Goal: Task Accomplishment & Management: Manage account settings

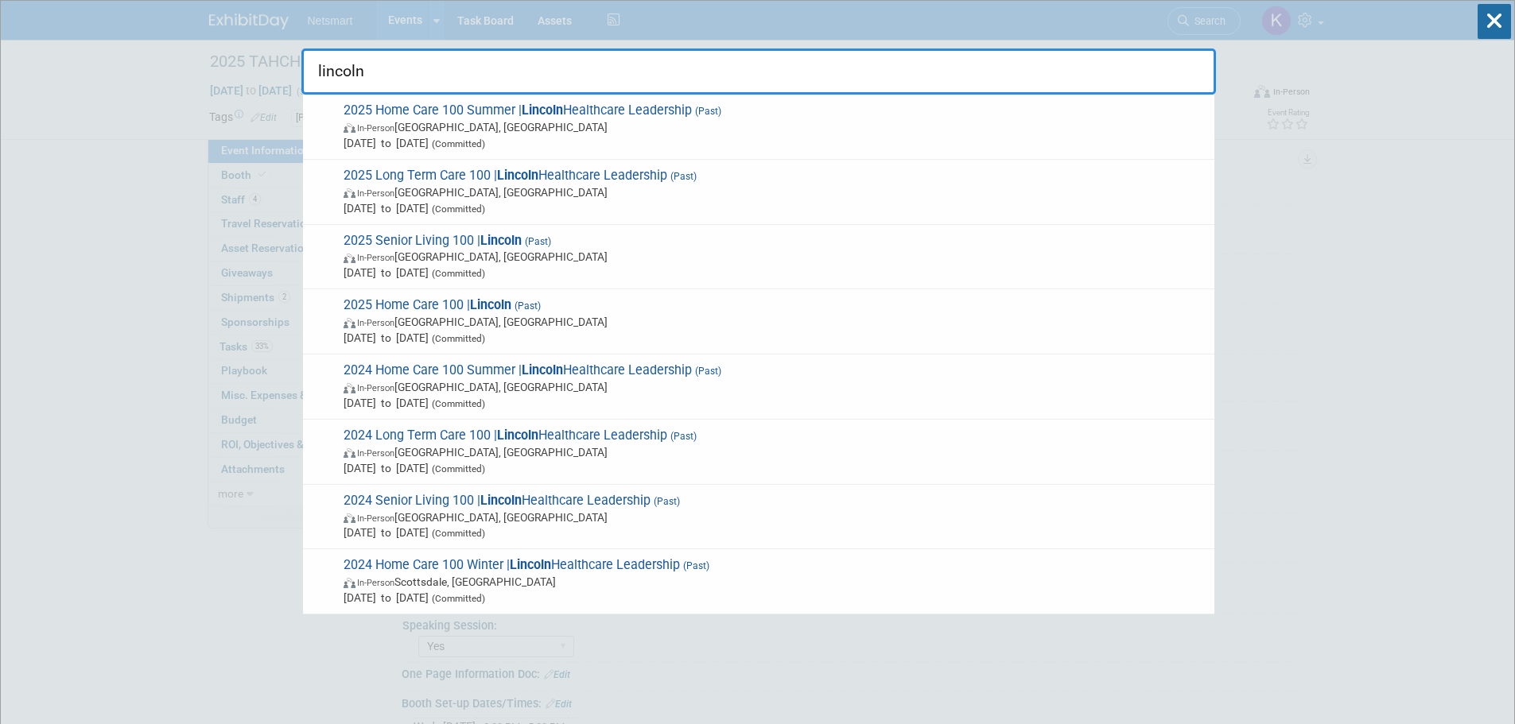
select select "[PERSON_NAME]"
select select "3"
select select "Yes"
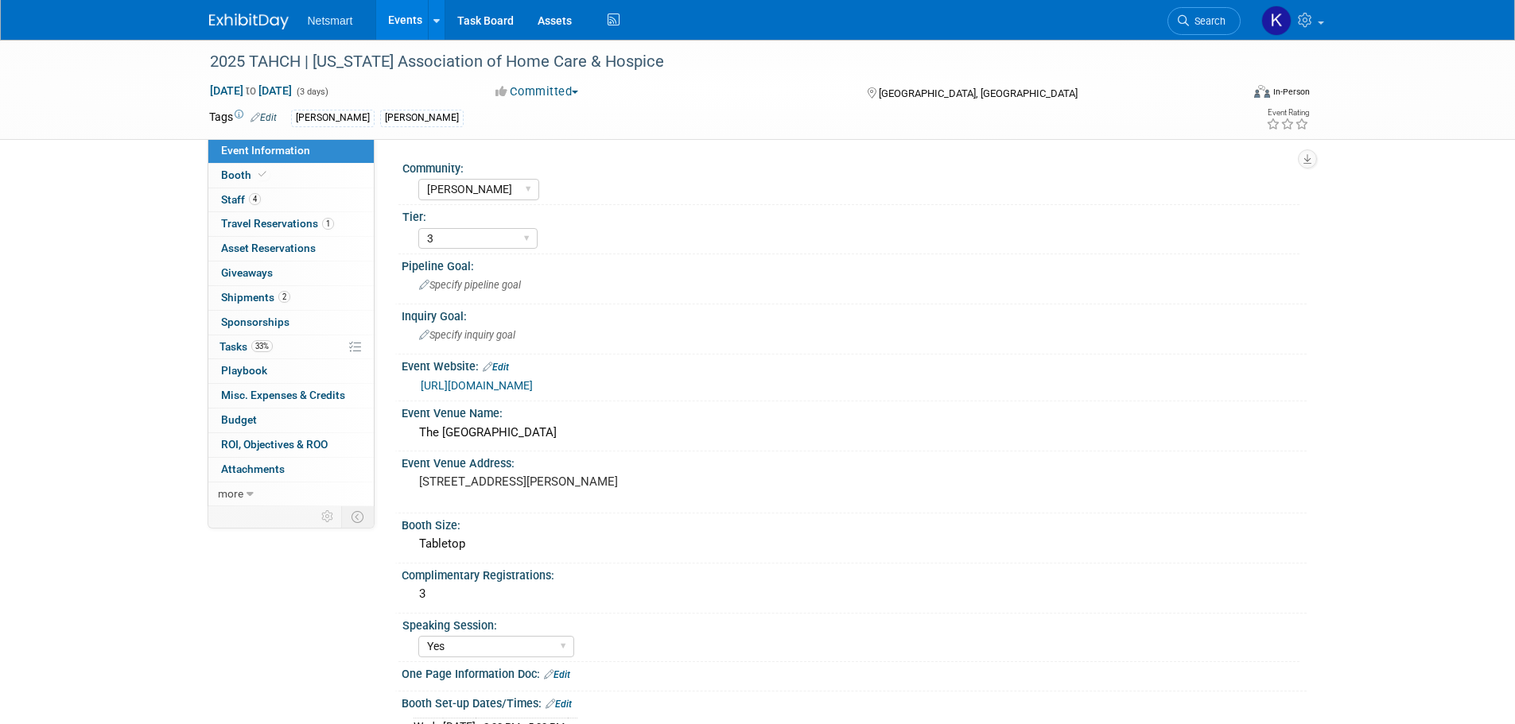
select select "[PERSON_NAME]"
select select "3"
select select "Yes"
click at [1185, 21] on icon at bounding box center [1183, 20] width 11 height 11
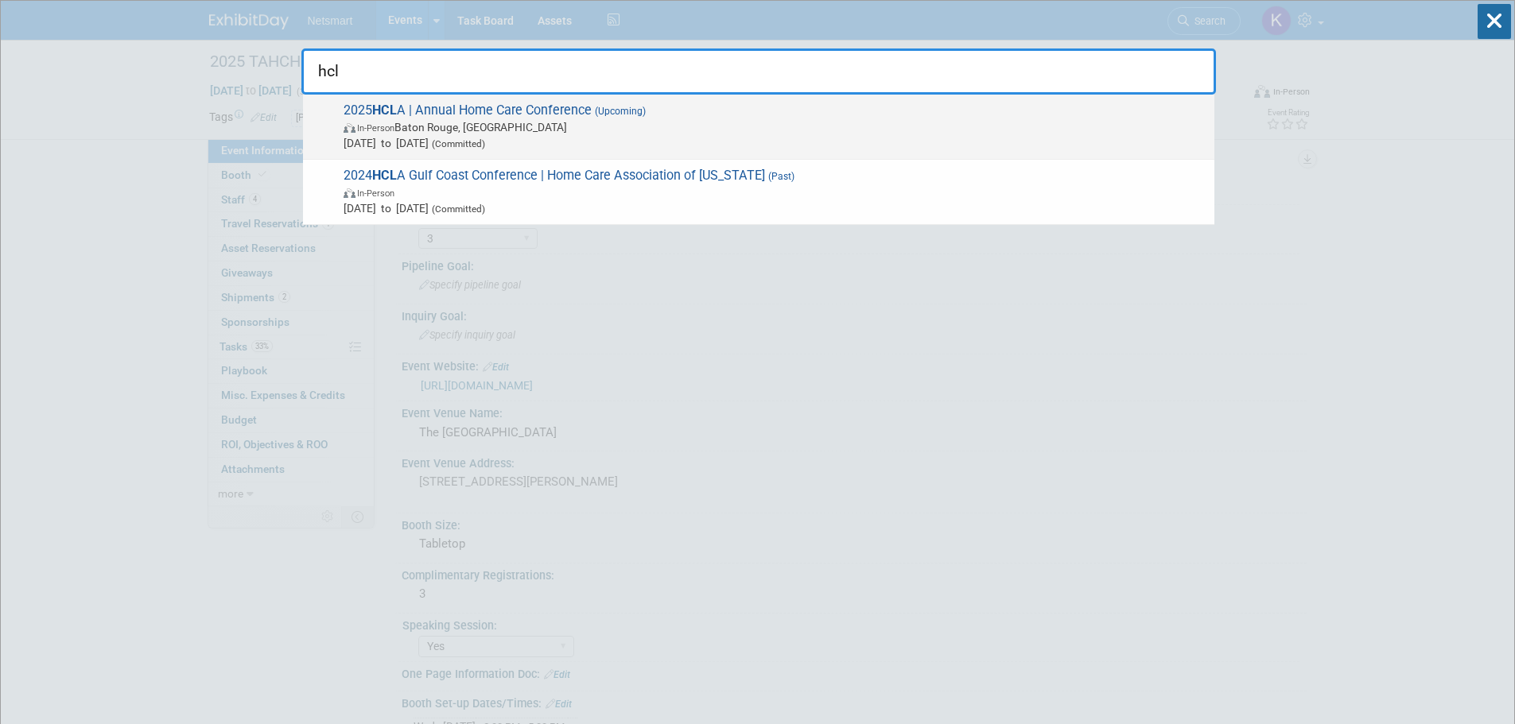
type input "hcl"
click at [483, 122] on span "In-Person Baton Rouge, LA" at bounding box center [775, 127] width 863 height 16
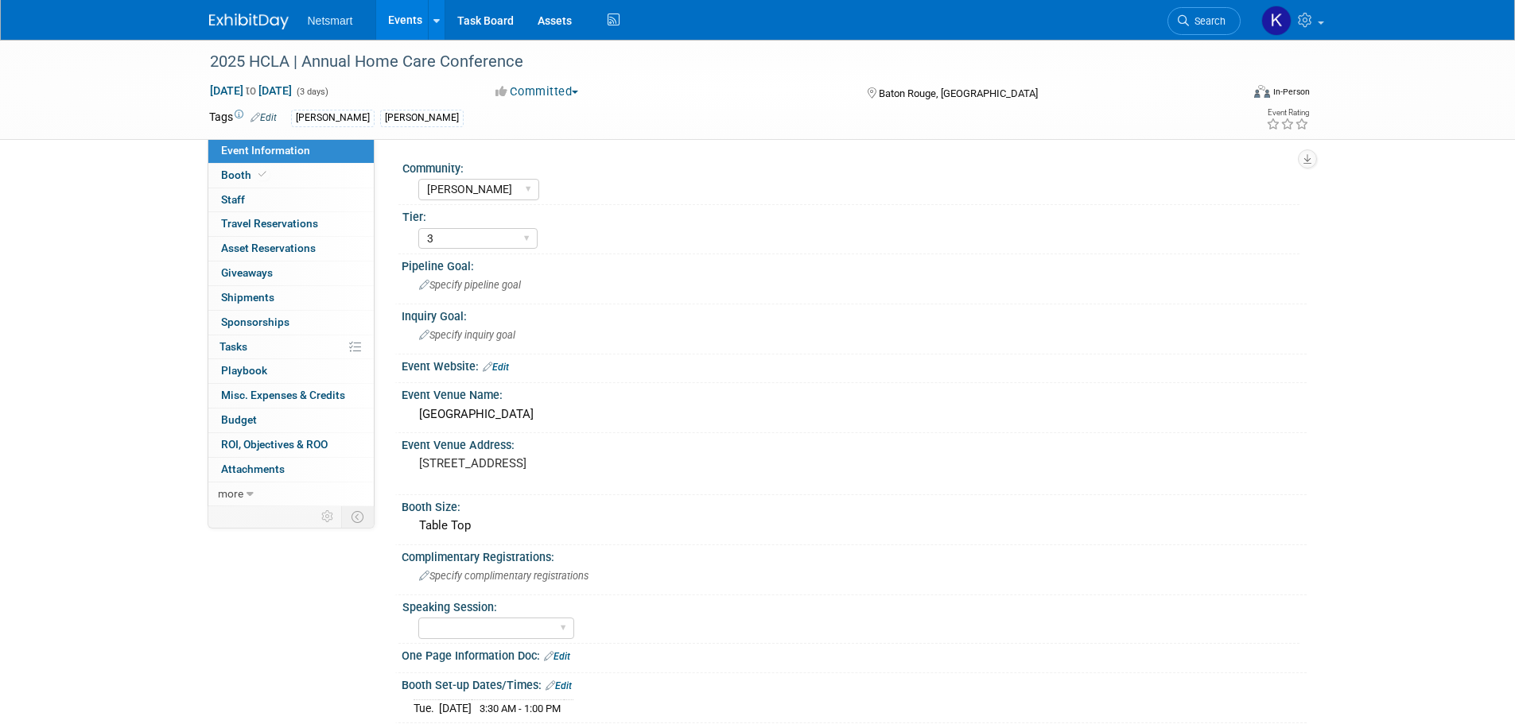
select select "[PERSON_NAME]"
select select "3"
click at [284, 294] on link "0 Shipments 0" at bounding box center [290, 298] width 165 height 24
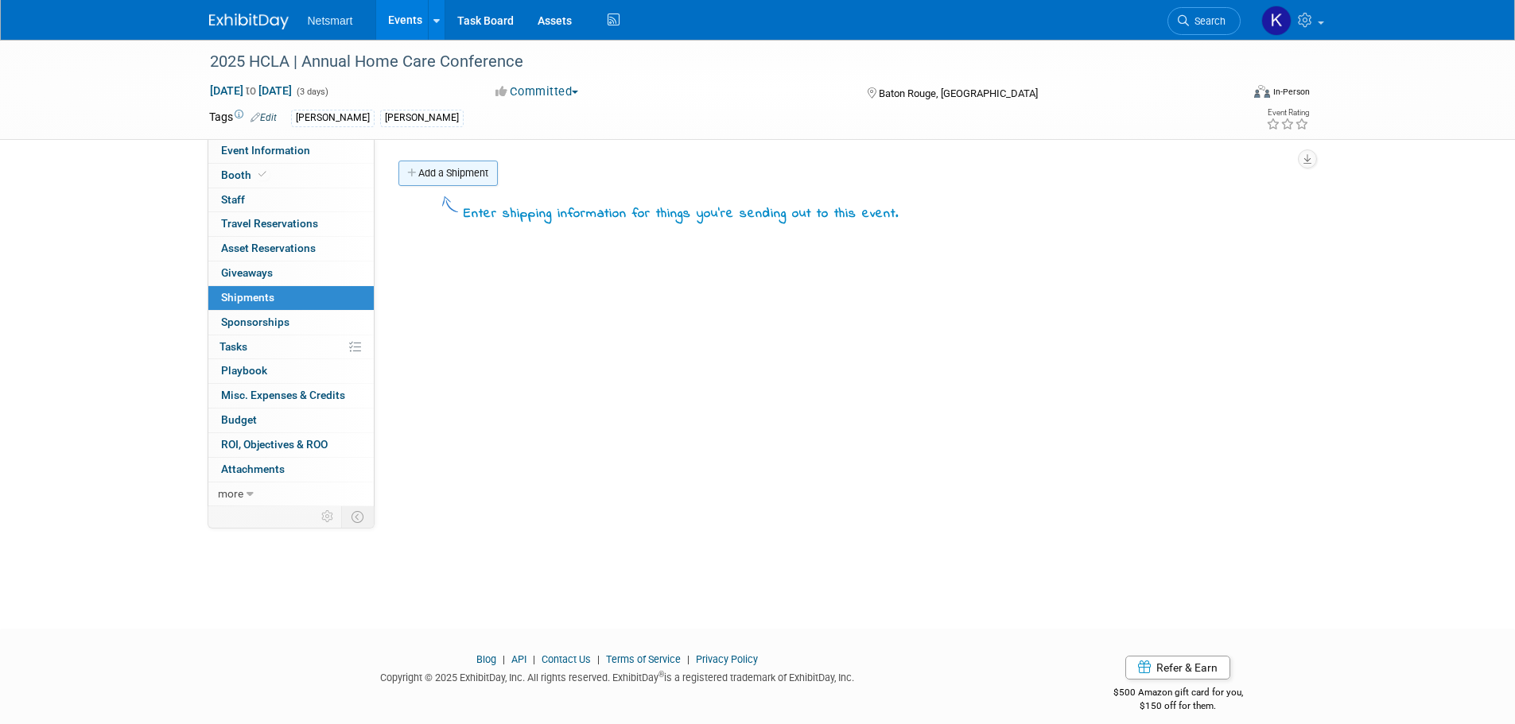
click at [435, 173] on link "Add a Shipment" at bounding box center [447, 173] width 99 height 25
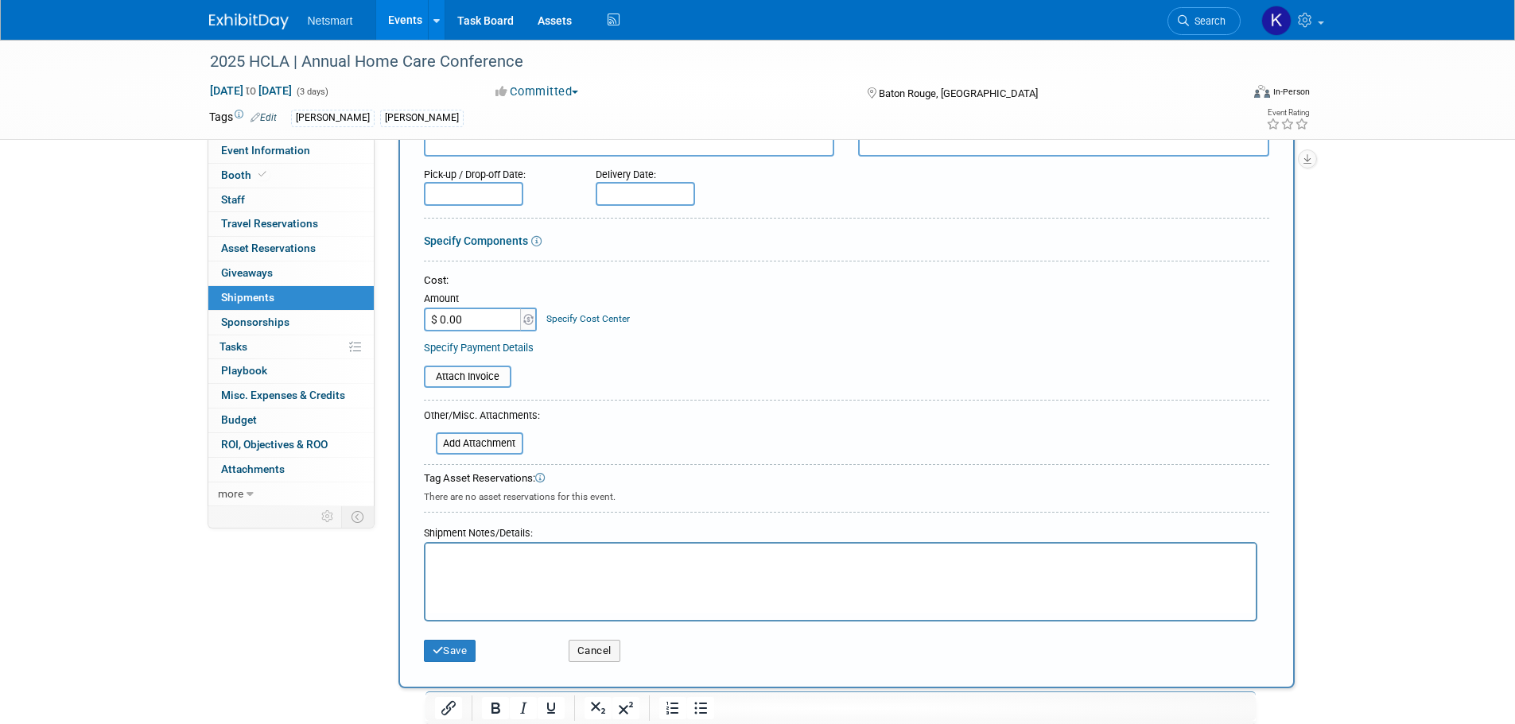
scroll to position [239, 0]
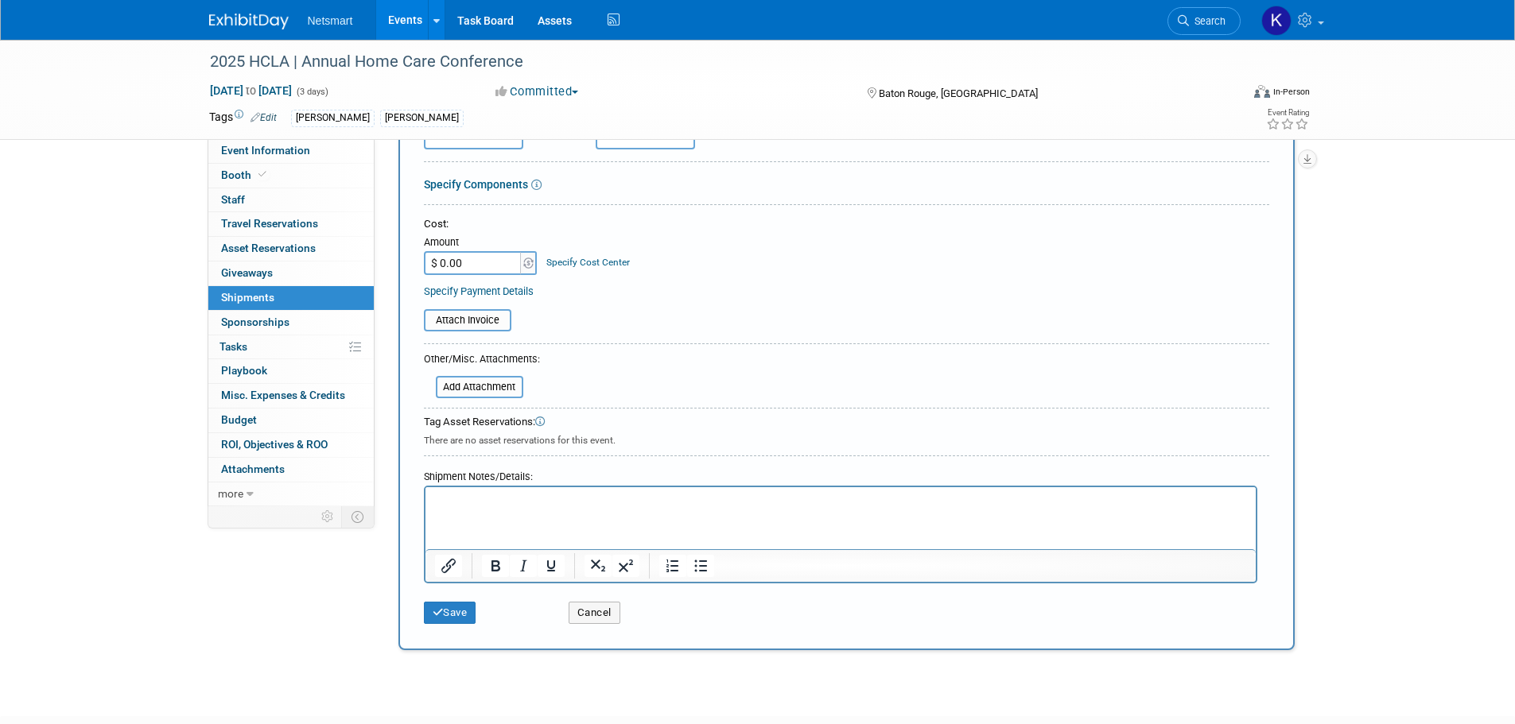
click at [442, 507] on p "Rich Text Area. Press ALT-0 for help." at bounding box center [840, 502] width 812 height 16
click at [437, 510] on html at bounding box center [840, 498] width 830 height 22
click at [437, 503] on p "Rich Text Area. Press ALT-0 for help." at bounding box center [840, 502] width 812 height 16
click at [431, 510] on html at bounding box center [840, 498] width 830 height 22
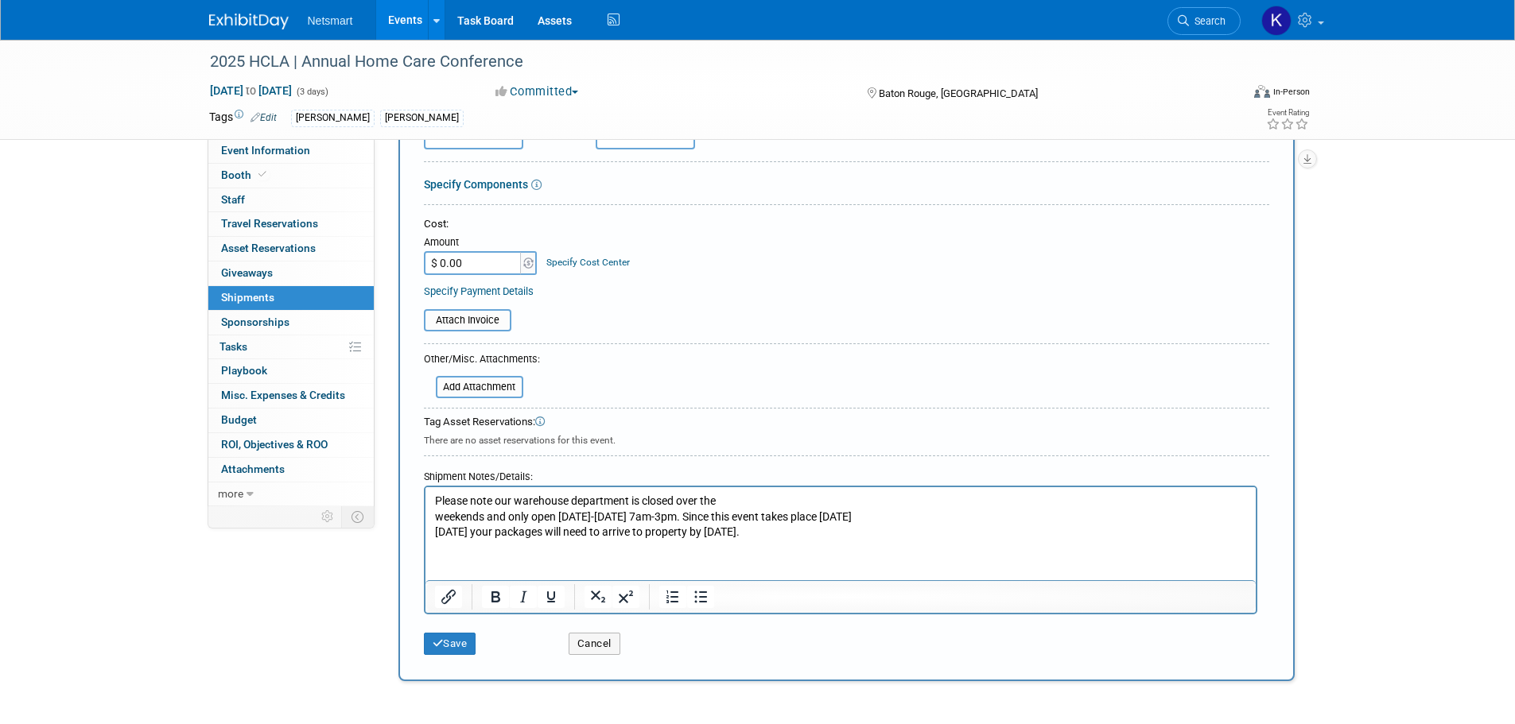
click at [748, 532] on p "Please note our warehouse department is closed over the weekends and only open …" at bounding box center [840, 517] width 812 height 47
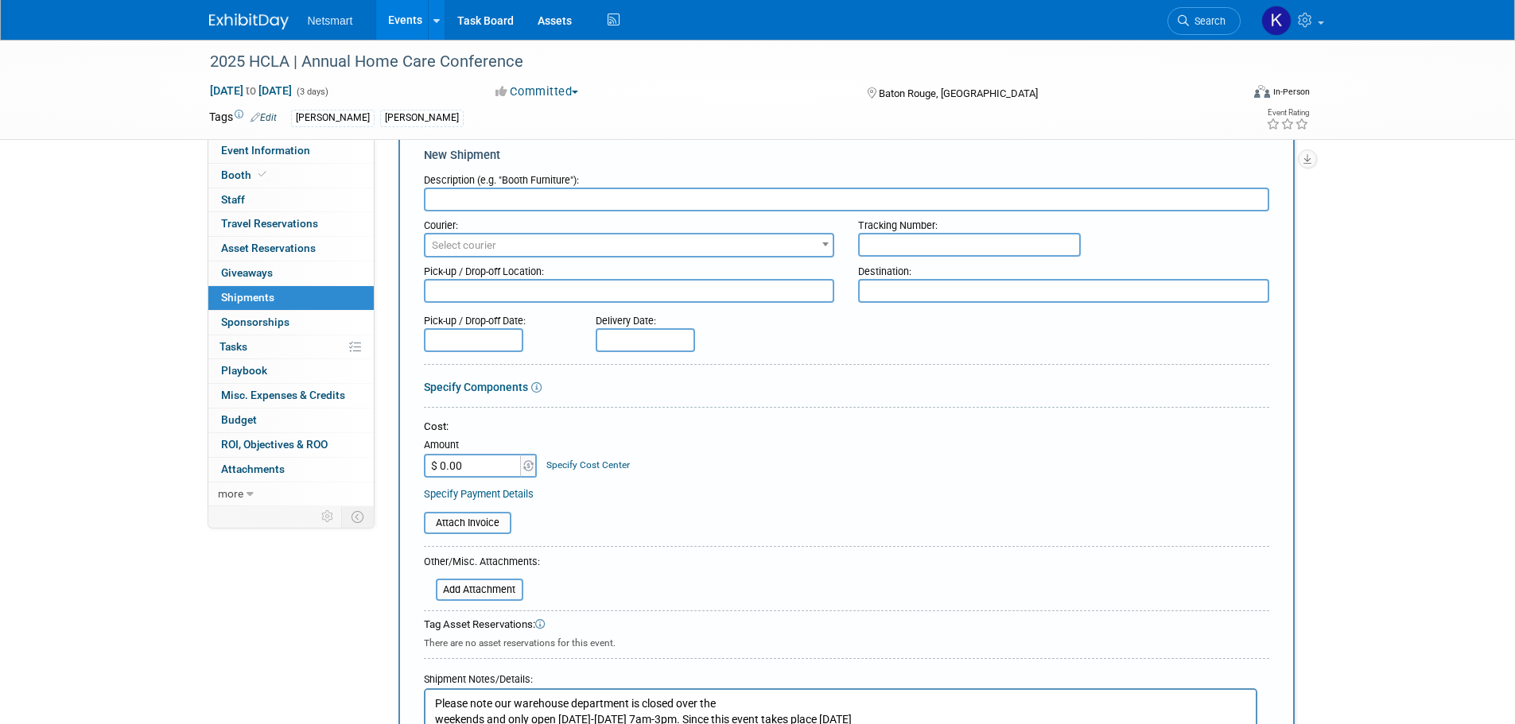
scroll to position [0, 0]
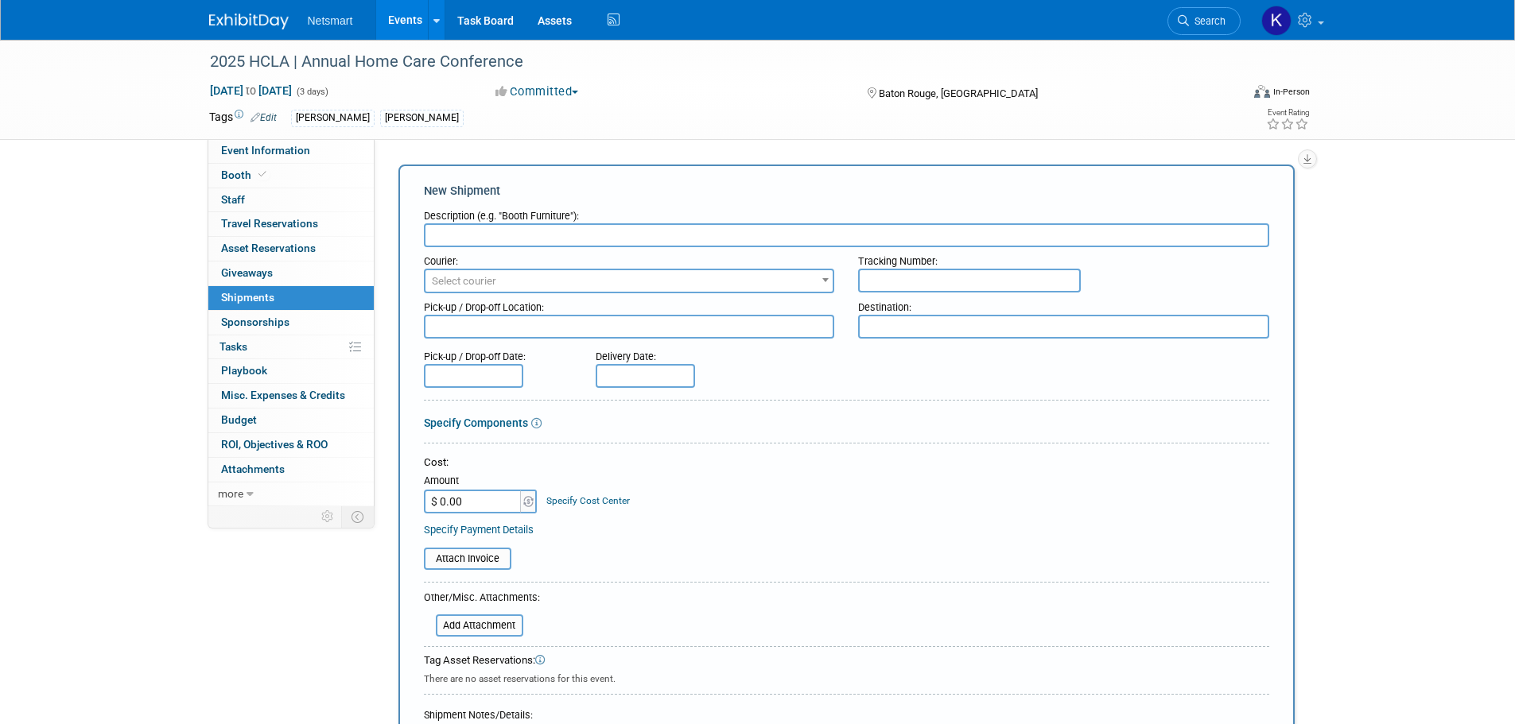
click at [491, 295] on div "Pick-up / Drop-off Location:" at bounding box center [629, 303] width 411 height 21
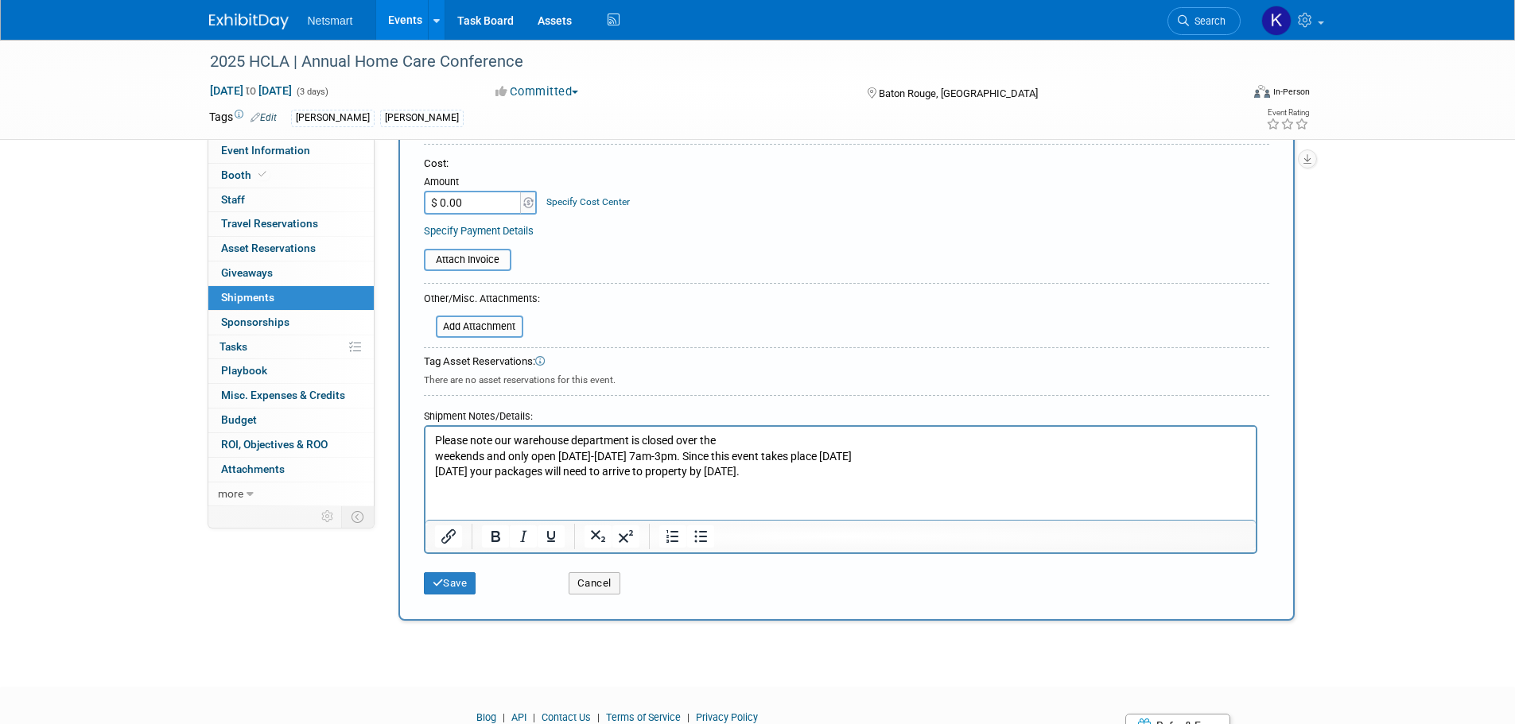
scroll to position [373, 0]
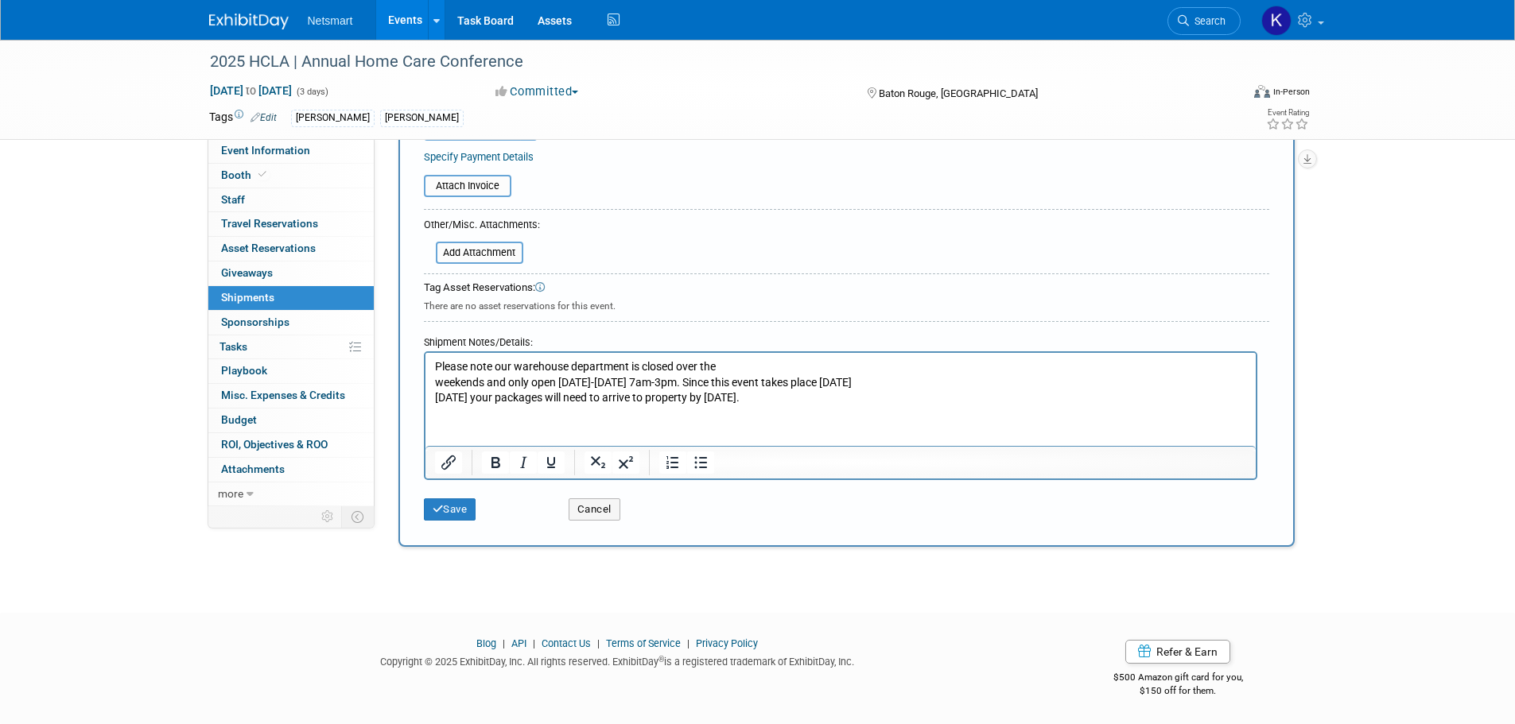
click at [849, 403] on p "Please note our warehouse department is closed over the weekends and only open …" at bounding box center [840, 382] width 812 height 47
click at [827, 397] on p "Please note our warehouse department is closed over the weekends and only open …" at bounding box center [840, 382] width 812 height 47
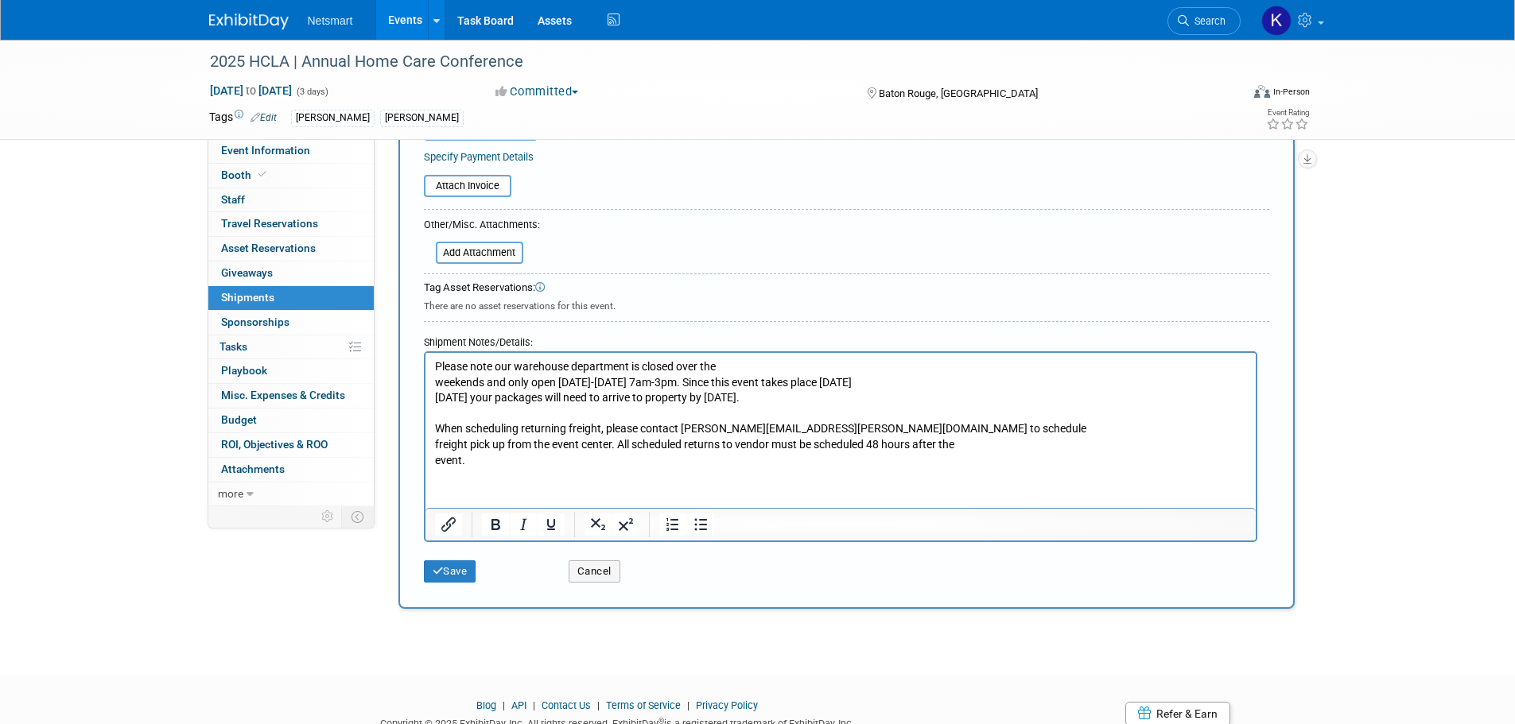
click at [491, 465] on p "When scheduling returning freight, please contact william.marcin@pennentertainm…" at bounding box center [840, 444] width 812 height 47
drag, startPoint x: 816, startPoint y: 390, endPoint x: 735, endPoint y: 396, distance: 81.3
click at [735, 396] on p "Please note our warehouse department is closed over the weekends and only open …" at bounding box center [840, 382] width 812 height 47
drag, startPoint x: 816, startPoint y: 399, endPoint x: 715, endPoint y: 401, distance: 101.0
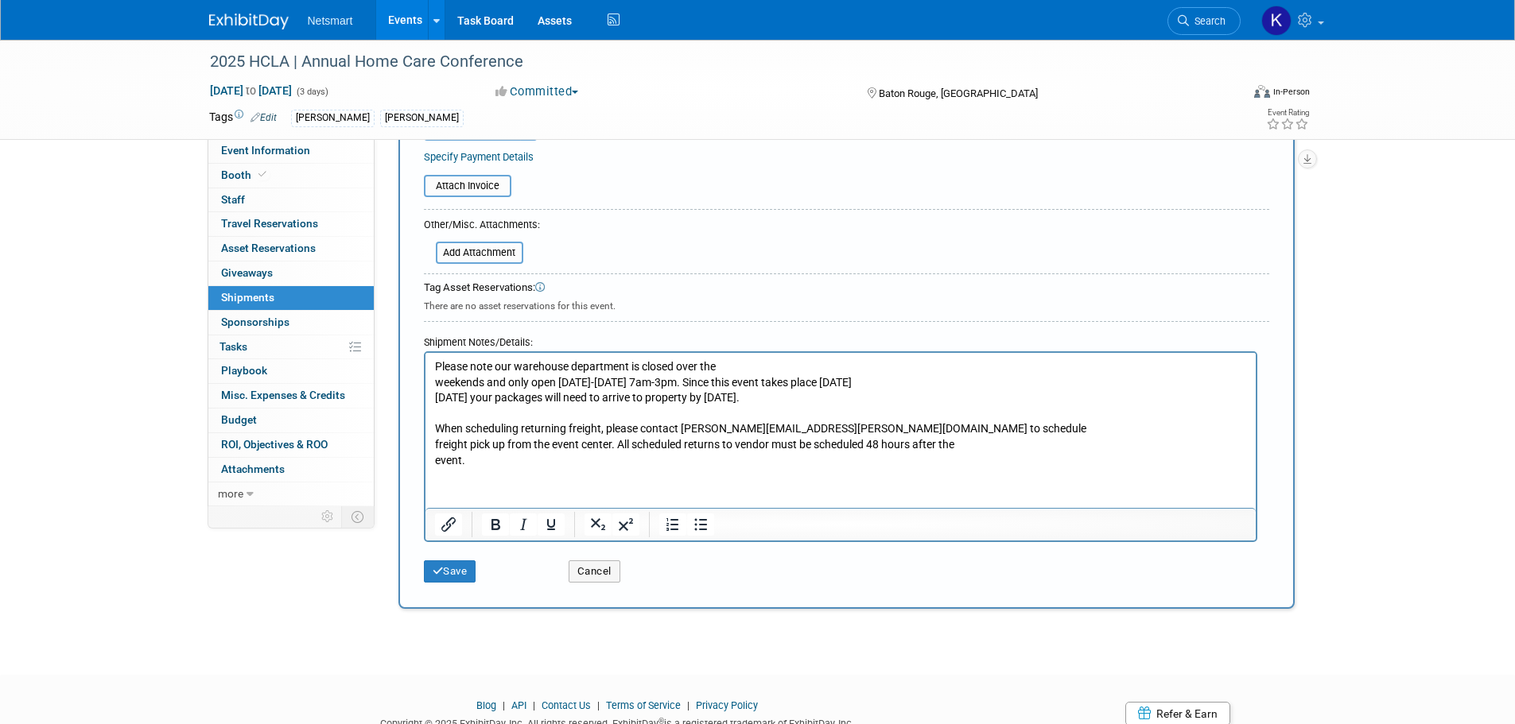
click at [715, 401] on p "Please note our warehouse department is closed over the weekends and only open …" at bounding box center [840, 382] width 812 height 47
click at [499, 522] on icon "Bold" at bounding box center [495, 524] width 9 height 11
click at [755, 467] on p "When scheduling returning freight, please contact william.marcin@pennentertainm…" at bounding box center [840, 444] width 812 height 47
click at [453, 465] on p "When scheduling returning freight, please contact william.marcin@pennentertainm…" at bounding box center [840, 444] width 812 height 47
click at [472, 463] on p "When scheduling returning freight, please contact william.marcin@pennentertainm…" at bounding box center [840, 444] width 812 height 47
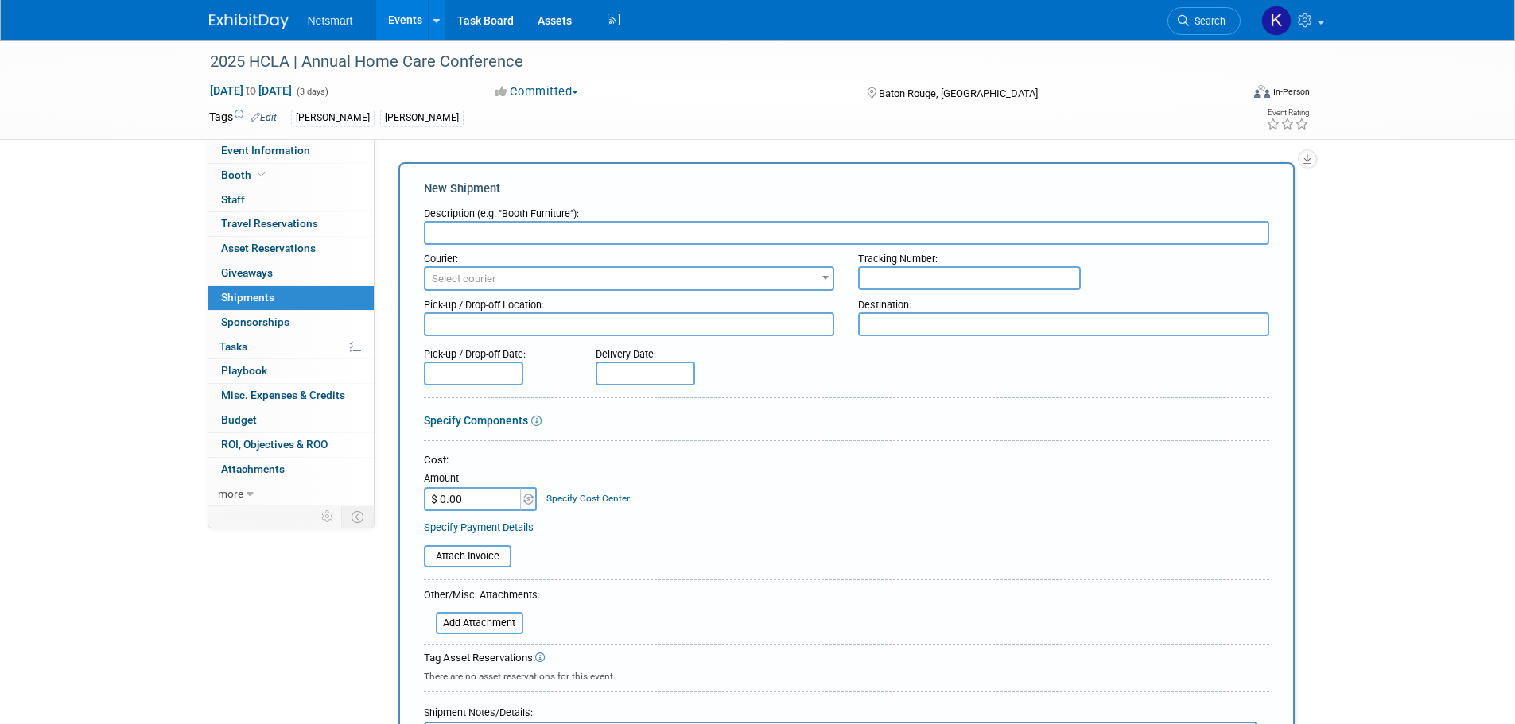
scroll to position [0, 0]
click at [460, 240] on input "text" at bounding box center [846, 235] width 845 height 24
type input "Shipping info"
click at [452, 288] on span "Select courier" at bounding box center [629, 281] width 408 height 22
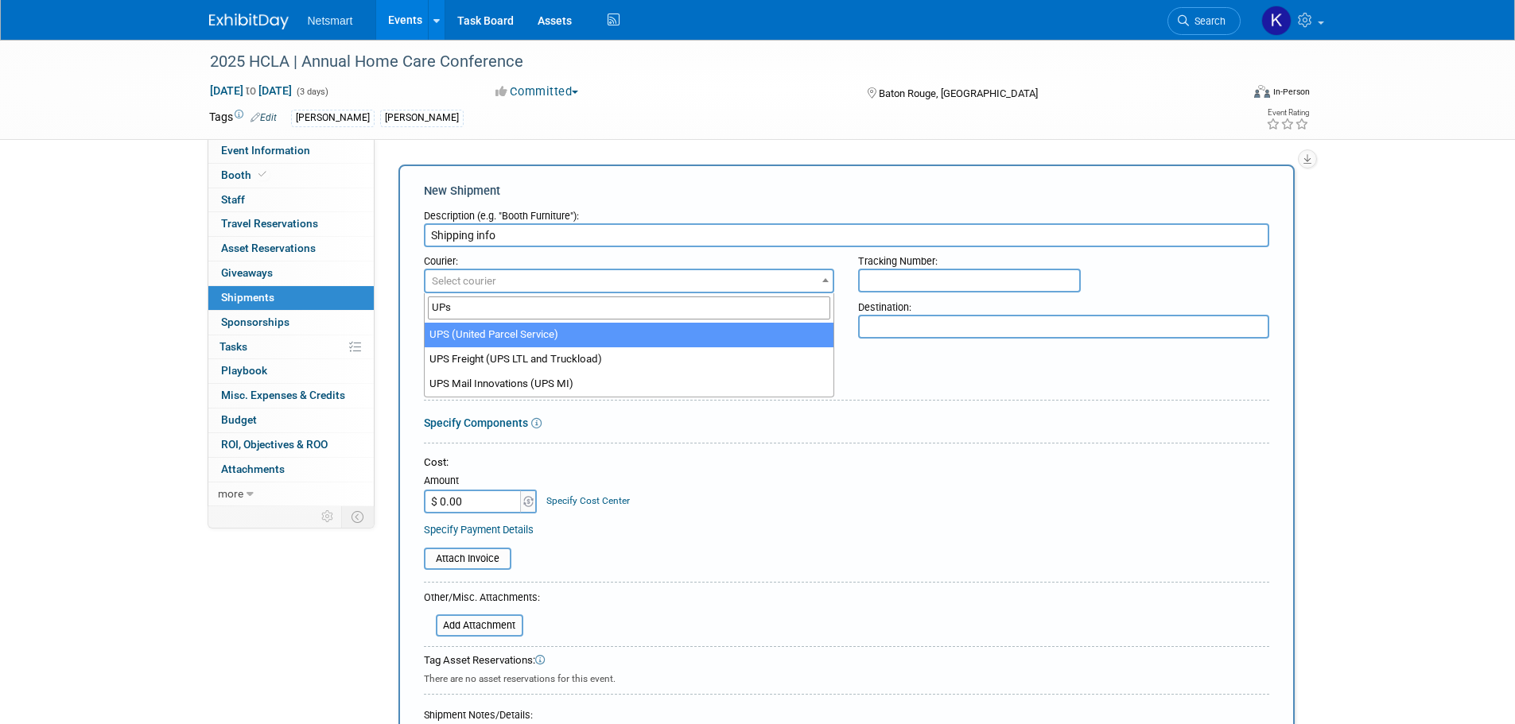
type input "UPs"
select select "508"
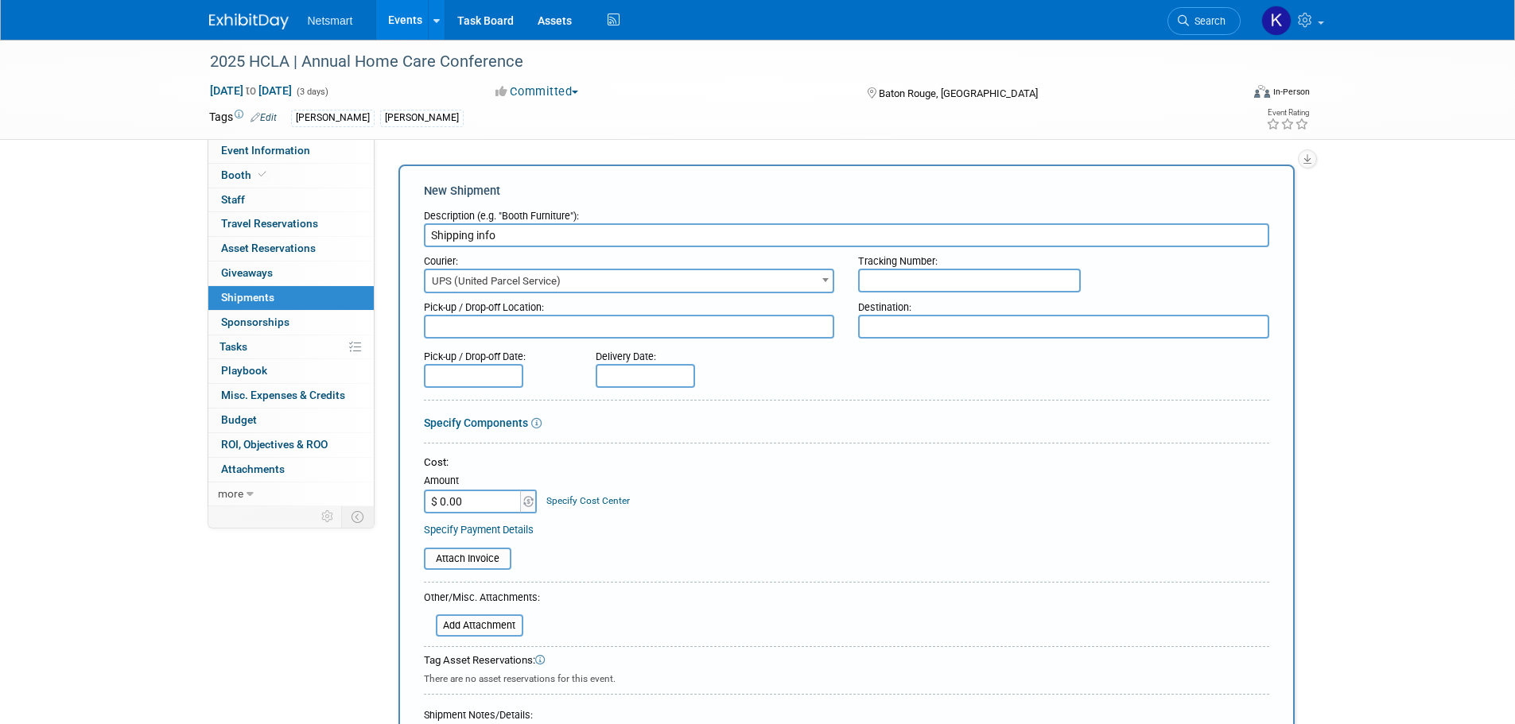
click at [837, 416] on div "Specify Components" at bounding box center [846, 423] width 845 height 16
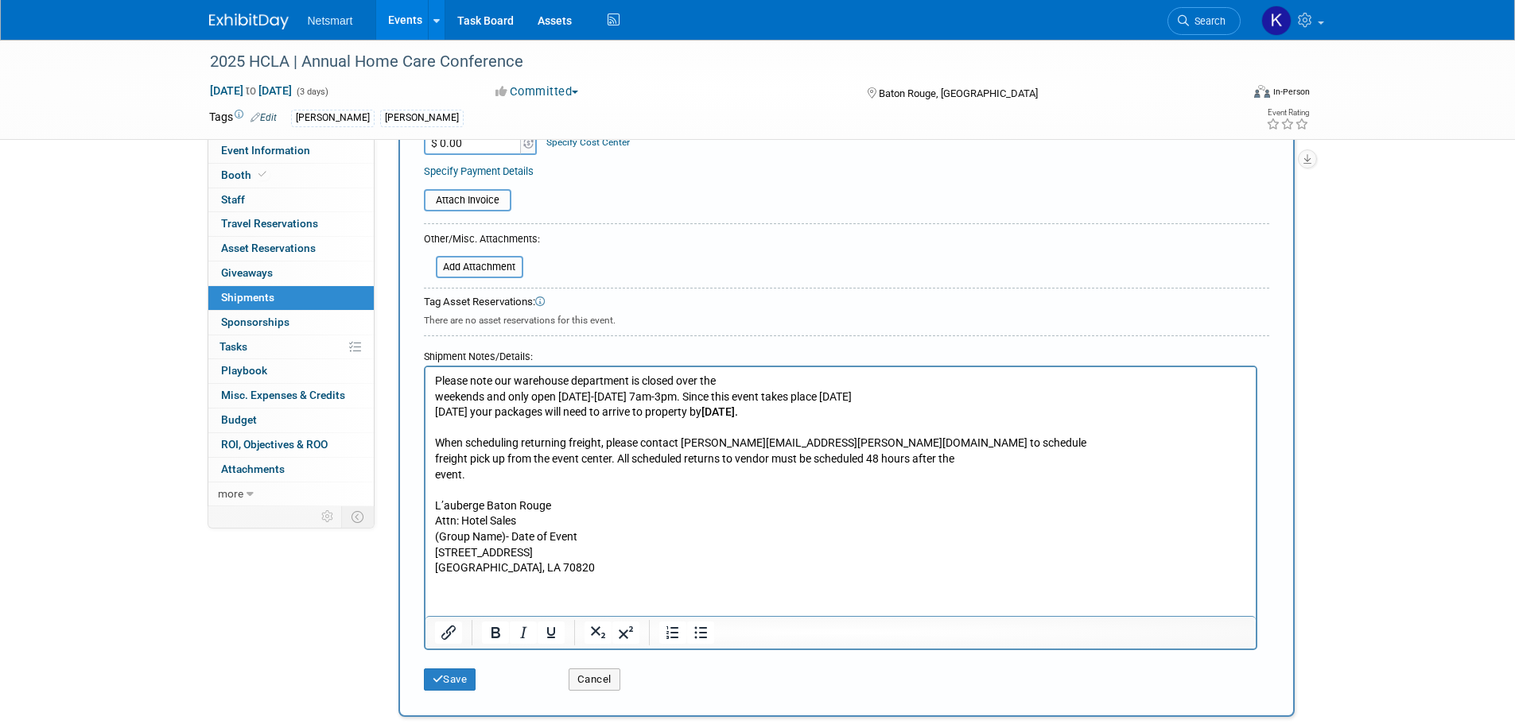
scroll to position [398, 0]
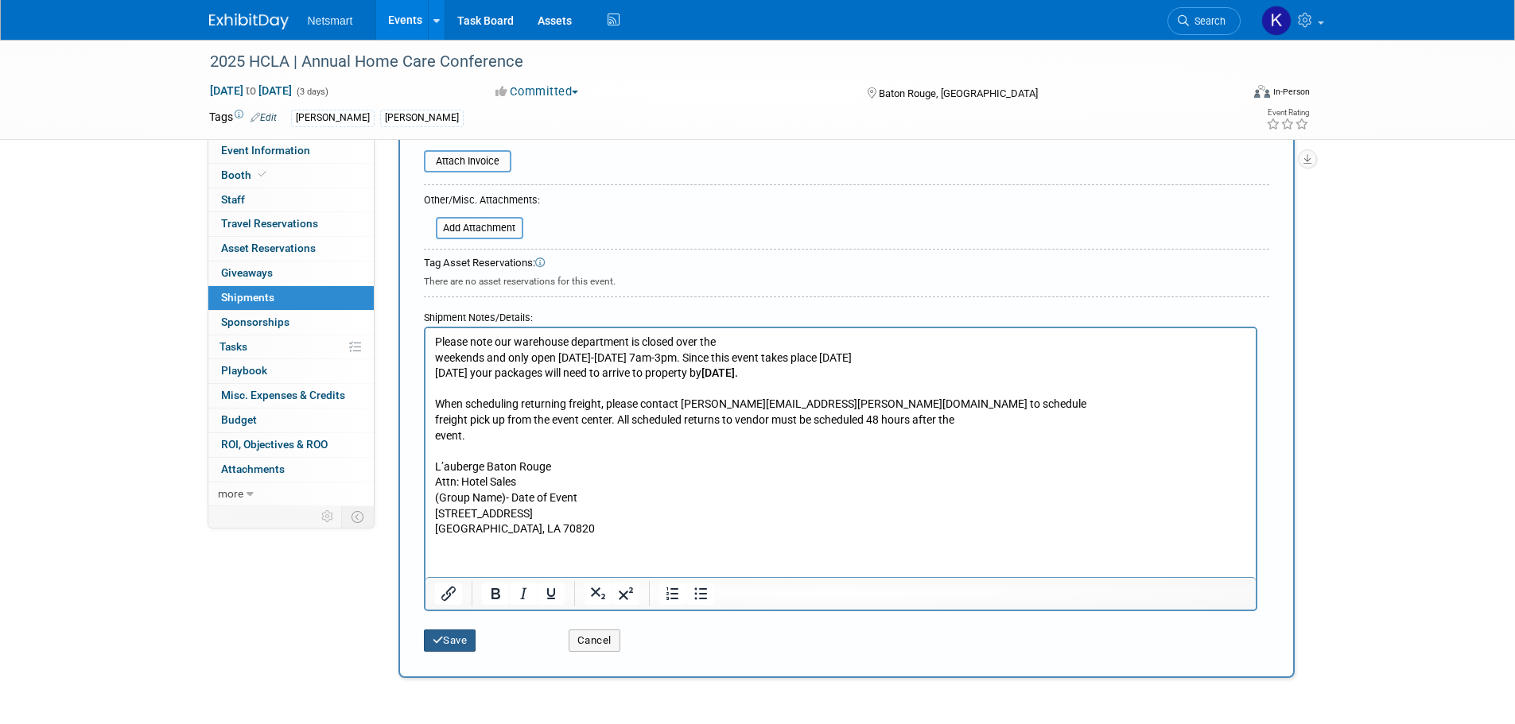
click at [458, 645] on button "Save" at bounding box center [450, 641] width 52 height 22
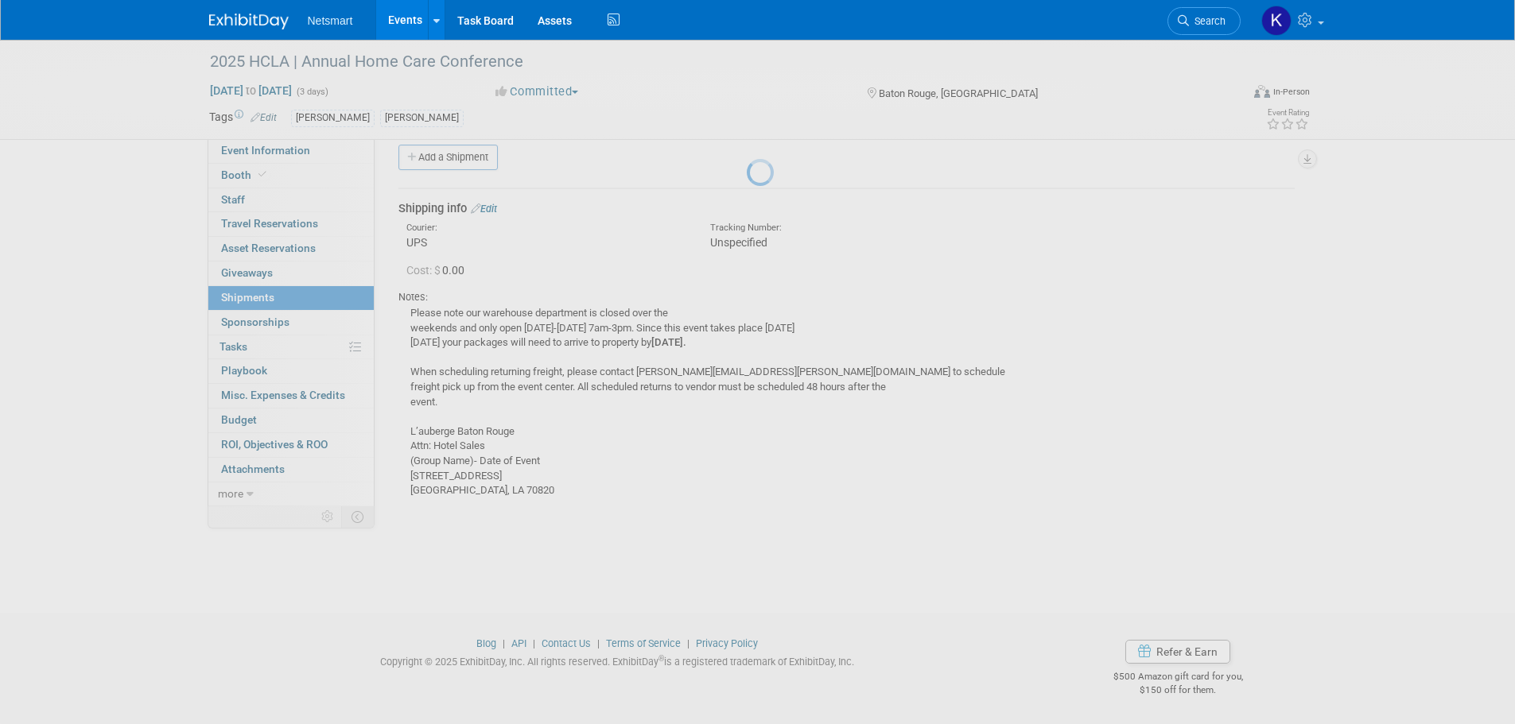
scroll to position [16, 0]
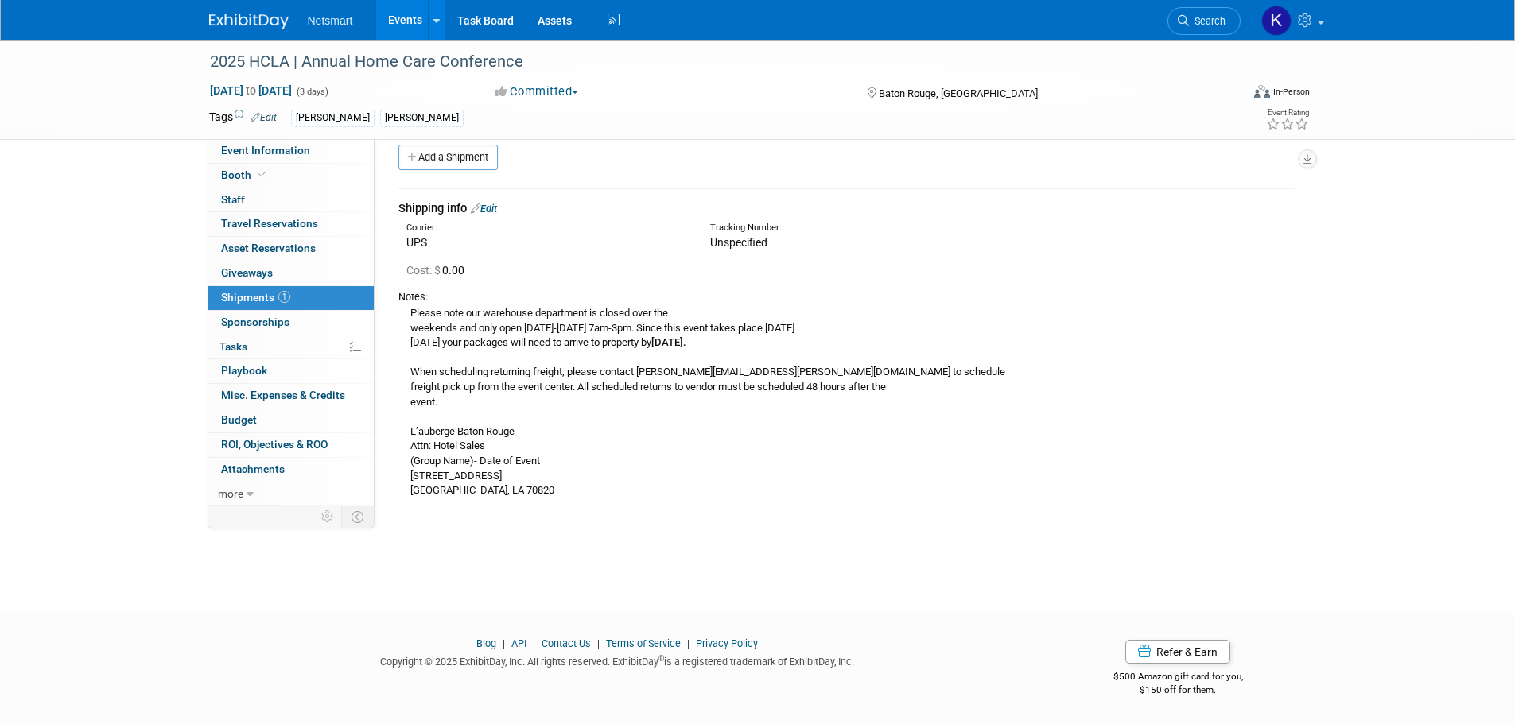
click at [488, 211] on link "Edit" at bounding box center [484, 209] width 26 height 12
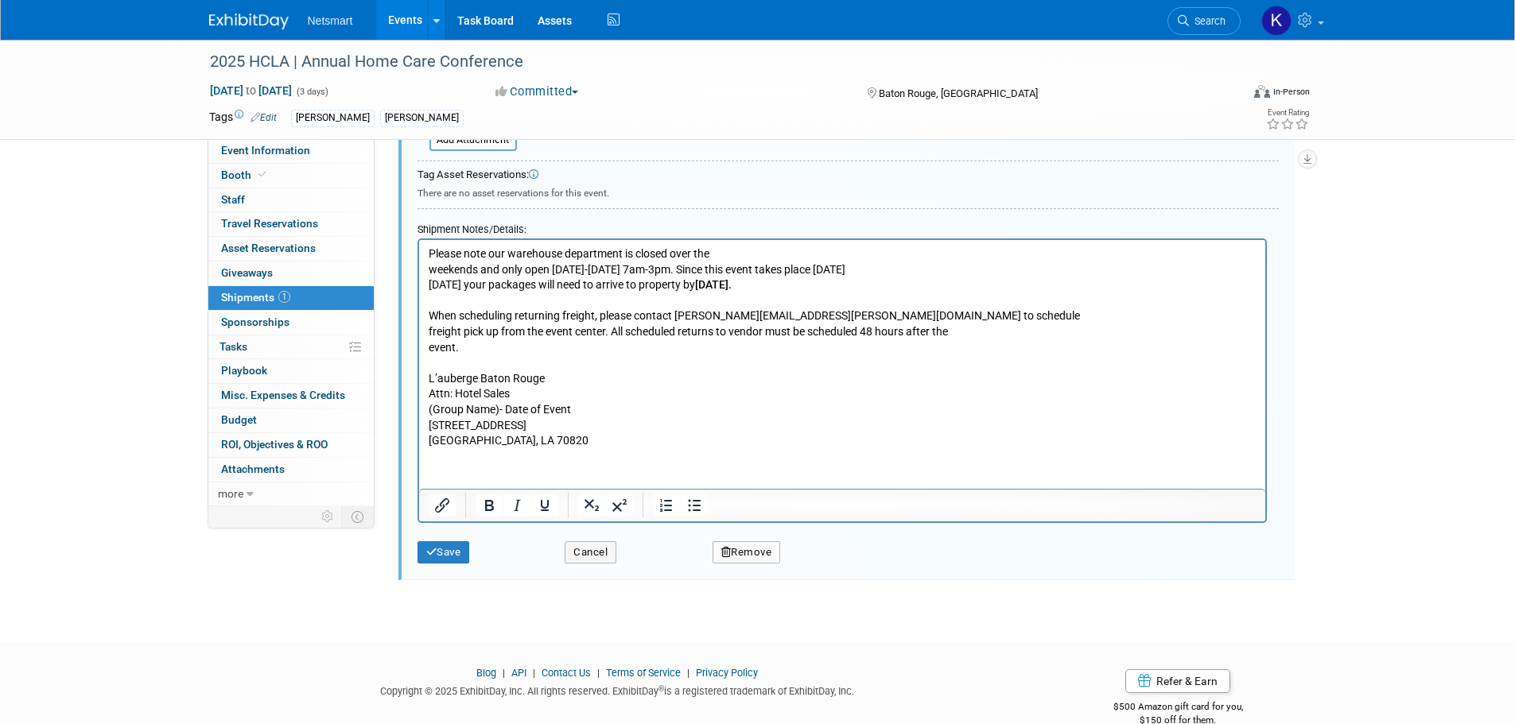
scroll to position [501, 0]
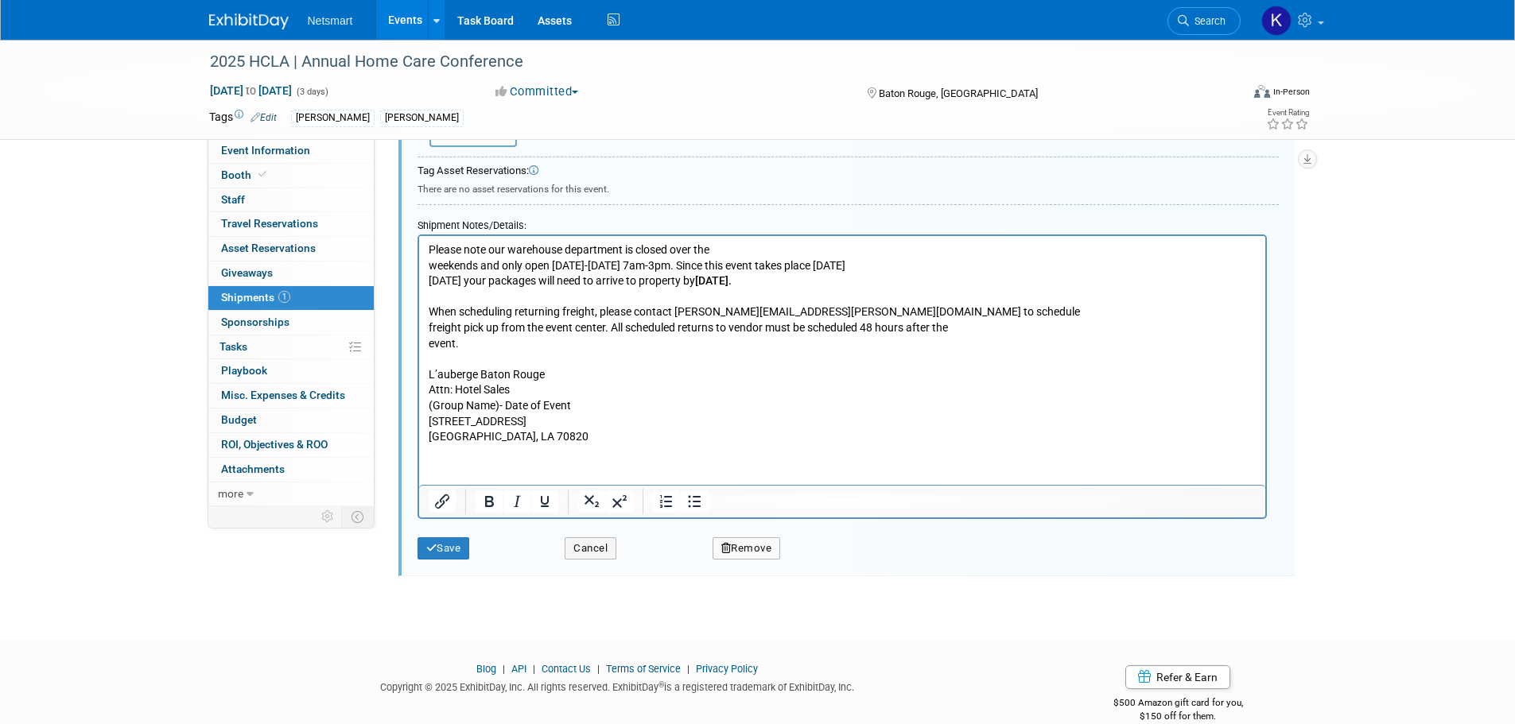
click at [499, 403] on p "Please note our warehouse department is closed over the weekends and only open …" at bounding box center [842, 344] width 828 height 203
drag, startPoint x: 557, startPoint y: 403, endPoint x: 481, endPoint y: 407, distance: 76.4
click at [481, 407] on p "Please note our warehouse department is closed over the weekends and only open …" at bounding box center [842, 344] width 828 height 203
click at [594, 426] on p "Please note our warehouse department is closed over the weekends and only open …" at bounding box center [842, 344] width 828 height 203
click at [519, 406] on p "Please note our warehouse department is closed over the weekends and only open …" at bounding box center [842, 344] width 828 height 203
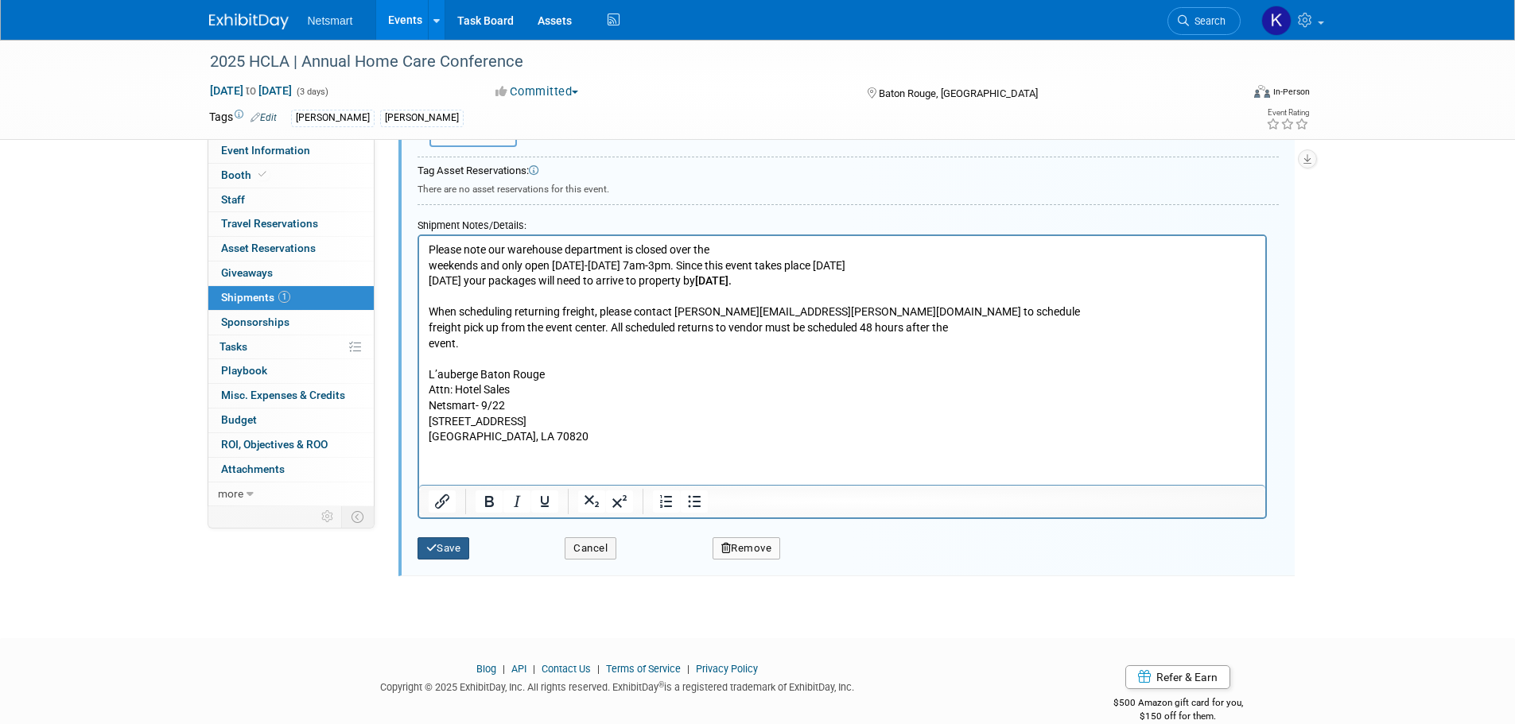
drag, startPoint x: 445, startPoint y: 558, endPoint x: 430, endPoint y: 582, distance: 28.2
click at [445, 558] on button "Save" at bounding box center [444, 549] width 52 height 22
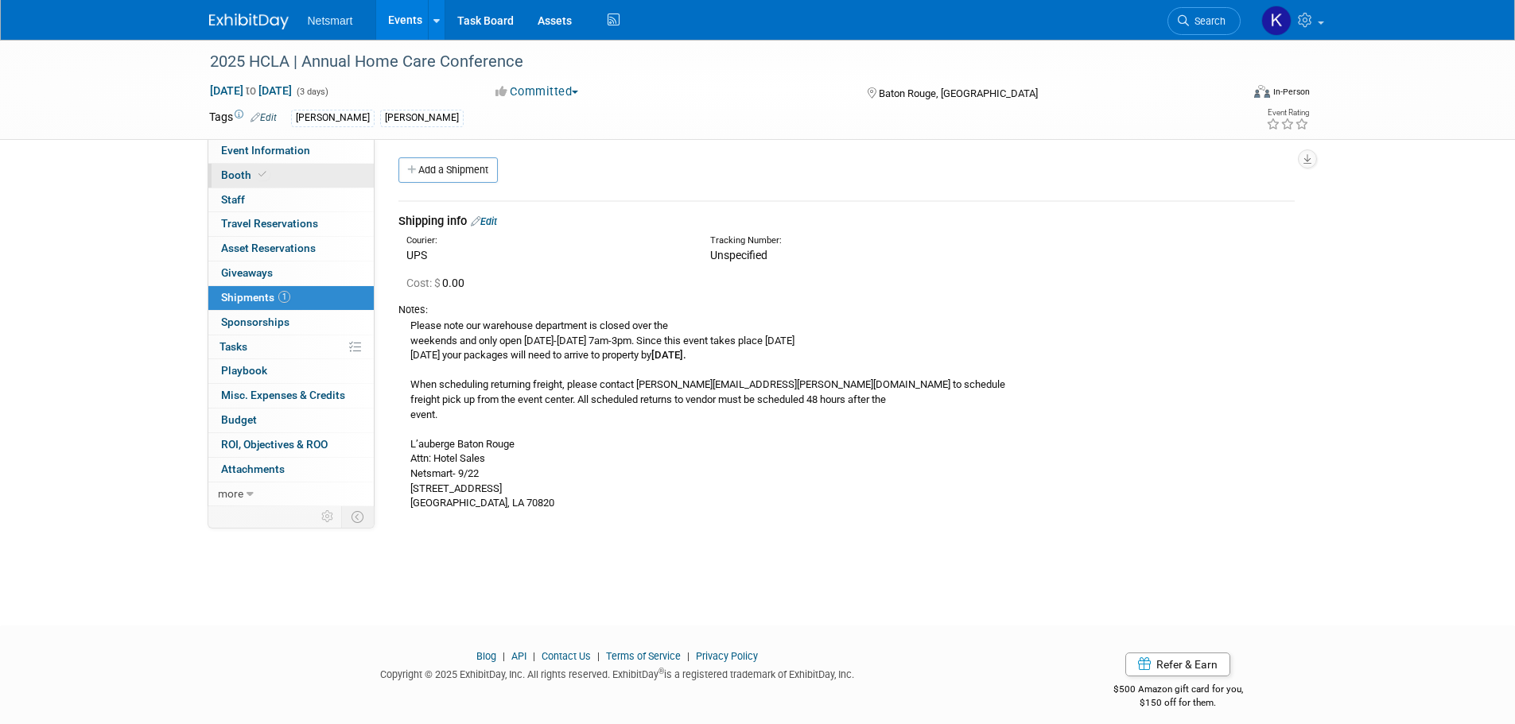
scroll to position [0, 0]
click at [302, 178] on link "Booth" at bounding box center [290, 176] width 165 height 24
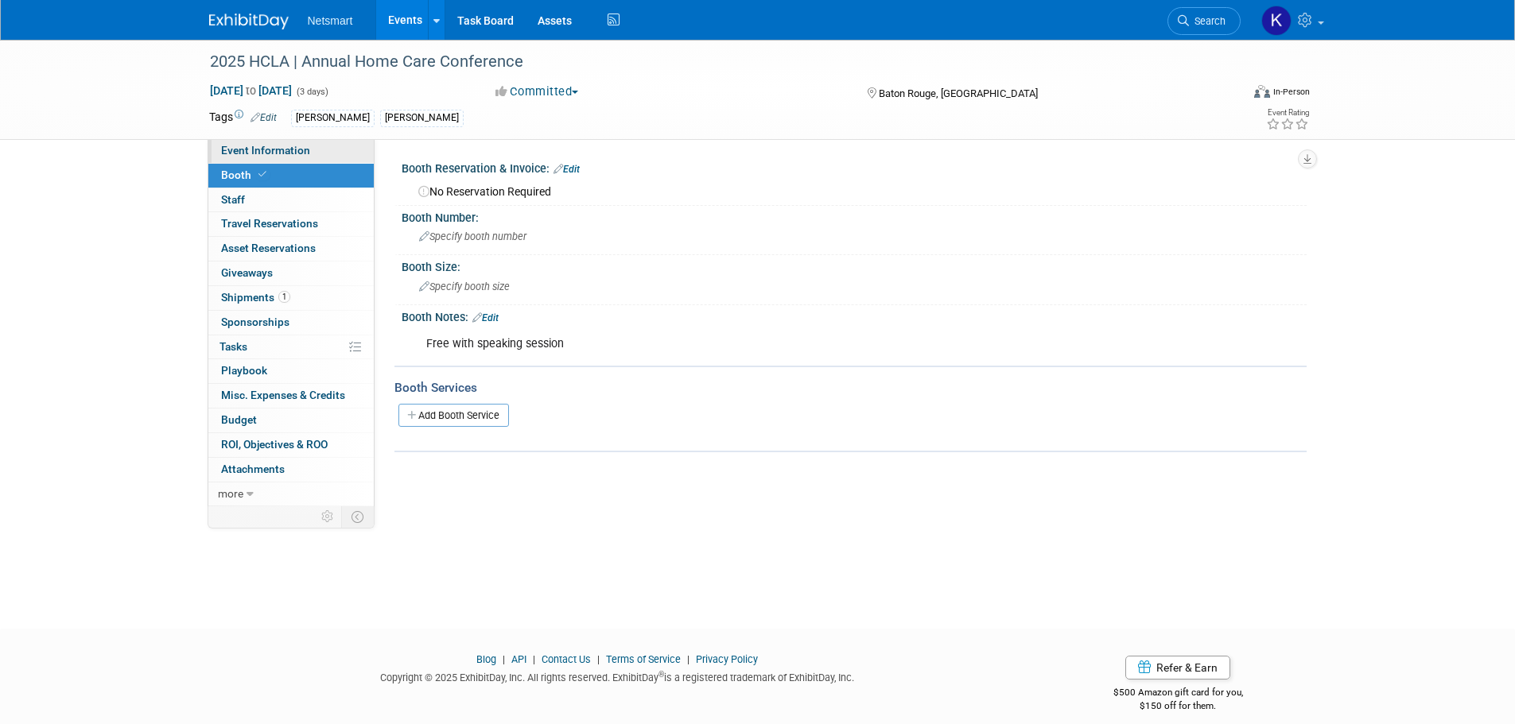
click at [345, 150] on link "Event Information" at bounding box center [290, 151] width 165 height 24
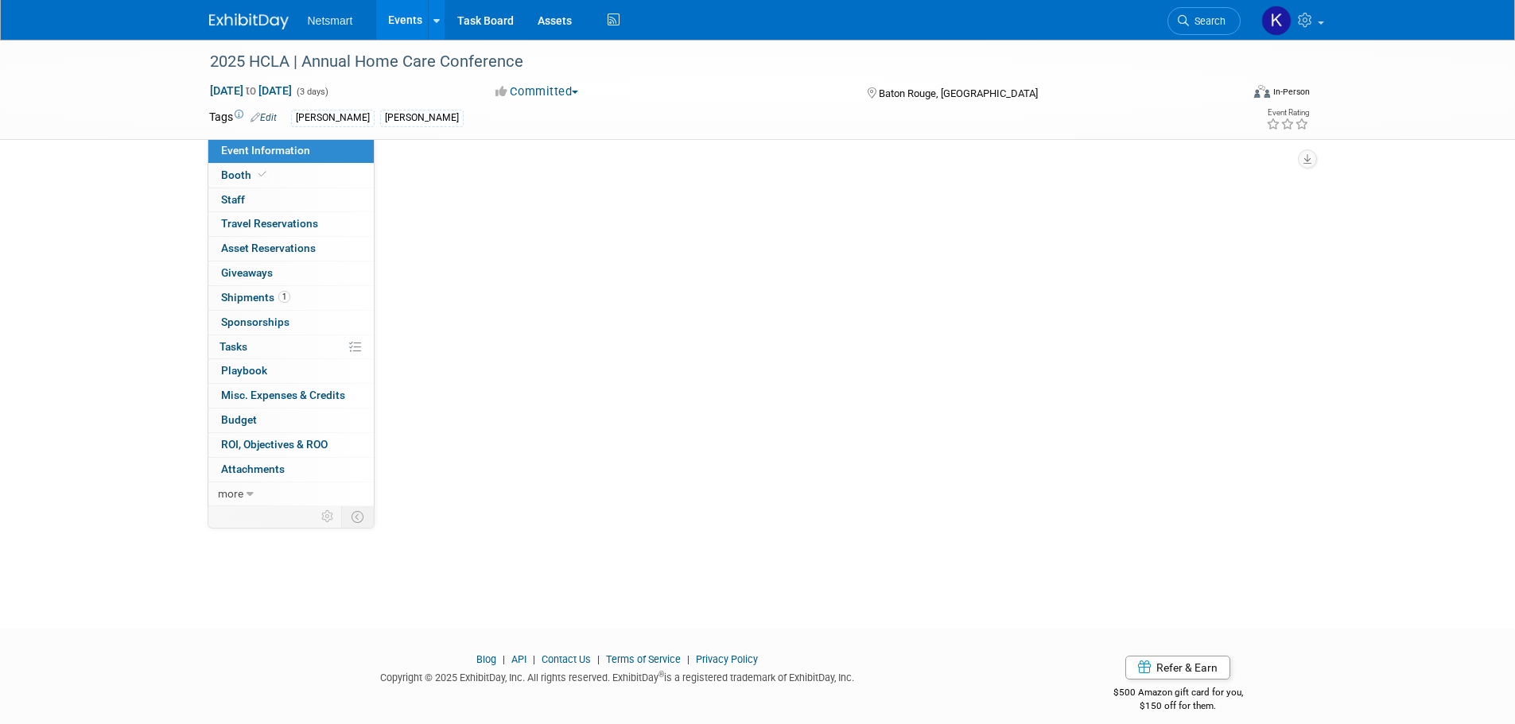
select select "[PERSON_NAME]"
select select "3"
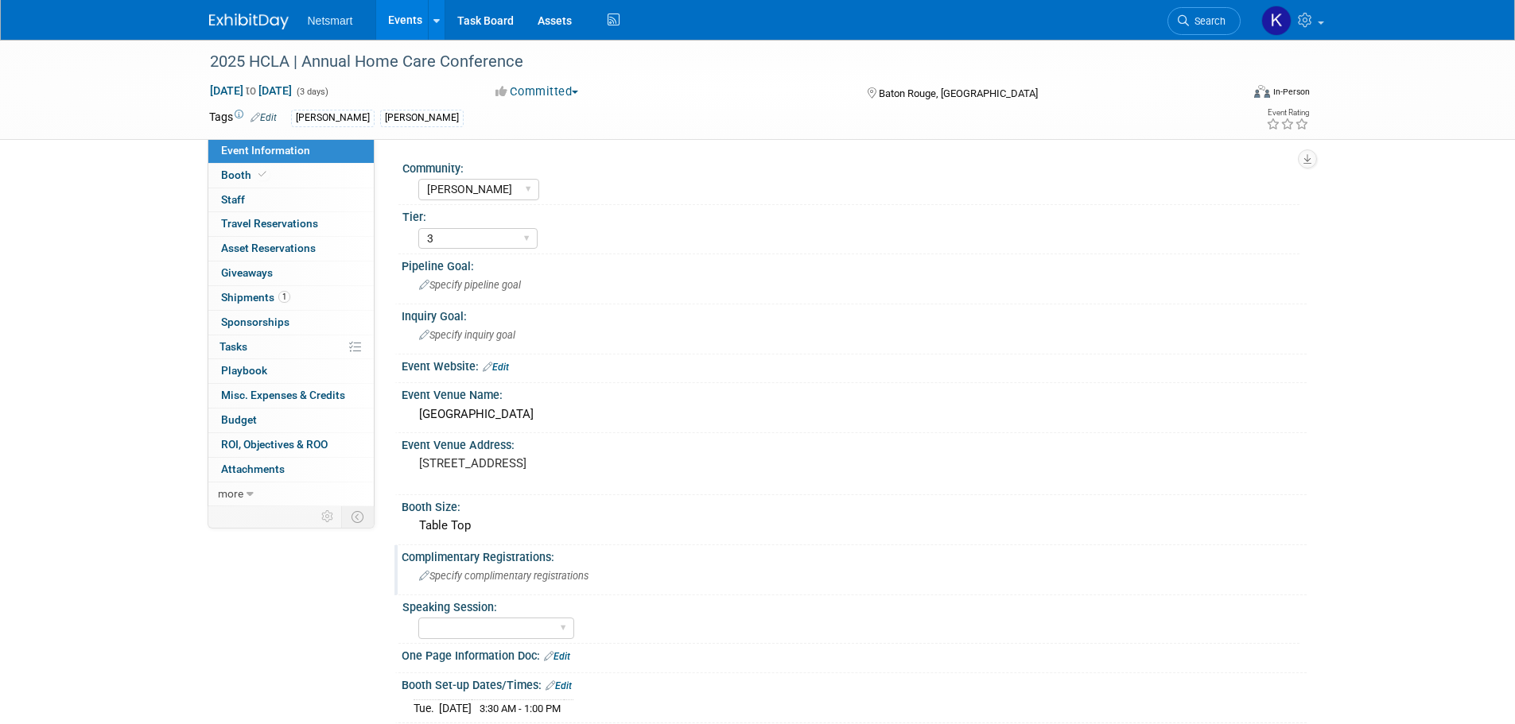
click at [483, 568] on div "Specify complimentary registrations" at bounding box center [854, 576] width 881 height 25
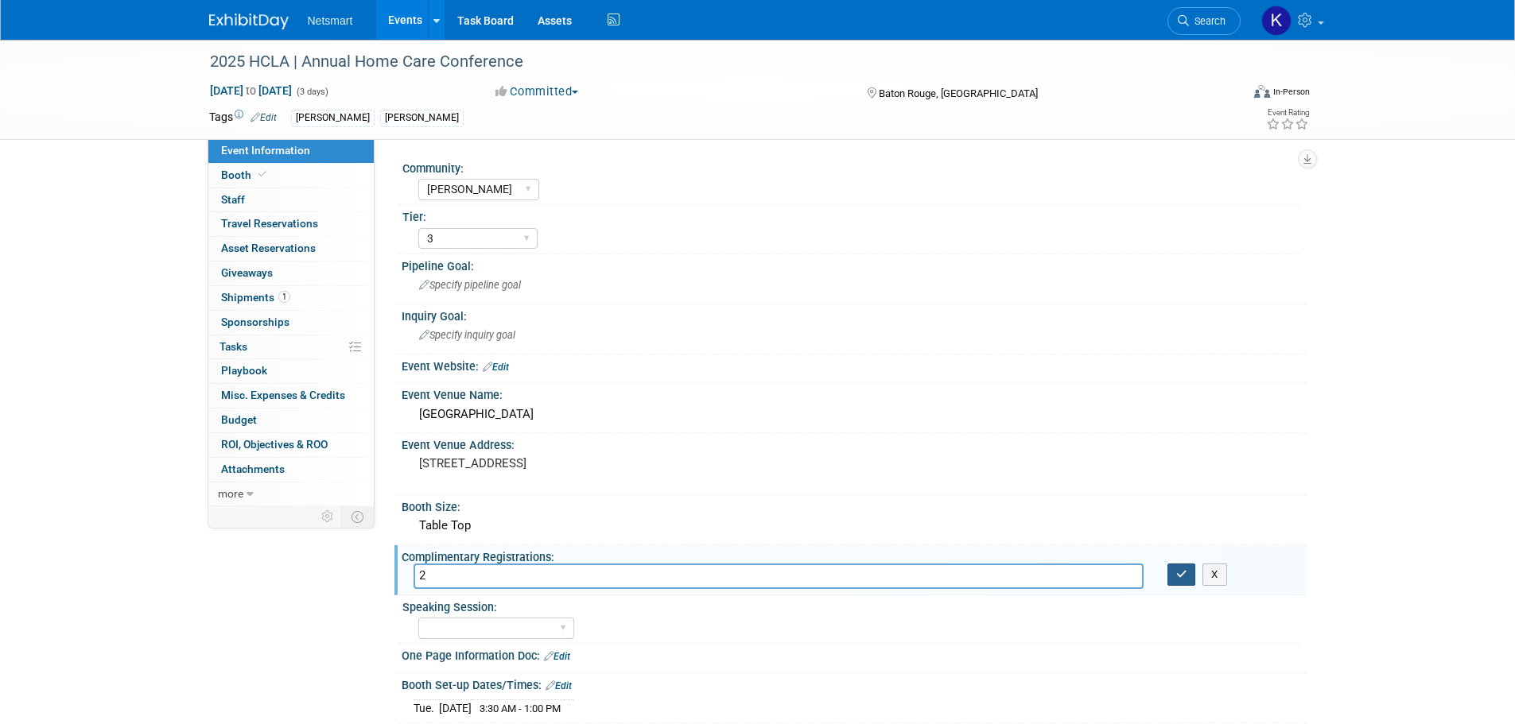
type input "2"
click at [1178, 577] on icon "button" at bounding box center [1181, 574] width 11 height 10
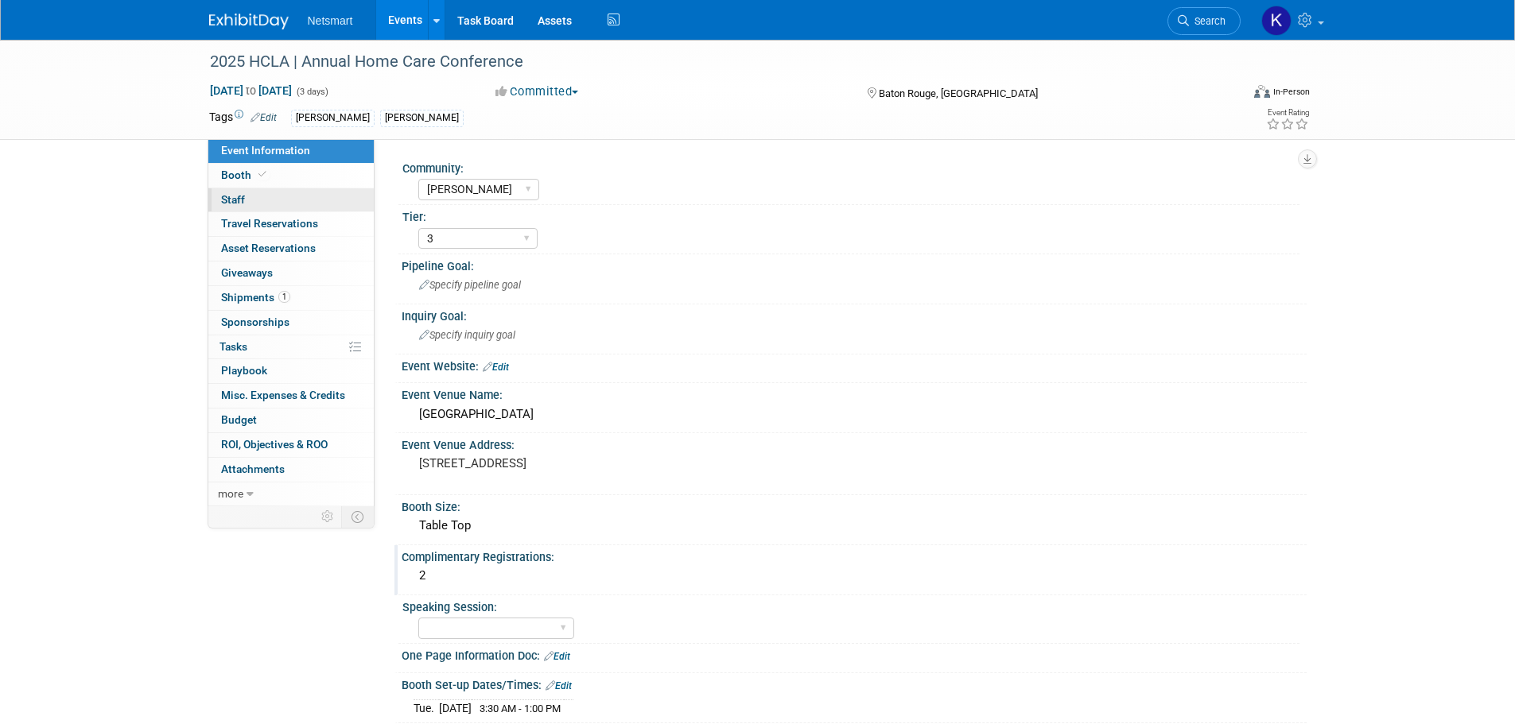
click at [265, 203] on link "0 Staff 0" at bounding box center [290, 200] width 165 height 24
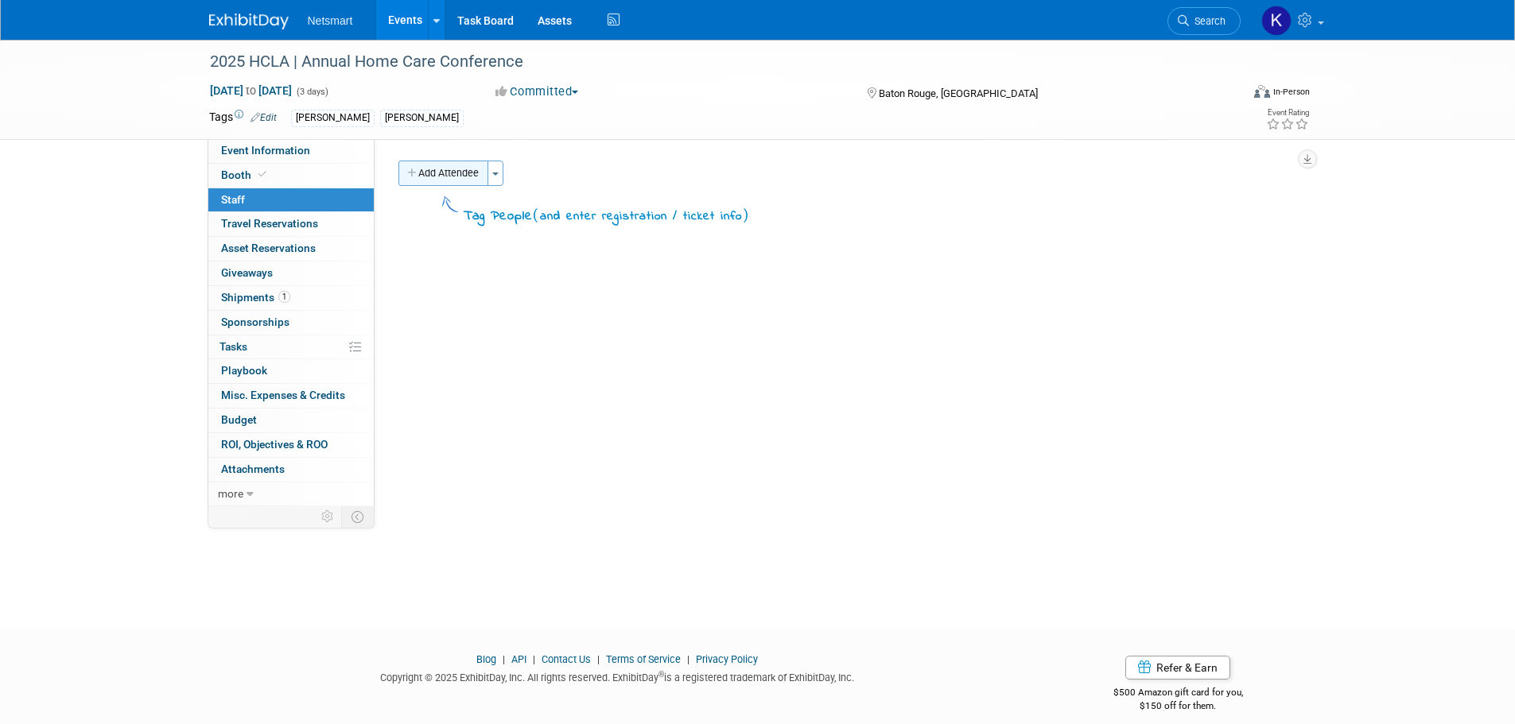
click at [423, 174] on button "Add Attendee" at bounding box center [443, 173] width 90 height 25
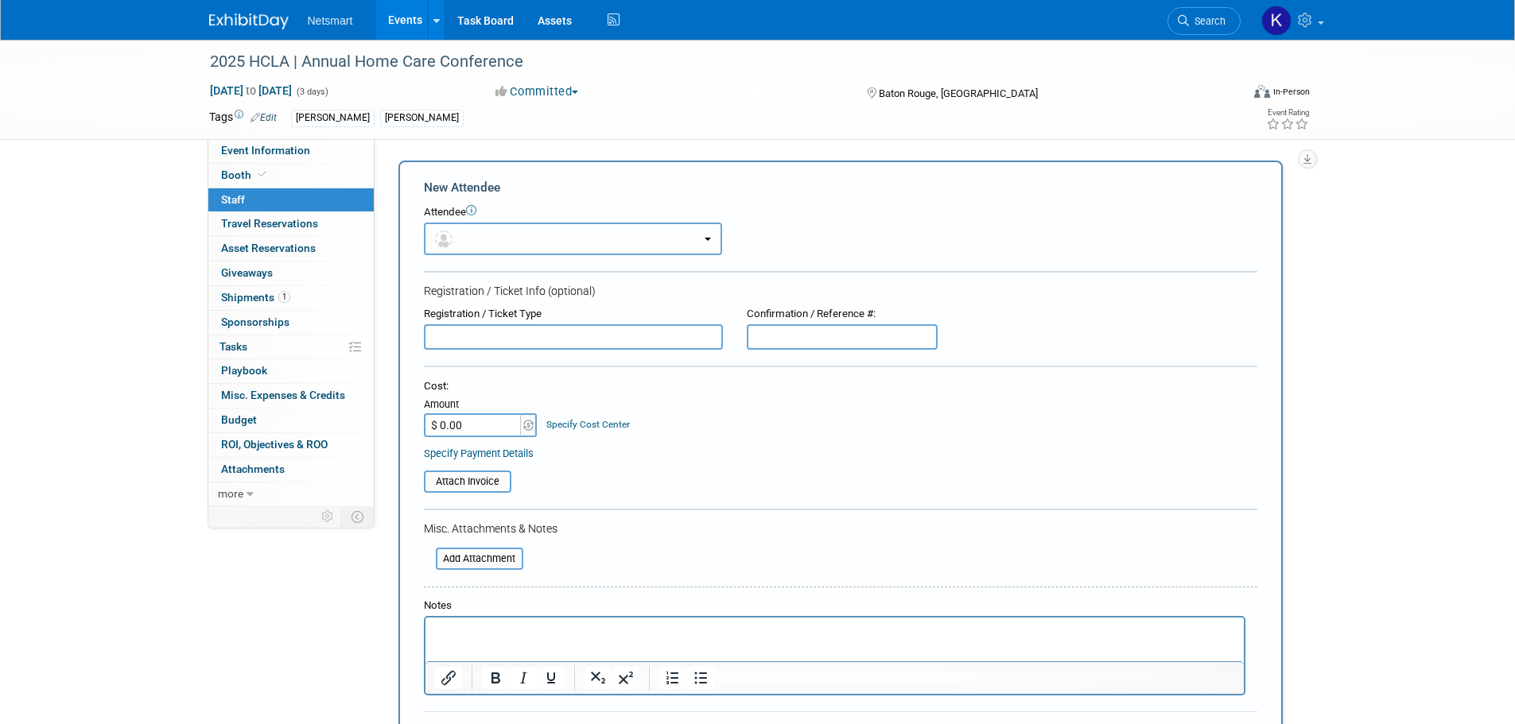
click at [482, 229] on button "button" at bounding box center [573, 239] width 298 height 33
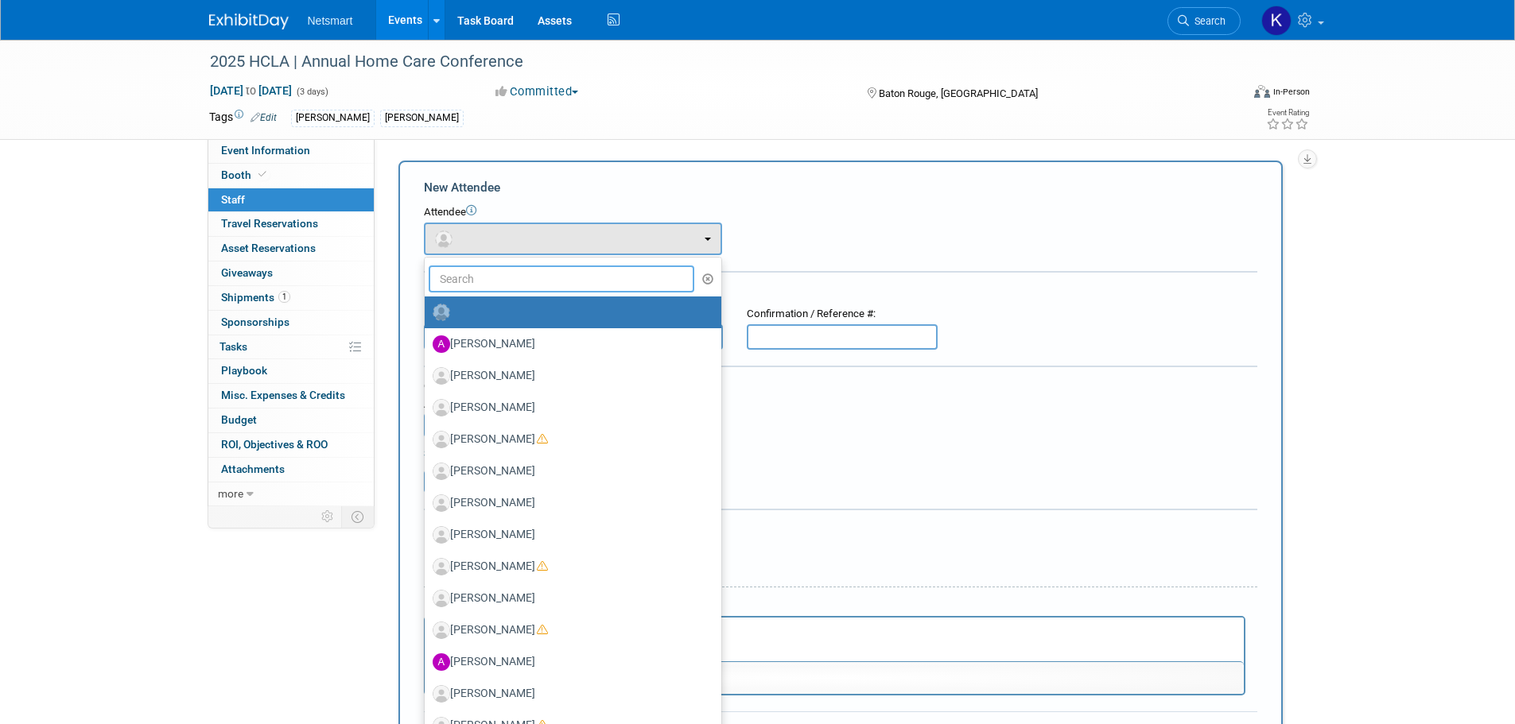
click at [464, 283] on input "text" at bounding box center [562, 279] width 266 height 27
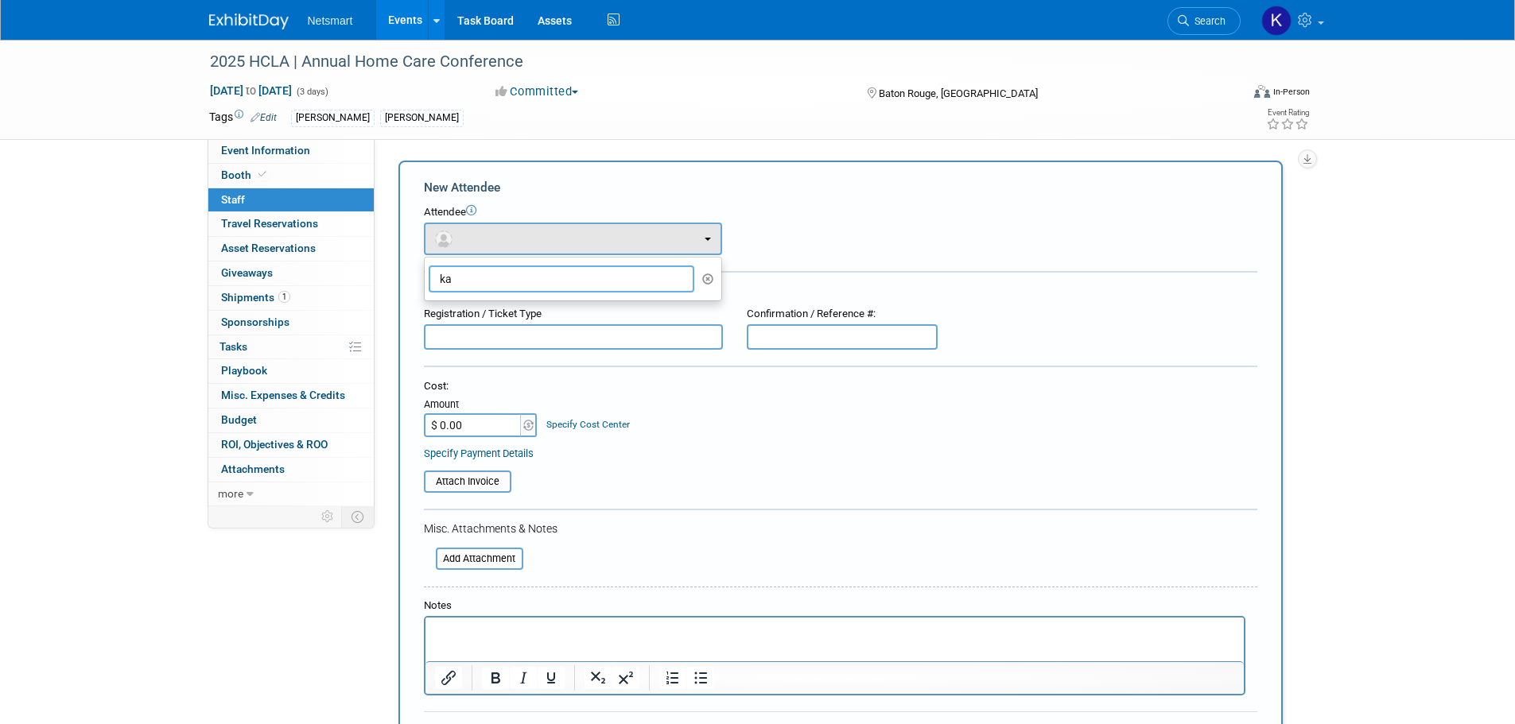
type input "k"
type input "lisa"
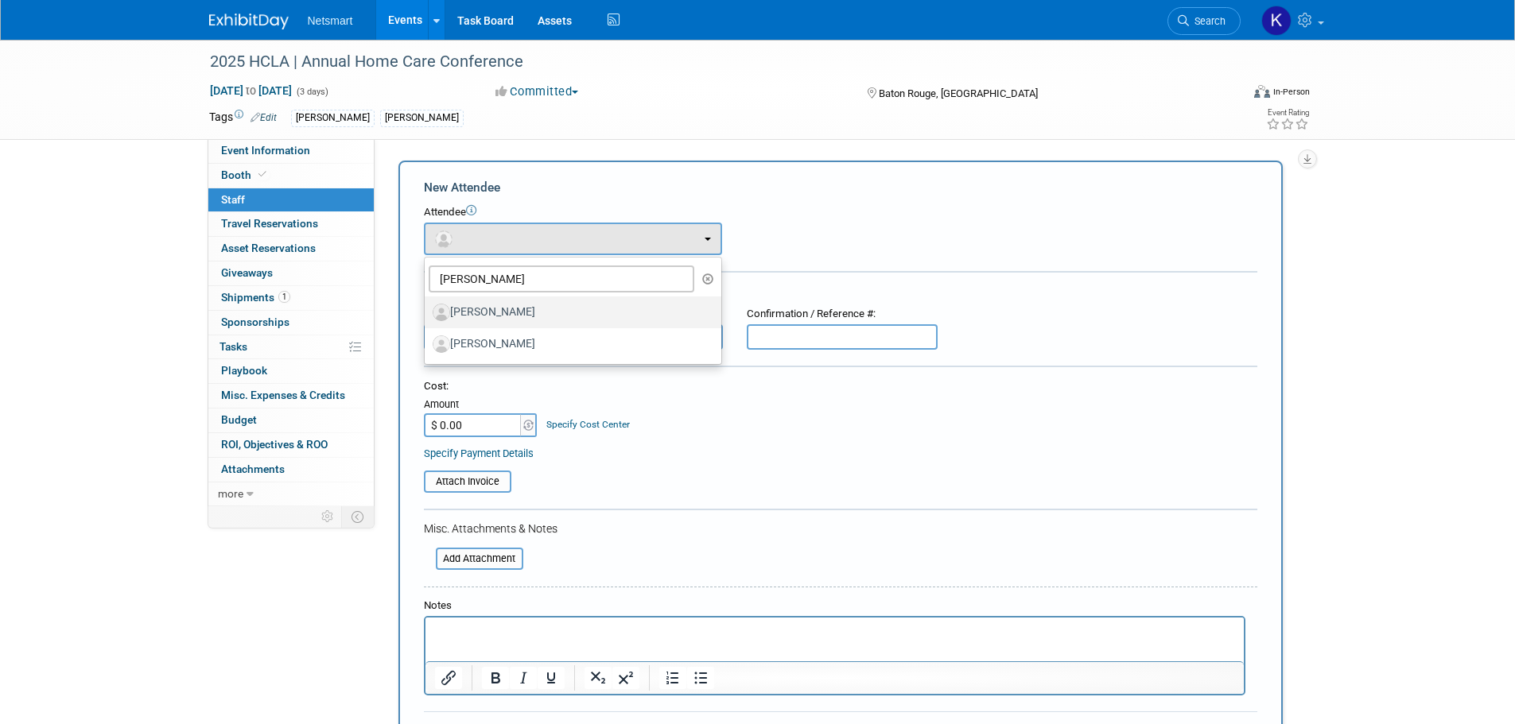
click at [515, 309] on label "[PERSON_NAME]" at bounding box center [569, 312] width 273 height 25
click at [427, 309] on input "[PERSON_NAME]" at bounding box center [422, 310] width 10 height 10
select select "0d68a3d8-7061-4cee-bda1-b289162610fd"
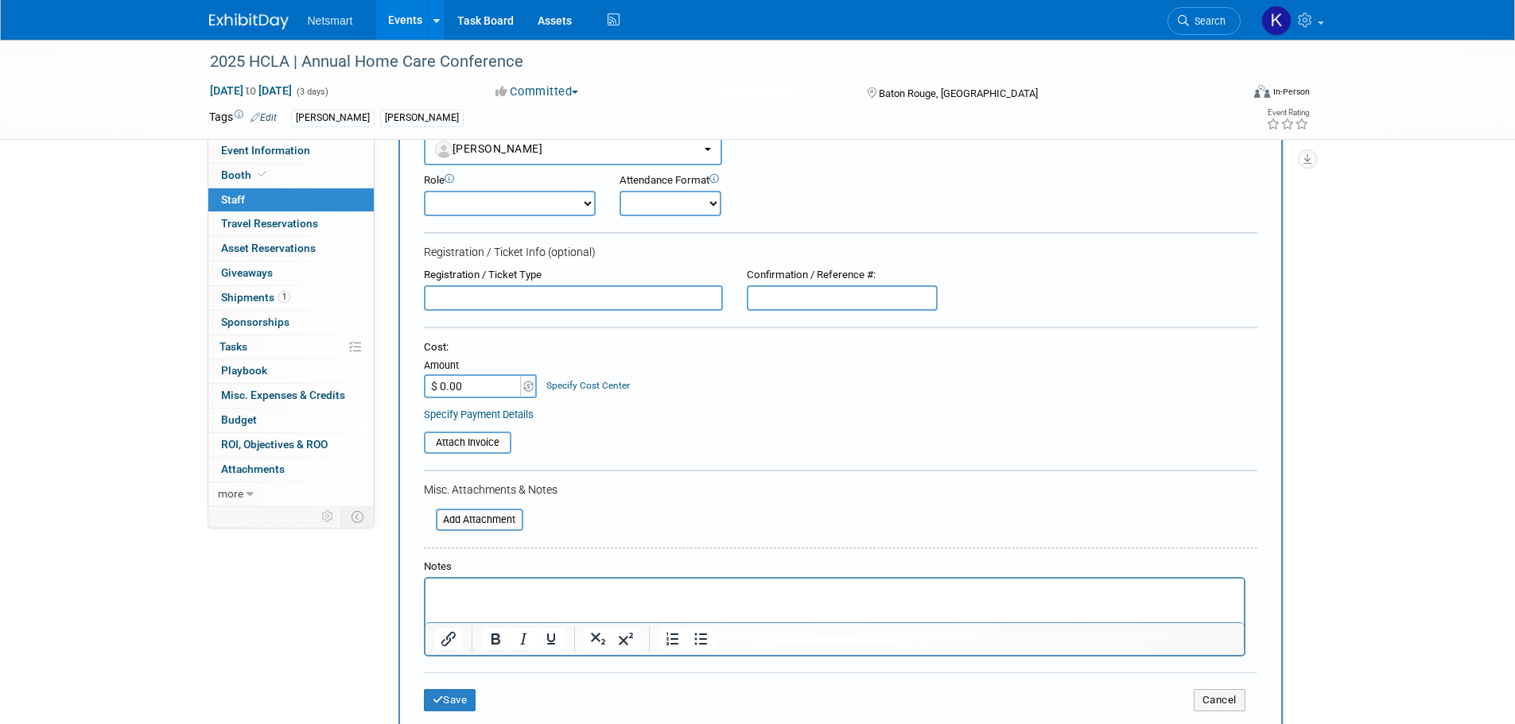
scroll to position [80, 0]
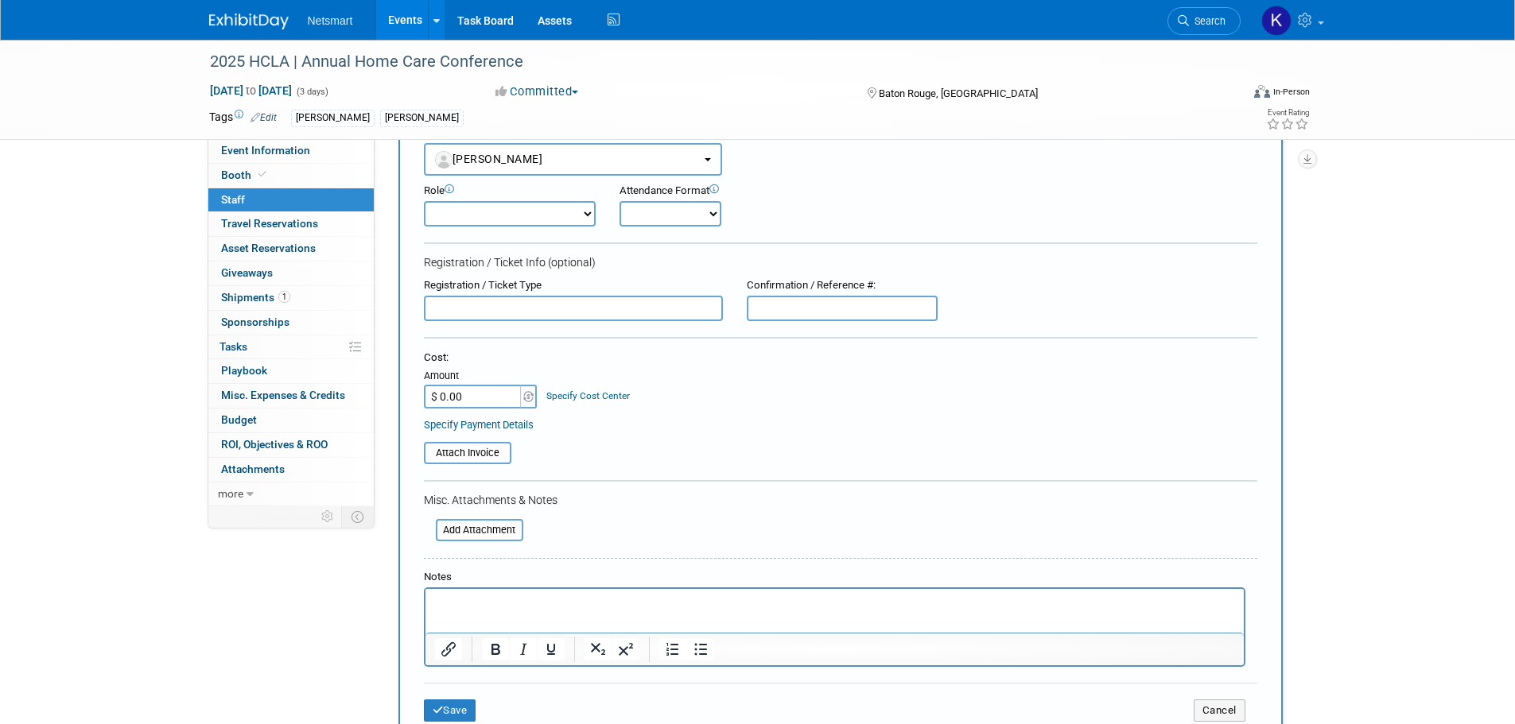
click at [436, 596] on p "Rich Text Area. Press ALT-0 for help." at bounding box center [834, 604] width 800 height 16
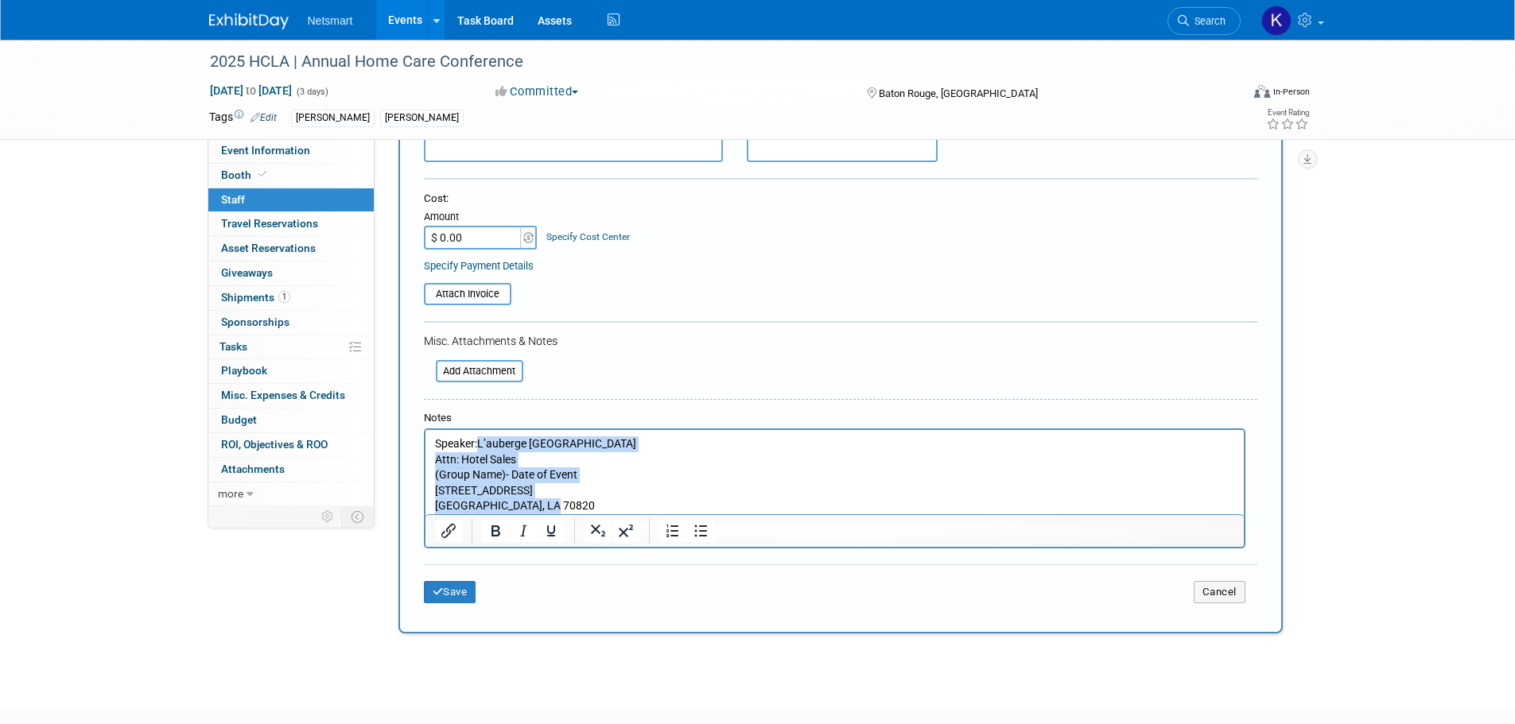
drag, startPoint x: 477, startPoint y: 441, endPoint x: 1027, endPoint y: 996, distance: 781.1
click at [601, 515] on html "Speaker:L’auberge Baton Rouge Attn: Hotel Sales (Group Name)- Date of Event 777…" at bounding box center [834, 472] width 818 height 84
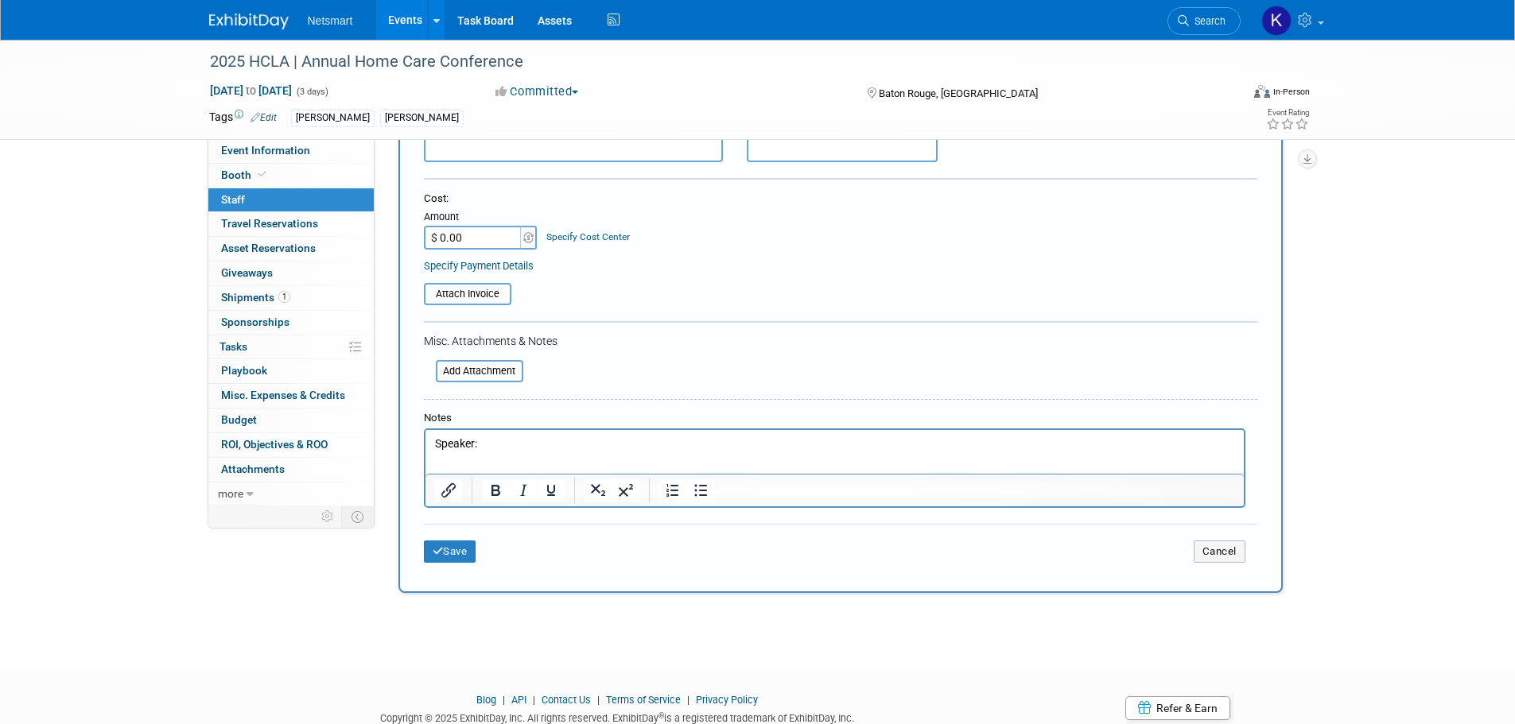
click at [499, 443] on p "Speaker:" at bounding box center [834, 445] width 800 height 16
click at [434, 463] on p "Speaker: Off to the Races: Tracking the Top 5 Case Management Challenges in Hom…" at bounding box center [834, 452] width 800 height 31
click at [891, 439] on p "Speaker: Off to the Races: Tracking the Top 5 Case Management Challenges in Hom…" at bounding box center [834, 445] width 800 height 16
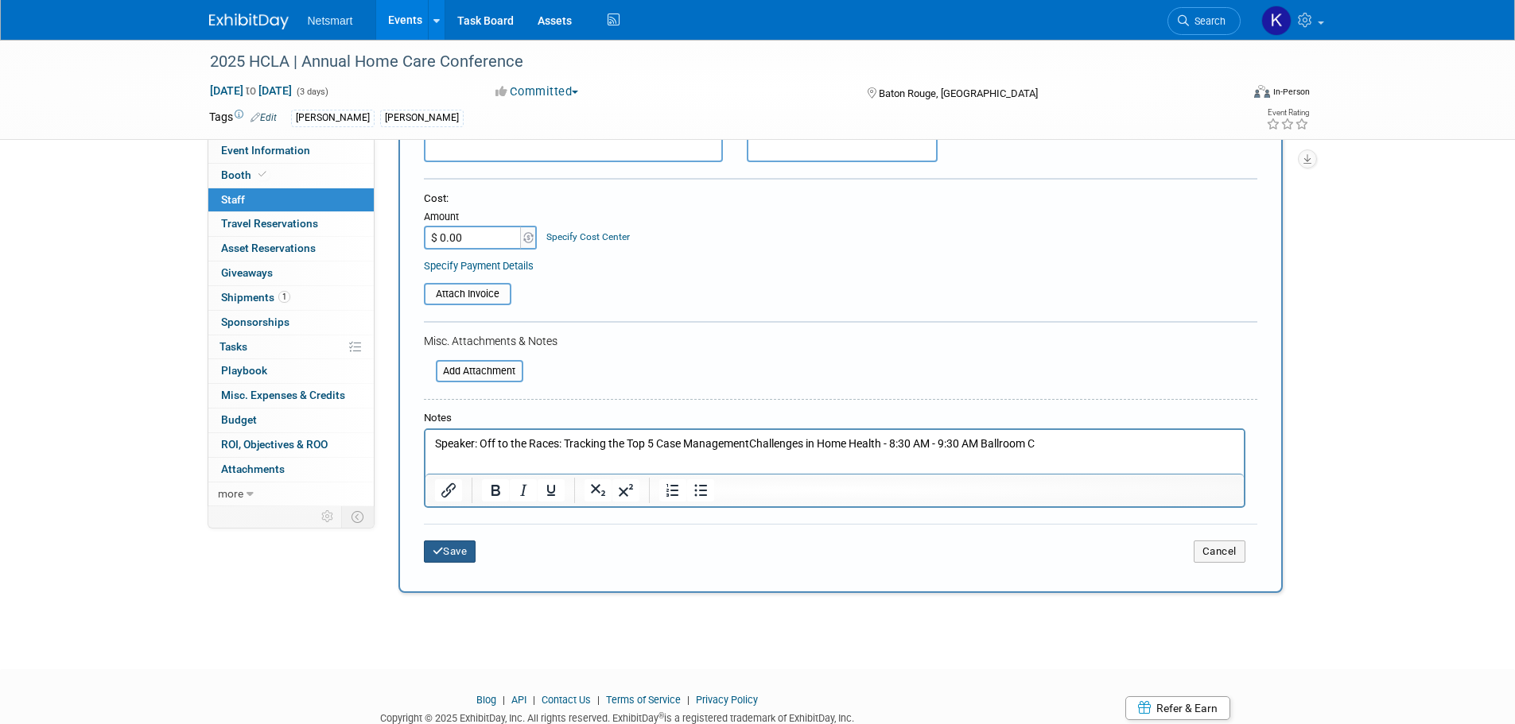
click at [445, 552] on button "Save" at bounding box center [450, 552] width 52 height 22
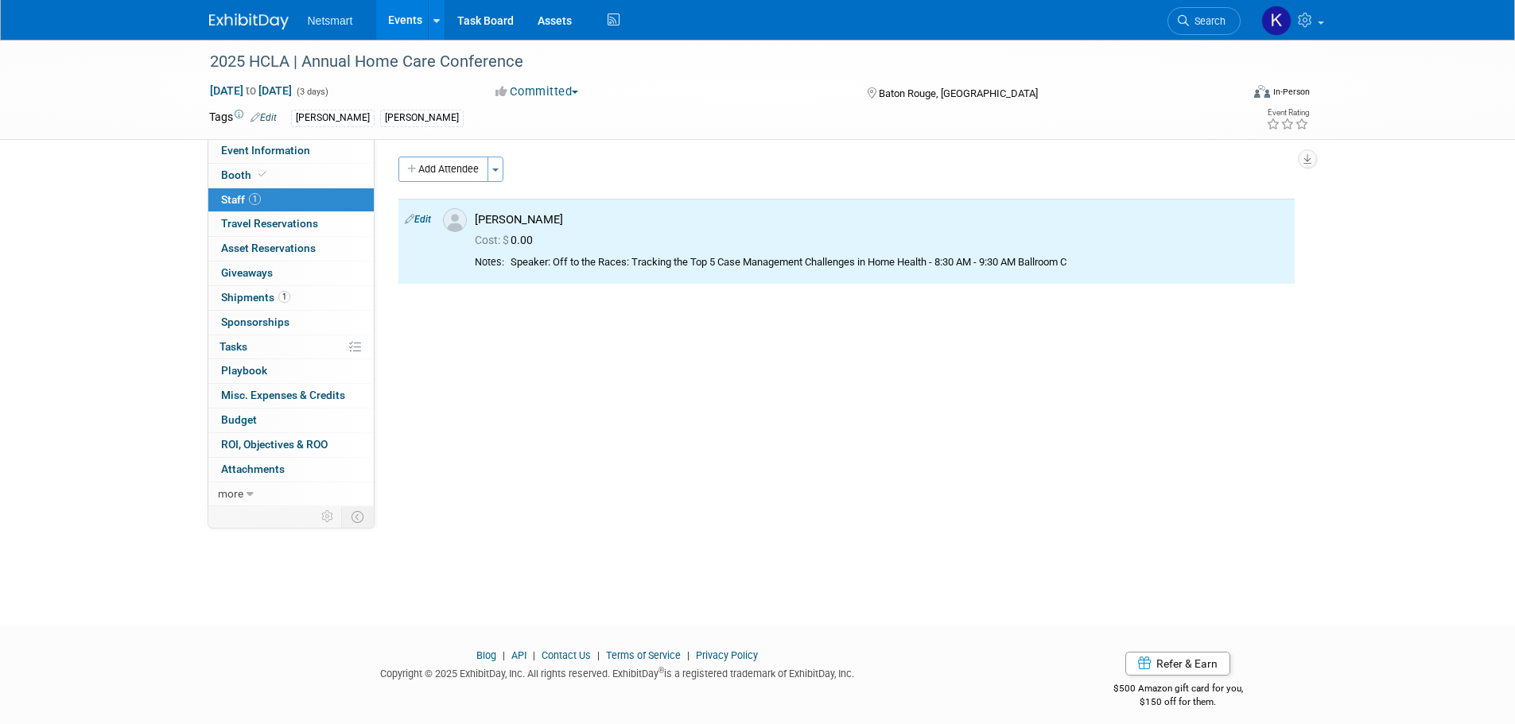
scroll to position [0, 0]
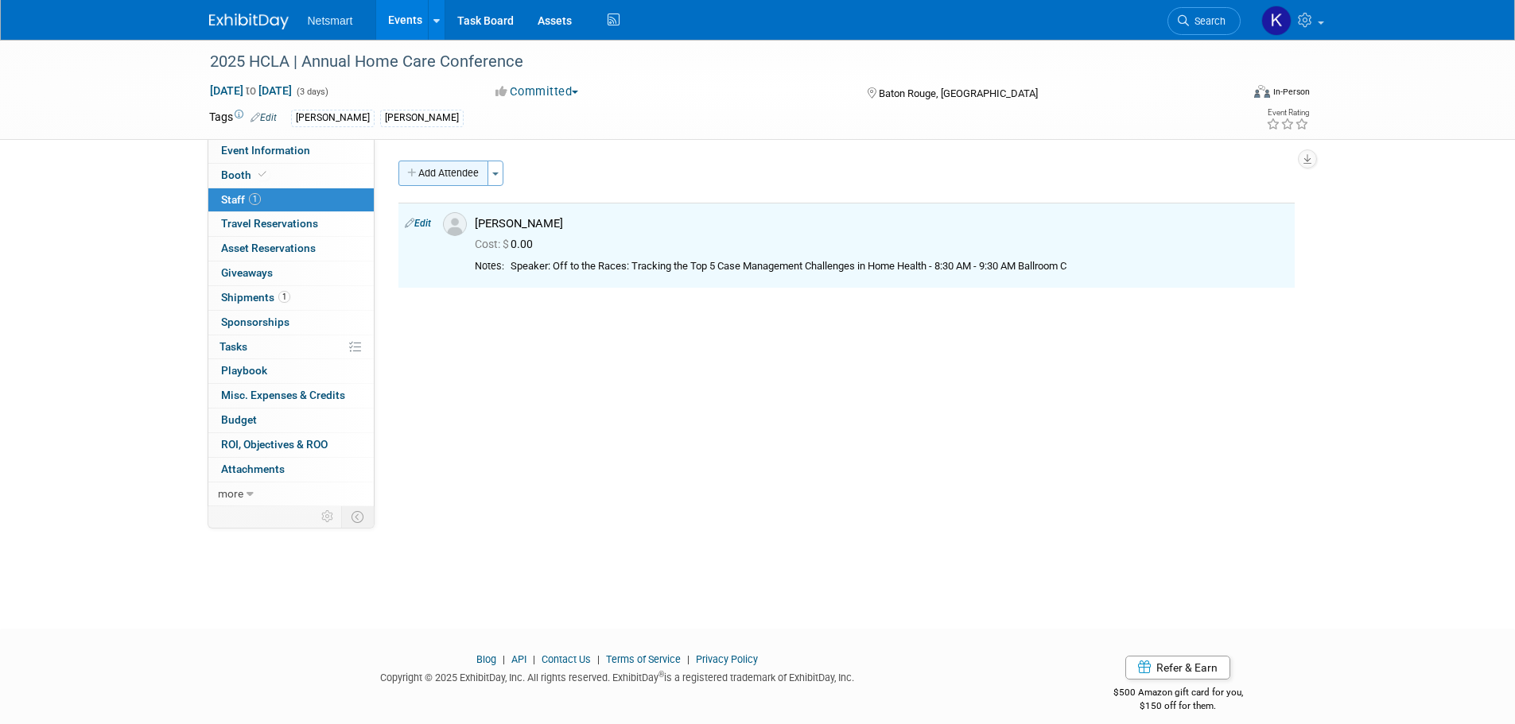
click at [455, 177] on button "Add Attendee" at bounding box center [443, 173] width 90 height 25
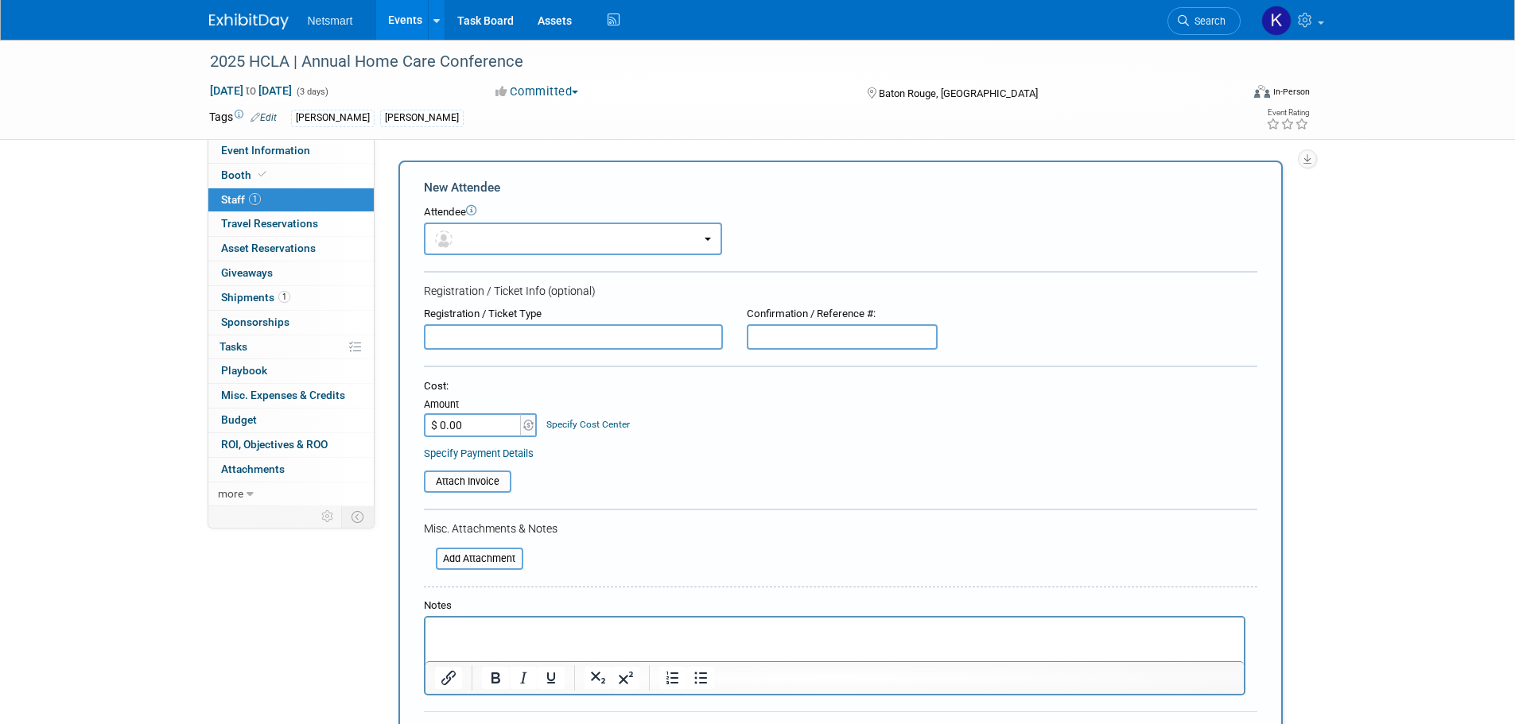
click at [458, 639] on p "Rich Text Area. Press ALT-0 for help." at bounding box center [834, 632] width 800 height 16
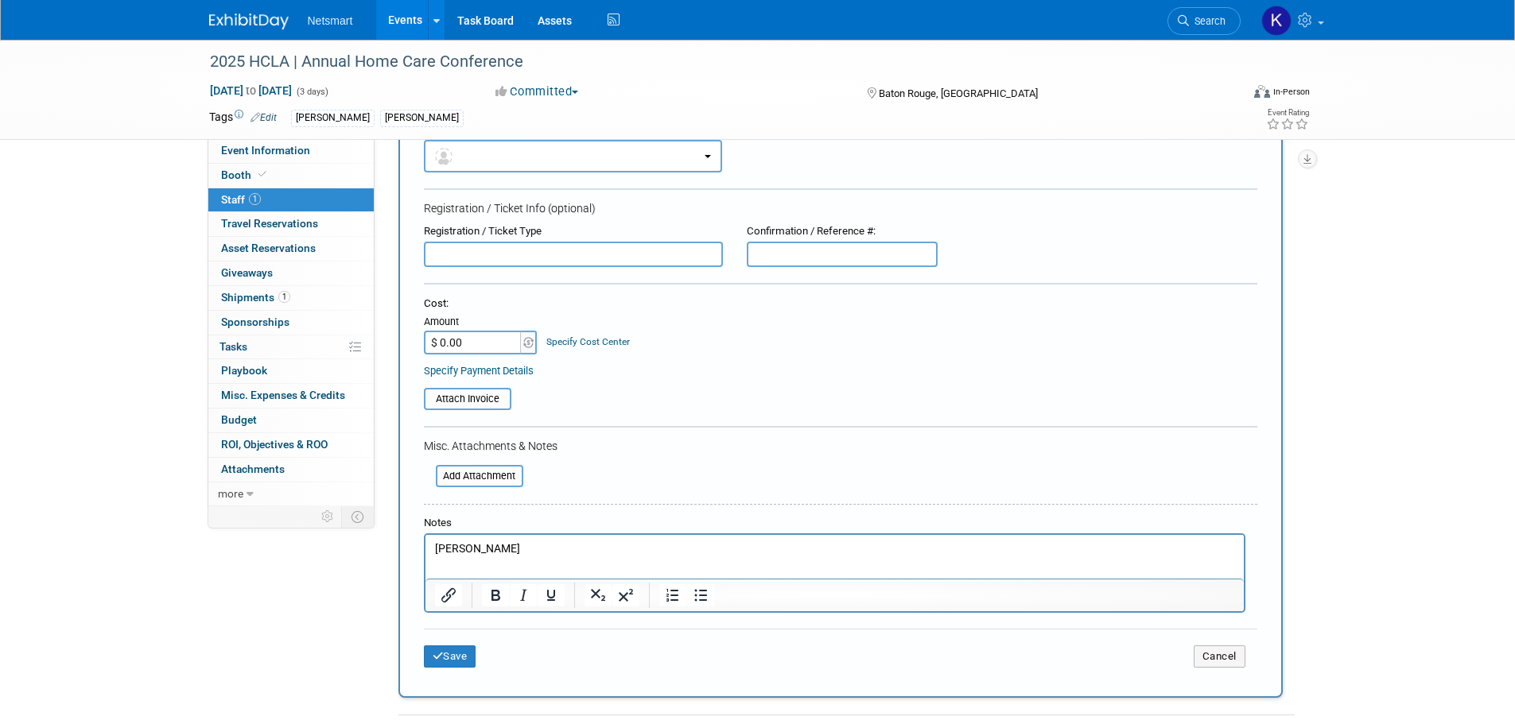
scroll to position [159, 0]
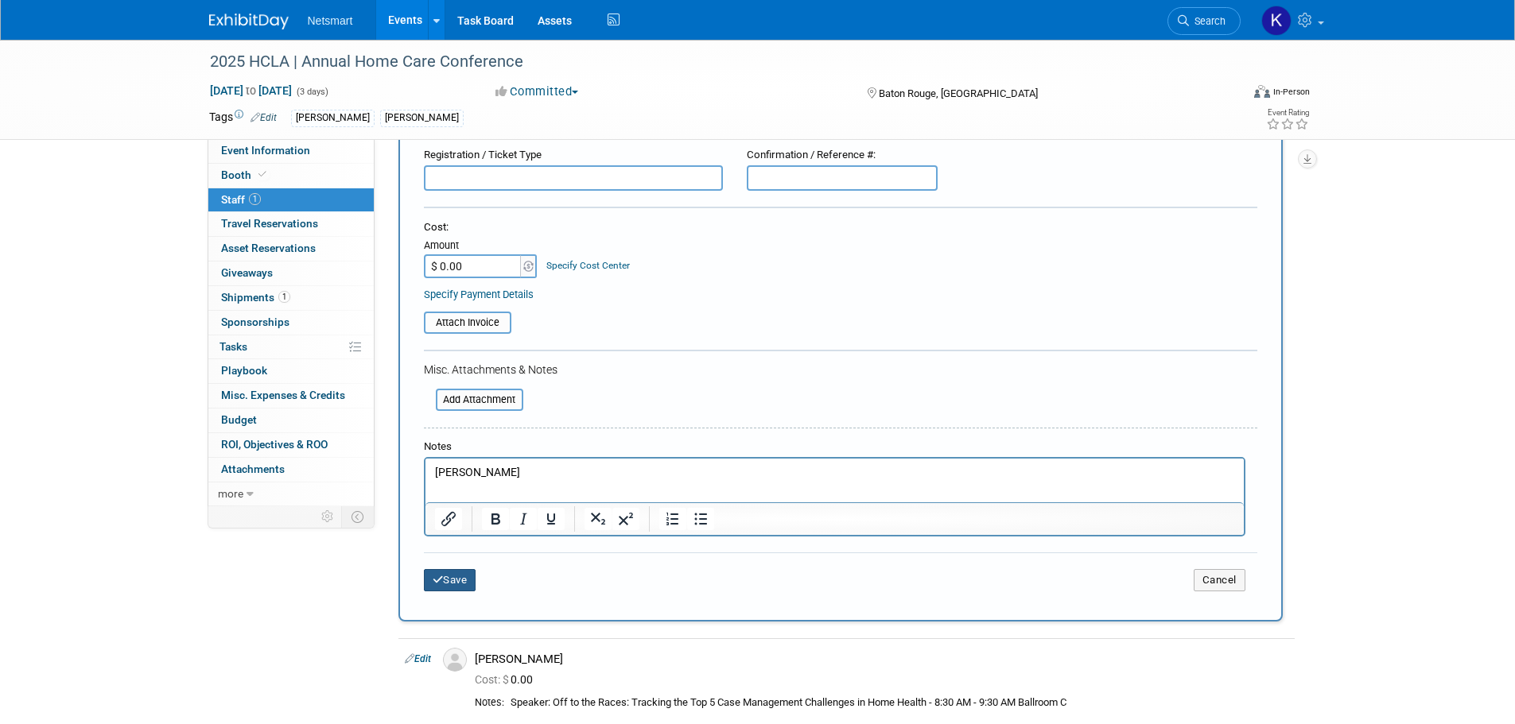
click at [468, 583] on button "Save" at bounding box center [450, 580] width 52 height 22
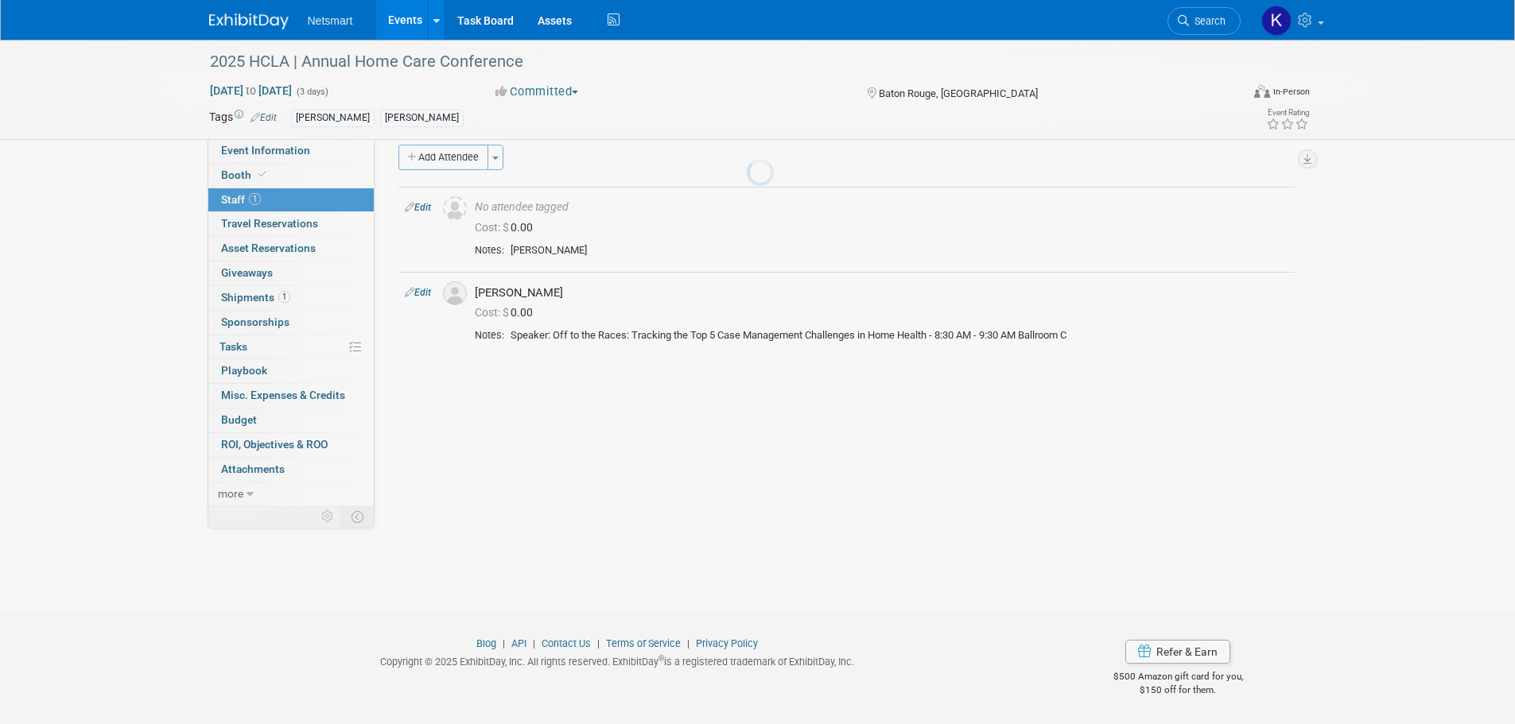
scroll to position [16, 0]
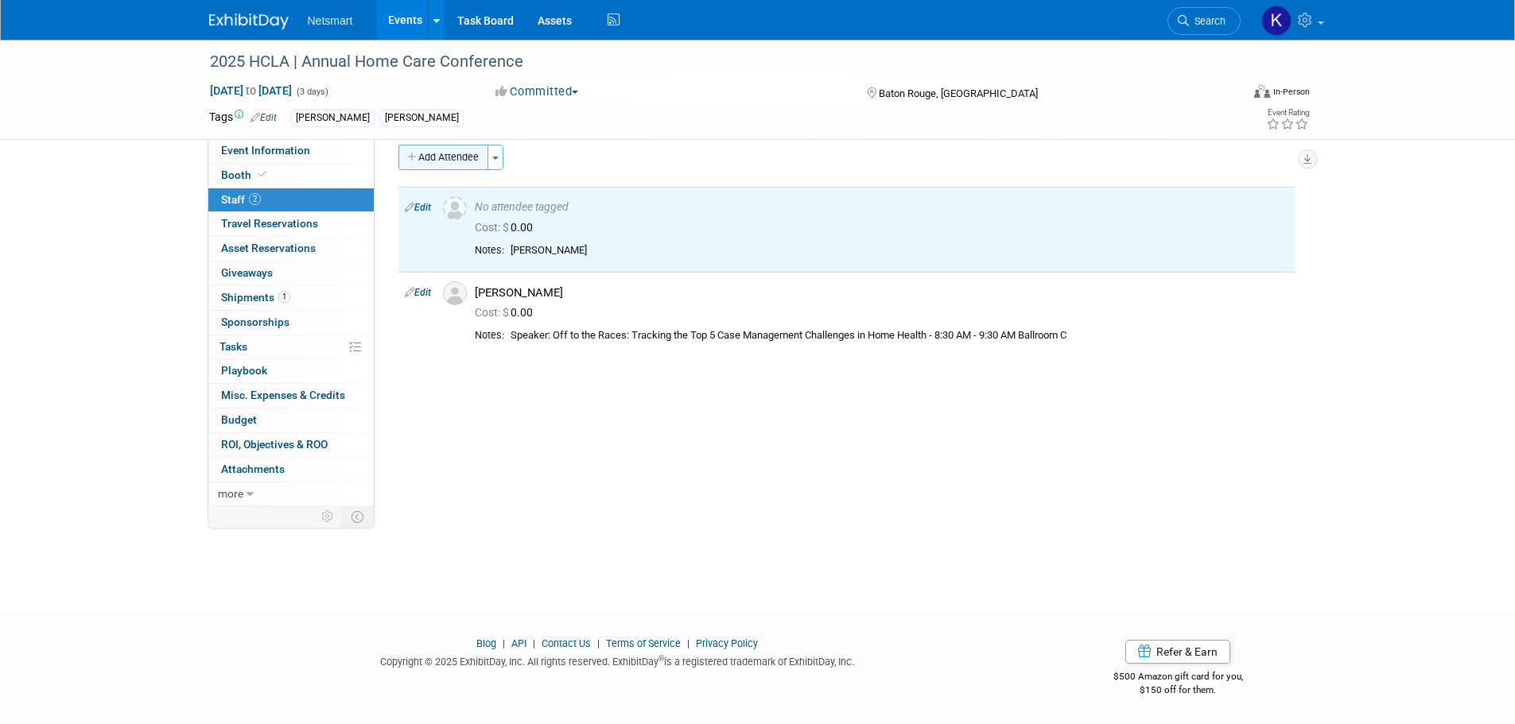
click at [475, 161] on button "Add Attendee" at bounding box center [443, 157] width 90 height 25
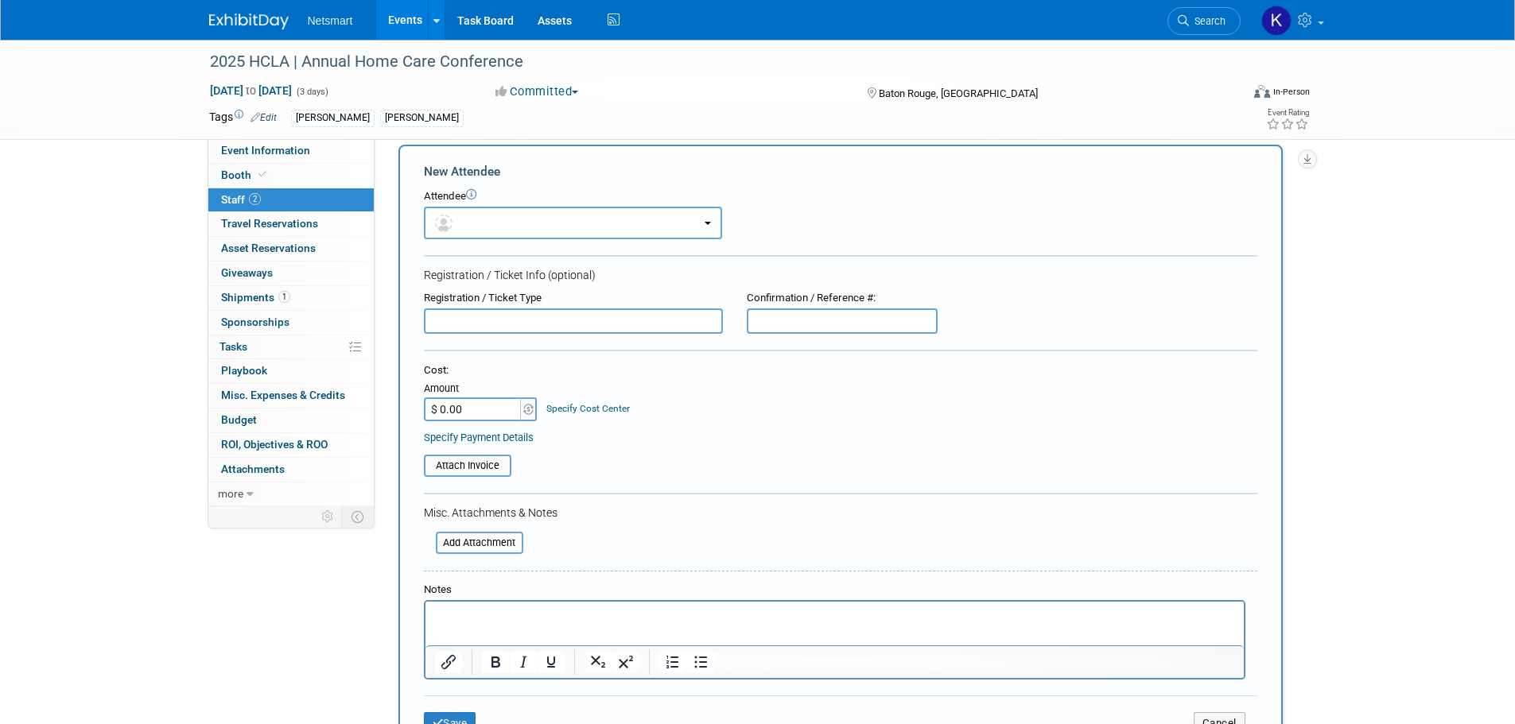
scroll to position [0, 0]
click at [441, 624] on html at bounding box center [834, 613] width 818 height 22
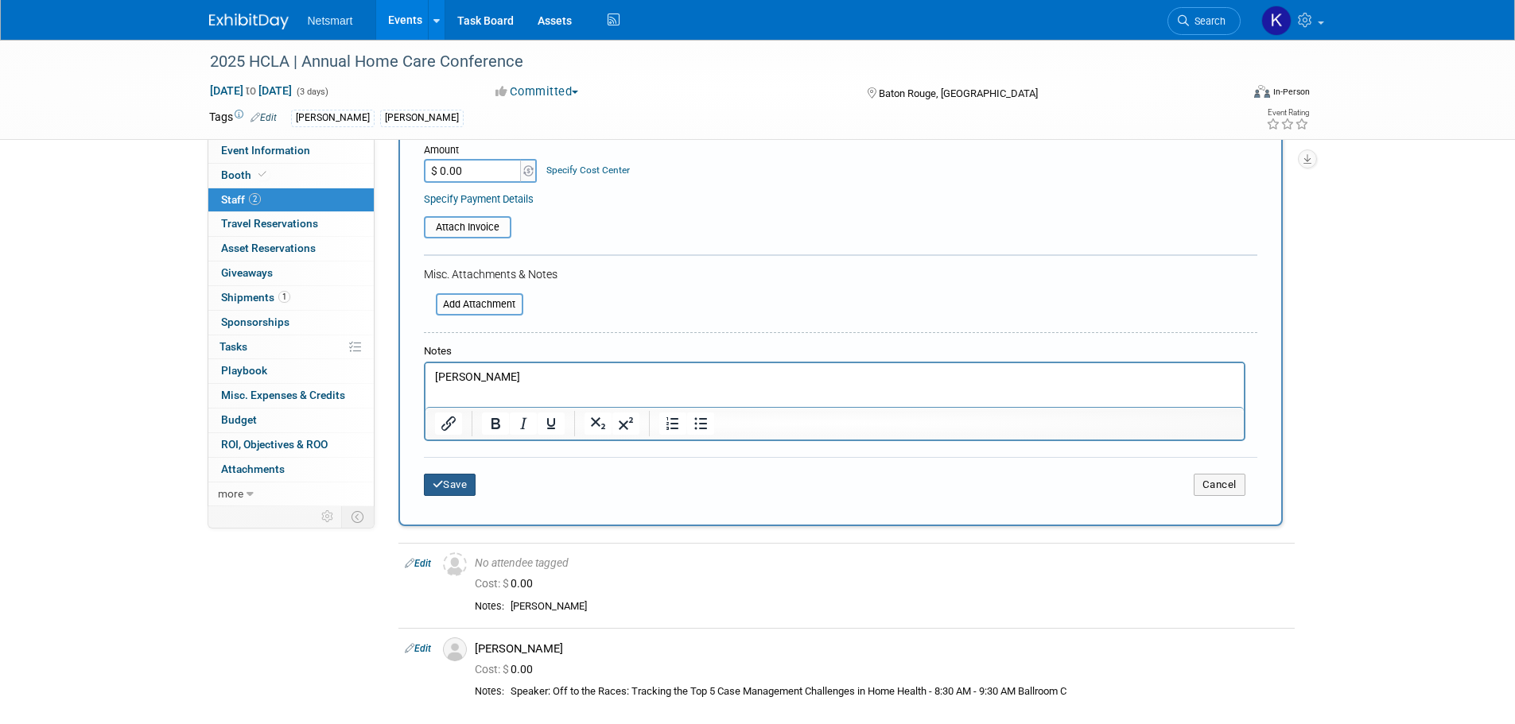
click at [473, 487] on button "Save" at bounding box center [450, 485] width 52 height 22
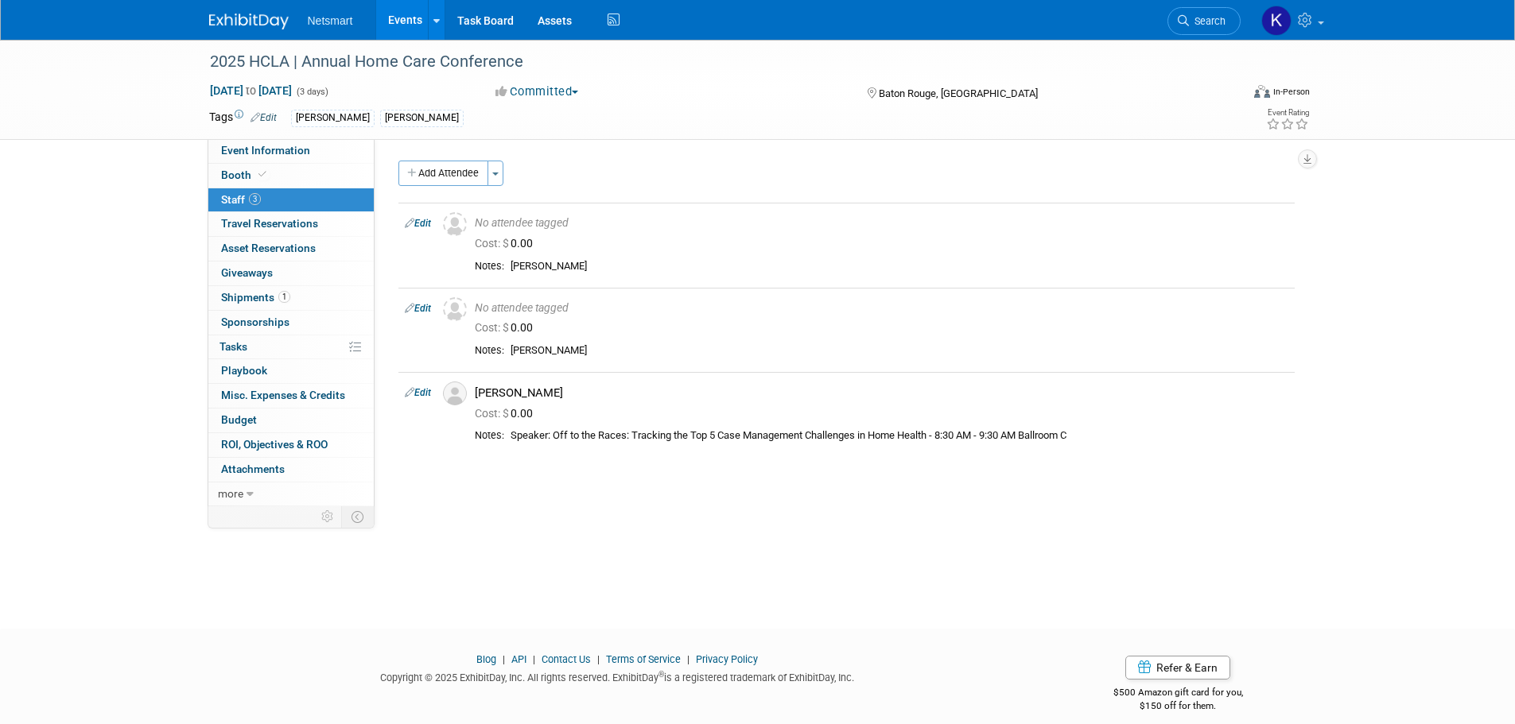
click at [289, 138] on div "2025 HCLA | Annual Home Care Conference Sep 23, 2025 to Sep 25, 2025 (3 days) S…" at bounding box center [757, 89] width 1121 height 99
click at [287, 153] on span "Event Information" at bounding box center [265, 150] width 89 height 13
select select "[PERSON_NAME]"
select select "3"
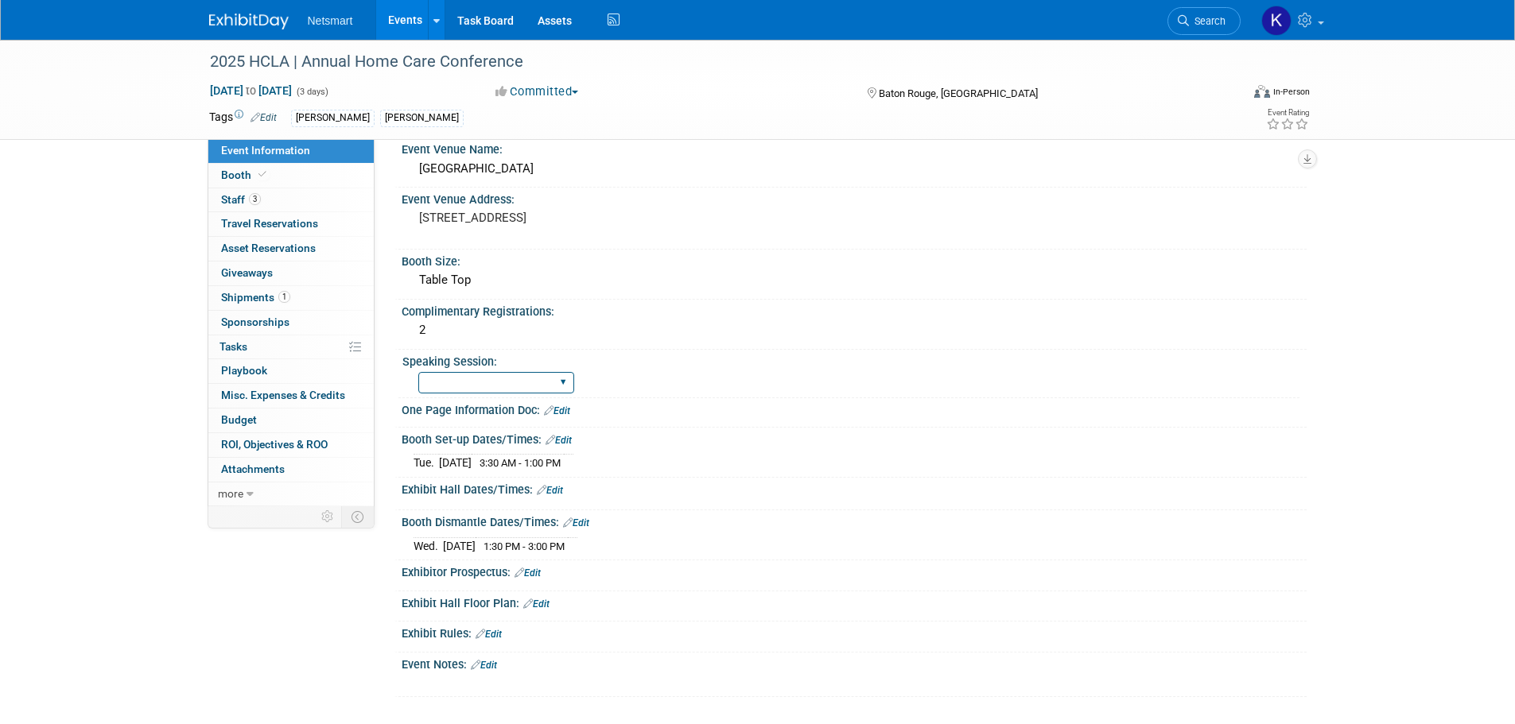
scroll to position [318, 0]
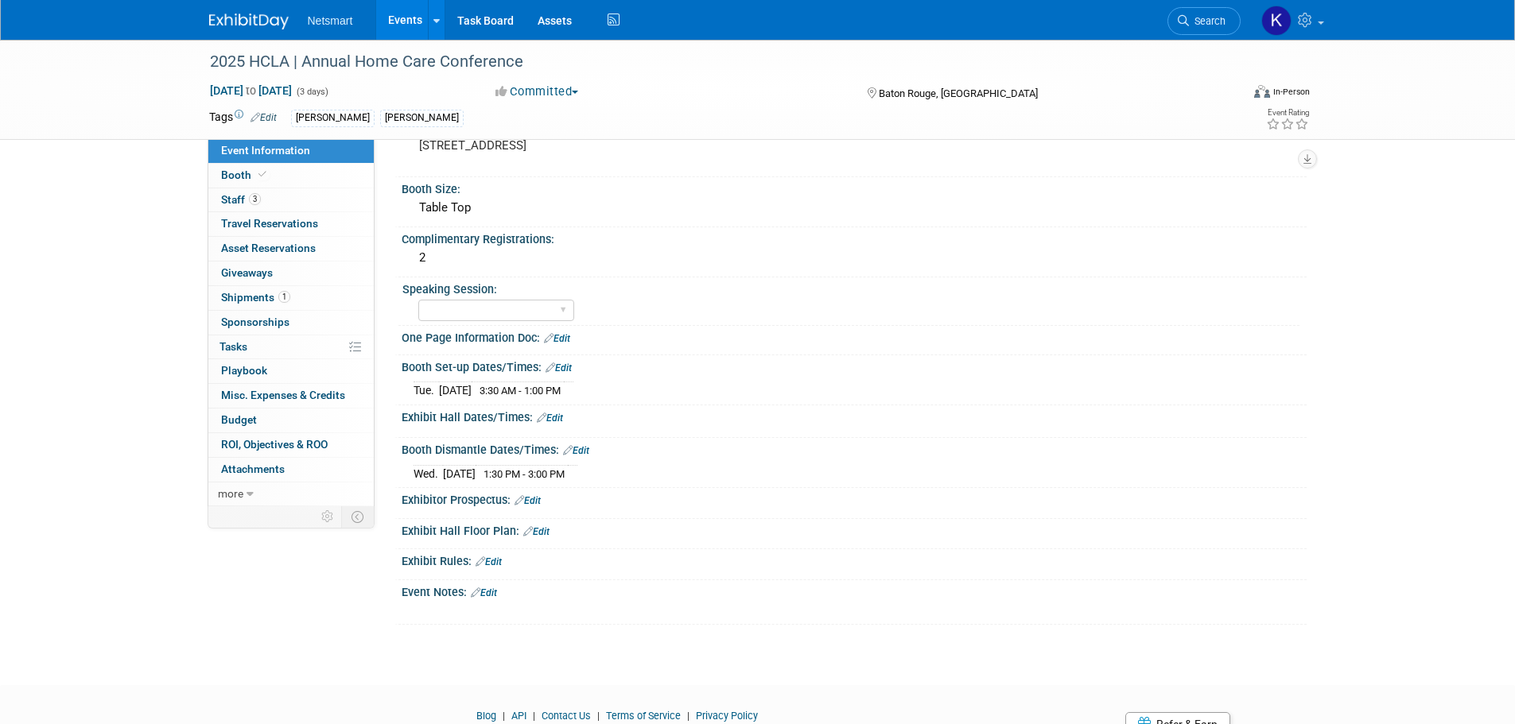
click at [553, 417] on link "Edit" at bounding box center [550, 418] width 26 height 11
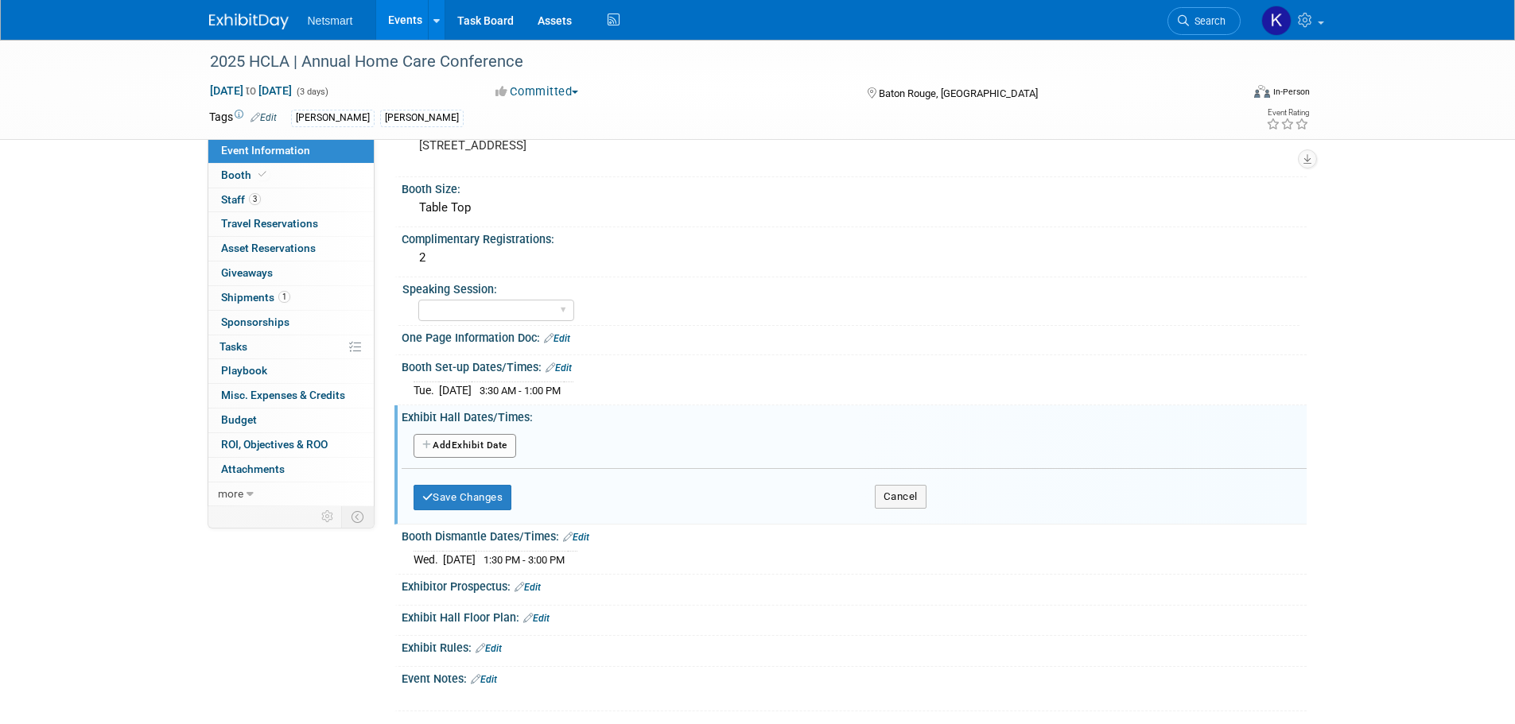
click at [502, 437] on button "Add Another Exhibit Date" at bounding box center [465, 446] width 103 height 24
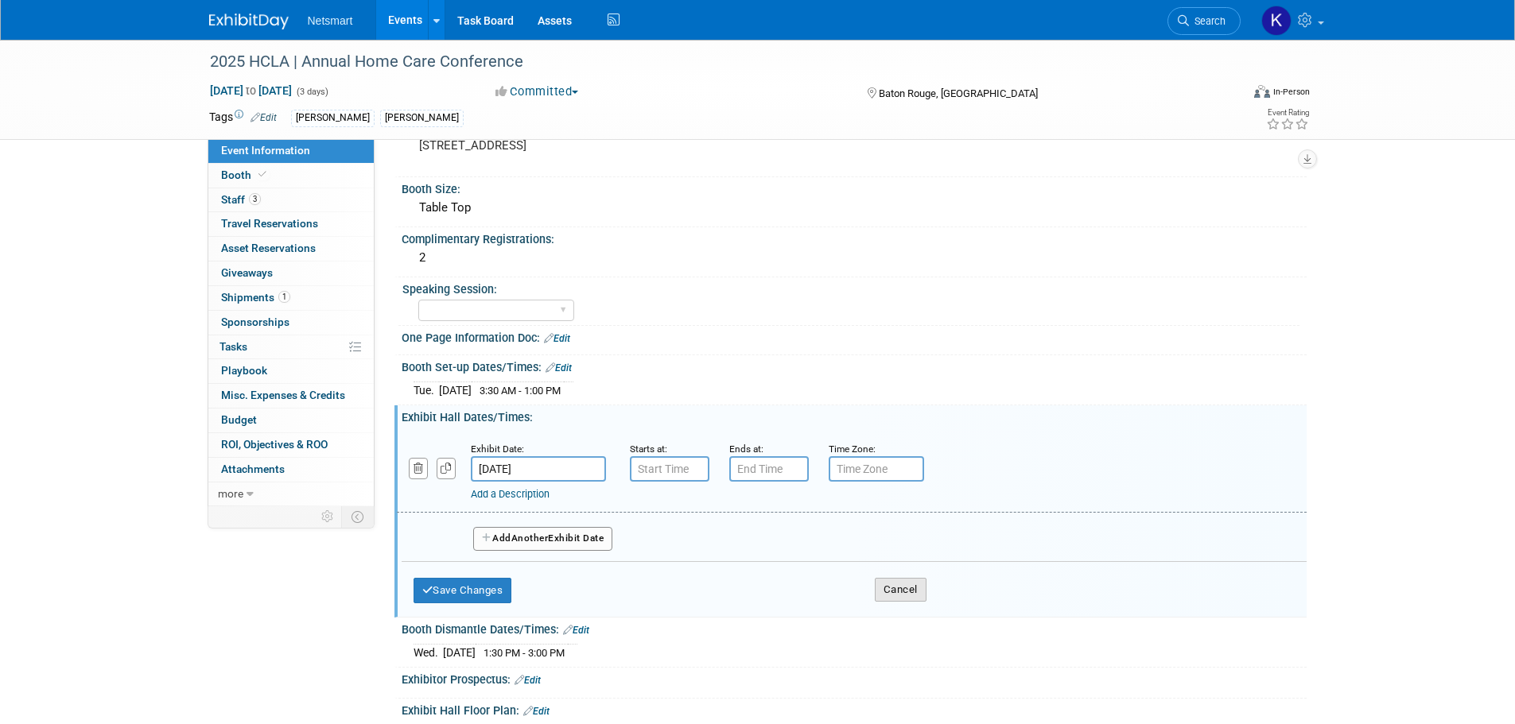
click at [911, 585] on button "Cancel" at bounding box center [901, 590] width 52 height 24
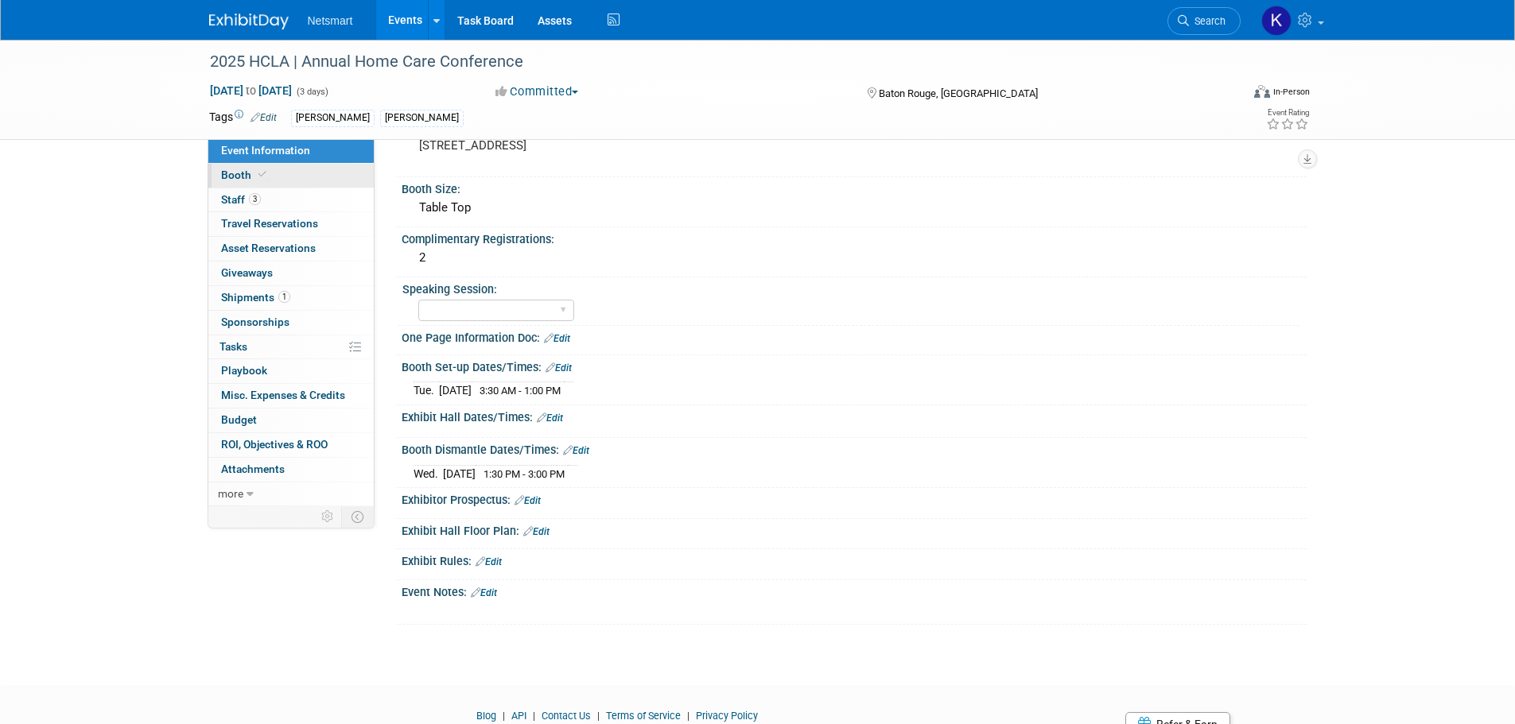
click at [304, 173] on link "Booth" at bounding box center [290, 176] width 165 height 24
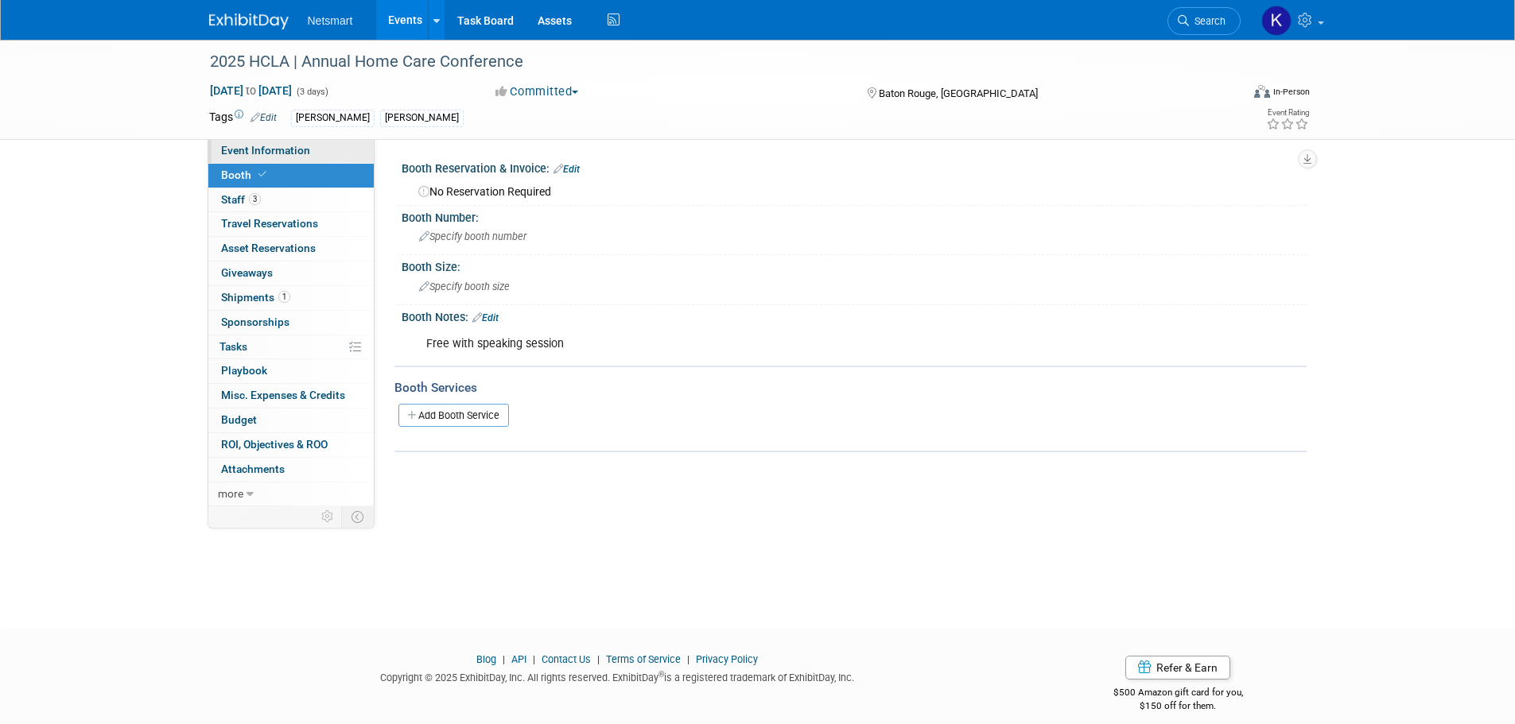
click at [305, 154] on span "Event Information" at bounding box center [265, 150] width 89 height 13
select select "[PERSON_NAME]"
select select "3"
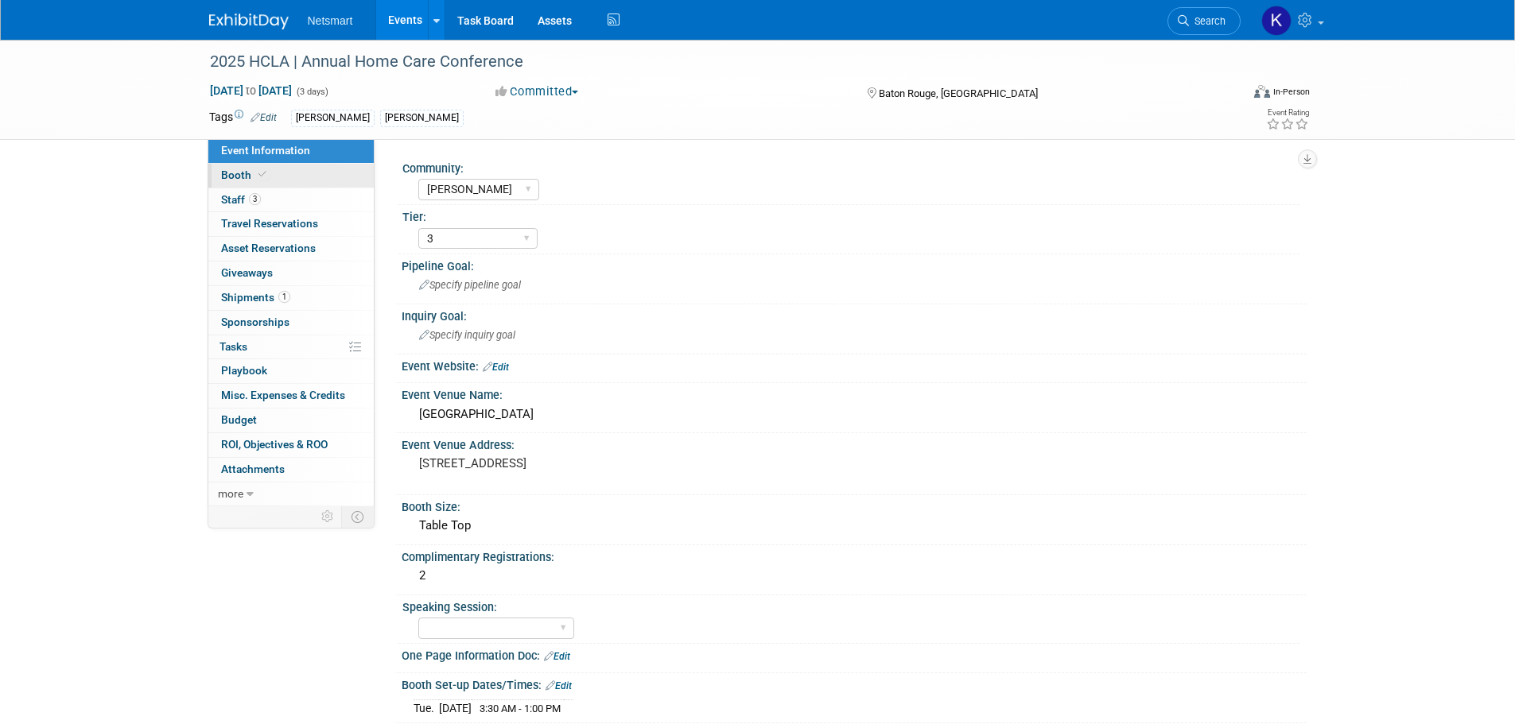
click at [282, 170] on link "Booth" at bounding box center [290, 176] width 165 height 24
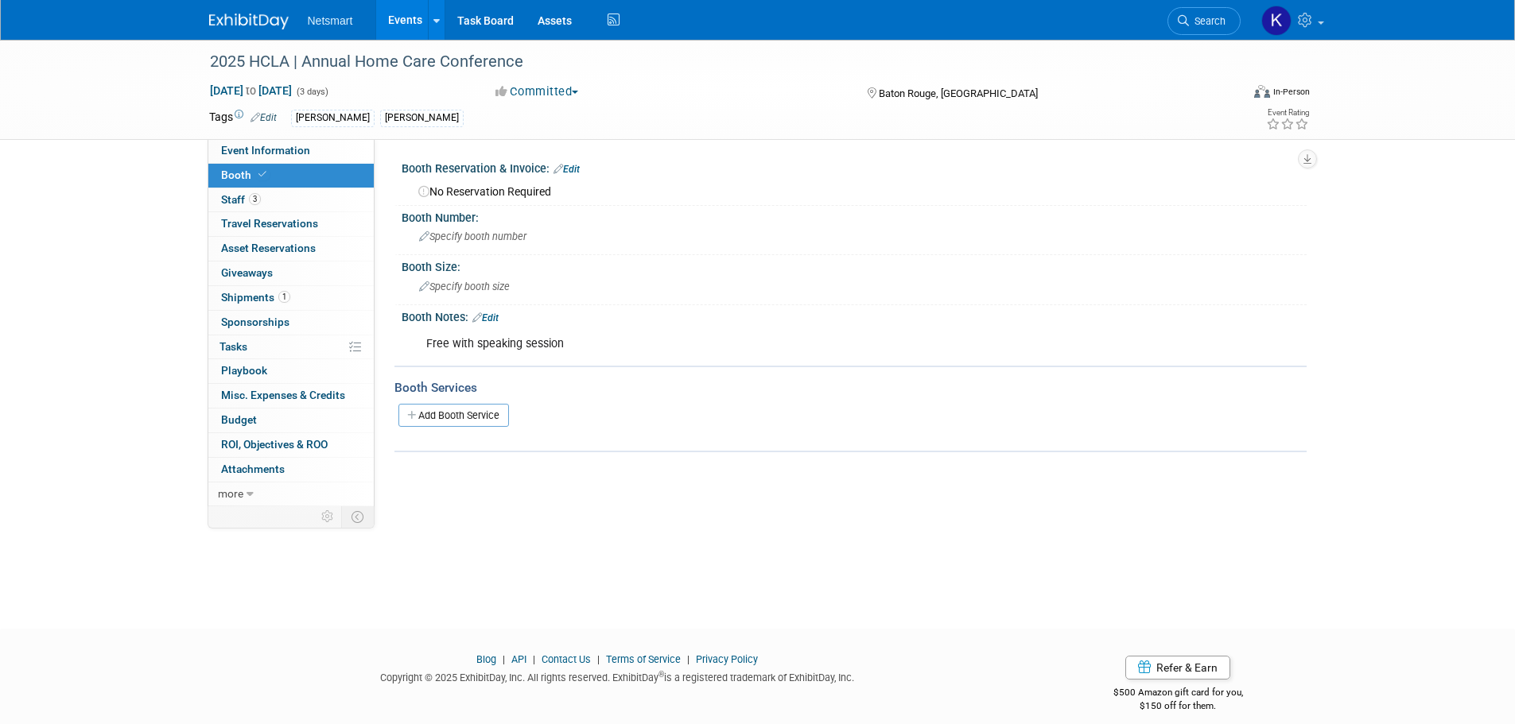
click at [491, 321] on link "Edit" at bounding box center [485, 318] width 26 height 11
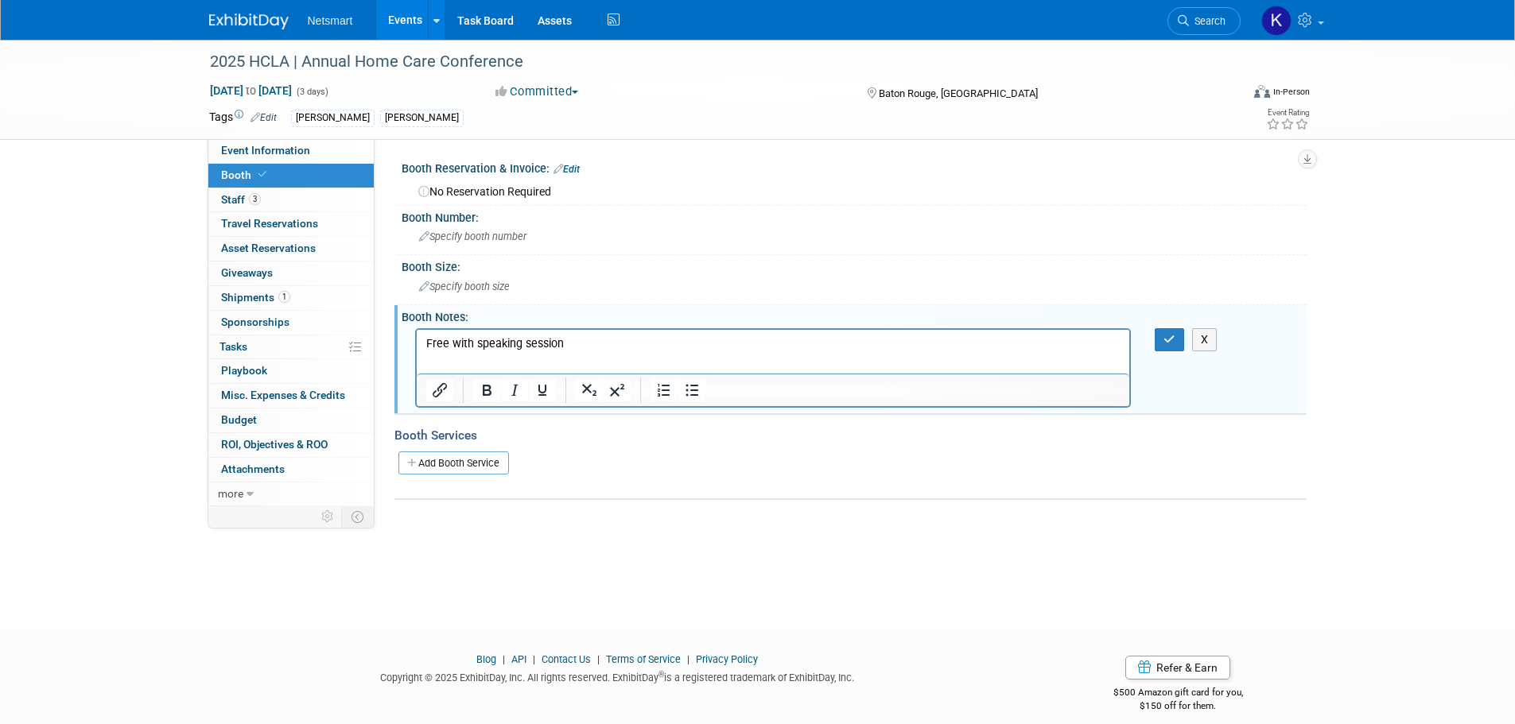
click at [564, 343] on p "Free with speaking session" at bounding box center [772, 344] width 695 height 16
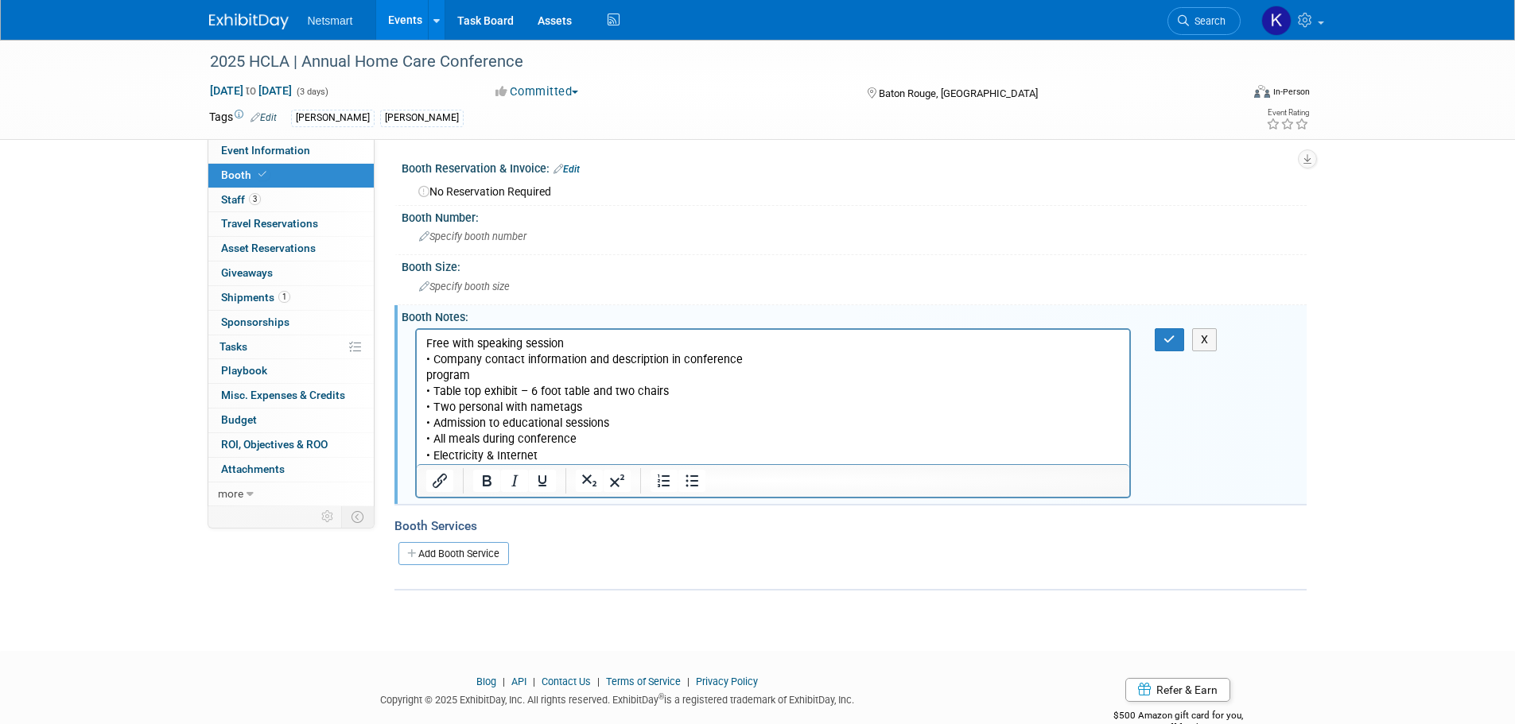
click at [569, 340] on p "Free with speaking session" at bounding box center [772, 344] width 695 height 16
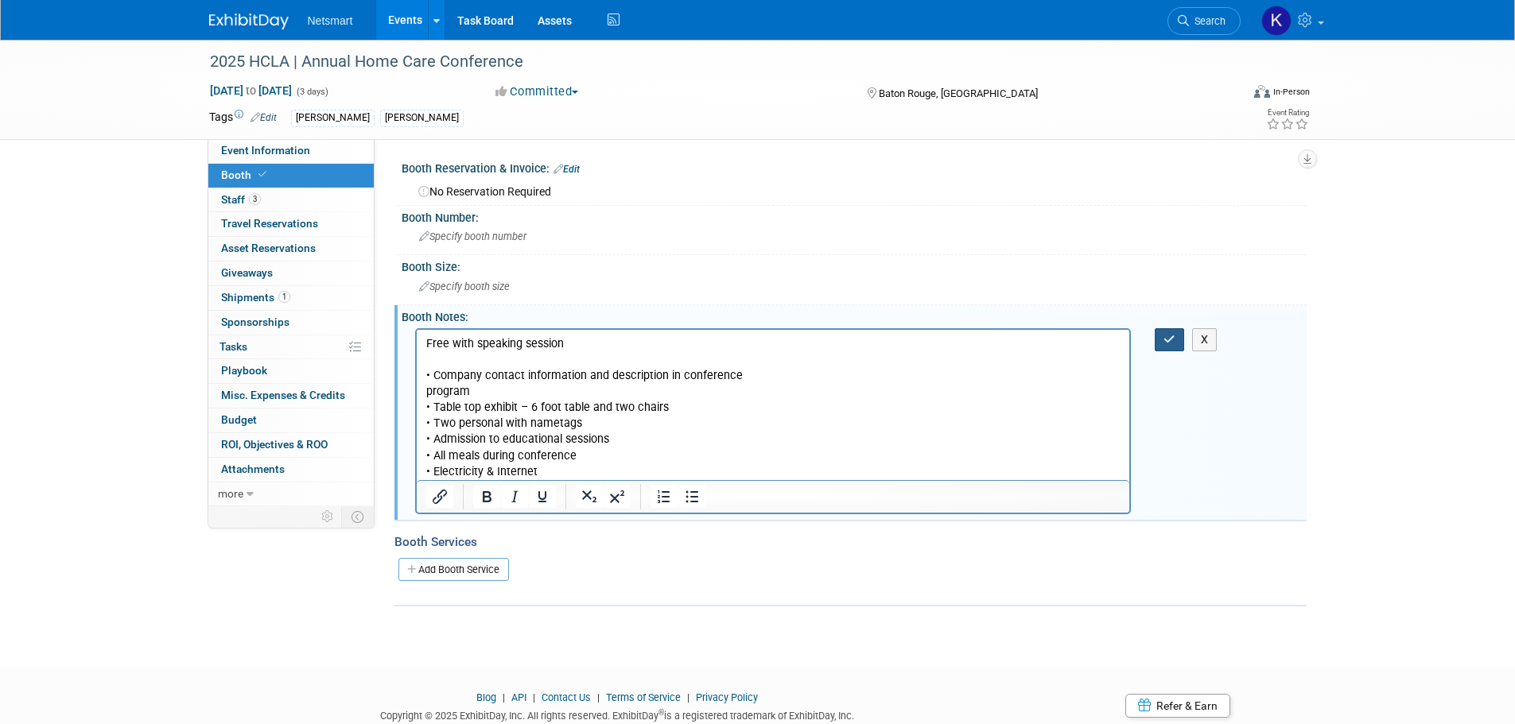
click at [1169, 336] on icon "button" at bounding box center [1169, 339] width 12 height 11
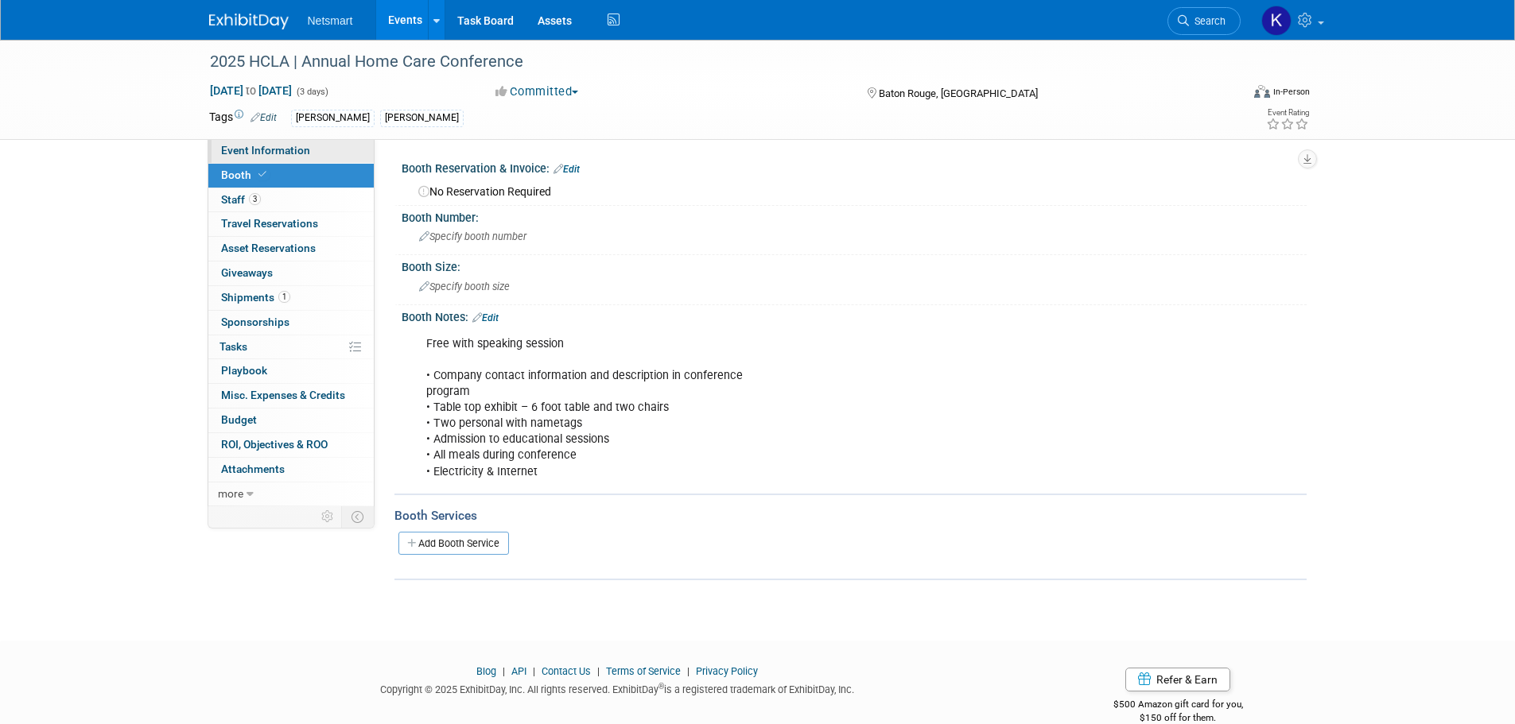
click at [305, 150] on span "Event Information" at bounding box center [265, 150] width 89 height 13
select select "[PERSON_NAME]"
select select "3"
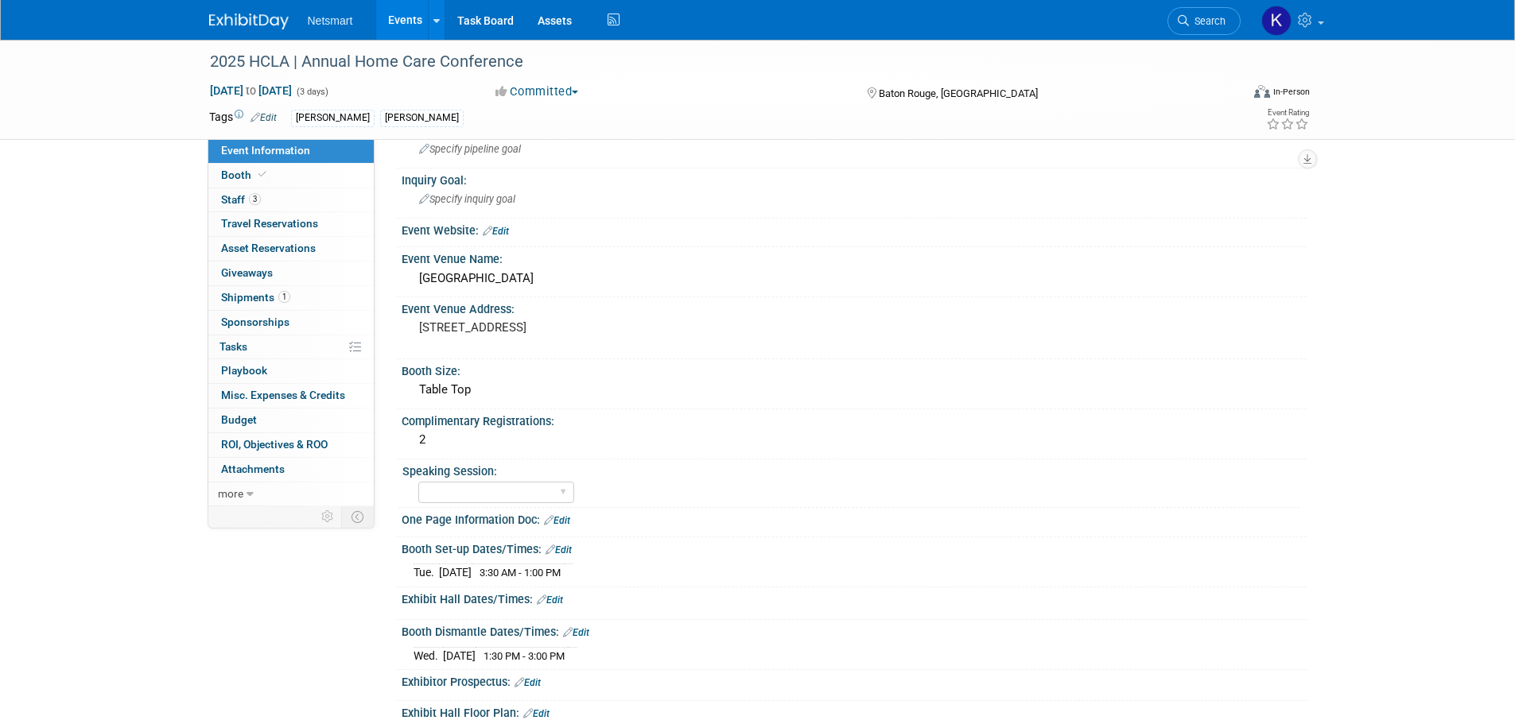
scroll to position [239, 0]
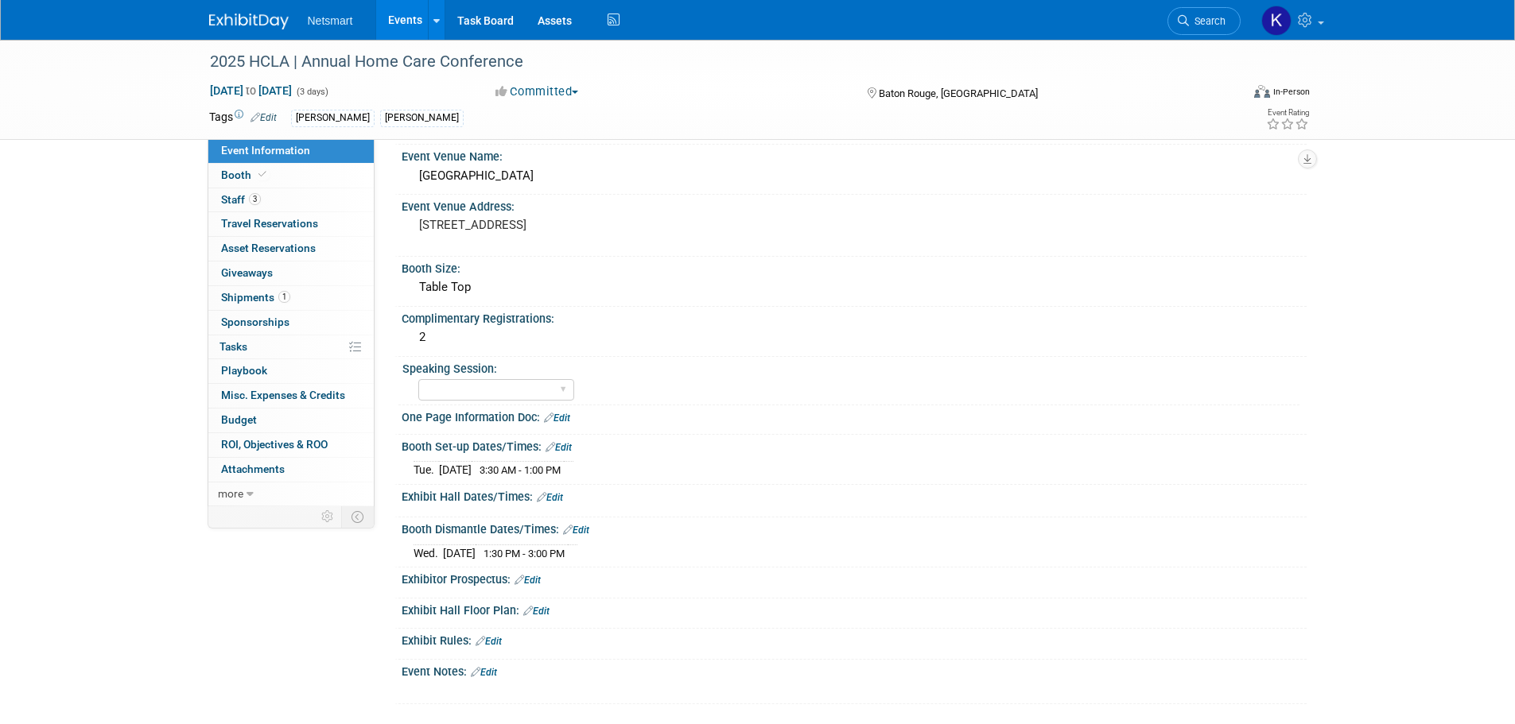
click at [557, 497] on link "Edit" at bounding box center [550, 497] width 26 height 11
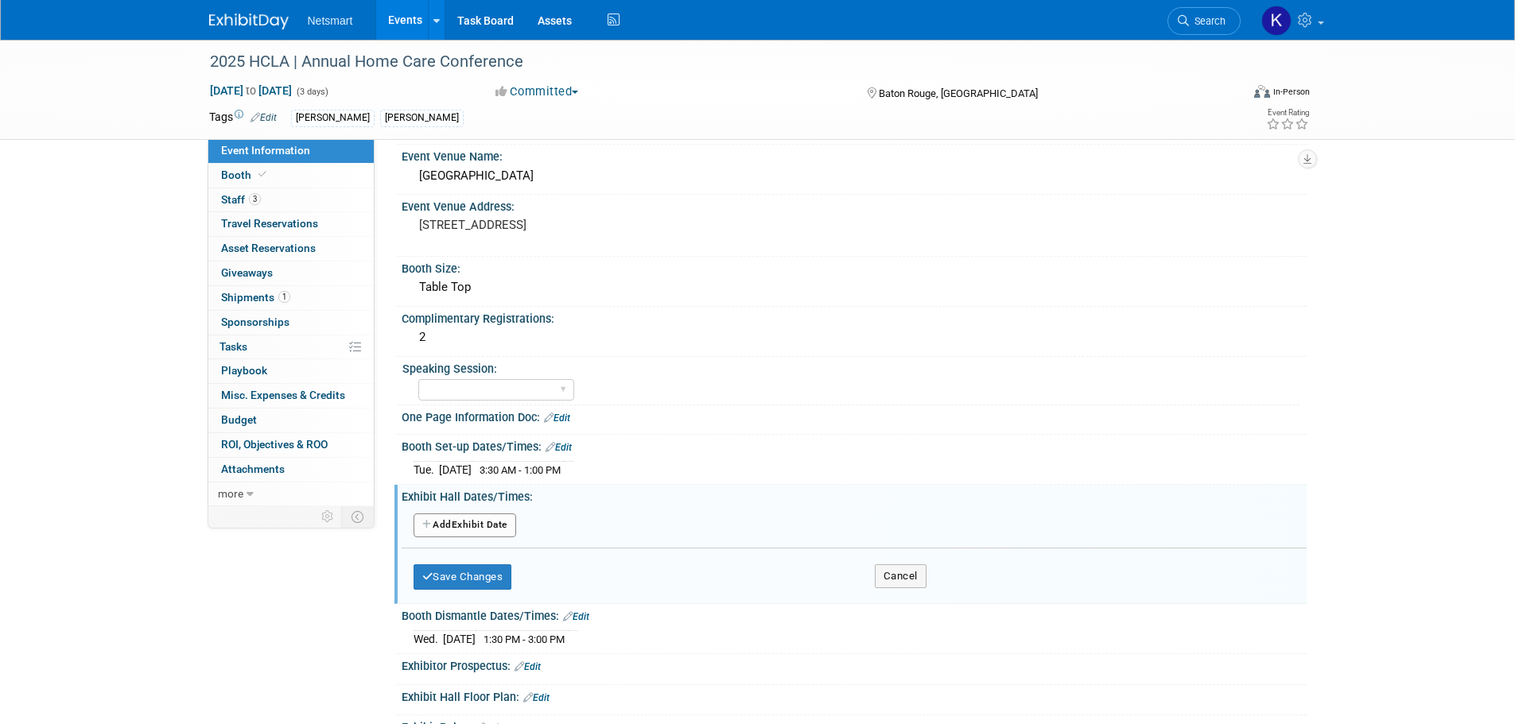
click at [482, 521] on button "Add Another Exhibit Date" at bounding box center [465, 526] width 103 height 24
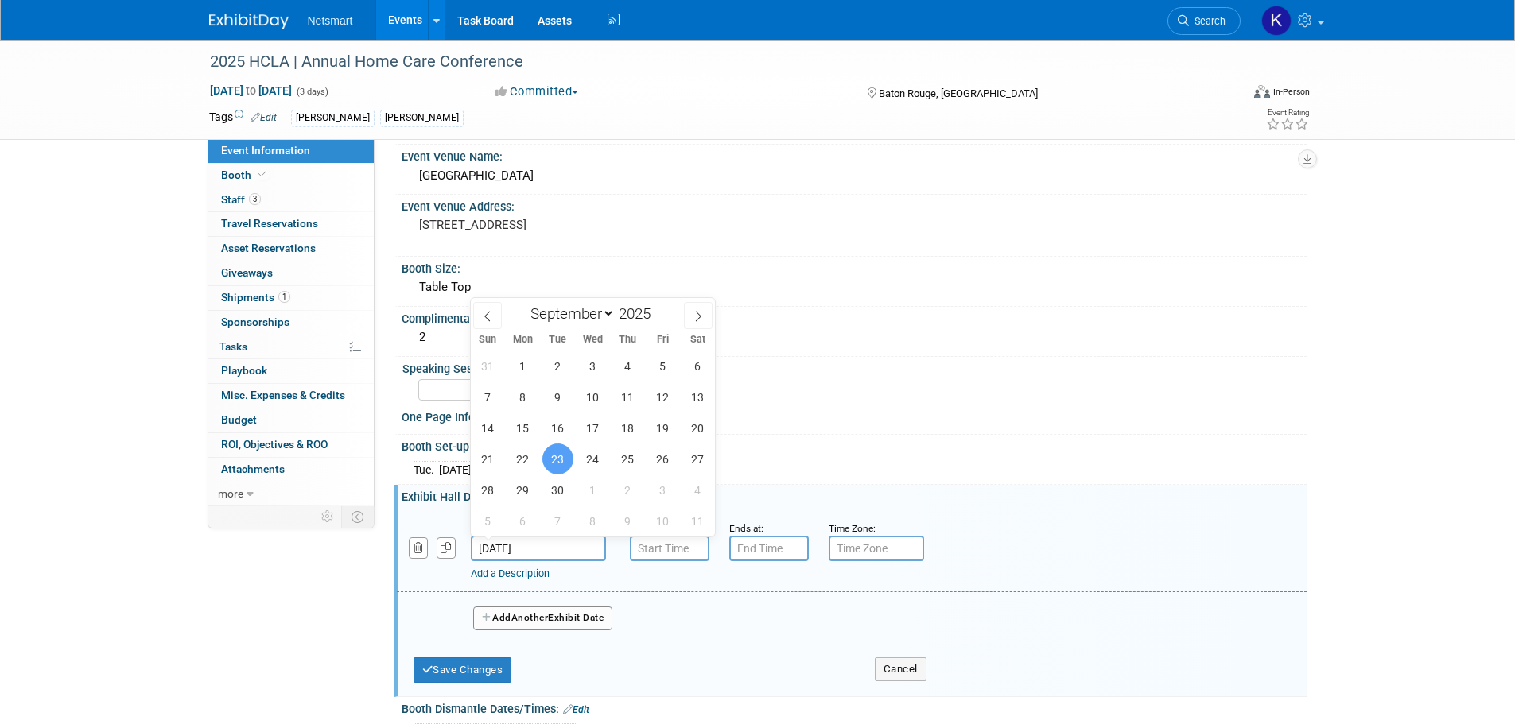
click at [542, 549] on input "Sep 23, 2025" at bounding box center [538, 548] width 135 height 25
click at [596, 453] on span "24" at bounding box center [592, 459] width 31 height 31
type input "Sep 24, 2025"
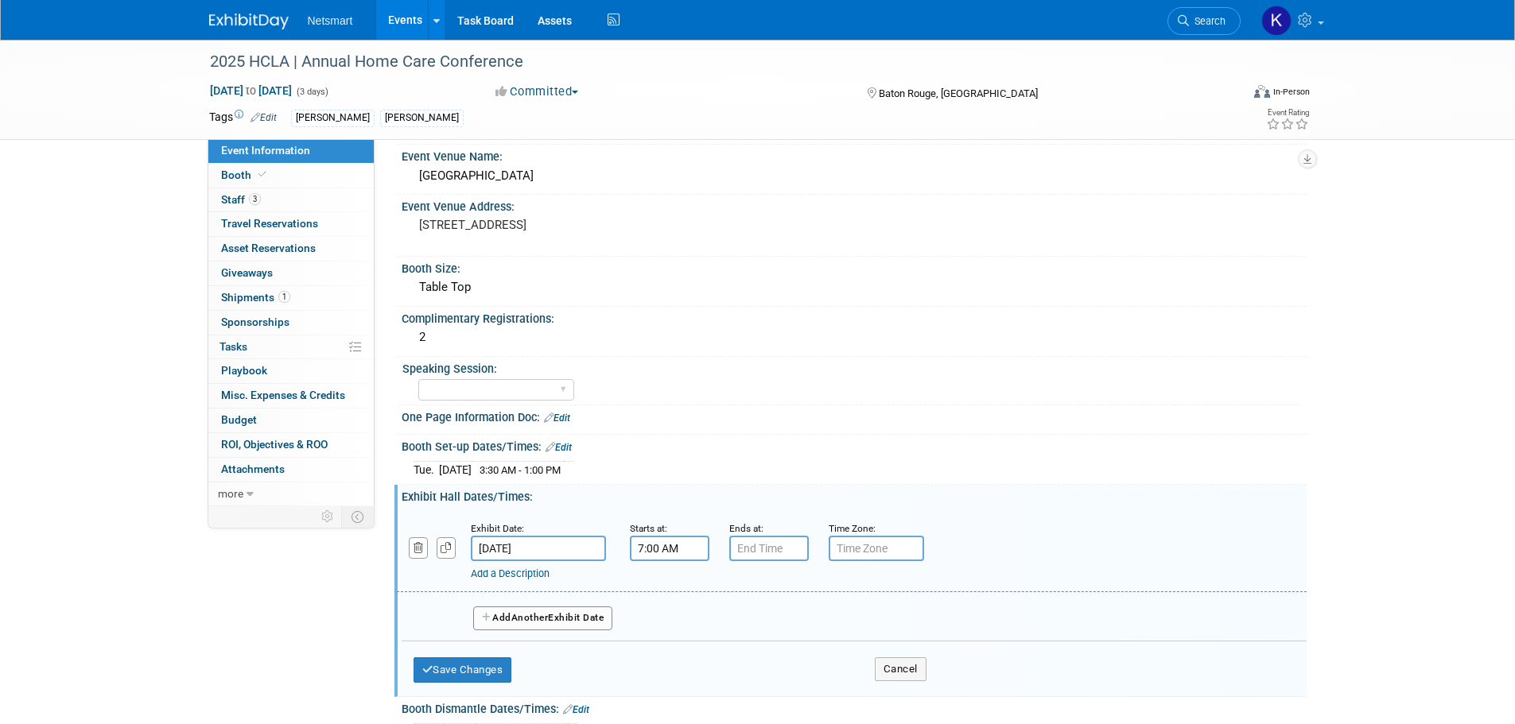
click at [667, 553] on input "7:00 AM" at bounding box center [670, 548] width 80 height 25
click at [733, 618] on span "00" at bounding box center [741, 622] width 30 height 29
click at [752, 633] on td "30" at bounding box center [761, 631] width 51 height 43
type input "7:30 AM"
click at [769, 550] on input "7:00 PM" at bounding box center [769, 548] width 80 height 25
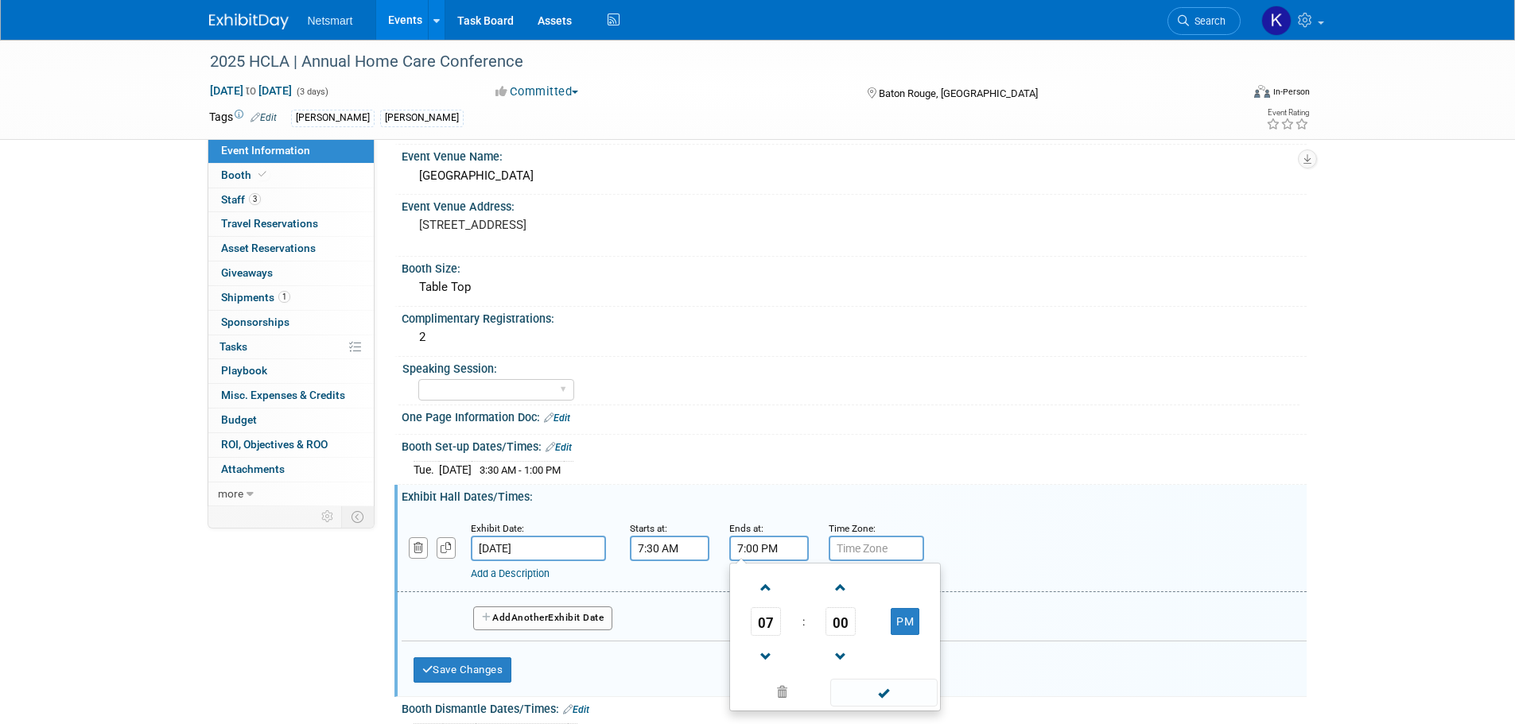
click at [891, 606] on td at bounding box center [905, 587] width 63 height 41
click at [898, 621] on button "PM" at bounding box center [905, 621] width 29 height 27
click at [759, 590] on span at bounding box center [766, 588] width 28 height 28
click at [834, 608] on span "00" at bounding box center [840, 622] width 30 height 29
click at [864, 623] on td "30" at bounding box center [860, 631] width 51 height 43
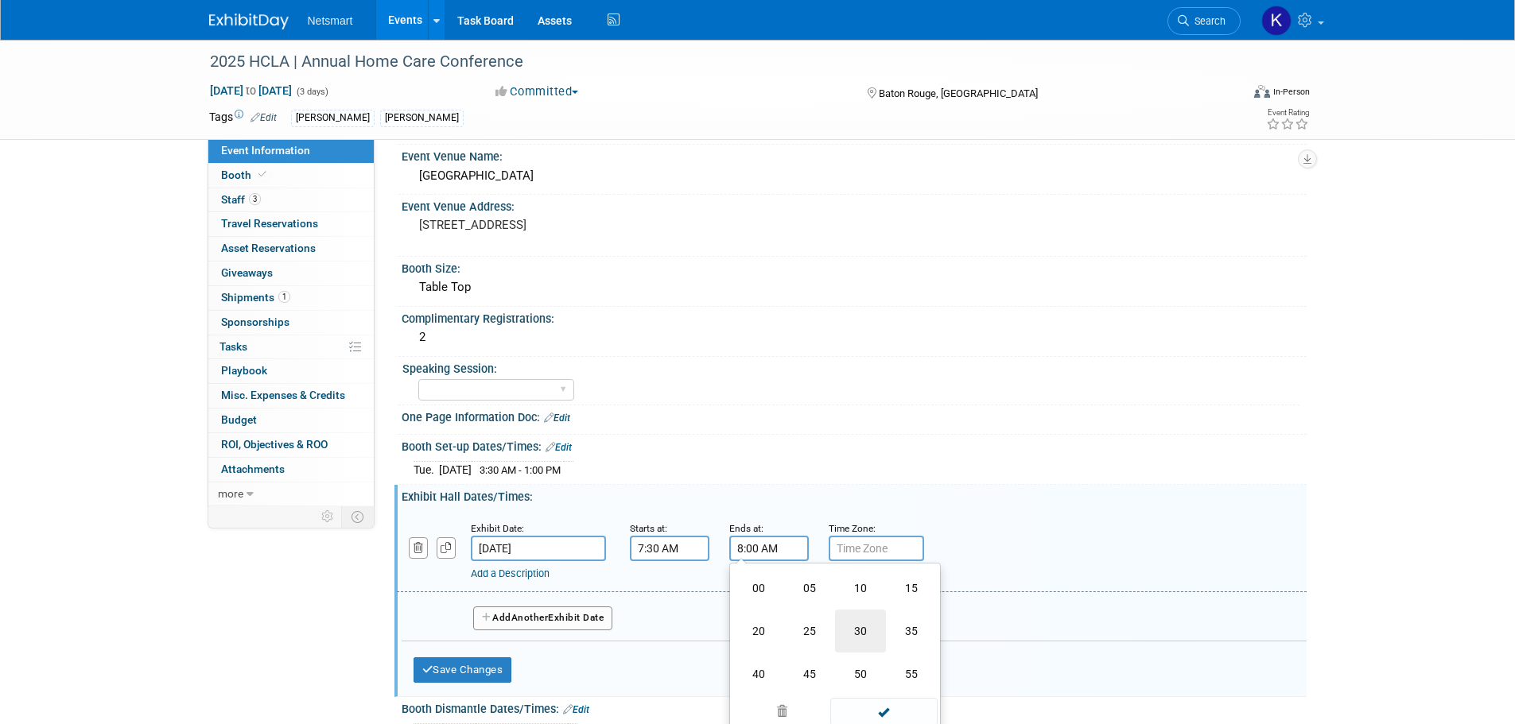
type input "8:30 AM"
click at [529, 563] on div "Add a Description Description:" at bounding box center [811, 571] width 680 height 20
click at [517, 571] on link "Add a Description" at bounding box center [510, 574] width 79 height 12
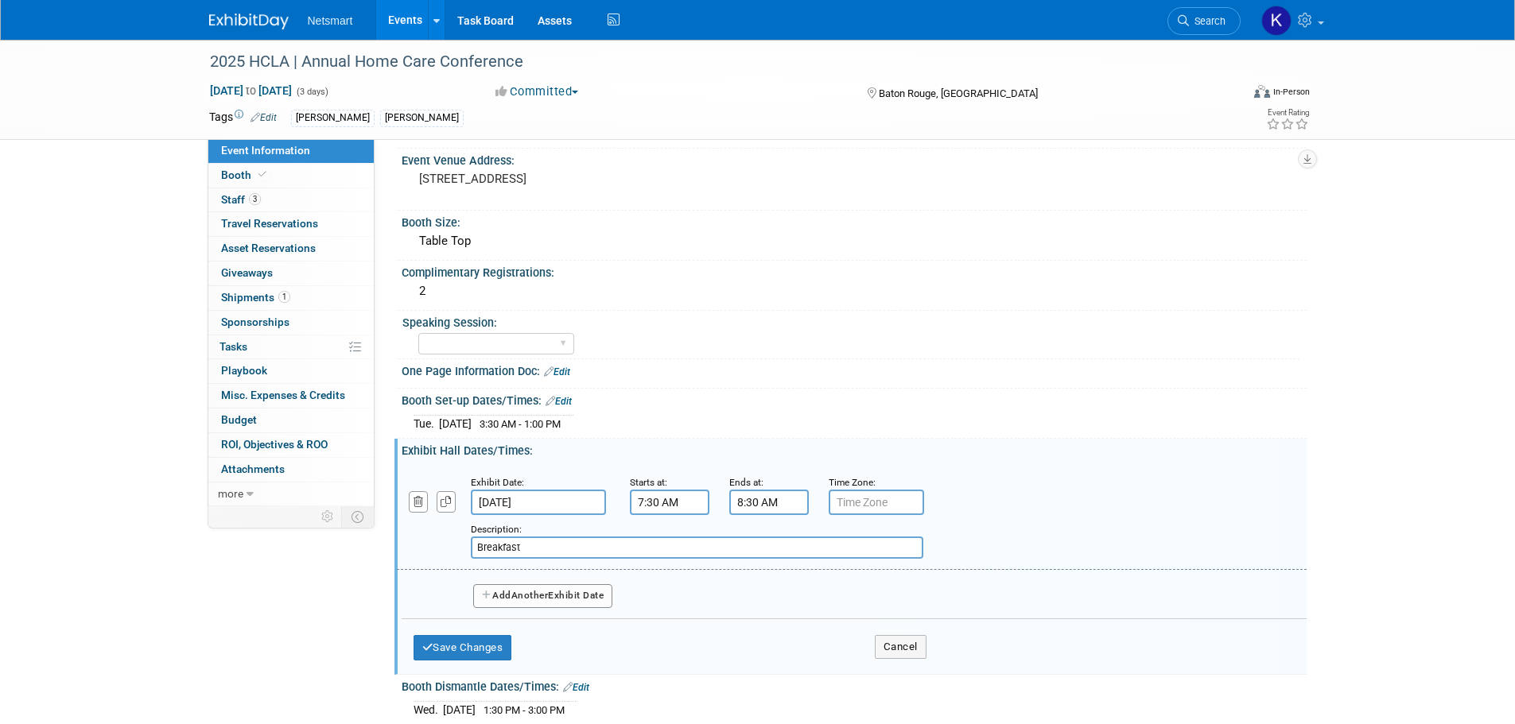
scroll to position [318, 0]
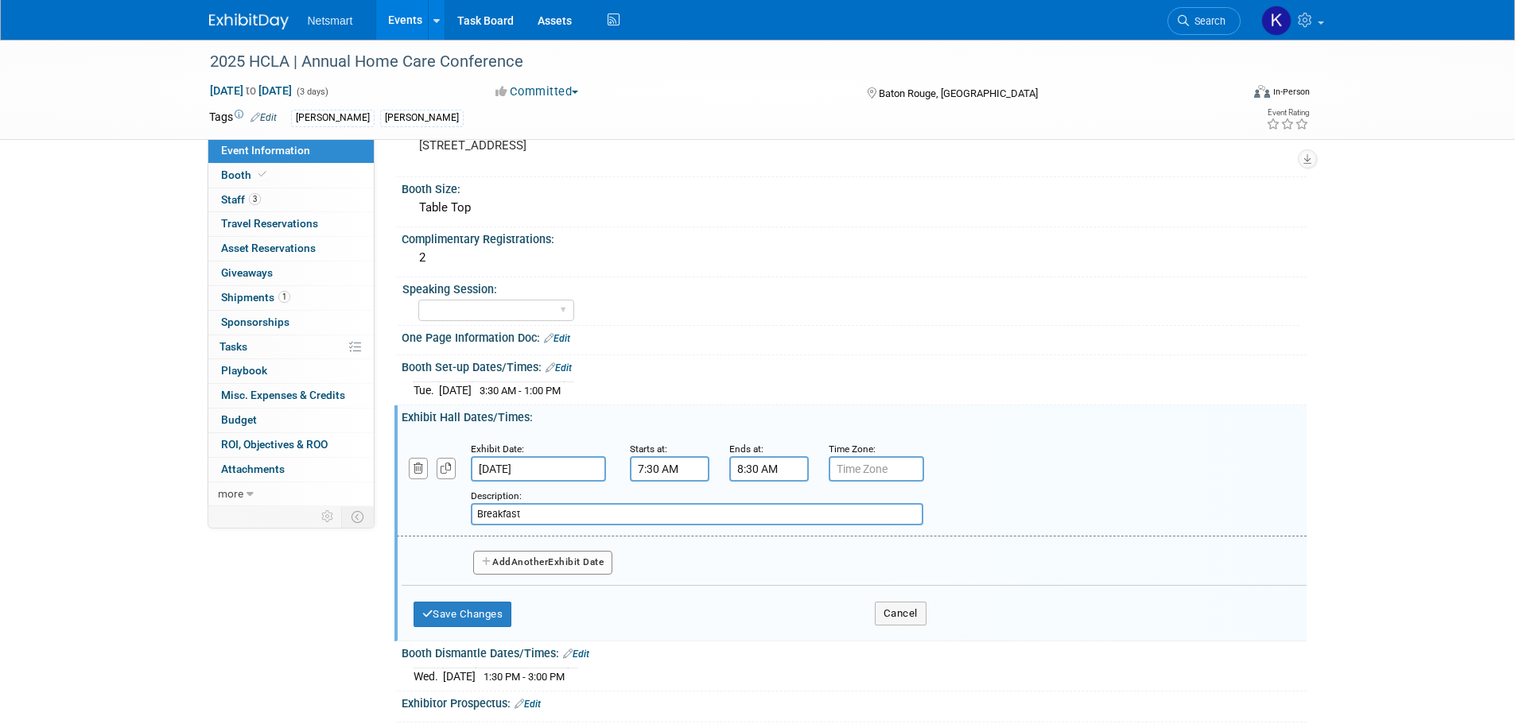
type input "Breakfast"
click at [540, 573] on button "Add Another Exhibit Date" at bounding box center [543, 563] width 140 height 24
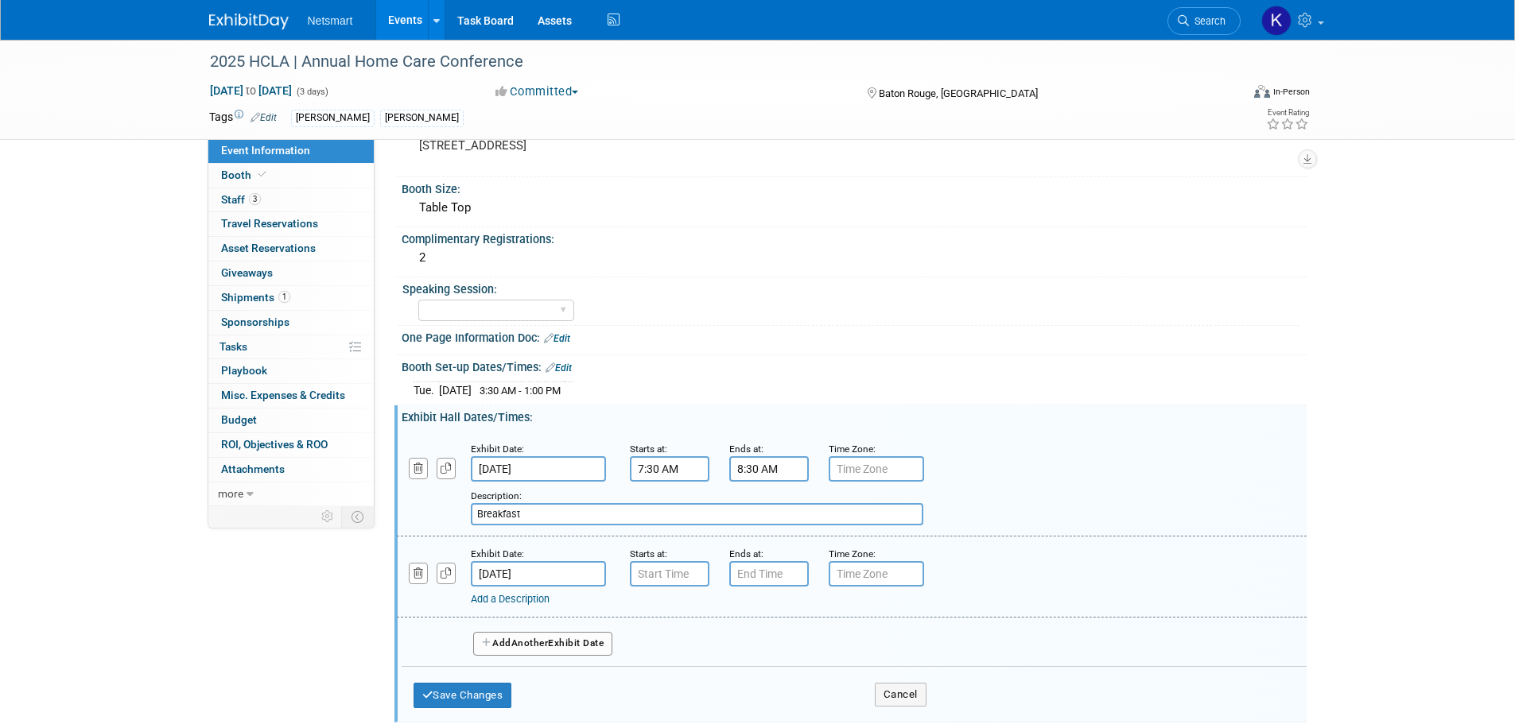
click at [572, 587] on div "Add a Description Description:" at bounding box center [811, 597] width 680 height 20
click at [571, 581] on input "Sep 25, 2025" at bounding box center [538, 573] width 135 height 25
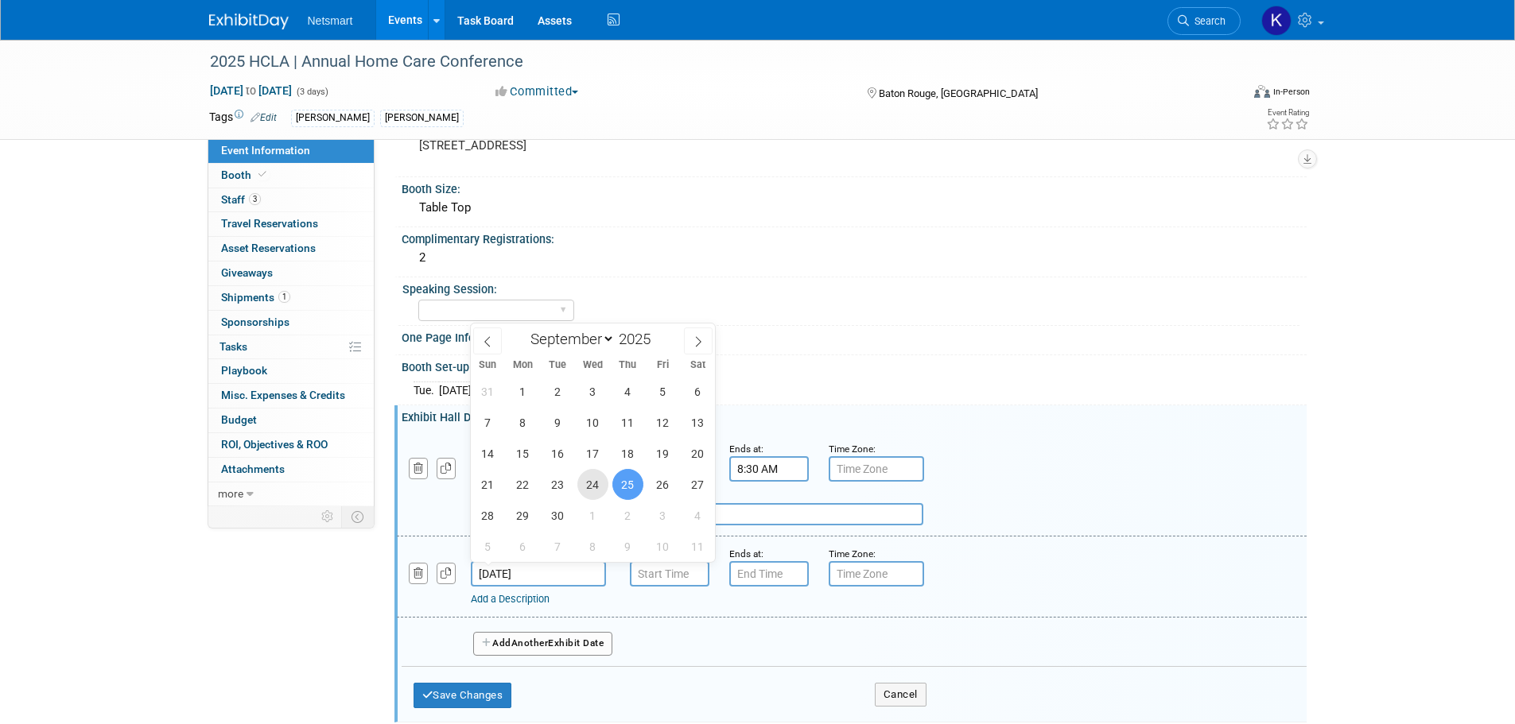
click at [598, 485] on span "24" at bounding box center [592, 484] width 31 height 31
type input "Sep 24, 2025"
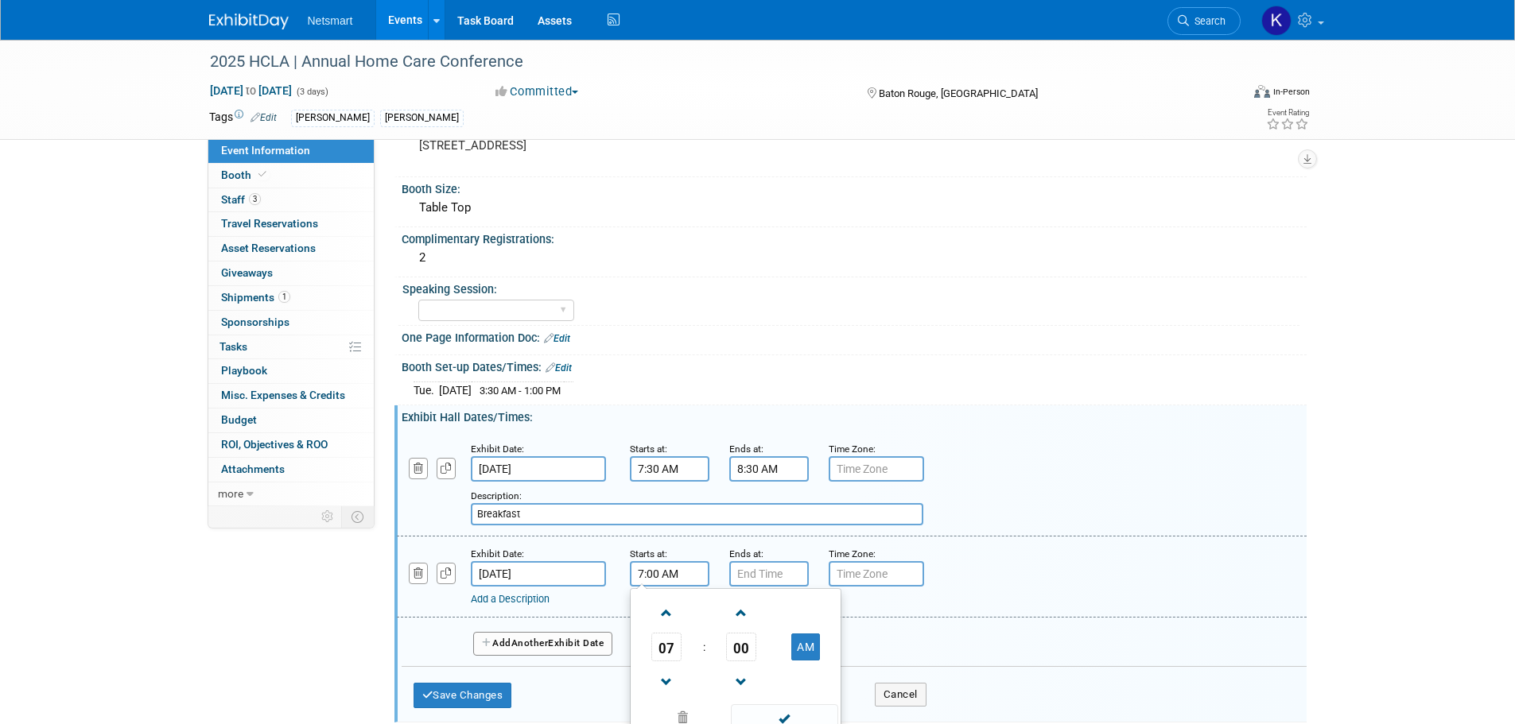
click at [655, 579] on input "7:00 AM" at bounding box center [670, 573] width 80 height 25
click at [671, 610] on span at bounding box center [667, 614] width 28 height 28
click at [749, 640] on span "00" at bounding box center [741, 647] width 30 height 29
click at [763, 650] on td "30" at bounding box center [761, 656] width 51 height 43
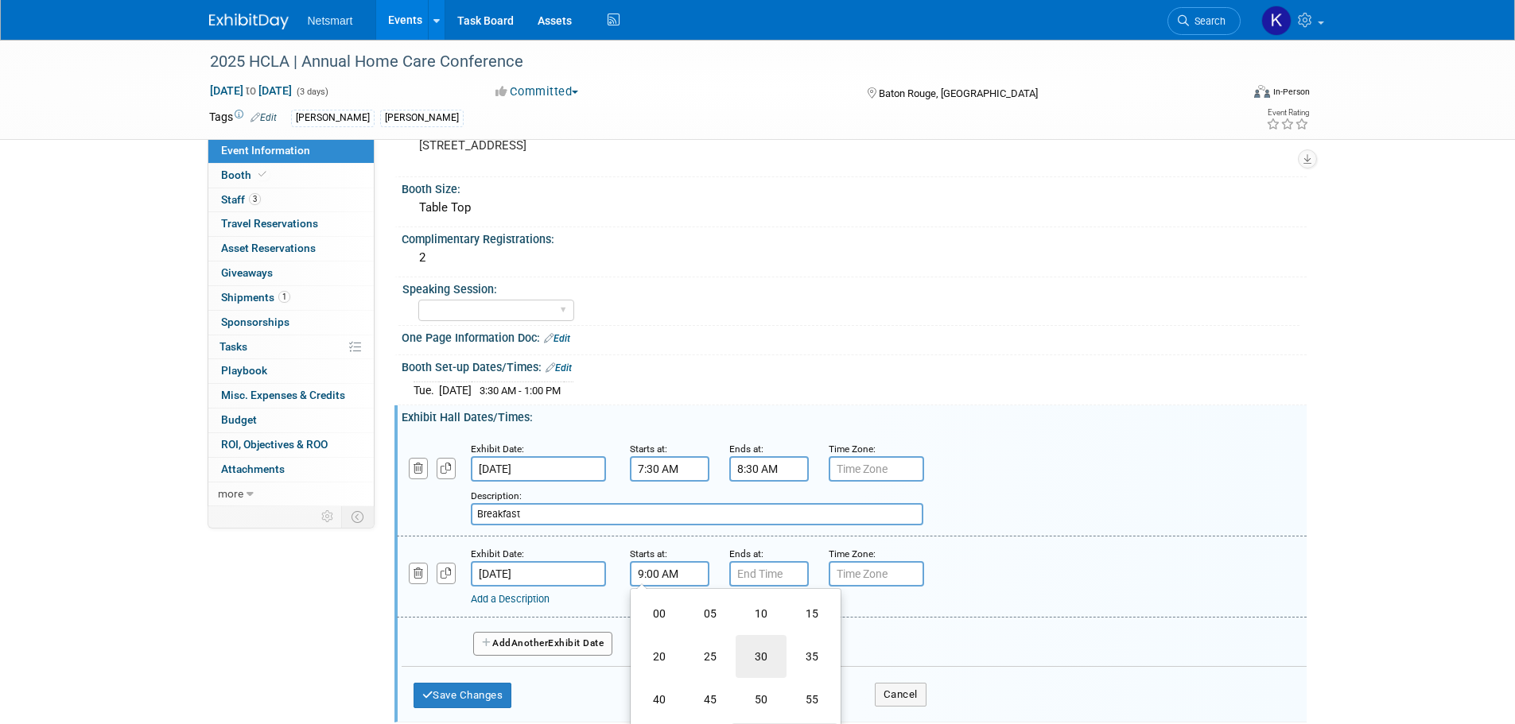
type input "9:30 AM"
click at [755, 569] on input "7:00 PM" at bounding box center [769, 573] width 80 height 25
click at [768, 604] on span at bounding box center [766, 614] width 28 height 28
click at [835, 637] on span "00" at bounding box center [840, 647] width 30 height 29
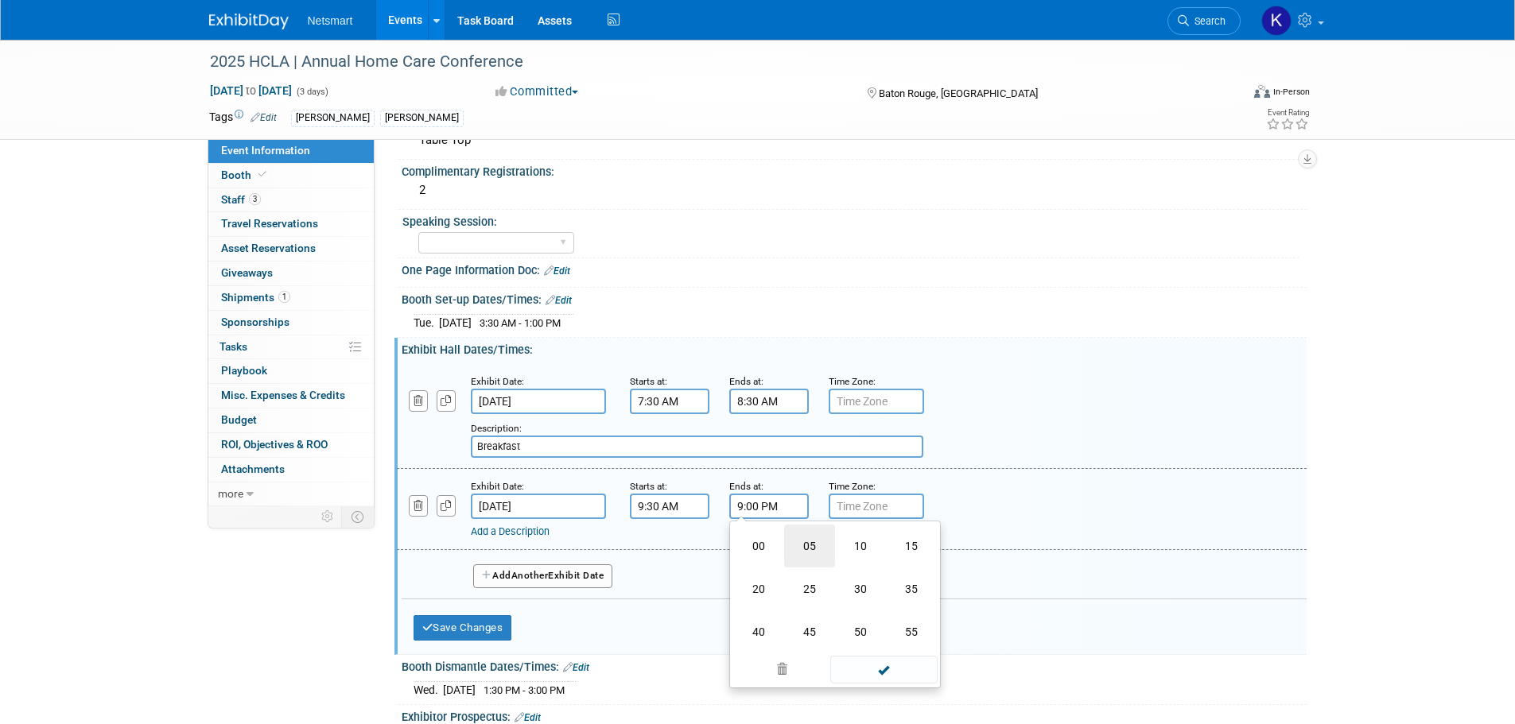
scroll to position [477, 0]
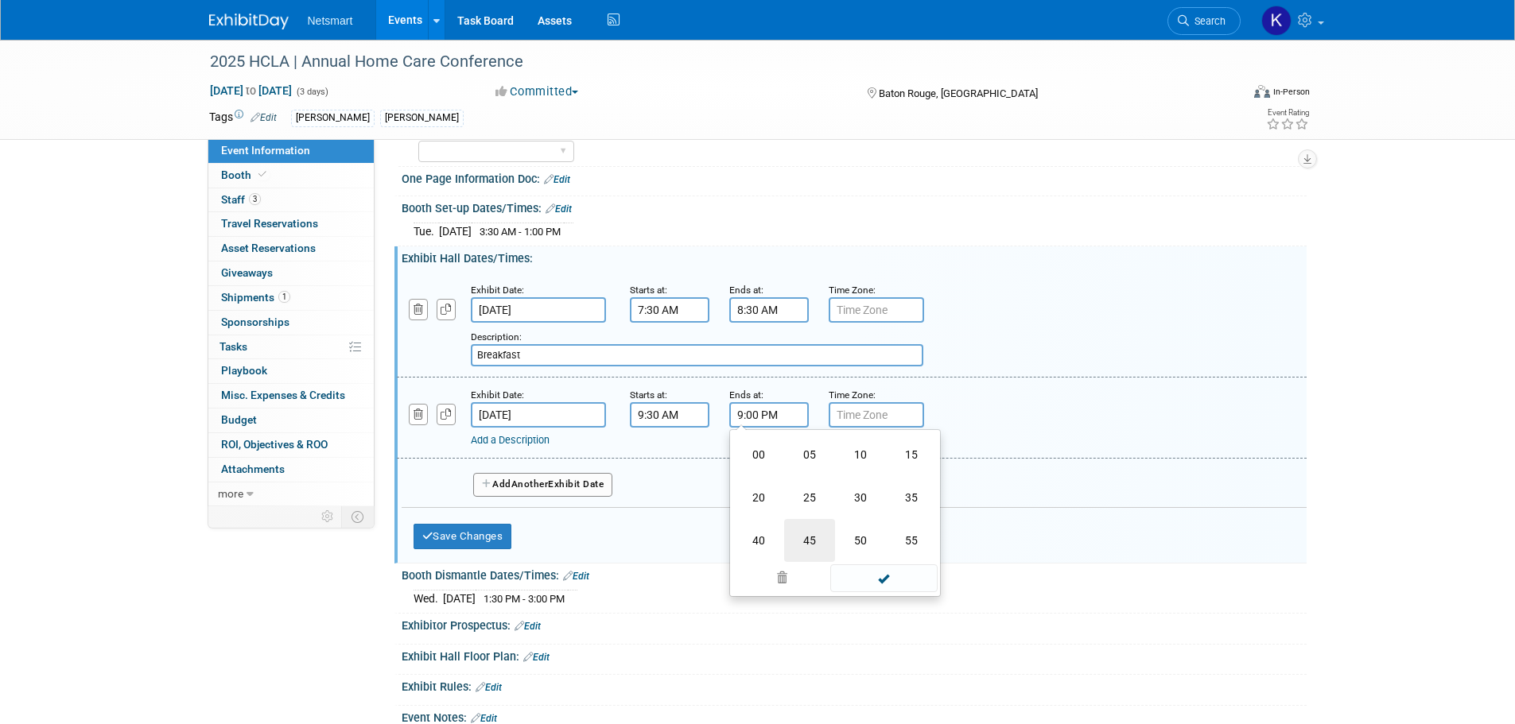
click at [797, 527] on td "45" at bounding box center [809, 540] width 51 height 43
type input "9:45 PM"
click at [886, 560] on span at bounding box center [883, 560] width 107 height 28
click at [527, 438] on link "Add a Description" at bounding box center [510, 440] width 79 height 12
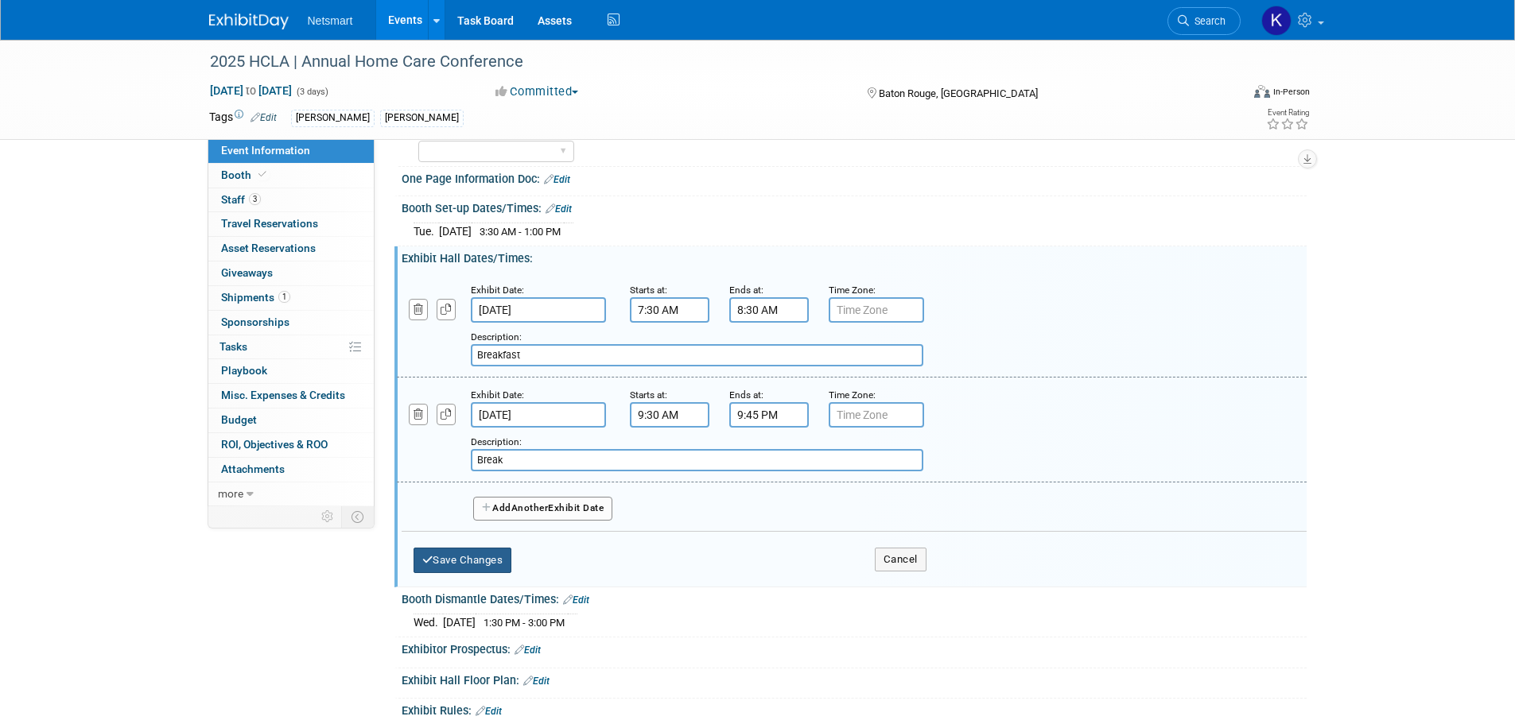
type input "Break"
click at [495, 550] on button "Save Changes" at bounding box center [463, 560] width 99 height 25
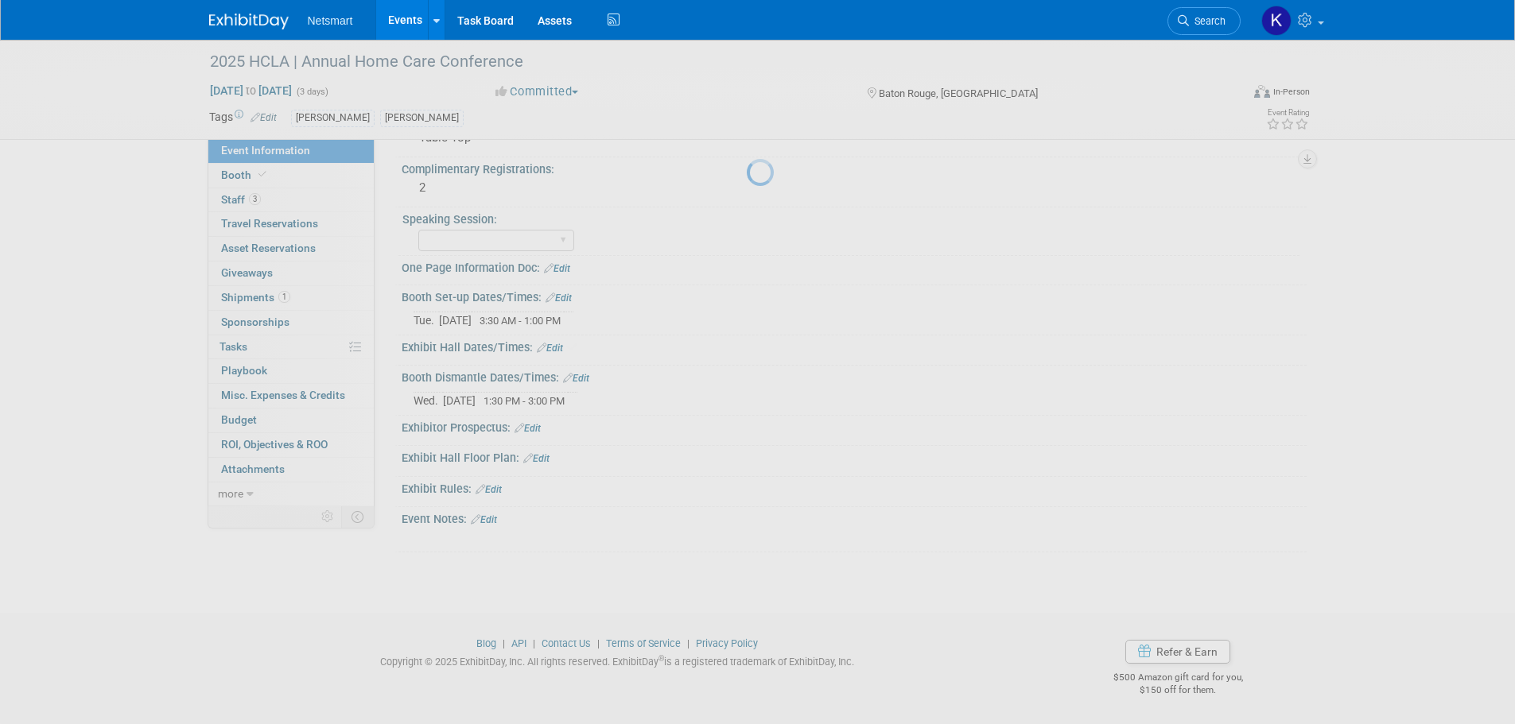
scroll to position [386, 0]
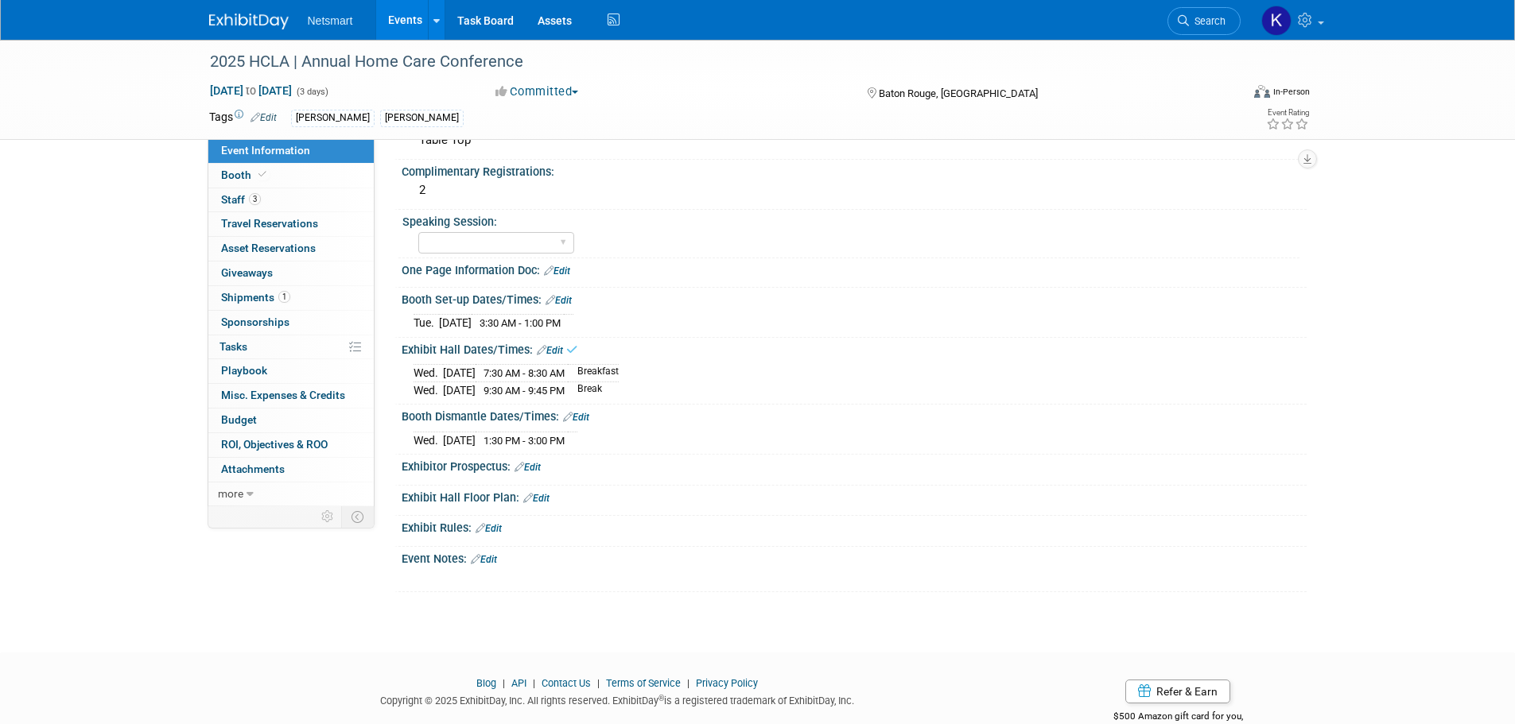
click at [553, 351] on link "Edit" at bounding box center [550, 350] width 26 height 11
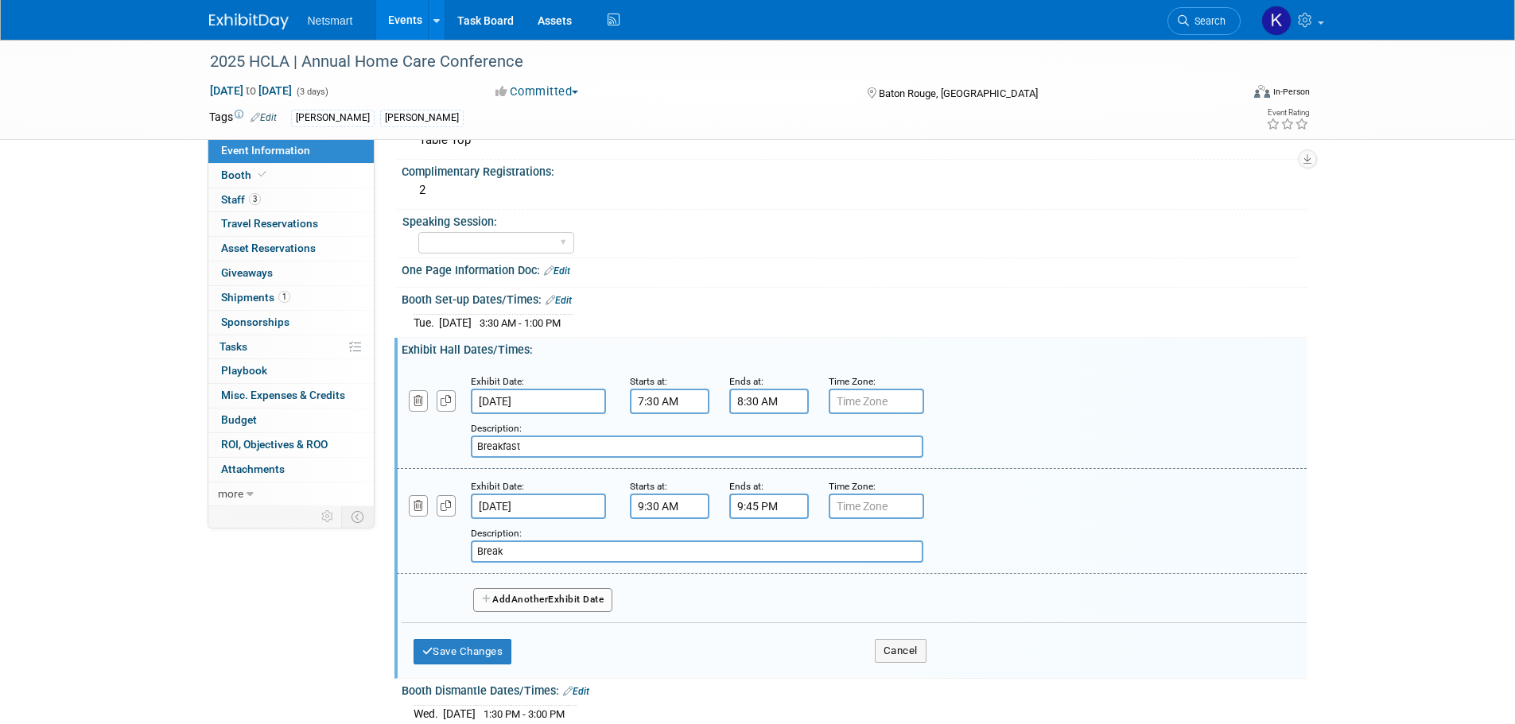
click at [503, 606] on button "Add Another Exhibit Date" at bounding box center [543, 600] width 140 height 24
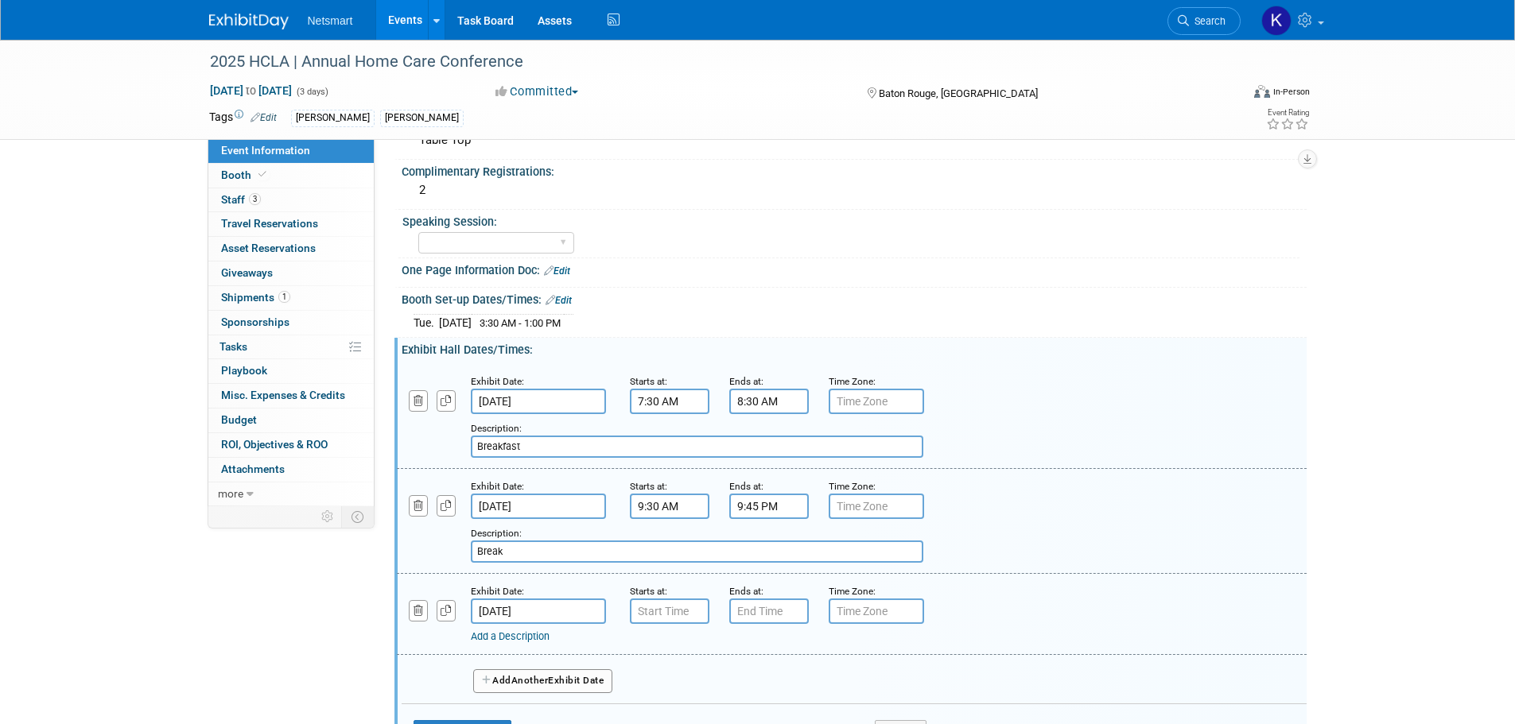
click at [530, 610] on input "Sep 25, 2025" at bounding box center [538, 611] width 135 height 25
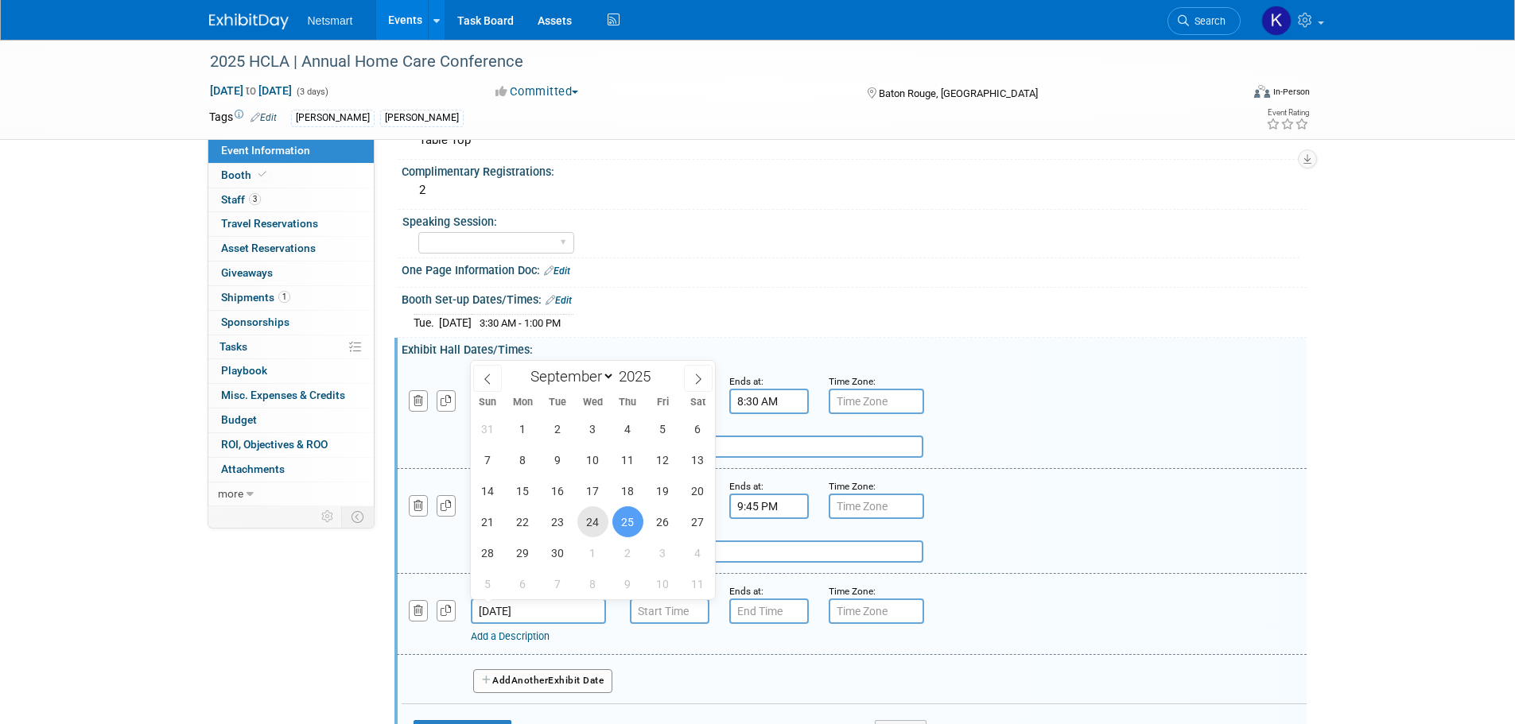
click at [588, 522] on span "24" at bounding box center [592, 522] width 31 height 31
type input "Sep 24, 2025"
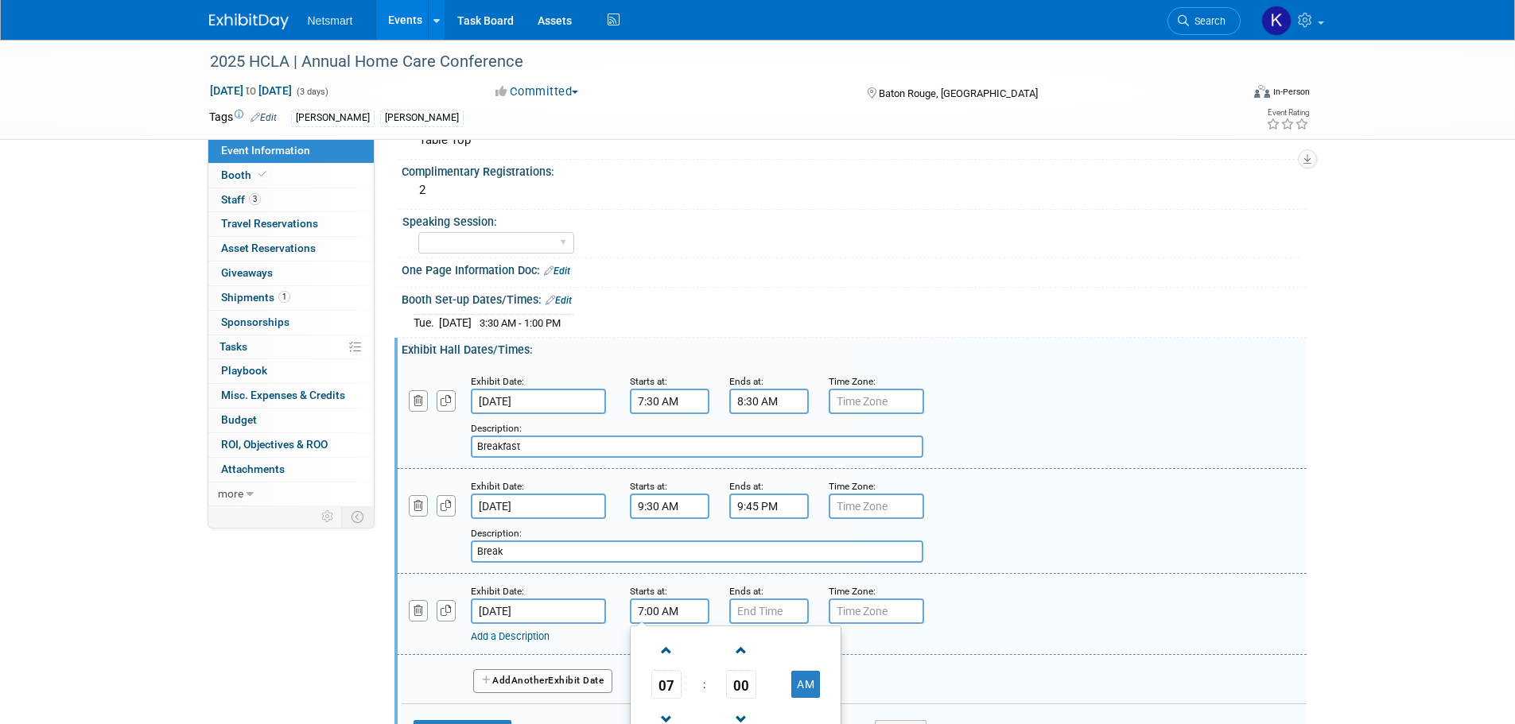
click at [647, 605] on input "7:00 AM" at bounding box center [670, 611] width 80 height 25
click at [667, 638] on span at bounding box center [667, 651] width 28 height 28
click at [667, 652] on span at bounding box center [667, 651] width 28 height 28
click at [744, 699] on link at bounding box center [741, 719] width 30 height 41
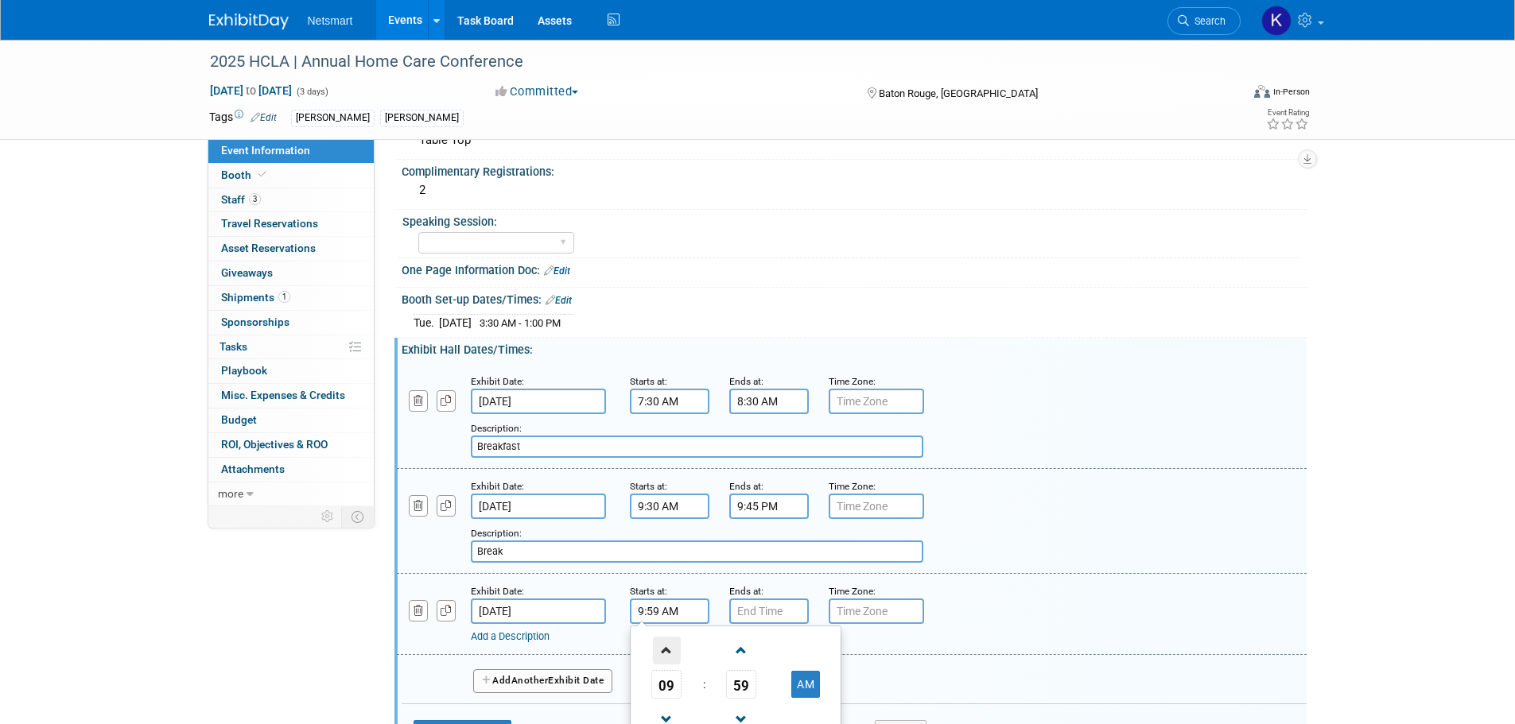
click at [674, 658] on span at bounding box center [667, 651] width 28 height 28
click at [723, 678] on td "59" at bounding box center [742, 684] width 66 height 29
click at [744, 685] on span "59" at bounding box center [741, 684] width 30 height 29
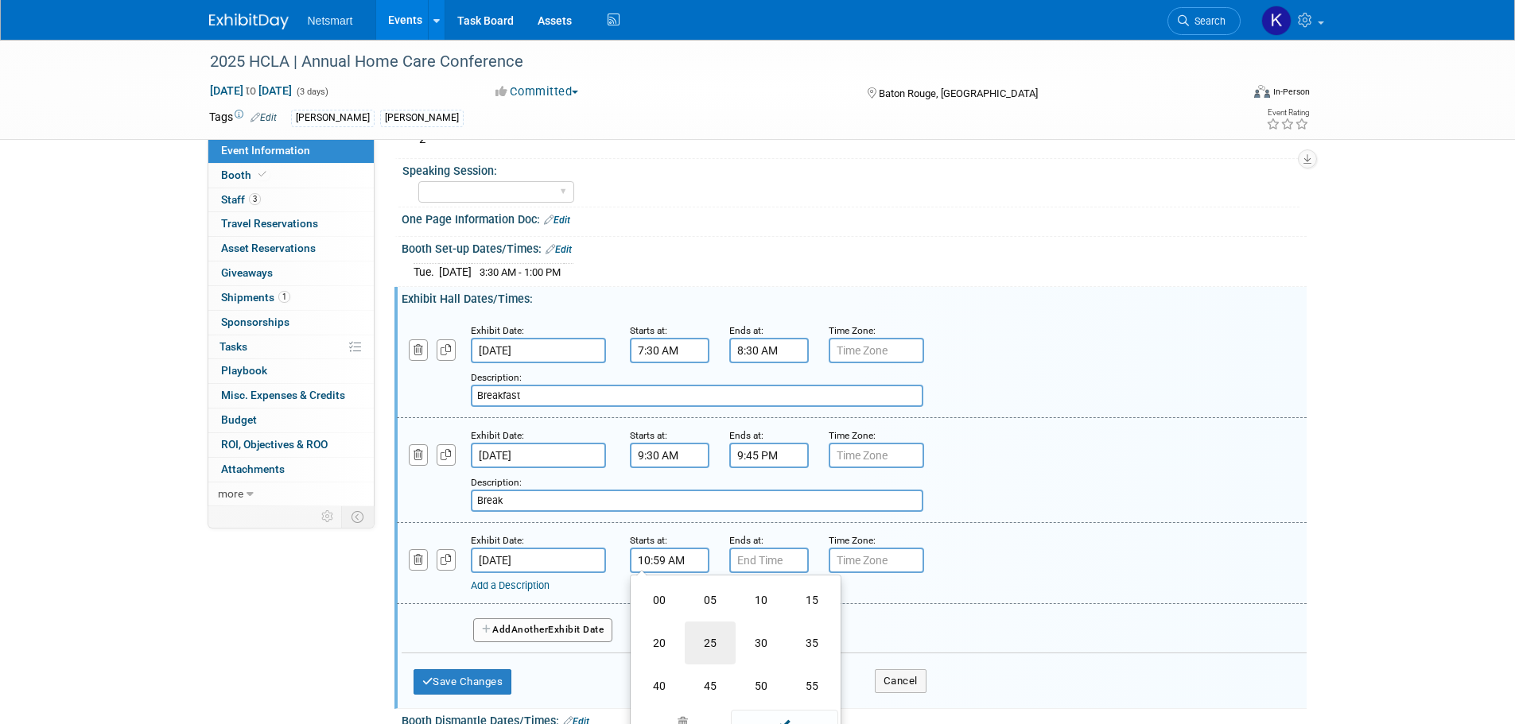
scroll to position [465, 0]
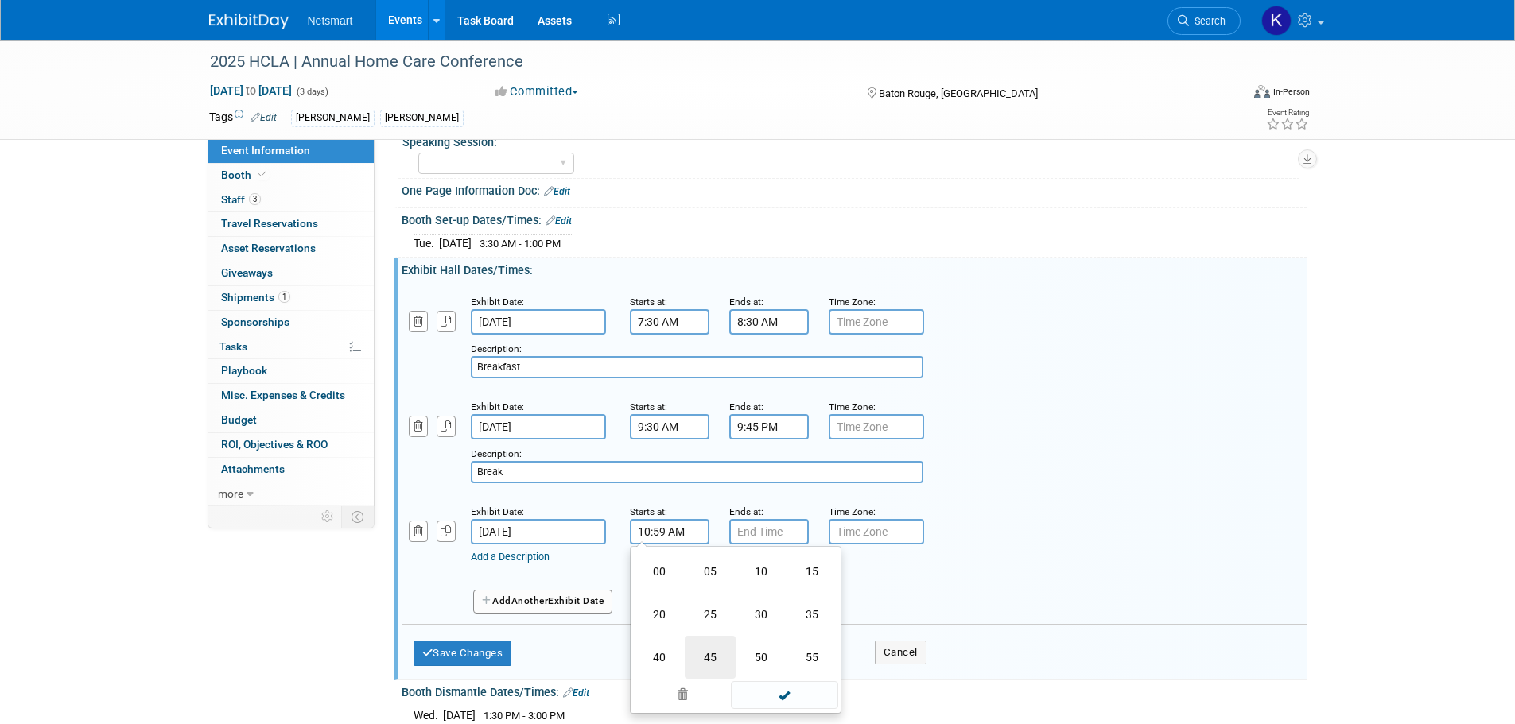
click at [708, 653] on td "45" at bounding box center [710, 657] width 51 height 43
type input "10:45 AM"
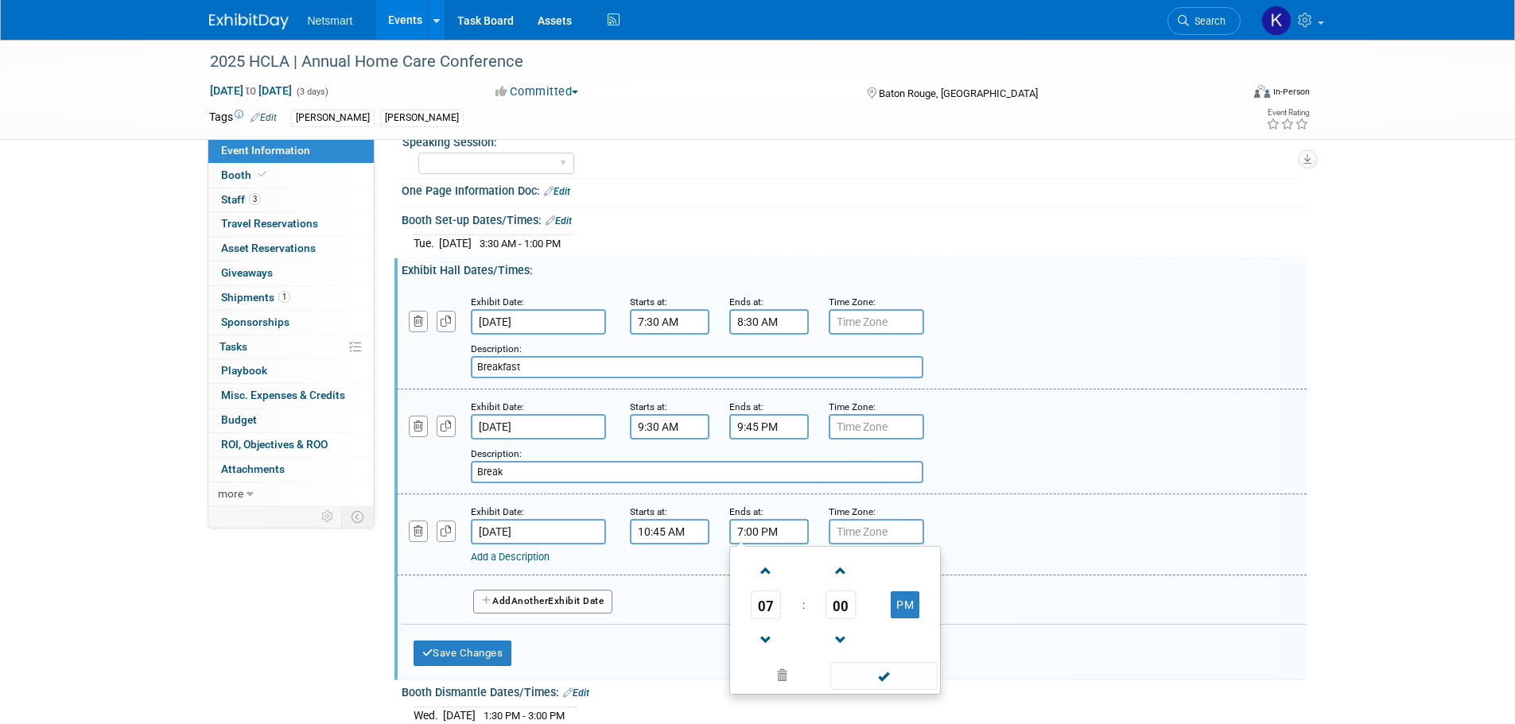
click at [750, 532] on input "7:00 PM" at bounding box center [769, 531] width 80 height 25
click at [758, 568] on span at bounding box center [766, 571] width 28 height 28
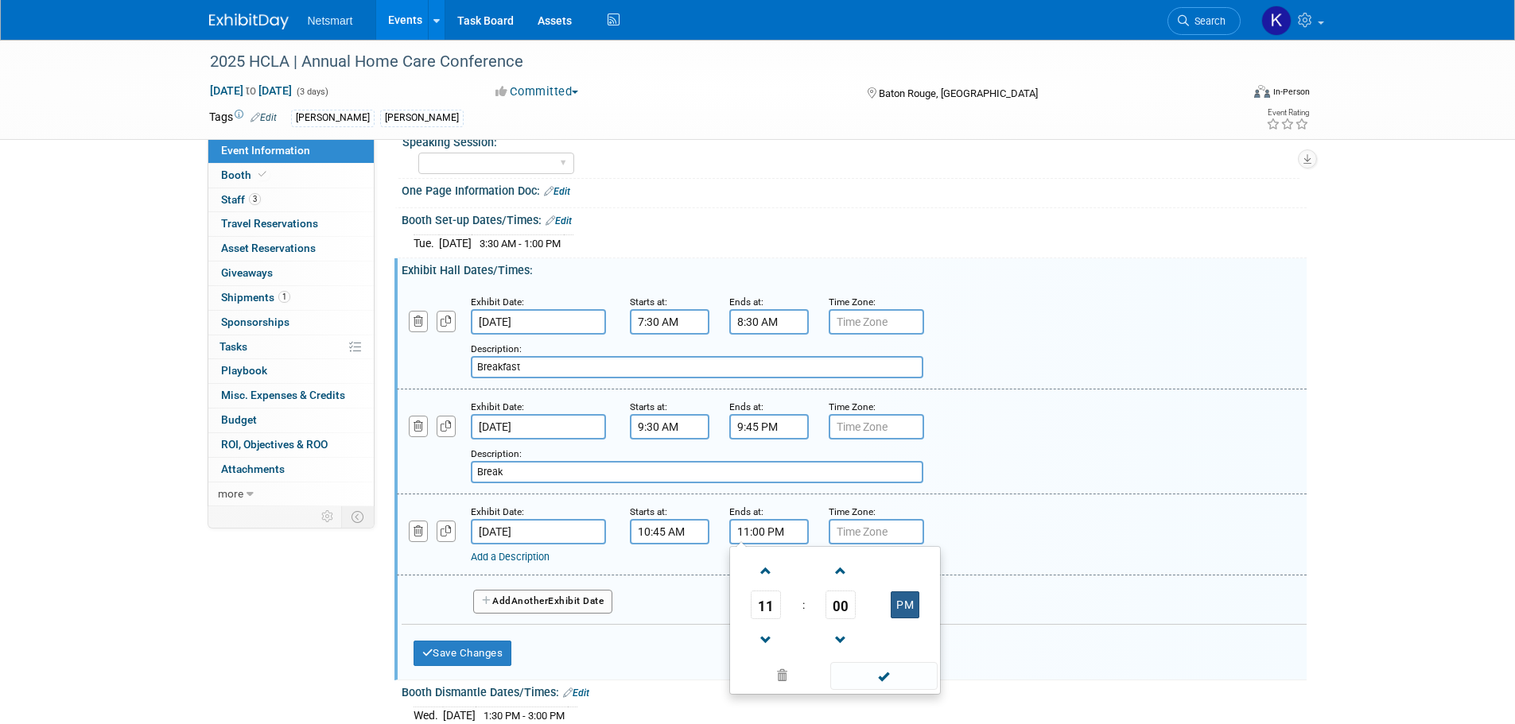
click at [901, 616] on button "PM" at bounding box center [905, 605] width 29 height 27
type input "11:00 AM"
click at [515, 590] on button "Add Another Exhibit Date" at bounding box center [543, 602] width 140 height 24
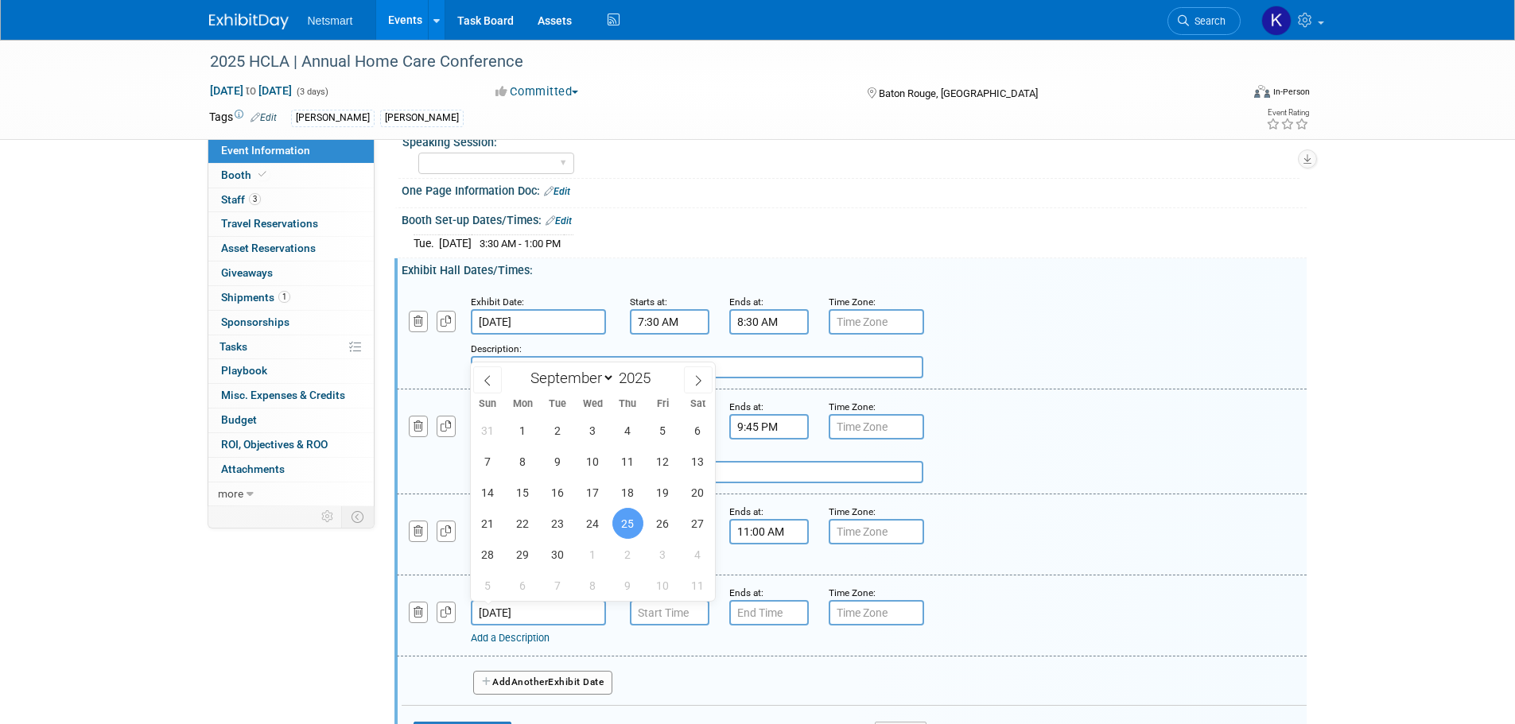
click at [519, 604] on input "Sep 25, 2025" at bounding box center [538, 612] width 135 height 25
click at [588, 513] on span "24" at bounding box center [592, 523] width 31 height 31
type input "Sep 24, 2025"
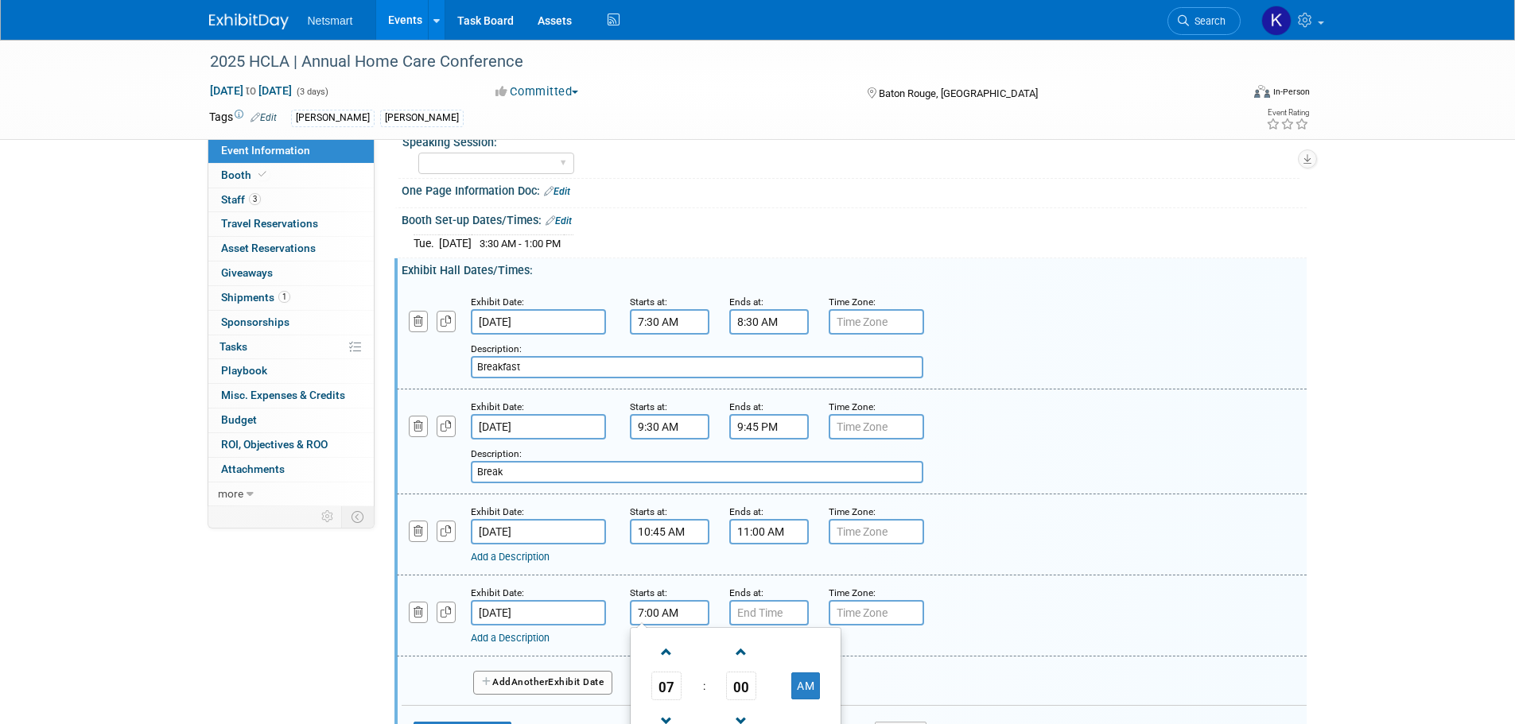
click at [655, 604] on input "7:00 AM" at bounding box center [670, 612] width 80 height 25
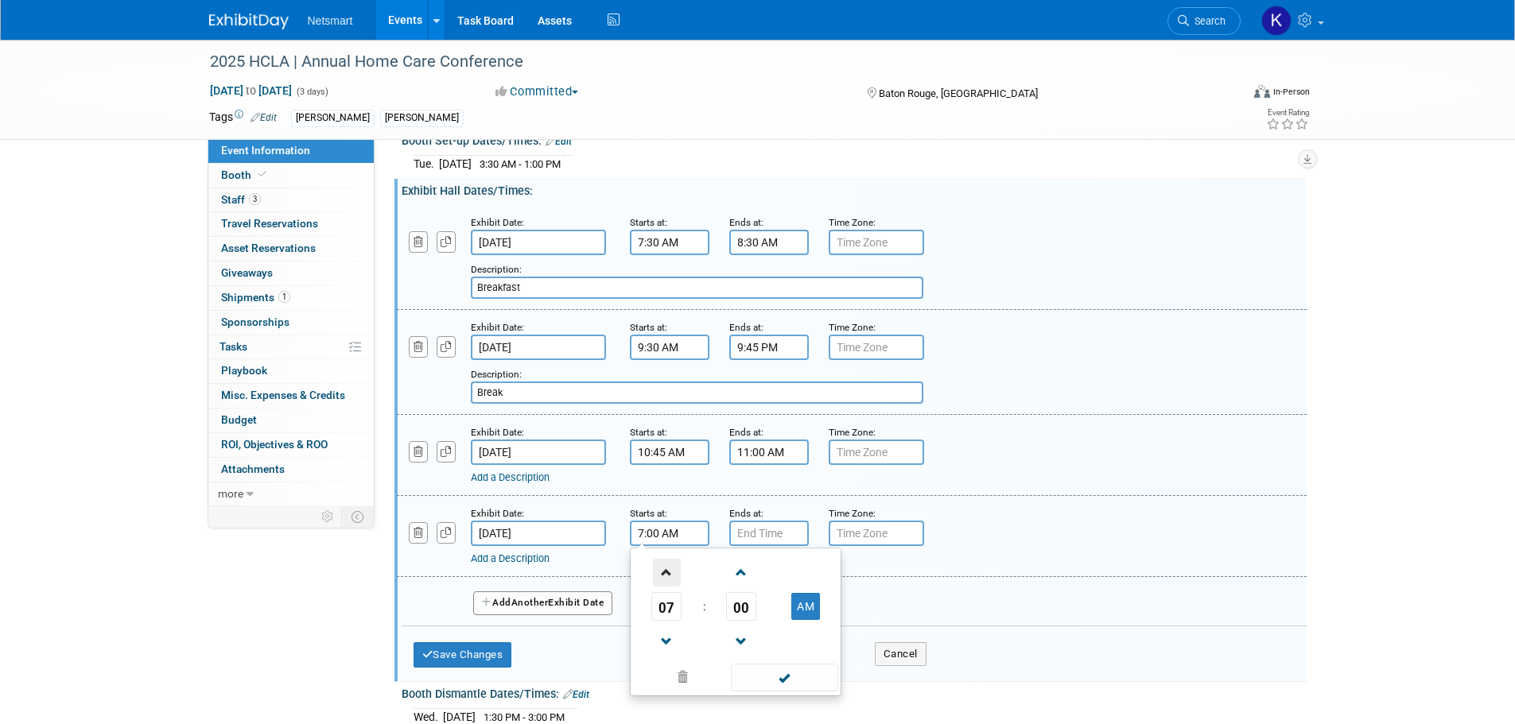
click at [663, 579] on span at bounding box center [667, 573] width 28 height 28
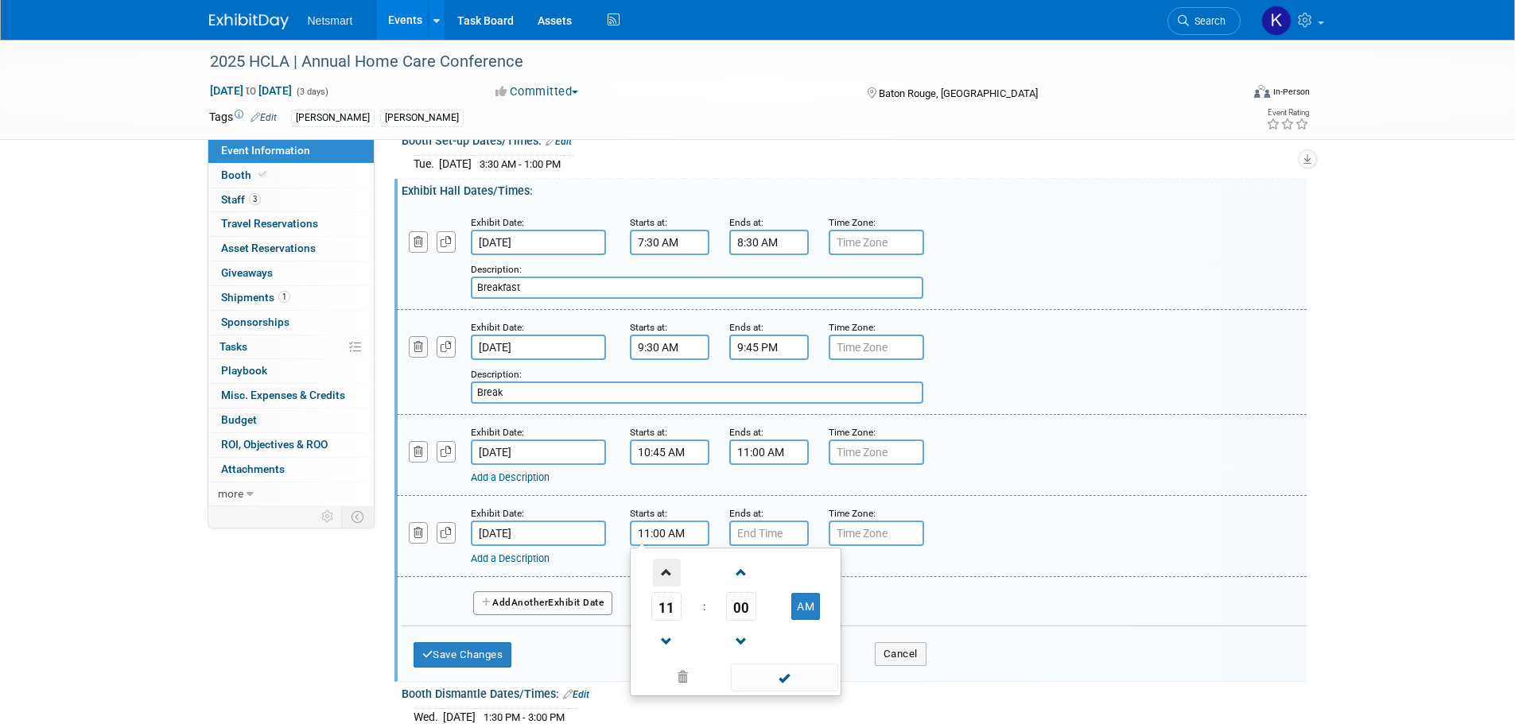
type input "12:00 PM"
click at [743, 533] on input "7:00 PM" at bounding box center [769, 533] width 80 height 25
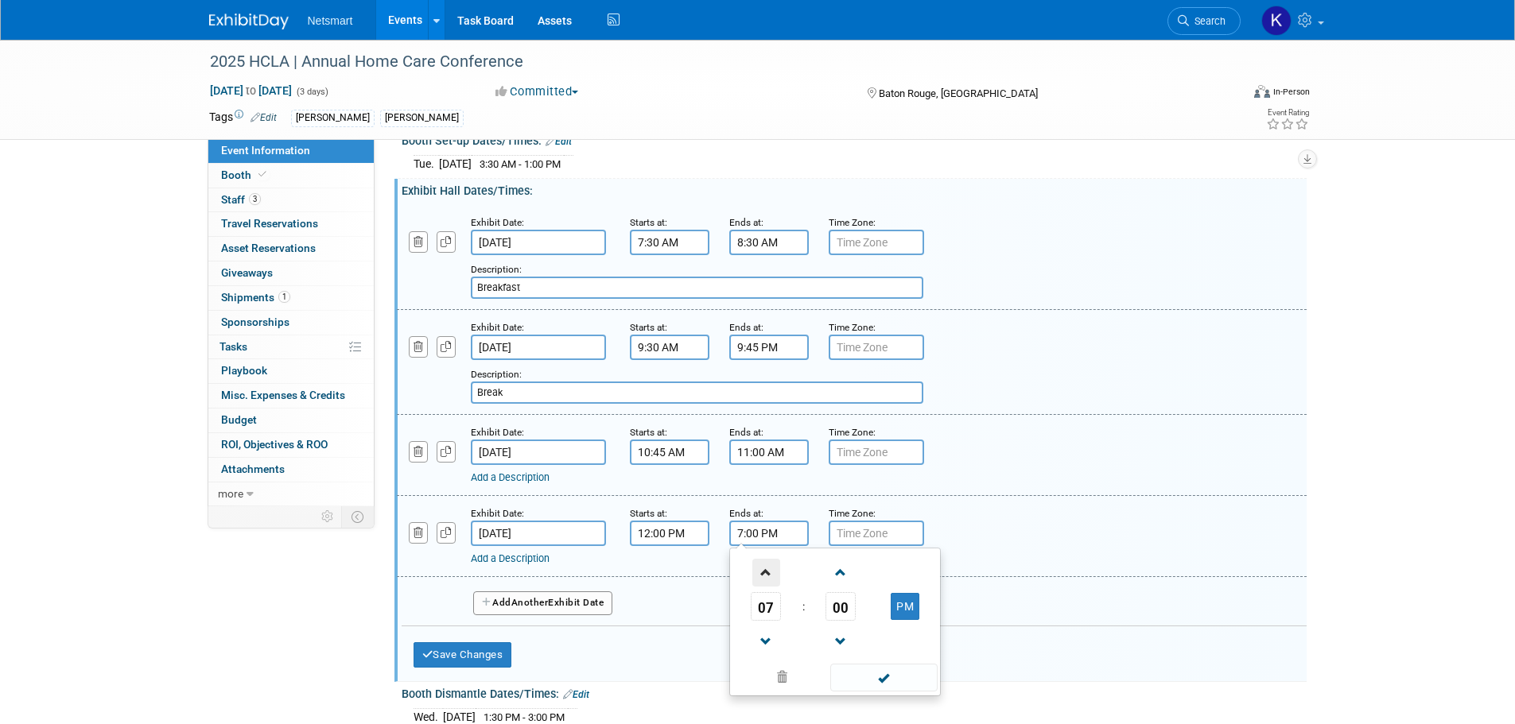
click at [764, 573] on span at bounding box center [766, 573] width 28 height 28
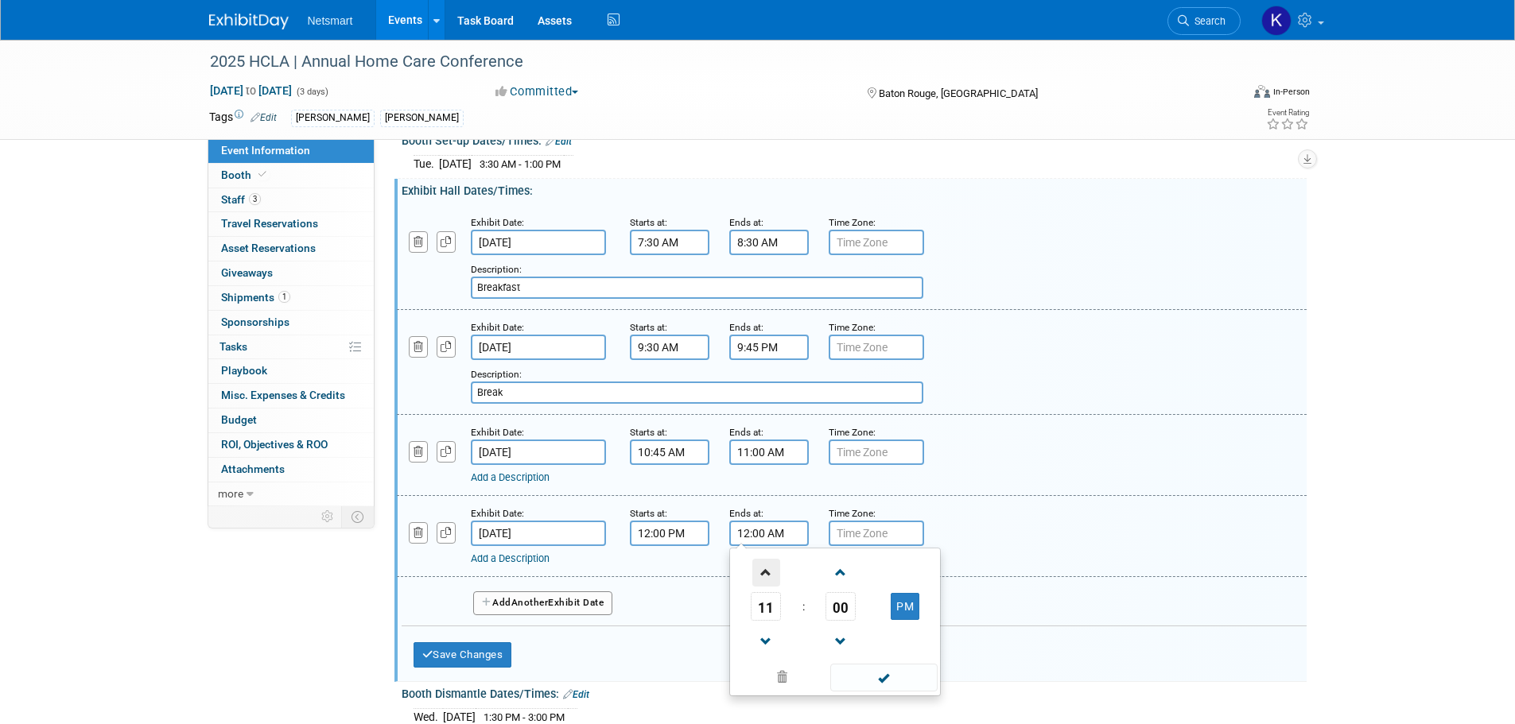
click at [764, 573] on span at bounding box center [766, 573] width 28 height 28
click at [833, 596] on span "00" at bounding box center [840, 606] width 30 height 29
click at [838, 615] on td "30" at bounding box center [860, 616] width 51 height 43
click at [900, 608] on button "AM" at bounding box center [905, 606] width 29 height 27
type input "1:30 PM"
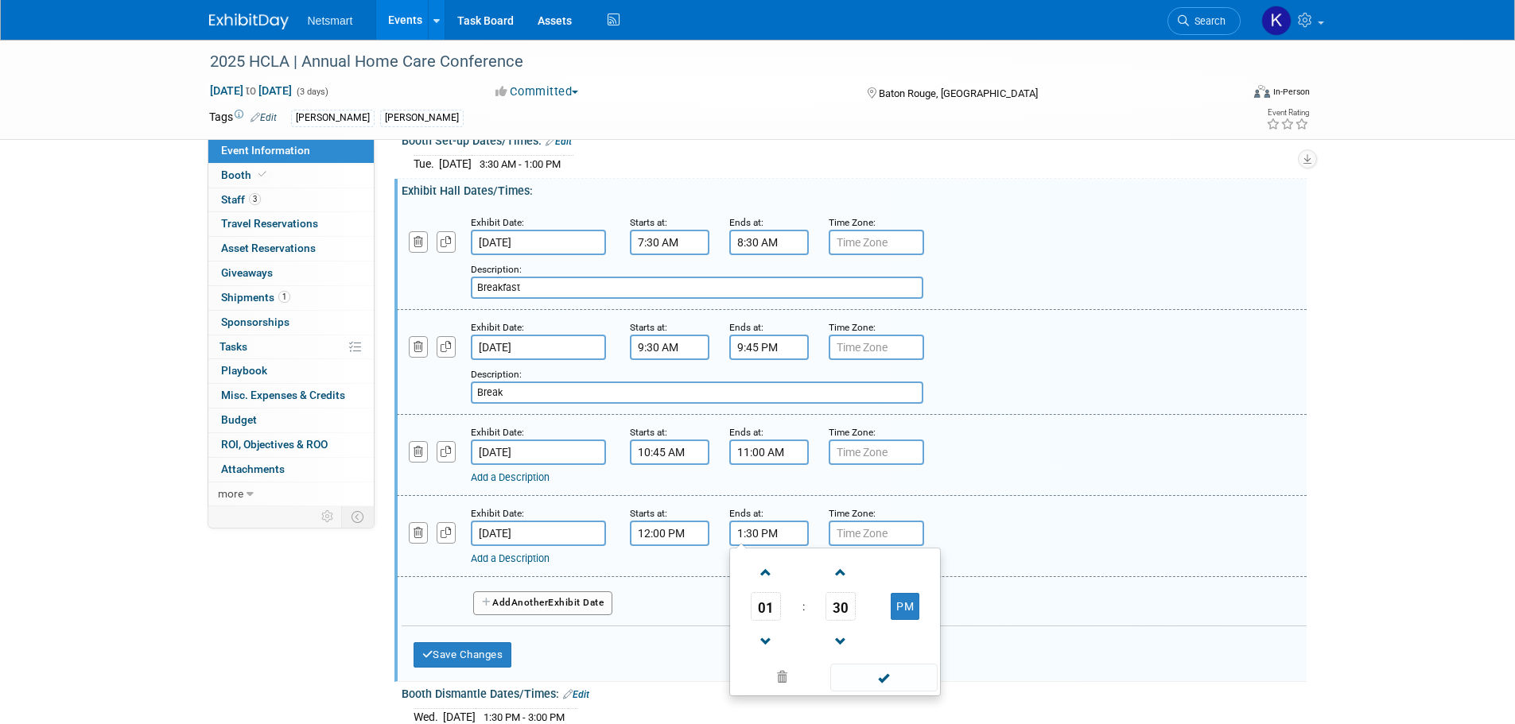
click at [505, 561] on link "Add a Description" at bounding box center [510, 559] width 79 height 12
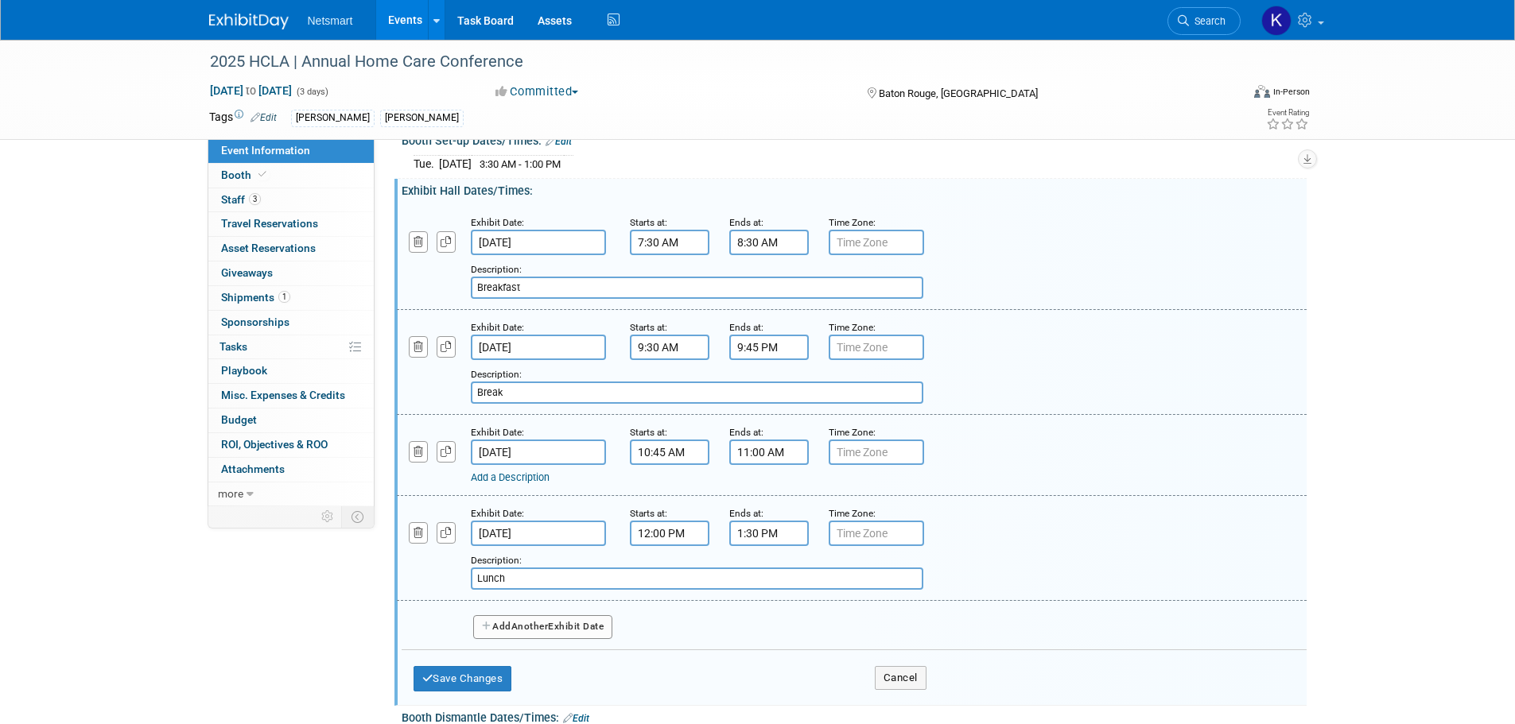
type input "Lunch"
click at [527, 631] on span "Another" at bounding box center [529, 626] width 37 height 11
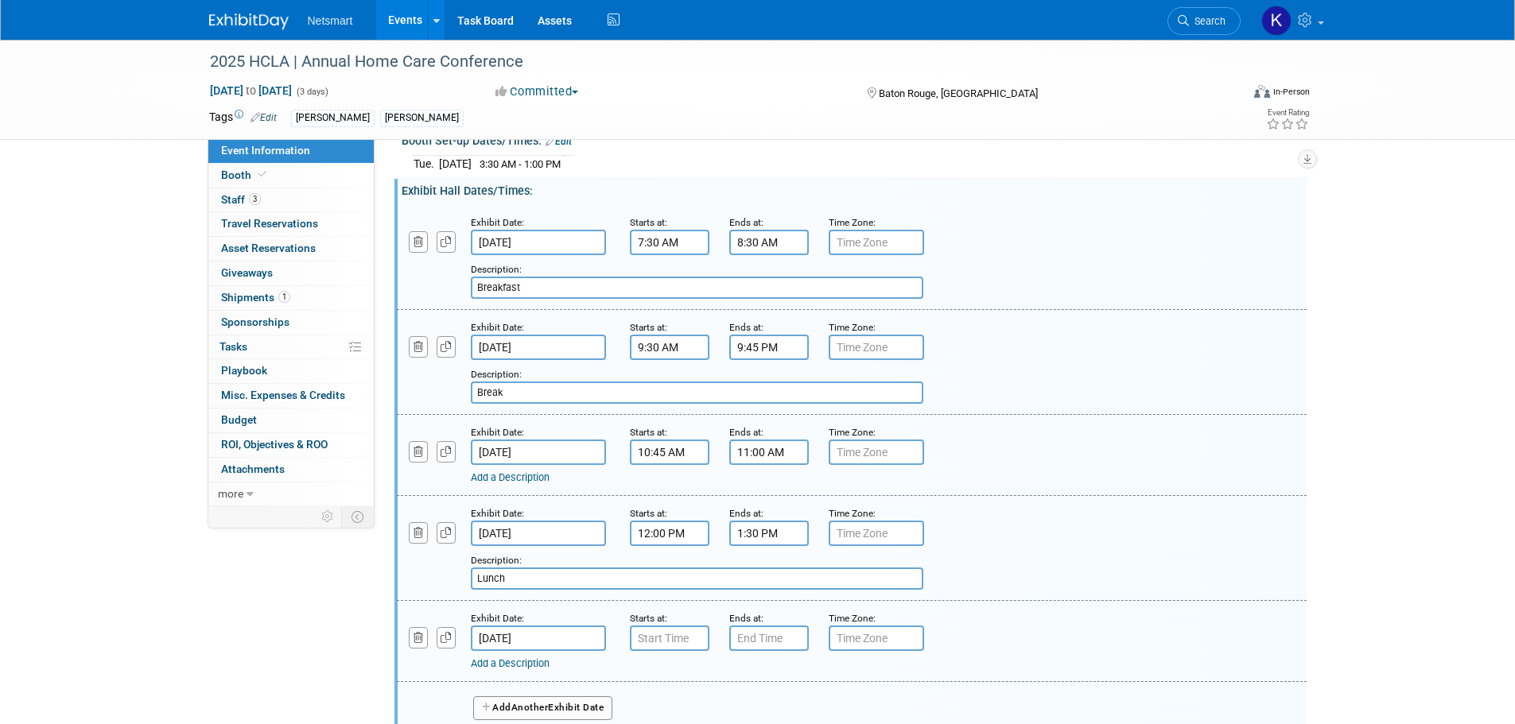
scroll to position [704, 0]
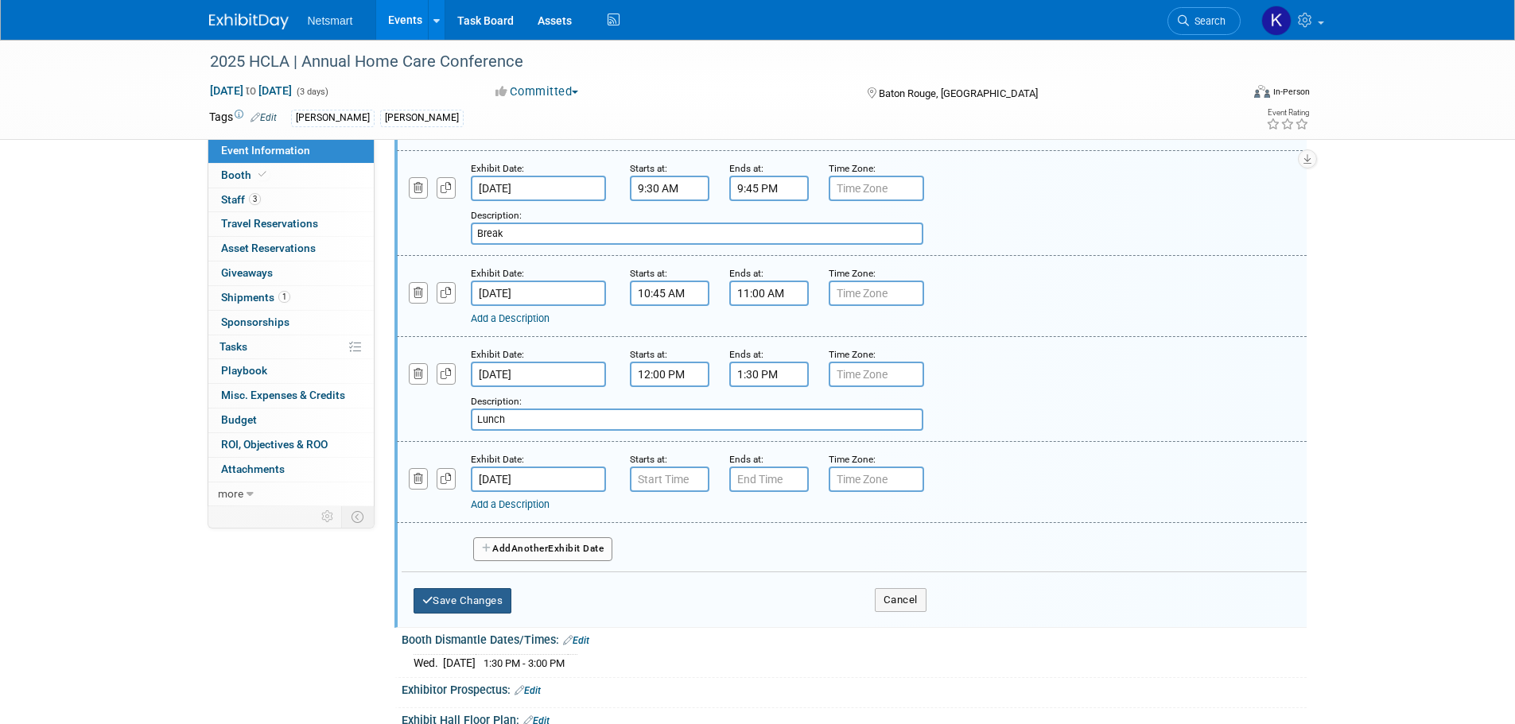
click at [487, 596] on button "Save Changes" at bounding box center [463, 600] width 99 height 25
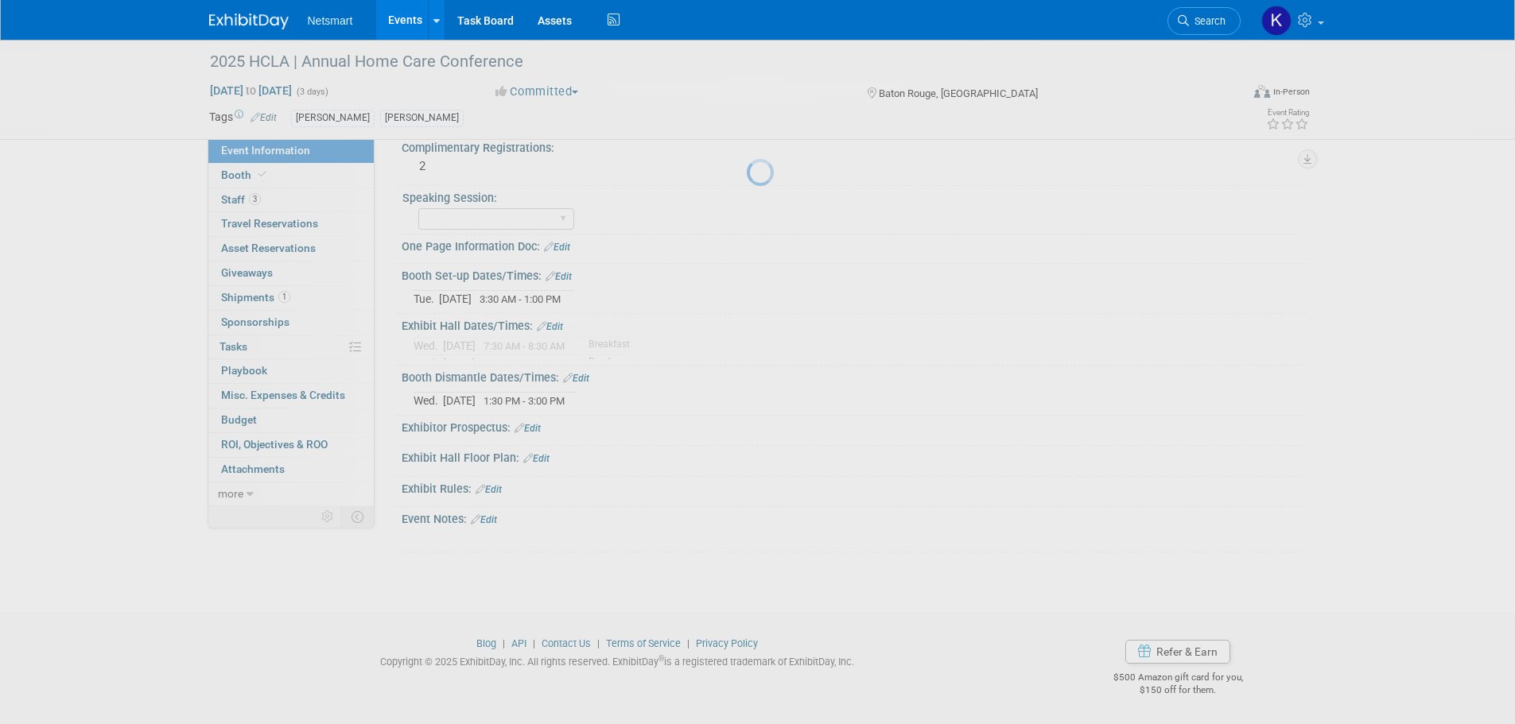
scroll to position [388, 0]
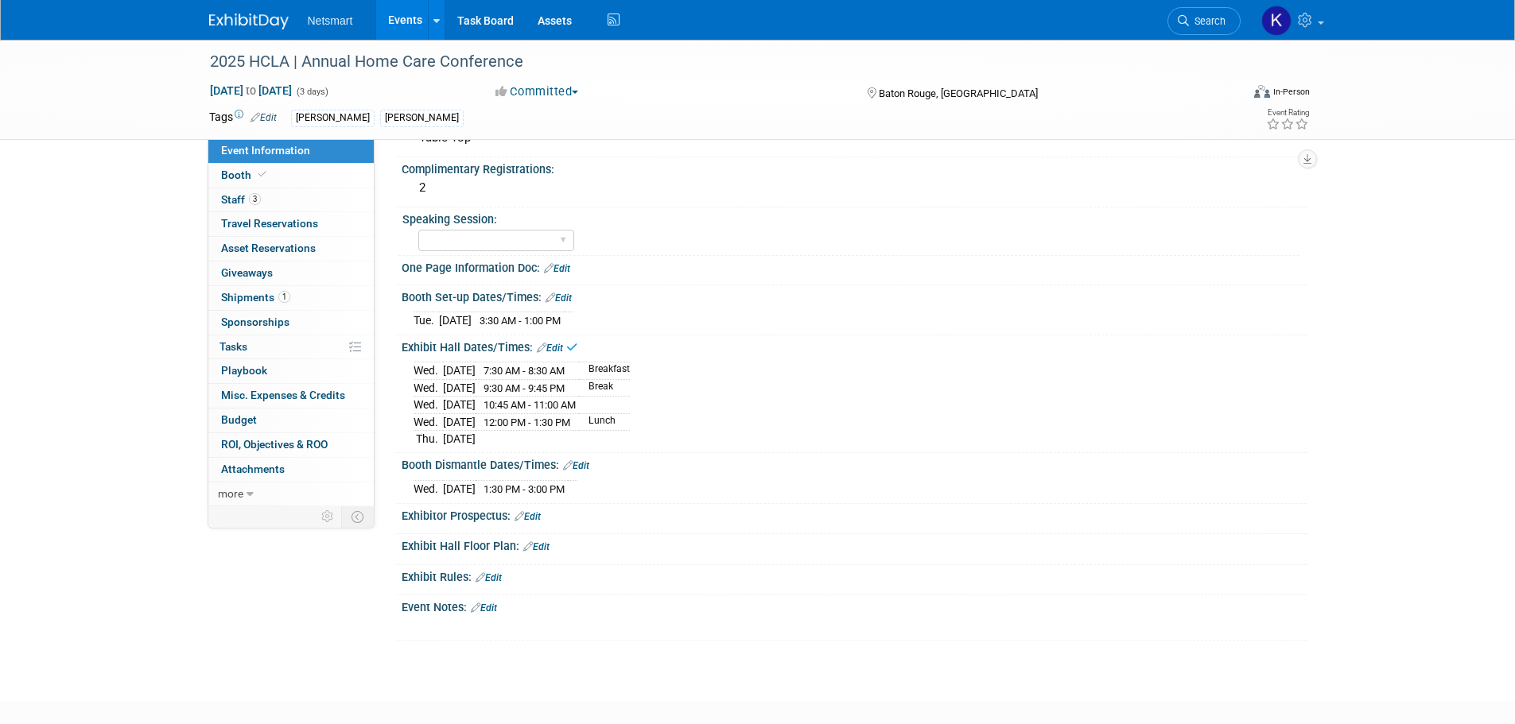
click at [569, 344] on icon at bounding box center [571, 347] width 11 height 12
click at [551, 348] on link "Edit" at bounding box center [550, 348] width 26 height 11
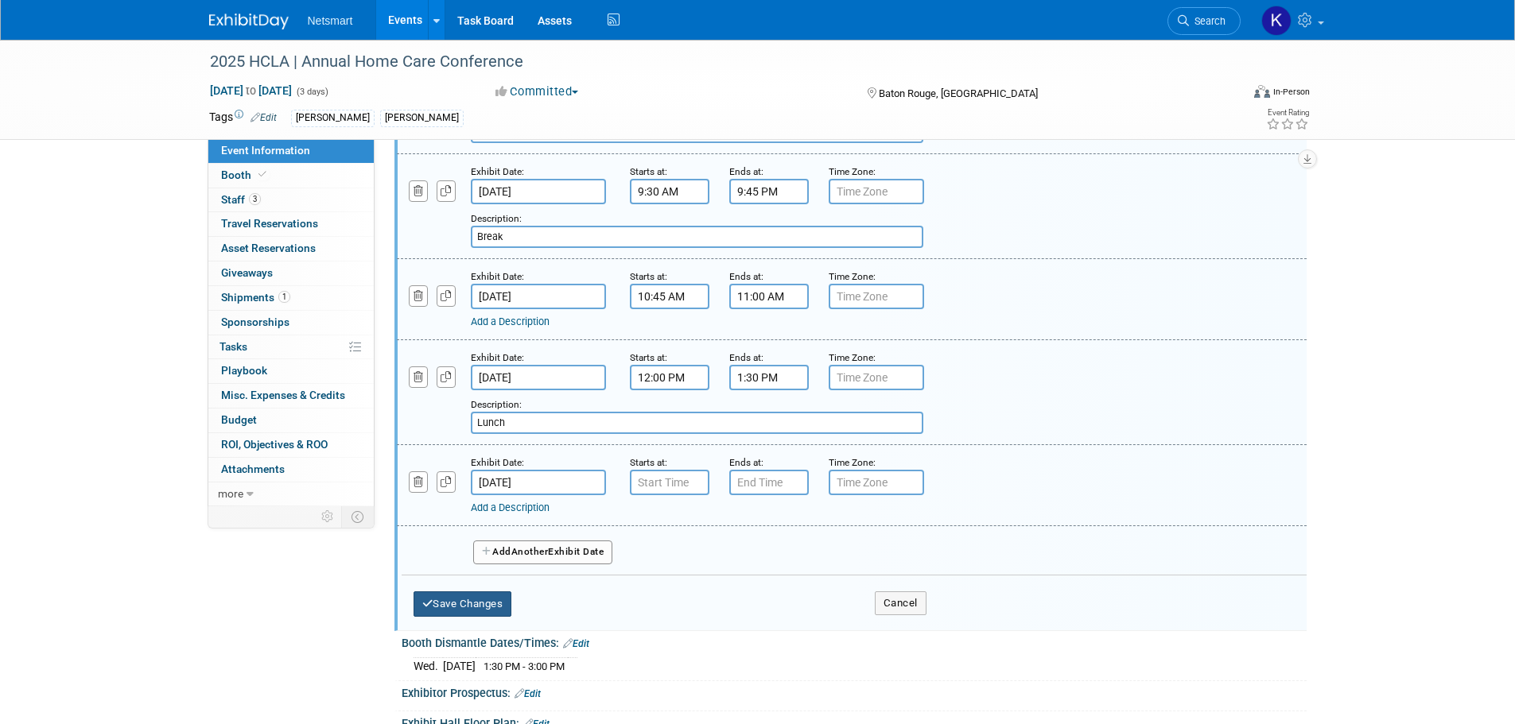
scroll to position [706, 0]
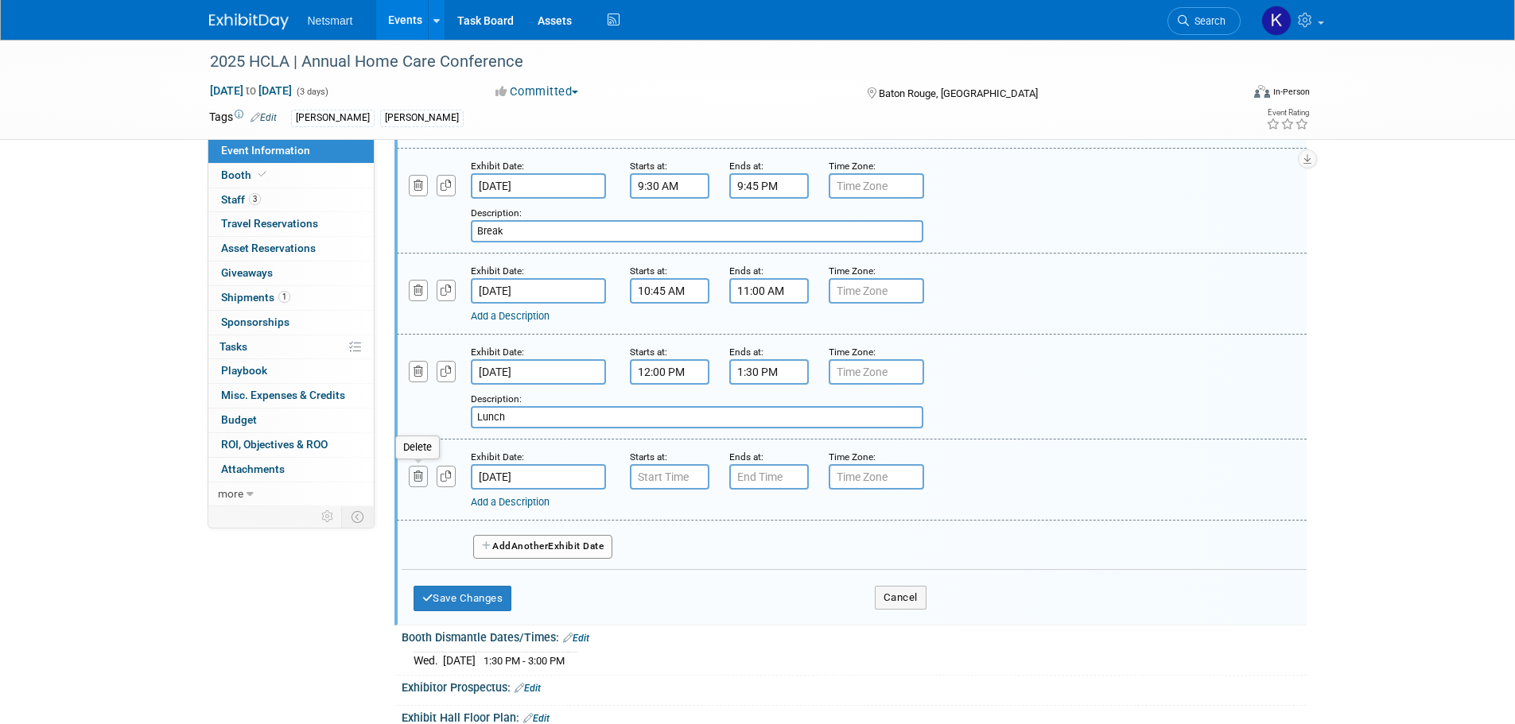
click at [419, 480] on icon "button" at bounding box center [419, 477] width 10 height 10
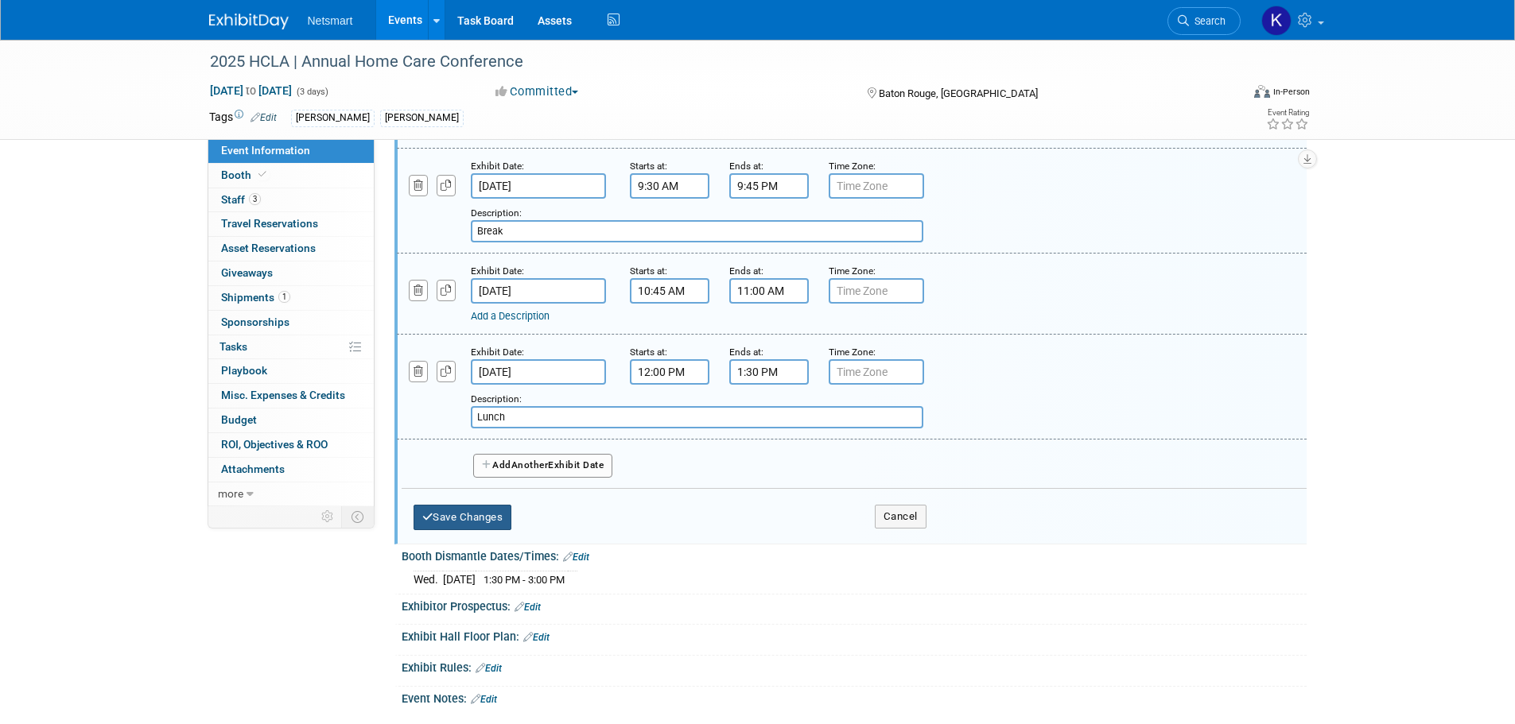
click at [471, 515] on button "Save Changes" at bounding box center [463, 517] width 99 height 25
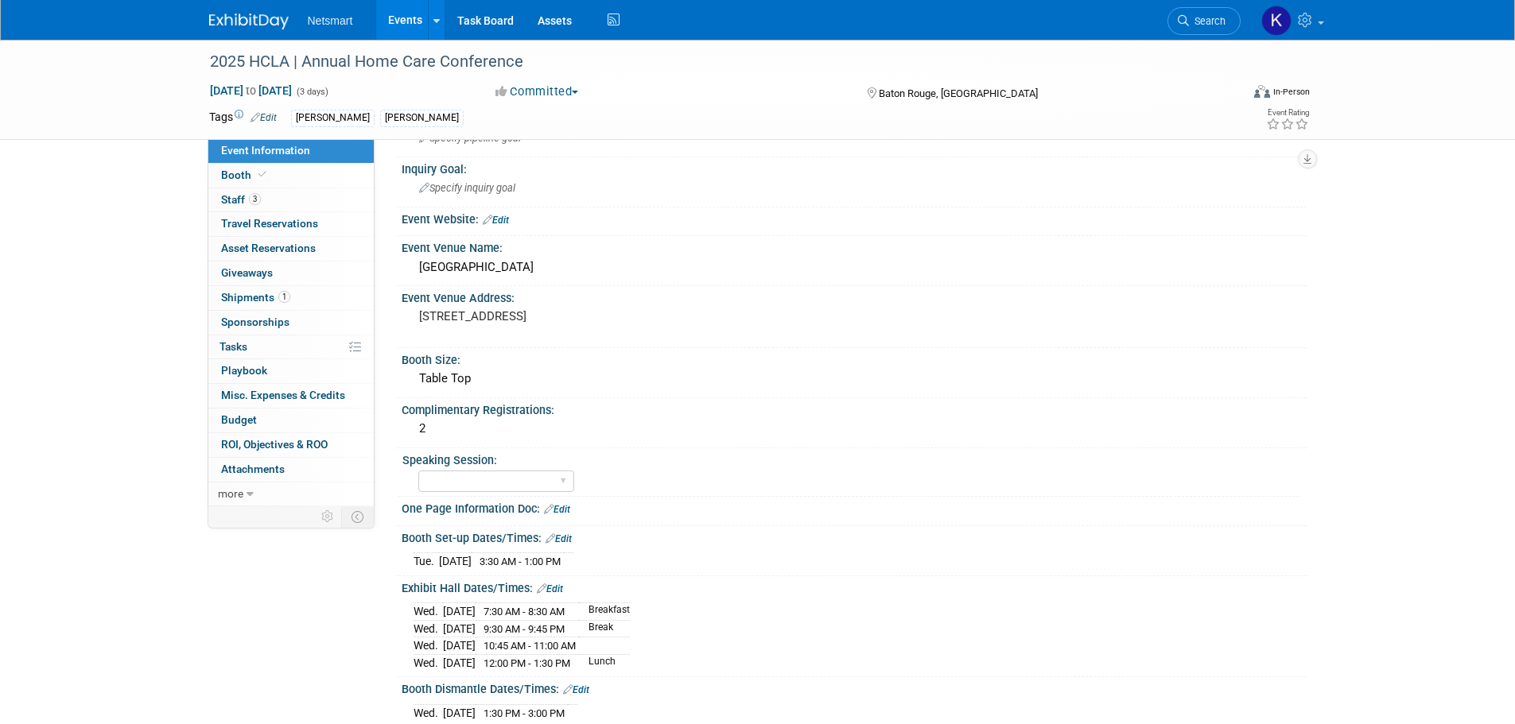
scroll to position [0, 0]
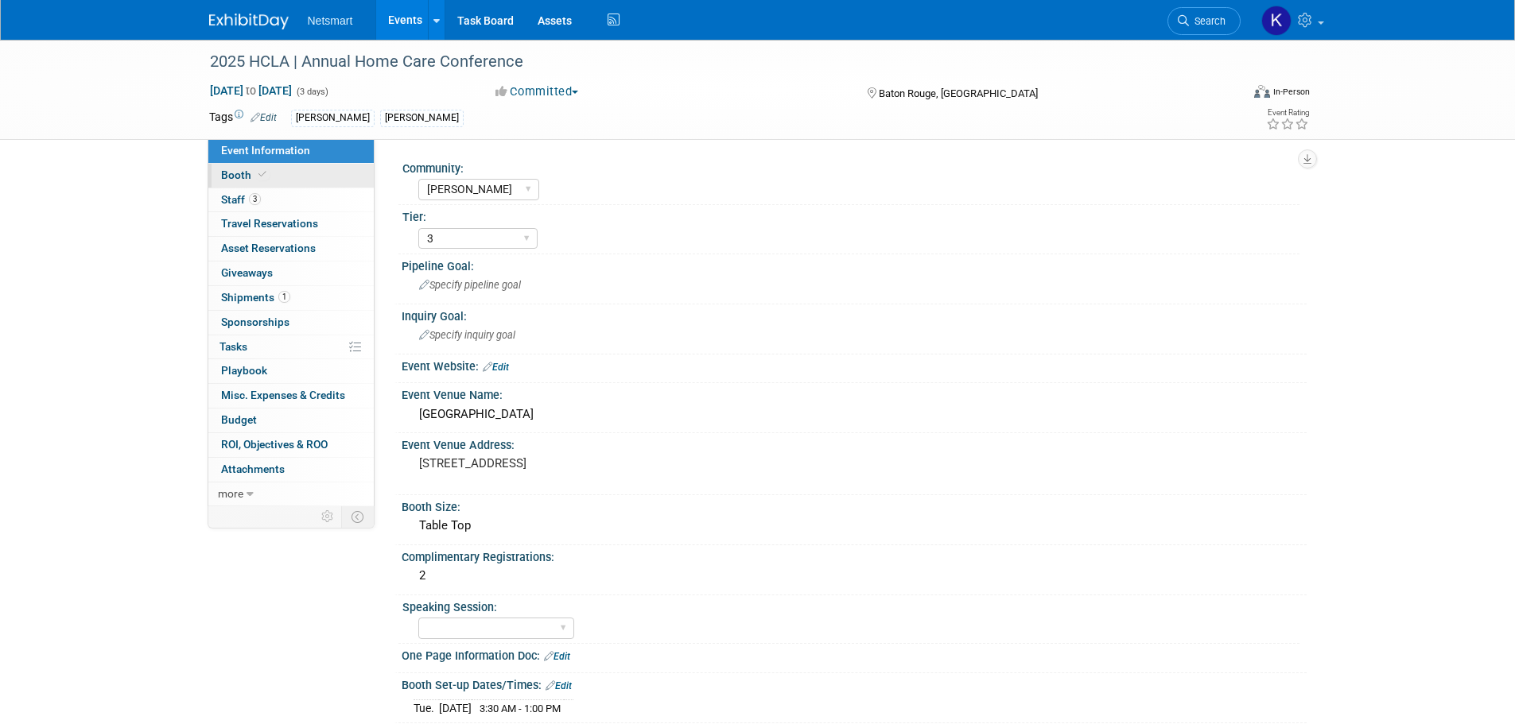
click at [267, 171] on span at bounding box center [262, 175] width 14 height 12
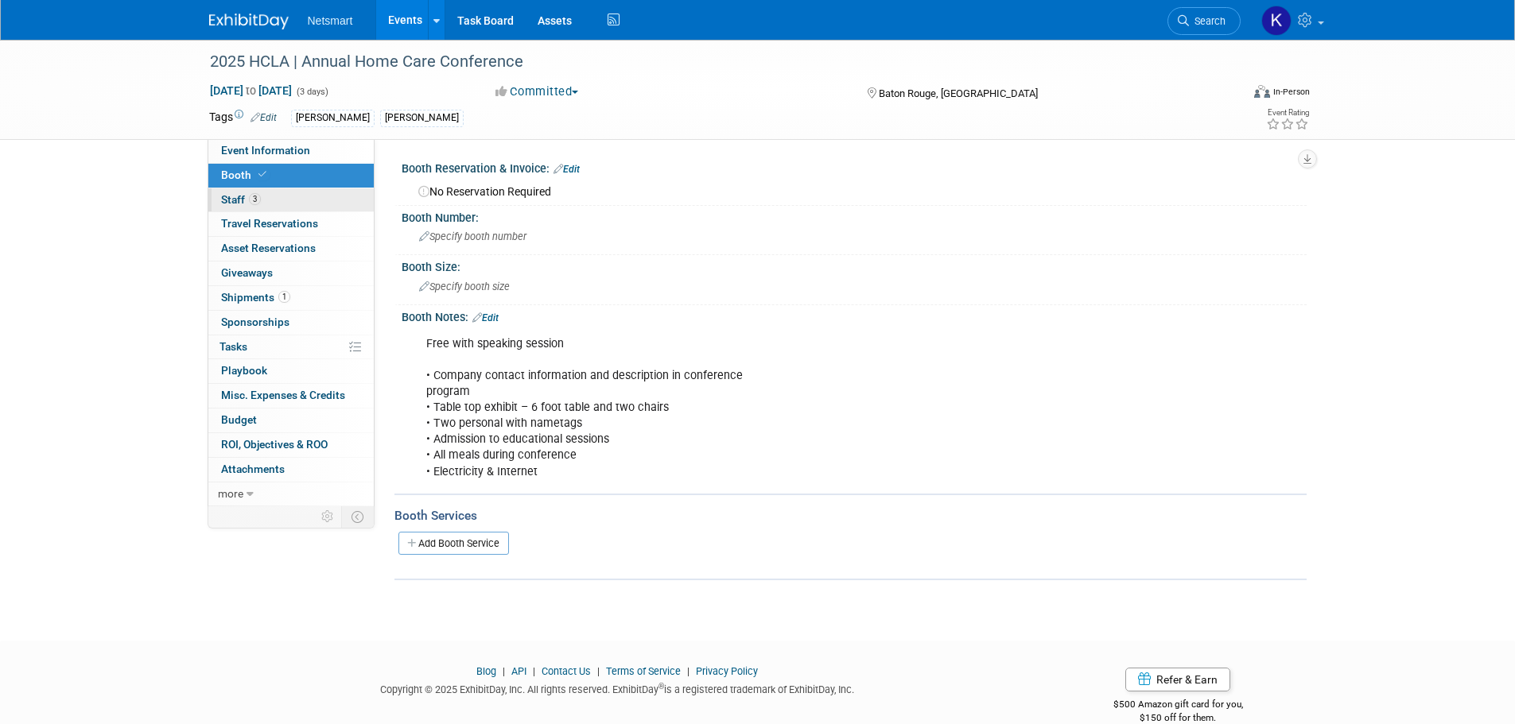
click at [291, 189] on link "3 Staff 3" at bounding box center [290, 200] width 165 height 24
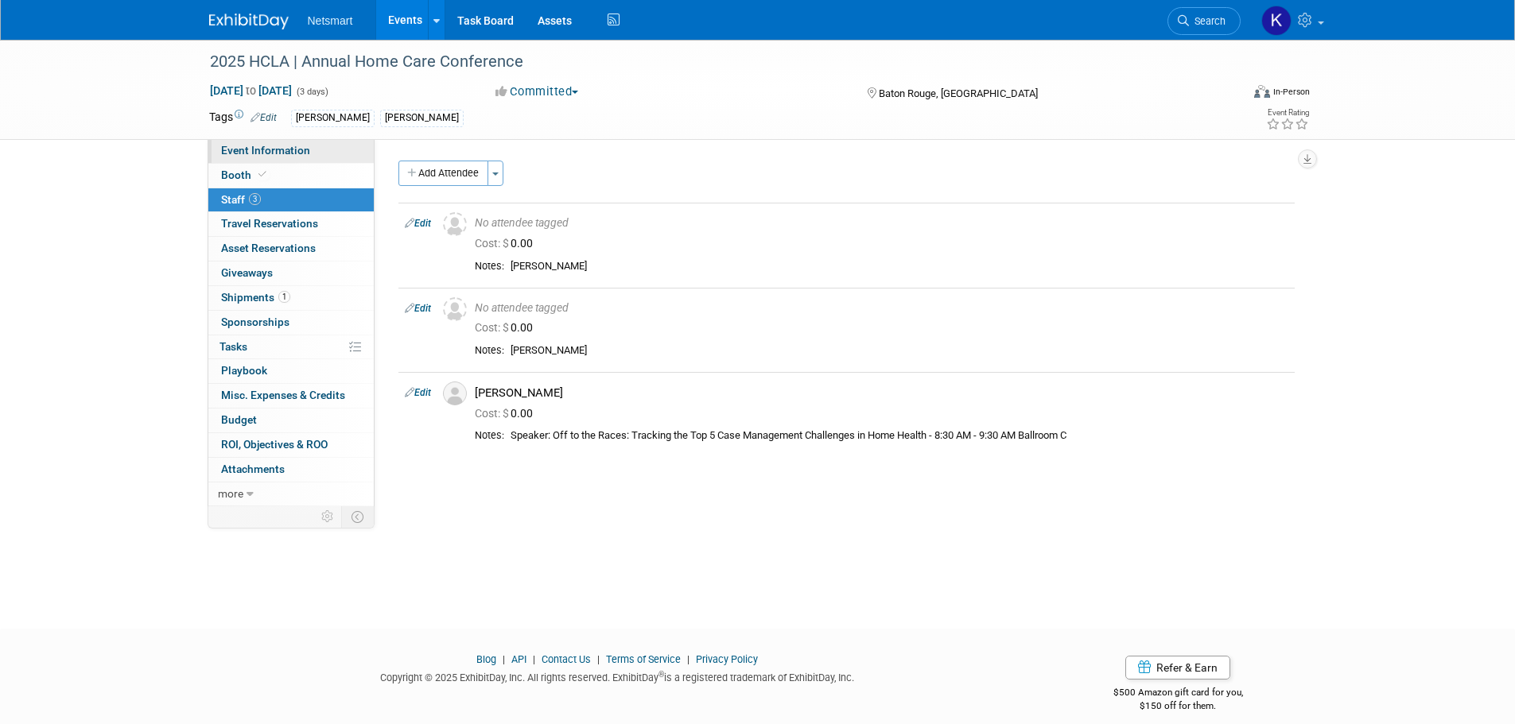
click at [291, 146] on span "Event Information" at bounding box center [265, 150] width 89 height 13
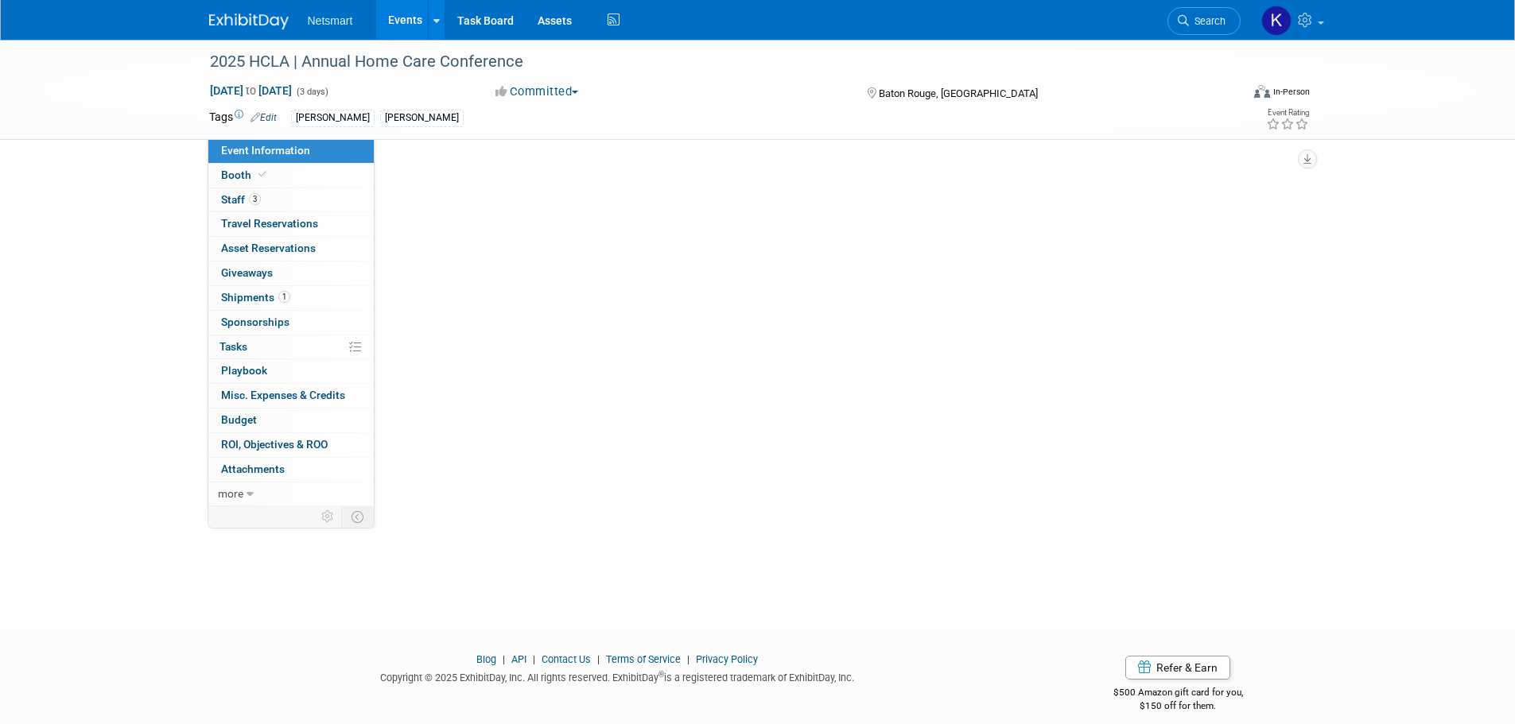
select select "[PERSON_NAME]"
select select "3"
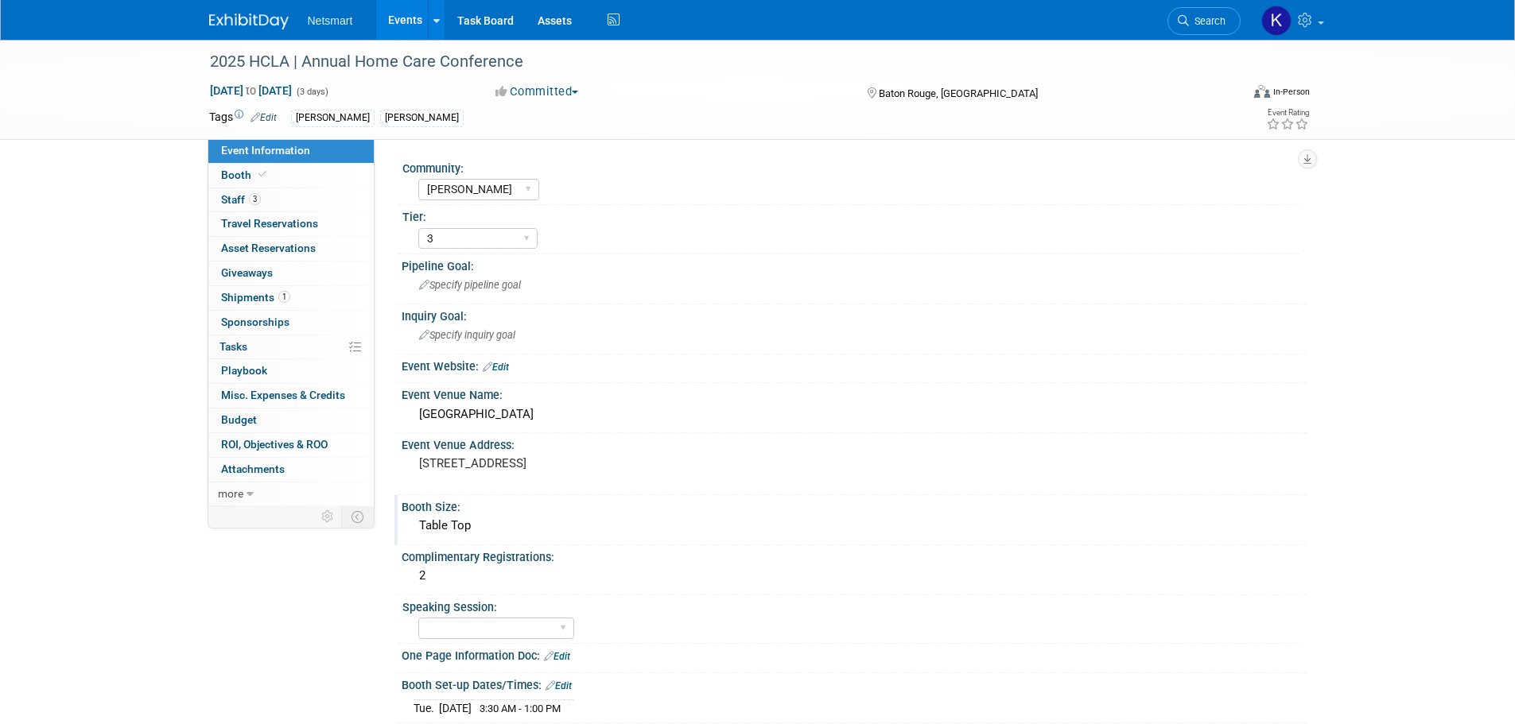
scroll to position [318, 0]
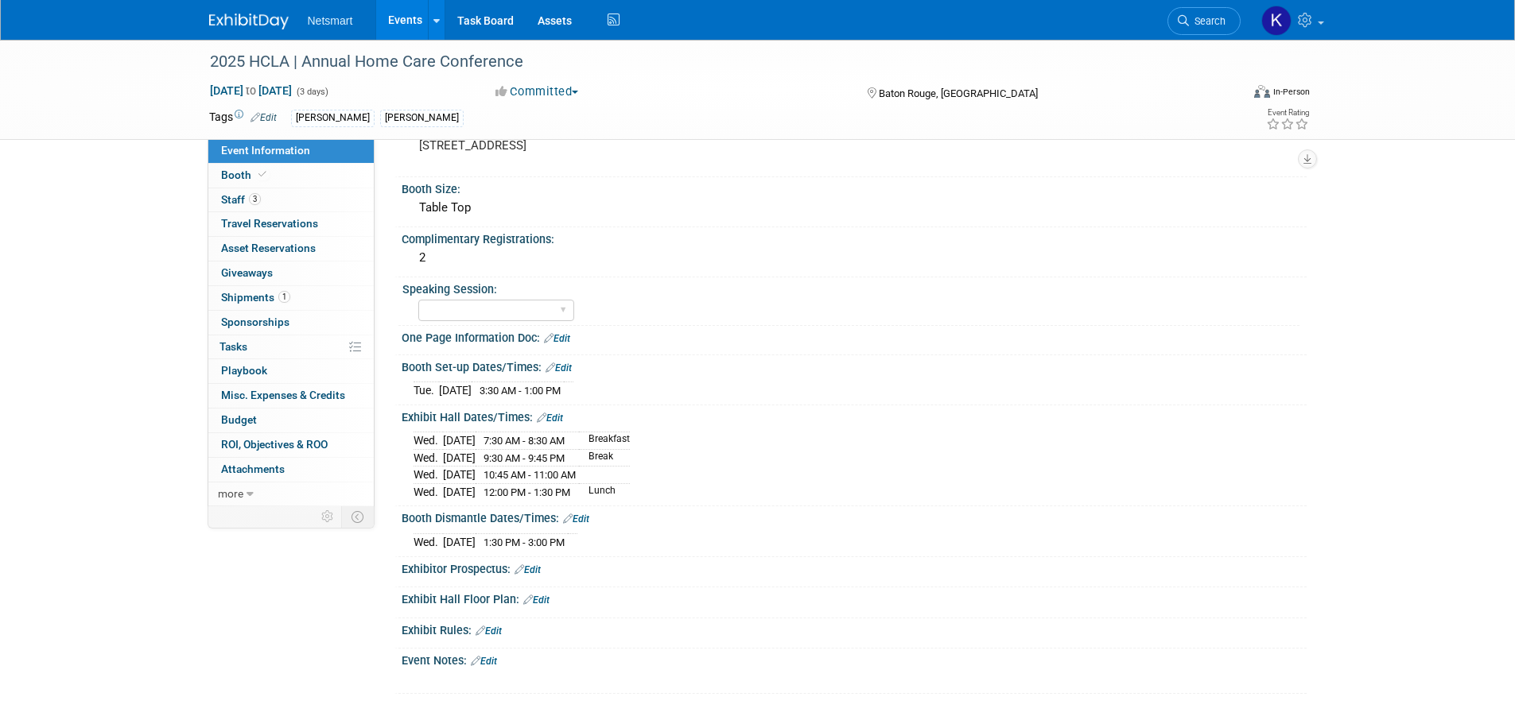
click at [252, 18] on img at bounding box center [249, 22] width 80 height 16
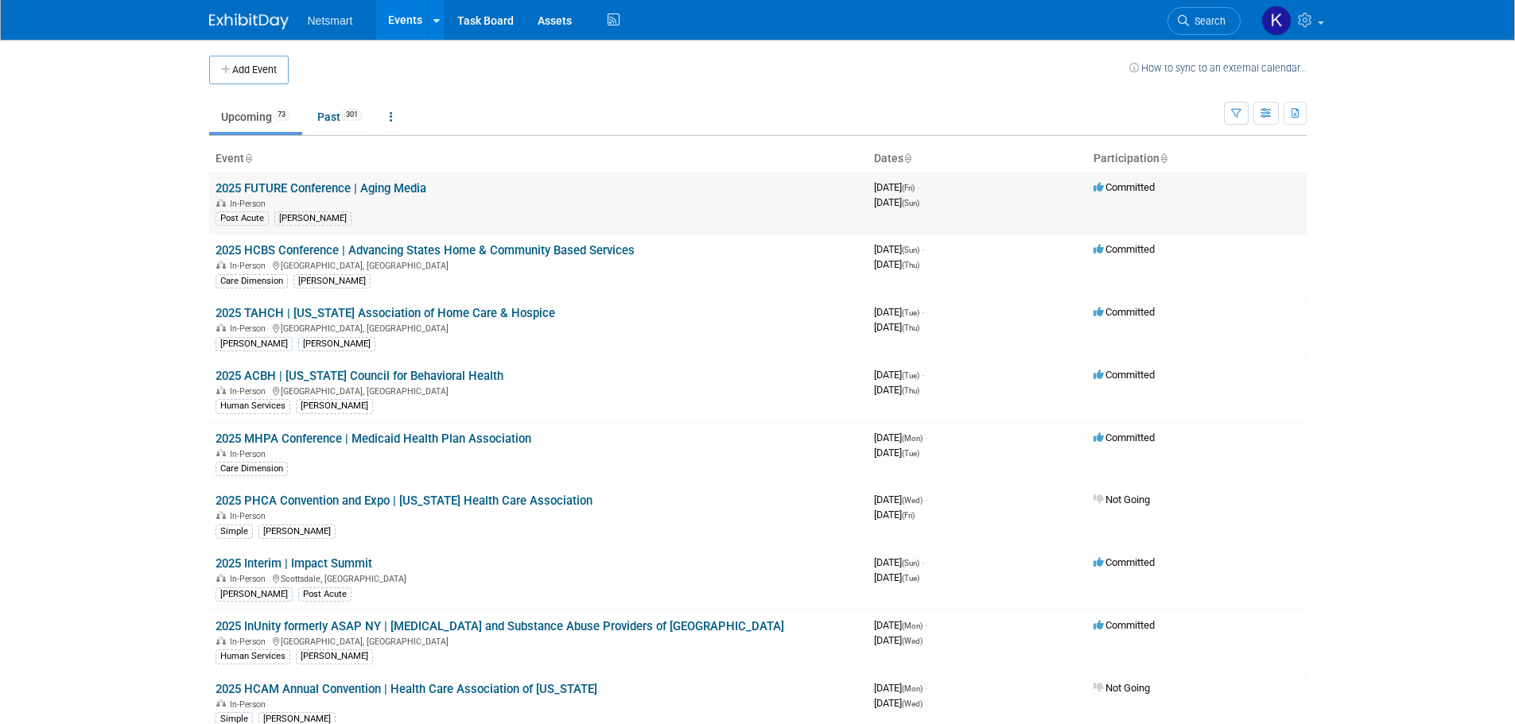
click at [336, 189] on link "2025 FUTURE Conference | Aging Media" at bounding box center [321, 188] width 211 height 14
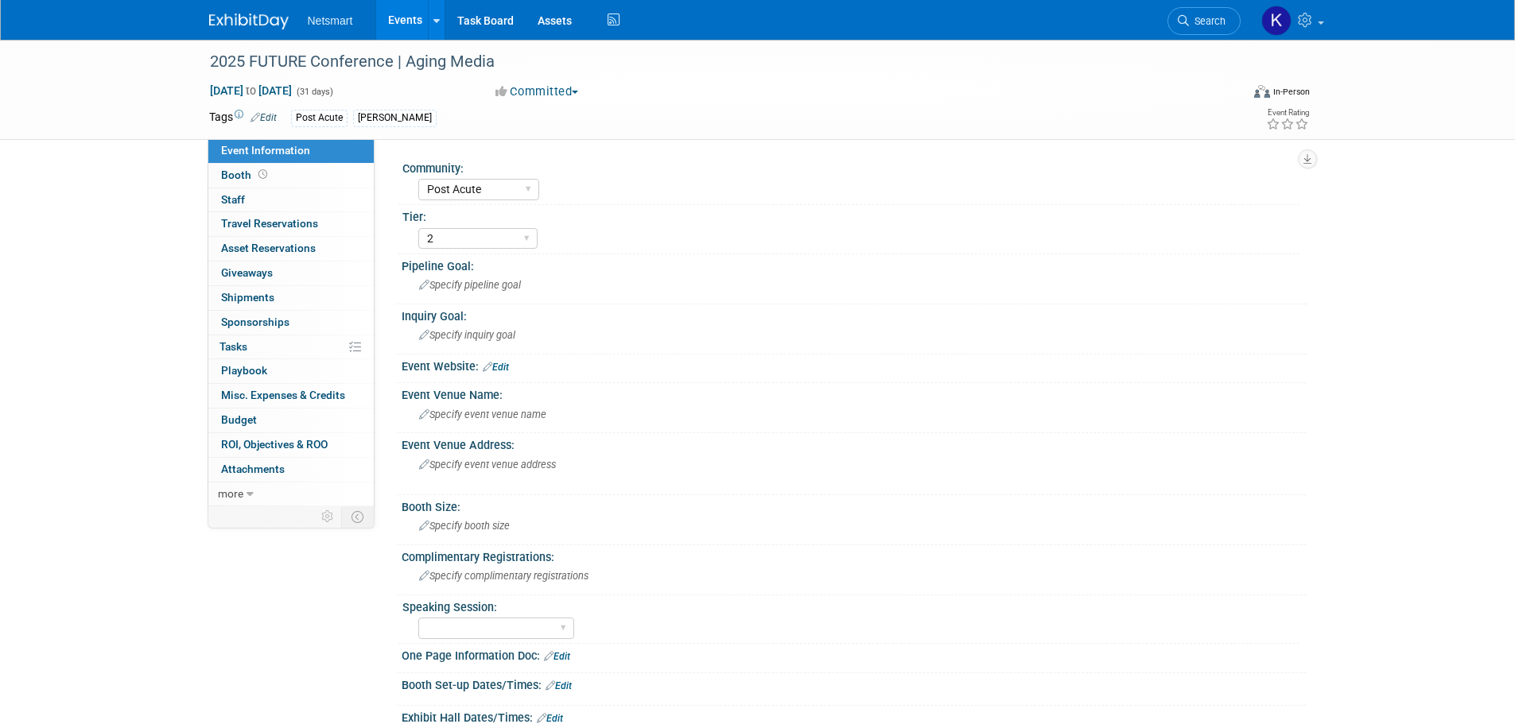
select select "Post Acute"
select select "2"
click at [274, 174] on link "Booth" at bounding box center [290, 176] width 165 height 24
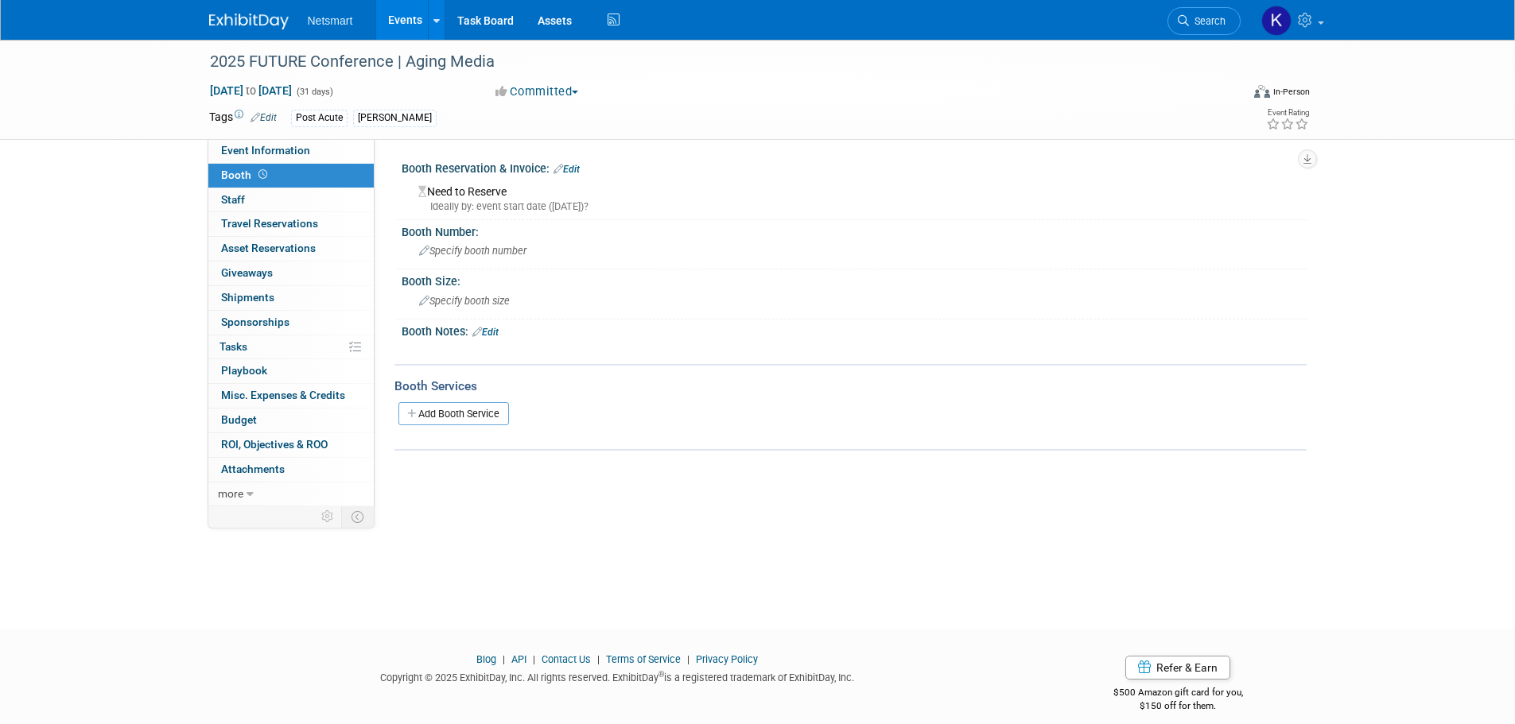
click at [563, 169] on icon at bounding box center [559, 169] width 10 height 10
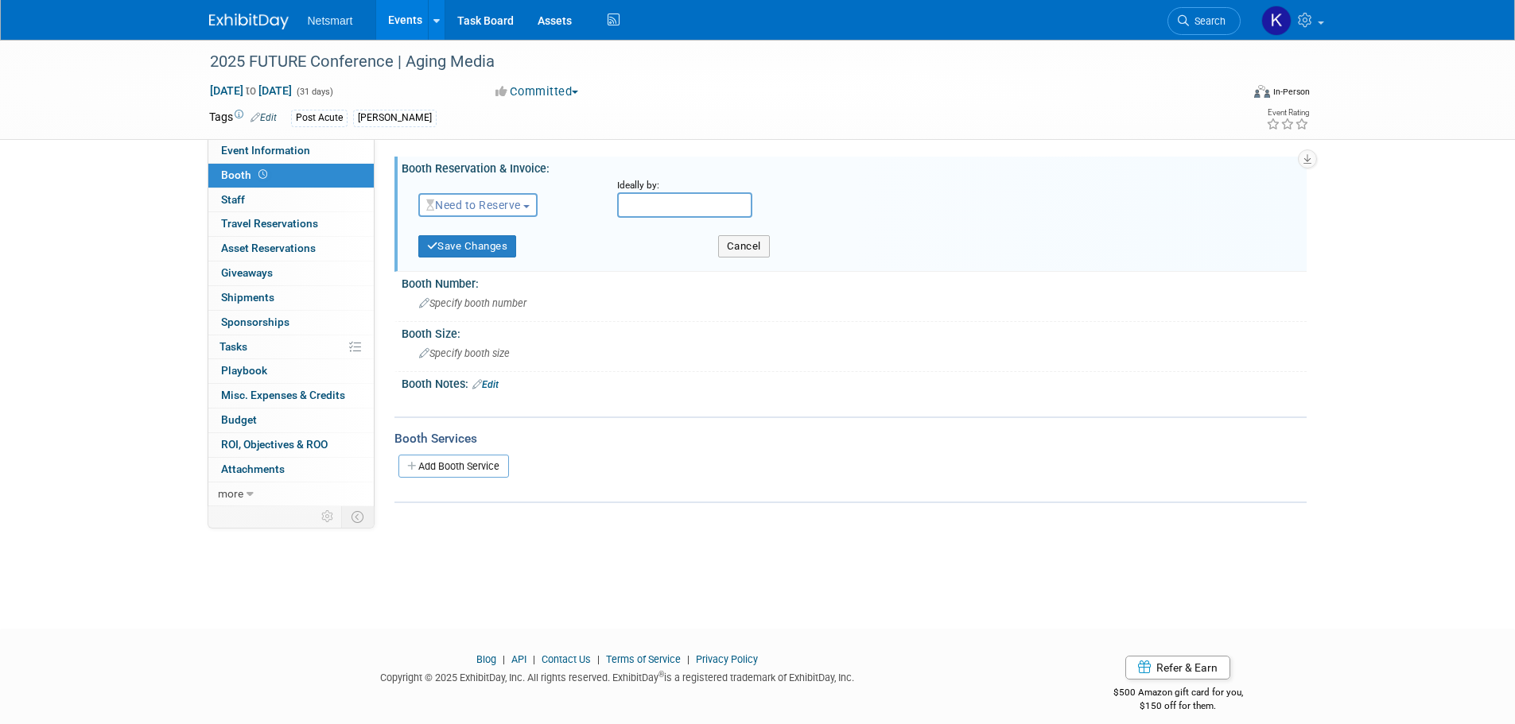
click at [519, 204] on span "Need to Reserve" at bounding box center [473, 205] width 95 height 13
click at [521, 277] on link "No Reservation Required" at bounding box center [504, 277] width 170 height 22
click at [489, 387] on link "Edit" at bounding box center [485, 384] width 26 height 11
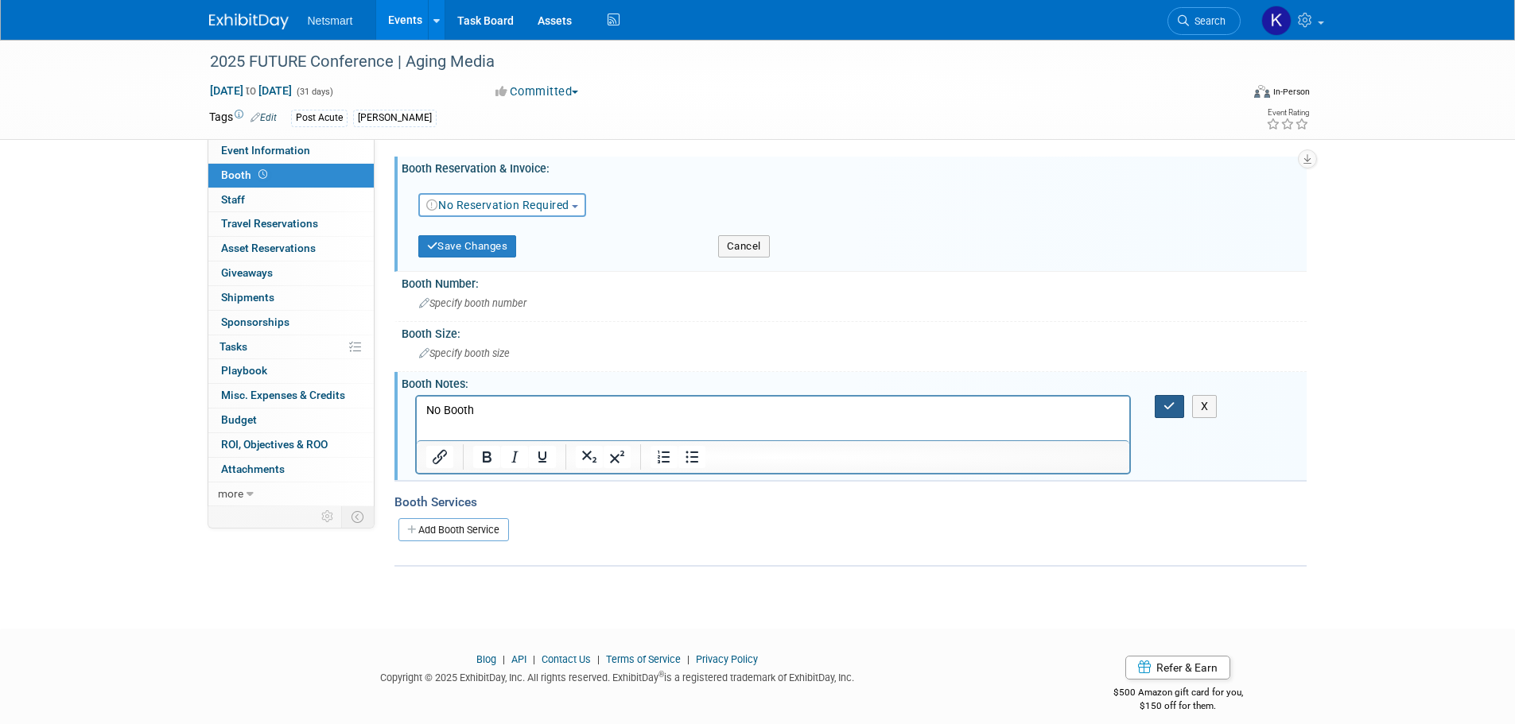
click at [1157, 410] on button "button" at bounding box center [1169, 406] width 29 height 23
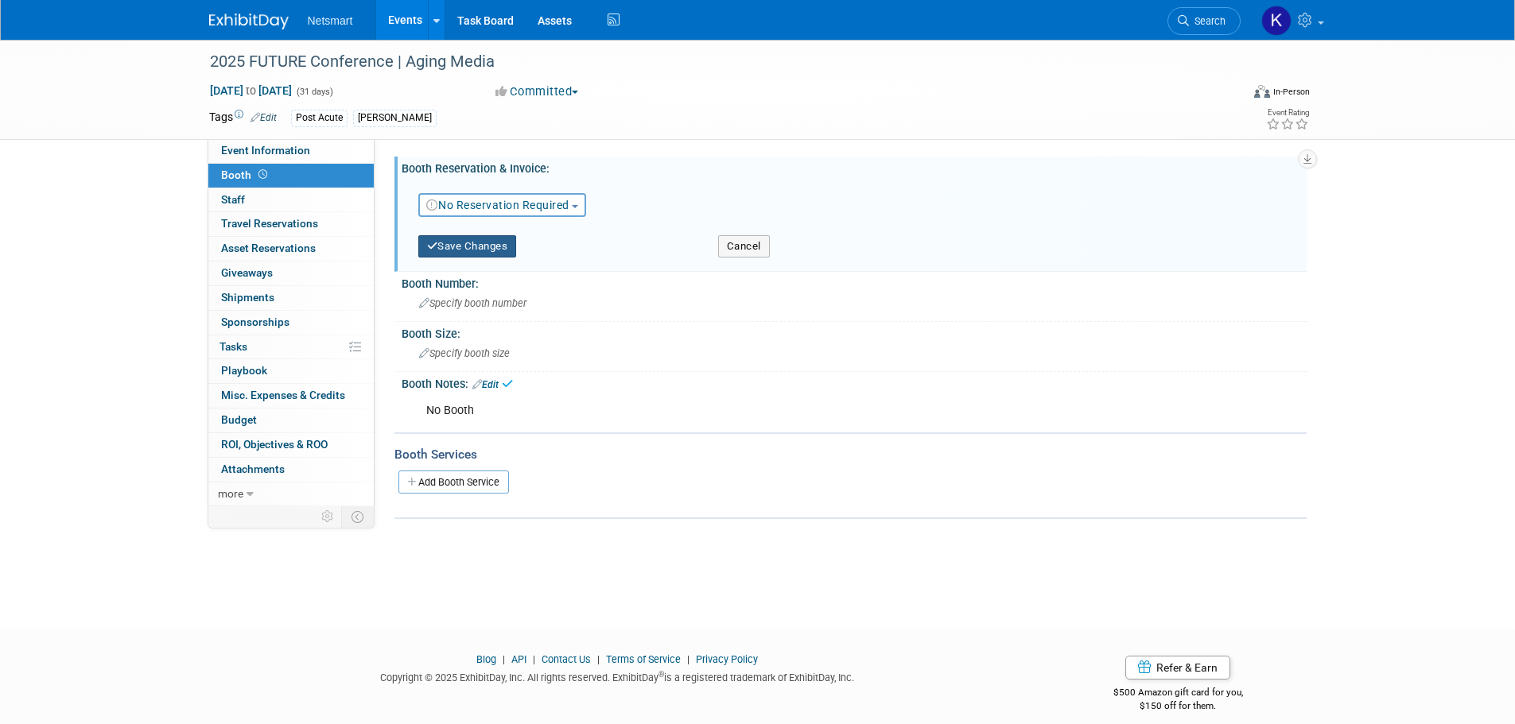
click at [481, 254] on button "Save Changes" at bounding box center [467, 246] width 99 height 22
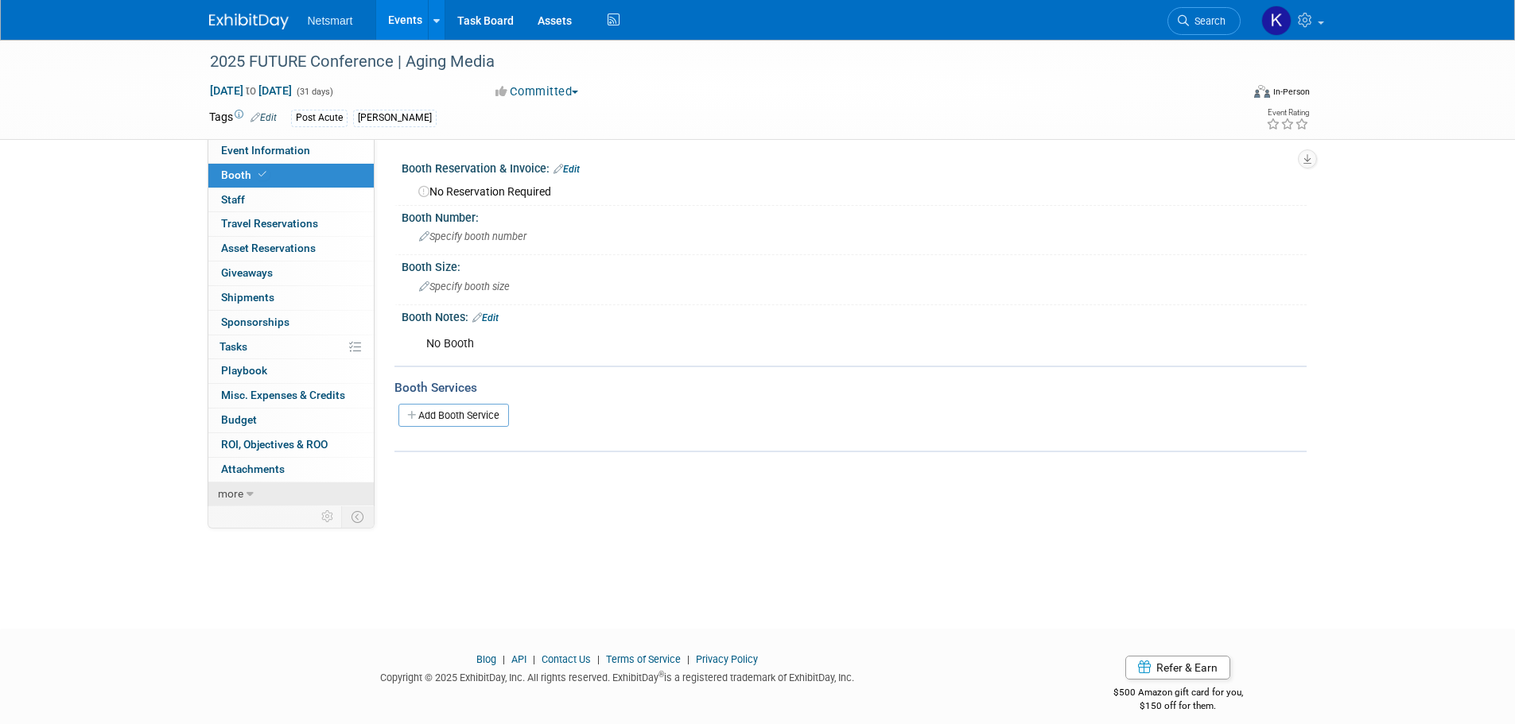
click at [269, 488] on link "more" at bounding box center [290, 495] width 165 height 24
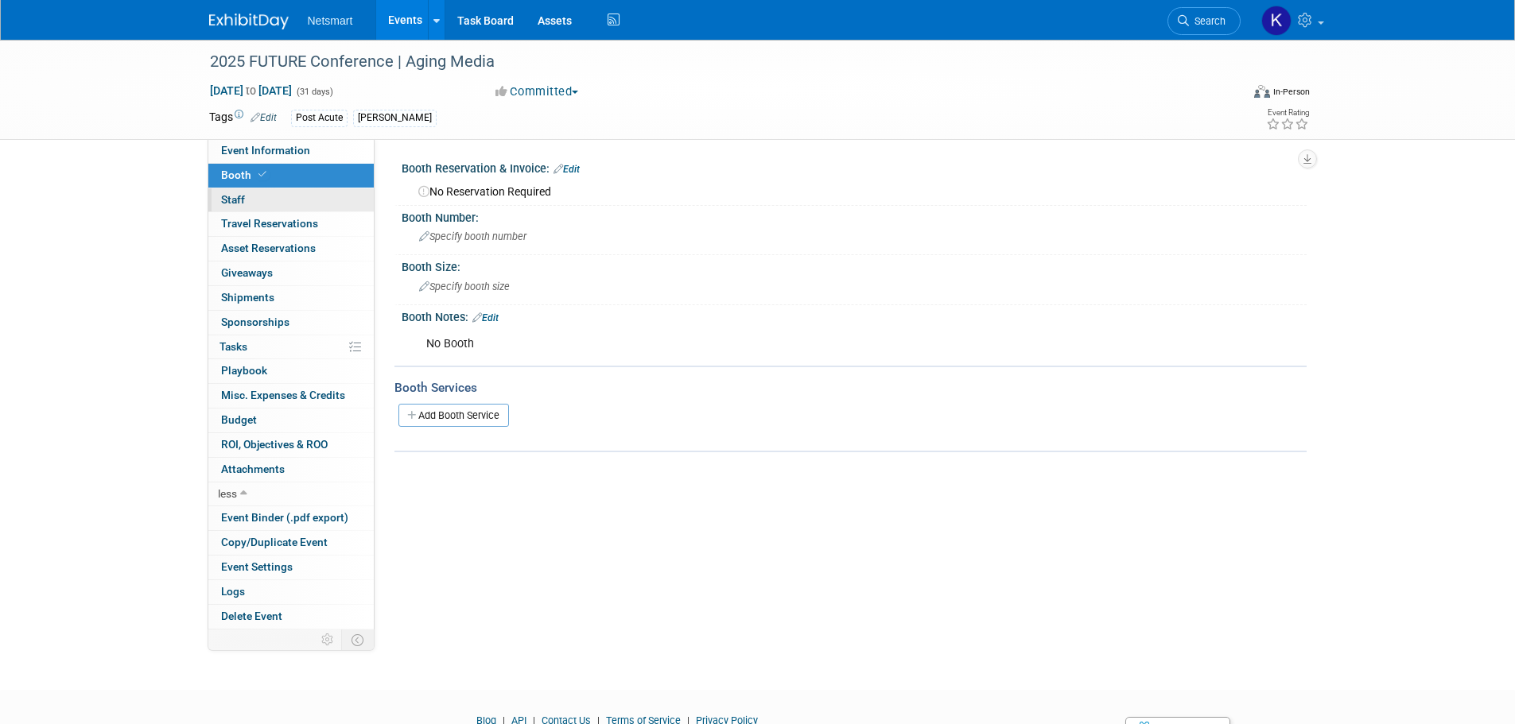
click at [274, 205] on link "0 Staff 0" at bounding box center [290, 200] width 165 height 24
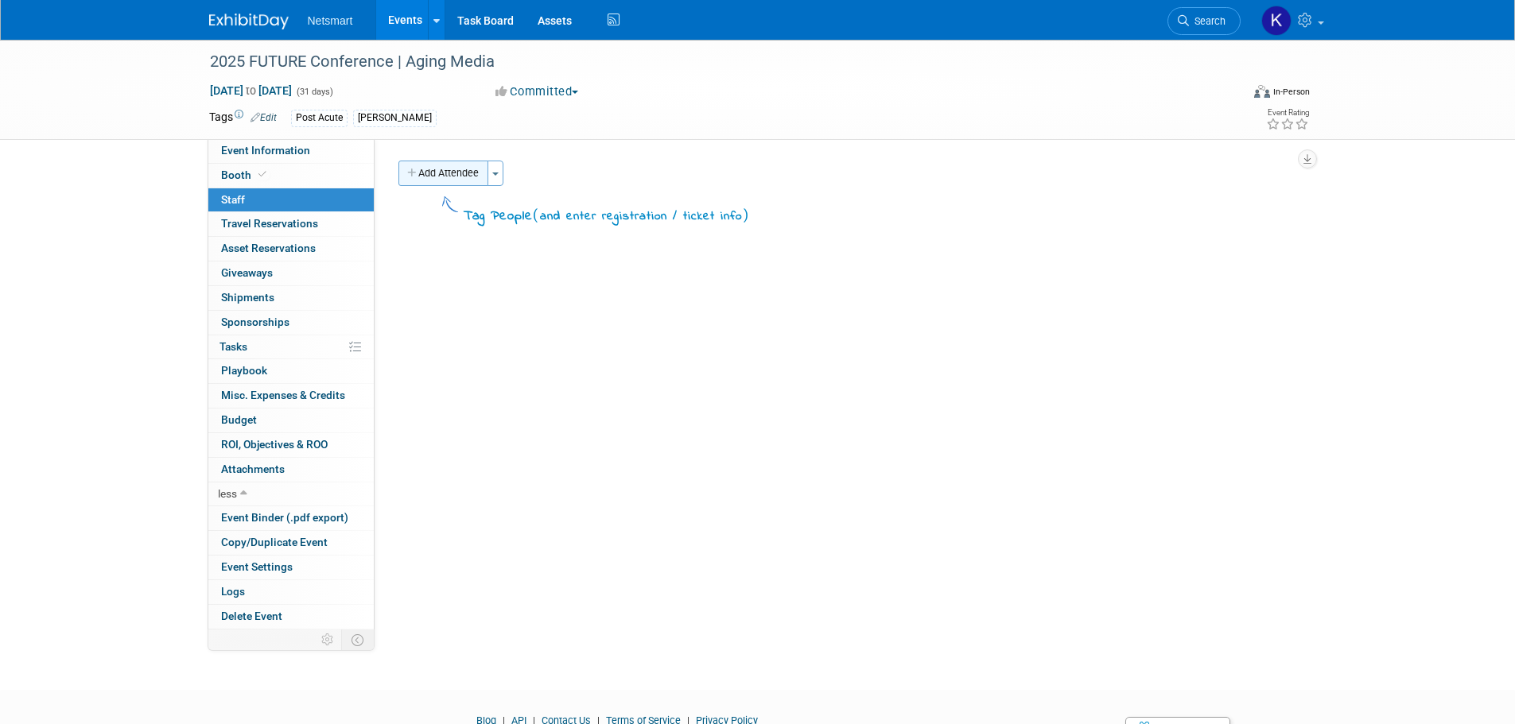
click at [447, 172] on button "Add Attendee" at bounding box center [443, 173] width 90 height 25
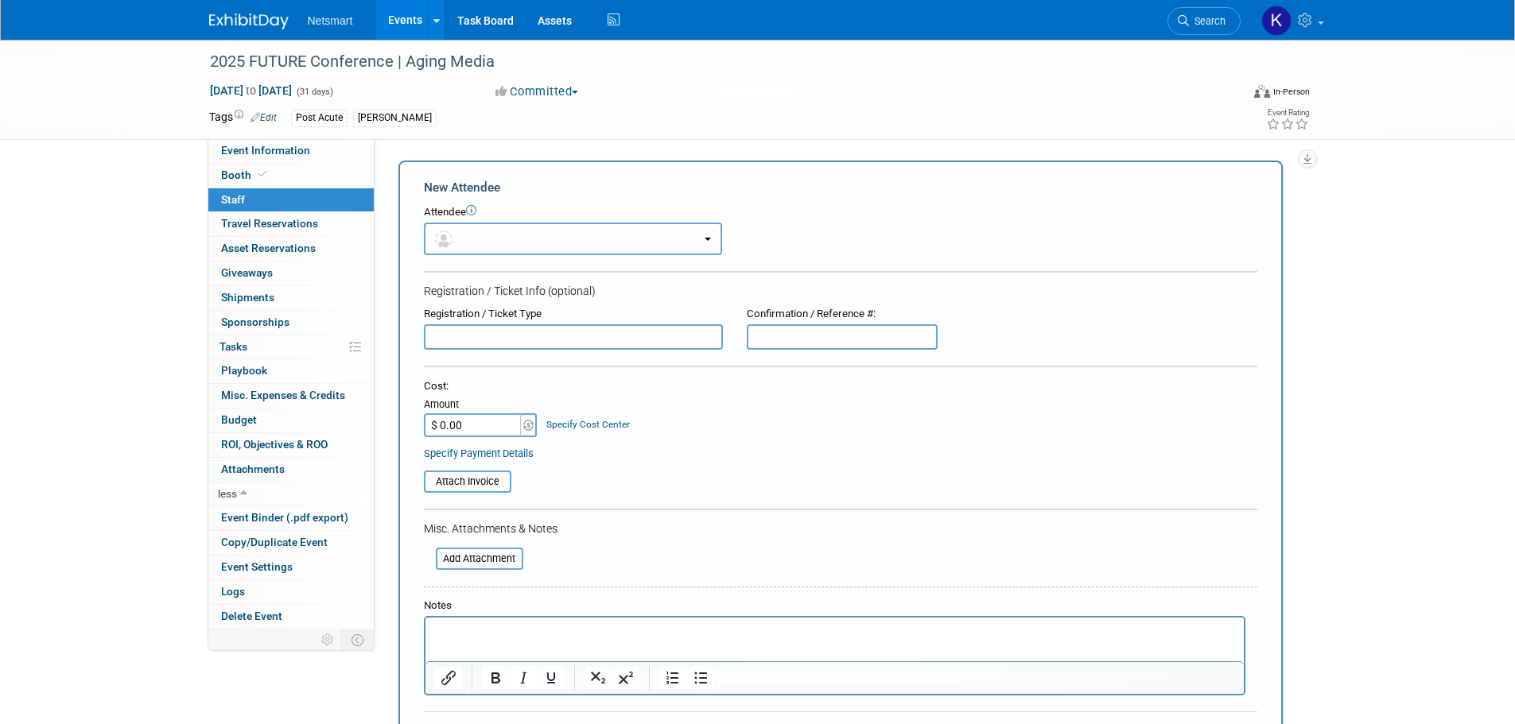
click at [483, 247] on button "button" at bounding box center [573, 239] width 298 height 33
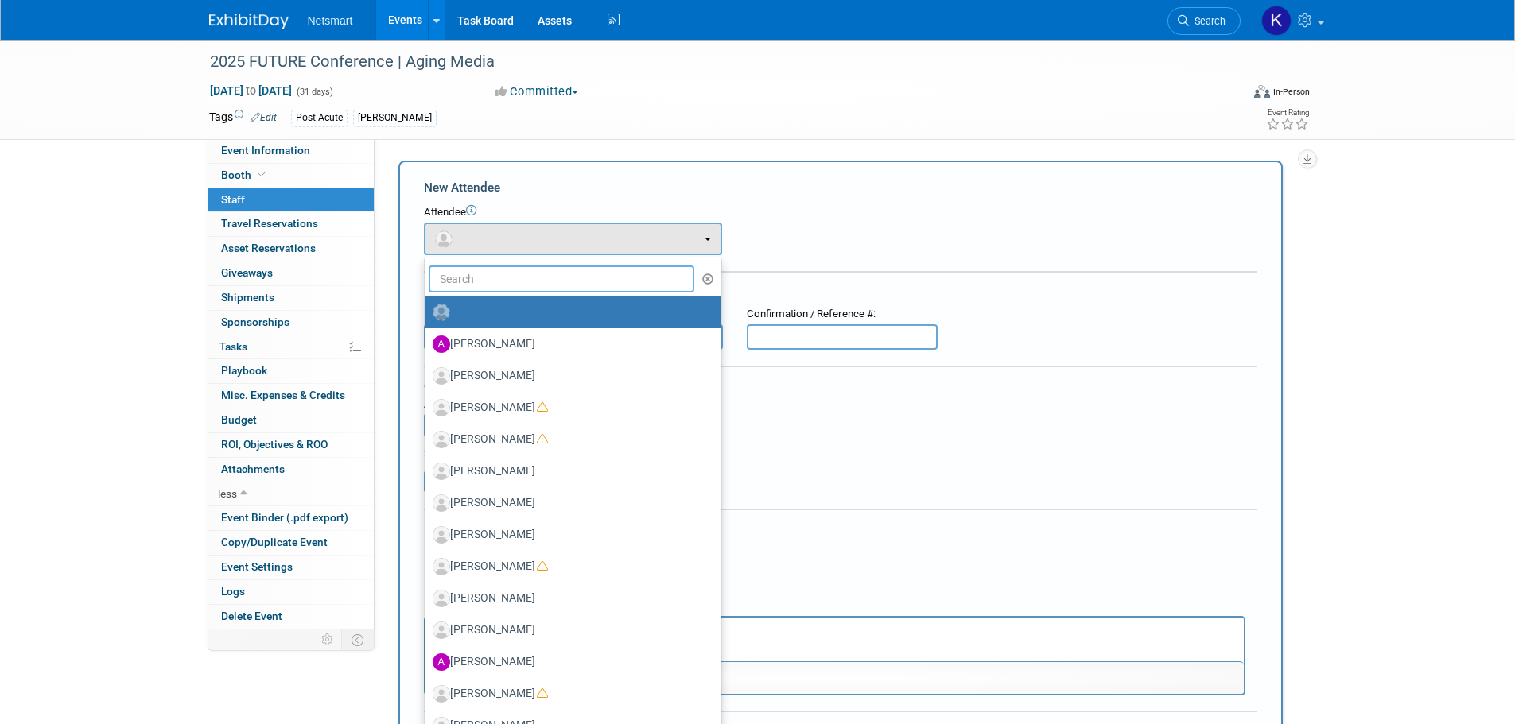
click at [534, 278] on input "text" at bounding box center [562, 279] width 266 height 27
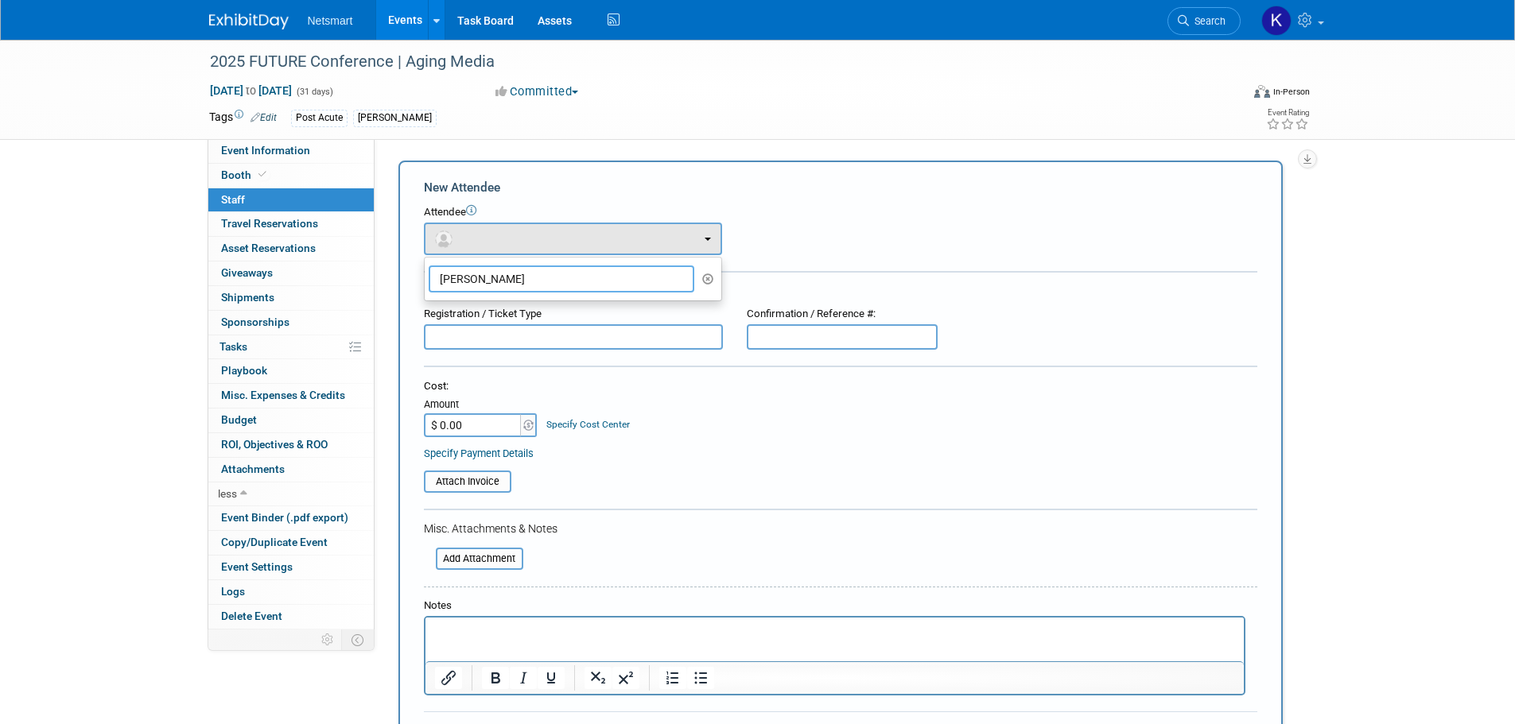
type input "jeff a"
click at [534, 278] on input "jeff a" at bounding box center [562, 279] width 266 height 27
click at [280, 151] on span "Event Information" at bounding box center [265, 150] width 89 height 13
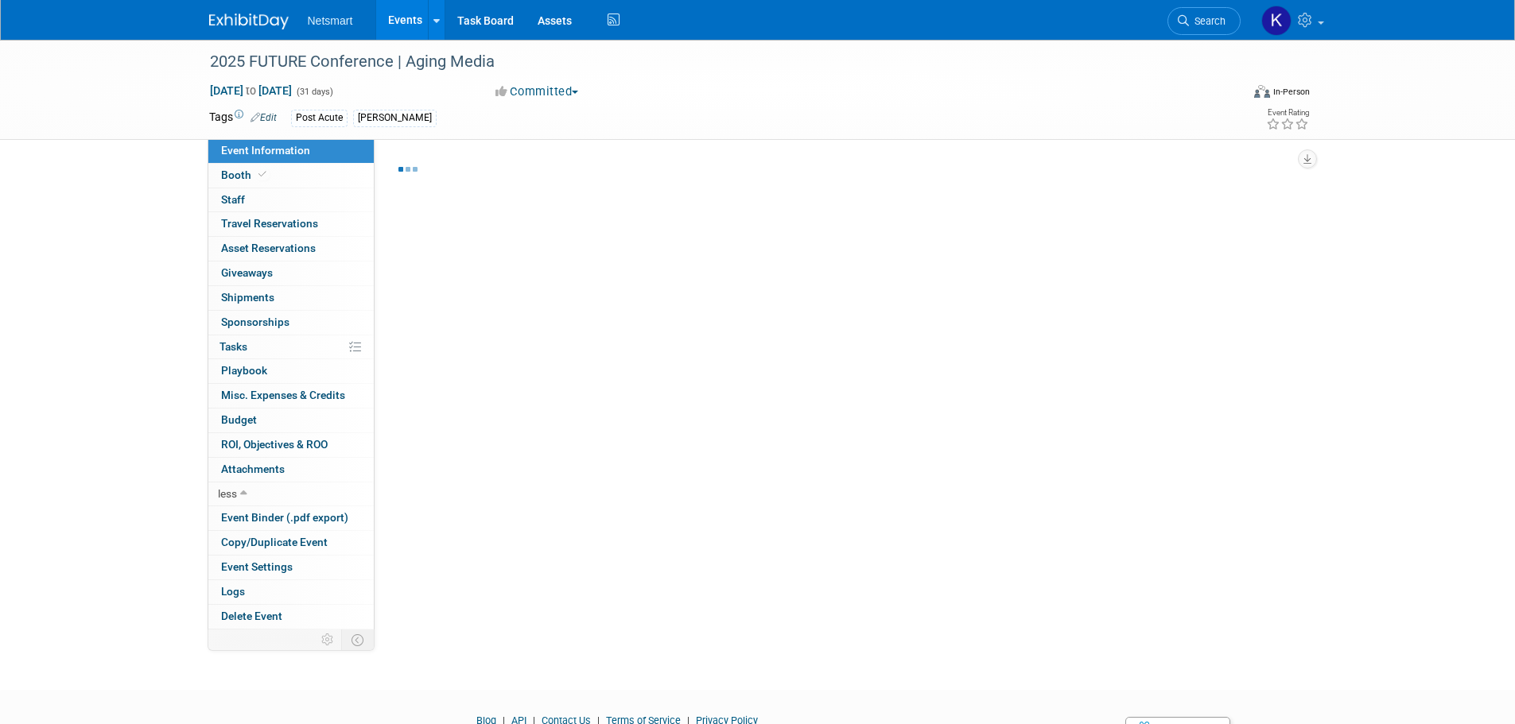
select select "Post Acute"
select select "2"
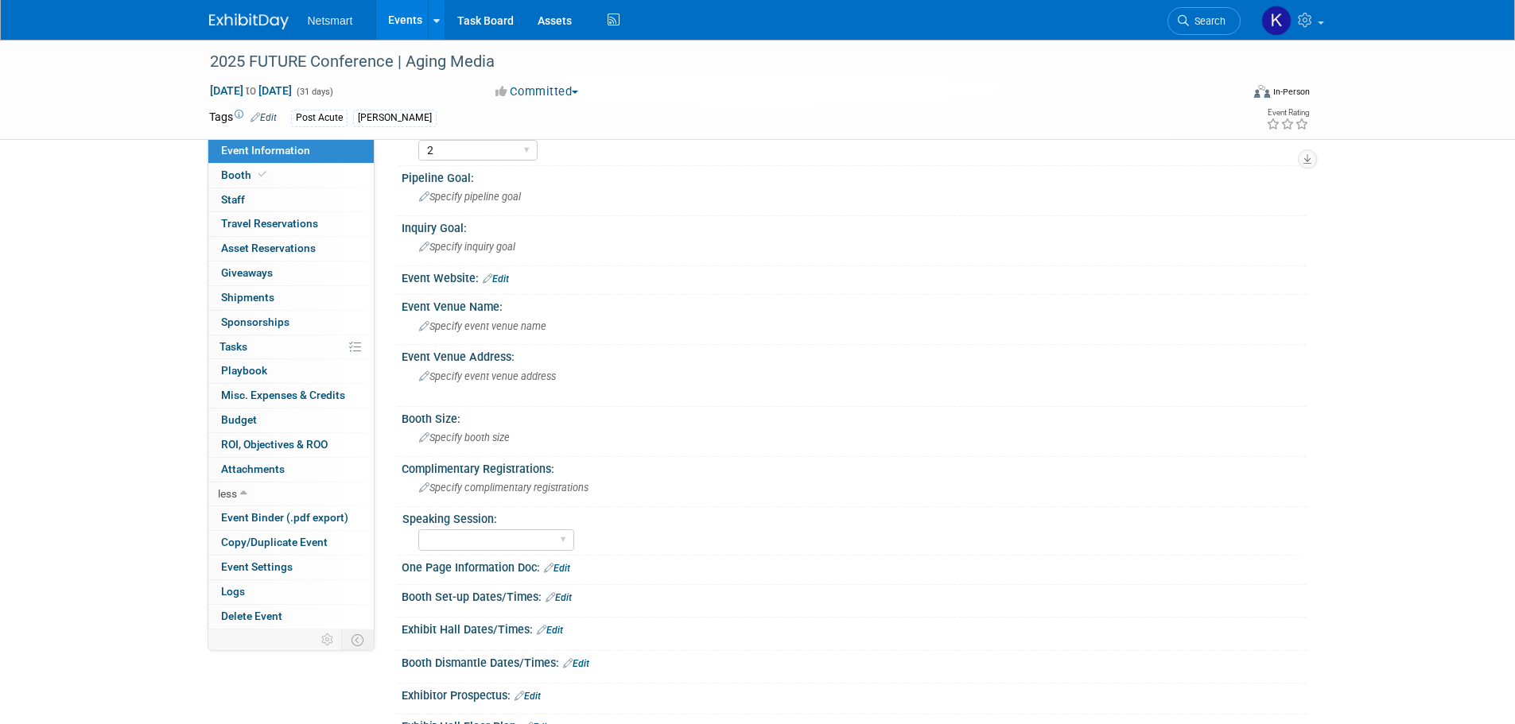
scroll to position [356, 0]
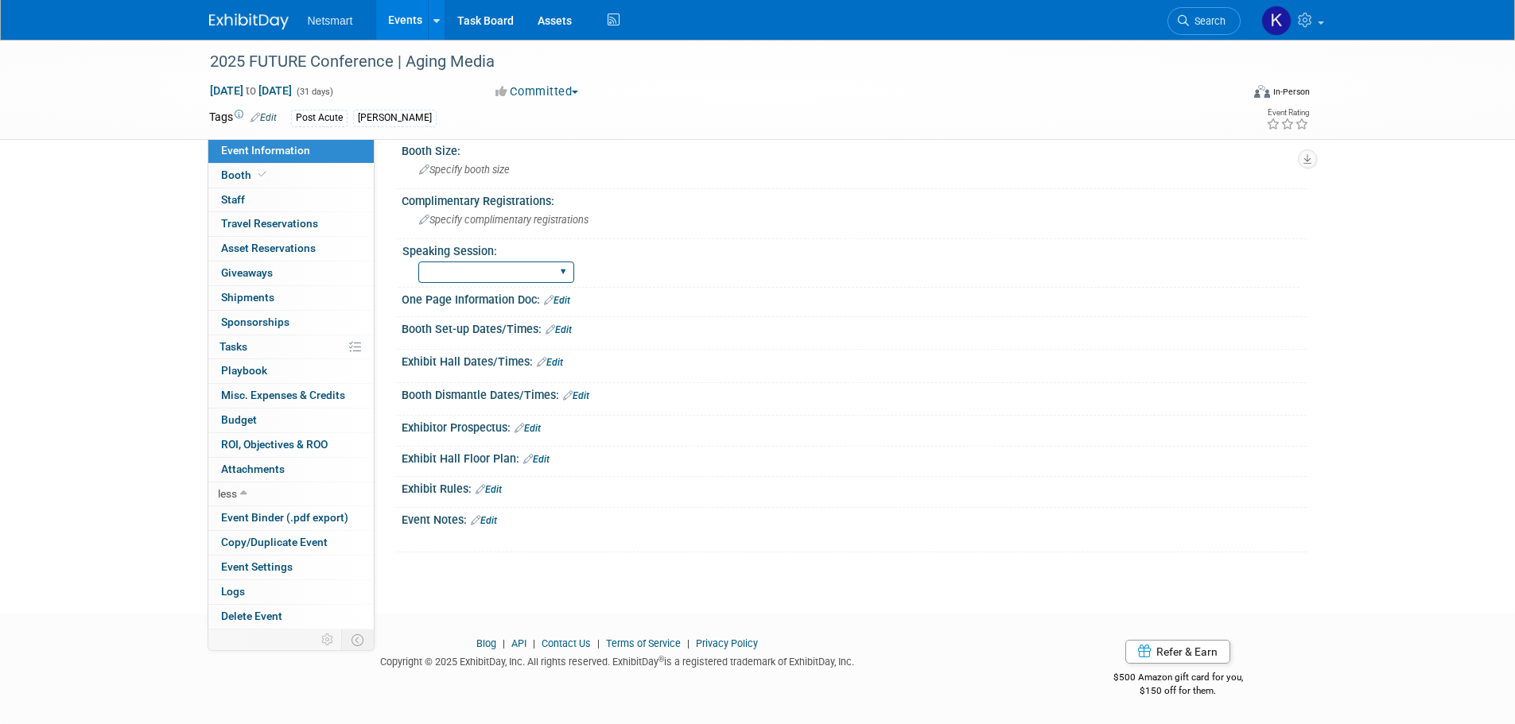
click at [524, 266] on select "Yes No Submitted, Not Accepted" at bounding box center [496, 272] width 156 height 21
select select "Yes"
click at [418, 262] on select "Yes No Submitted, Not Accepted" at bounding box center [496, 272] width 156 height 21
click at [496, 516] on link "Edit" at bounding box center [484, 520] width 26 height 11
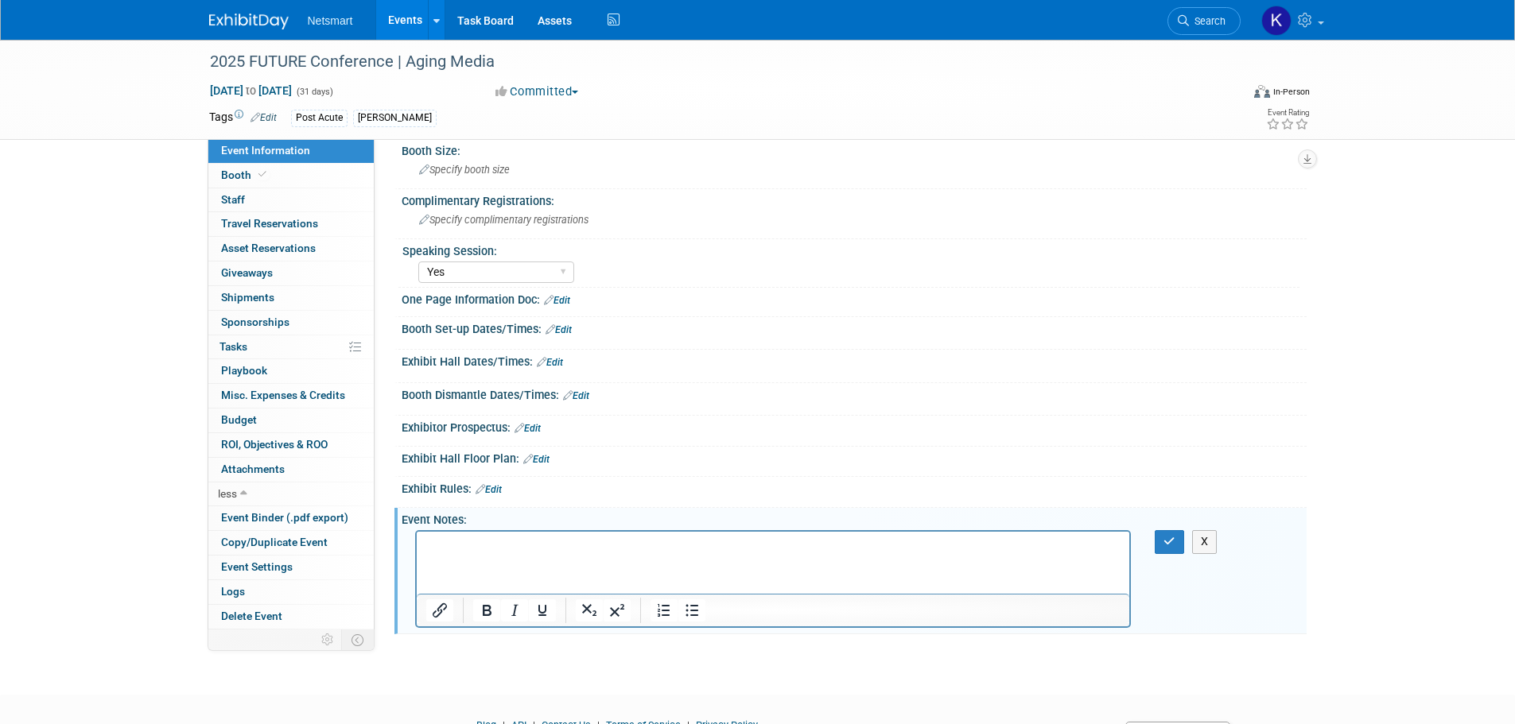
scroll to position [0, 0]
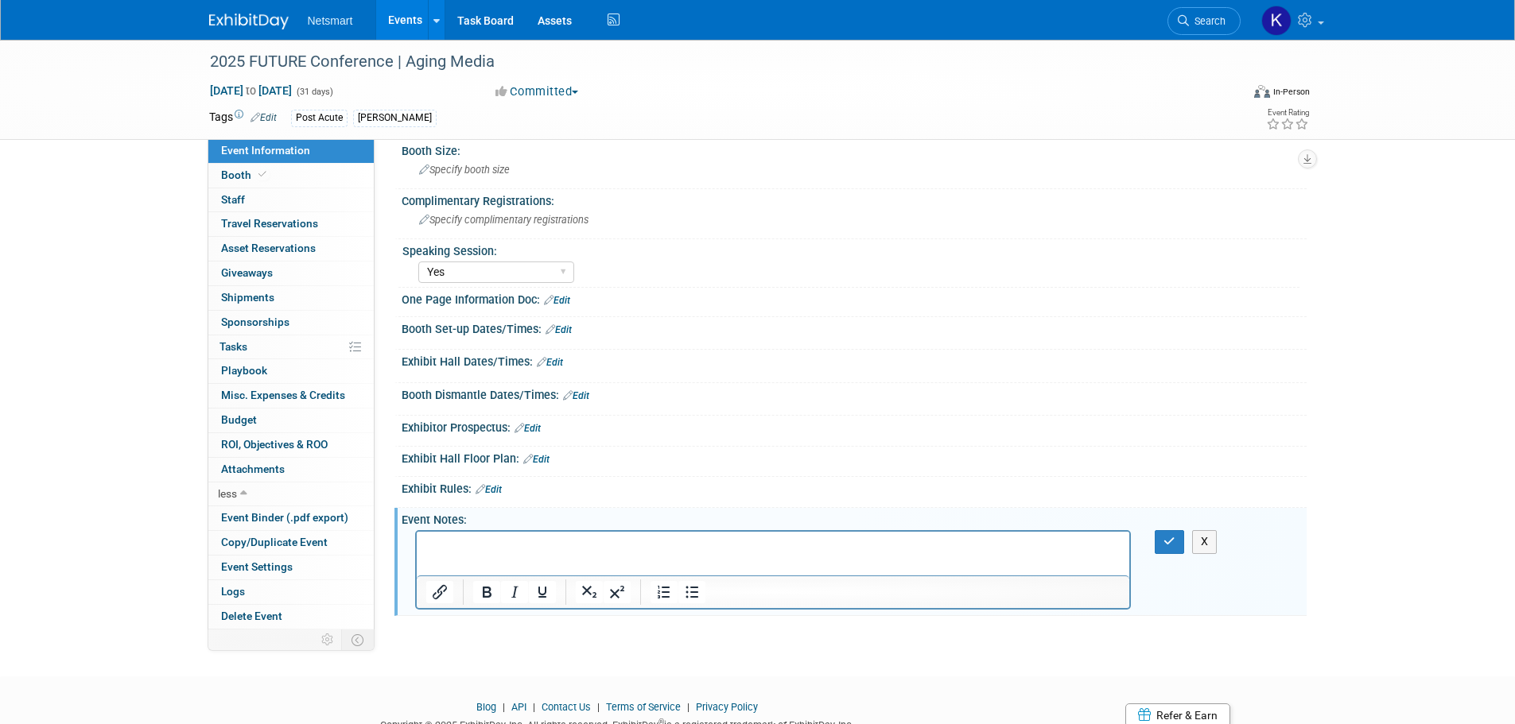
click at [276, 321] on span "Sponsorships 0" at bounding box center [255, 322] width 68 height 13
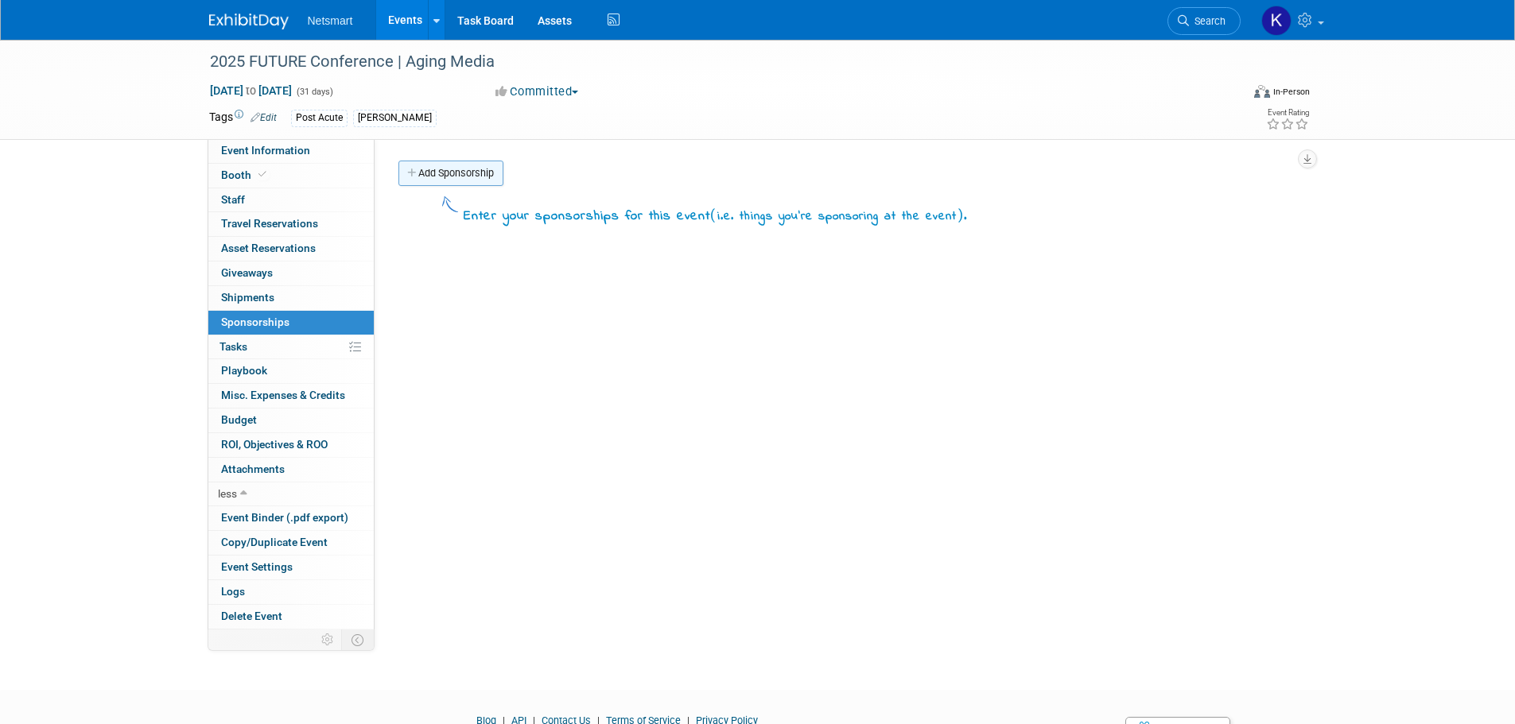
click at [460, 175] on link "Add Sponsorship" at bounding box center [450, 173] width 105 height 25
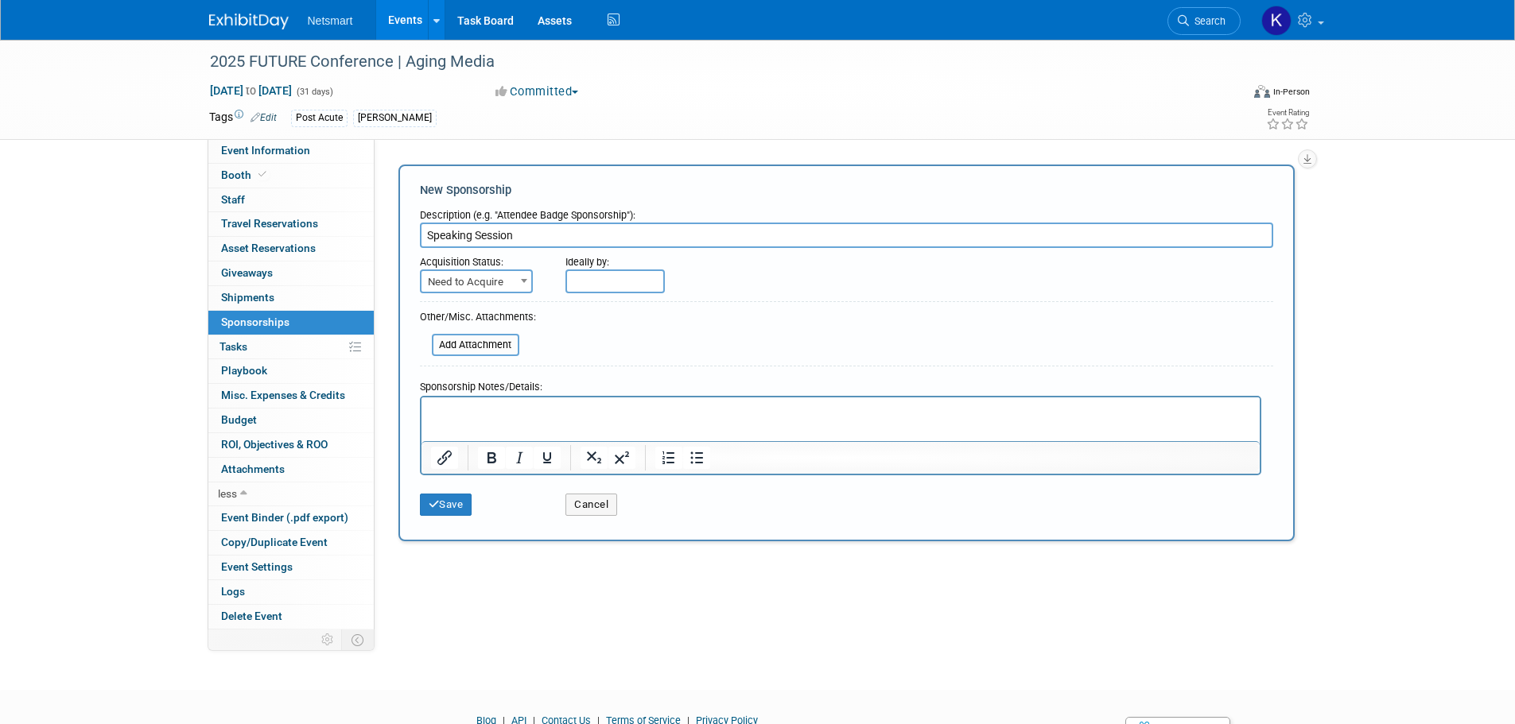
type input "Speaking Session"
click at [498, 286] on span "Need to Acquire" at bounding box center [476, 282] width 110 height 22
select select "2"
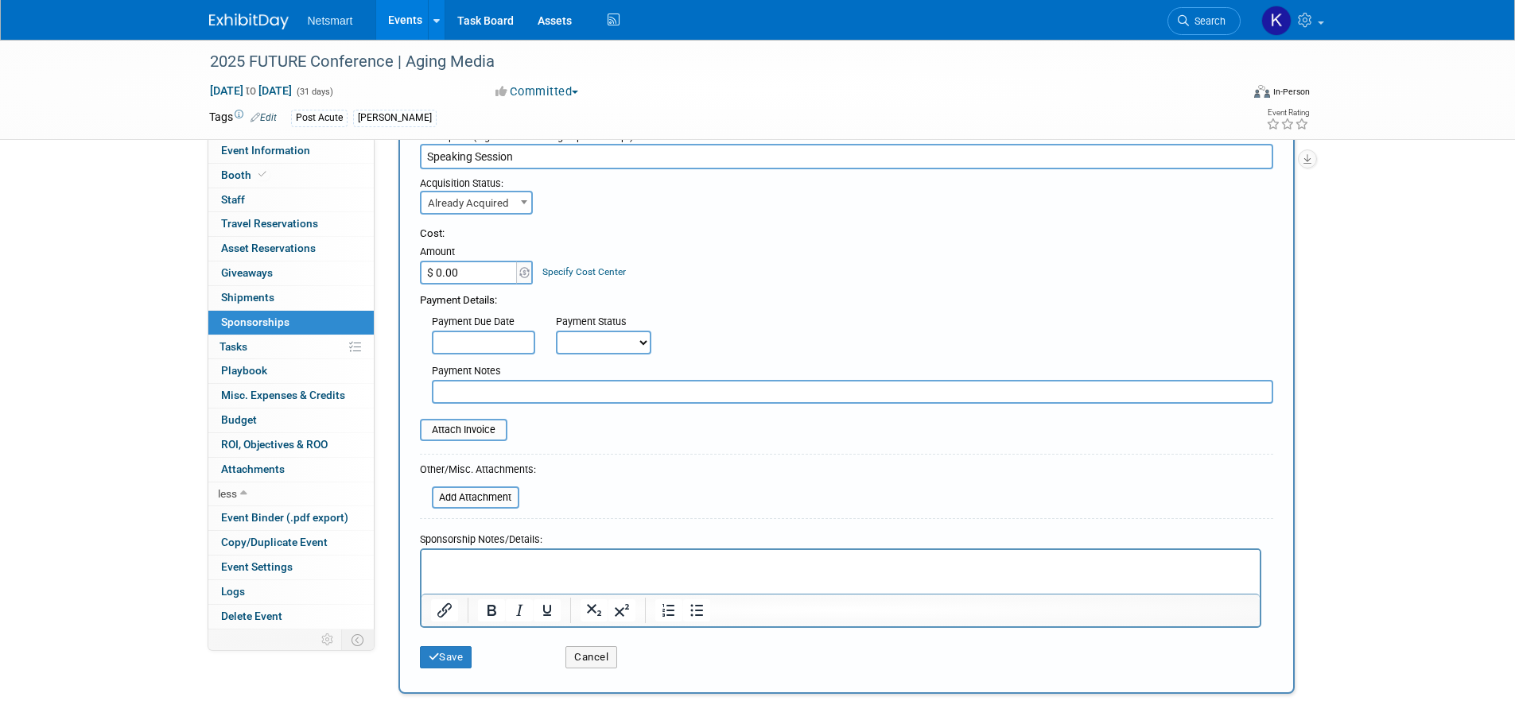
scroll to position [80, 0]
click at [500, 561] on p "Rich Text Area. Press ALT-0 for help." at bounding box center [840, 563] width 820 height 16
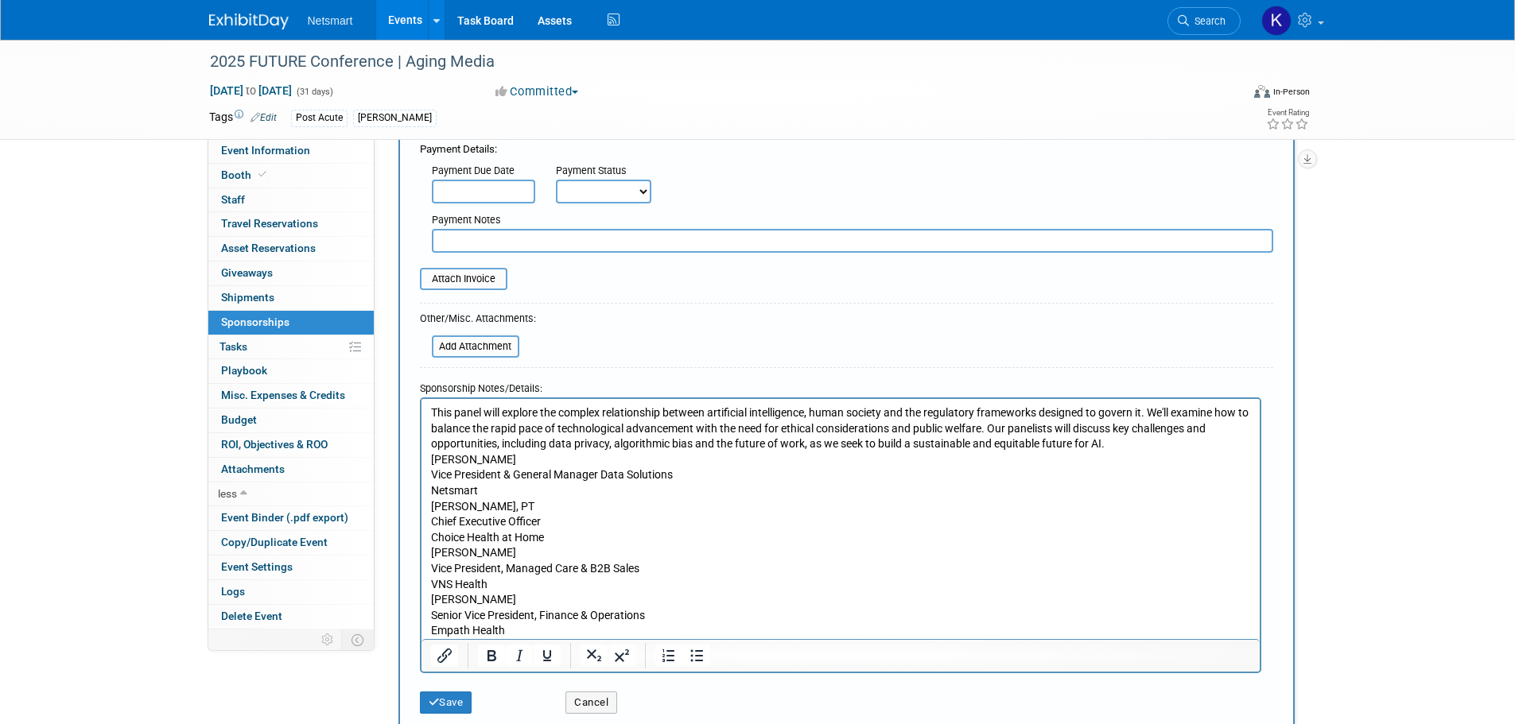
scroll to position [258, 0]
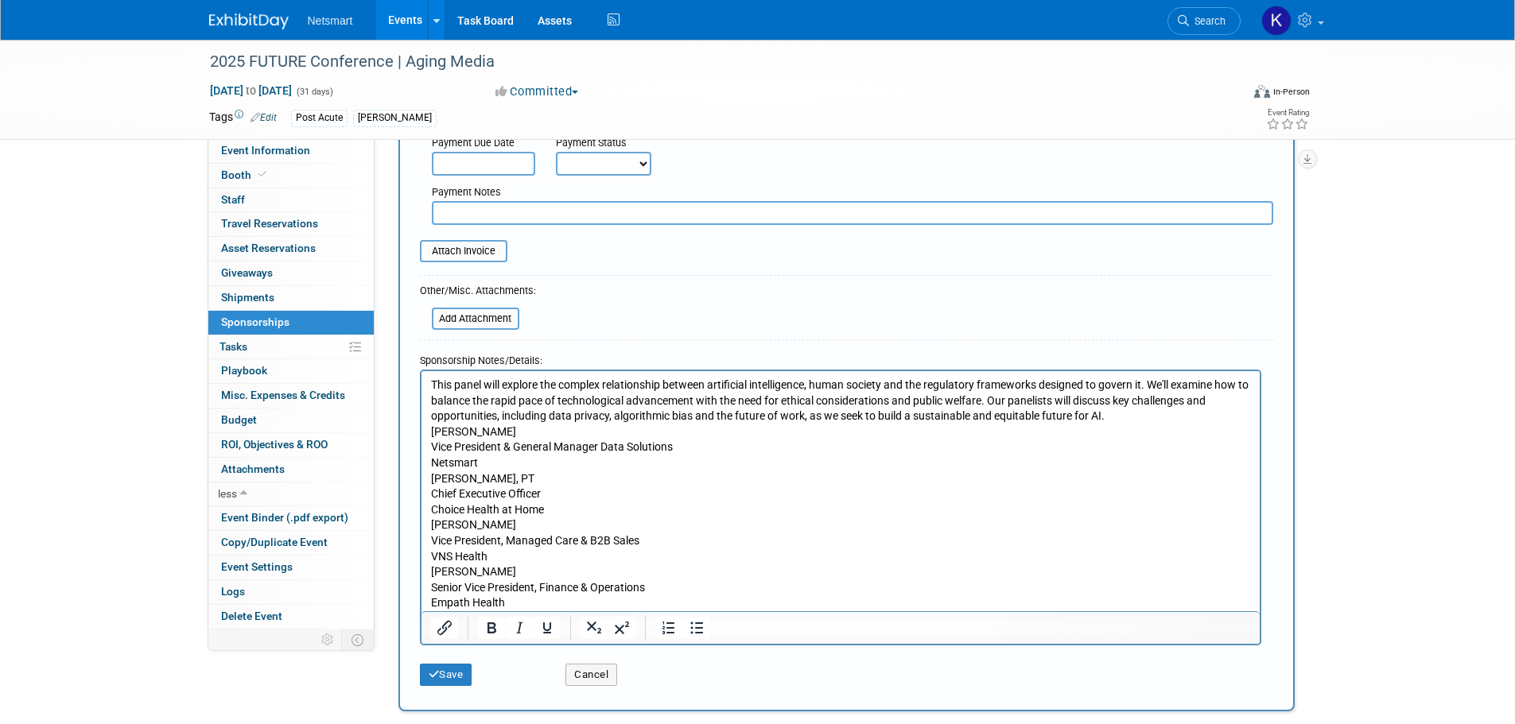
click at [429, 476] on body "This panel will explore the complex relationship between artificial intelligenc…" at bounding box center [840, 494] width 822 height 234
click at [431, 460] on p "Jeff Aaronson Vice President & General Manager Data Solutions Netsmart" at bounding box center [840, 447] width 820 height 47
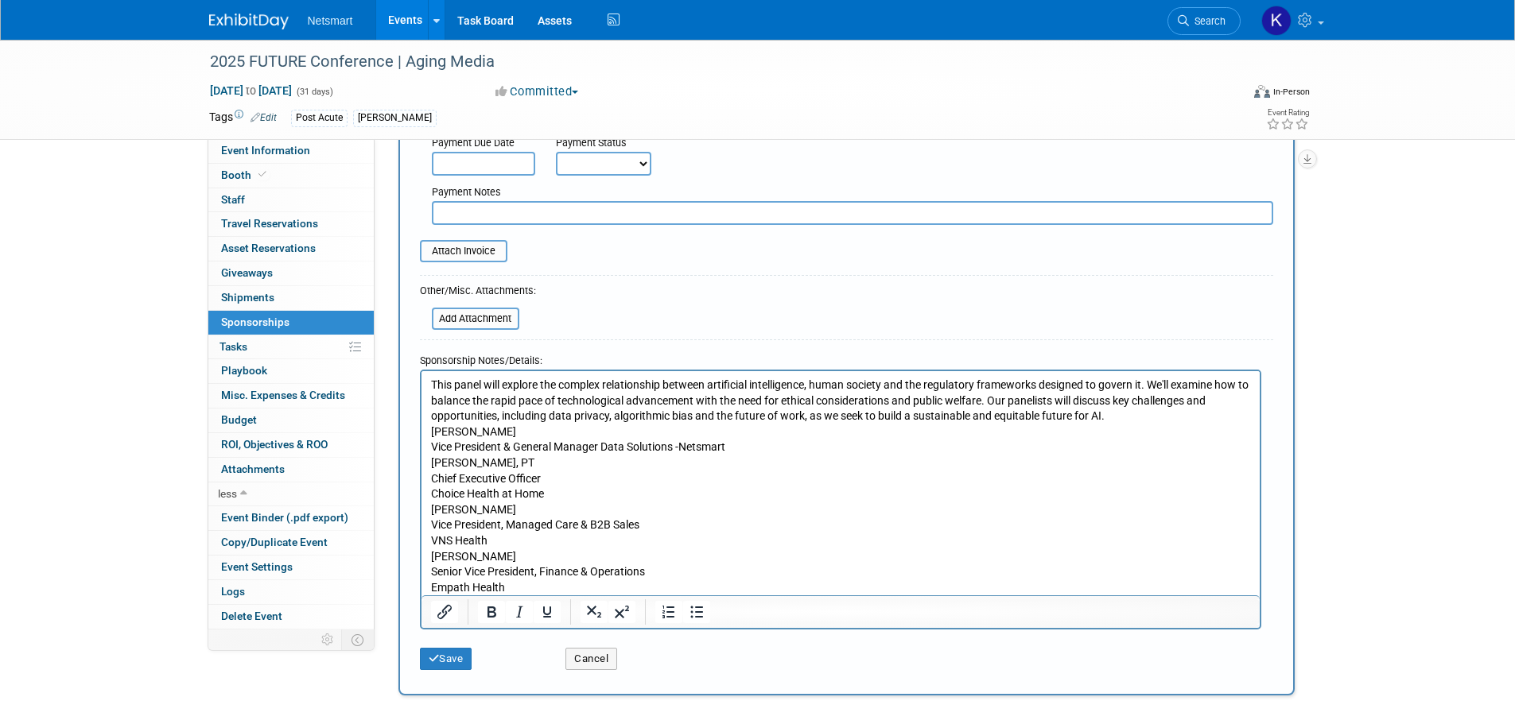
click at [433, 491] on p "David Jackson, PT Chief Executive Officer Choice Health at Home" at bounding box center [840, 478] width 820 height 47
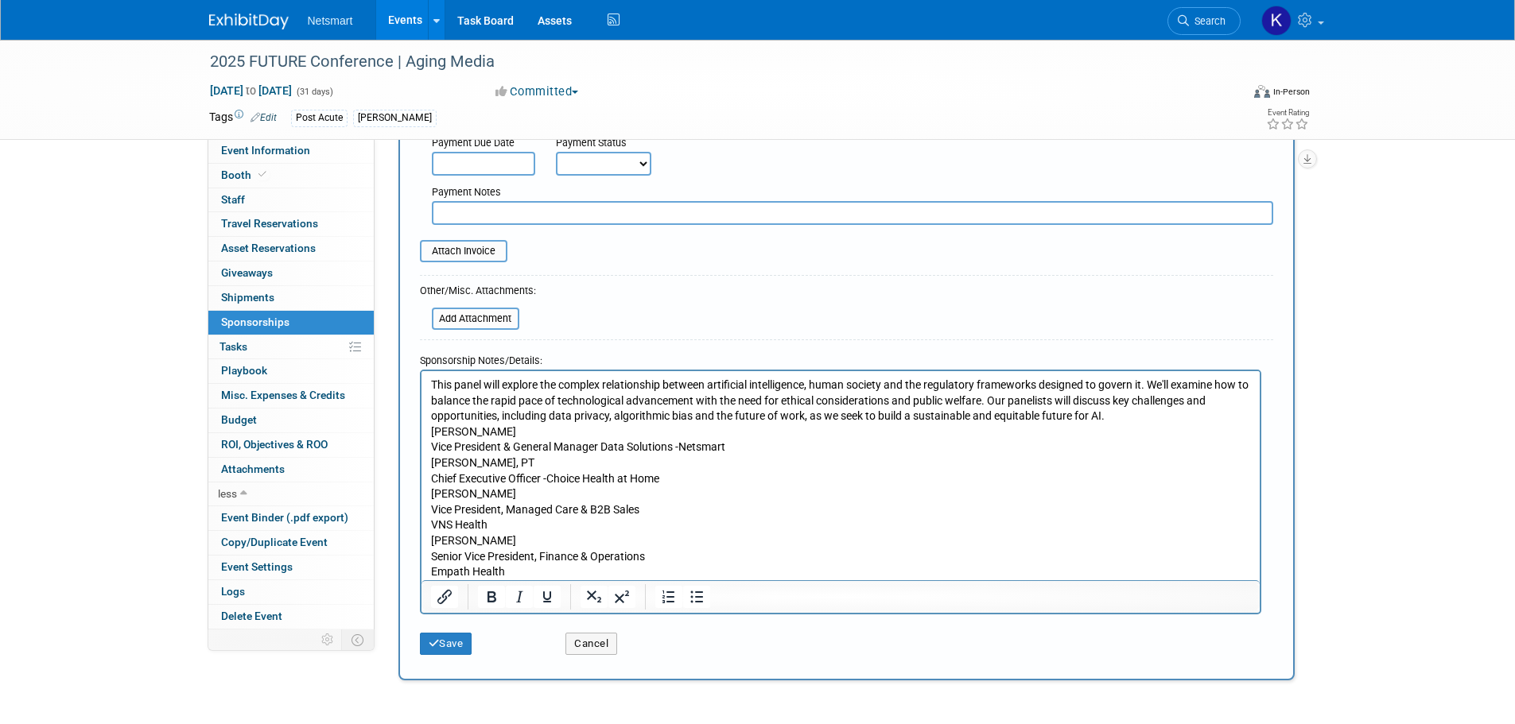
click at [432, 528] on p "Devin Woodley Vice President, Managed Care & B2B Sales VNS Health" at bounding box center [840, 509] width 820 height 47
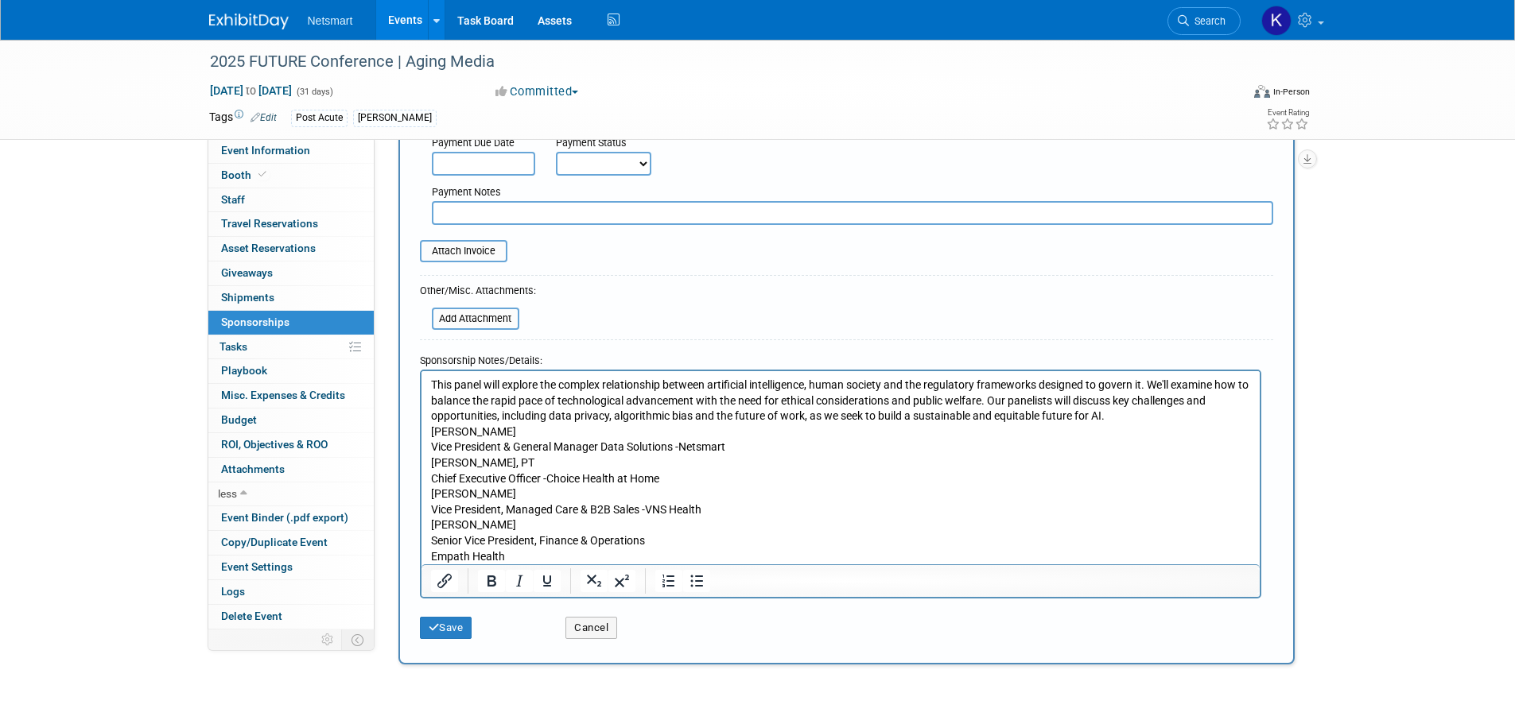
click at [431, 556] on p "Jared Hanson Senior Vice President, Finance & Operations Empath Health" at bounding box center [840, 540] width 820 height 47
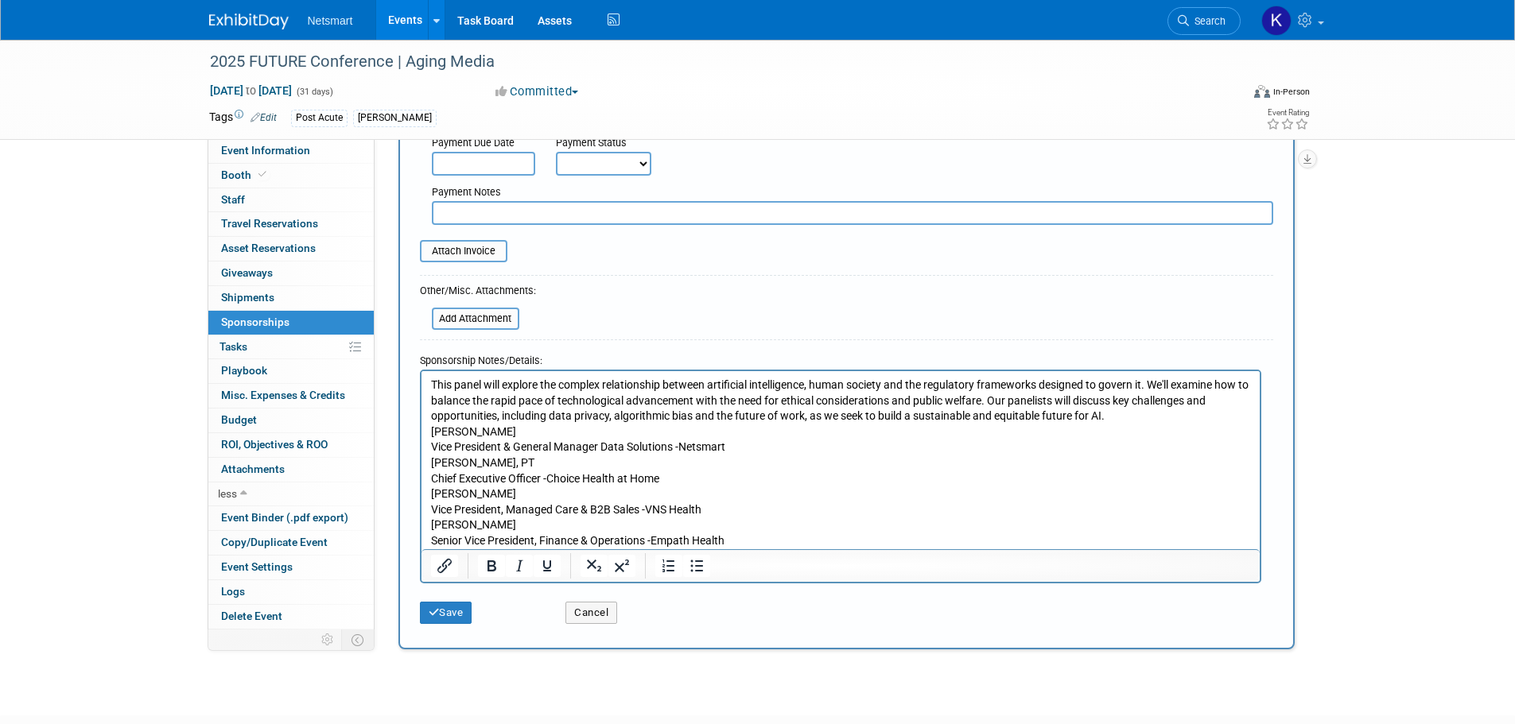
click at [508, 503] on p "Devin Woodley Vice President, Managed Care & B2B Sales - VNS Health" at bounding box center [840, 501] width 820 height 31
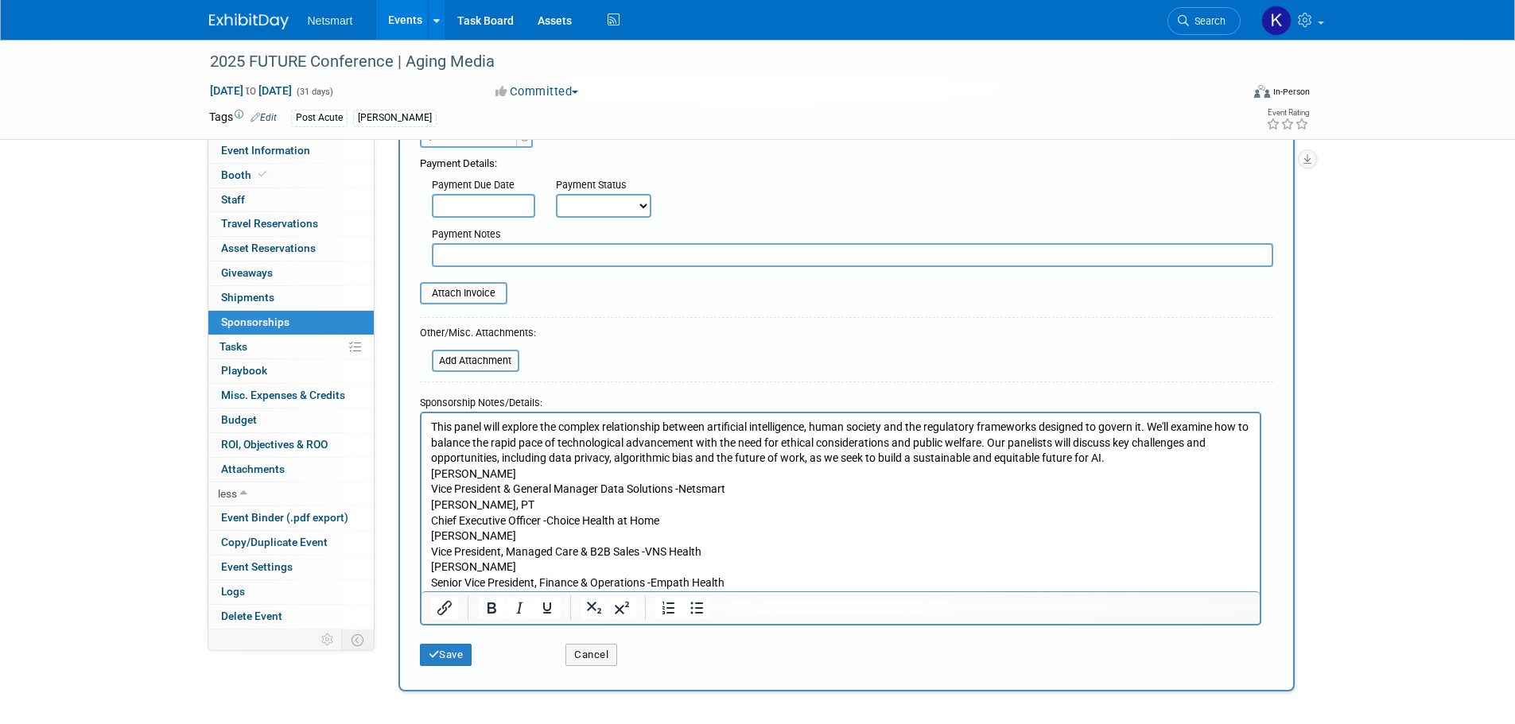
scroll to position [178, 0]
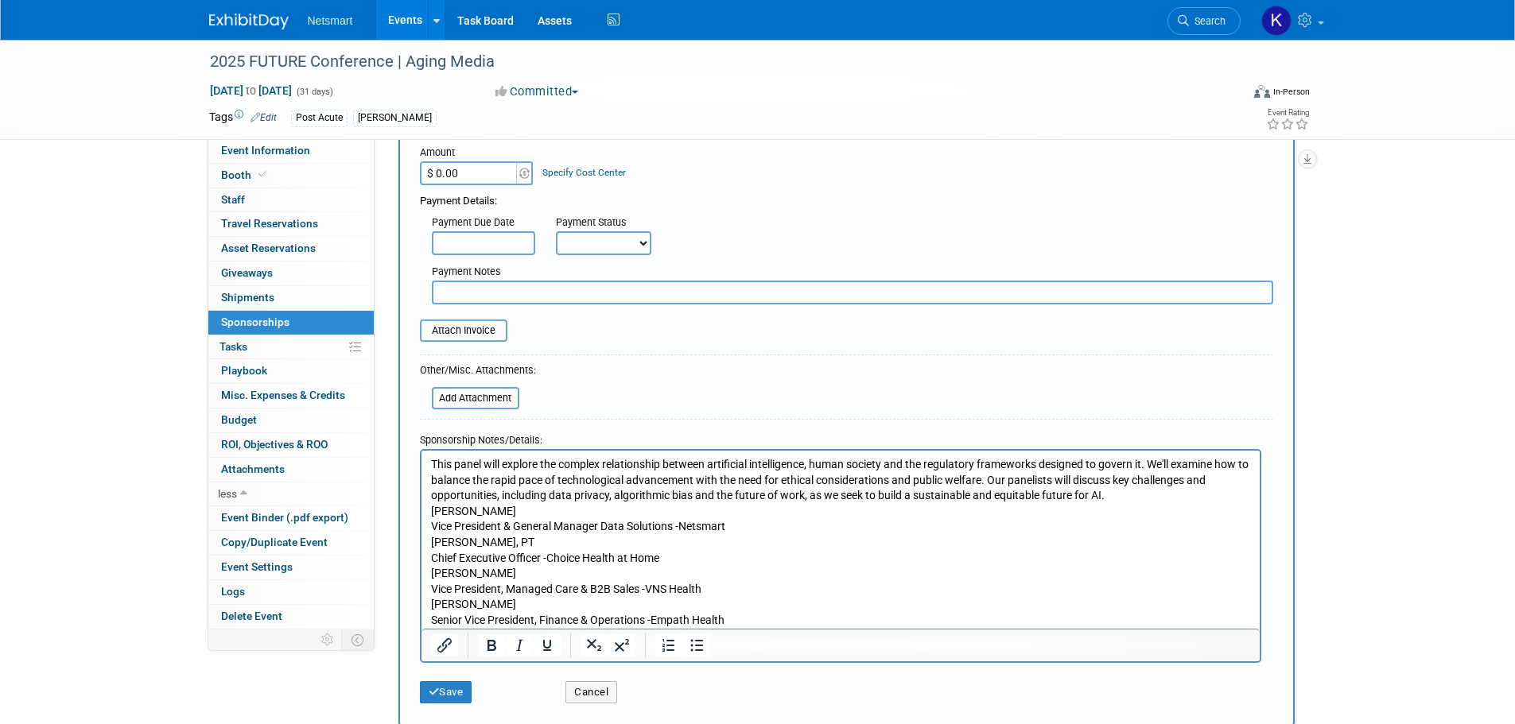
click at [426, 464] on html "This panel will explore the complex relationship between artificial intelligenc…" at bounding box center [840, 539] width 838 height 178
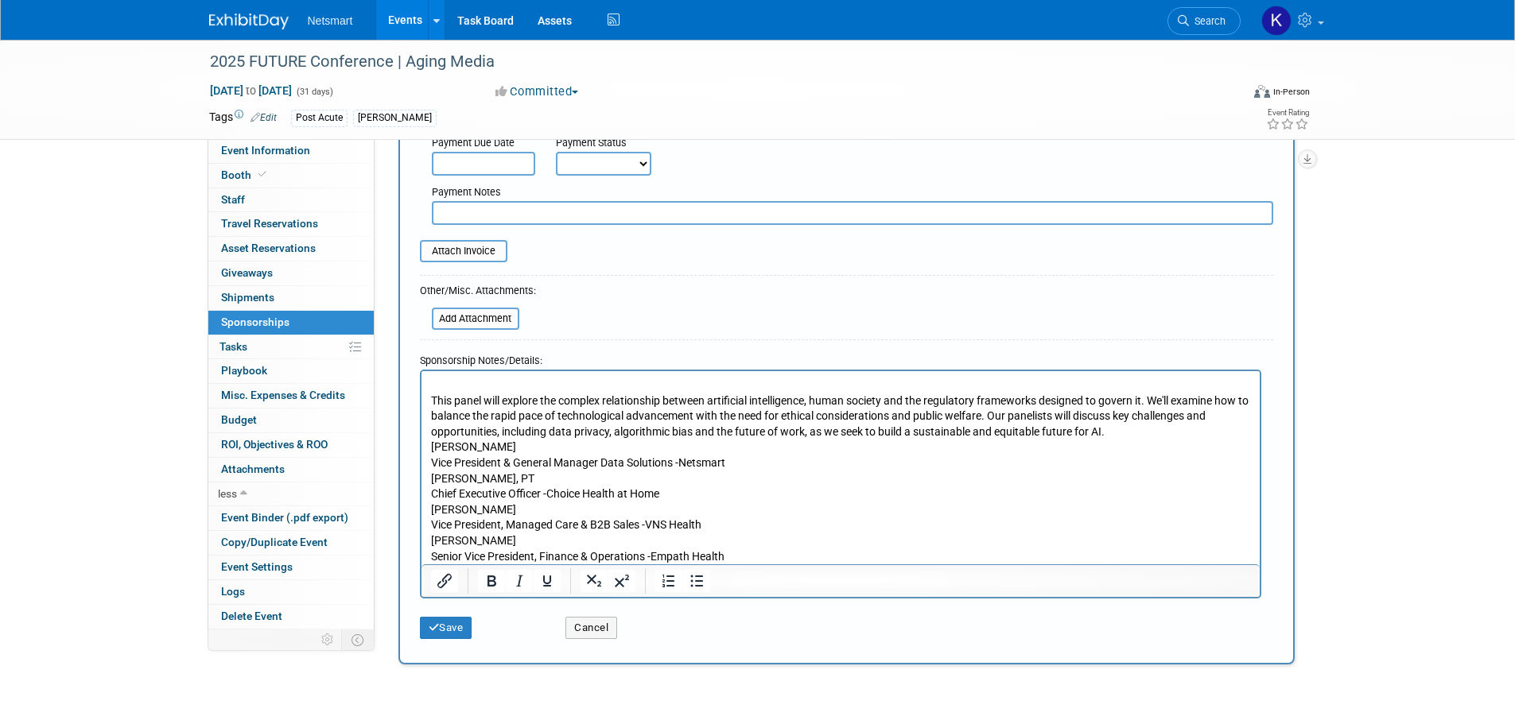
click at [505, 377] on p "Rich Text Area. Press ALT-0 for help." at bounding box center [840, 385] width 820 height 16
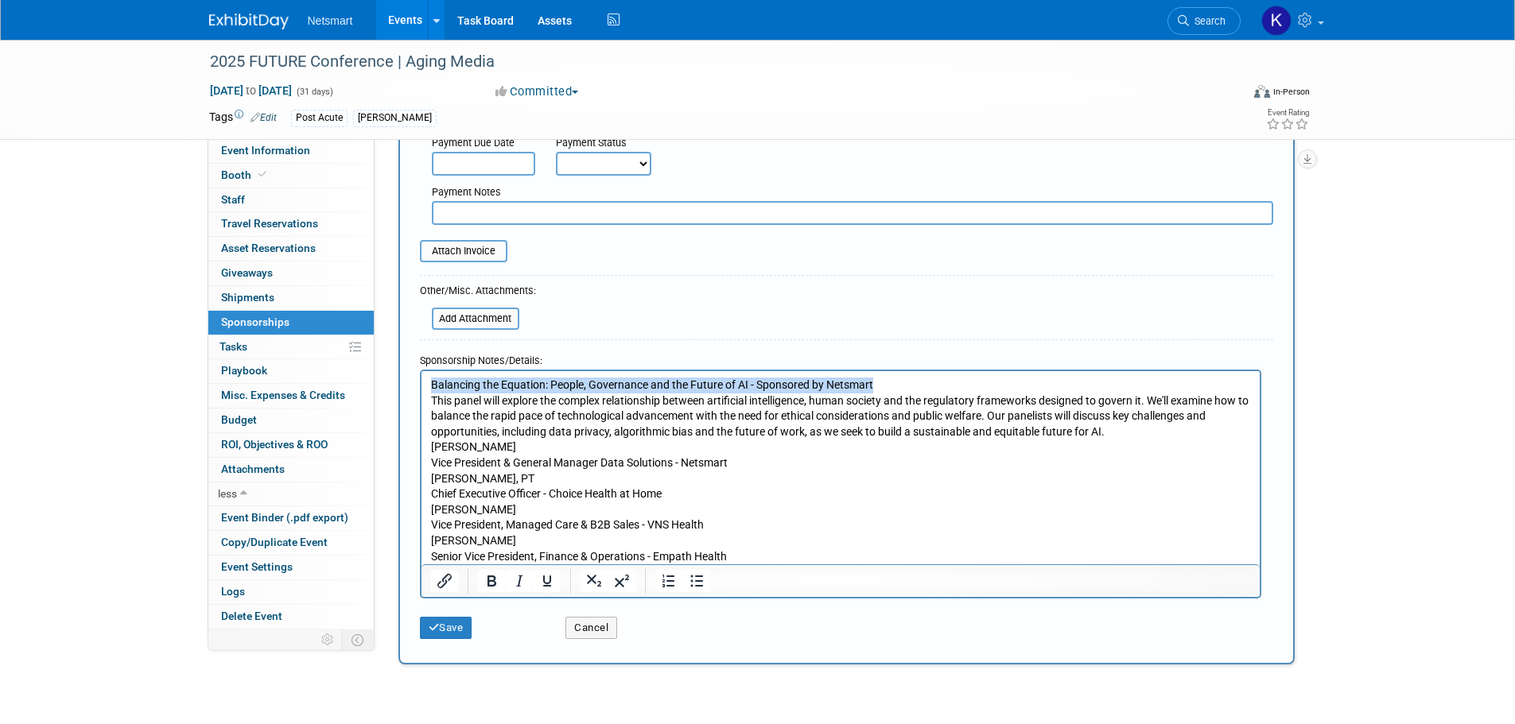
drag, startPoint x: 919, startPoint y: 379, endPoint x: 368, endPoint y: 366, distance: 551.3
click at [421, 371] on html "Balancing the Equation: People, Governance and the Future of AI - Sponsored by …" at bounding box center [840, 467] width 838 height 193
click at [484, 589] on icon "Bold" at bounding box center [491, 581] width 19 height 19
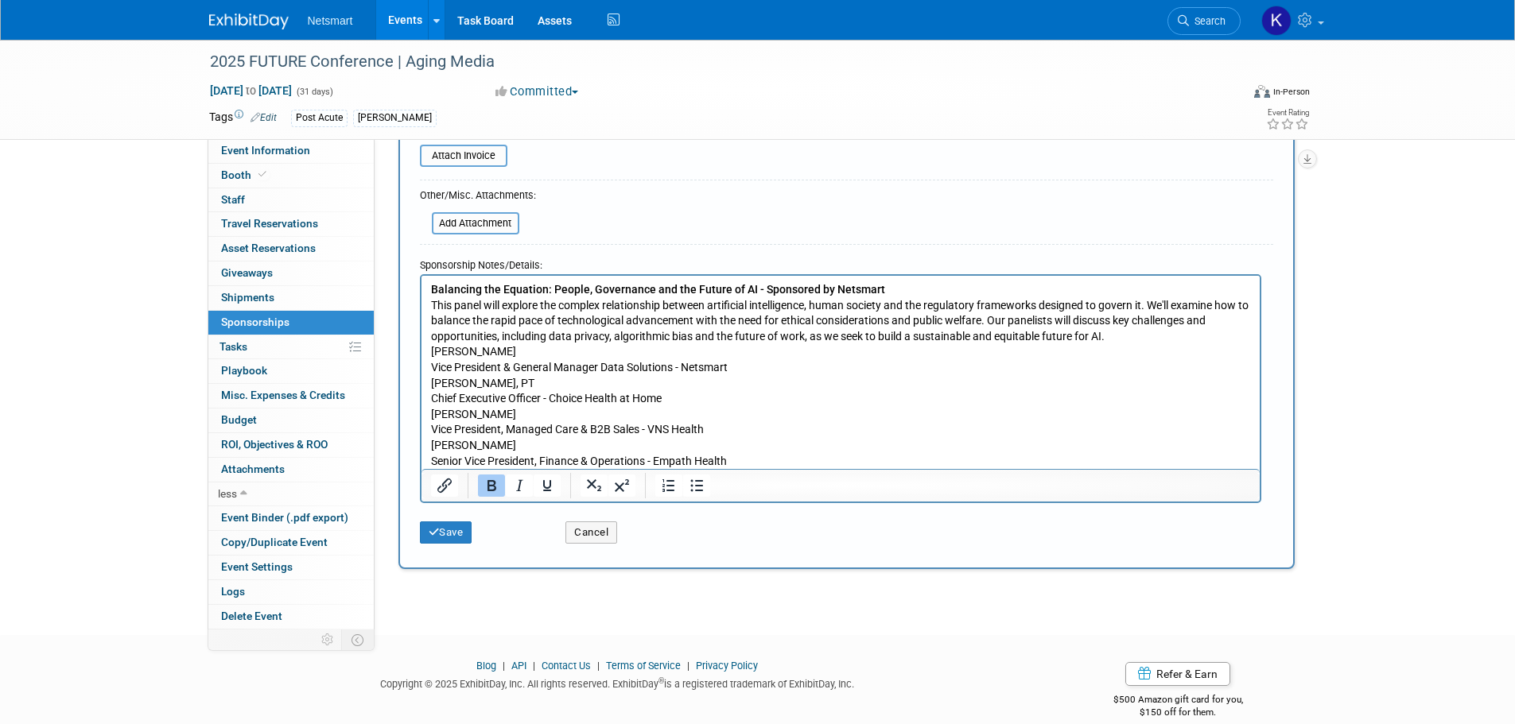
scroll to position [376, 0]
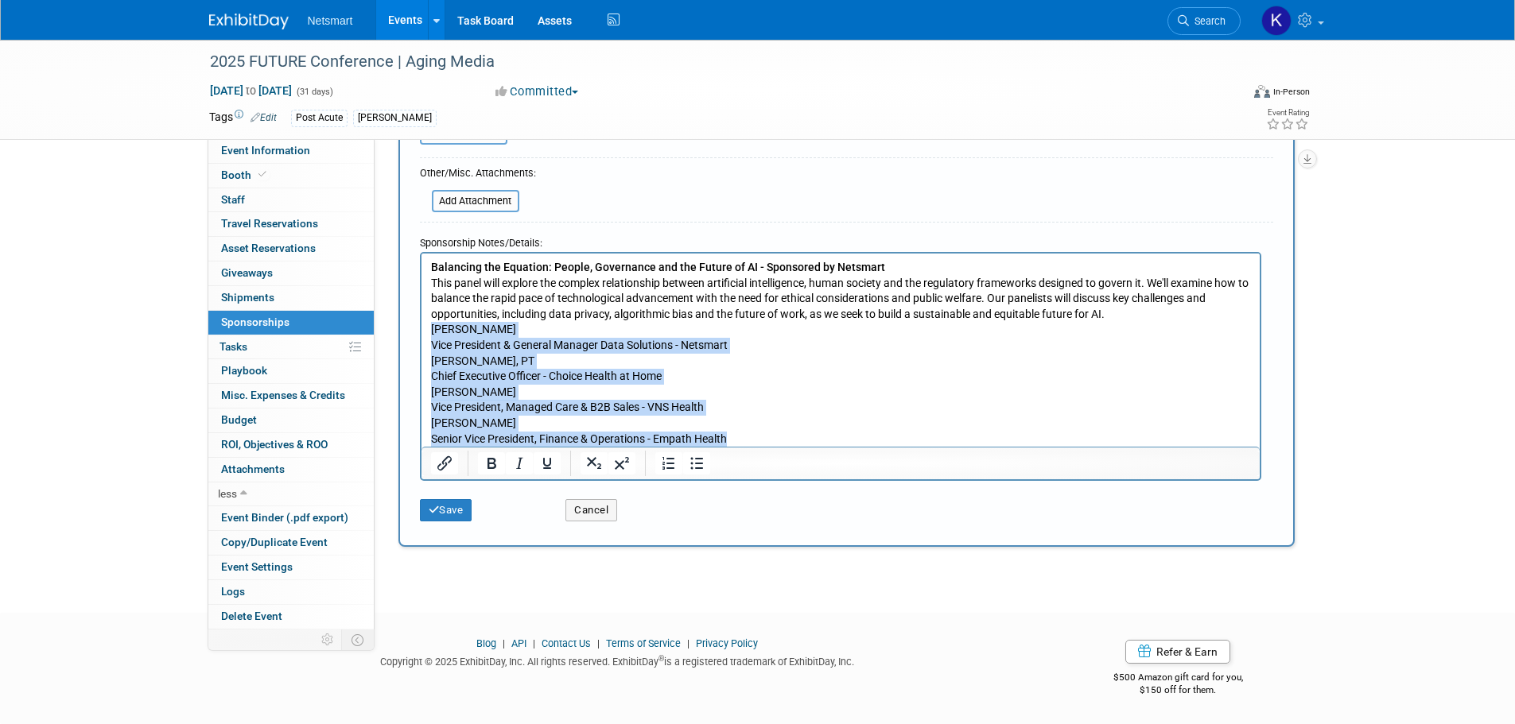
drag, startPoint x: 744, startPoint y: 440, endPoint x: 414, endPoint y: 323, distance: 350.9
click at [421, 323] on html "Balancing the Equation: People, Governance and the Future of AI - Sponsored by …" at bounding box center [840, 349] width 838 height 193
click at [689, 465] on icon "Bullet list" at bounding box center [696, 463] width 19 height 19
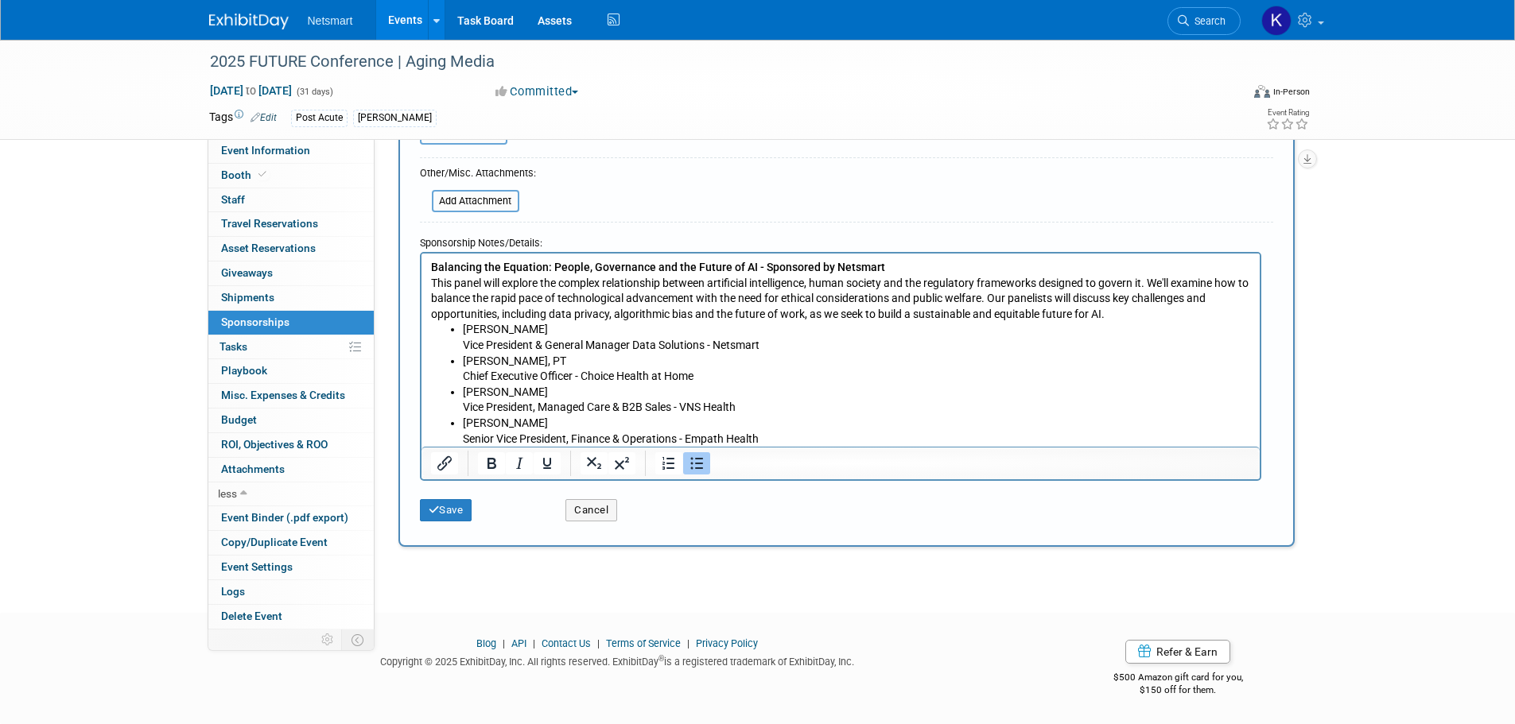
click at [763, 363] on li "David Jackson, PT Chief Executive Officer - Choice Health at Home" at bounding box center [856, 368] width 788 height 31
click at [427, 503] on button "Save" at bounding box center [446, 510] width 52 height 22
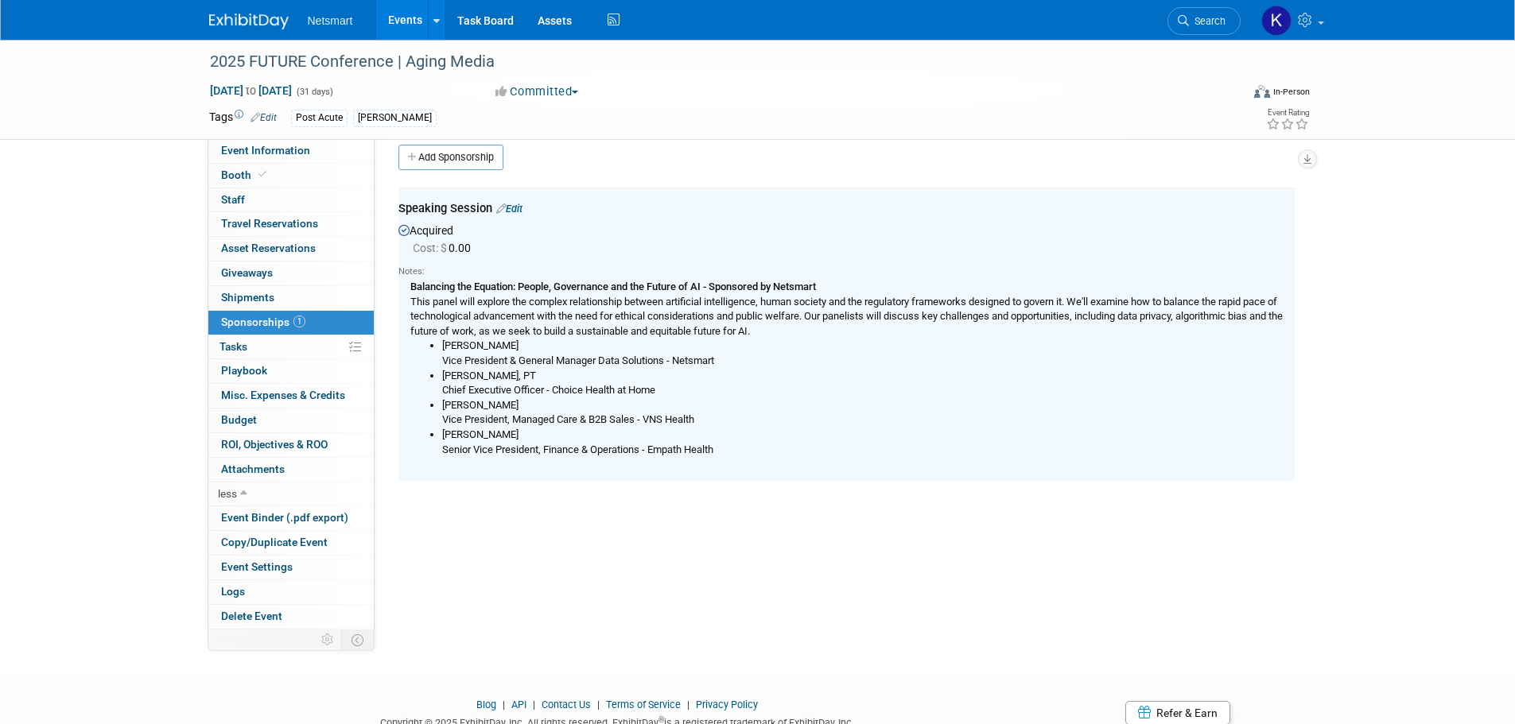
scroll to position [0, 0]
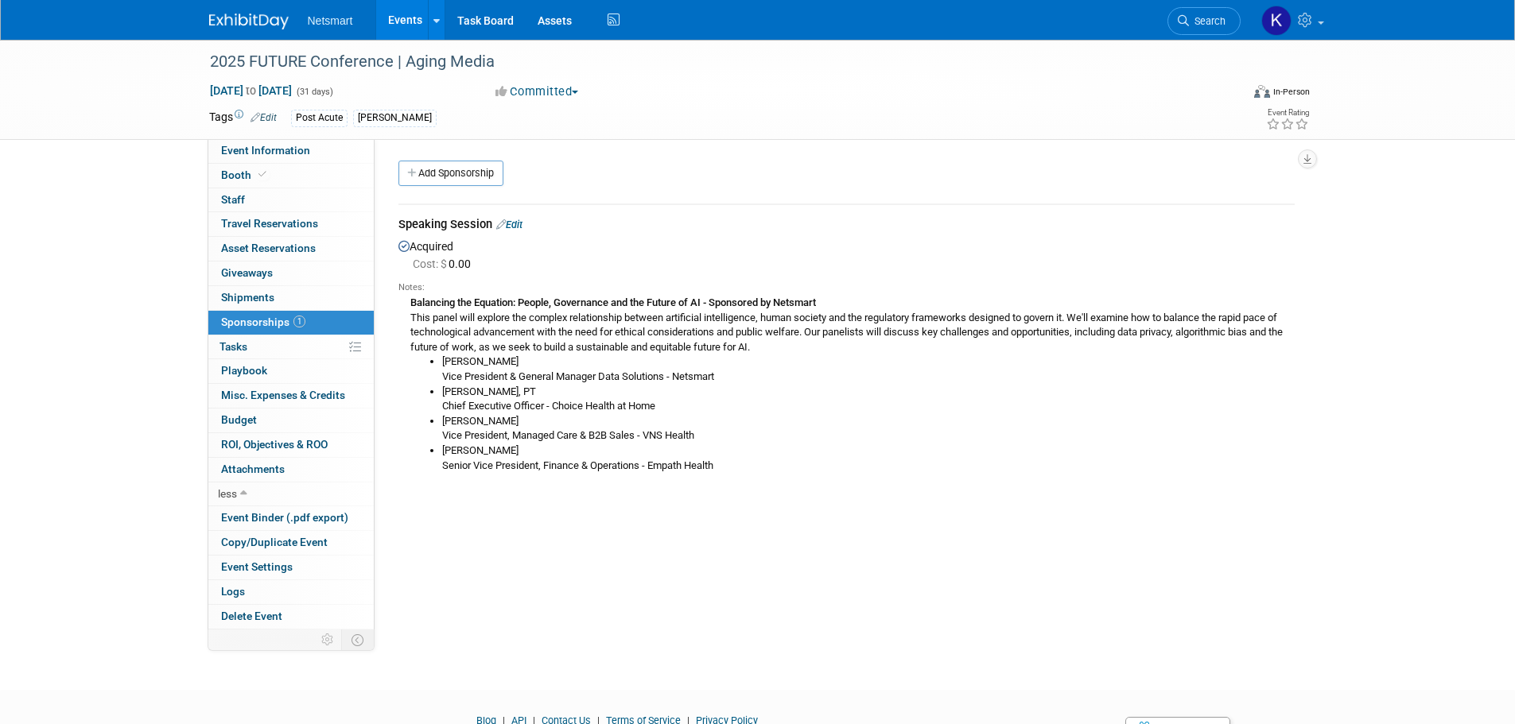
click at [519, 218] on div "Speaking Session Edit" at bounding box center [846, 226] width 896 height 20
click at [517, 225] on link "Edit" at bounding box center [509, 225] width 26 height 12
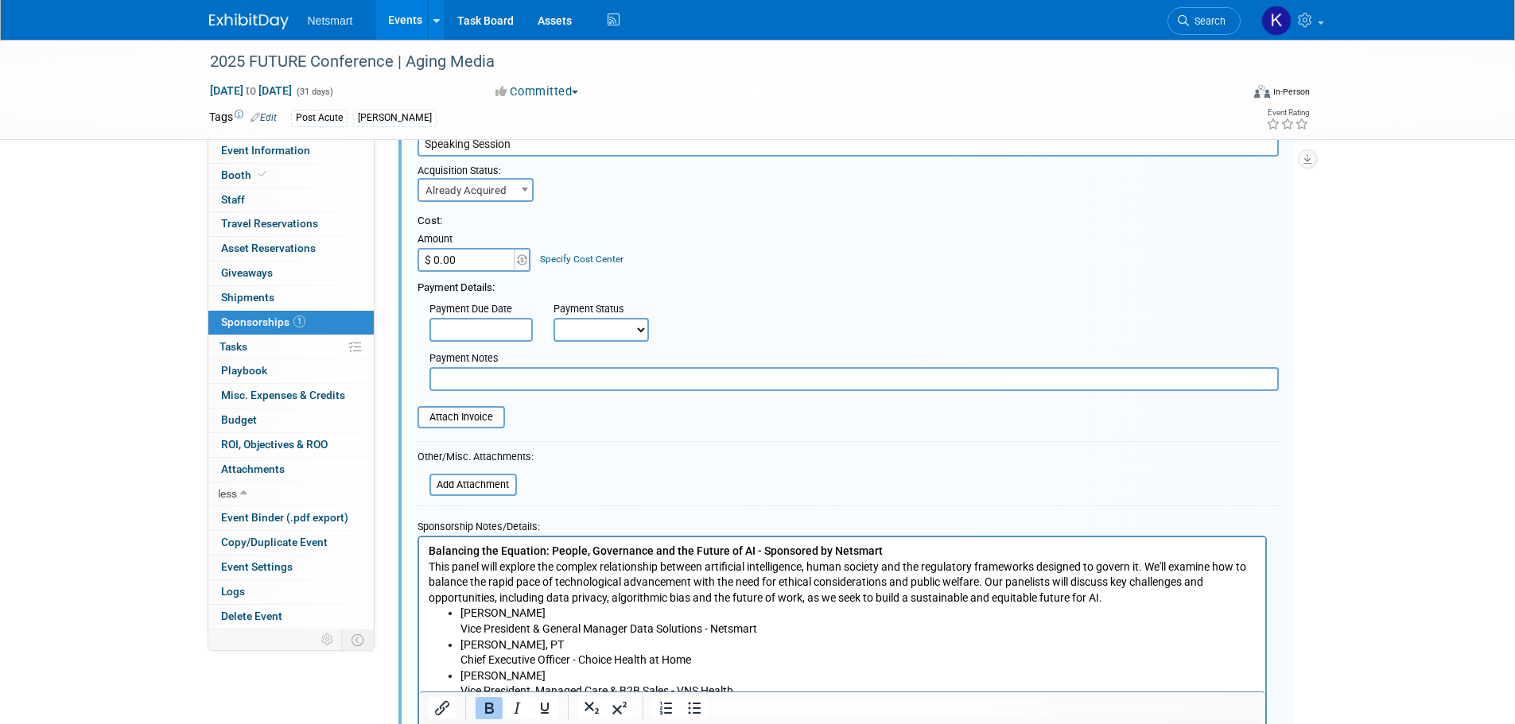
scroll to position [183, 0]
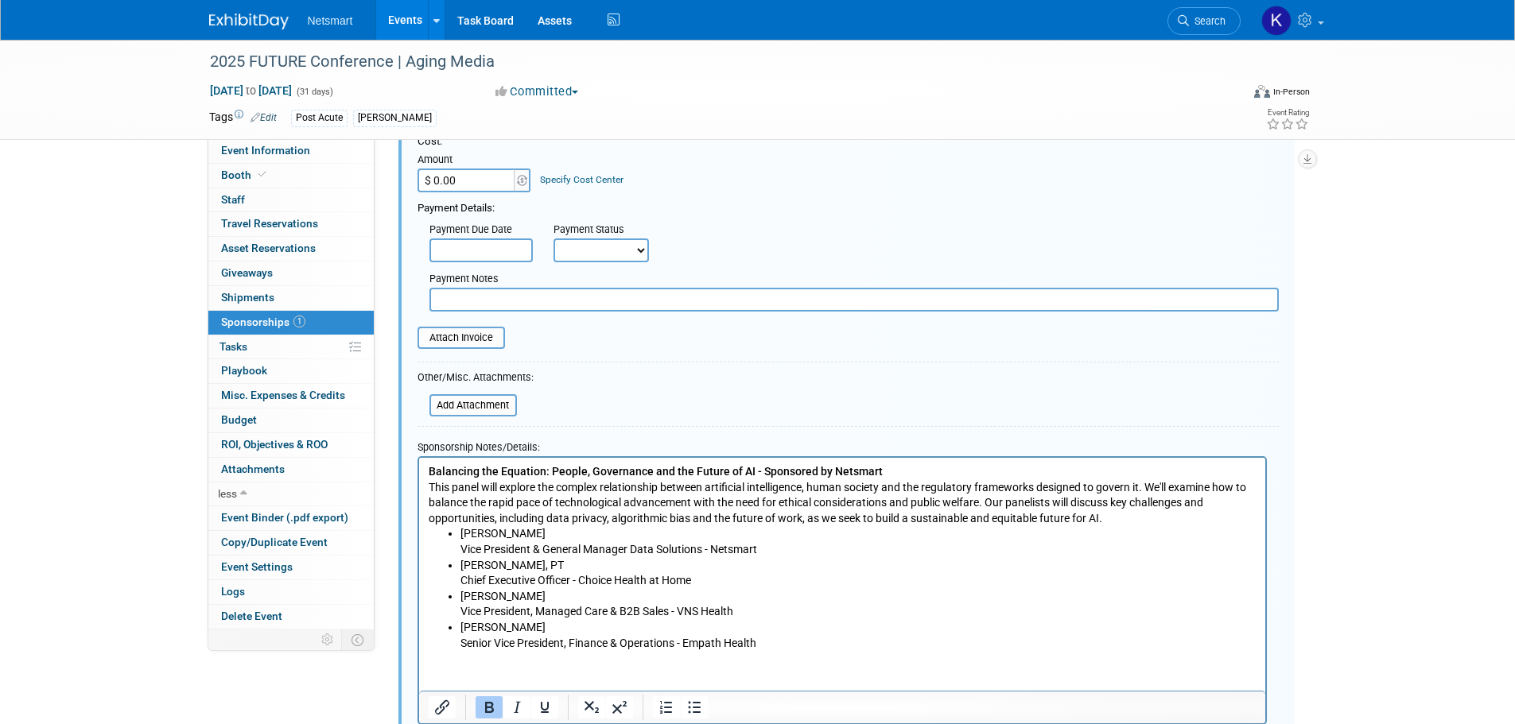
click at [941, 469] on p "Balancing the Equation: People, Governance and the Future of AI - Sponsored by …" at bounding box center [842, 495] width 828 height 62
click at [951, 469] on b "Balancing the Equation: People, Governance and the Future of AI - Sponsored by …" at bounding box center [705, 470] width 554 height 13
click at [1024, 466] on p "Balancing the Equation: People, Governance and the Future of AI - Sponsored by …" at bounding box center [842, 495] width 828 height 62
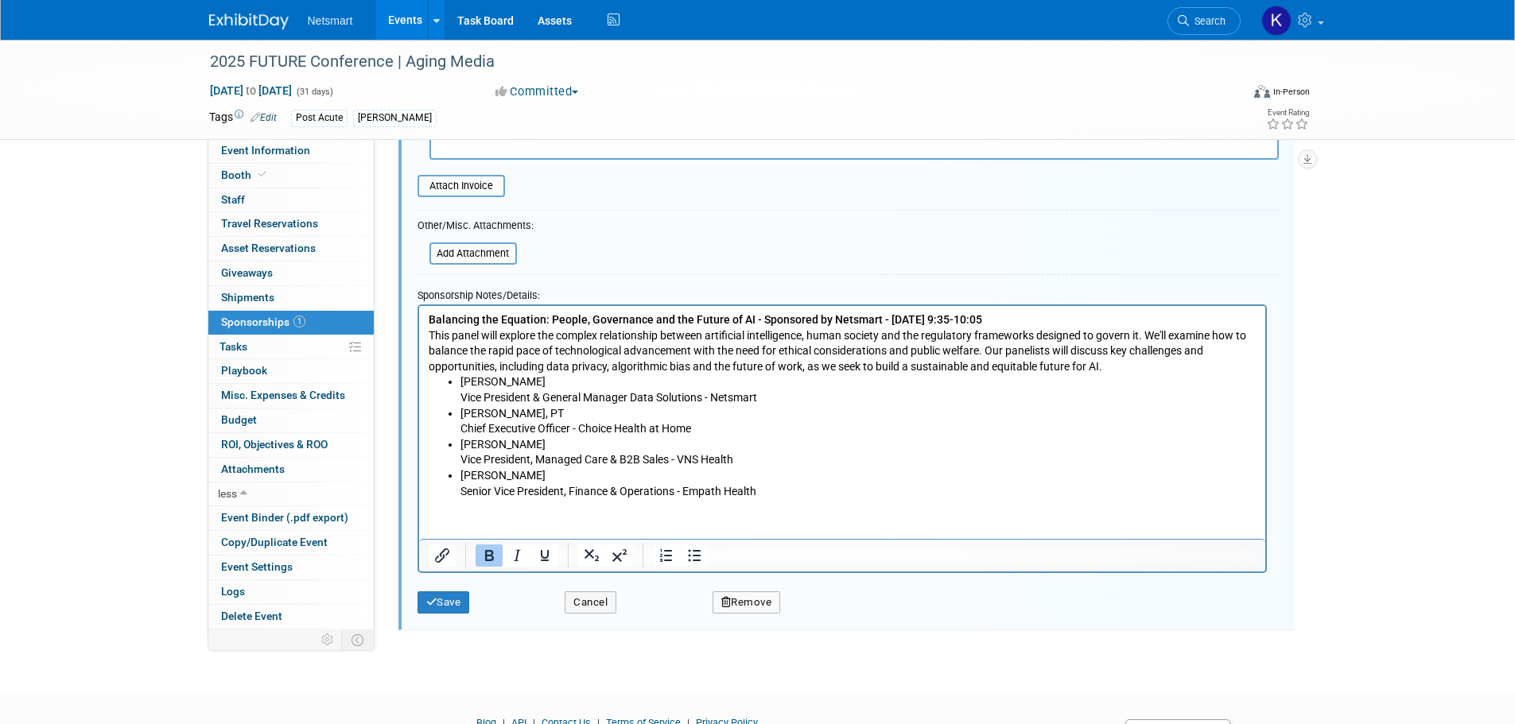
scroll to position [342, 0]
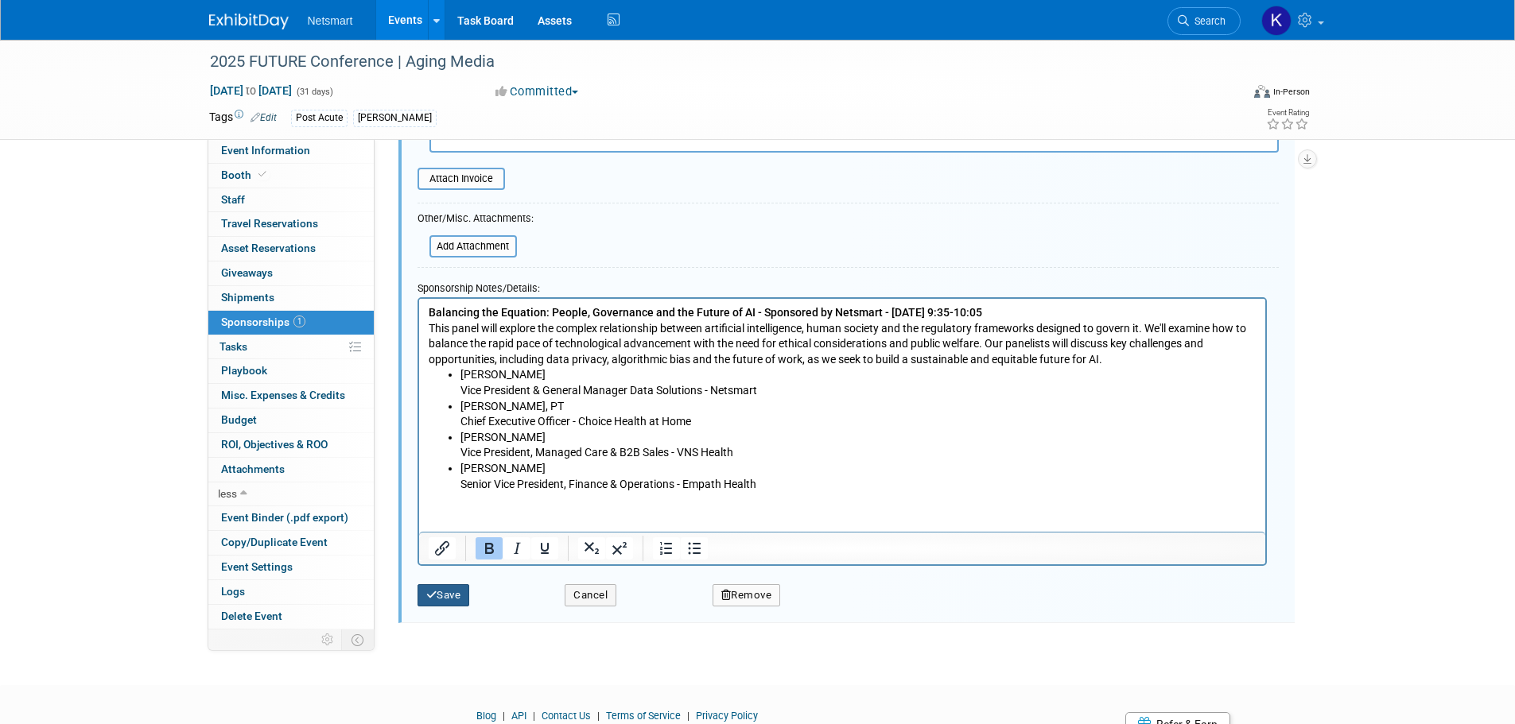
click at [455, 588] on button "Save" at bounding box center [444, 596] width 52 height 22
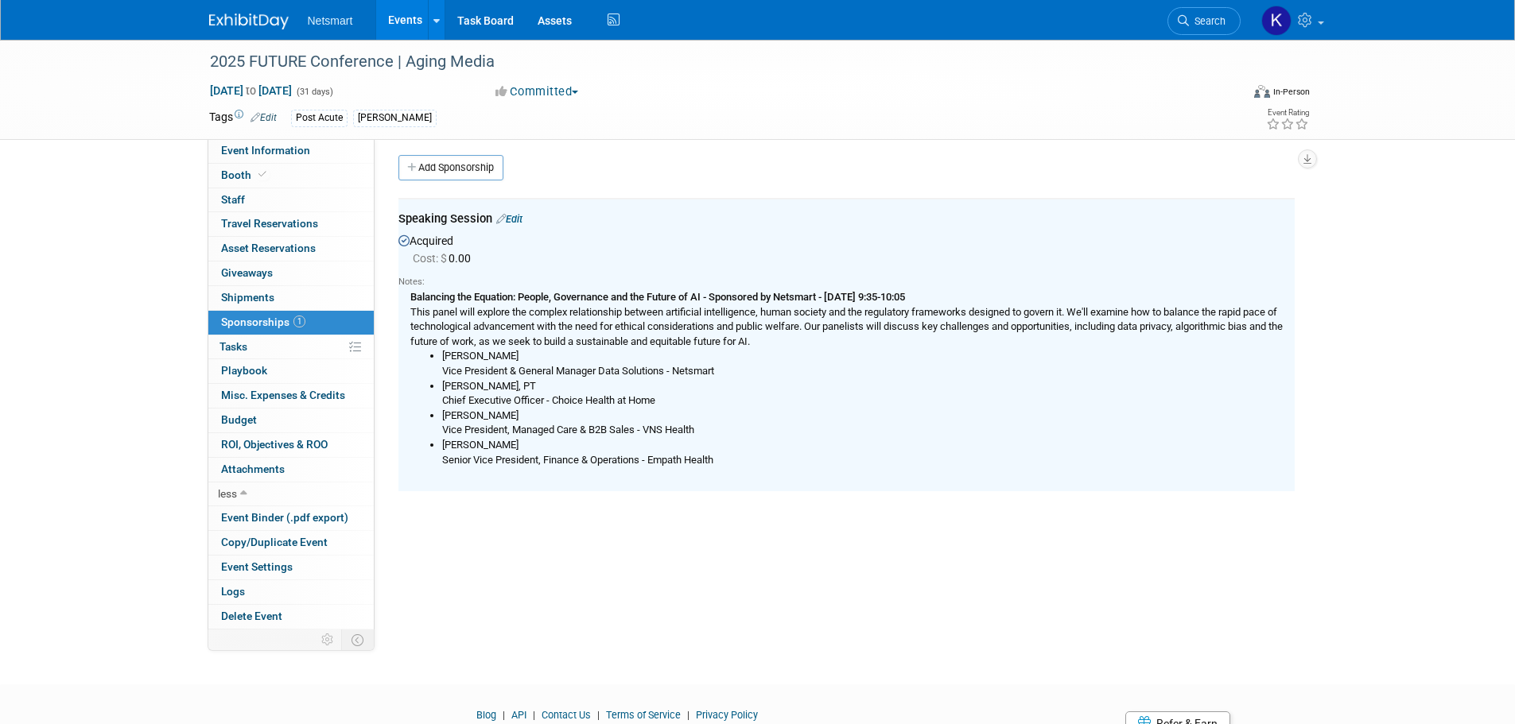
scroll to position [0, 0]
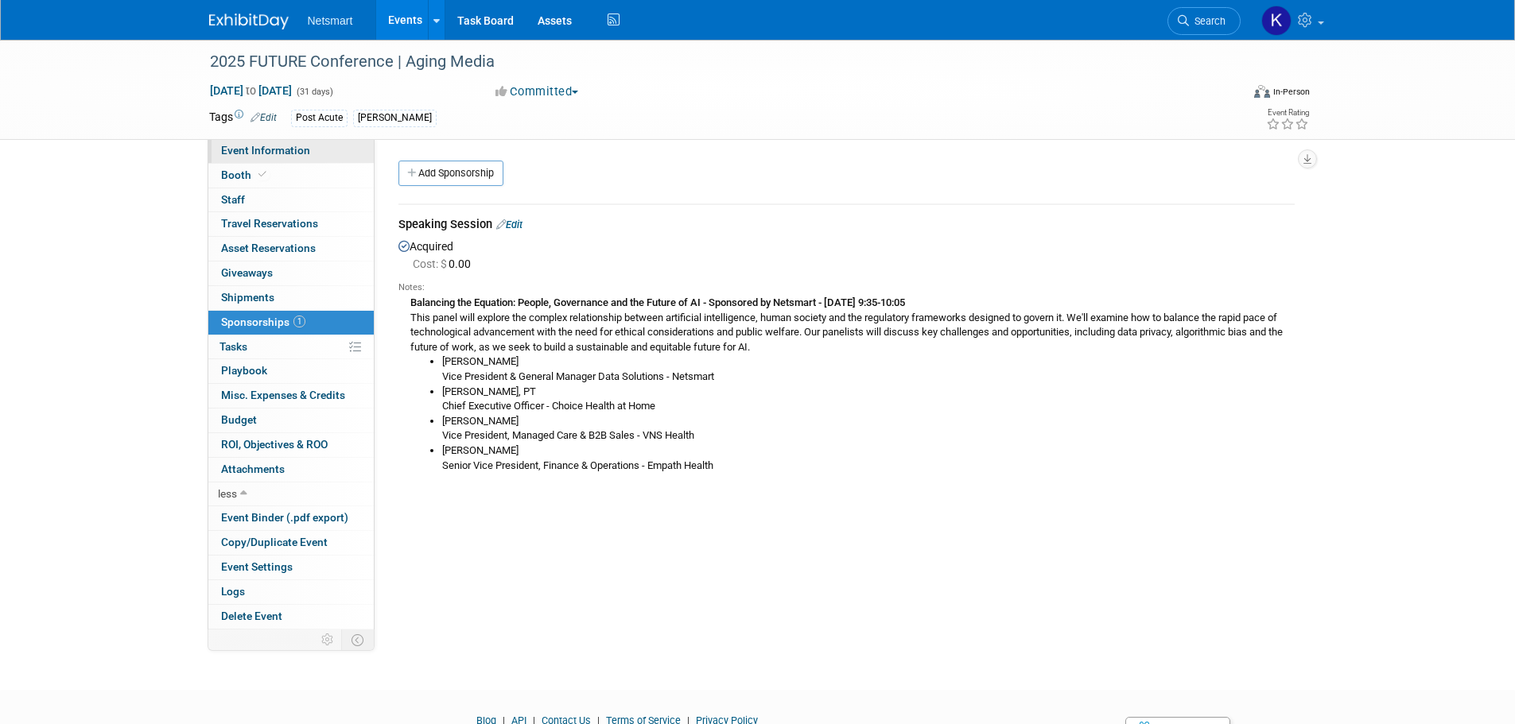
click at [258, 153] on span "Event Information" at bounding box center [265, 150] width 89 height 13
select select "Post Acute"
select select "2"
select select "Yes"
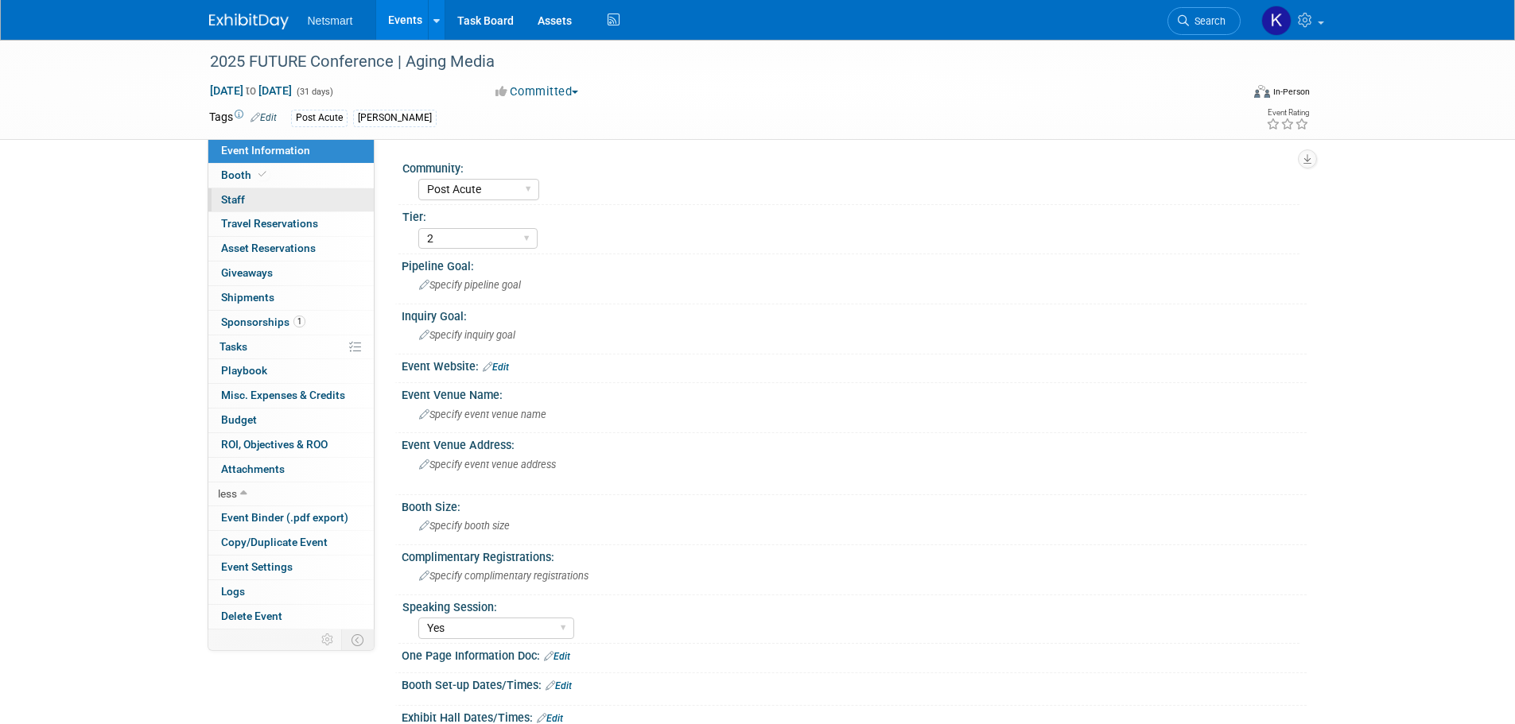
click at [292, 189] on link "0 Staff 0" at bounding box center [290, 200] width 165 height 24
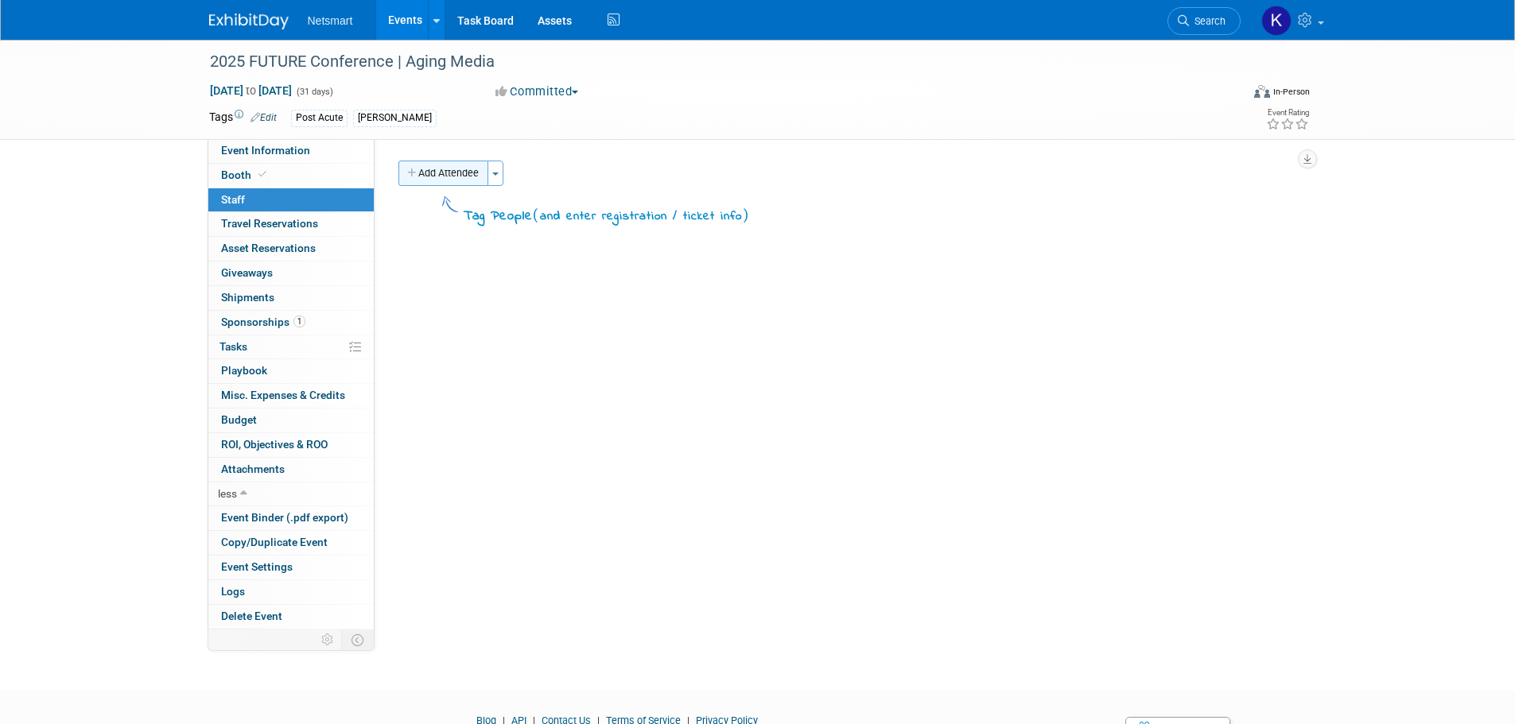
click at [434, 172] on button "Add Attendee" at bounding box center [443, 173] width 90 height 25
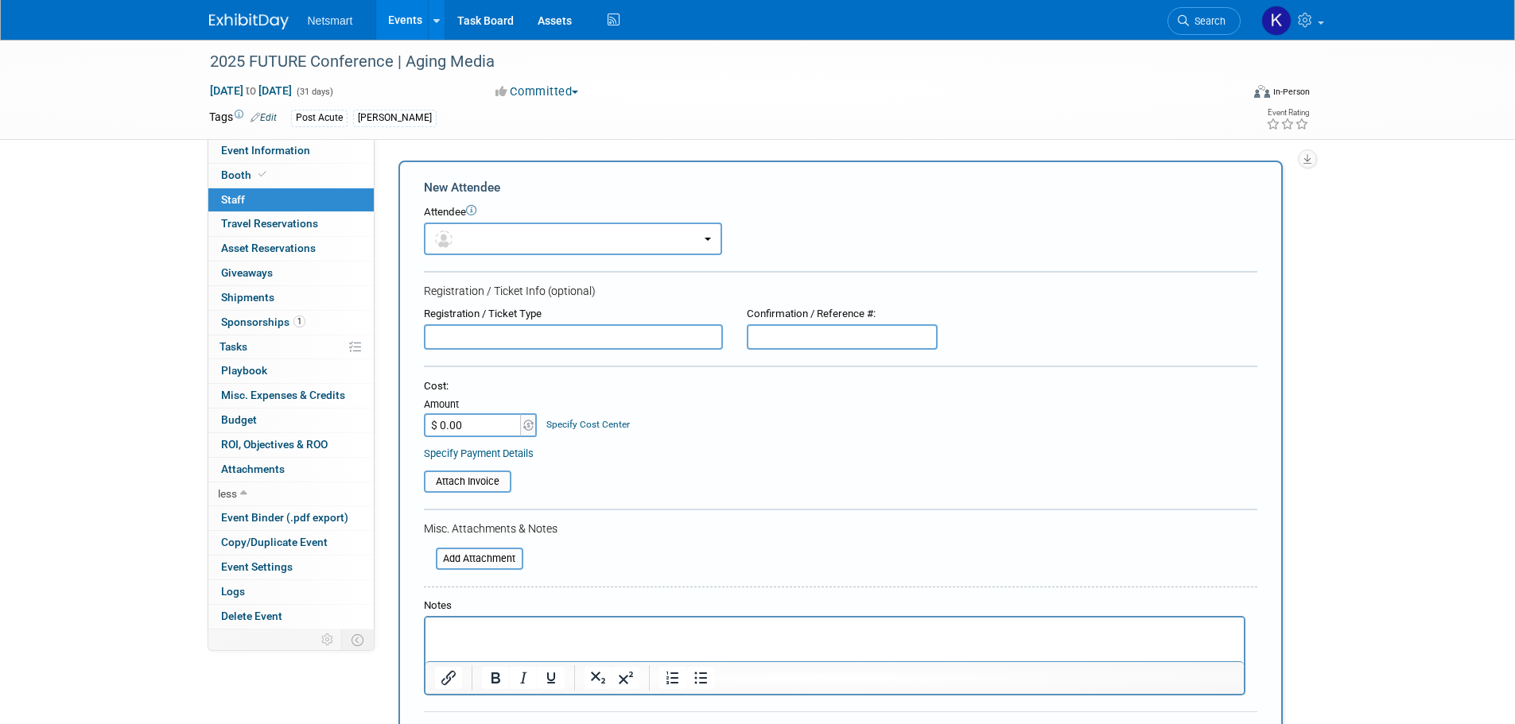
click at [445, 637] on p "Rich Text Area. Press ALT-0 for help." at bounding box center [834, 632] width 800 height 16
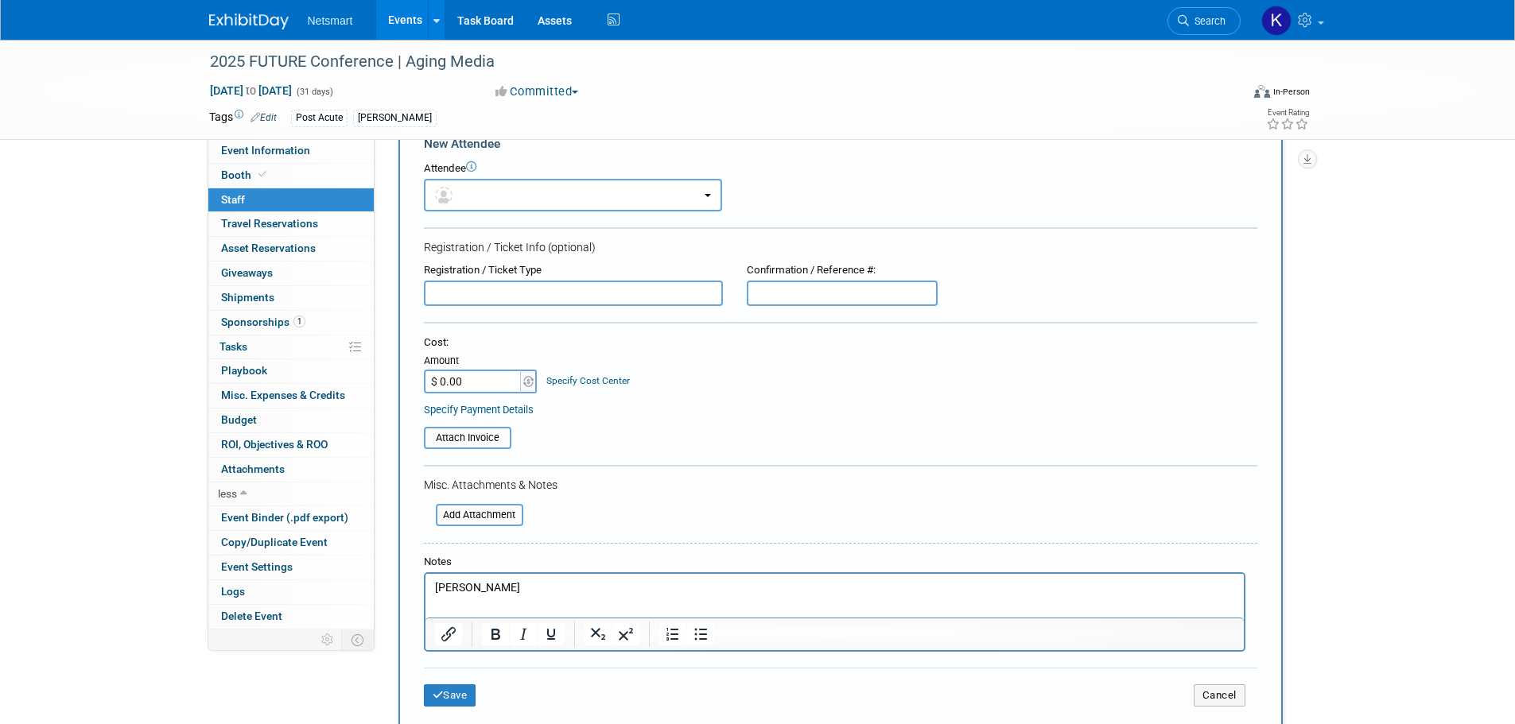
scroll to position [80, 0]
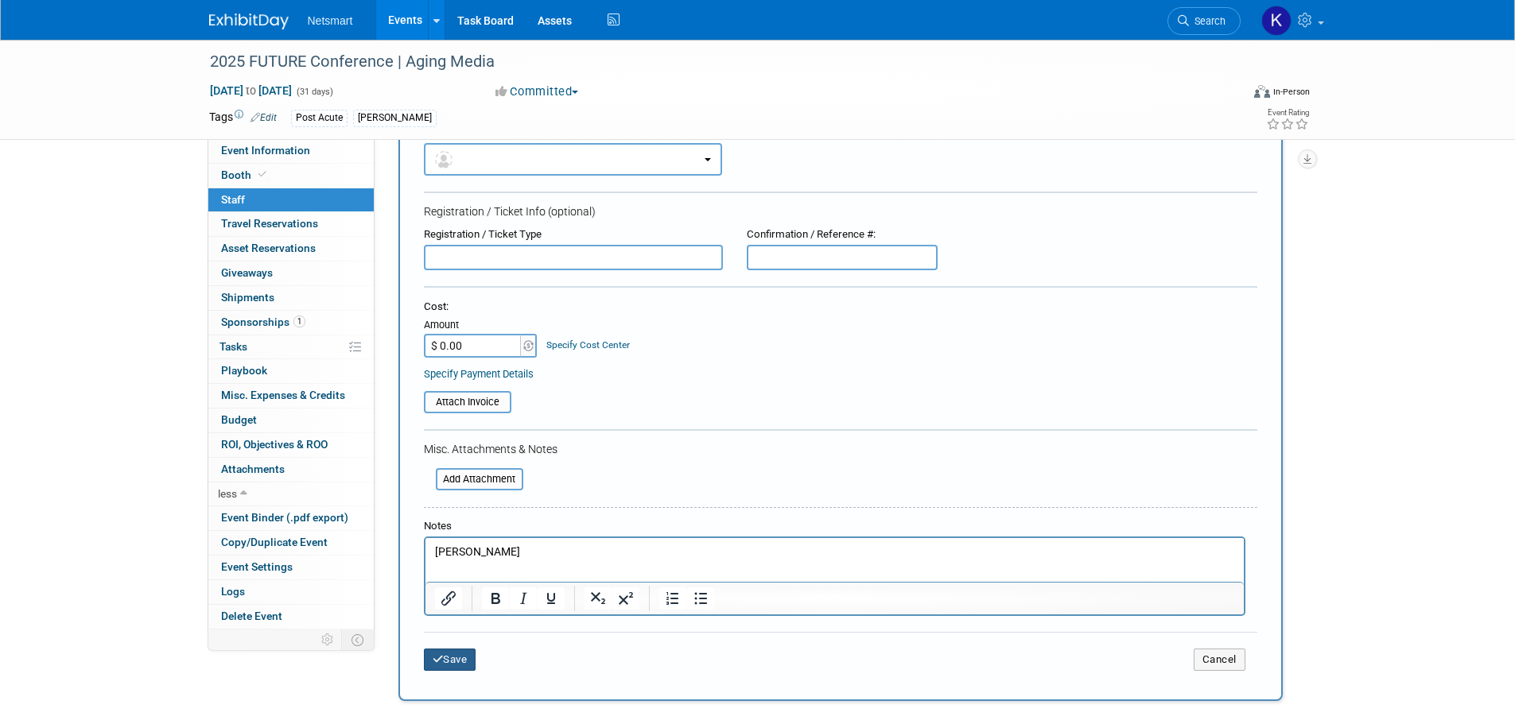
click at [451, 662] on button "Save" at bounding box center [450, 660] width 52 height 22
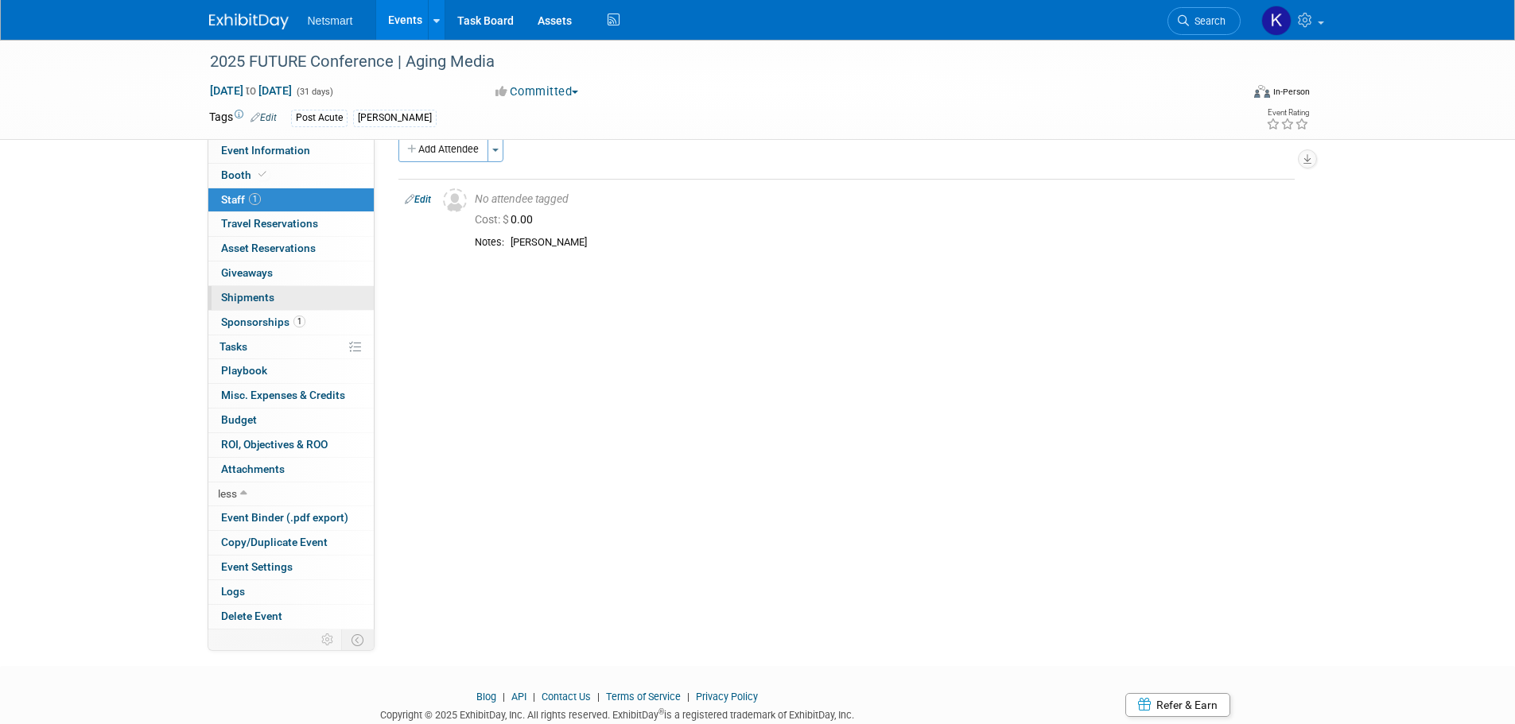
scroll to position [0, 0]
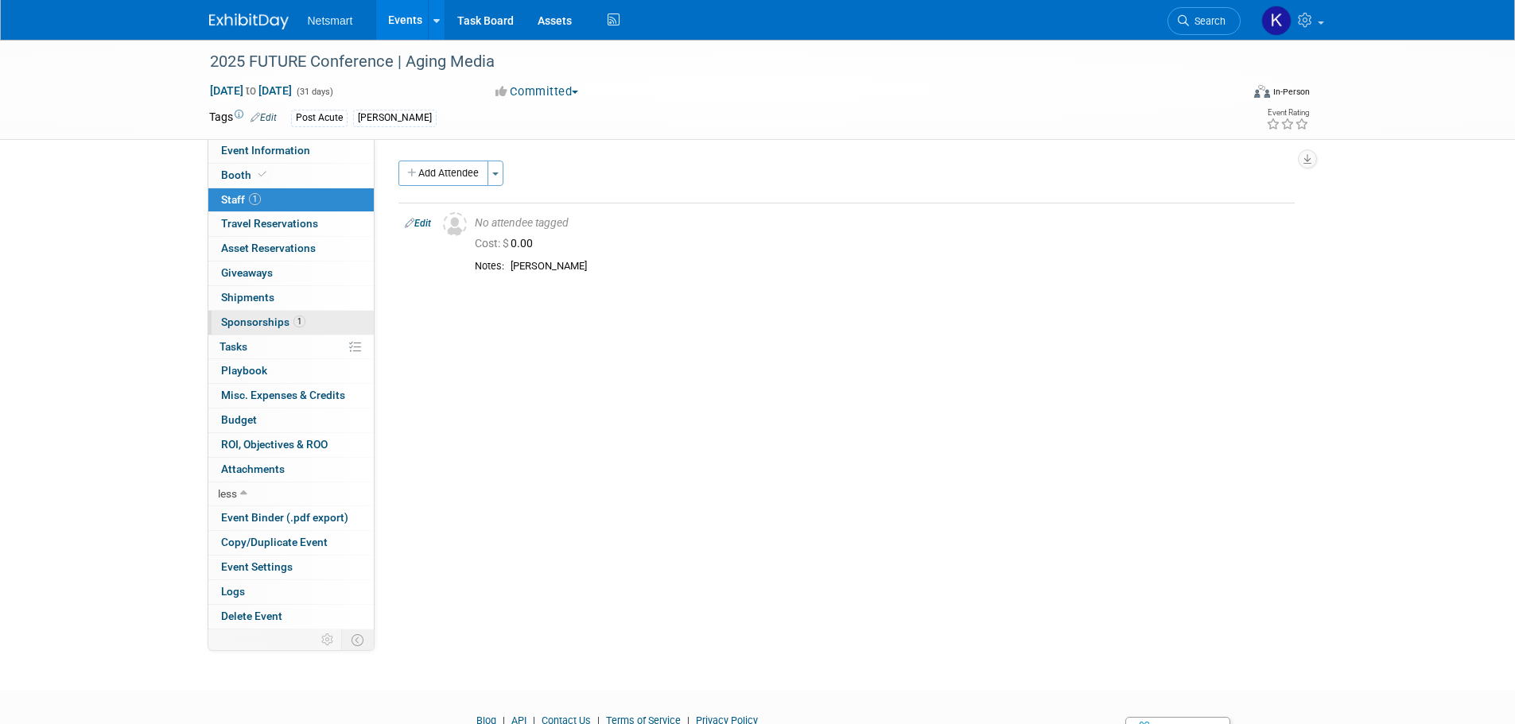
drag, startPoint x: 282, startPoint y: 309, endPoint x: 289, endPoint y: 316, distance: 9.6
click at [282, 309] on link "0 Shipments 0" at bounding box center [290, 298] width 165 height 24
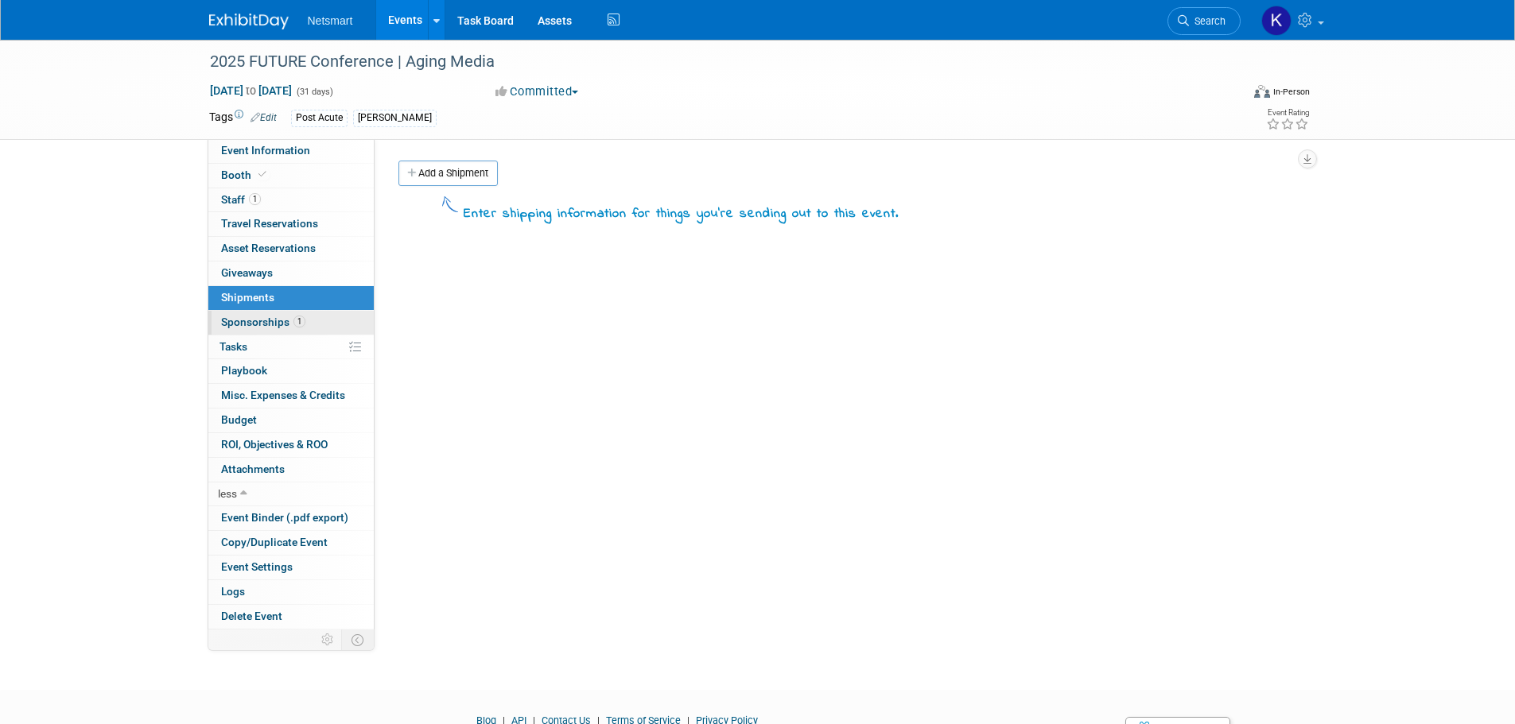
click at [294, 319] on span "1" at bounding box center [299, 322] width 12 height 12
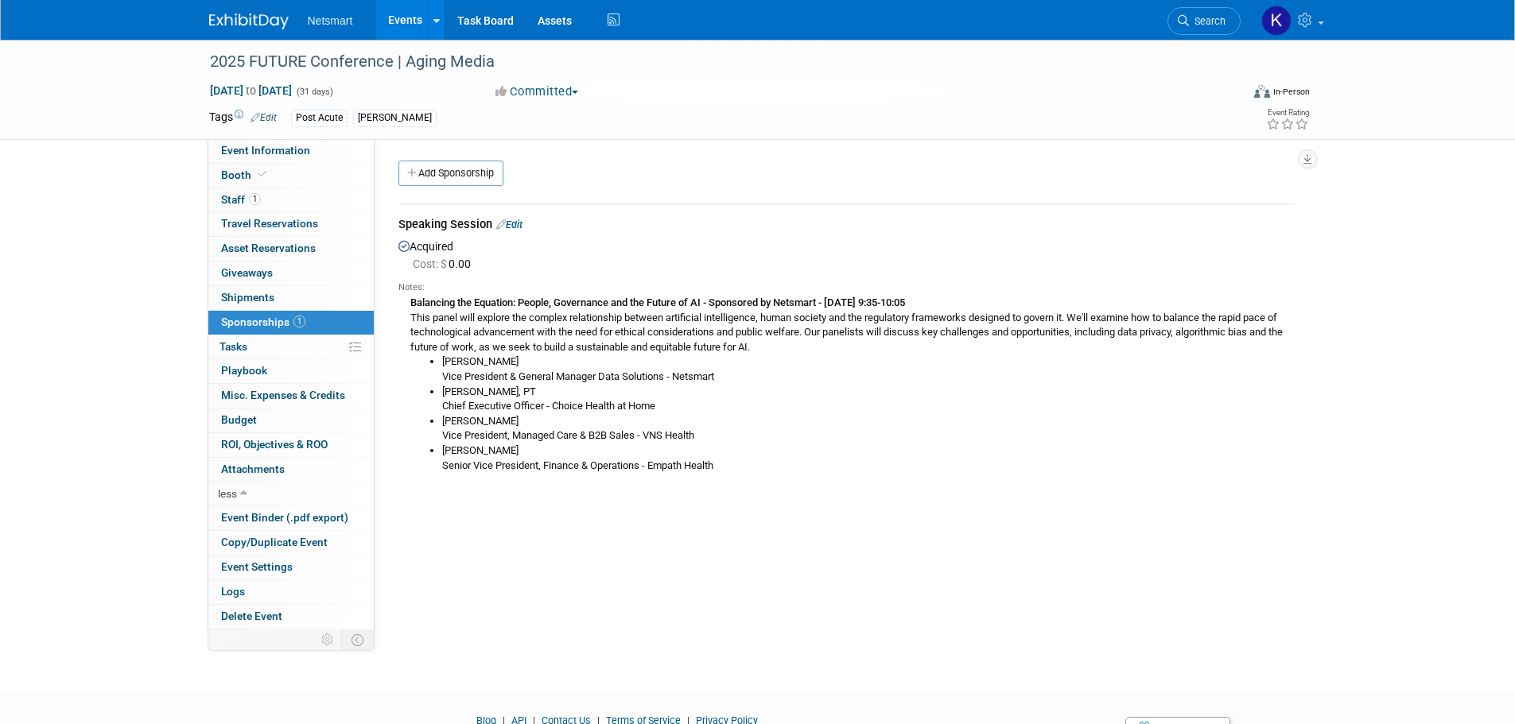
click at [522, 221] on link "Edit" at bounding box center [509, 225] width 26 height 12
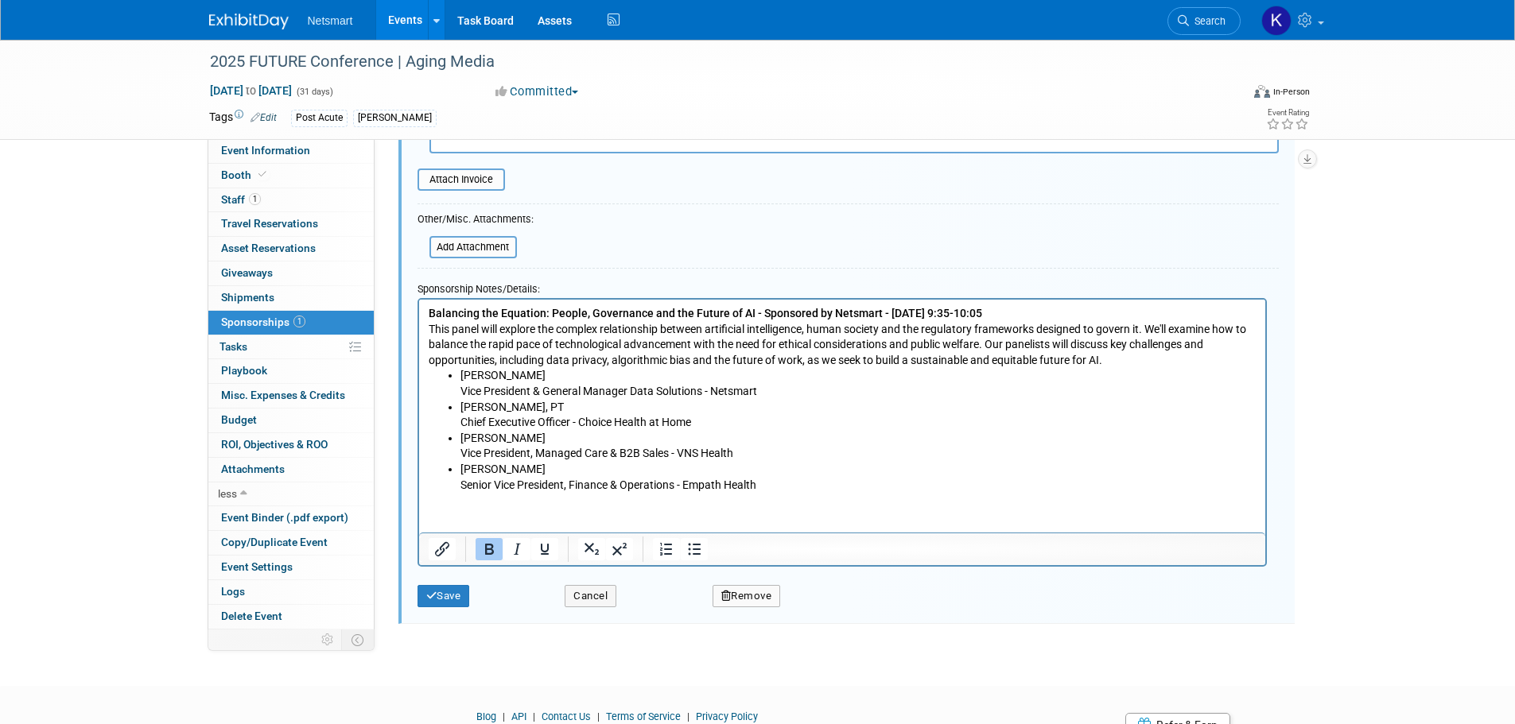
scroll to position [342, 0]
click at [1028, 307] on p "Balancing the Equation: People, Governance and the Future of AI - Sponsored by …" at bounding box center [842, 336] width 828 height 62
drag, startPoint x: 879, startPoint y: 884, endPoint x: 1026, endPoint y: 331, distance: 572.7
click at [1027, 307] on b "Balancing the Equation: People, Governance and the Future of AI - Sponsored by …" at bounding box center [728, 311] width 600 height 13
click at [424, 601] on button "Save" at bounding box center [444, 596] width 52 height 22
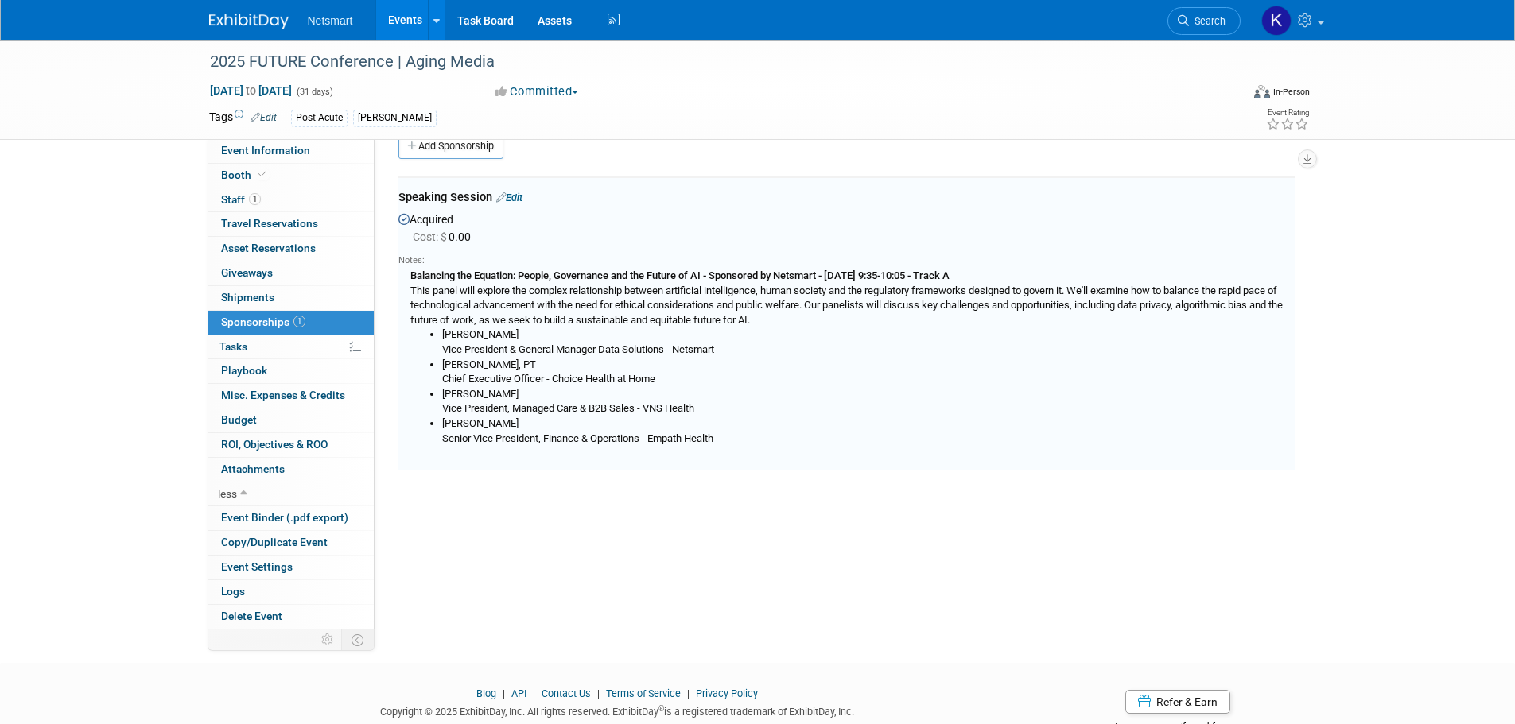
scroll to position [24, 0]
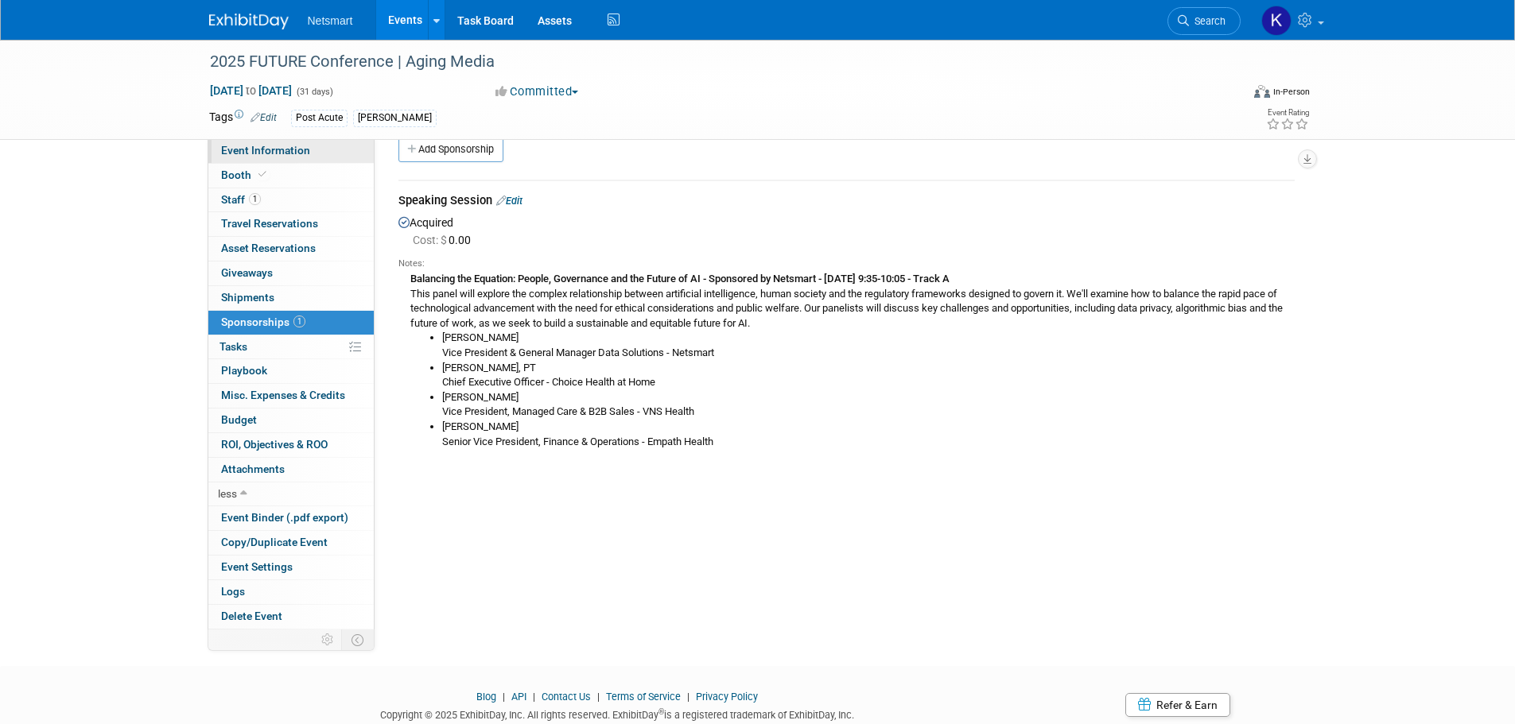
click at [316, 158] on link "Event Information" at bounding box center [290, 151] width 165 height 24
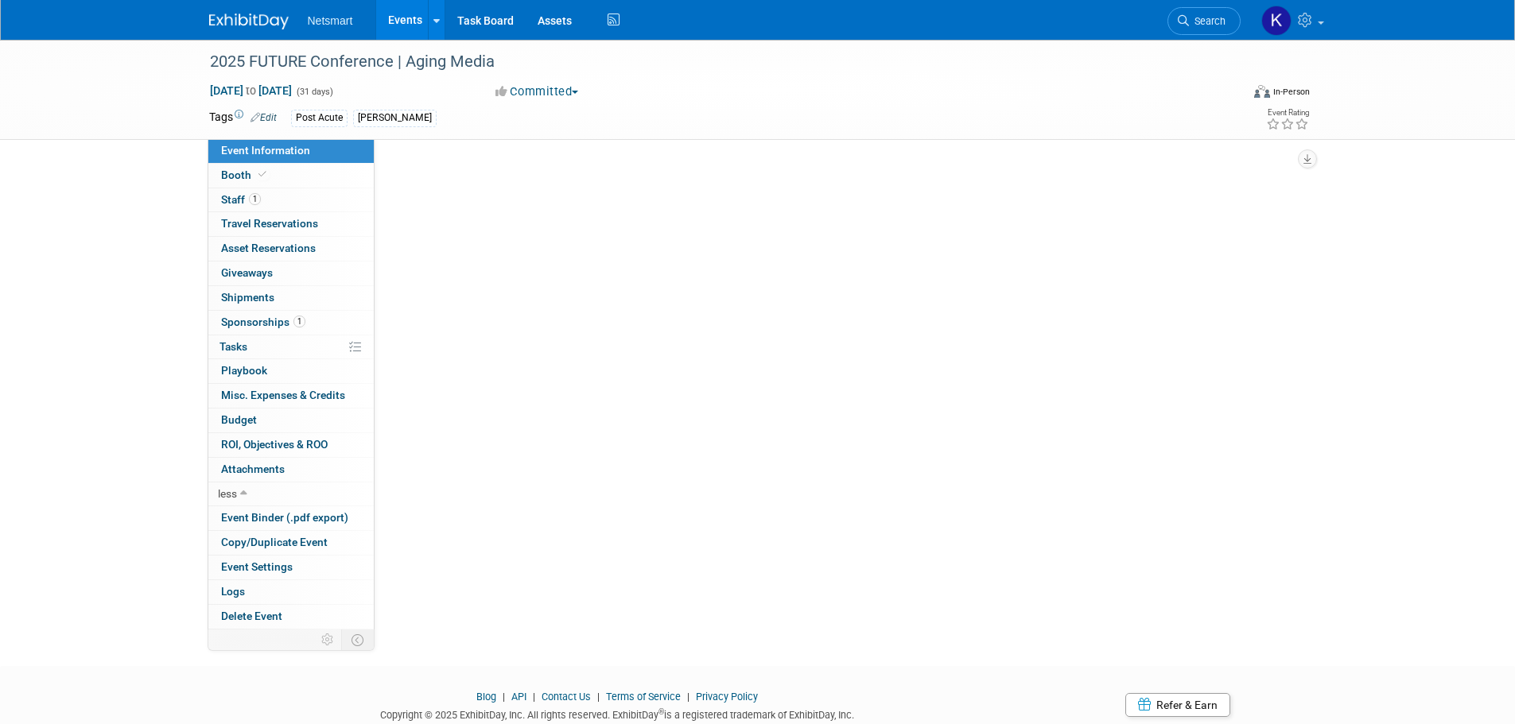
scroll to position [0, 0]
select select "Post Acute"
select select "2"
select select "Yes"
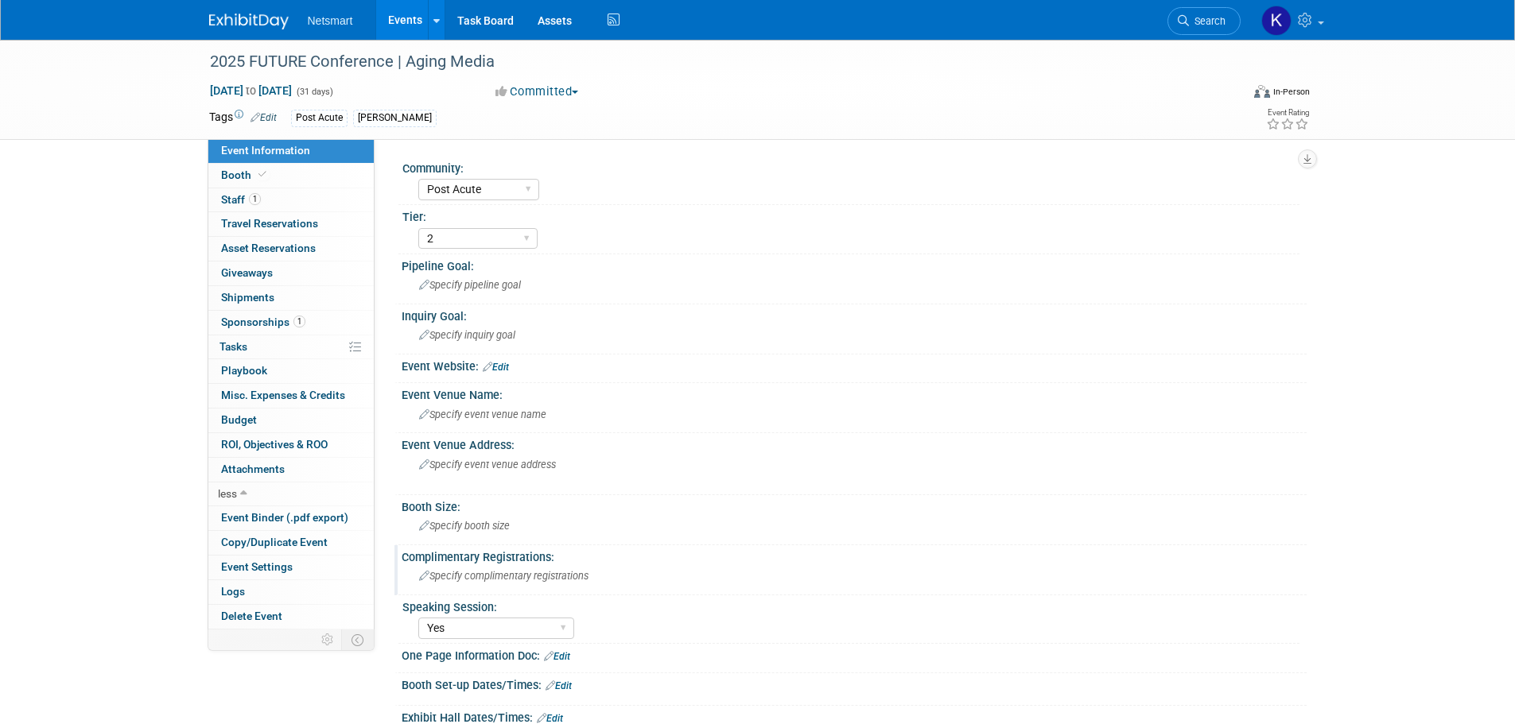
click at [500, 573] on span "Specify complimentary registrations" at bounding box center [503, 576] width 169 height 12
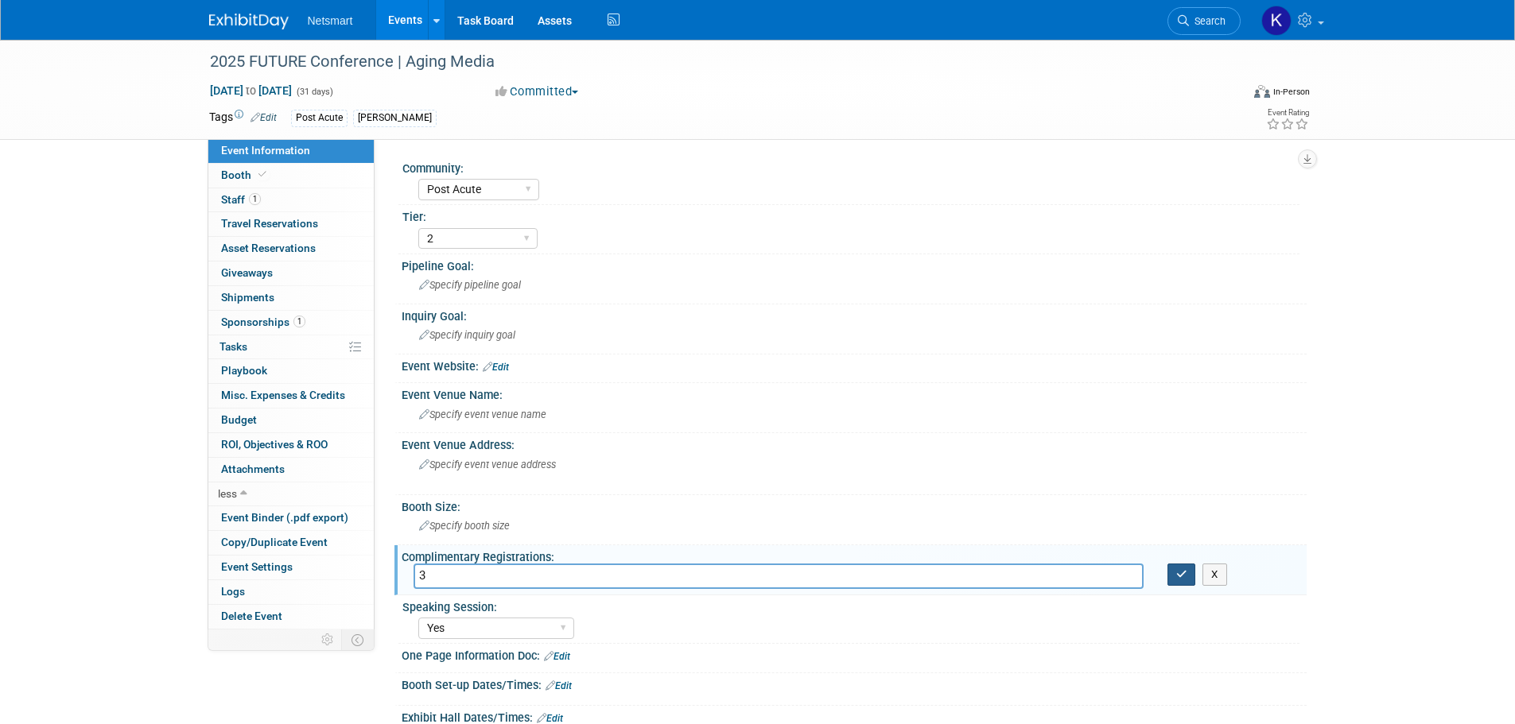
type input "3"
click at [1185, 577] on icon "button" at bounding box center [1181, 574] width 11 height 10
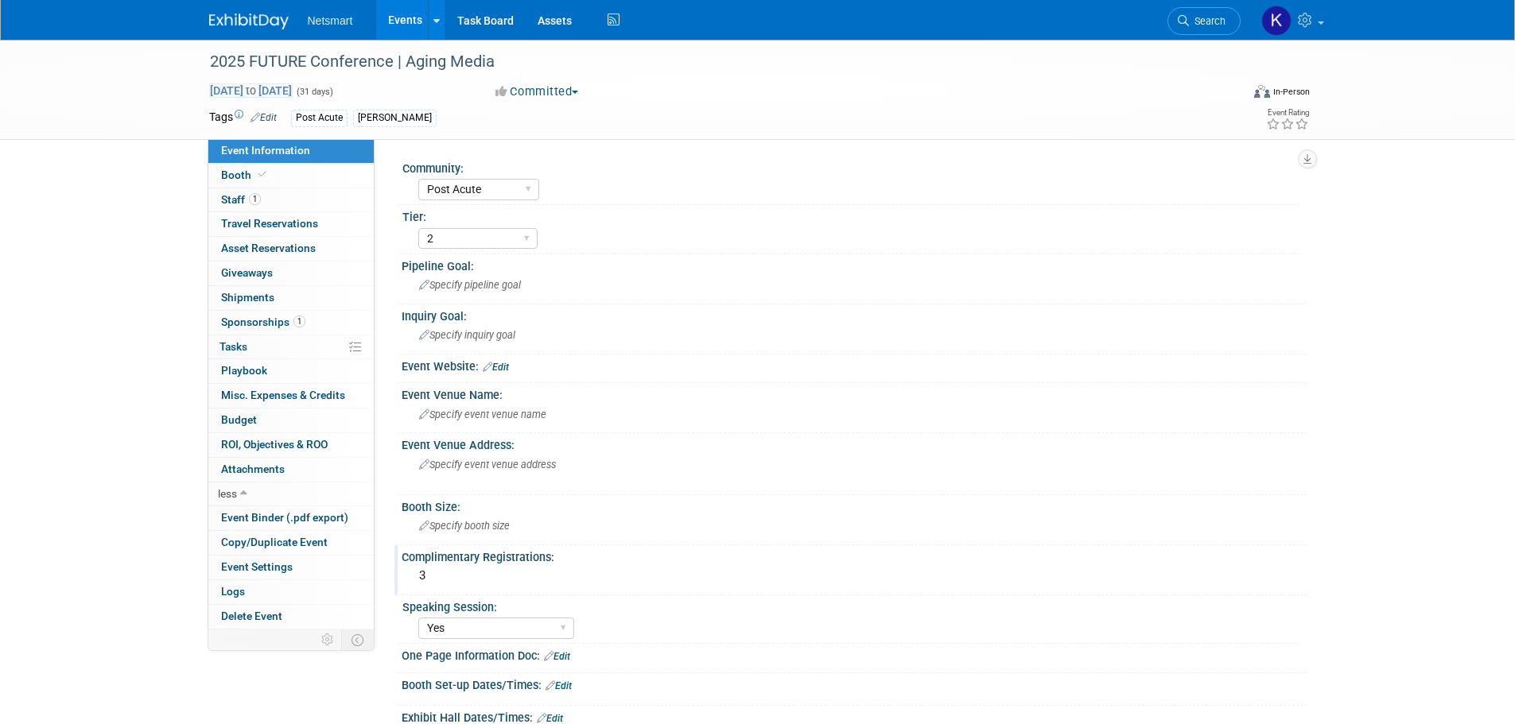
click at [293, 91] on span "Aug 1, 2025 to Aug 31, 2025" at bounding box center [251, 91] width 84 height 14
select select "7"
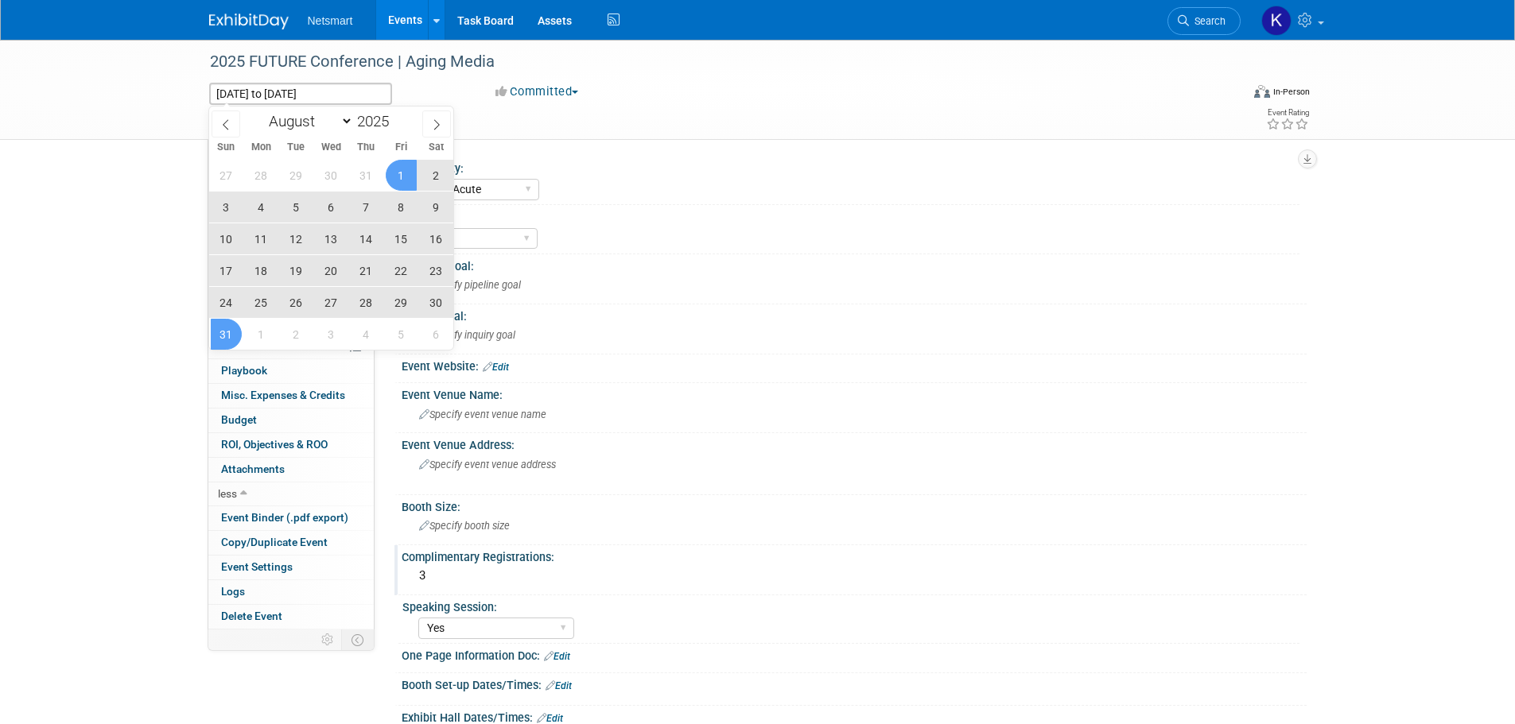
click at [404, 241] on span "15" at bounding box center [401, 238] width 31 height 31
type input "Aug 15, 2025"
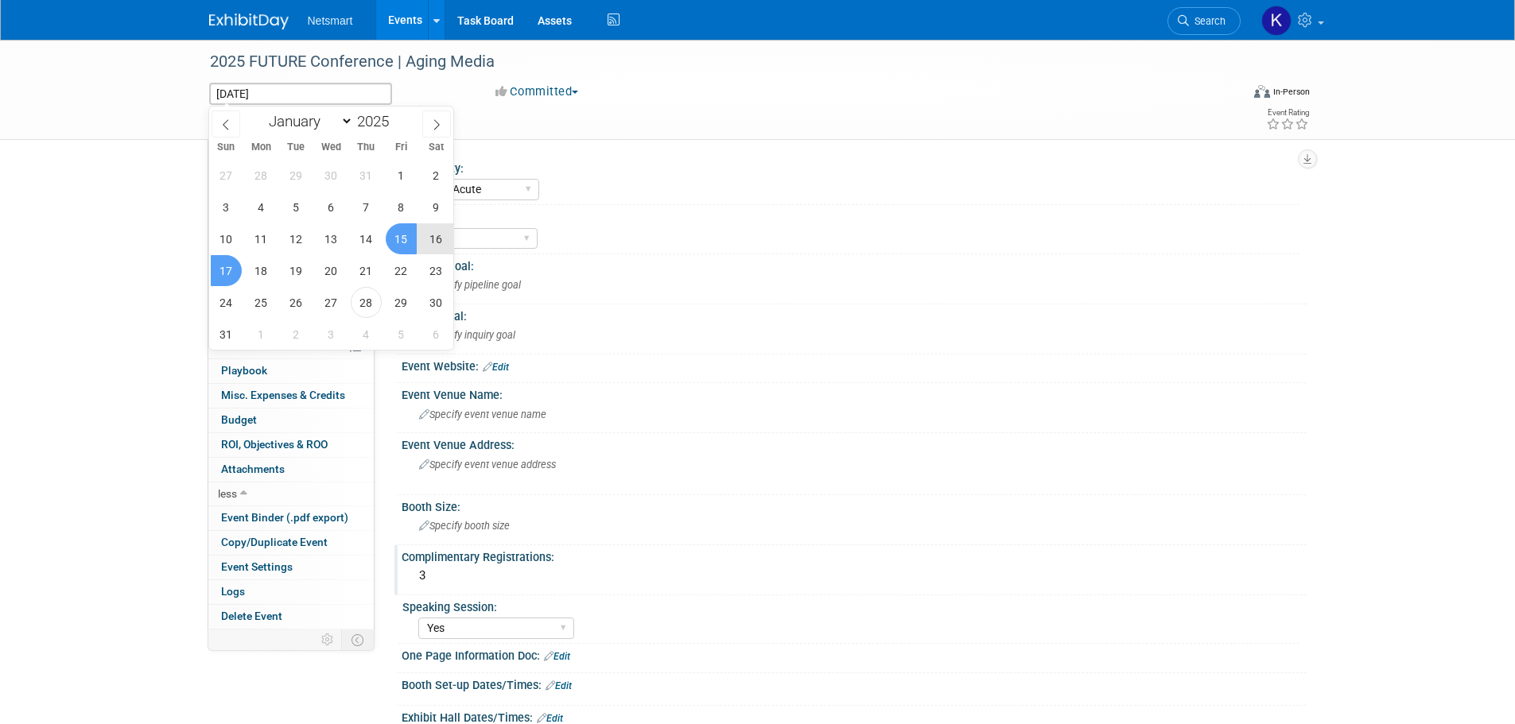
click at [227, 279] on span "17" at bounding box center [226, 270] width 31 height 31
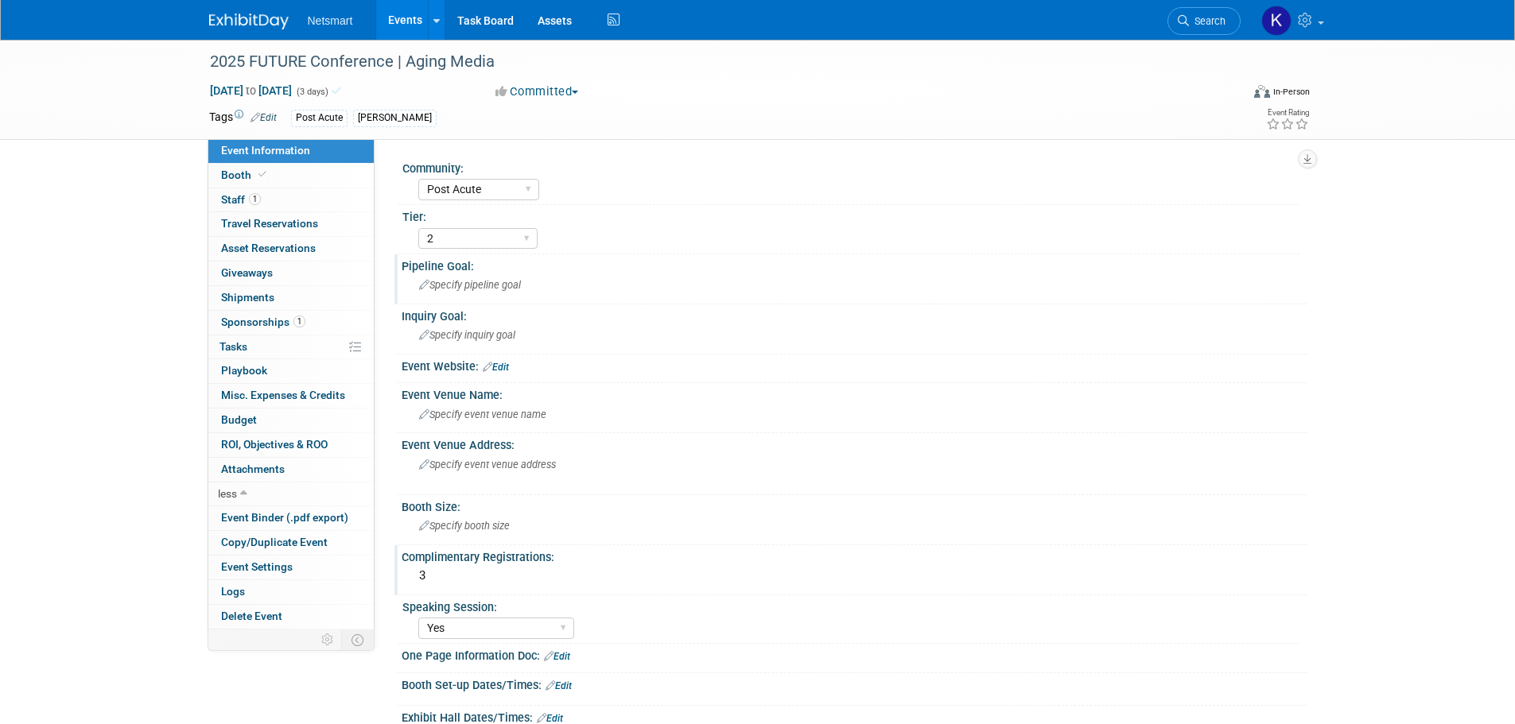
click at [770, 274] on div "Specify pipeline goal" at bounding box center [854, 285] width 881 height 25
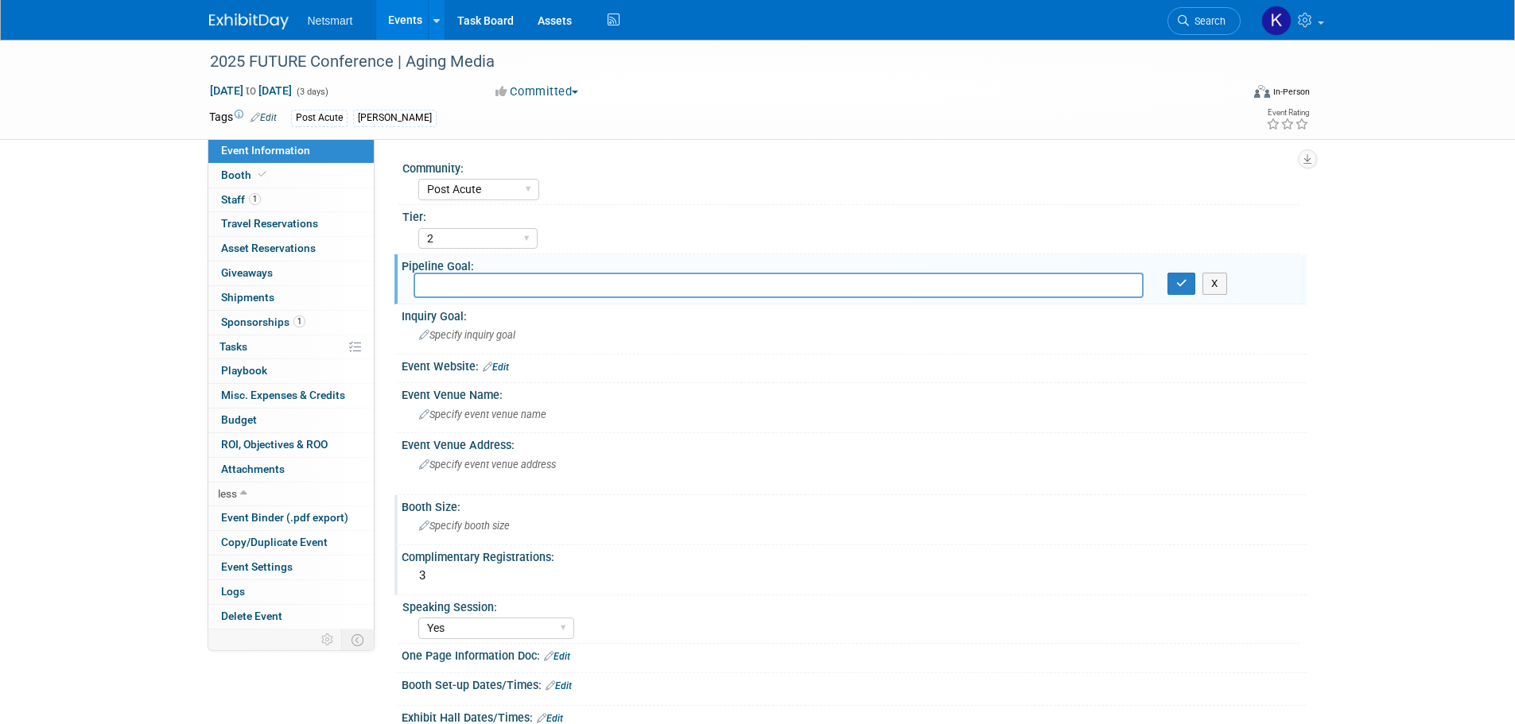
click at [483, 522] on span "Specify booth size" at bounding box center [464, 526] width 91 height 12
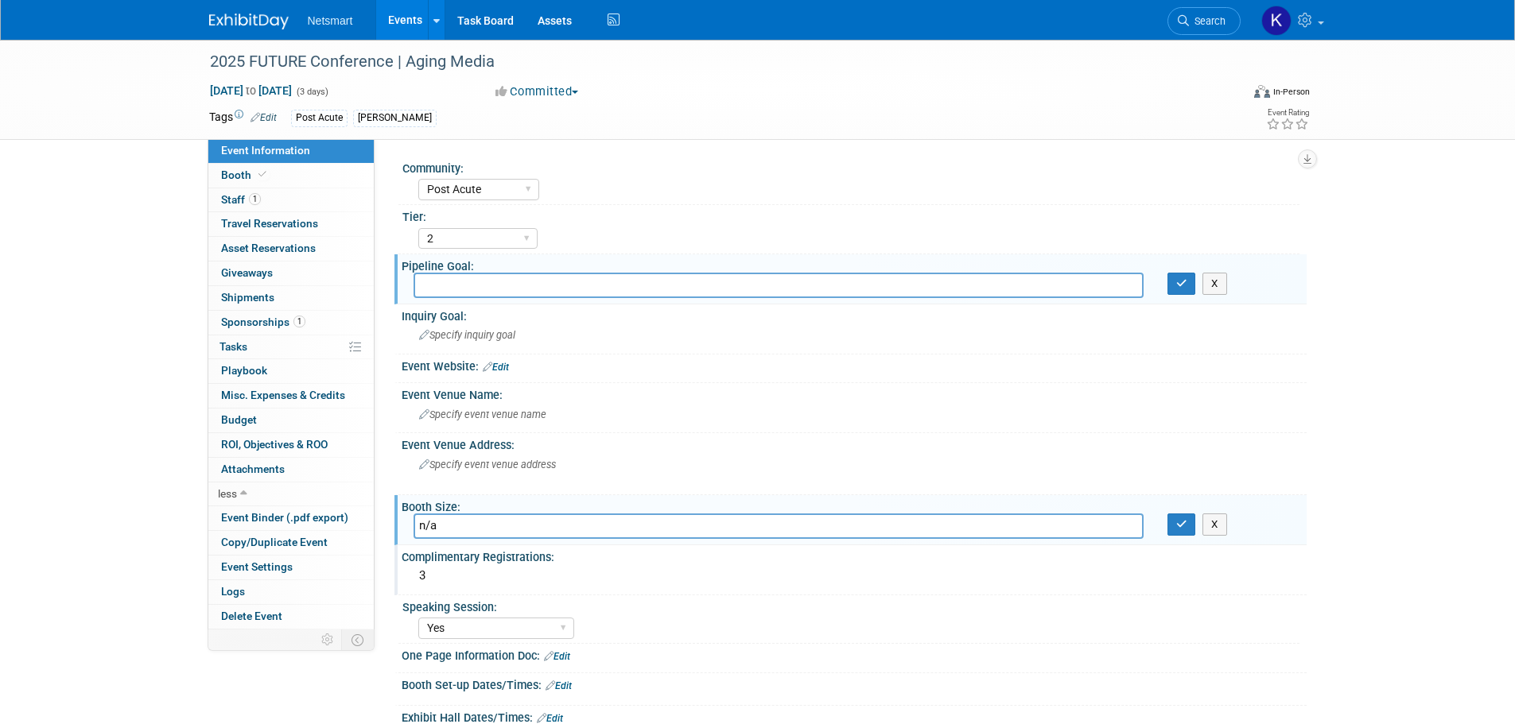
type input "n/a"
click at [1181, 537] on div "n/a X" at bounding box center [854, 526] width 905 height 25
click at [1180, 531] on button "button" at bounding box center [1181, 525] width 29 height 22
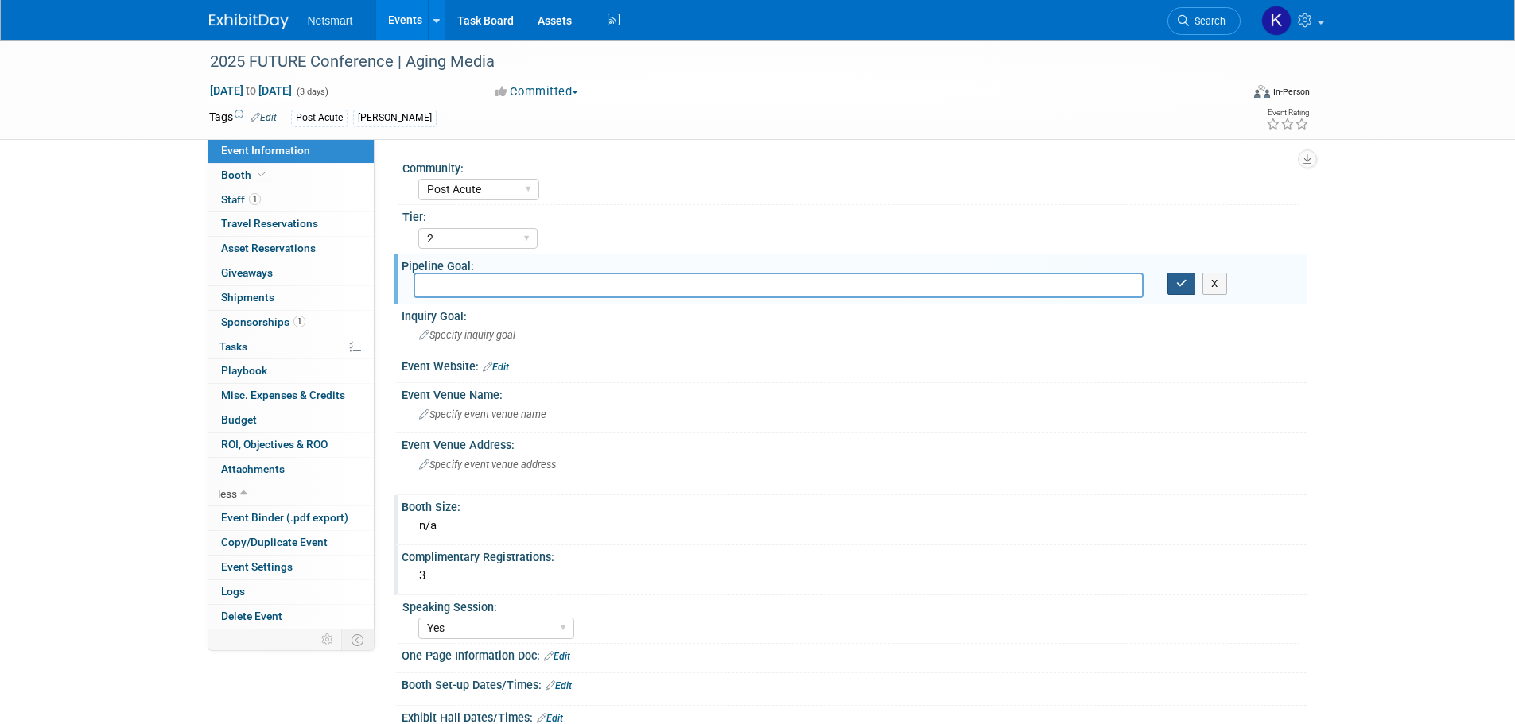
click at [1186, 286] on icon "button" at bounding box center [1181, 283] width 11 height 10
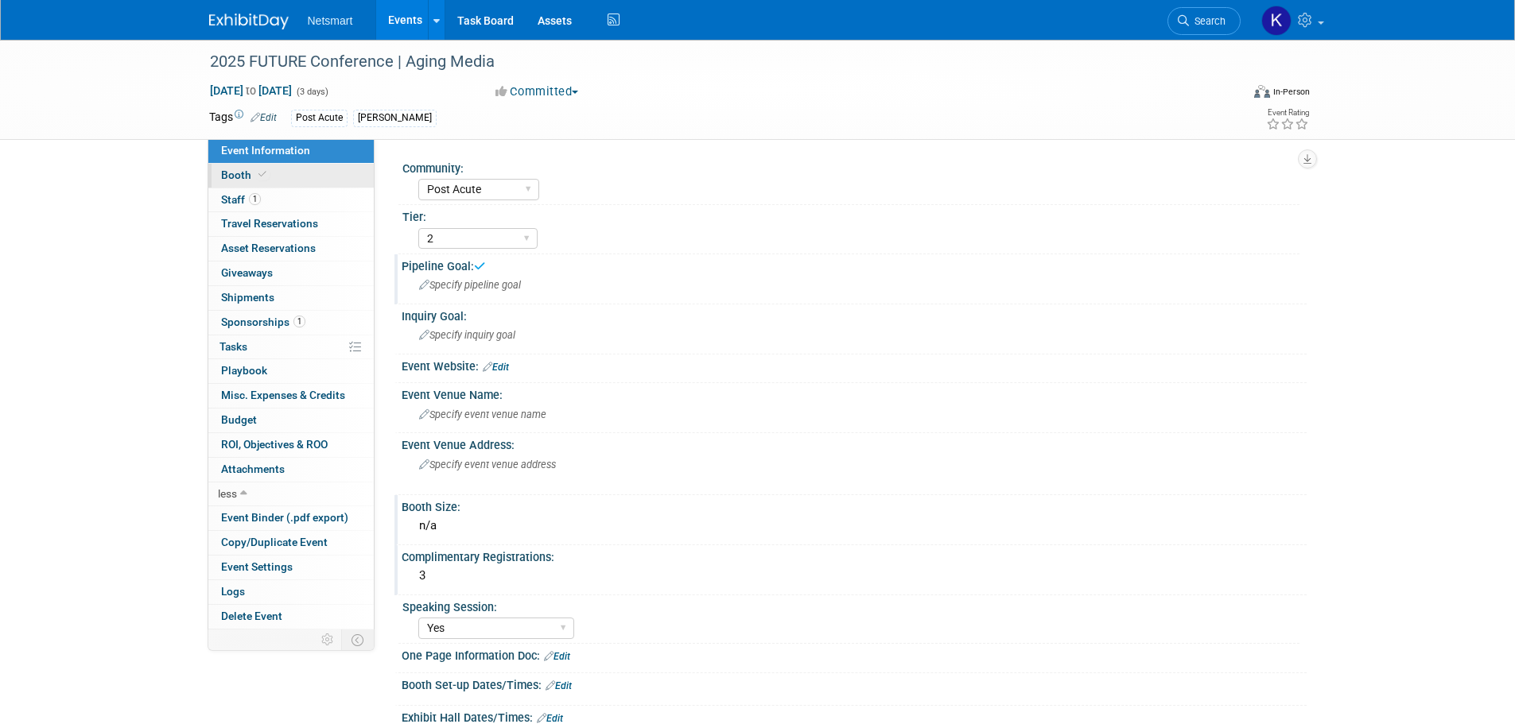
click at [319, 179] on link "Booth" at bounding box center [290, 176] width 165 height 24
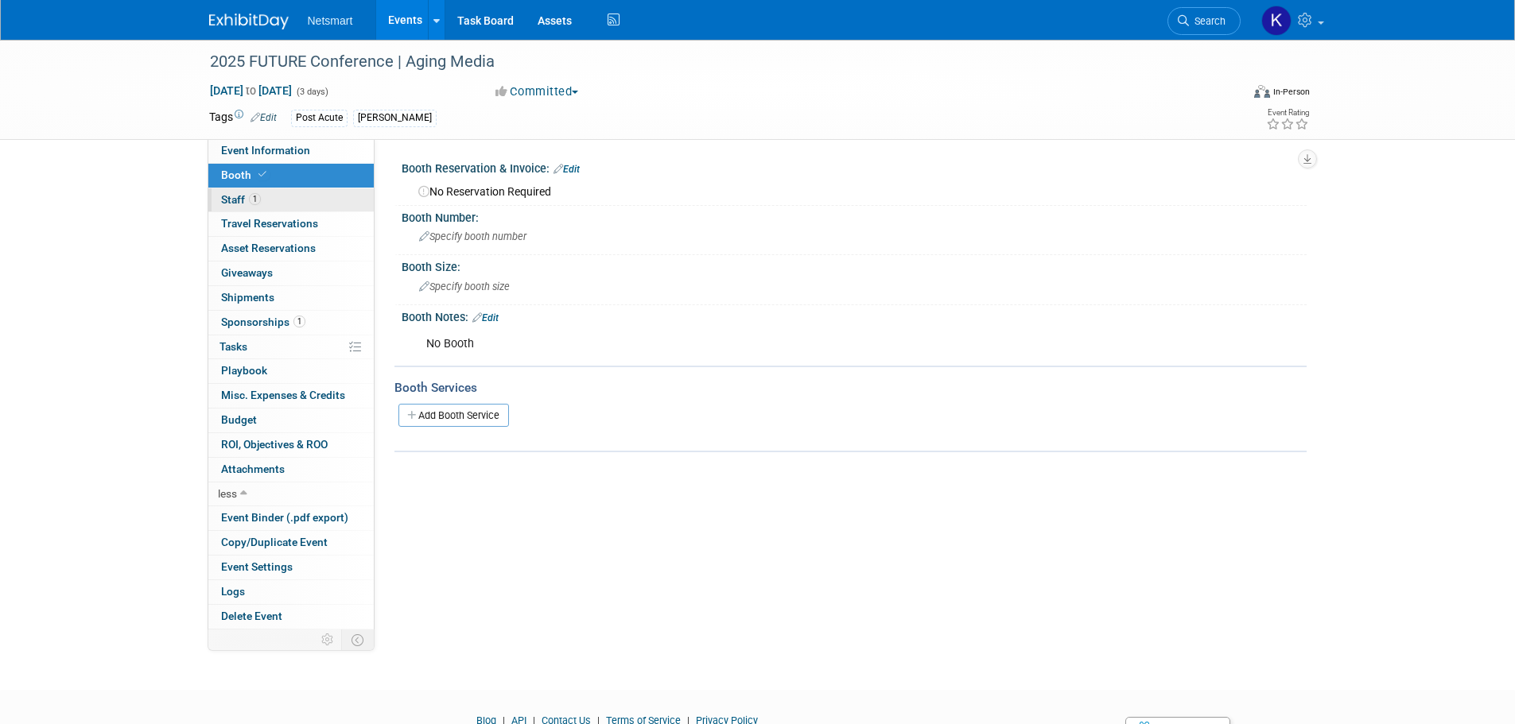
click at [319, 192] on link "1 Staff 1" at bounding box center [290, 200] width 165 height 24
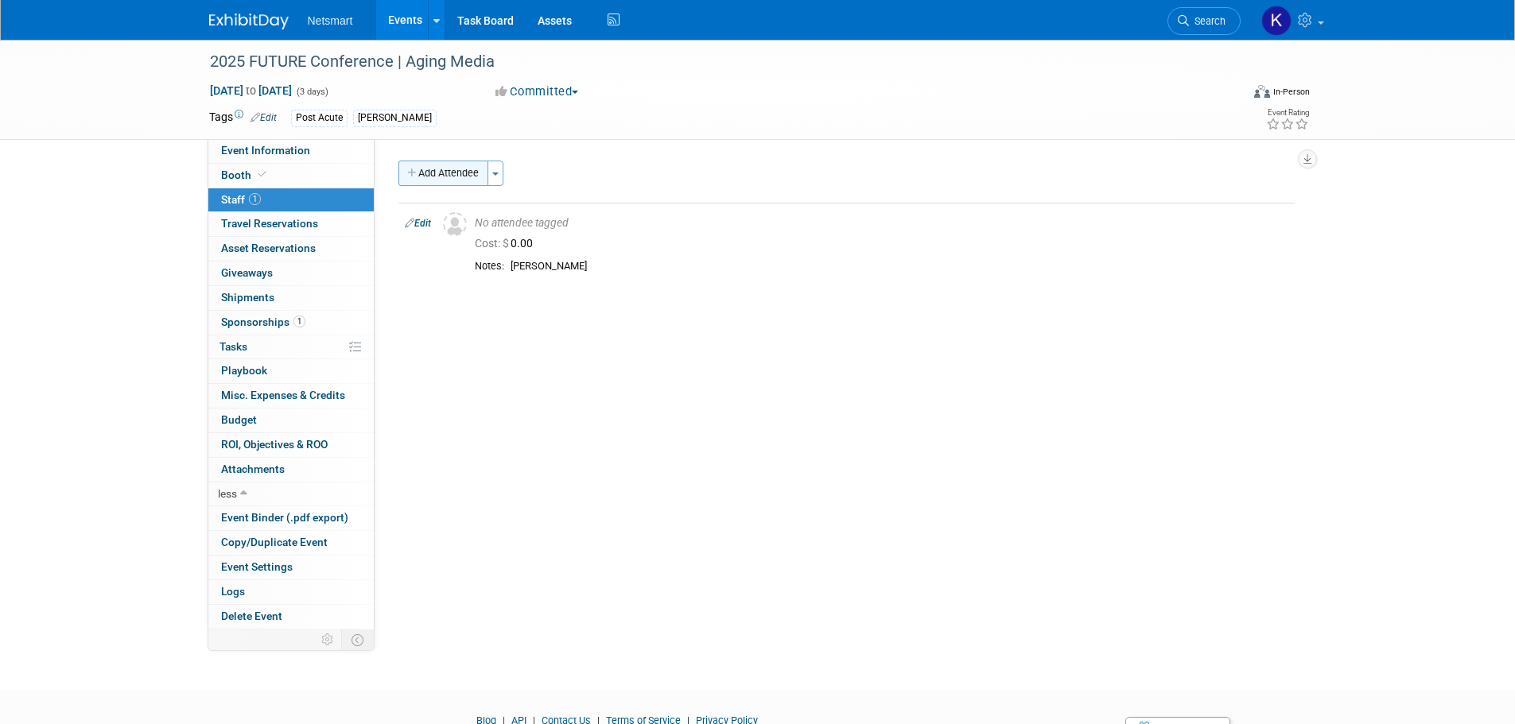
click at [451, 173] on button "Add Attendee" at bounding box center [443, 173] width 90 height 25
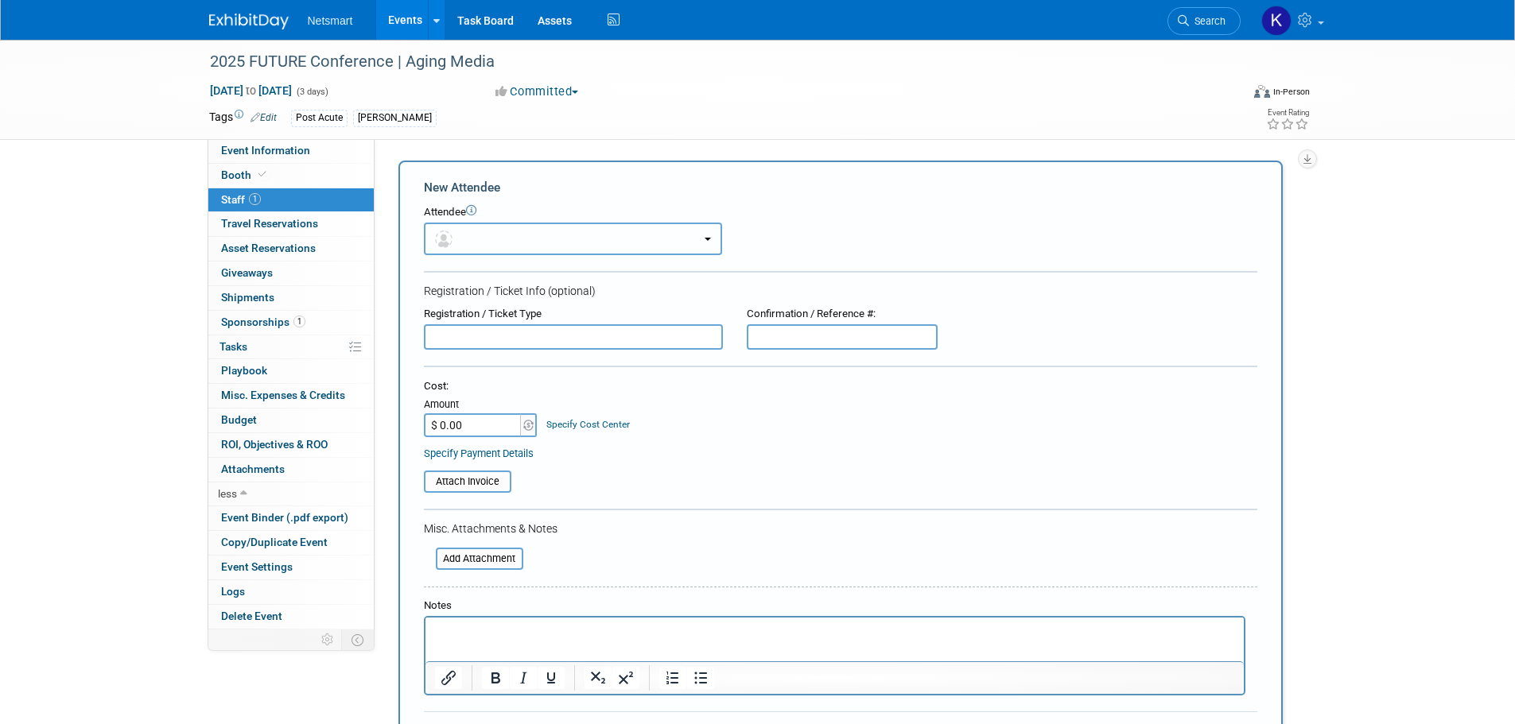
click at [493, 238] on button "button" at bounding box center [573, 239] width 298 height 33
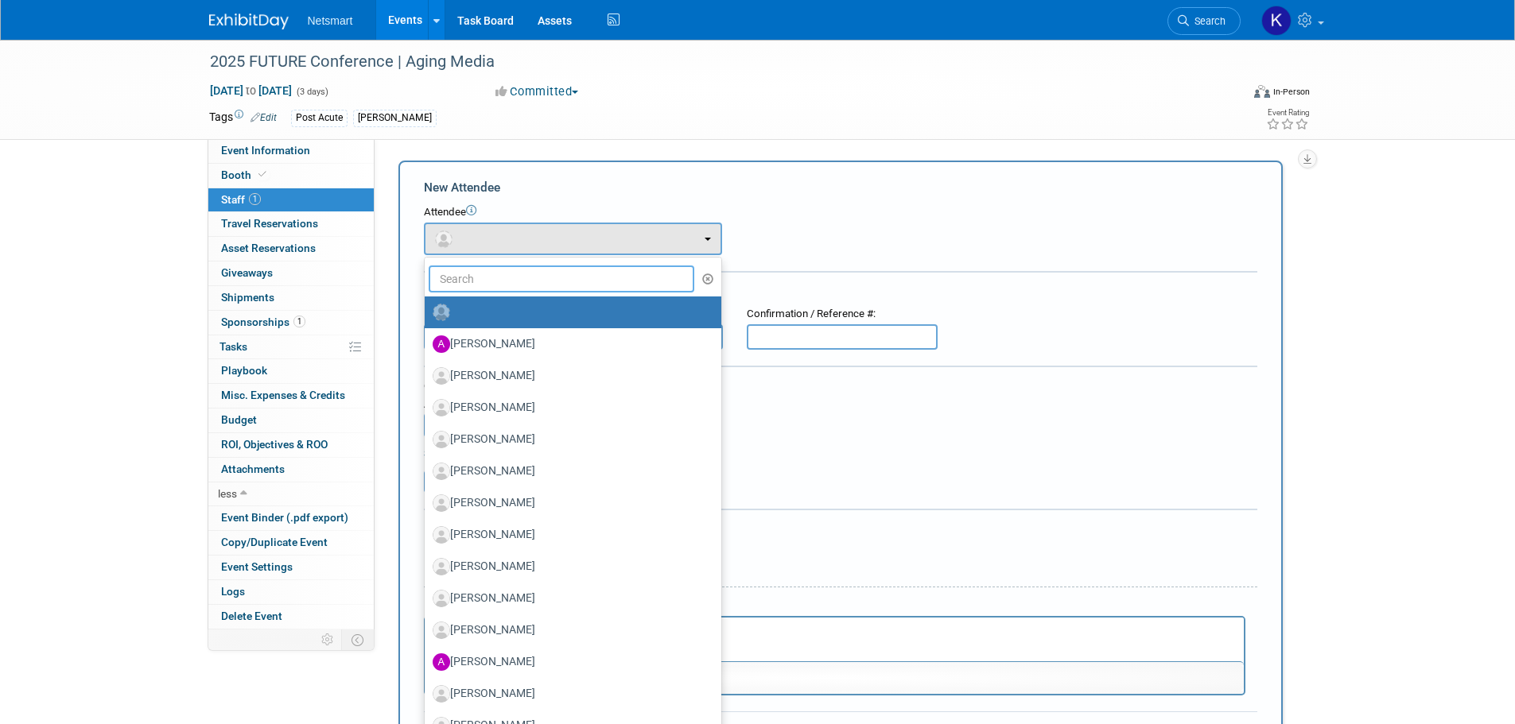
click at [486, 285] on input "text" at bounding box center [562, 279] width 266 height 27
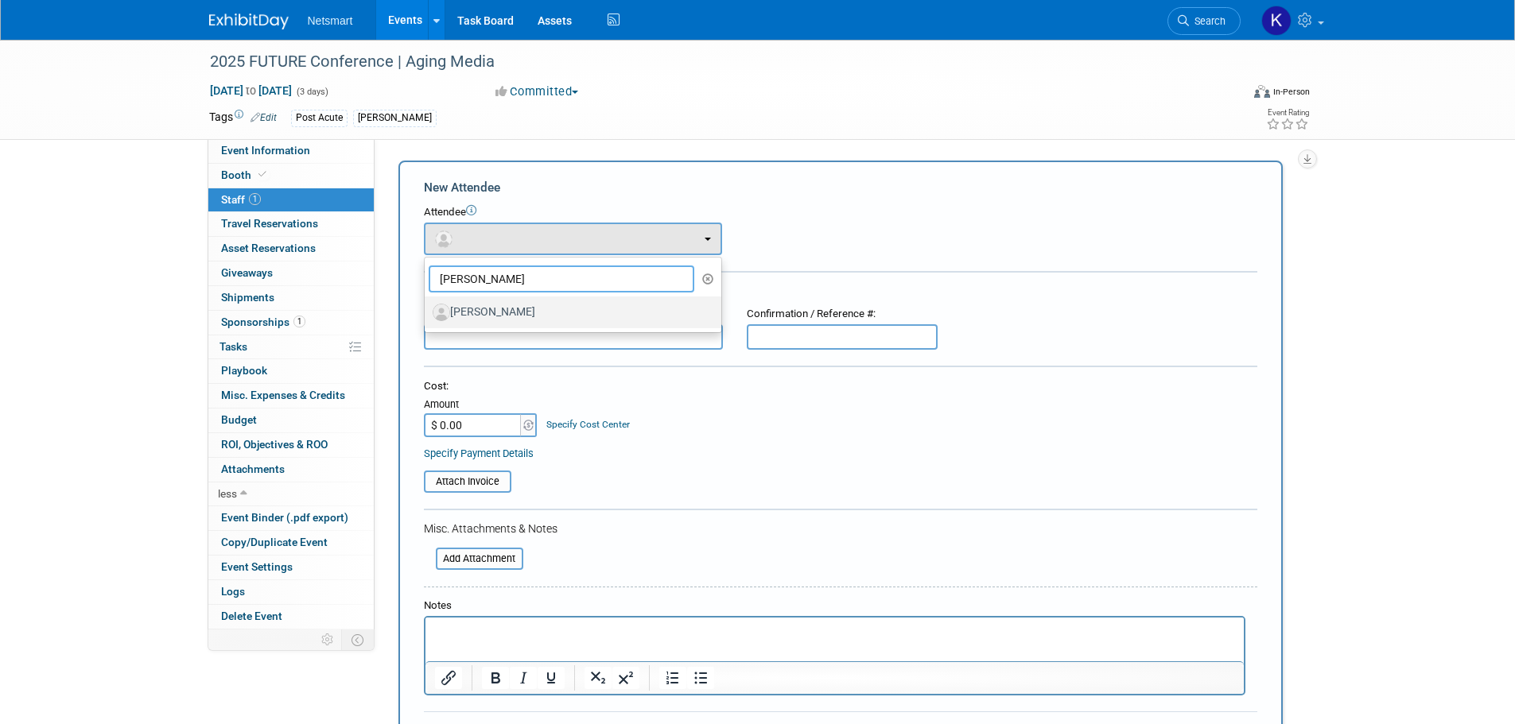
type input "bob"
click at [495, 322] on label "[PERSON_NAME]" at bounding box center [569, 312] width 273 height 25
click at [427, 316] on input "[PERSON_NAME]" at bounding box center [422, 310] width 10 height 10
select select "18170fcc-45c2-4cad-a59a-bd1ae3caa35e"
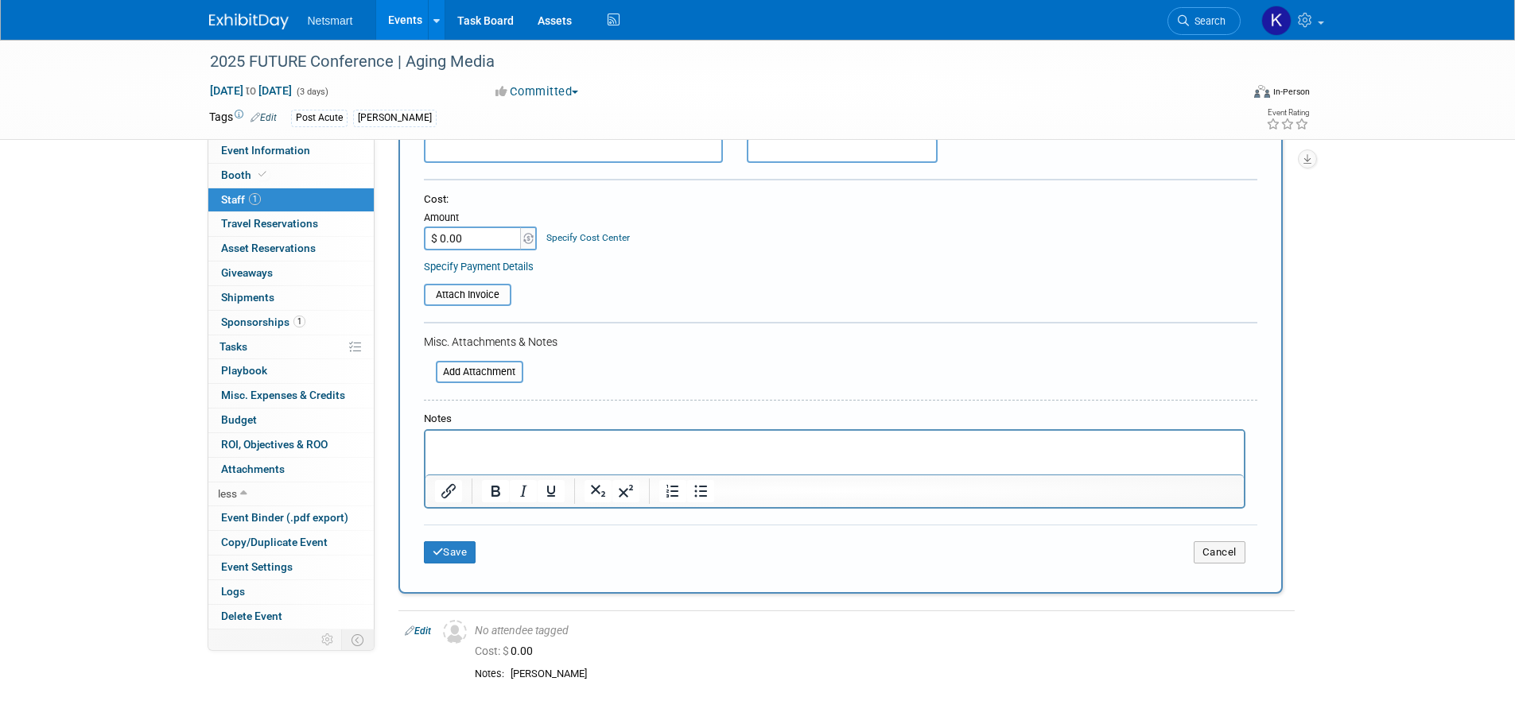
scroll to position [239, 0]
click at [463, 557] on button "Save" at bounding box center [450, 552] width 52 height 22
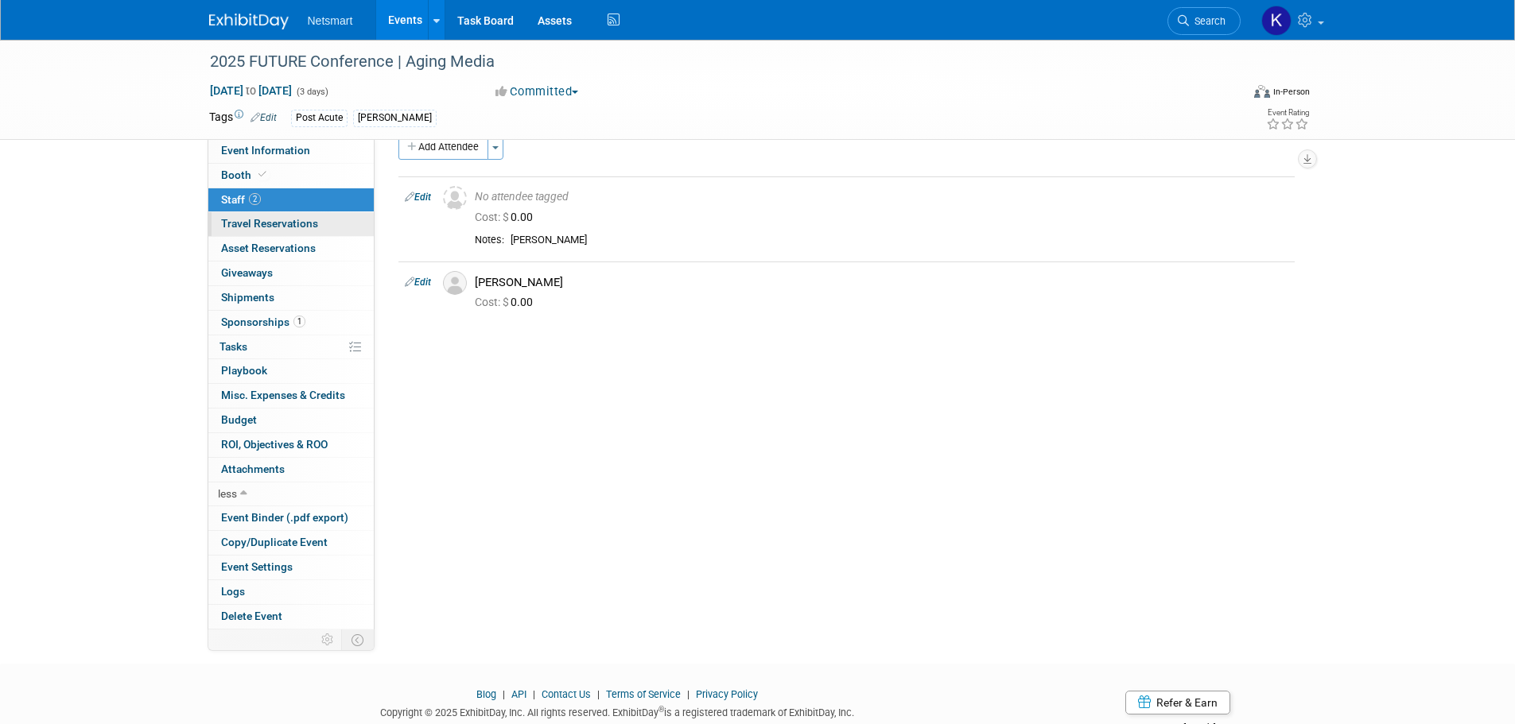
scroll to position [0, 0]
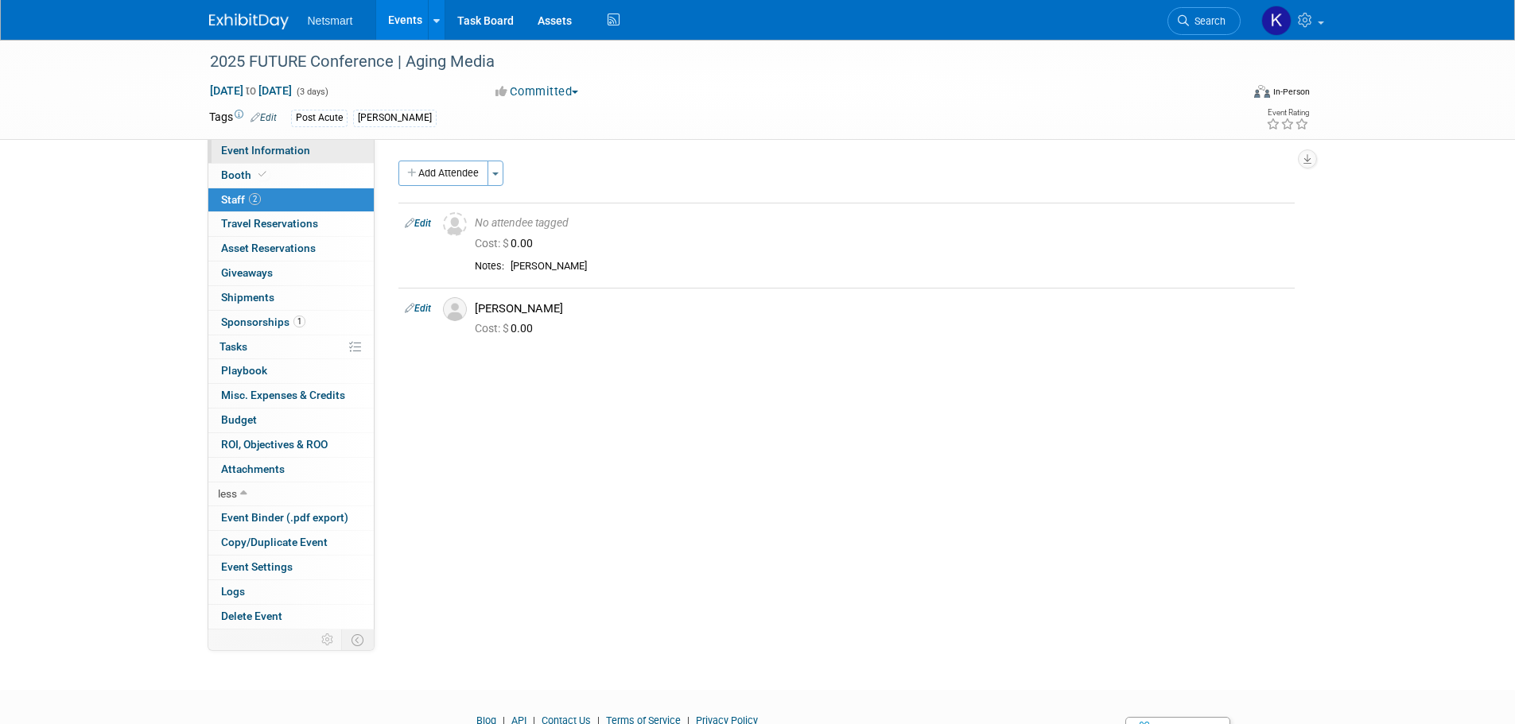
click at [286, 153] on span "Event Information" at bounding box center [265, 150] width 89 height 13
select select "Post Acute"
select select "2"
select select "Yes"
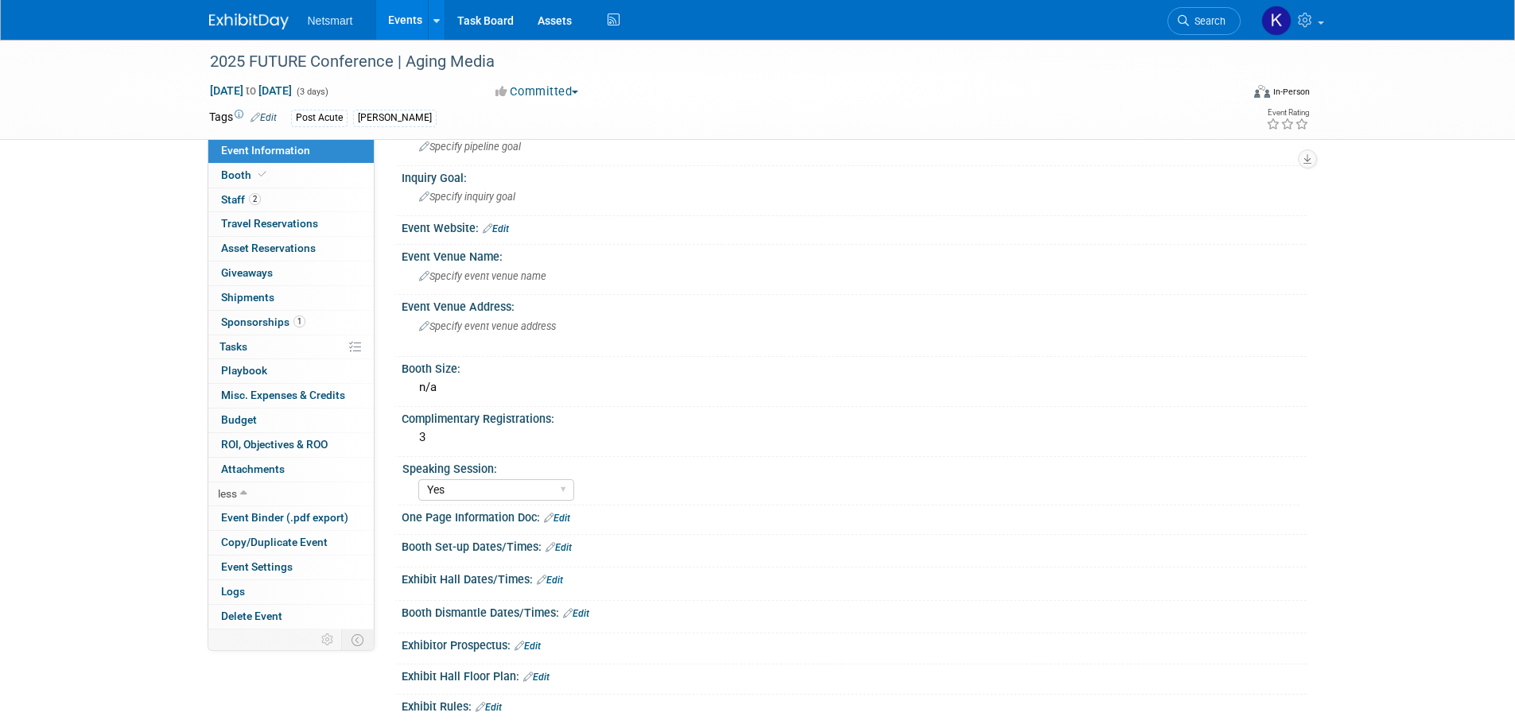
scroll to position [80, 0]
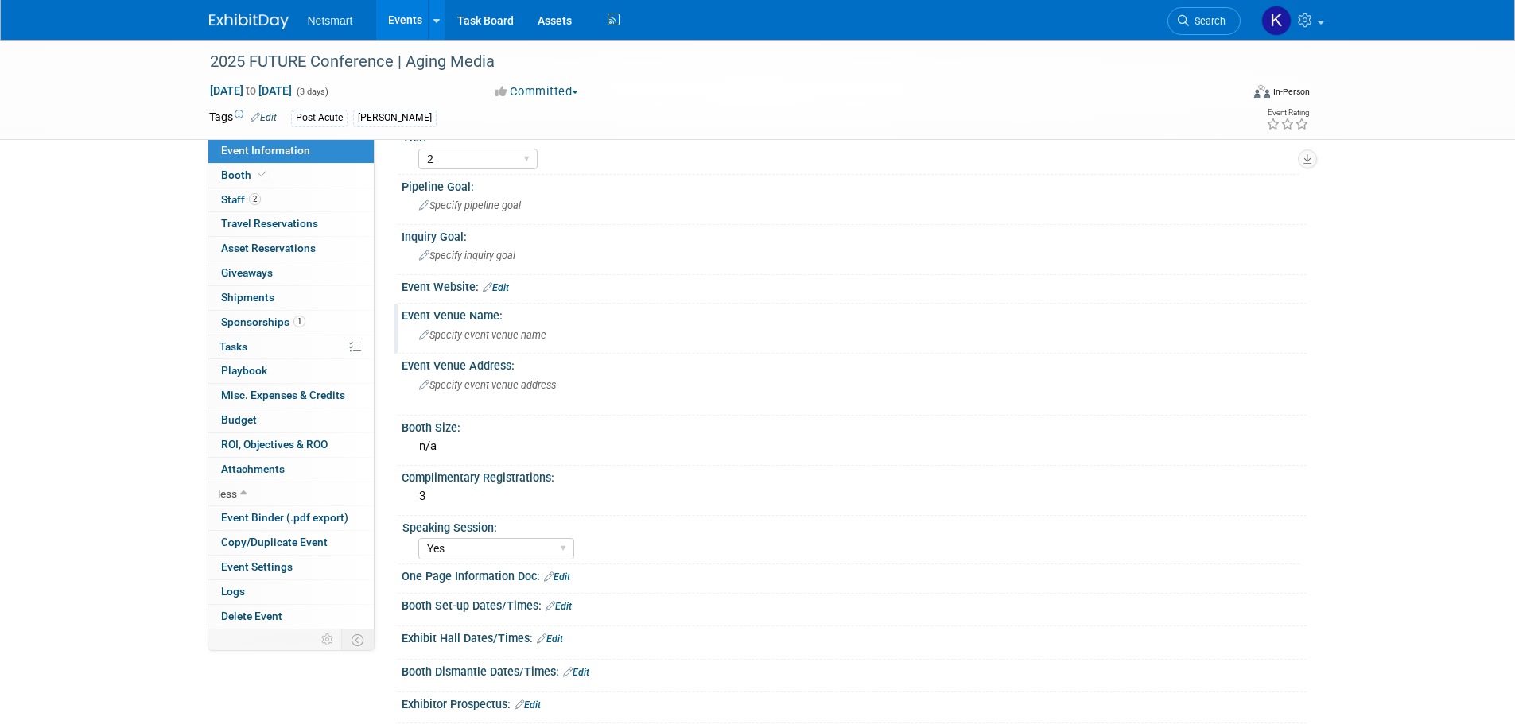
click at [509, 341] on div "Specify event venue name" at bounding box center [854, 335] width 881 height 25
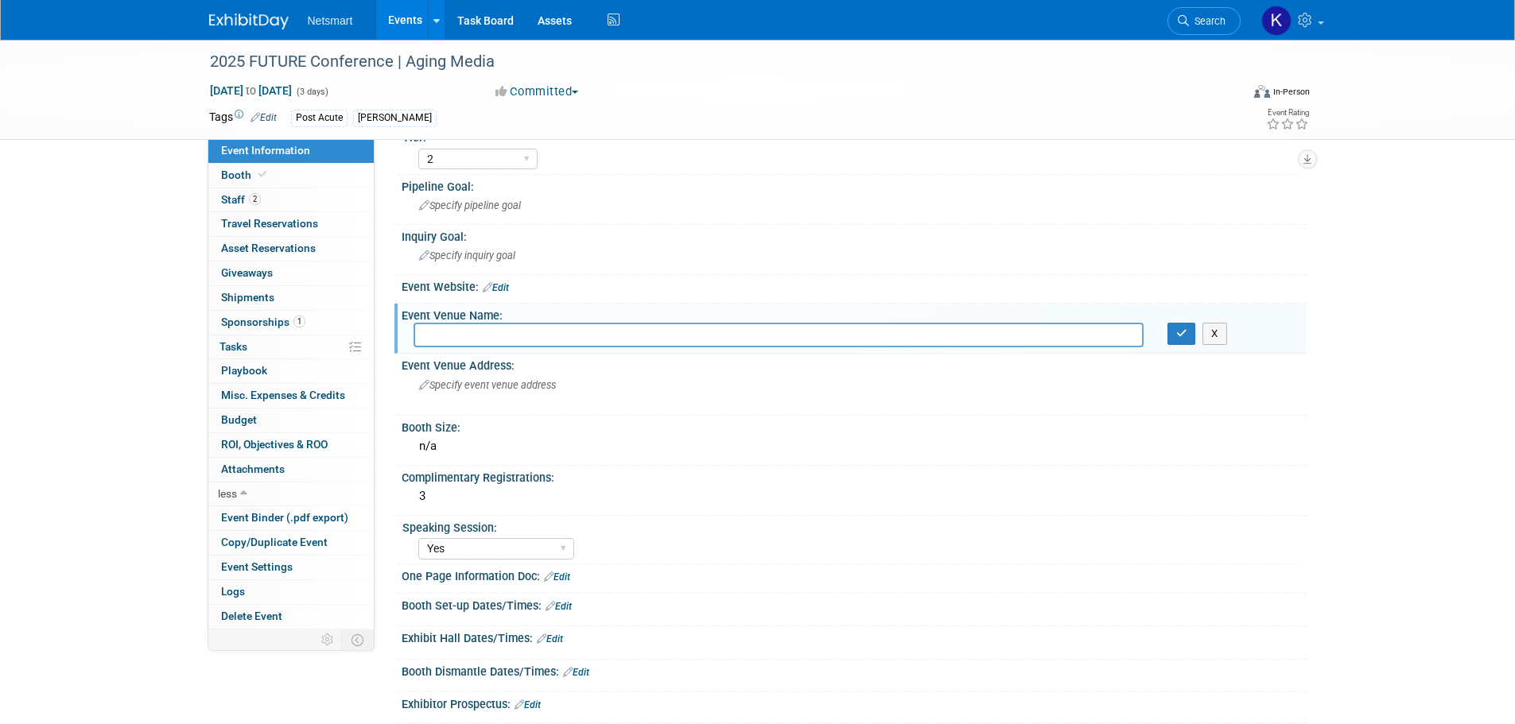
click at [441, 338] on input "text" at bounding box center [779, 335] width 730 height 25
click at [459, 344] on input "text" at bounding box center [779, 335] width 730 height 25
click at [448, 338] on input "JW" at bounding box center [779, 335] width 730 height 25
type input "J"
paste input "JW Marriott Dallas Arts District"
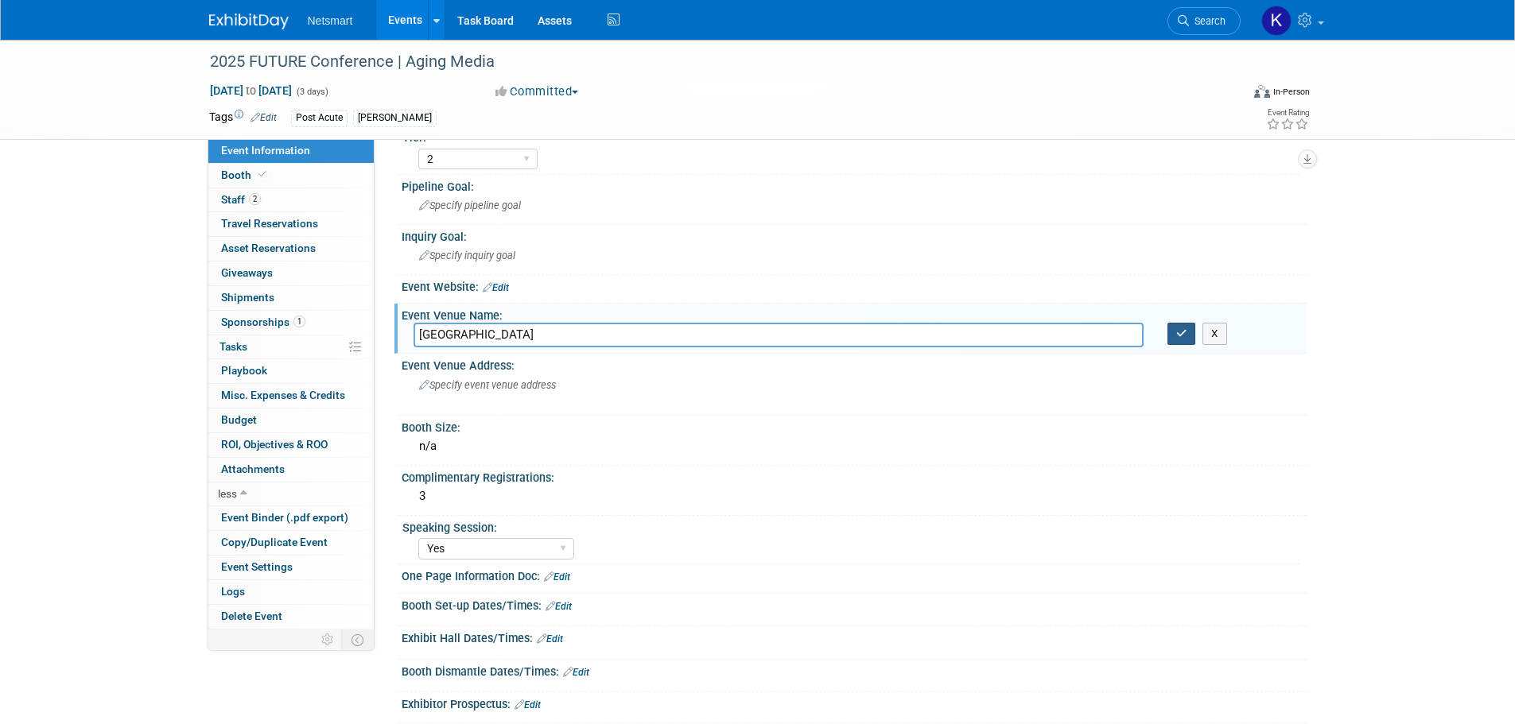
type input "JW Marriott Dallas Arts District"
click at [1179, 337] on icon "button" at bounding box center [1181, 333] width 11 height 10
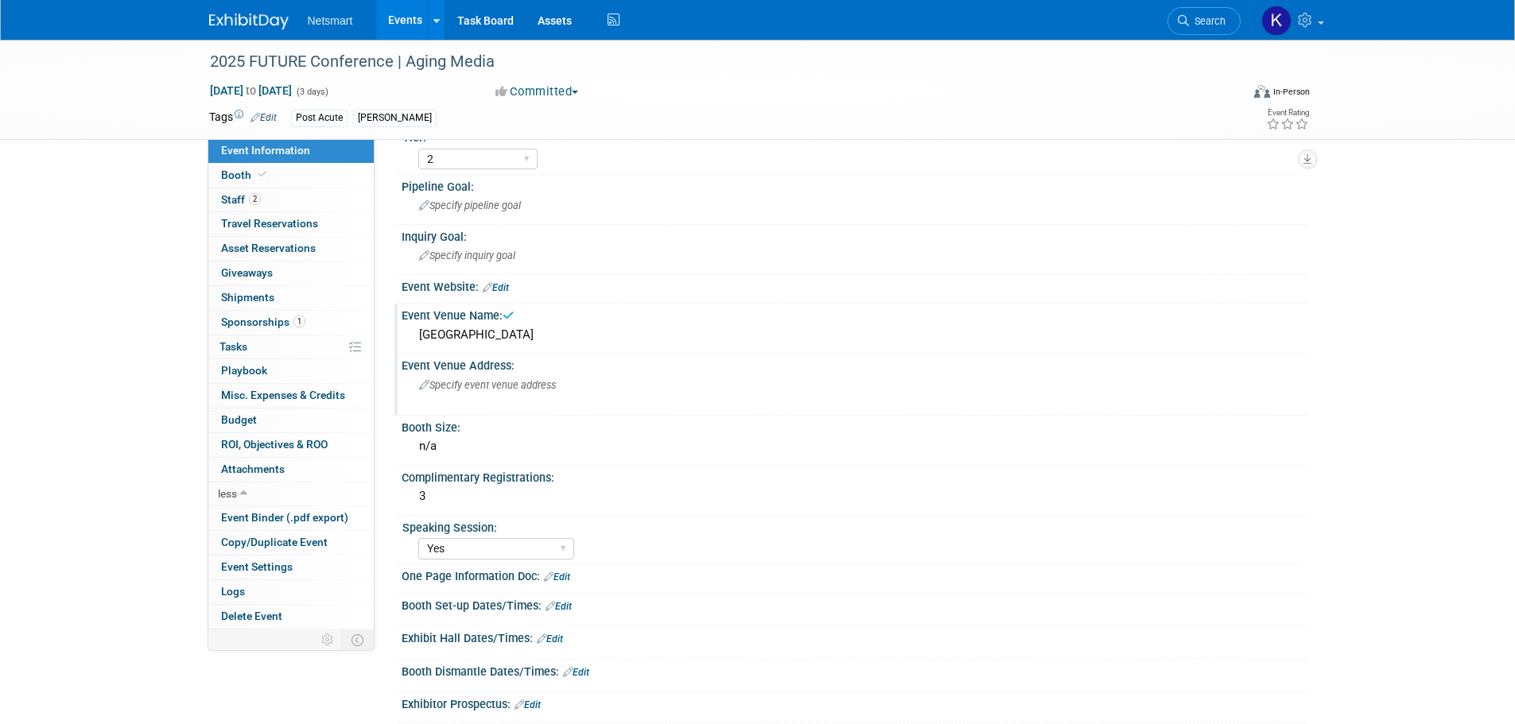
click at [460, 393] on div "Specify event venue address" at bounding box center [590, 391] width 353 height 37
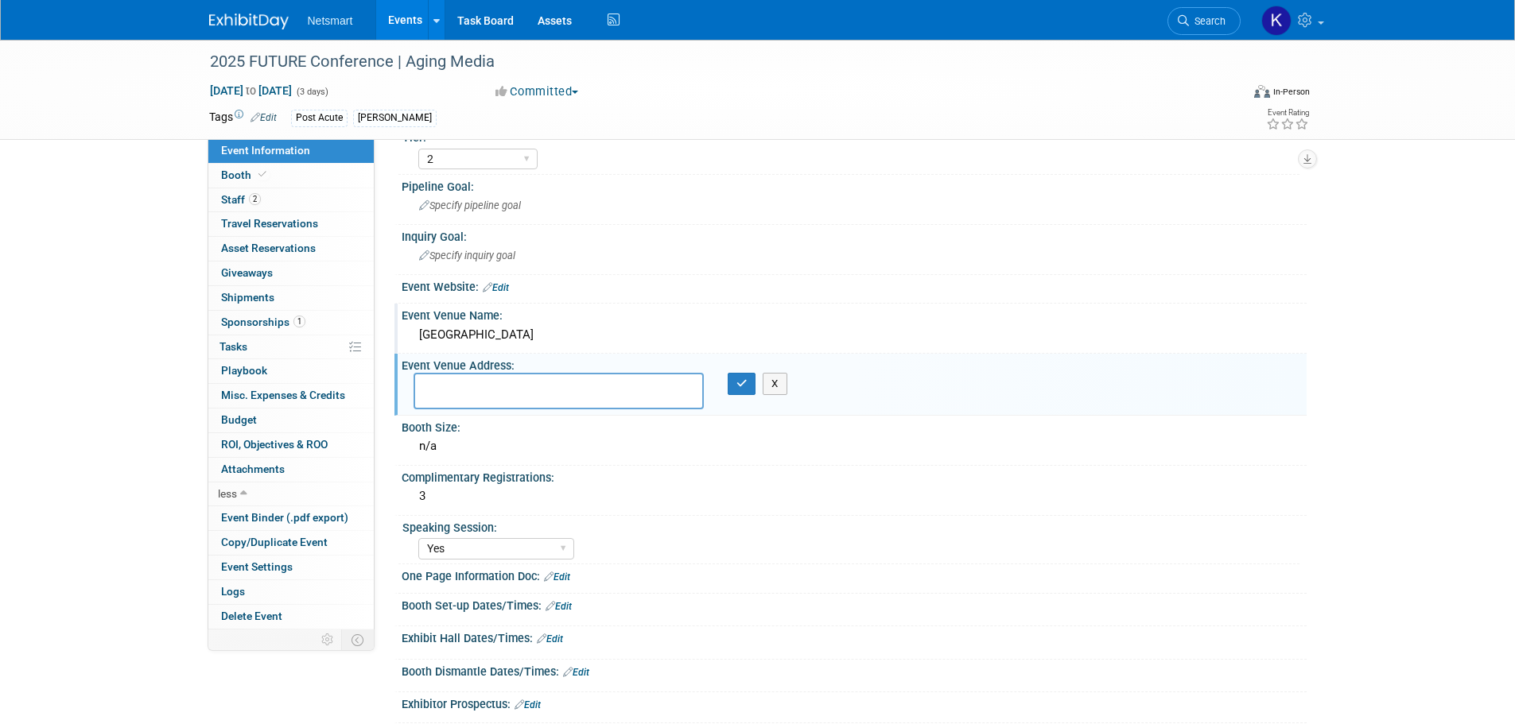
click at [494, 398] on textarea at bounding box center [559, 391] width 290 height 37
paste textarea "800 N Harwood St, Dallas, TX 75201"
type textarea "800 N Harwood St, Dallas, TX 75201"
click at [740, 374] on button "button" at bounding box center [742, 384] width 29 height 22
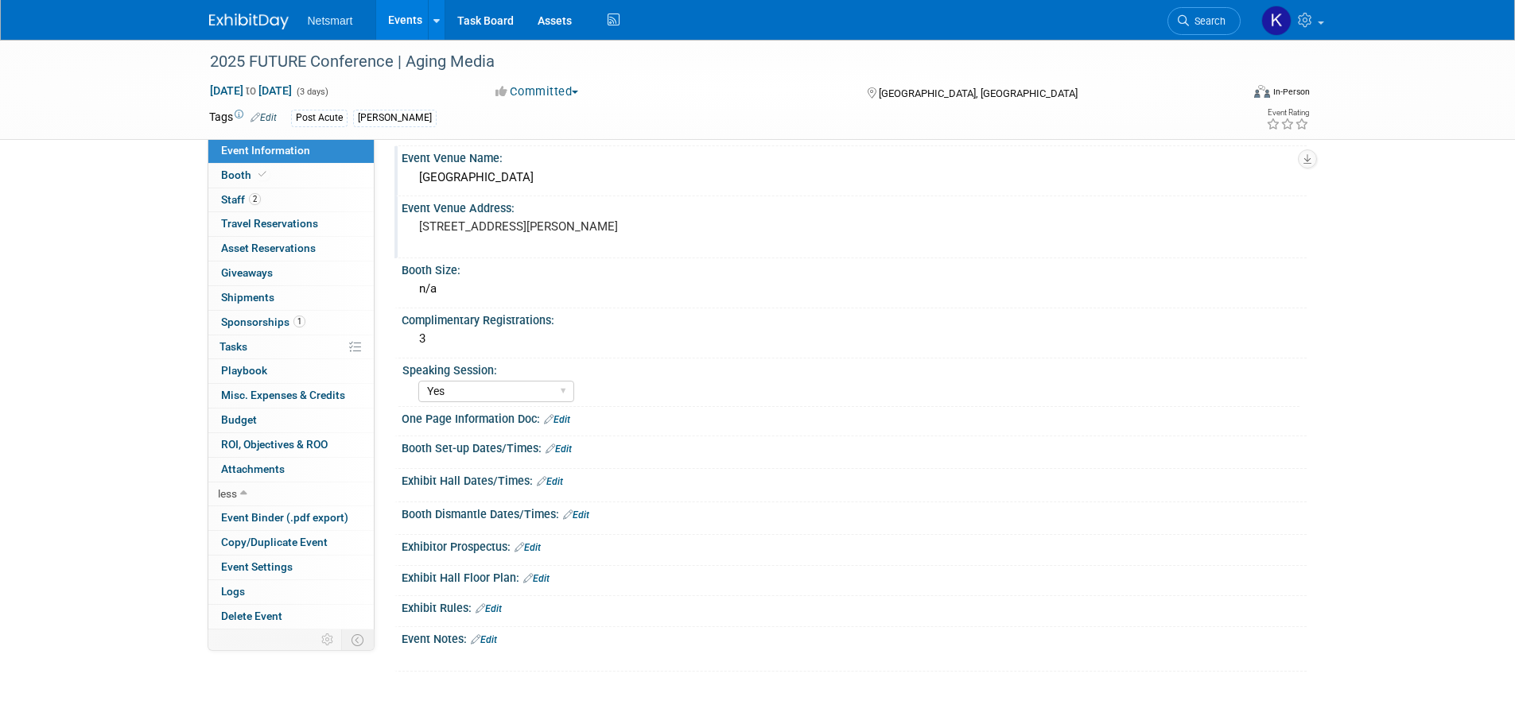
scroll to position [239, 0]
click at [293, 84] on span "Aug 15, 2025 to Aug 17, 2025" at bounding box center [251, 91] width 84 height 14
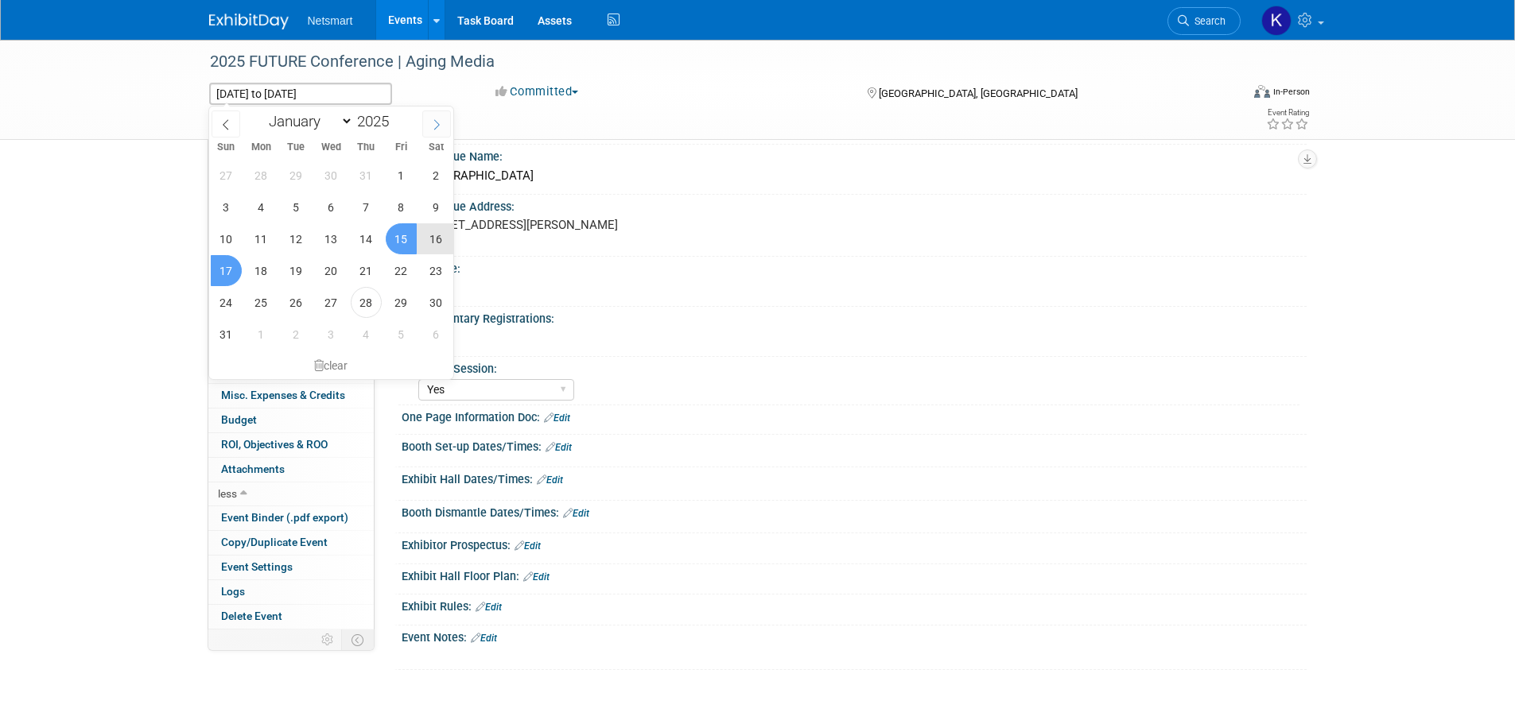
click at [433, 129] on icon at bounding box center [436, 124] width 11 height 11
select select "8"
click at [251, 243] on span "15" at bounding box center [261, 238] width 31 height 31
type input "Sep 15, 2025"
click at [326, 253] on span "17" at bounding box center [331, 238] width 31 height 31
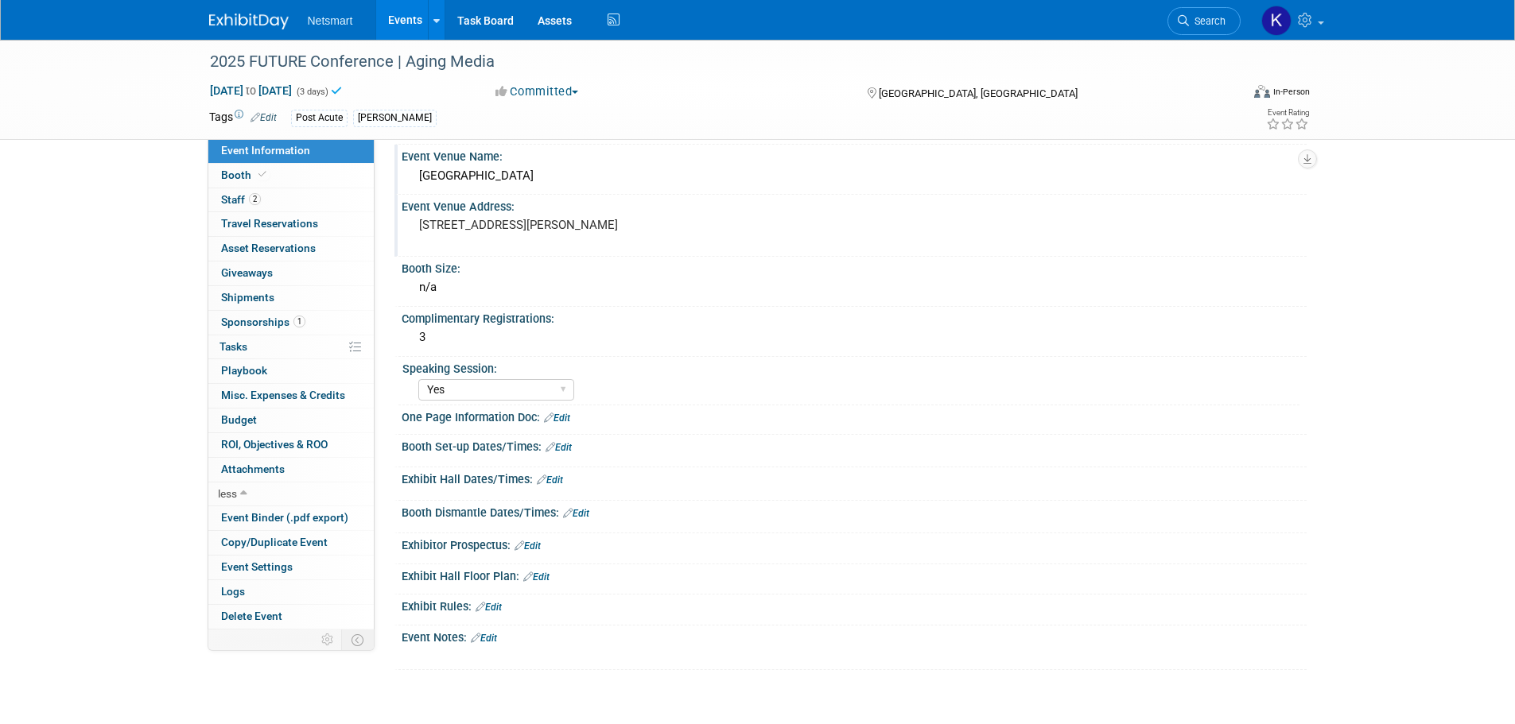
click at [683, 365] on div "Speaking Session:" at bounding box center [850, 367] width 897 height 20
click at [550, 483] on link "Edit" at bounding box center [550, 480] width 26 height 11
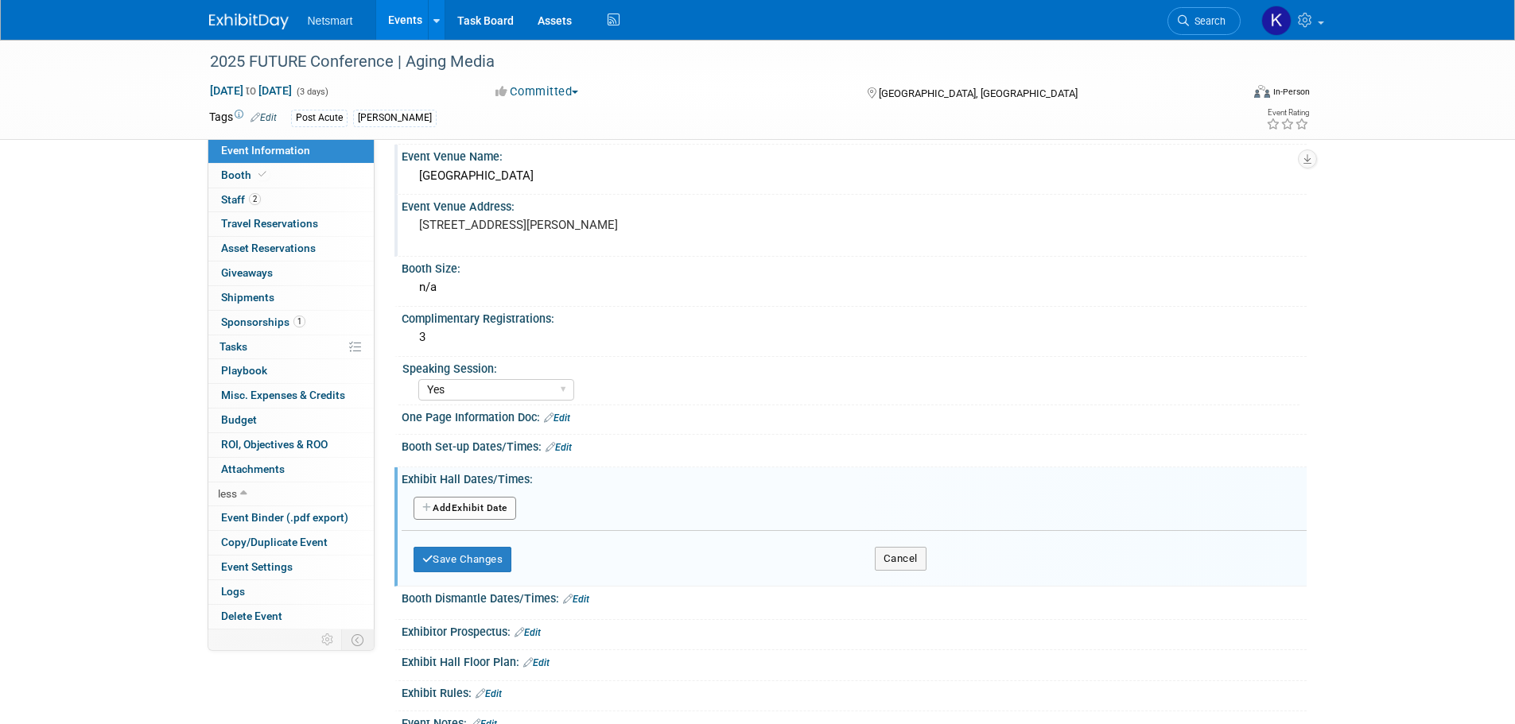
click at [466, 507] on button "Add Another Exhibit Date" at bounding box center [465, 509] width 103 height 24
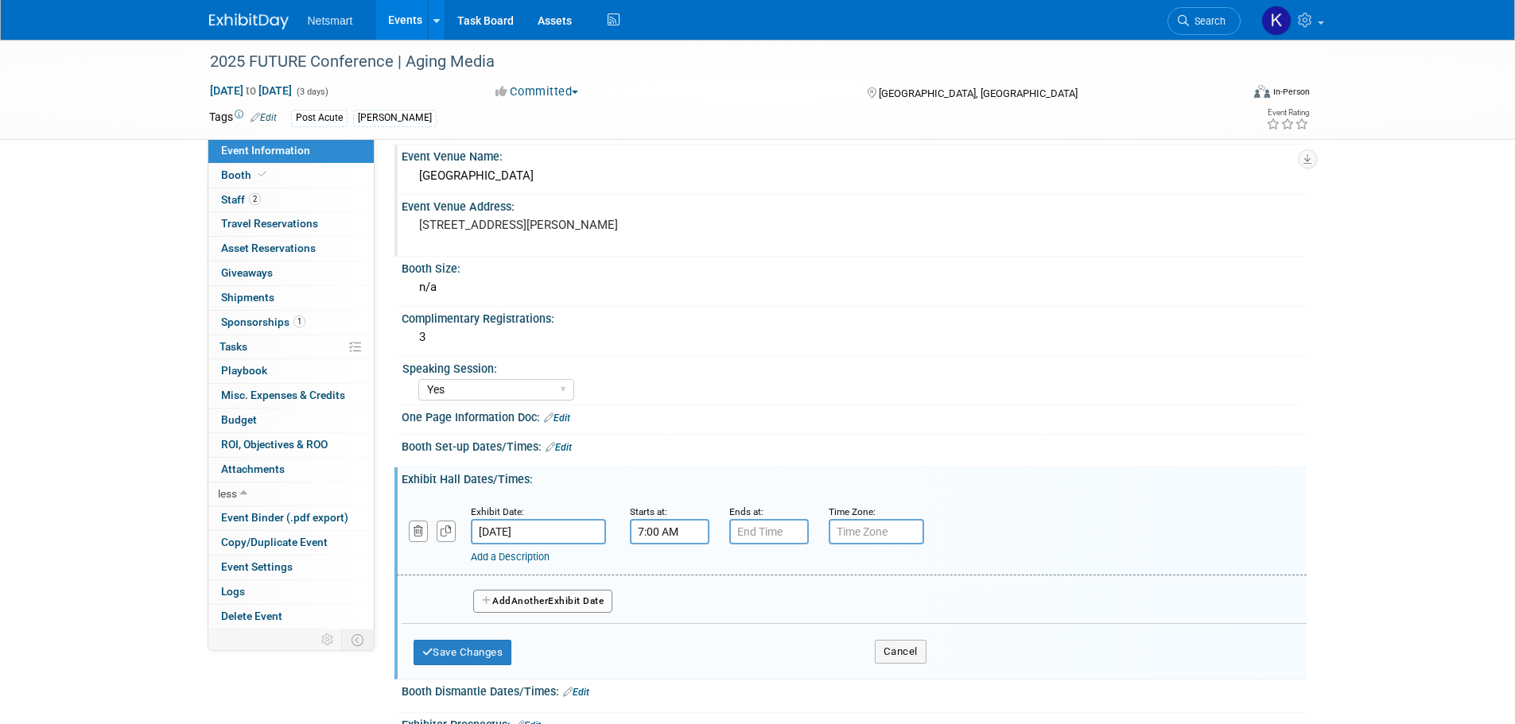
click at [662, 538] on input "7:00 AM" at bounding box center [670, 531] width 80 height 25
click at [667, 573] on span at bounding box center [667, 571] width 28 height 28
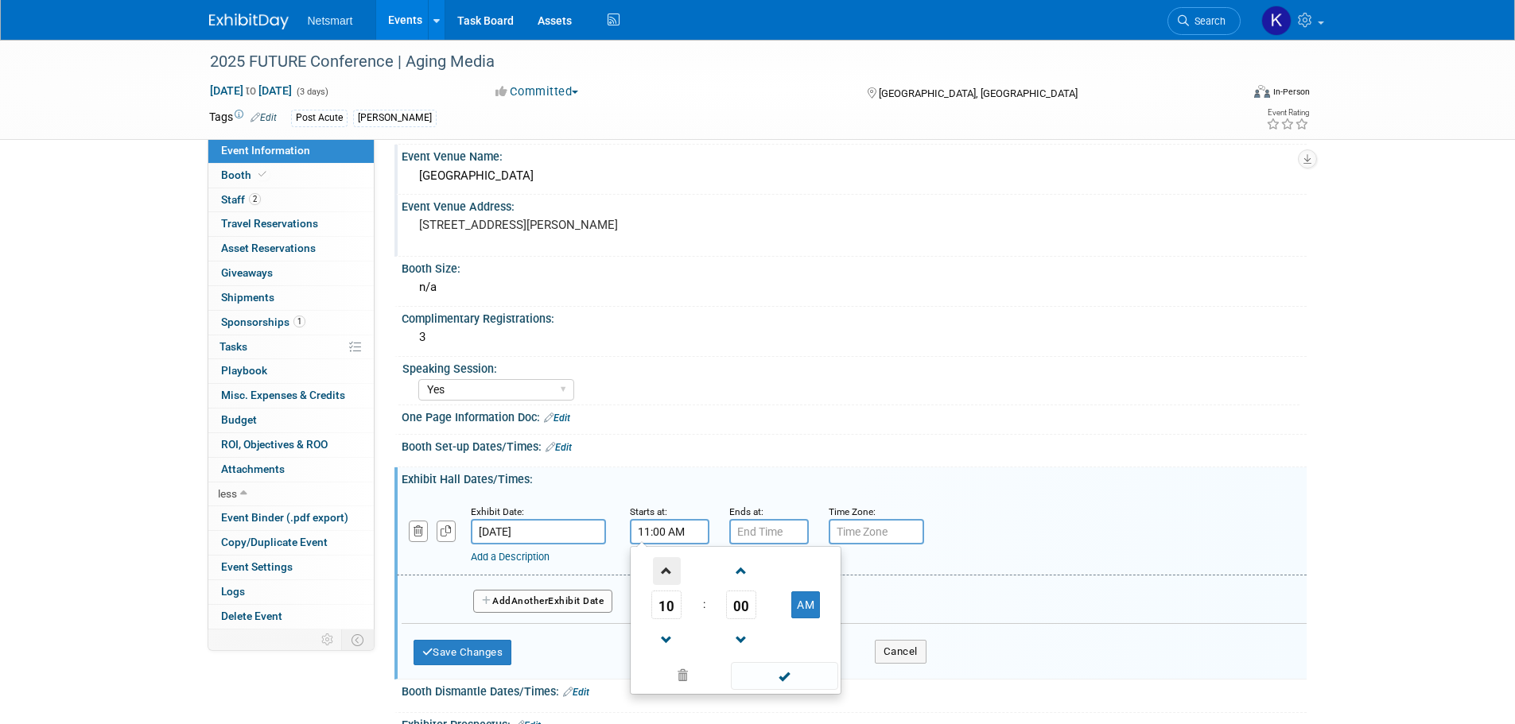
click at [667, 573] on span at bounding box center [667, 571] width 28 height 28
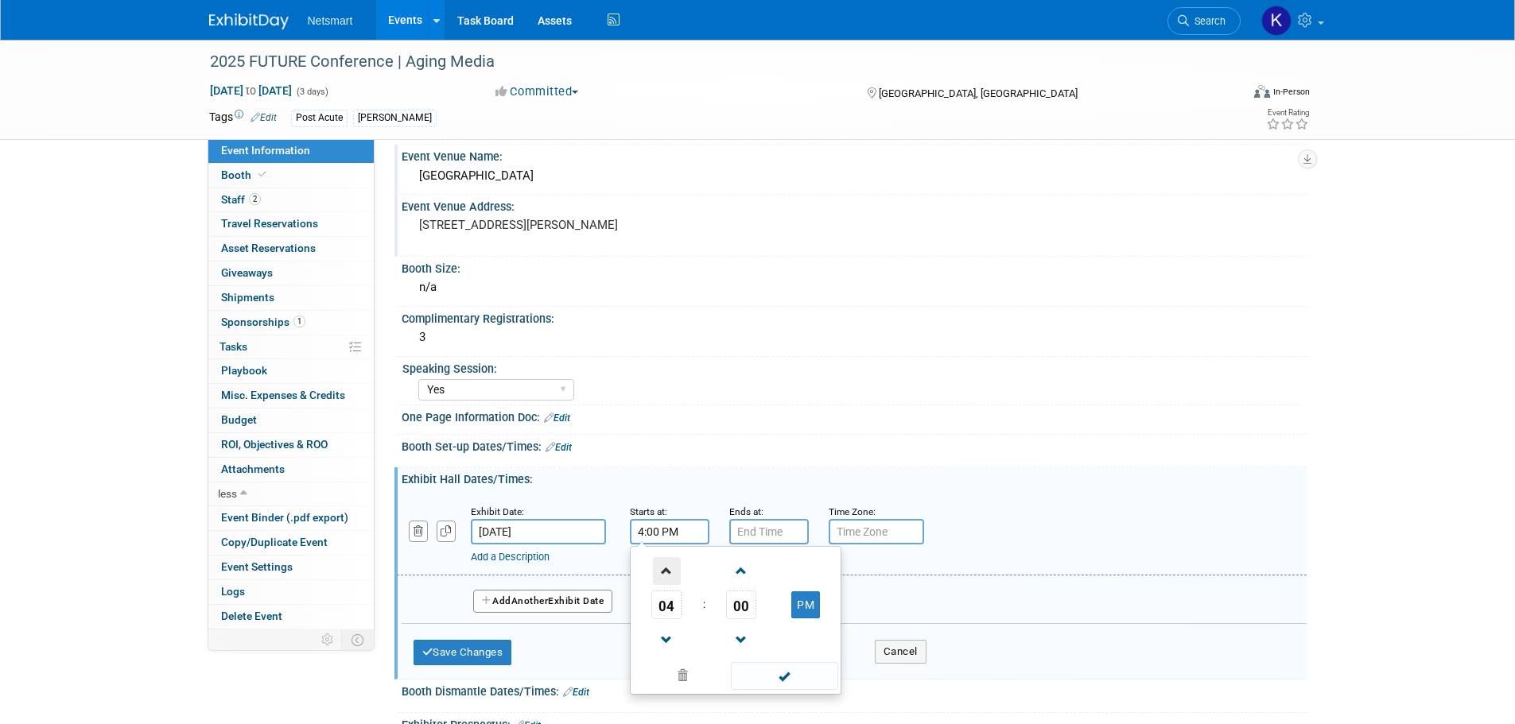
click at [667, 573] on span at bounding box center [667, 571] width 28 height 28
type input "5:00 PM"
type input "7:00 PM"
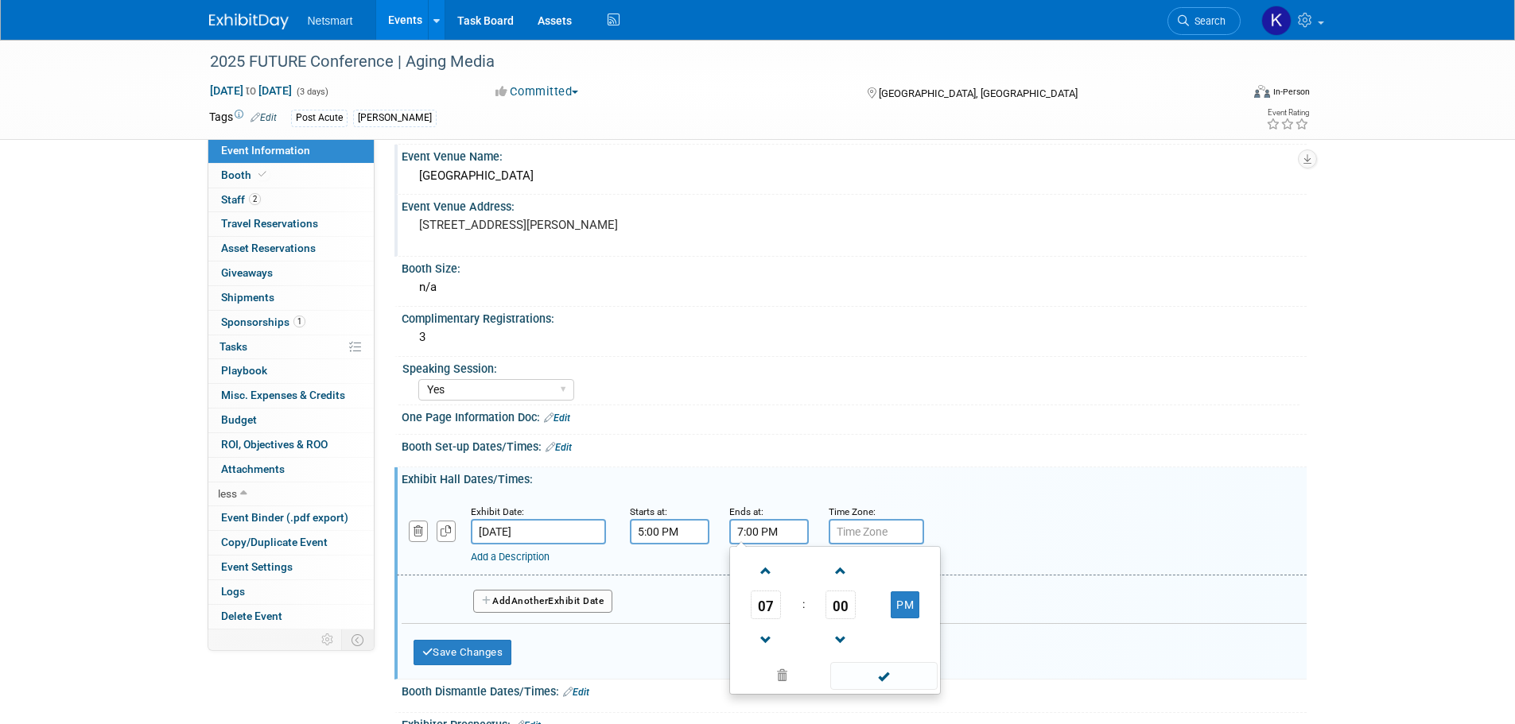
click at [743, 539] on input "7:00 PM" at bounding box center [769, 531] width 80 height 25
click at [855, 530] on input "text" at bounding box center [876, 531] width 95 height 25
type input "c"
type input "CT"
click at [542, 597] on span "Another" at bounding box center [529, 601] width 37 height 11
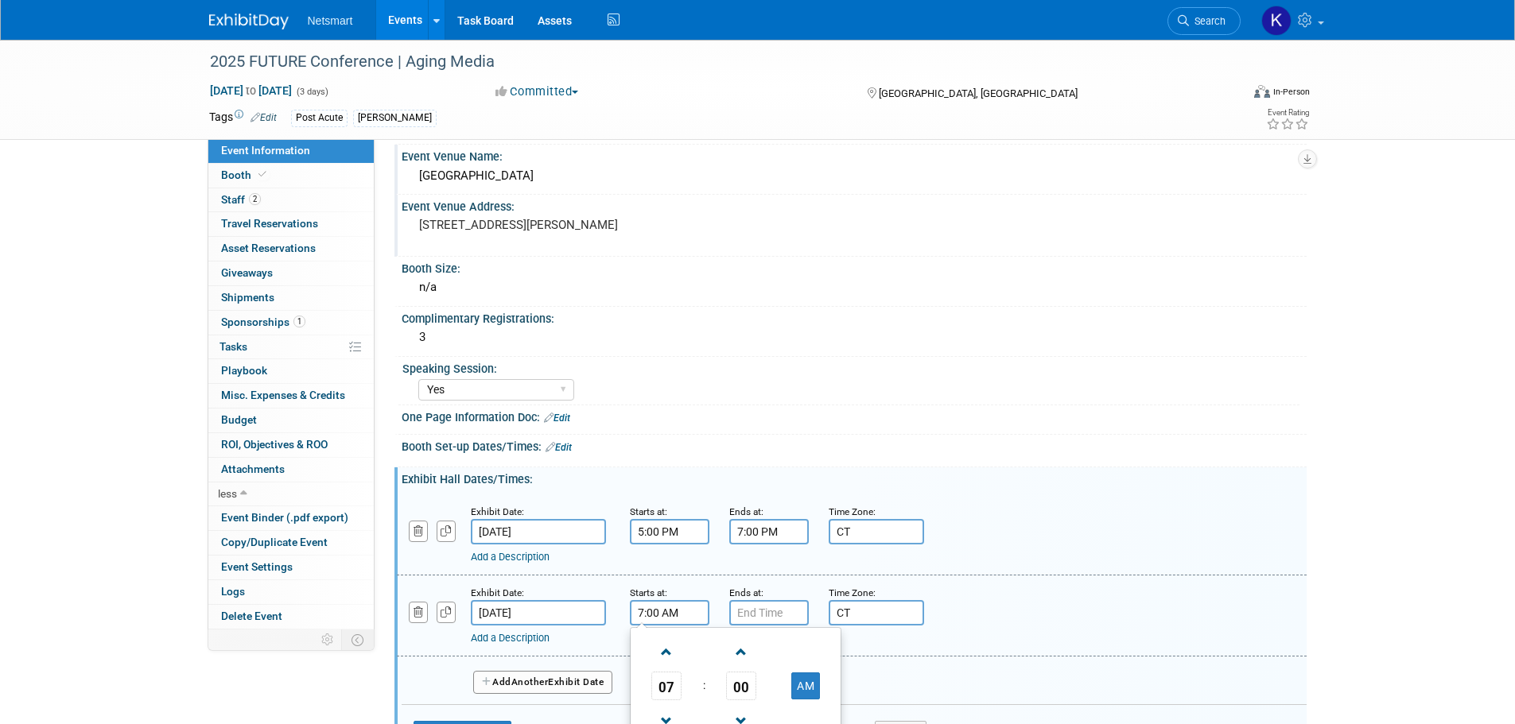
click at [640, 612] on input "7:00 AM" at bounding box center [670, 612] width 80 height 25
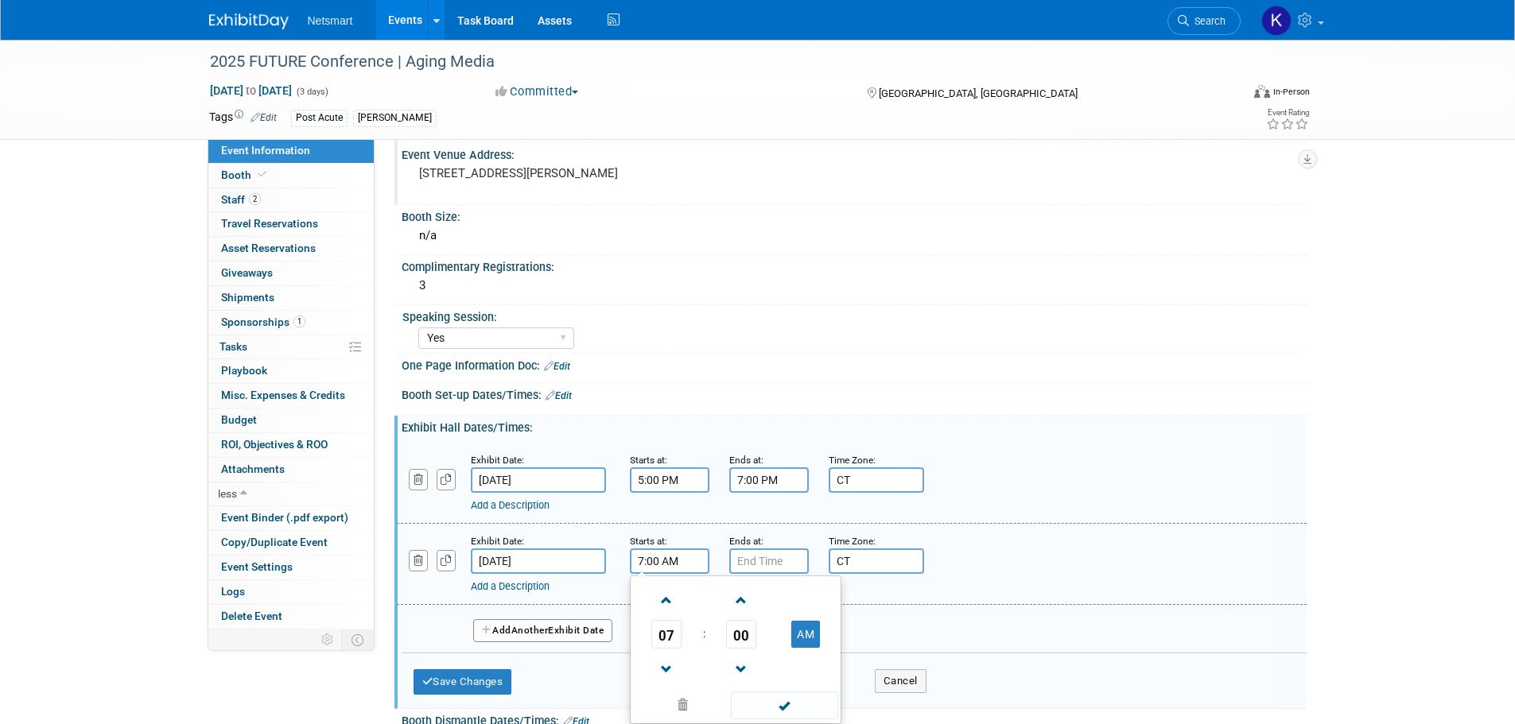
scroll to position [318, 0]
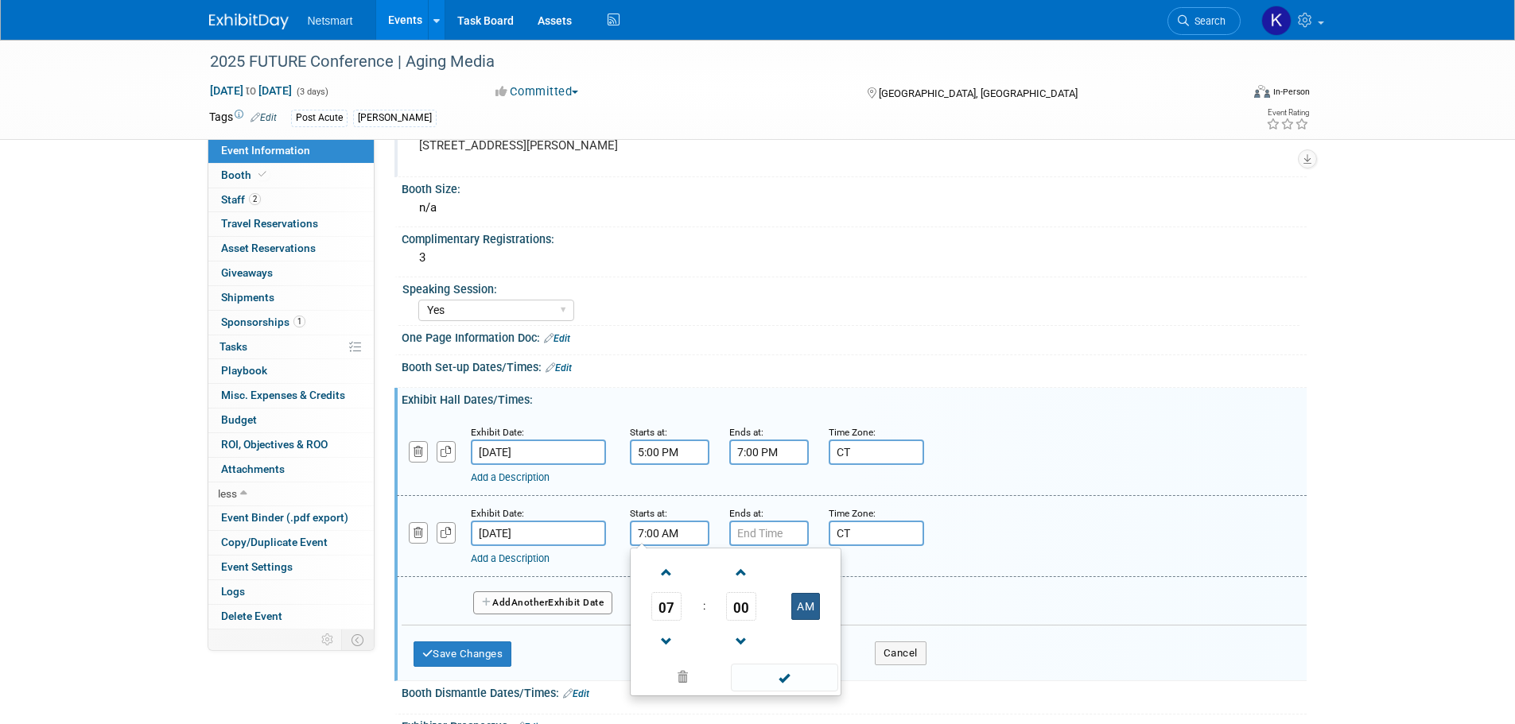
click at [805, 616] on button "AM" at bounding box center [805, 606] width 29 height 27
click at [811, 597] on button "PM" at bounding box center [805, 606] width 29 height 27
click at [675, 573] on span at bounding box center [667, 573] width 28 height 28
type input "8:00 AM"
click at [731, 538] on input "7:00 PM" at bounding box center [769, 533] width 80 height 25
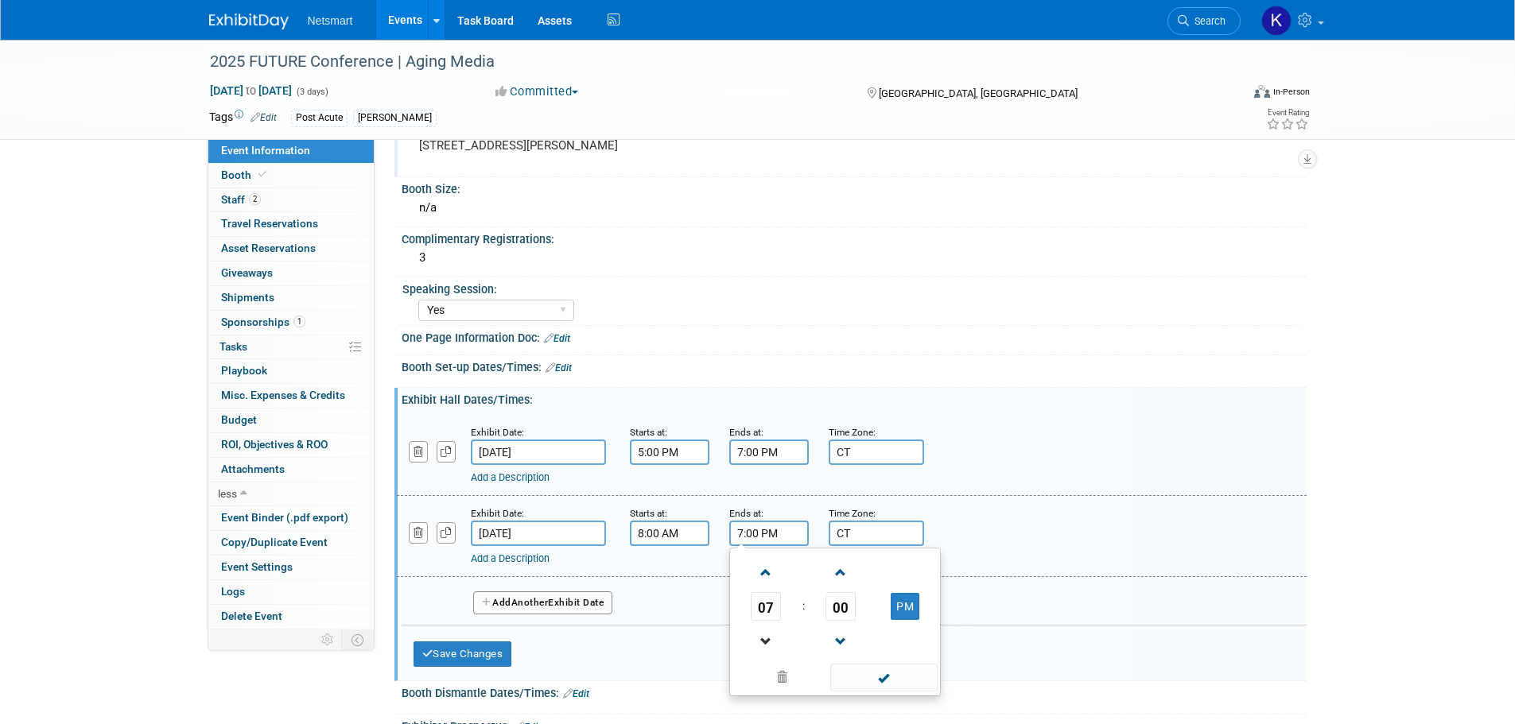
click at [764, 625] on link at bounding box center [766, 641] width 30 height 41
type input "6:00 PM"
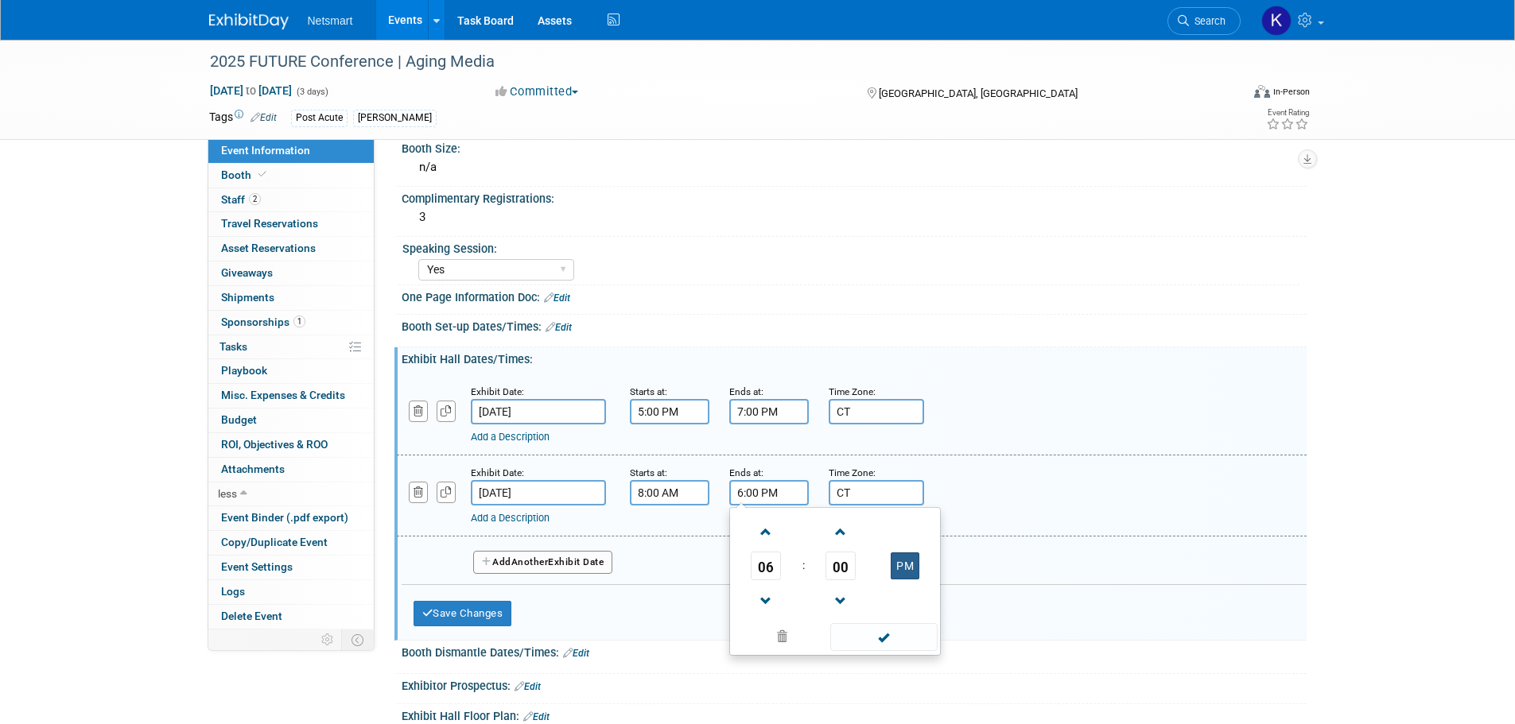
scroll to position [398, 0]
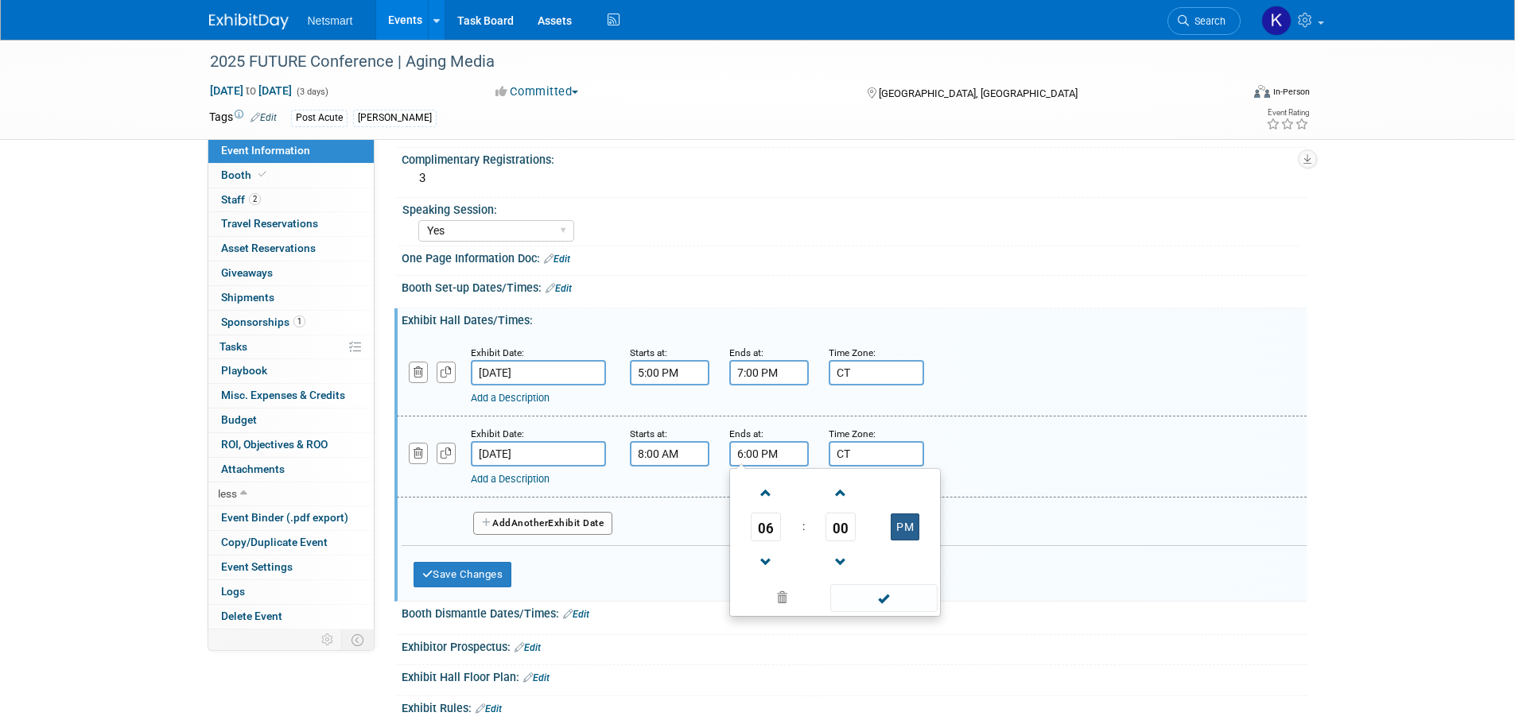
click at [895, 608] on span at bounding box center [883, 599] width 107 height 28
click at [549, 520] on span "Another" at bounding box center [529, 523] width 37 height 11
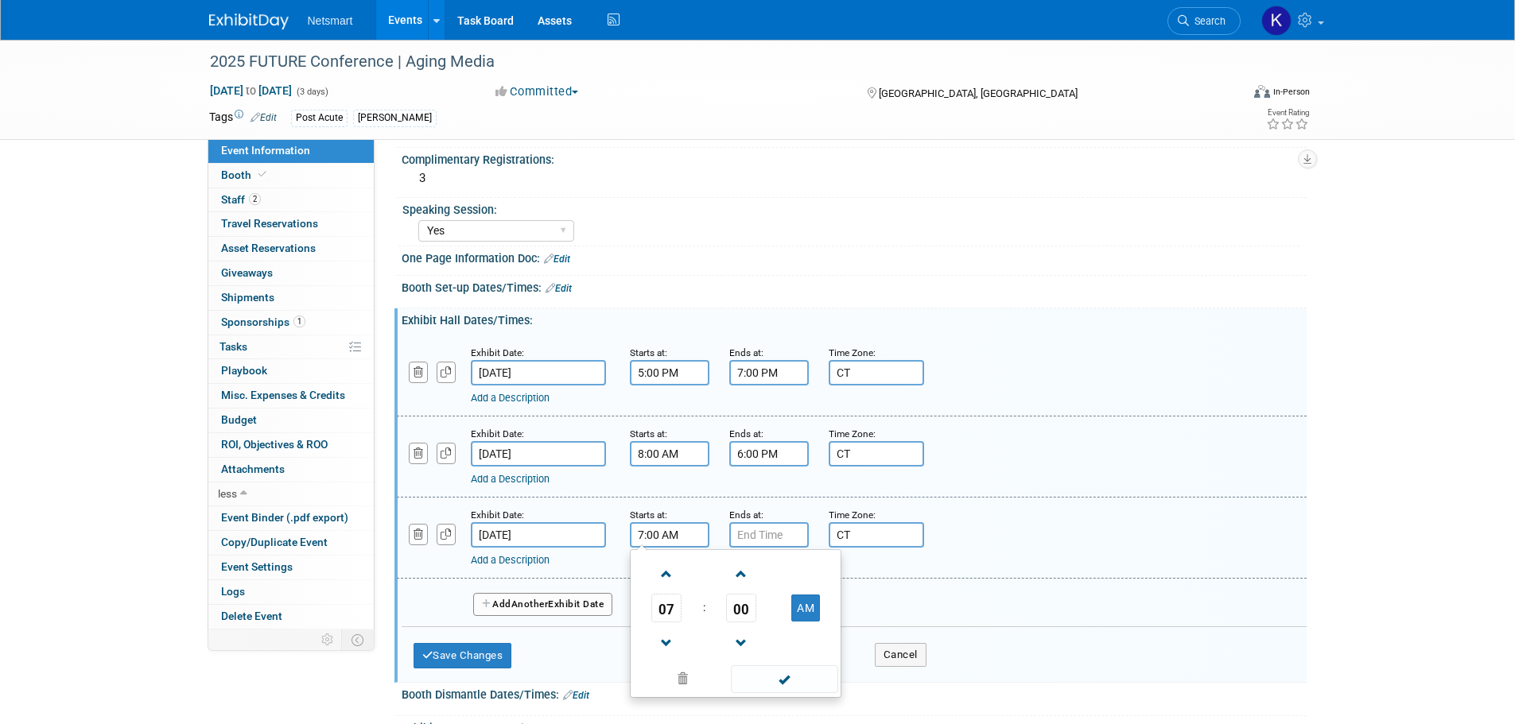
click at [674, 537] on input "7:00 AM" at bounding box center [670, 534] width 80 height 25
click at [671, 569] on span at bounding box center [667, 575] width 28 height 28
type input "8:00 AM"
click at [744, 540] on input "7:00 PM" at bounding box center [769, 534] width 80 height 25
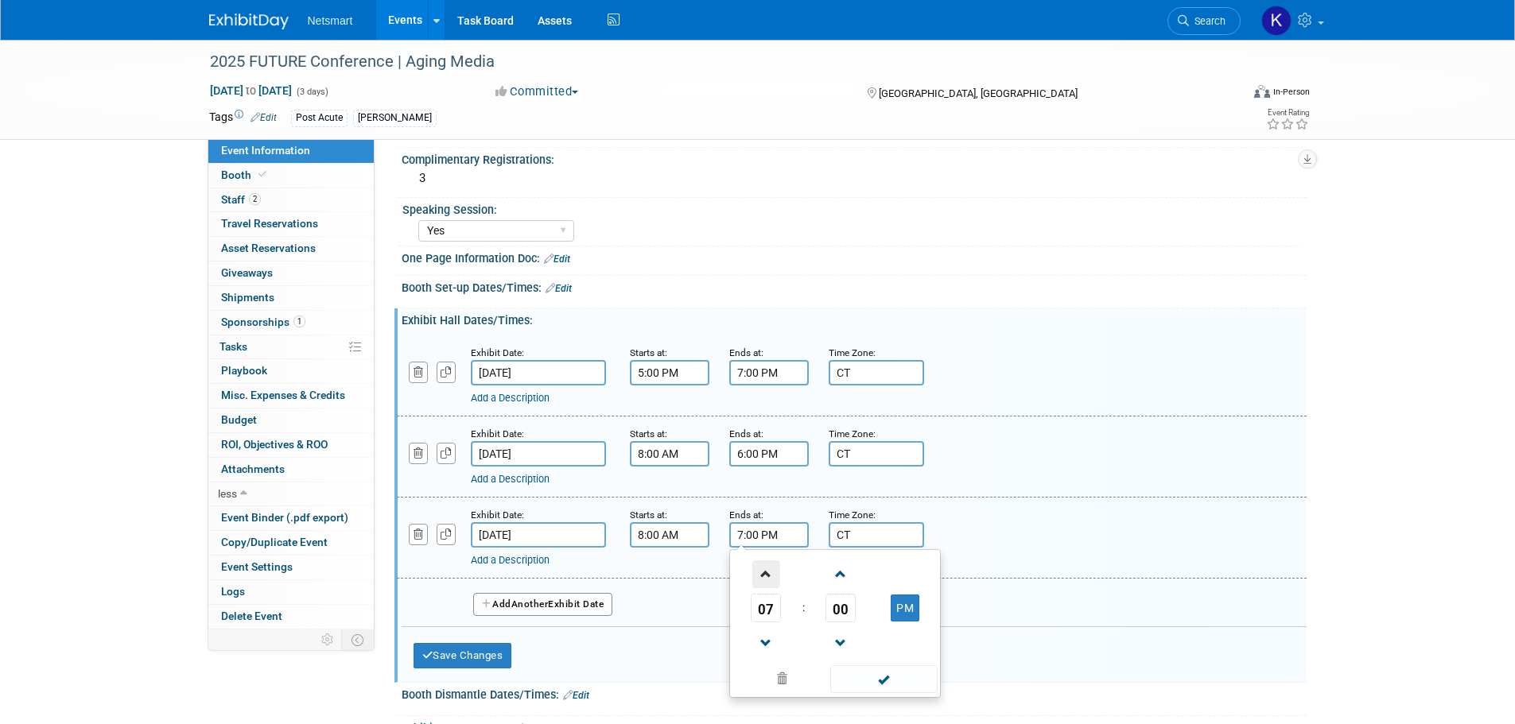
click at [757, 588] on span at bounding box center [766, 575] width 28 height 28
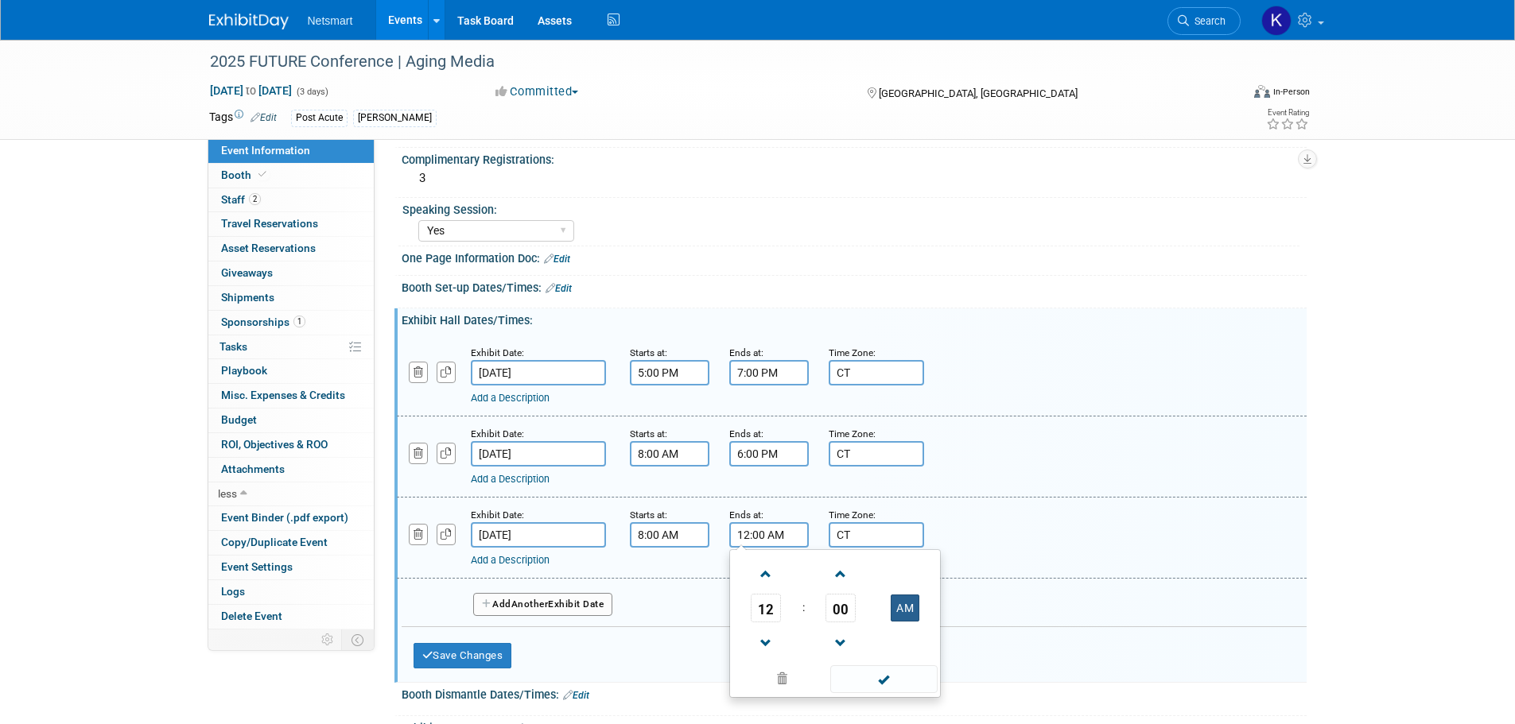
click at [903, 602] on button "AM" at bounding box center [905, 608] width 29 height 27
type input "12:00 PM"
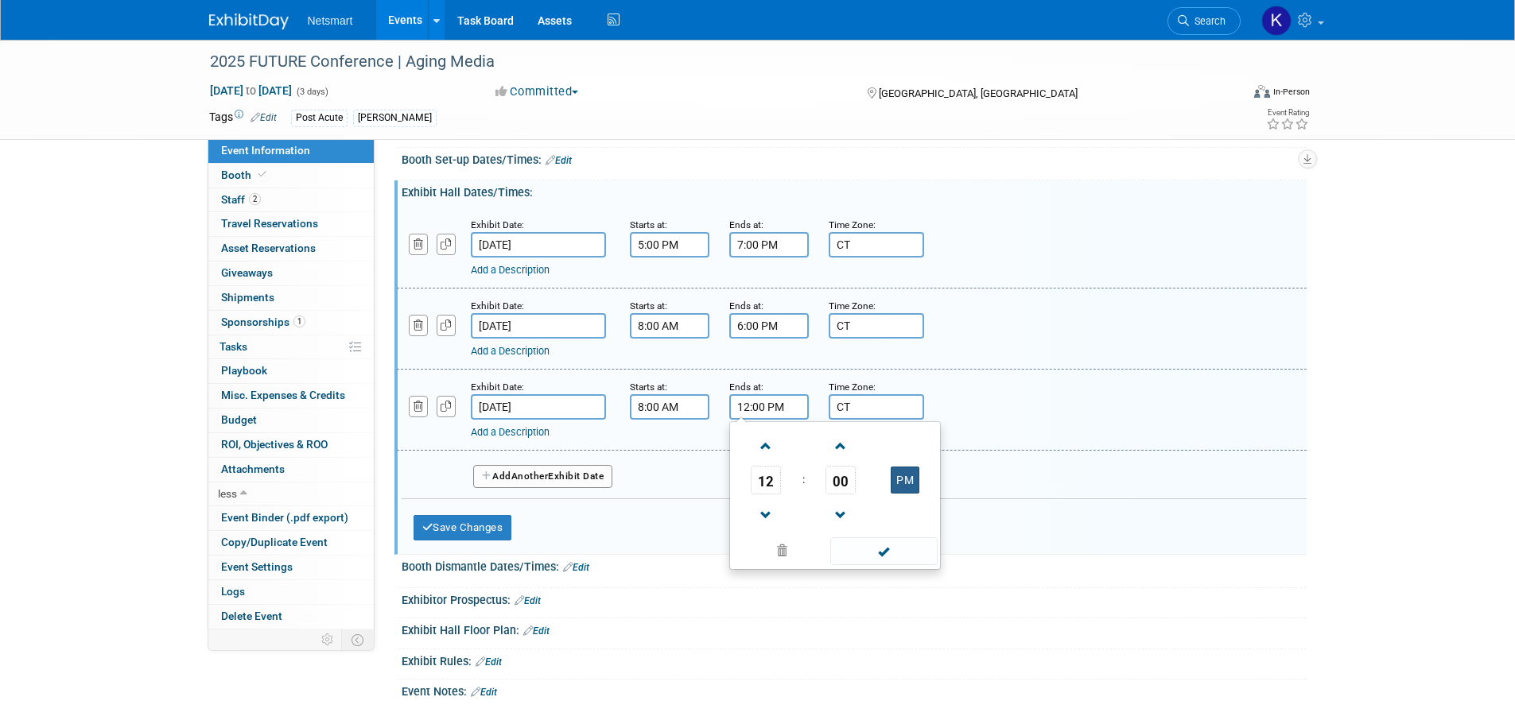
scroll to position [557, 0]
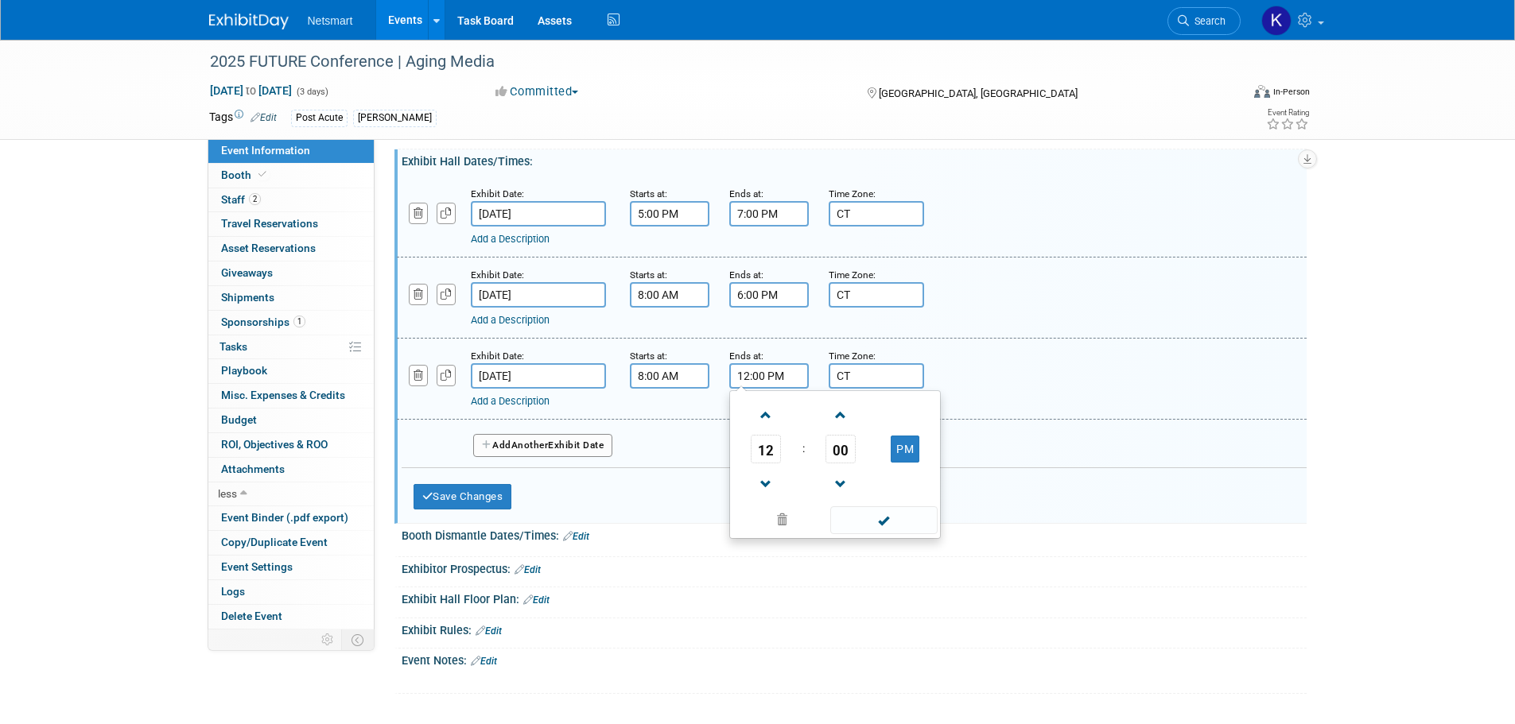
click at [657, 503] on div "Save Changes Cancel" at bounding box center [670, 492] width 513 height 49
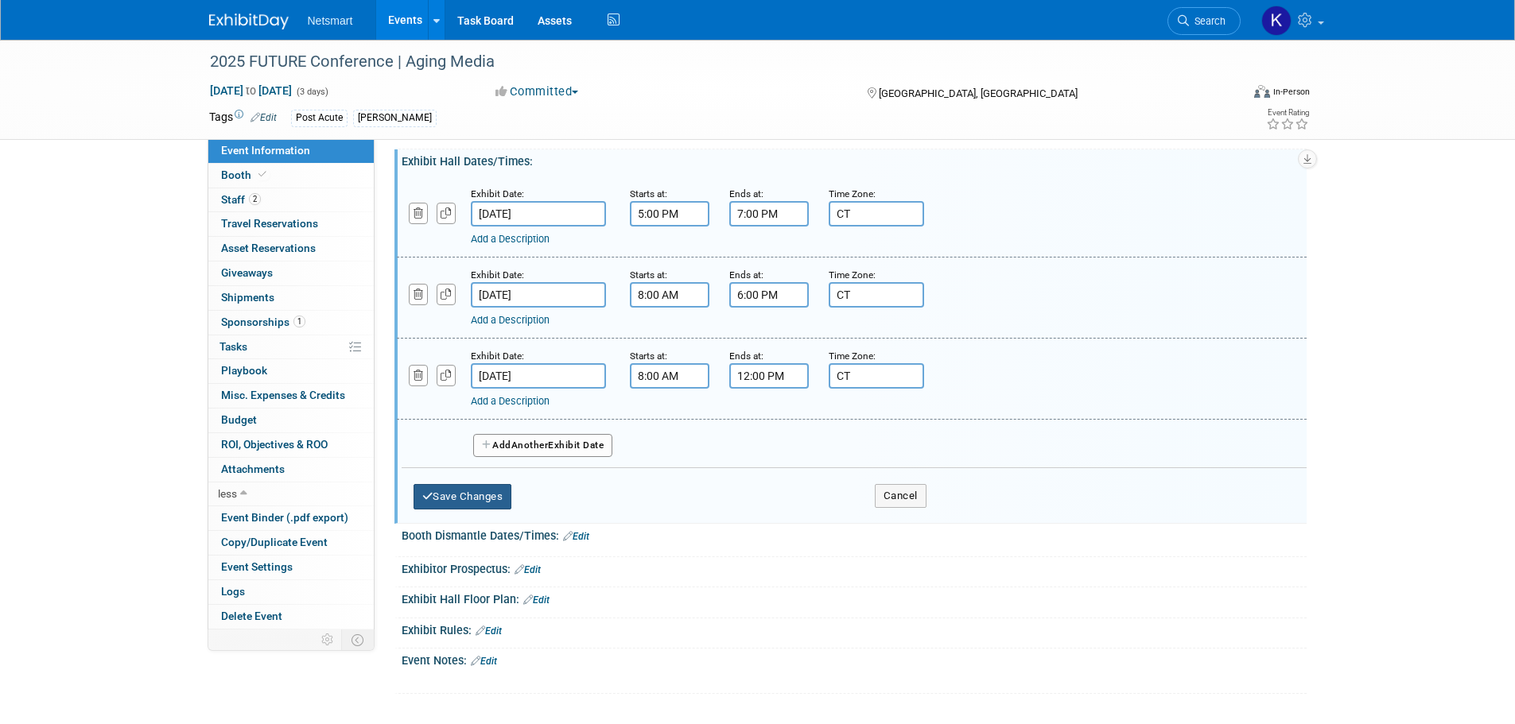
click at [462, 495] on button "Save Changes" at bounding box center [463, 496] width 99 height 25
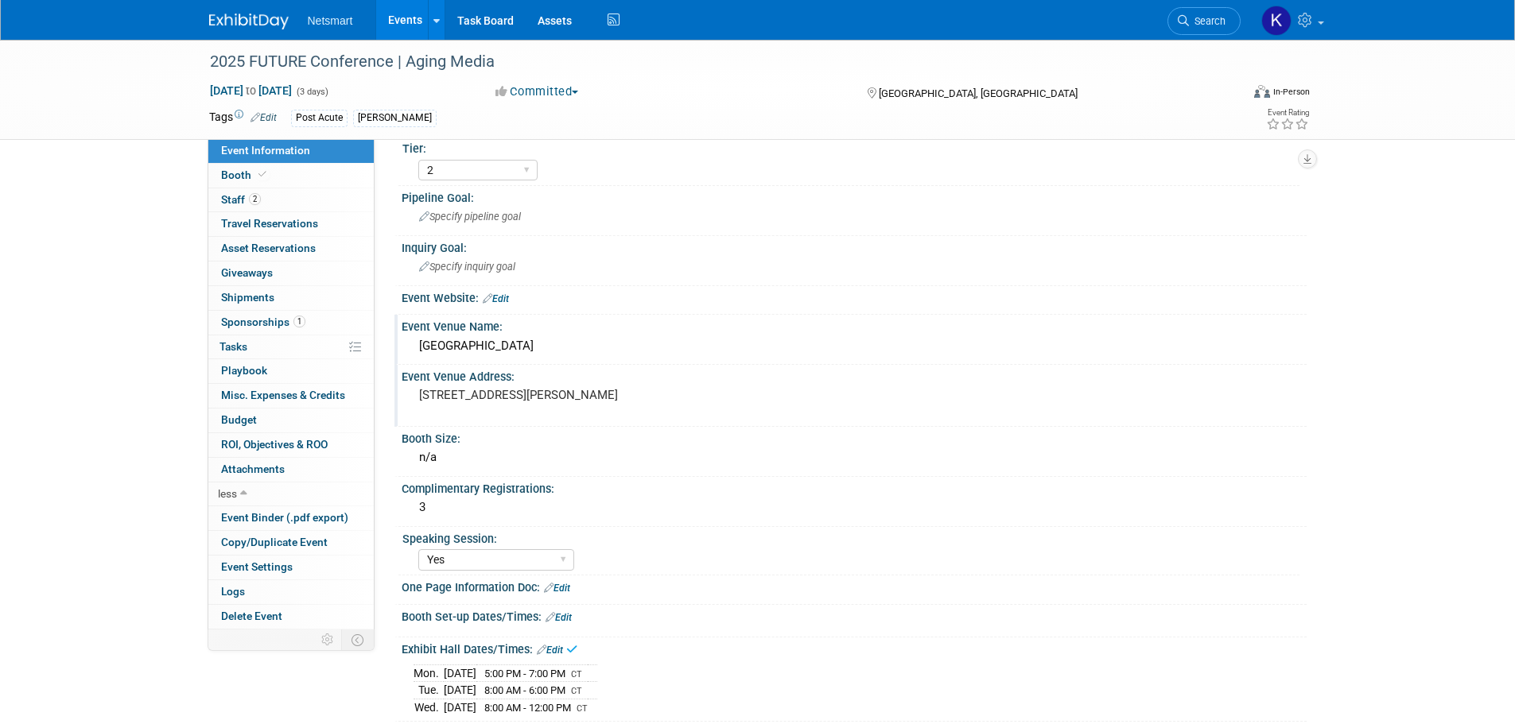
scroll to position [0, 0]
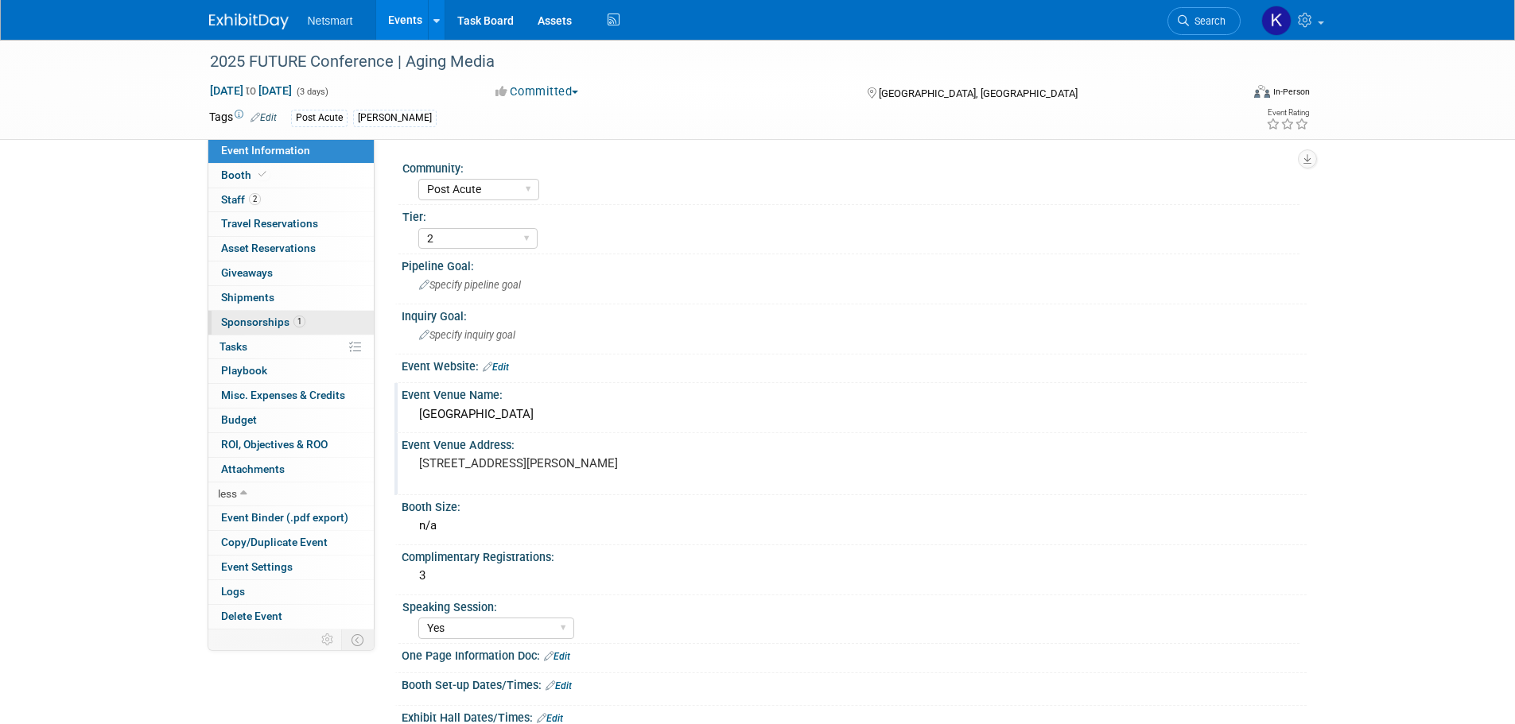
click at [298, 327] on span "1" at bounding box center [299, 322] width 12 height 12
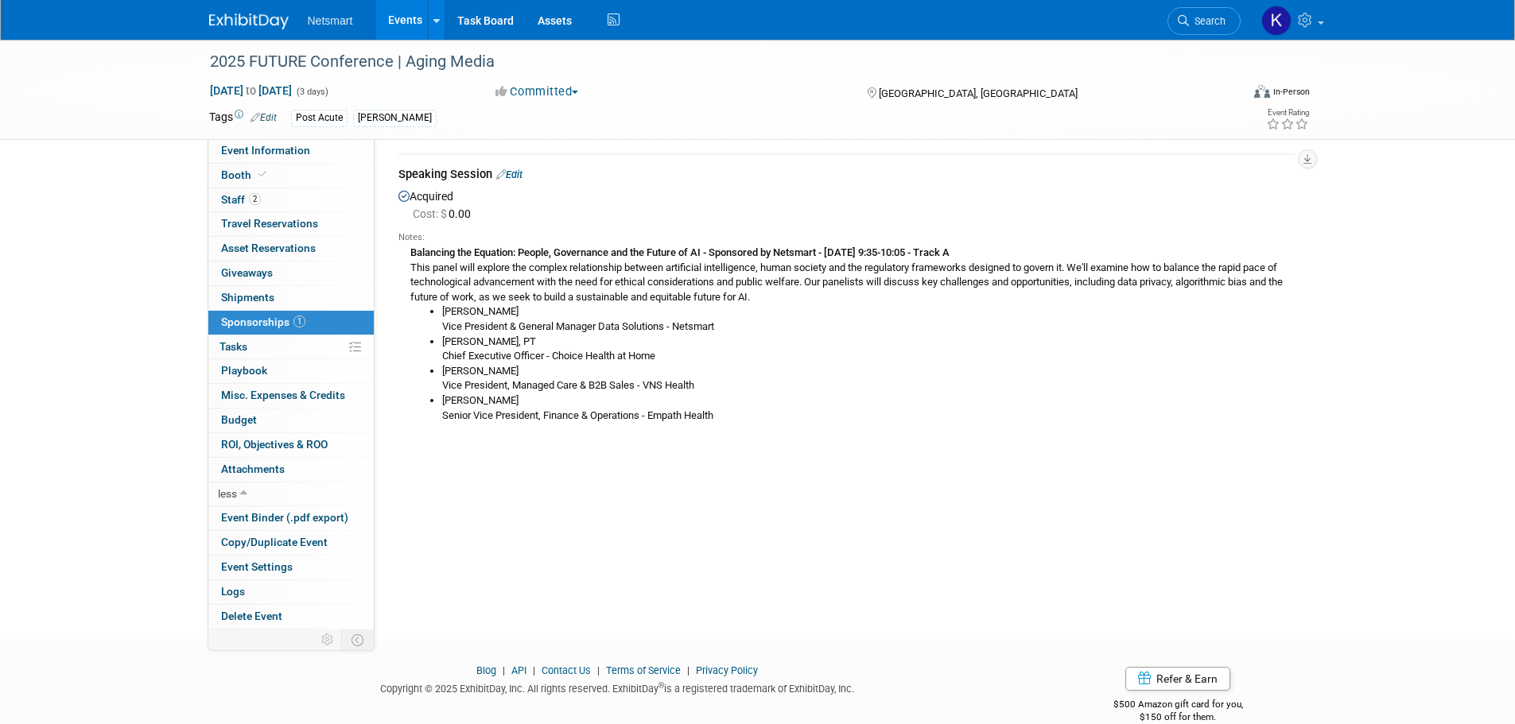
scroll to position [77, 0]
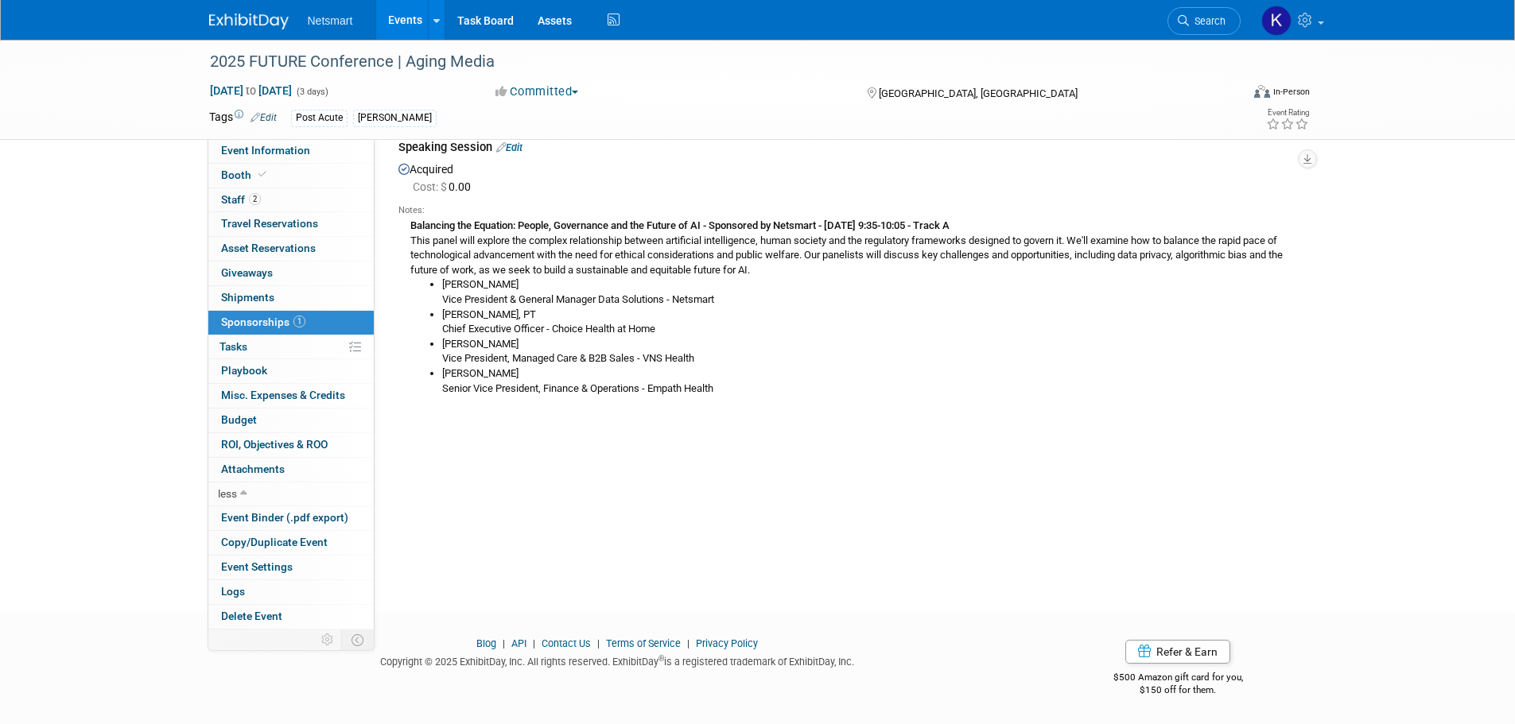
click at [243, 17] on img at bounding box center [249, 22] width 80 height 16
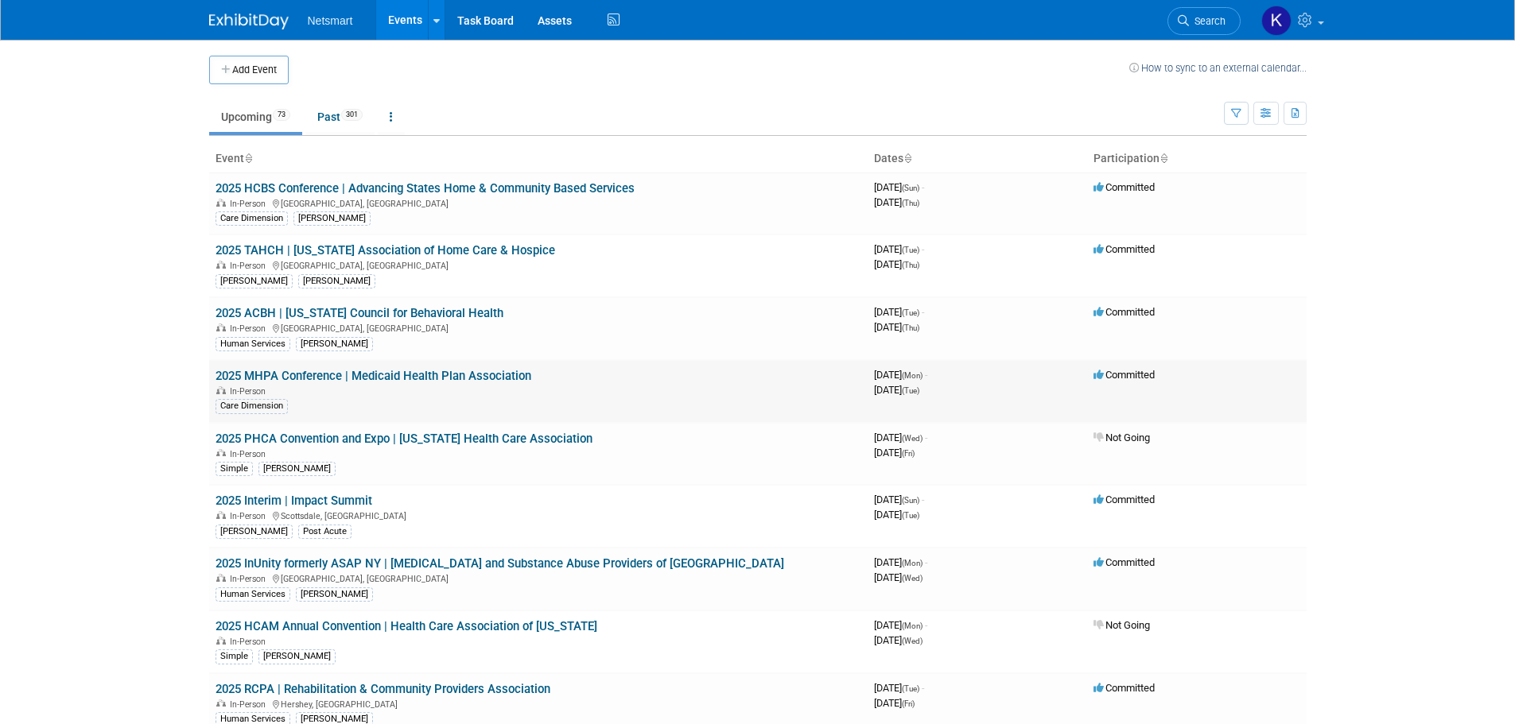
click at [301, 383] on link "2025 MHPA Conference | Medicaid Health Plan Association" at bounding box center [374, 376] width 316 height 14
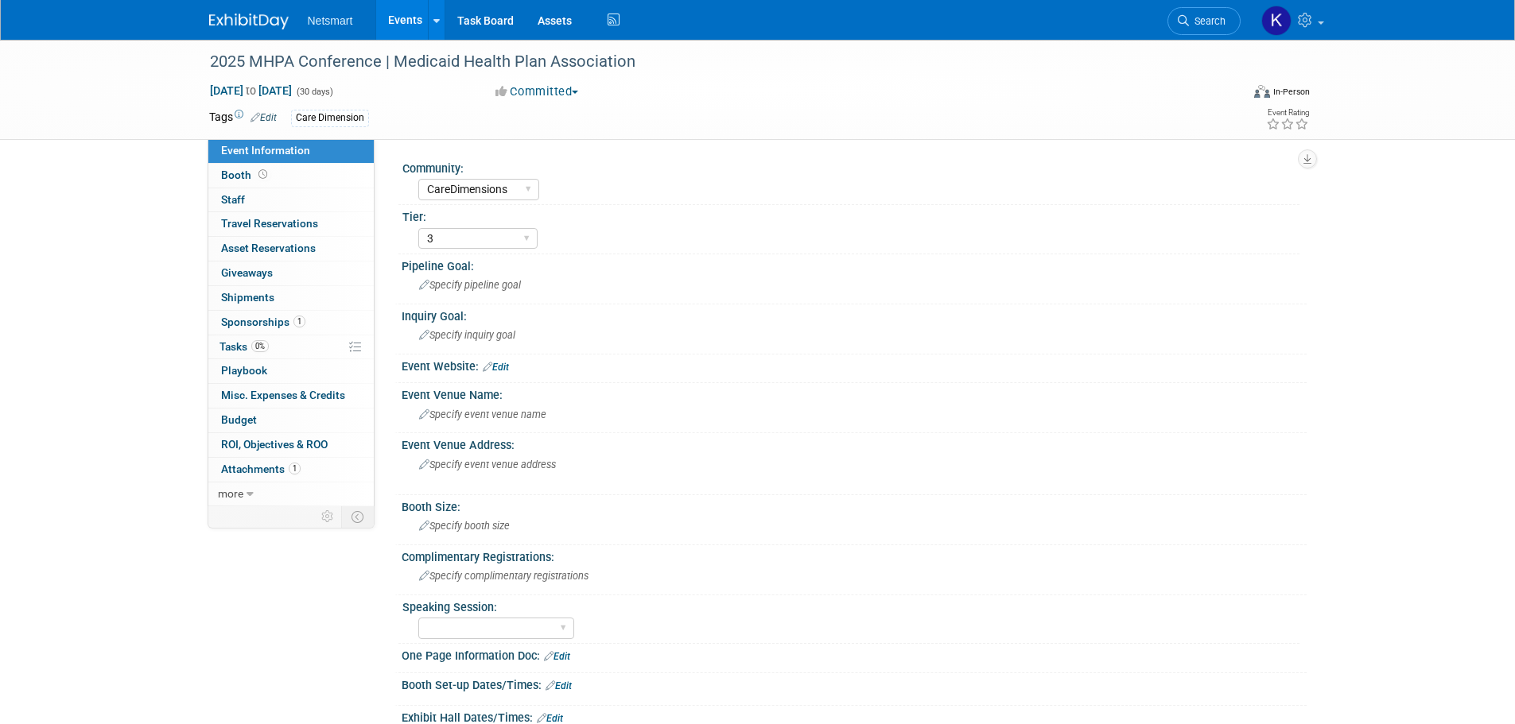
select select "CareDimensions"
select select "3"
click at [291, 86] on span "Sep 1, 2025 to Sep 30, 2025" at bounding box center [251, 91] width 84 height 14
select select "8"
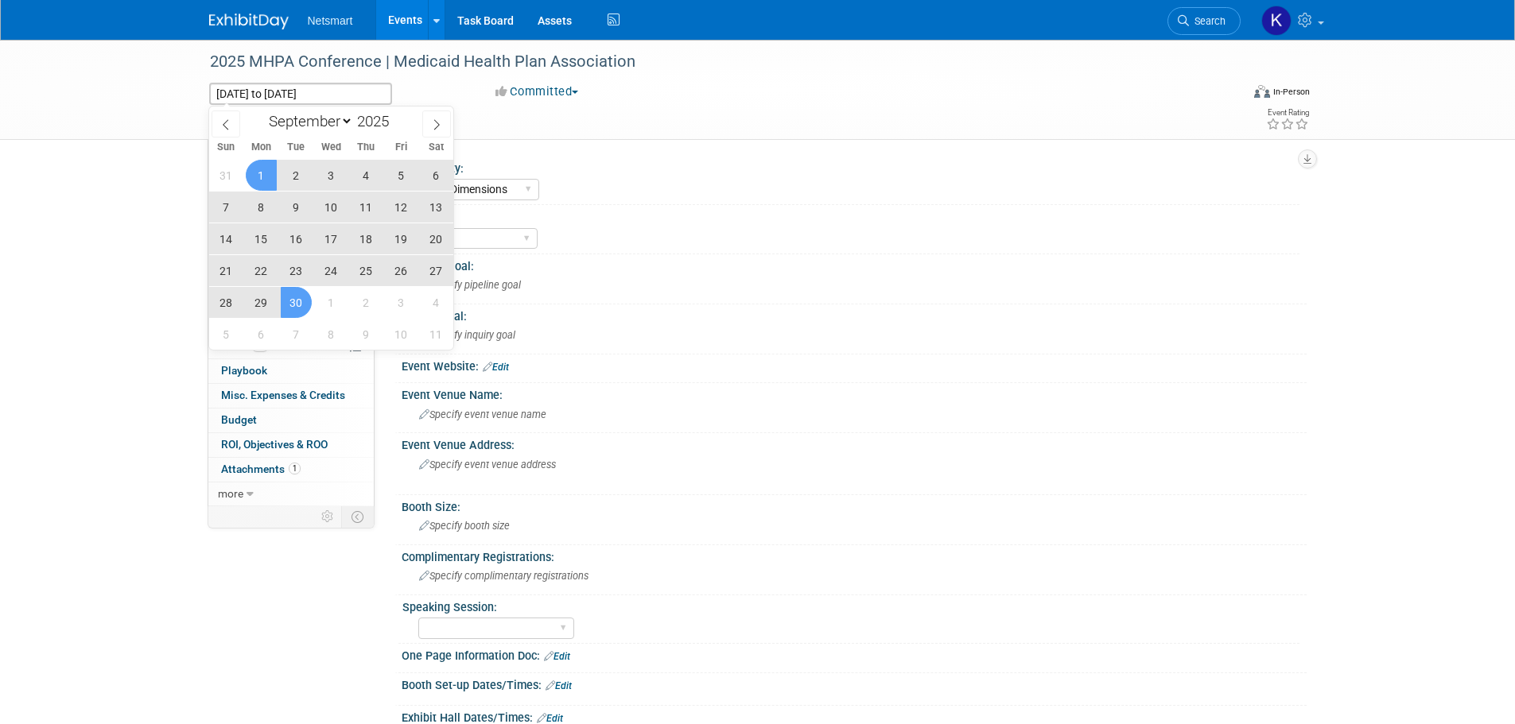
click at [327, 212] on span "10" at bounding box center [331, 207] width 31 height 31
type input "Sep 10, 2025"
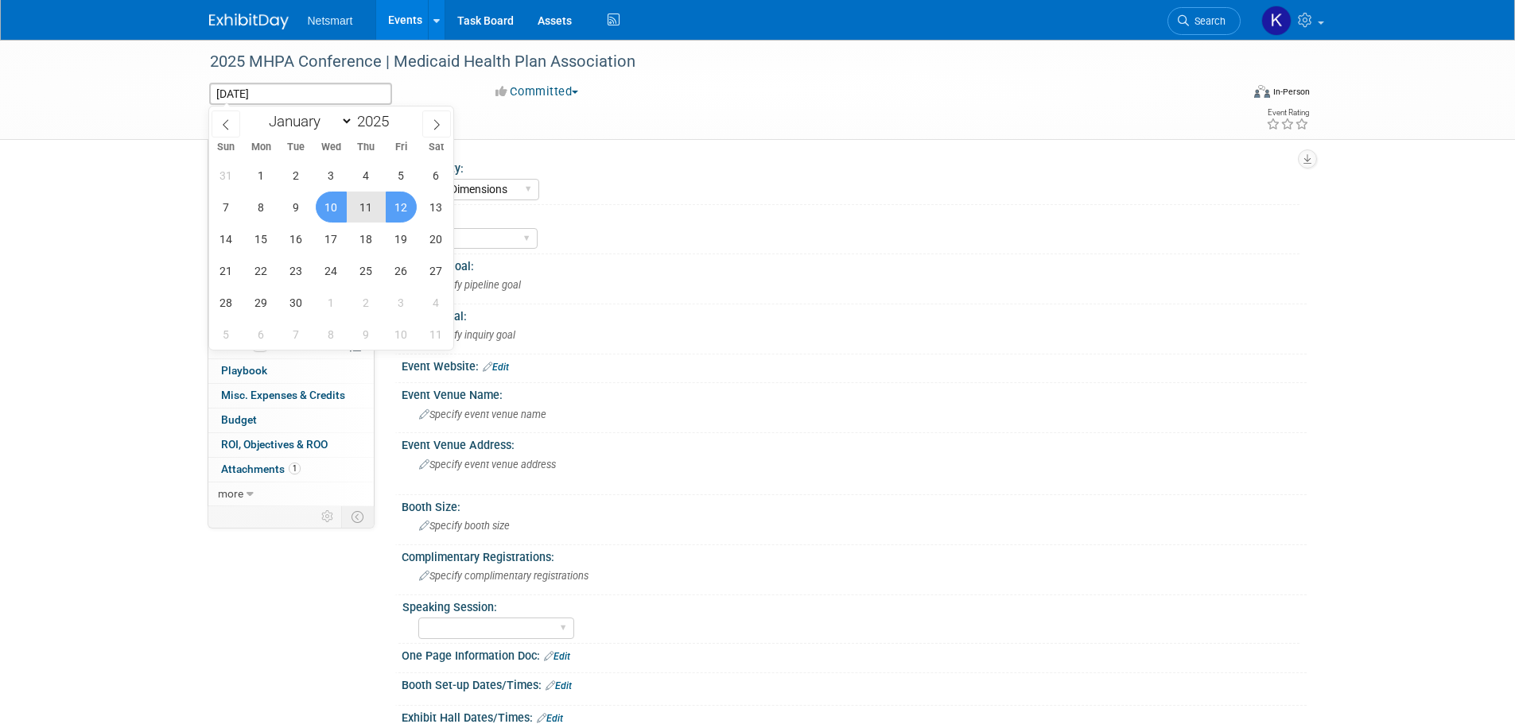
click at [390, 211] on span "12" at bounding box center [401, 207] width 31 height 31
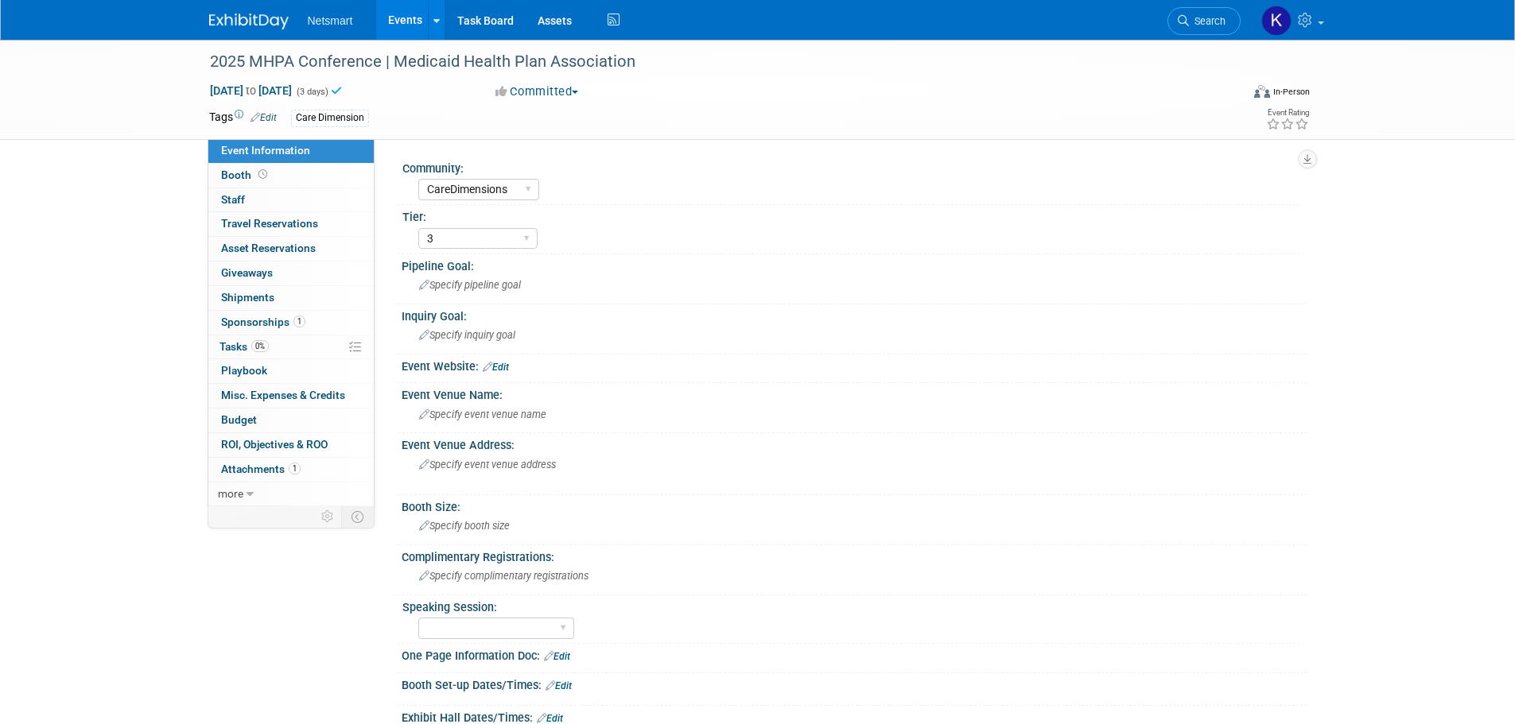
click at [601, 225] on div "1 2 3" at bounding box center [858, 236] width 881 height 25
click at [270, 118] on link "Edit" at bounding box center [264, 117] width 26 height 11
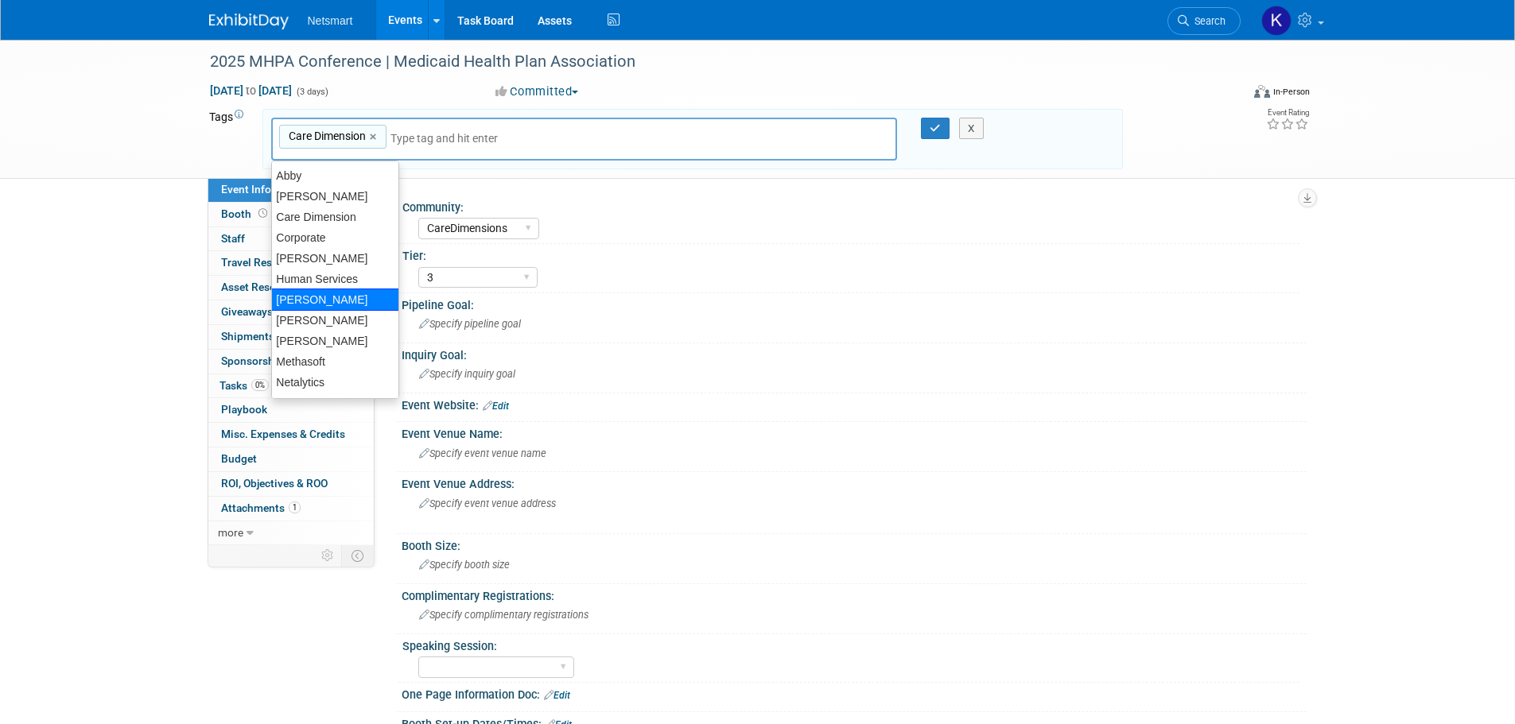
click at [304, 292] on div "[PERSON_NAME]" at bounding box center [335, 300] width 128 height 22
type input "Care Dimension, Kaitlyn"
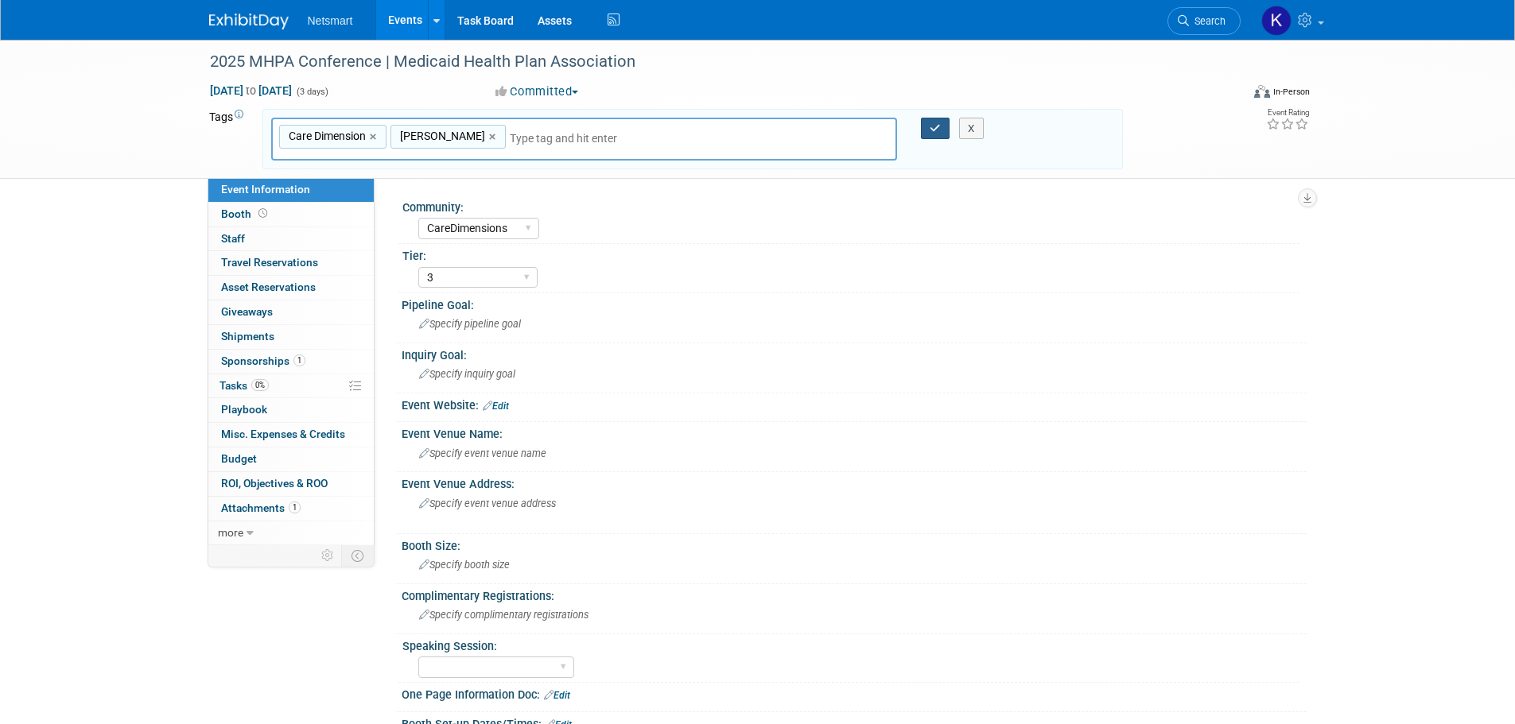
click at [923, 123] on button "button" at bounding box center [935, 129] width 29 height 22
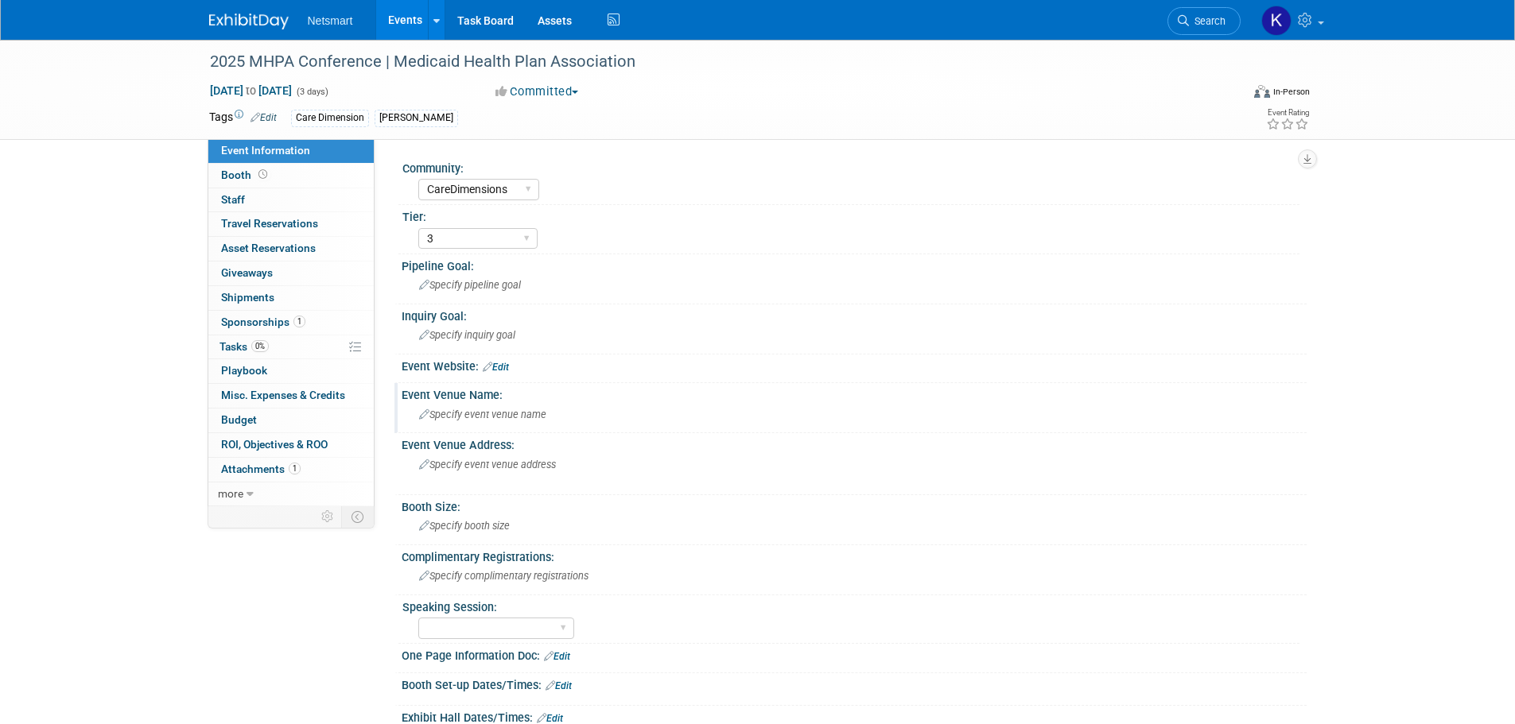
click at [484, 411] on span "Specify event venue name" at bounding box center [482, 415] width 127 height 12
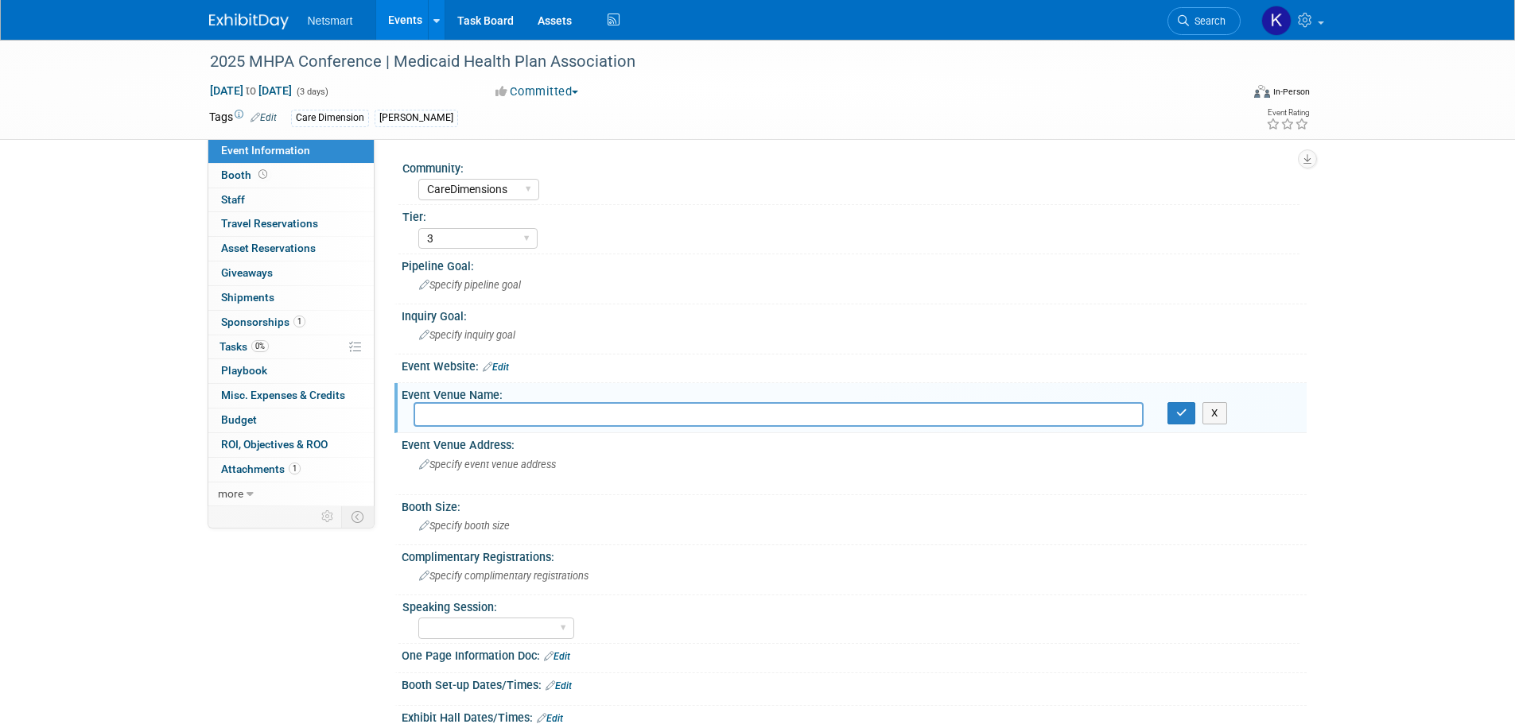
click at [447, 417] on input "text" at bounding box center [779, 414] width 730 height 25
paste input "Sheraton Kansas City Hotel at Crown Center"
type input "Sheraton Kansas City Hotel at Crown Center"
click at [481, 471] on div "Specify event venue address" at bounding box center [590, 471] width 353 height 37
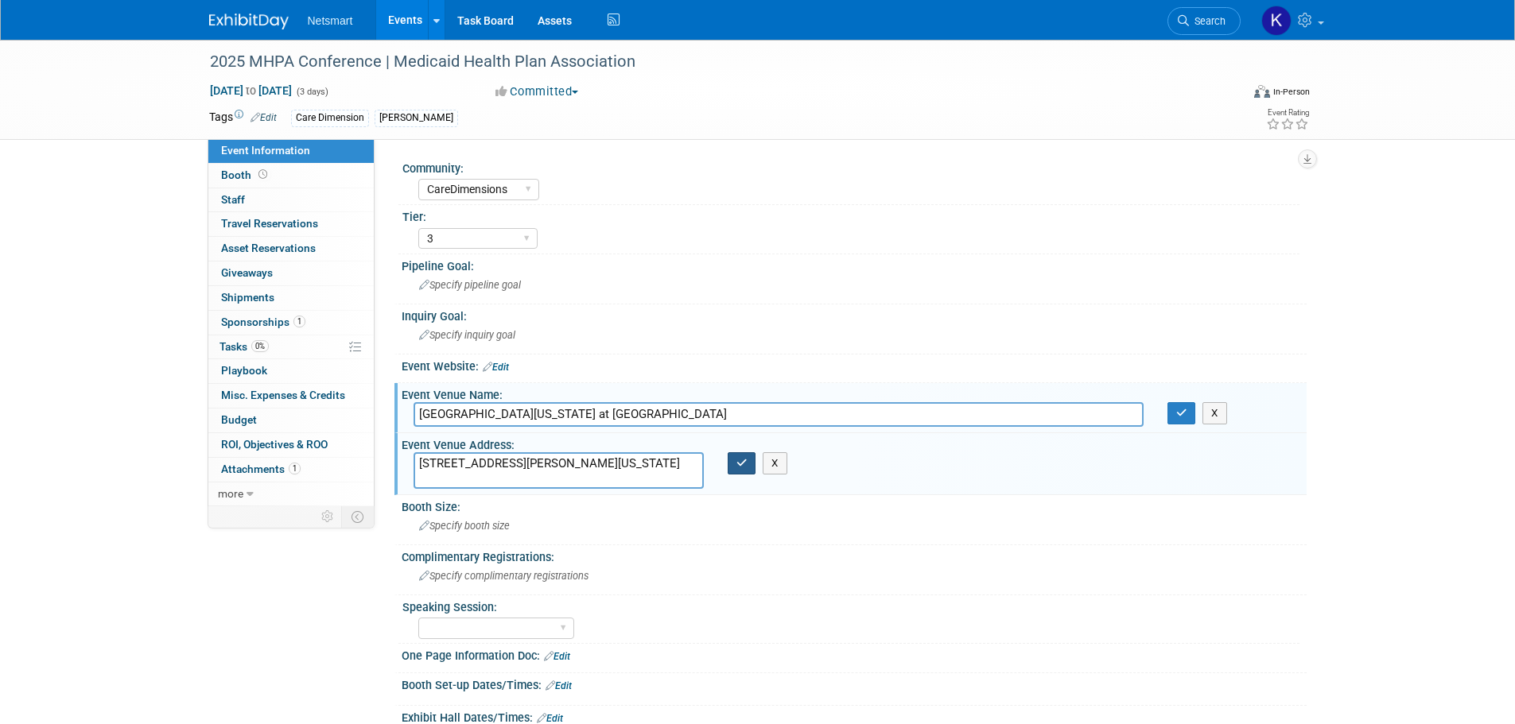
type textarea "2345 McGee Street Kansas City, MO 64108"
click at [752, 464] on button "button" at bounding box center [742, 464] width 29 height 22
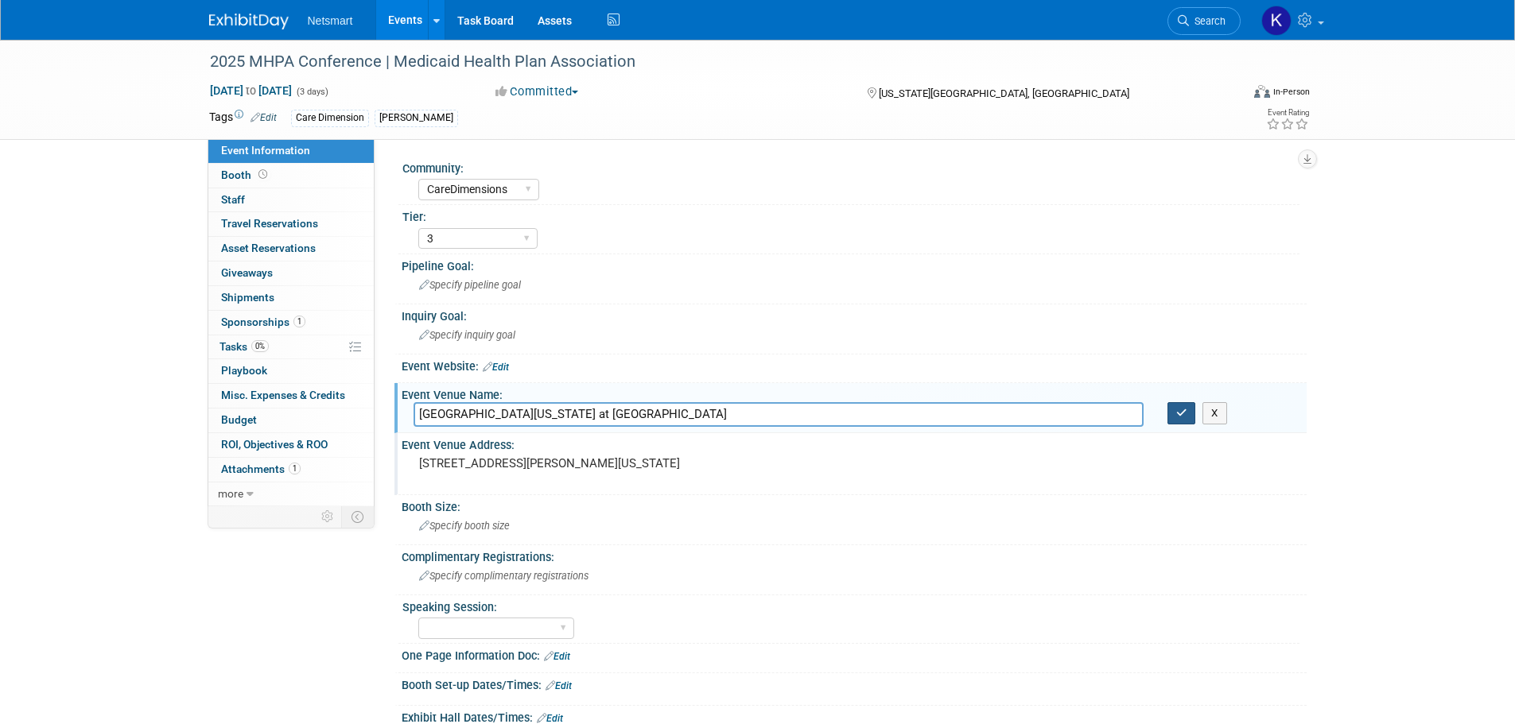
click at [1182, 418] on icon "button" at bounding box center [1181, 413] width 11 height 10
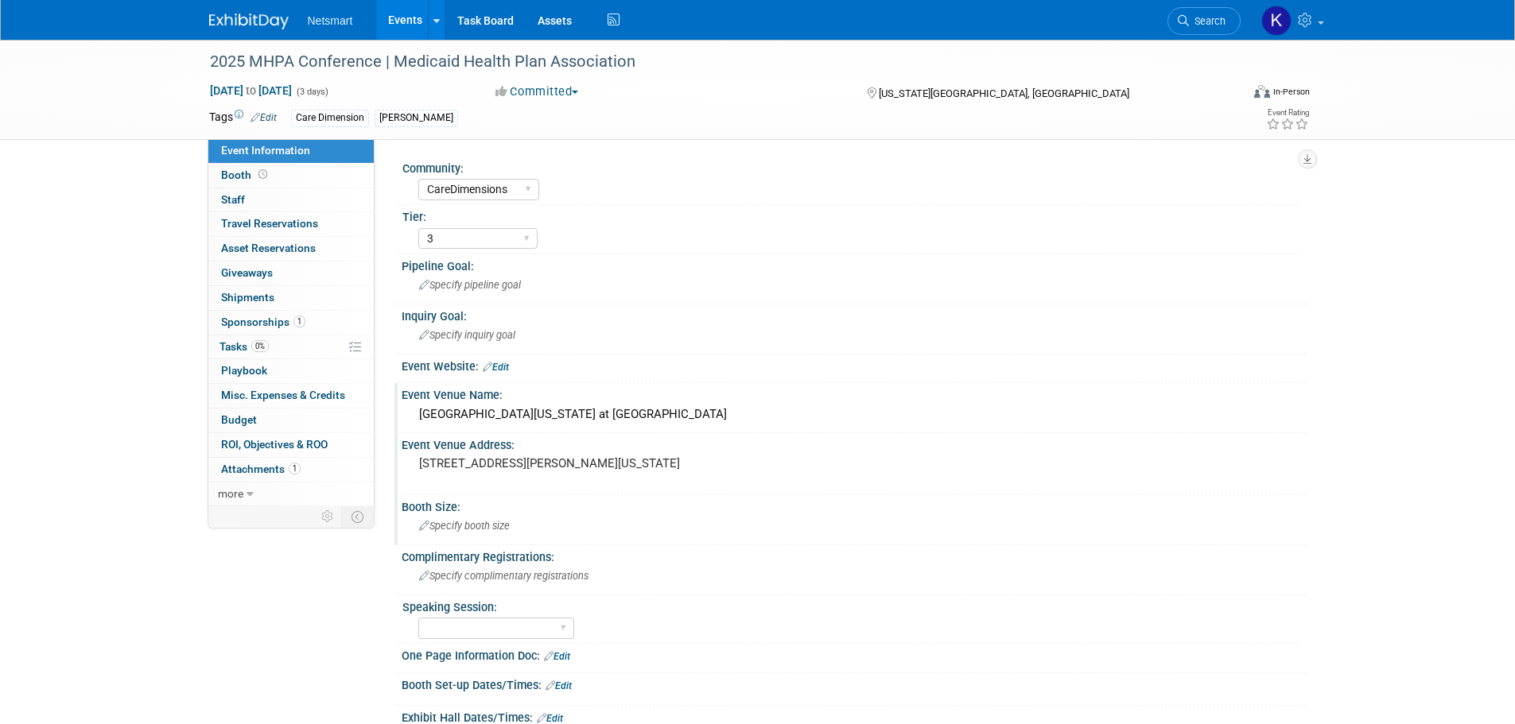
click at [476, 523] on span "Specify booth size" at bounding box center [464, 526] width 91 height 12
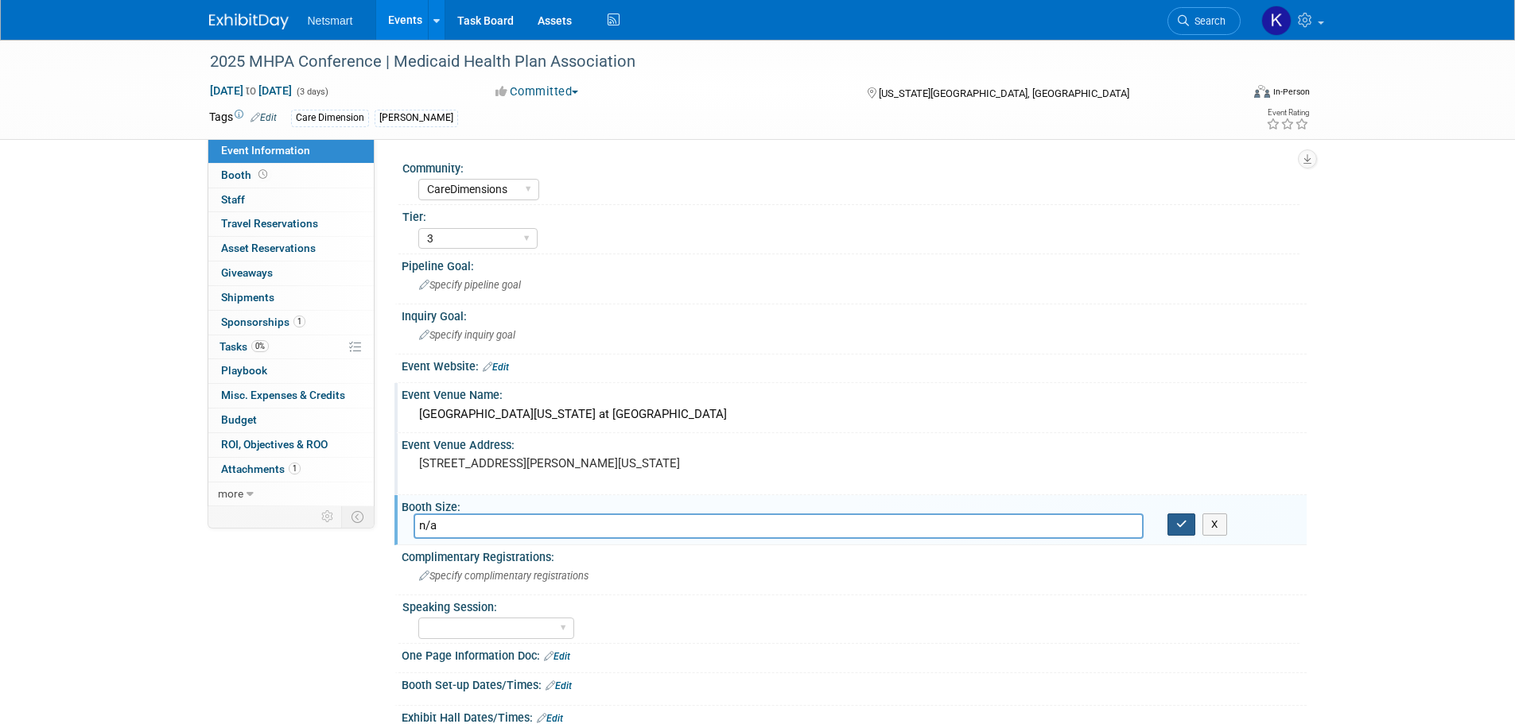
type input "n/a"
click at [1179, 523] on icon "button" at bounding box center [1181, 524] width 11 height 10
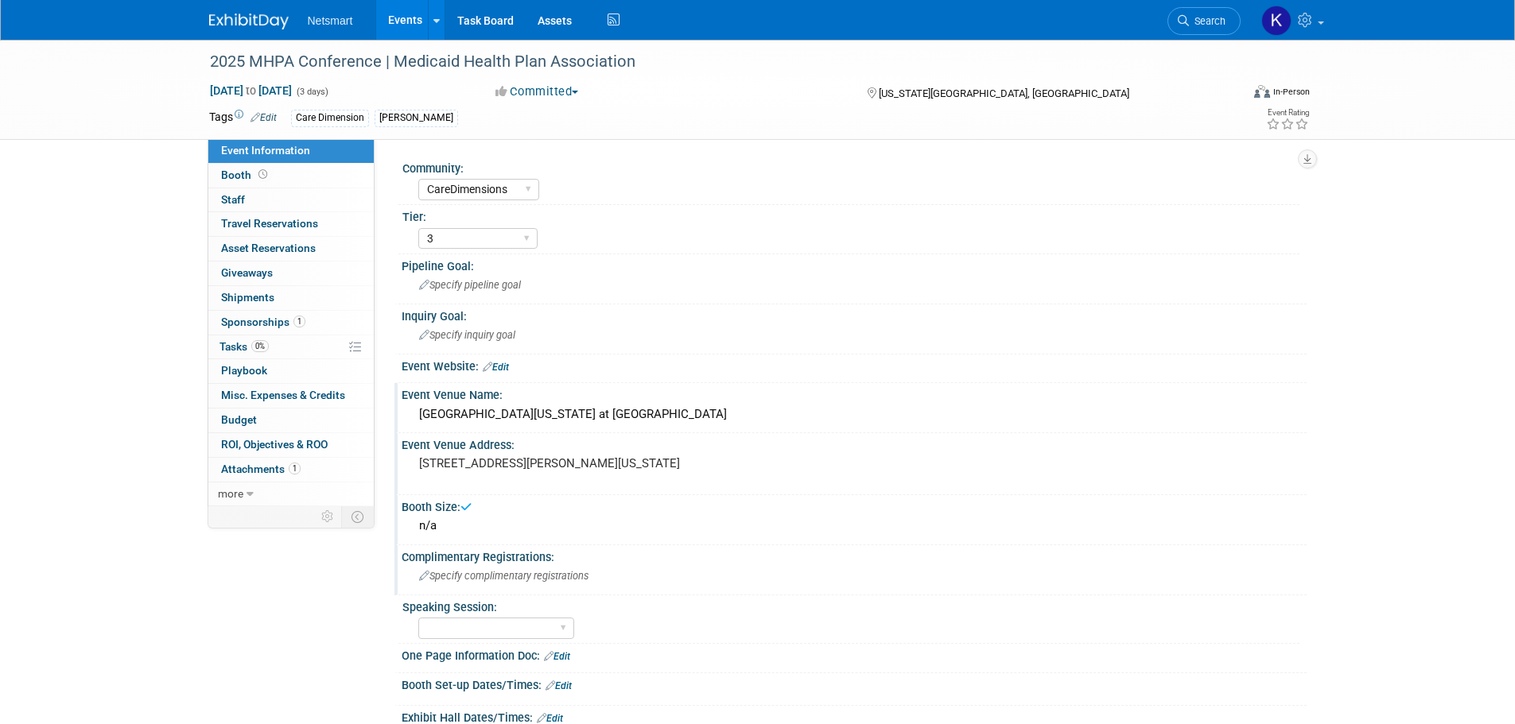
click at [497, 564] on div "Specify complimentary registrations" at bounding box center [854, 576] width 881 height 25
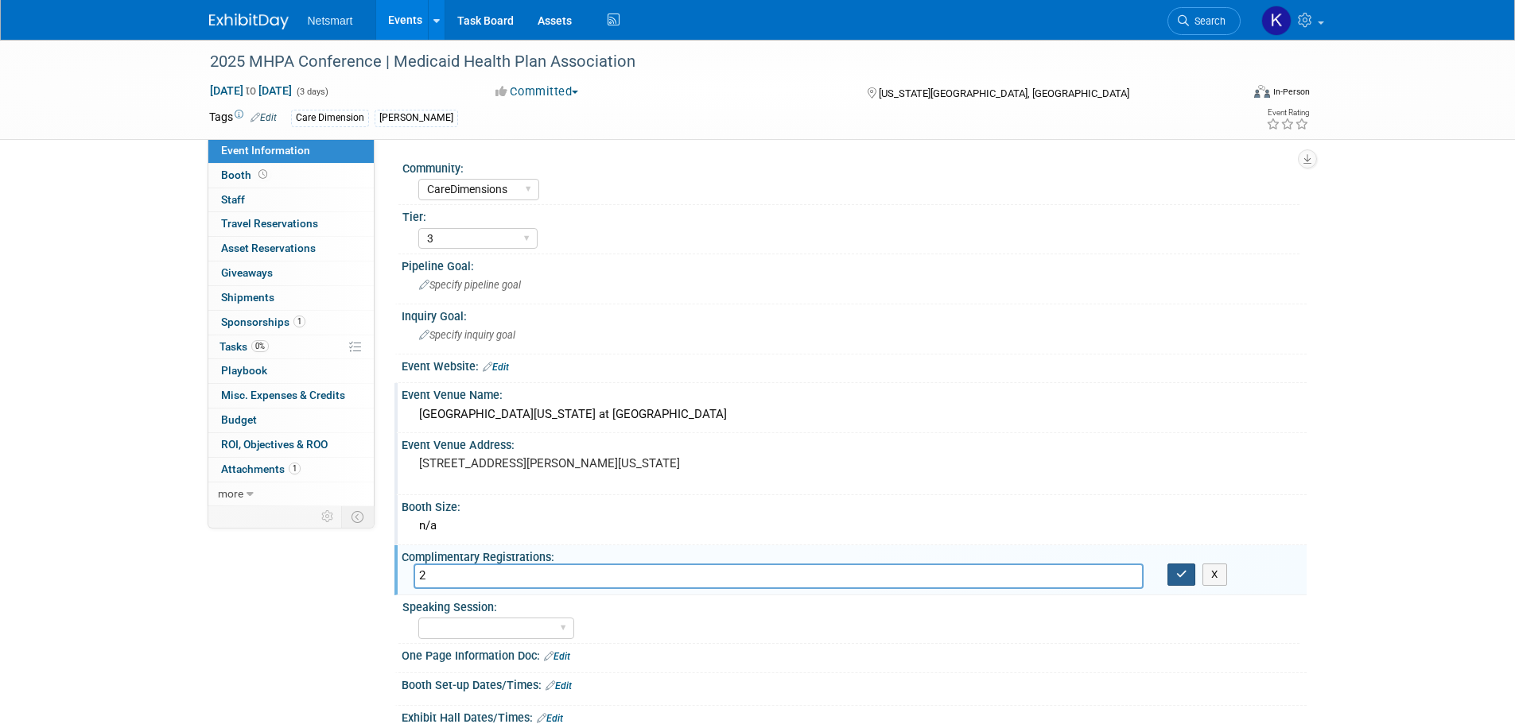
type input "2"
click at [1183, 568] on button "button" at bounding box center [1181, 575] width 29 height 22
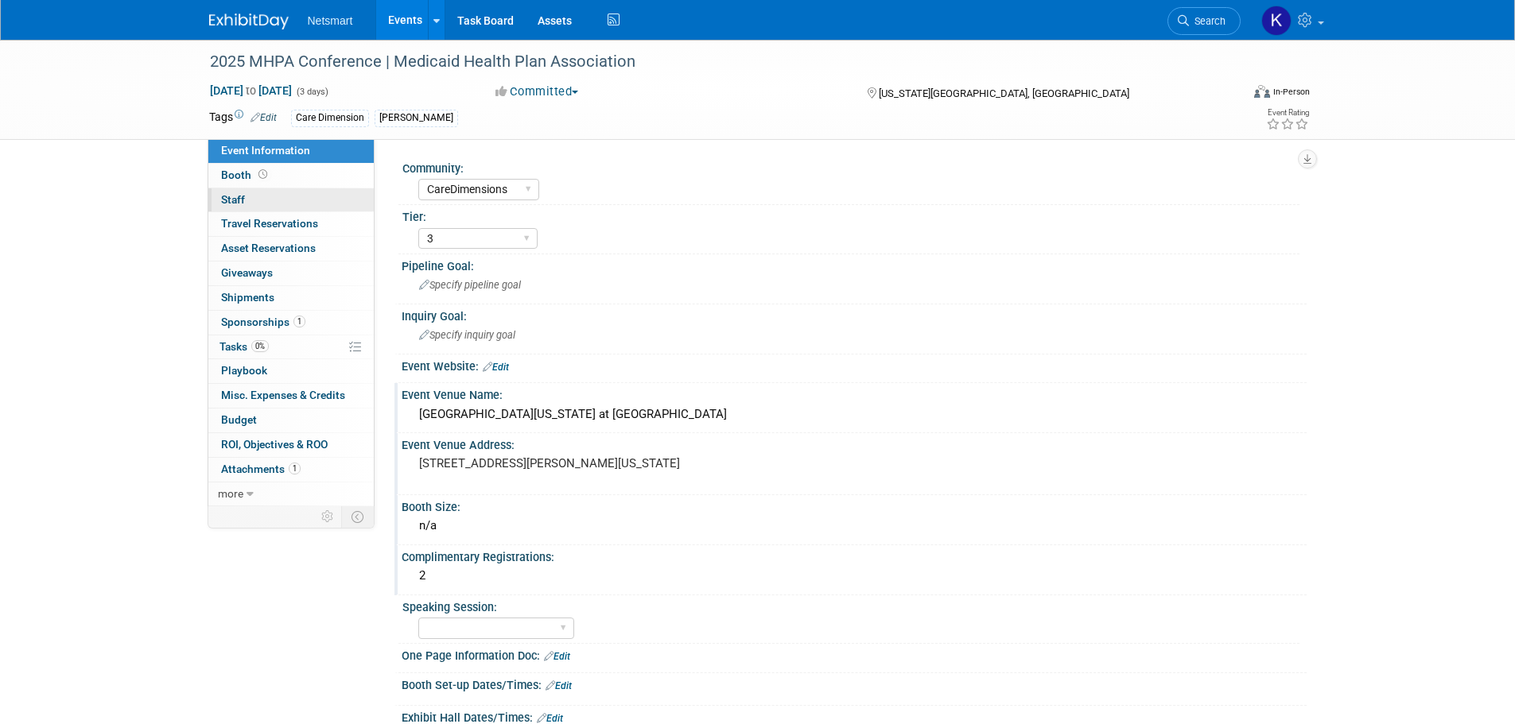
click at [293, 192] on link "0 Staff 0" at bounding box center [290, 200] width 165 height 24
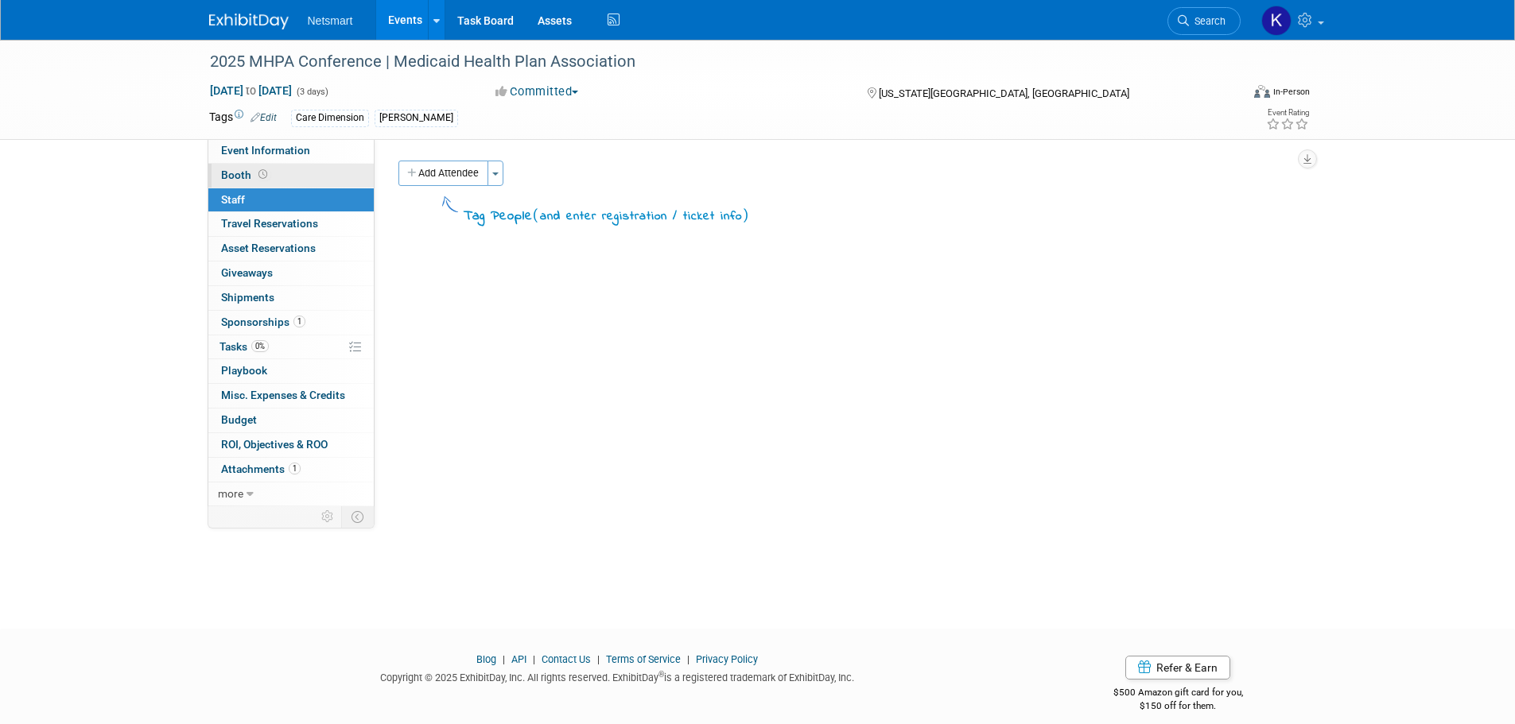
click at [314, 176] on link "Booth" at bounding box center [290, 176] width 165 height 24
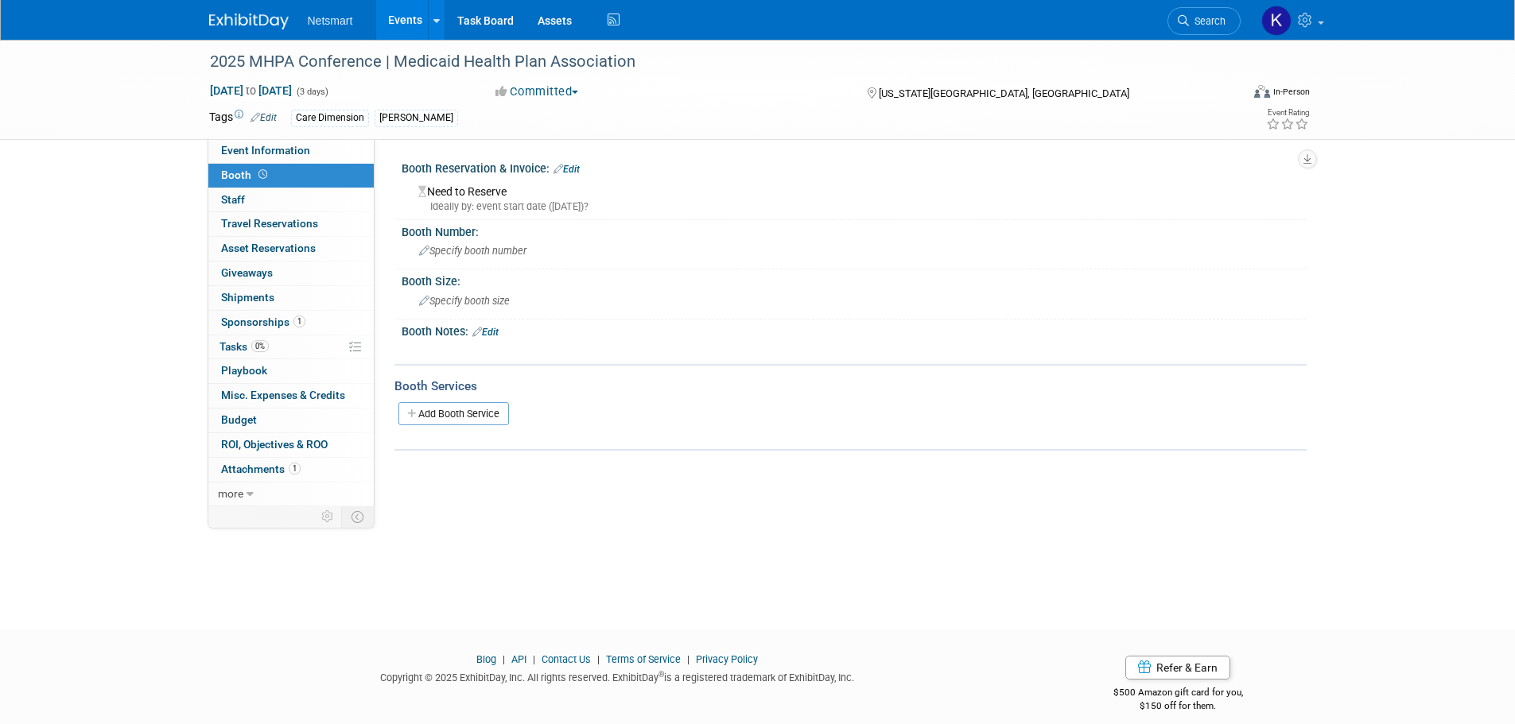
click at [576, 164] on link "Edit" at bounding box center [567, 169] width 26 height 11
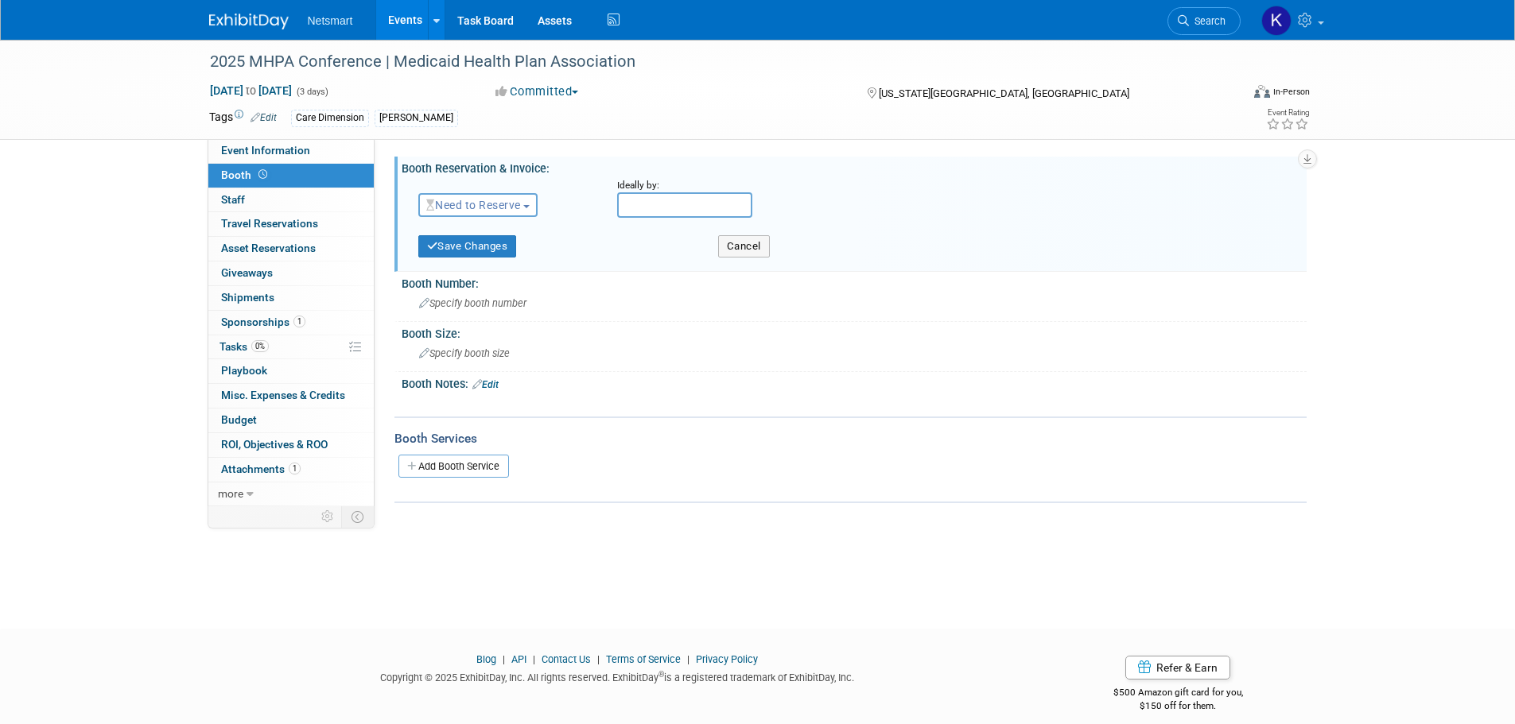
click at [477, 200] on span "Need to Reserve" at bounding box center [473, 205] width 95 height 13
click at [491, 268] on link "No Reservation Required" at bounding box center [504, 277] width 170 height 22
click at [468, 247] on button "Save Changes" at bounding box center [467, 246] width 99 height 22
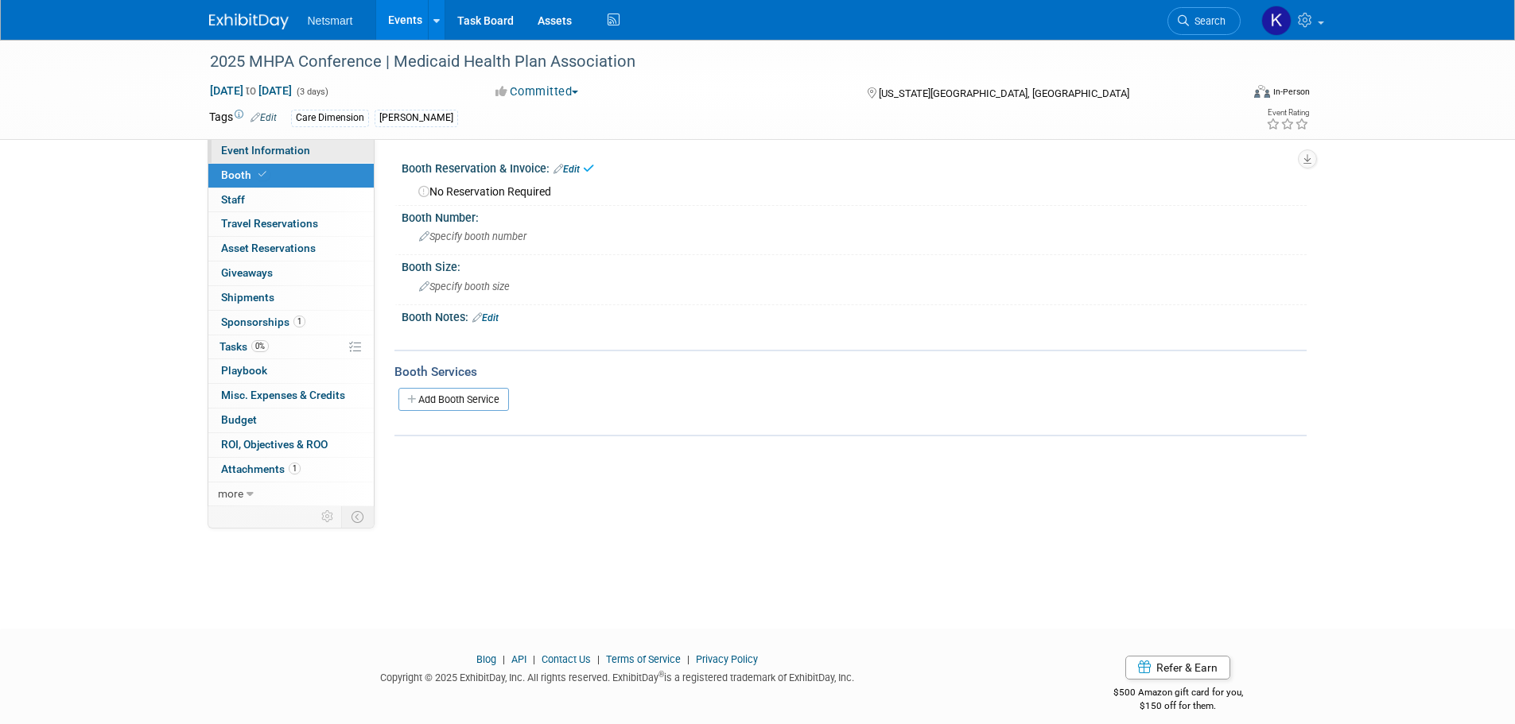
click at [328, 150] on link "Event Information" at bounding box center [290, 151] width 165 height 24
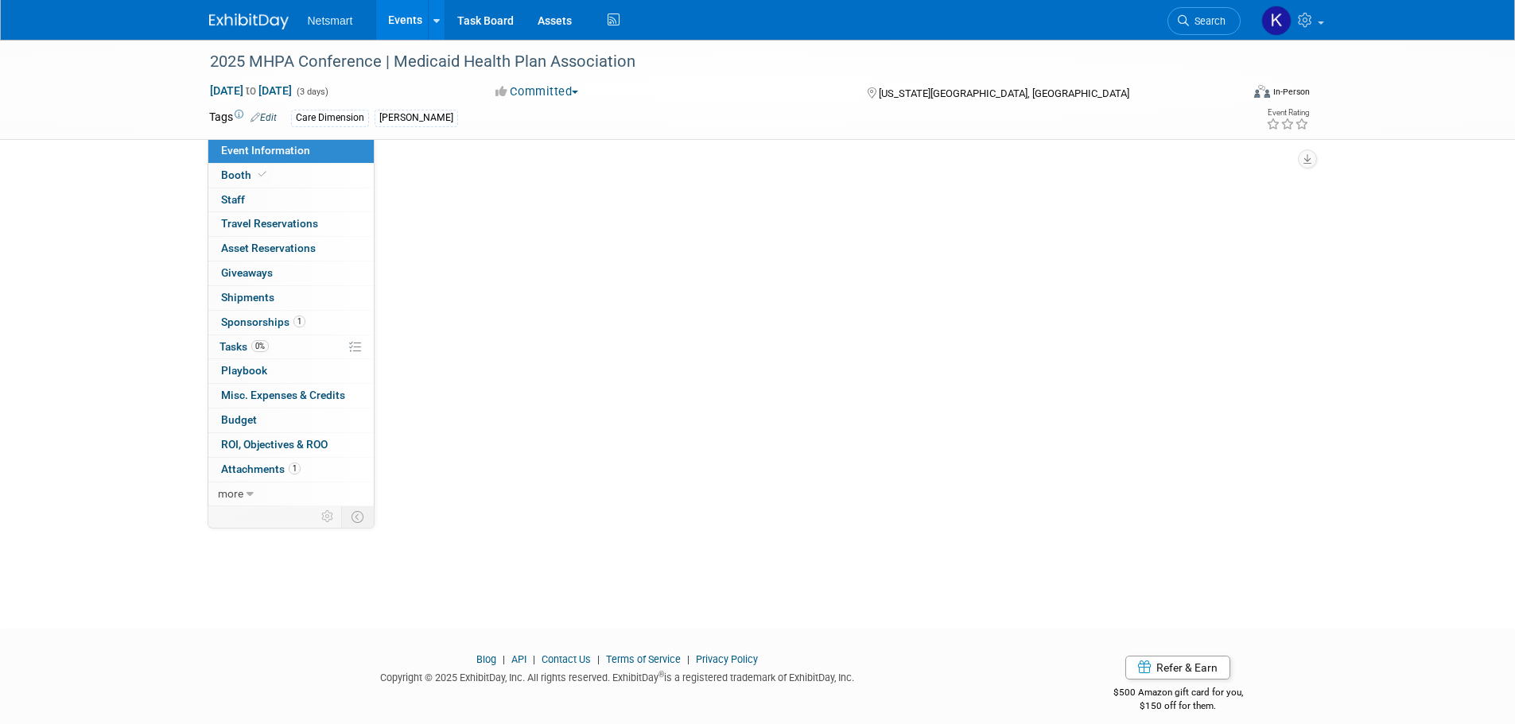
select select "CareDimensions"
select select "3"
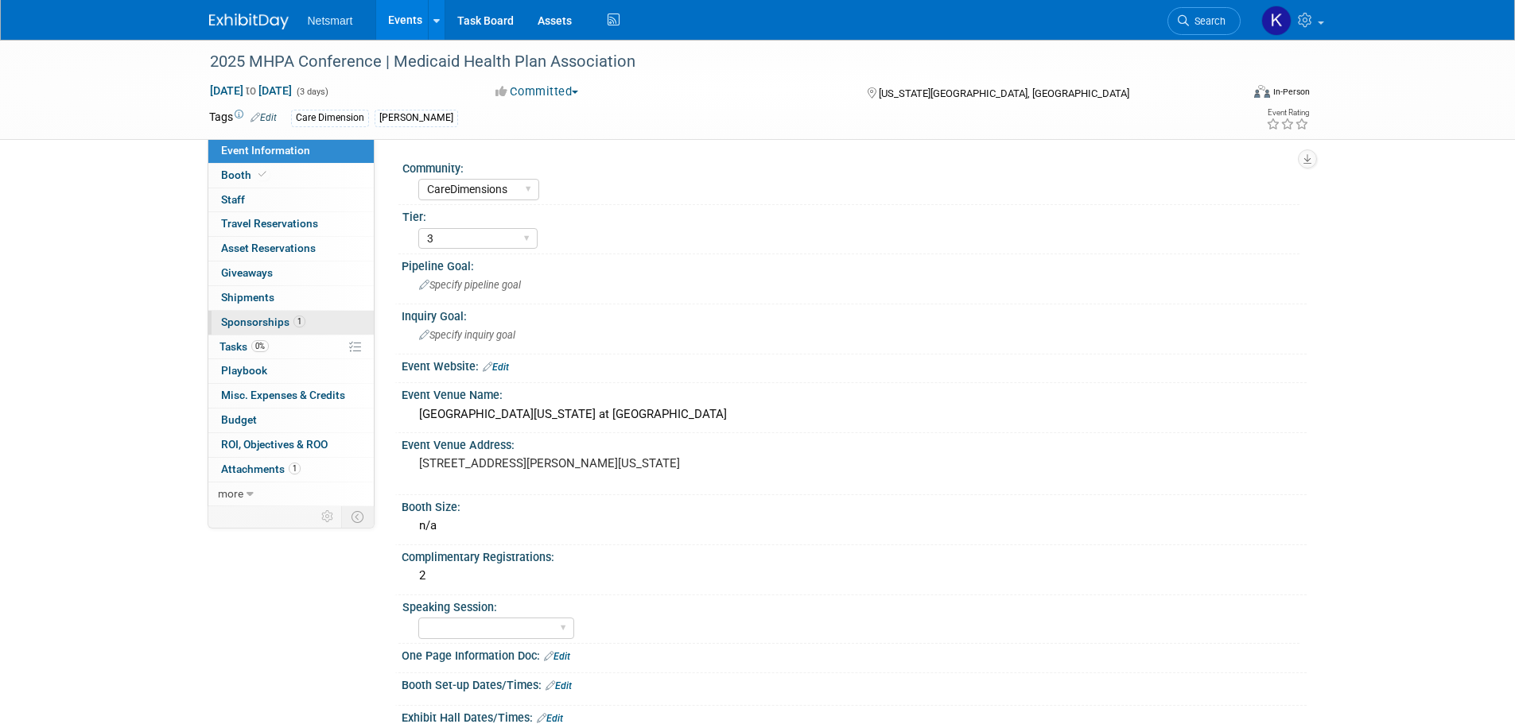
click at [256, 319] on span "Sponsorships 1" at bounding box center [263, 322] width 84 height 13
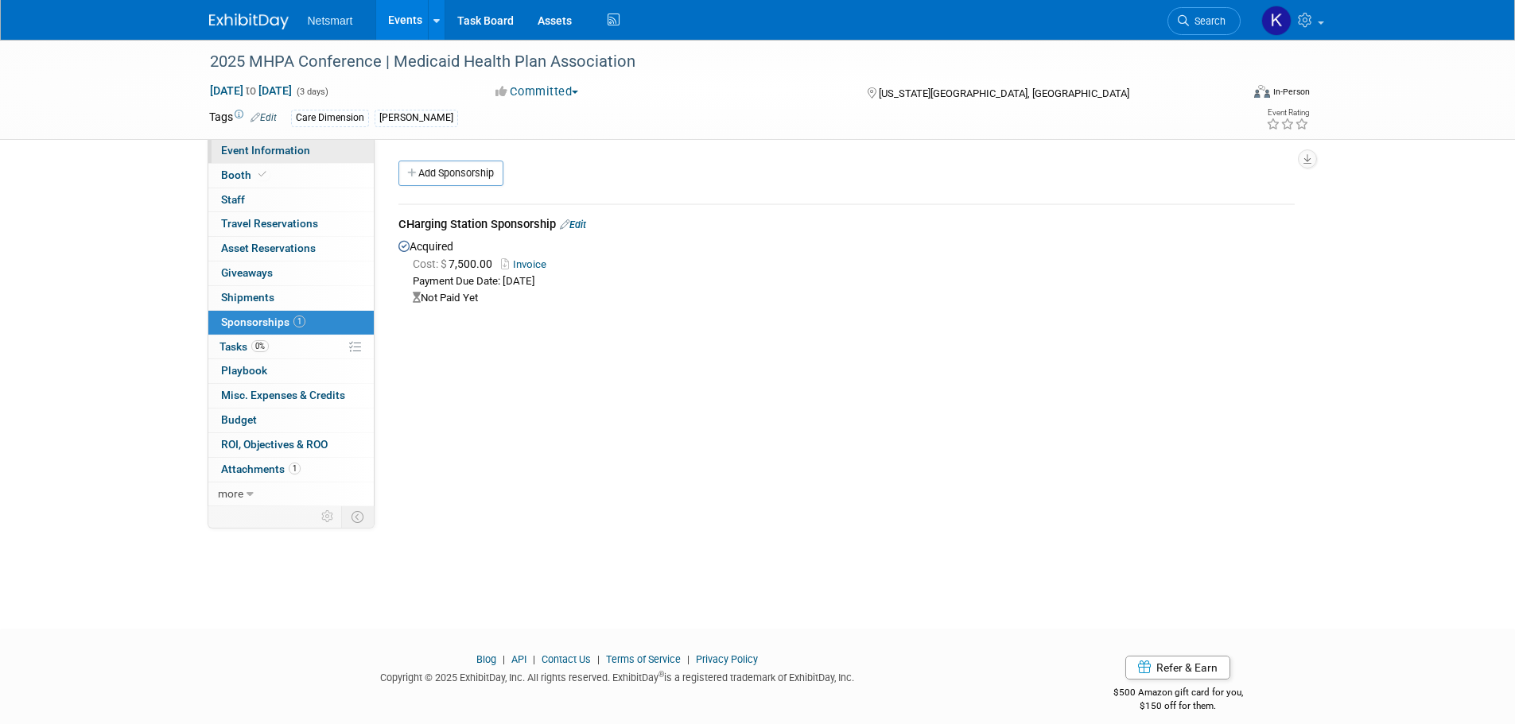
click at [309, 147] on link "Event Information" at bounding box center [290, 151] width 165 height 24
select select "CareDimensions"
select select "3"
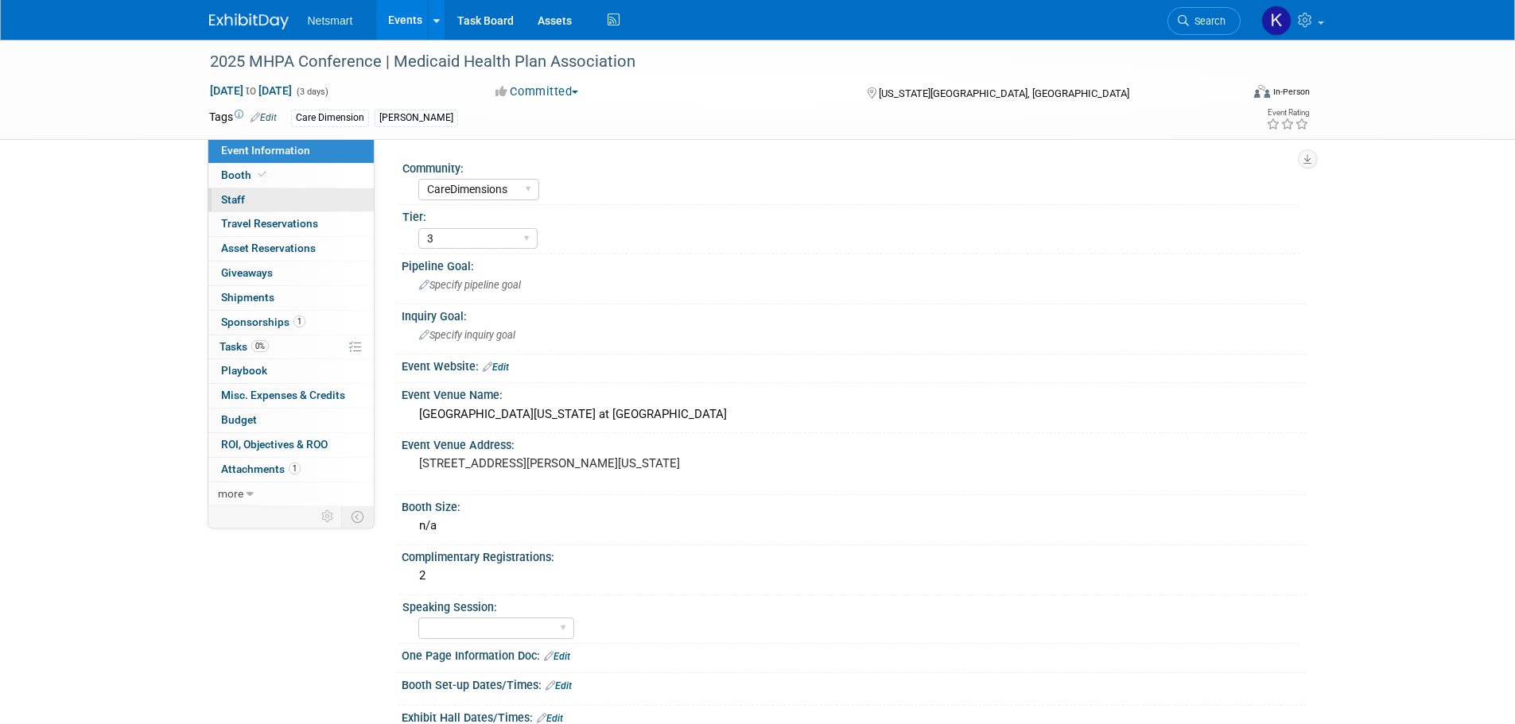
click at [309, 188] on link "0 Staff 0" at bounding box center [290, 200] width 165 height 24
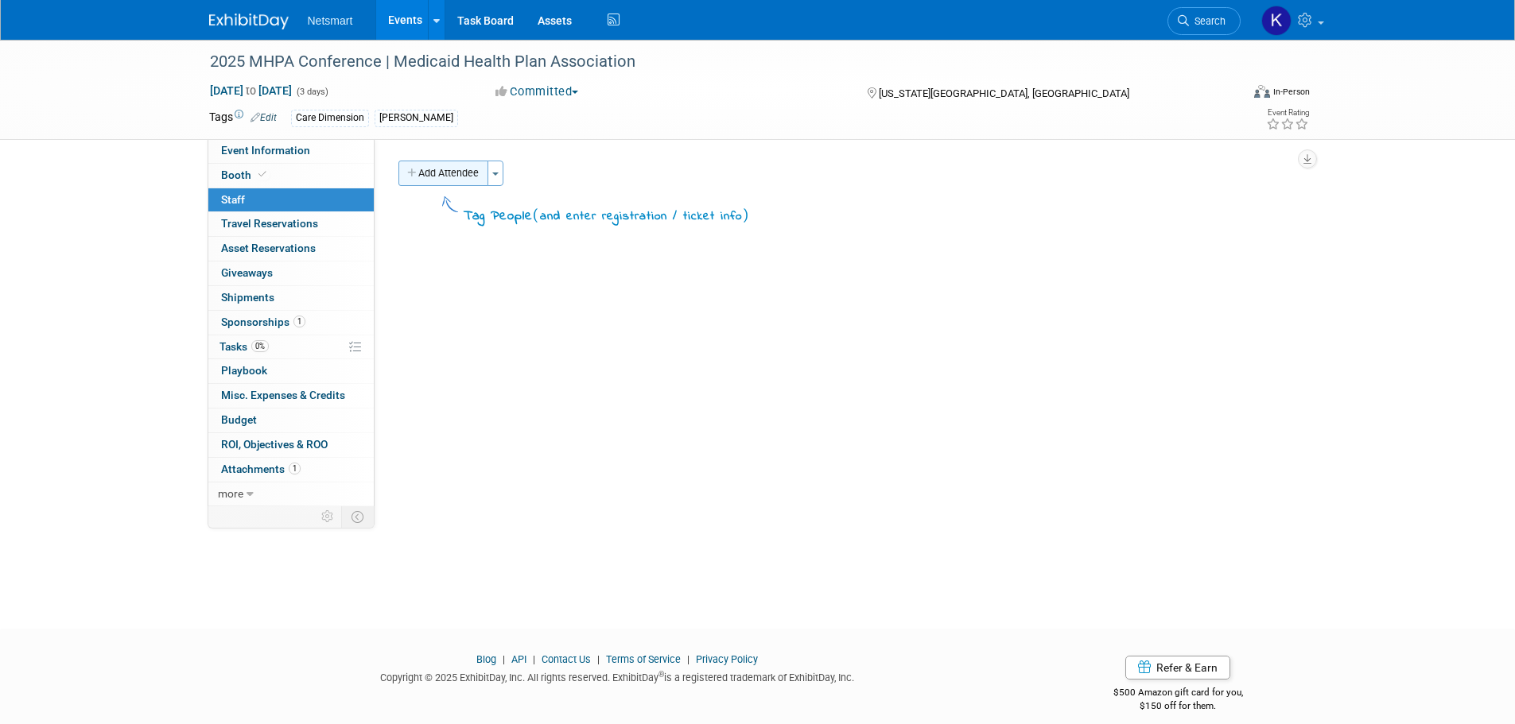
click at [433, 162] on button "Add Attendee" at bounding box center [443, 173] width 90 height 25
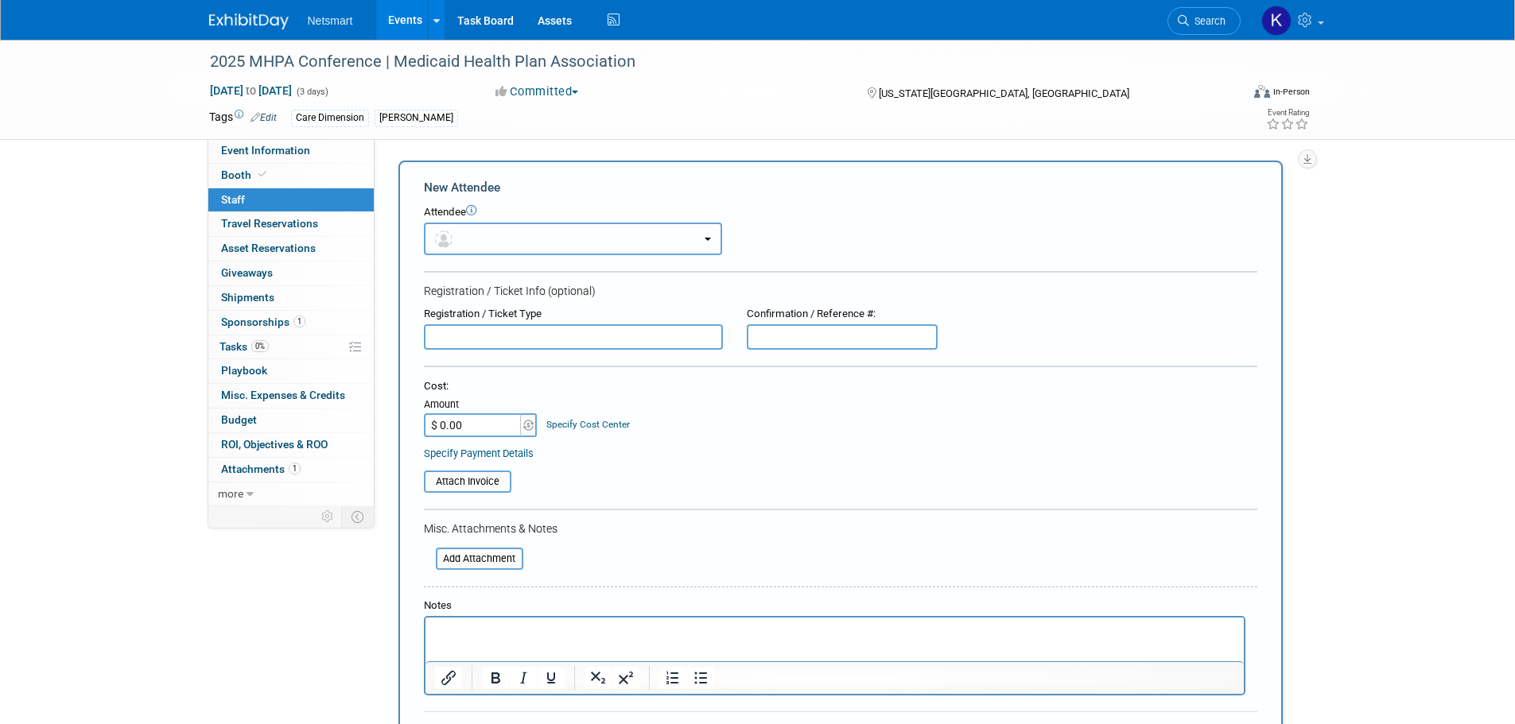
click at [495, 251] on button "button" at bounding box center [573, 239] width 298 height 33
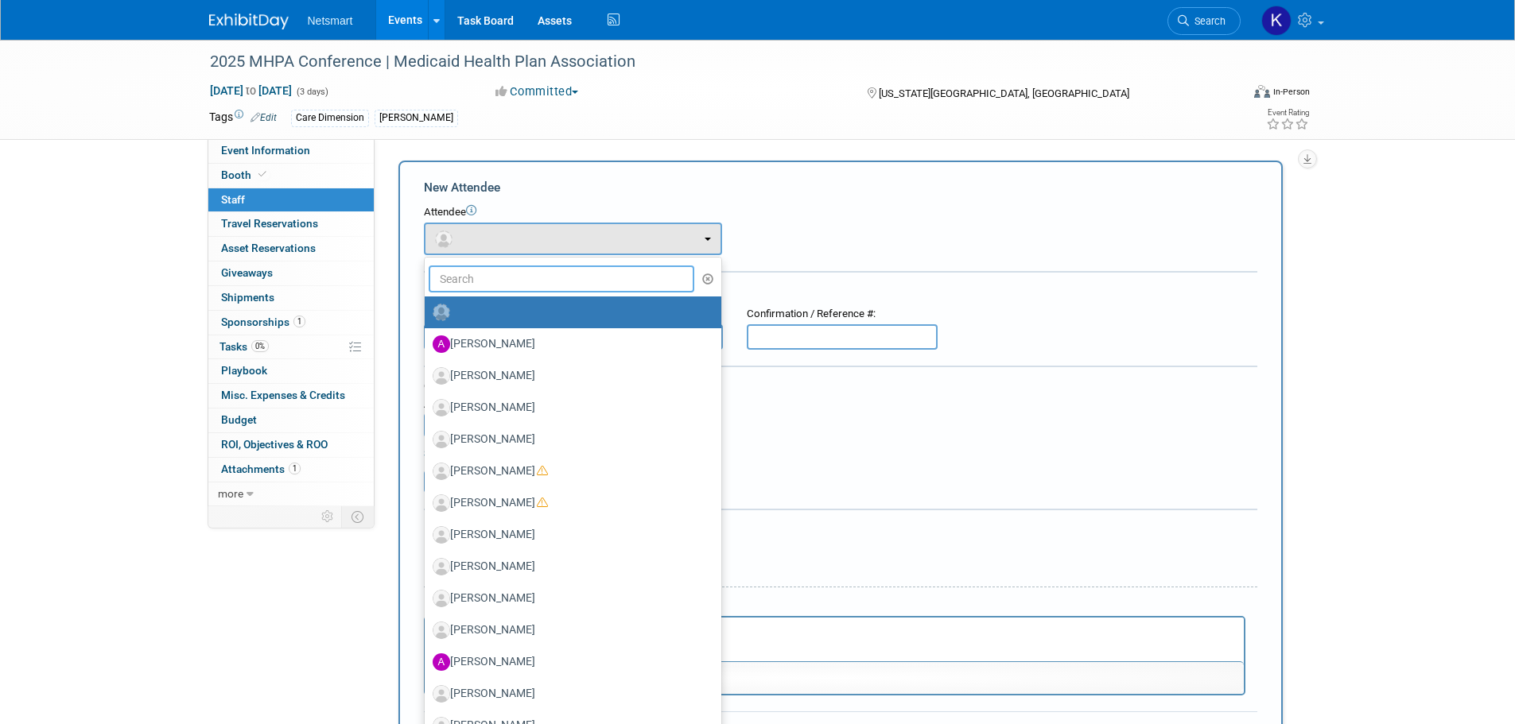
click at [493, 285] on input "text" at bounding box center [562, 279] width 266 height 27
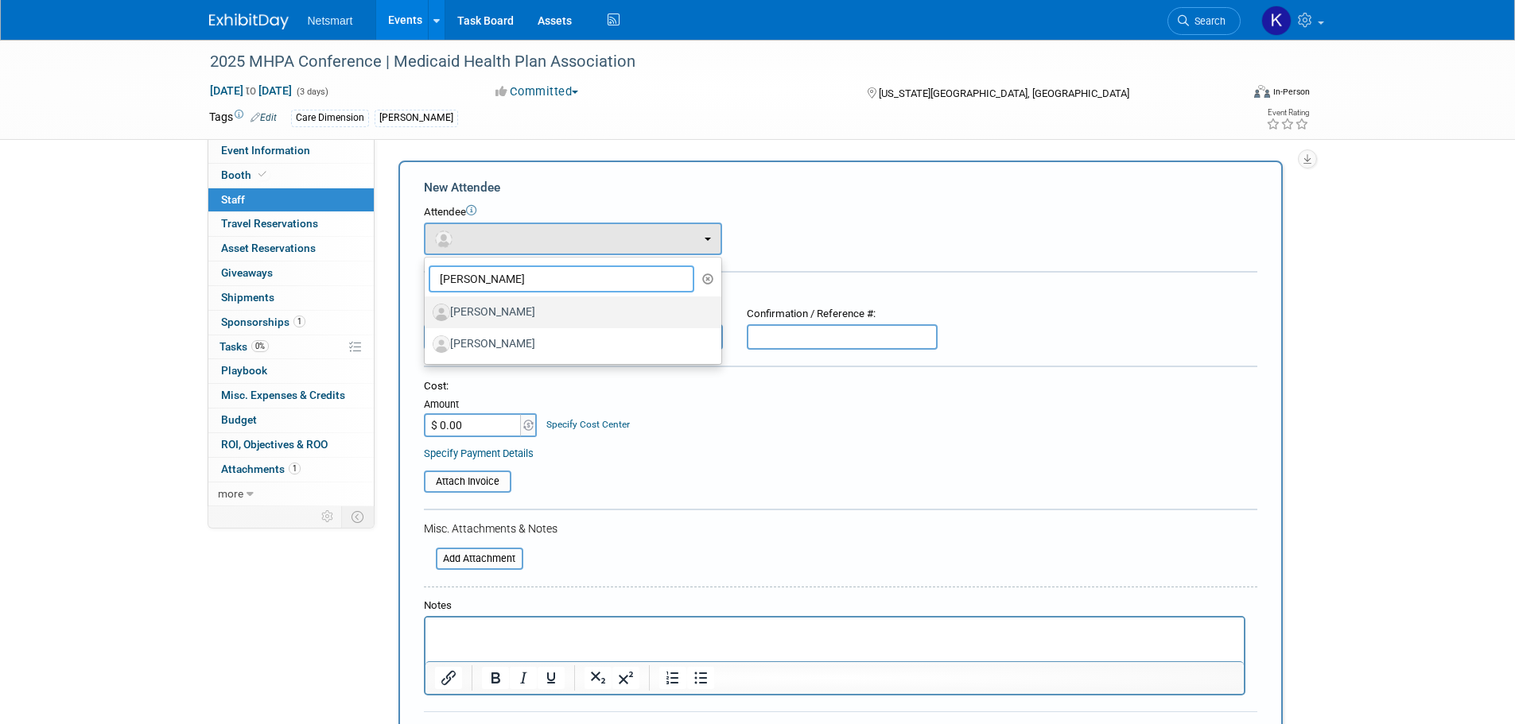
type input "amanda"
click at [521, 313] on label "[PERSON_NAME]" at bounding box center [569, 312] width 273 height 25
click at [427, 313] on input "[PERSON_NAME]" at bounding box center [422, 310] width 10 height 10
select select "01ed30da-16c4-41e4-a24b-7f80c002b91d"
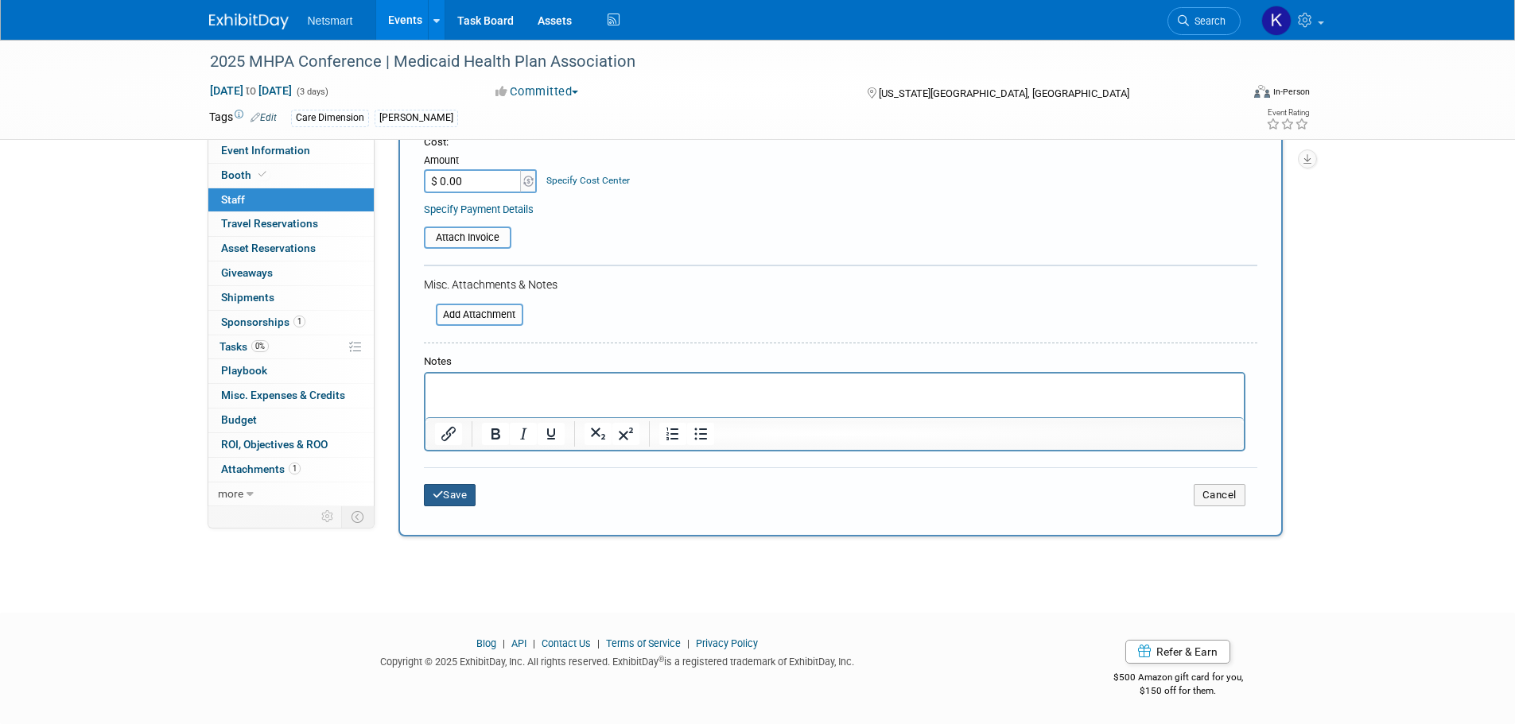
click at [456, 496] on button "Save" at bounding box center [450, 495] width 52 height 22
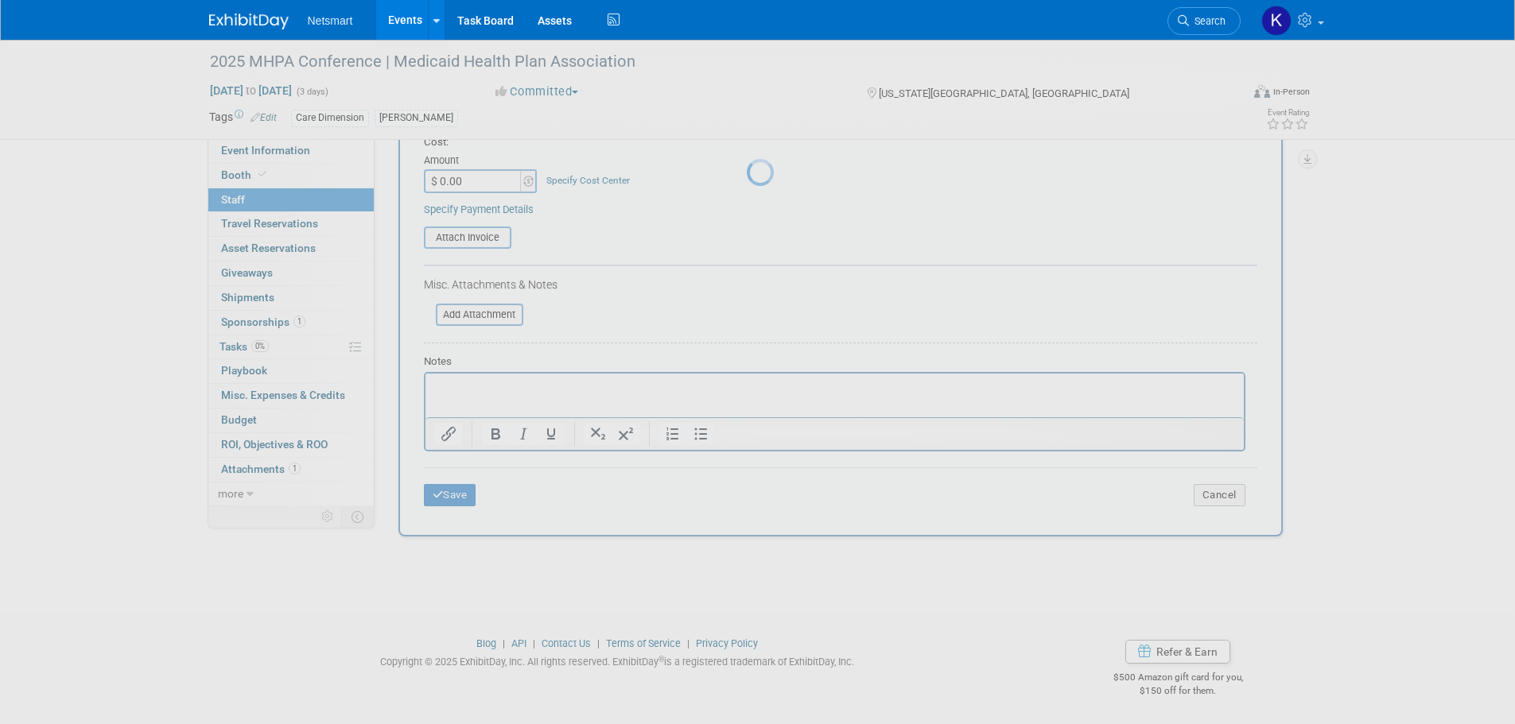
scroll to position [16, 0]
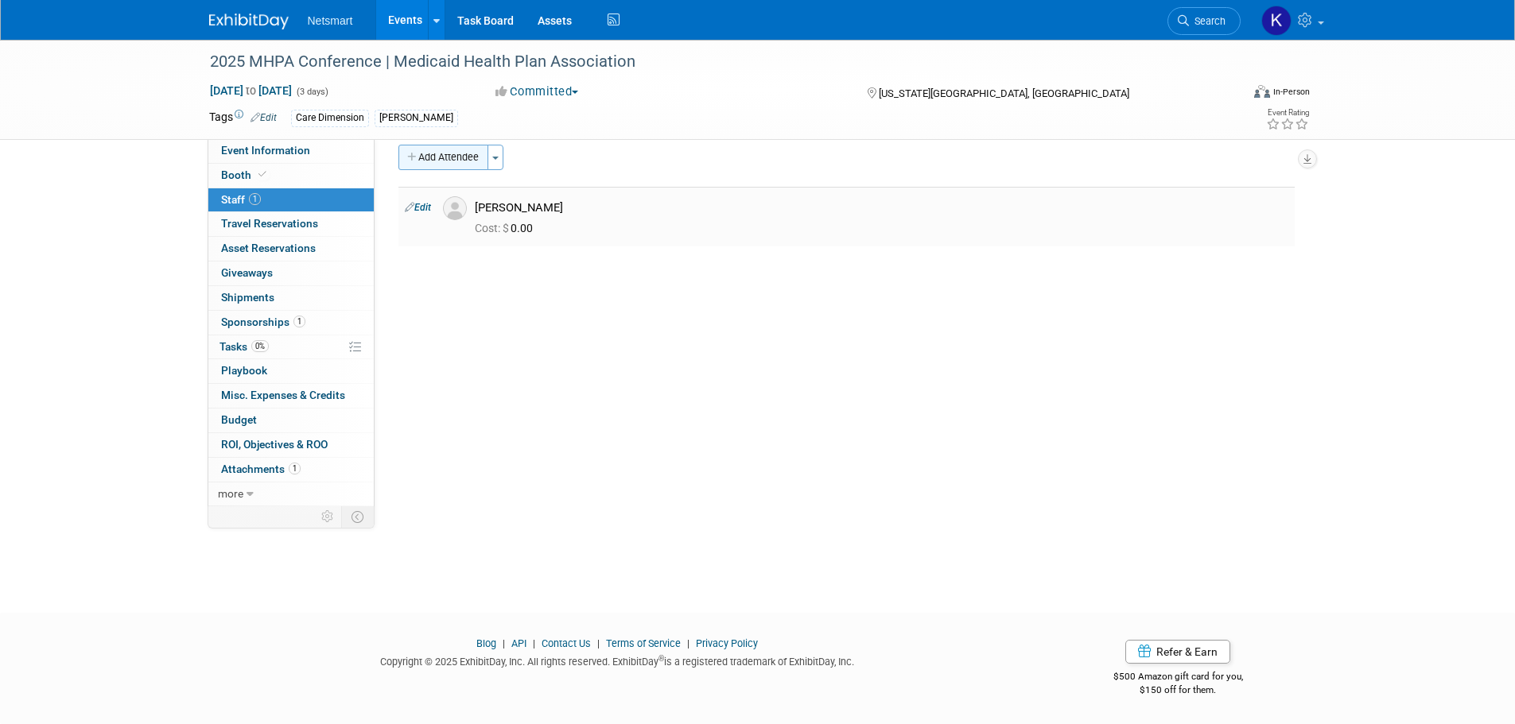
click at [462, 156] on button "Add Attendee" at bounding box center [443, 157] width 90 height 25
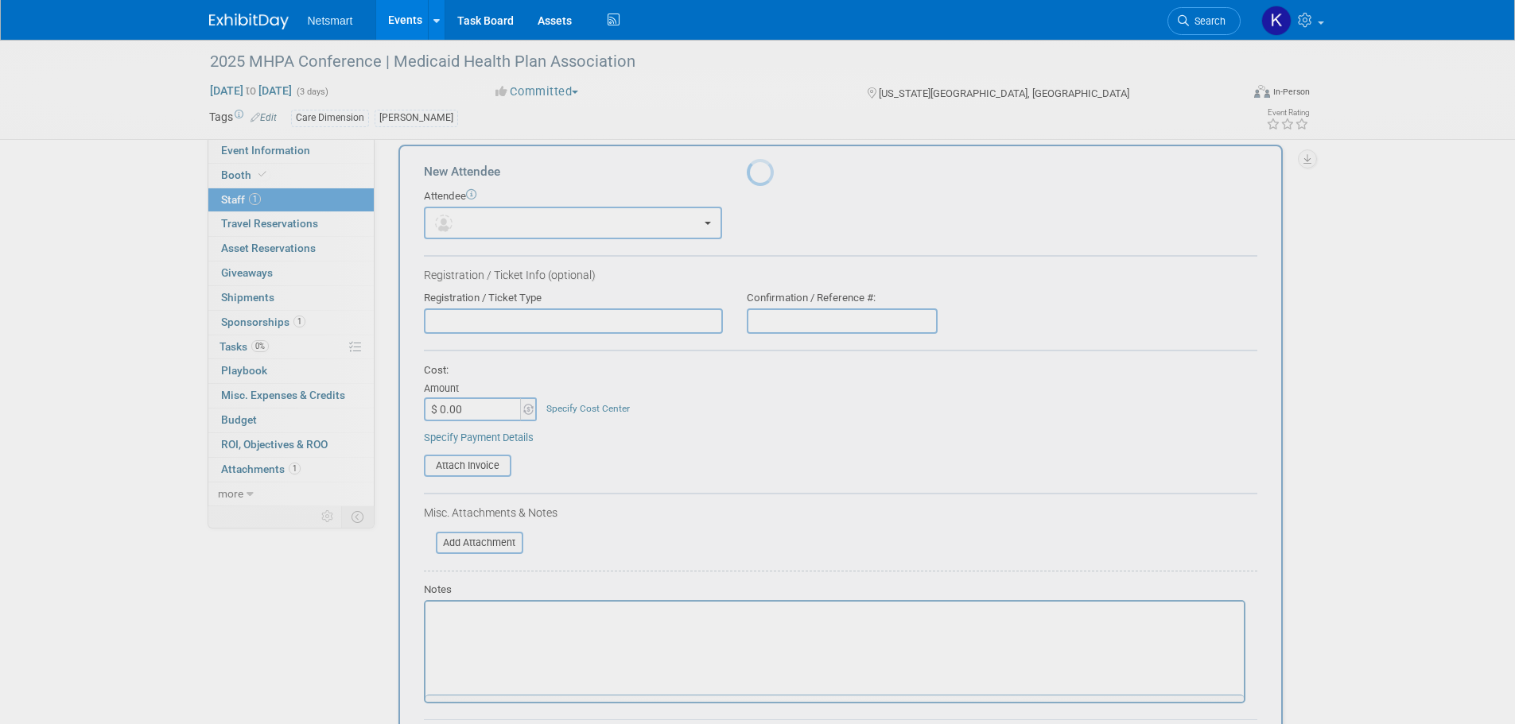
scroll to position [0, 0]
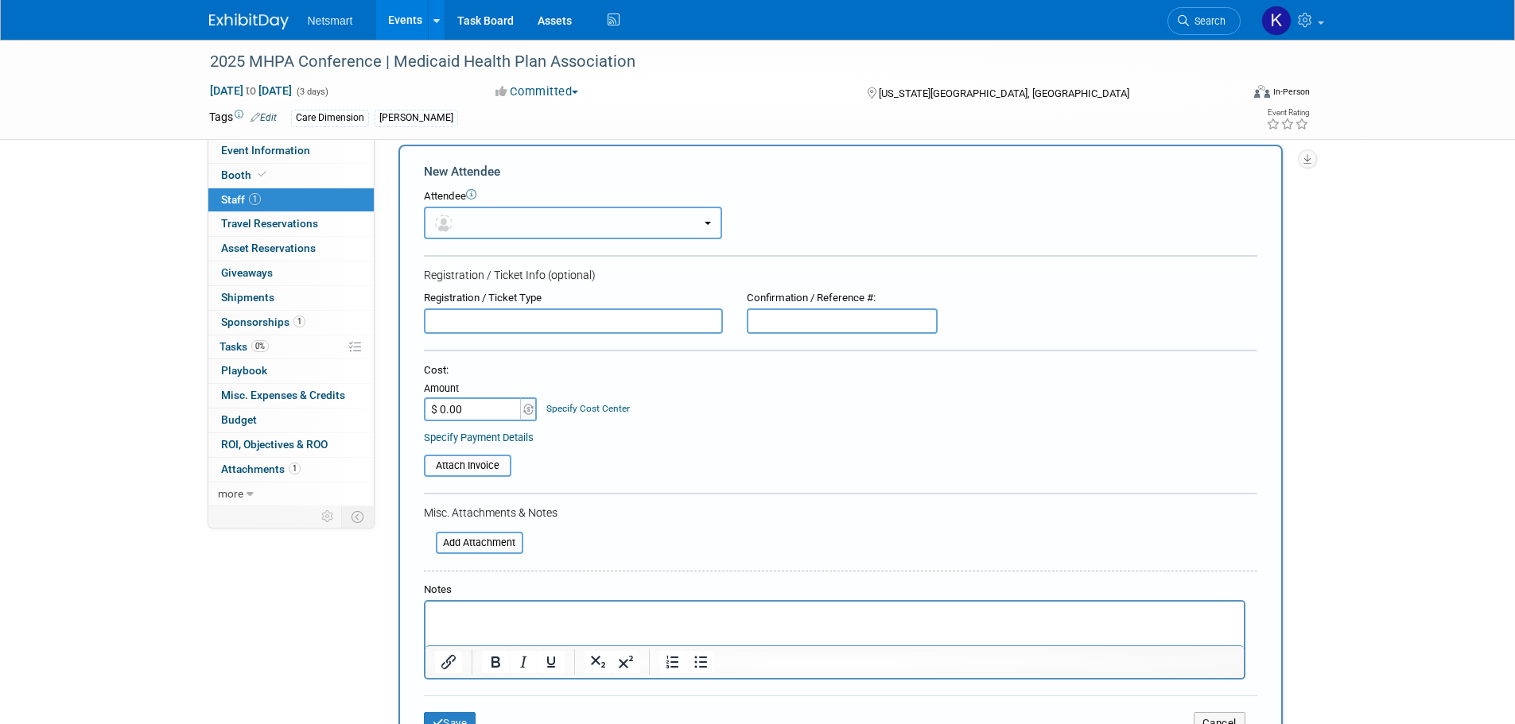
click at [464, 214] on button "button" at bounding box center [573, 223] width 298 height 33
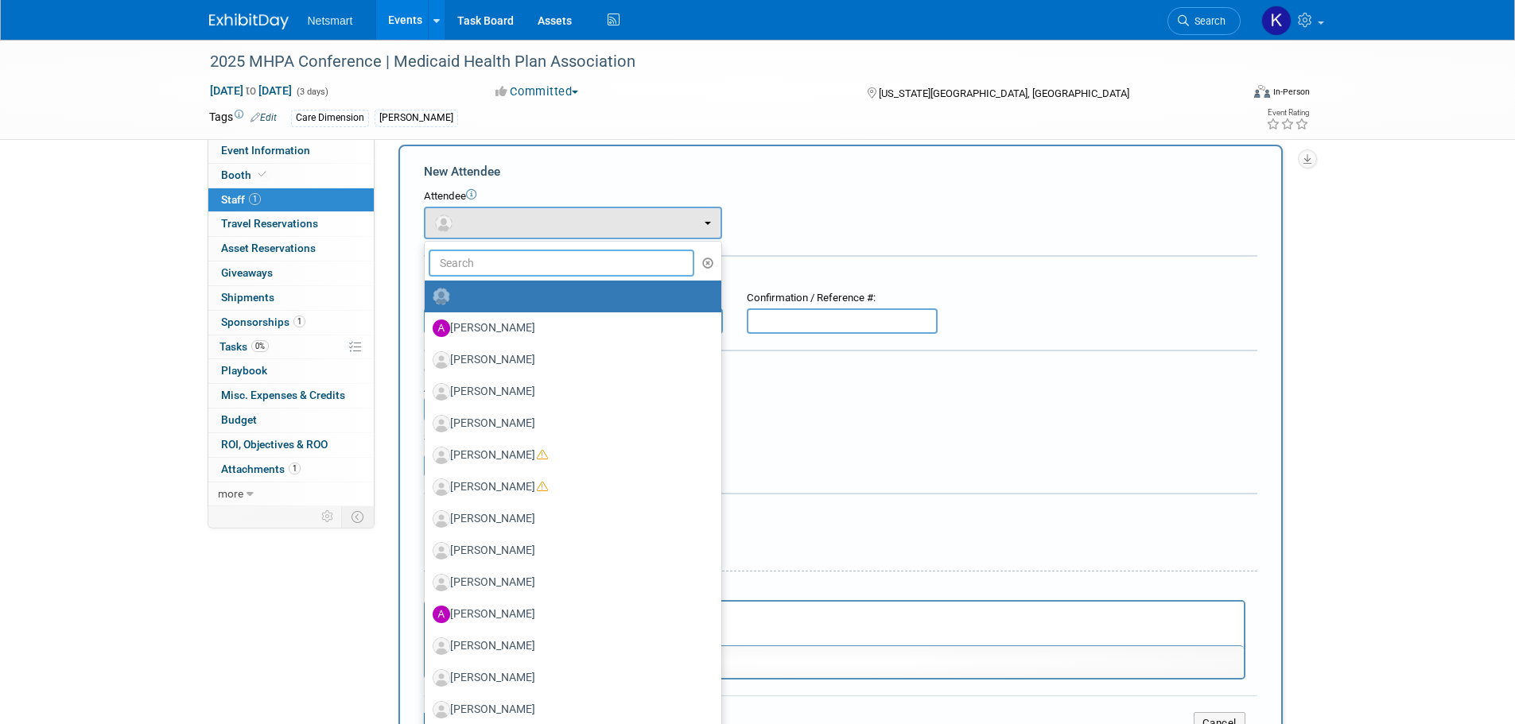
click at [456, 265] on input "text" at bounding box center [562, 263] width 266 height 27
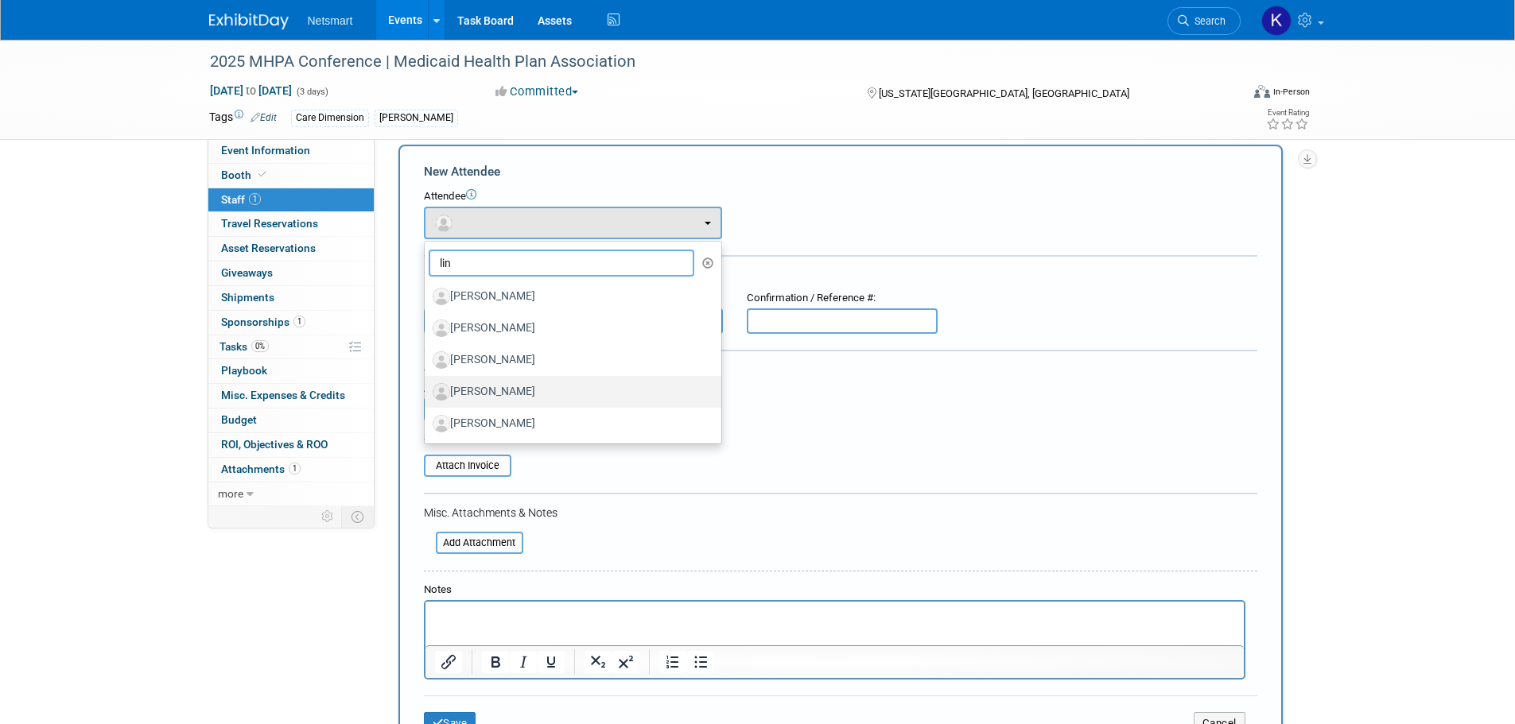
type input "lin"
click at [481, 381] on label "[PERSON_NAME]" at bounding box center [569, 391] width 273 height 25
click at [427, 385] on input "[PERSON_NAME]" at bounding box center [422, 390] width 10 height 10
select select "d01dccf4-cbb6-4528-bcc3-7ed93c340a7f"
select select "5"
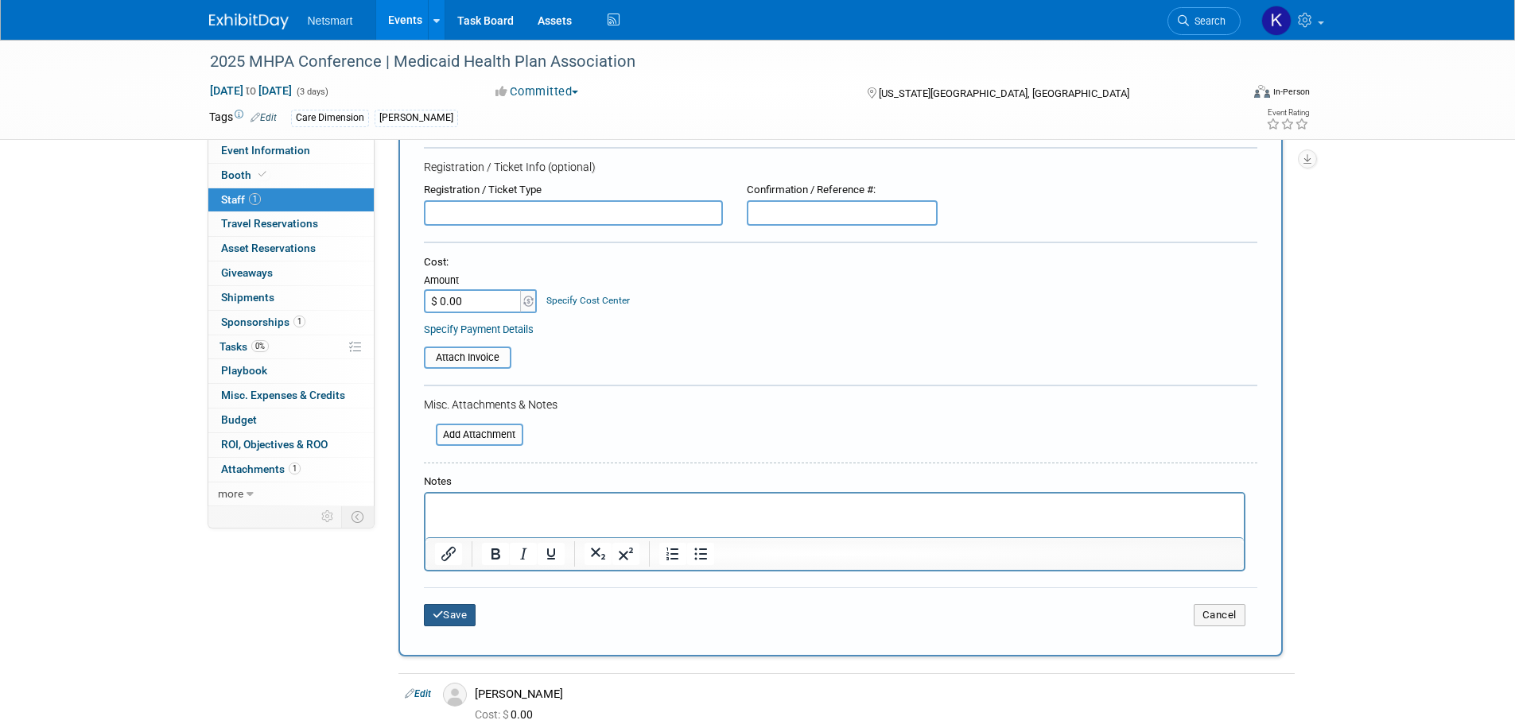
click at [468, 606] on button "Save" at bounding box center [450, 615] width 52 height 22
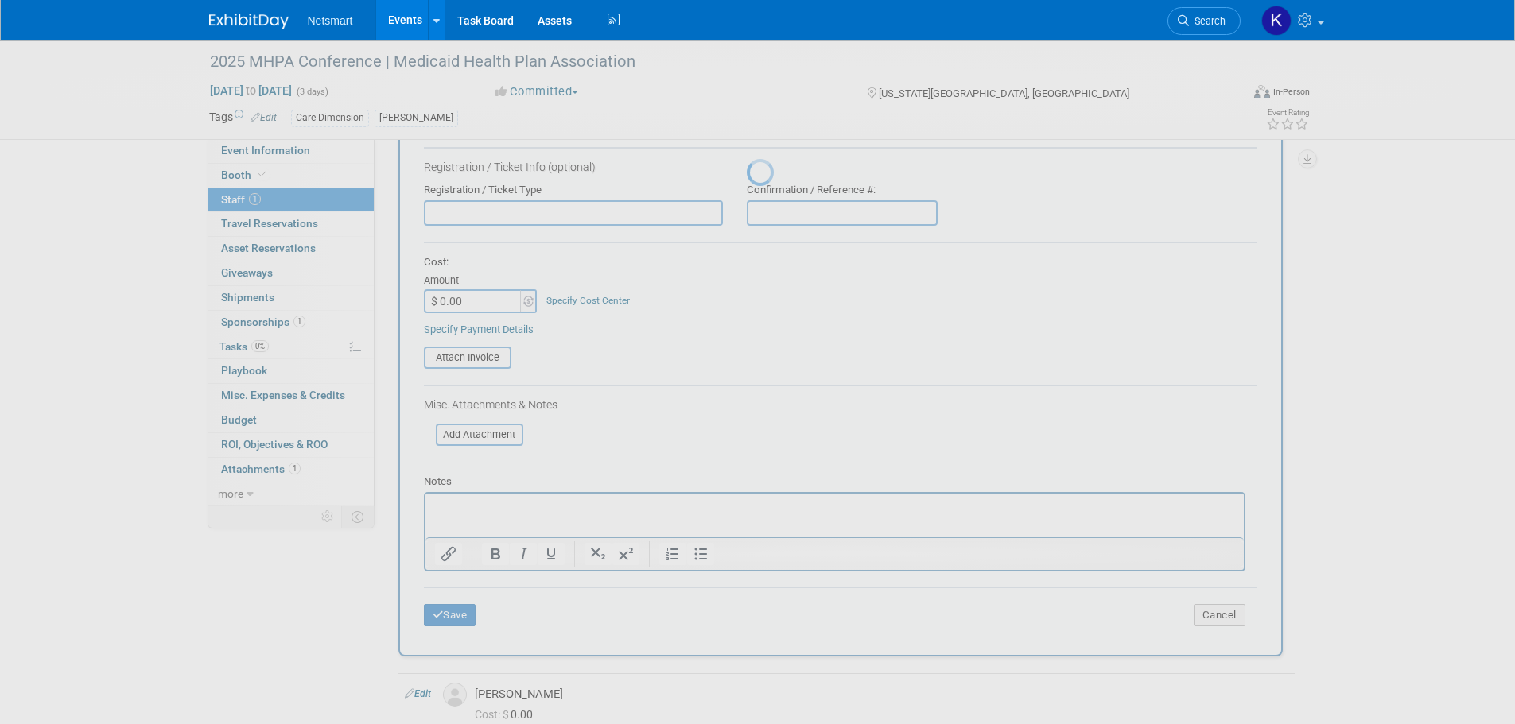
scroll to position [16, 0]
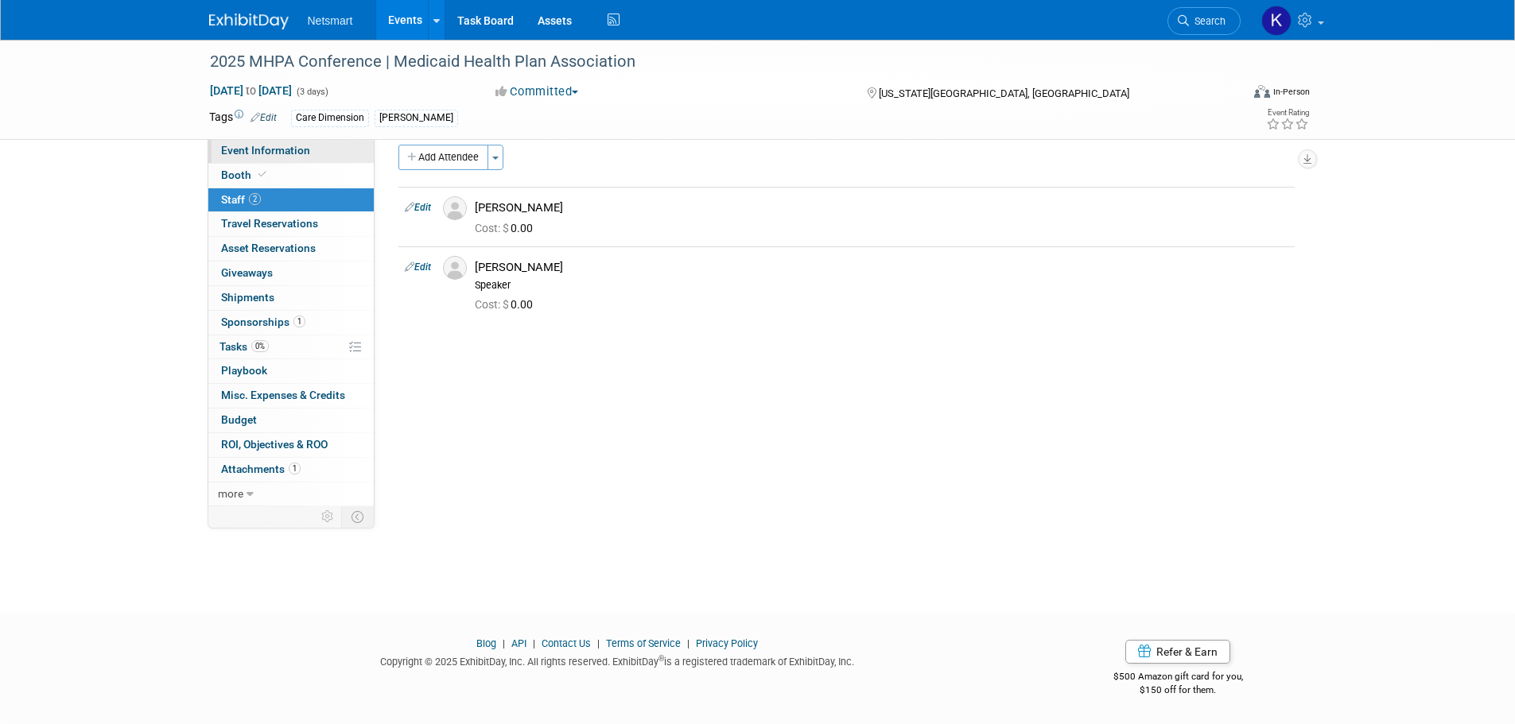
click at [320, 155] on link "Event Information" at bounding box center [290, 151] width 165 height 24
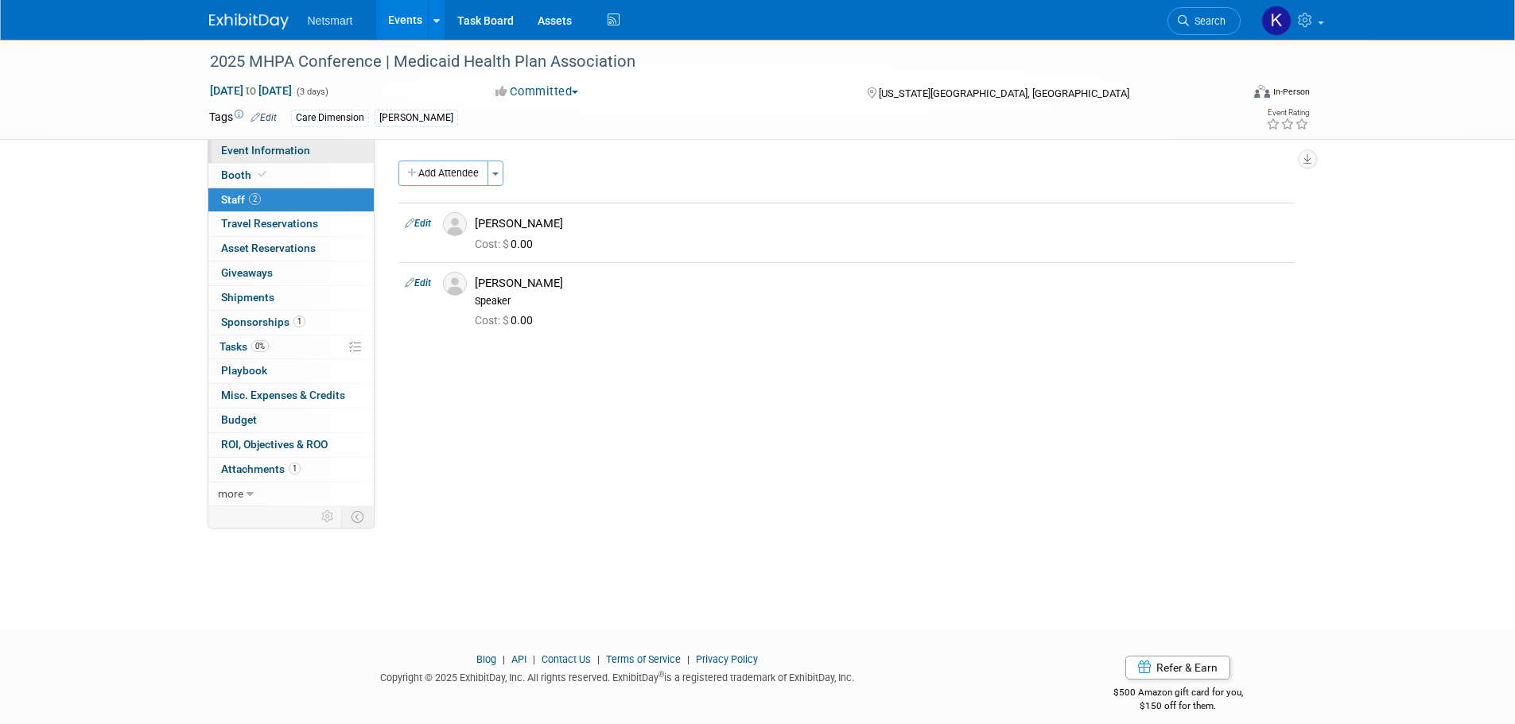
select select "CareDimensions"
select select "3"
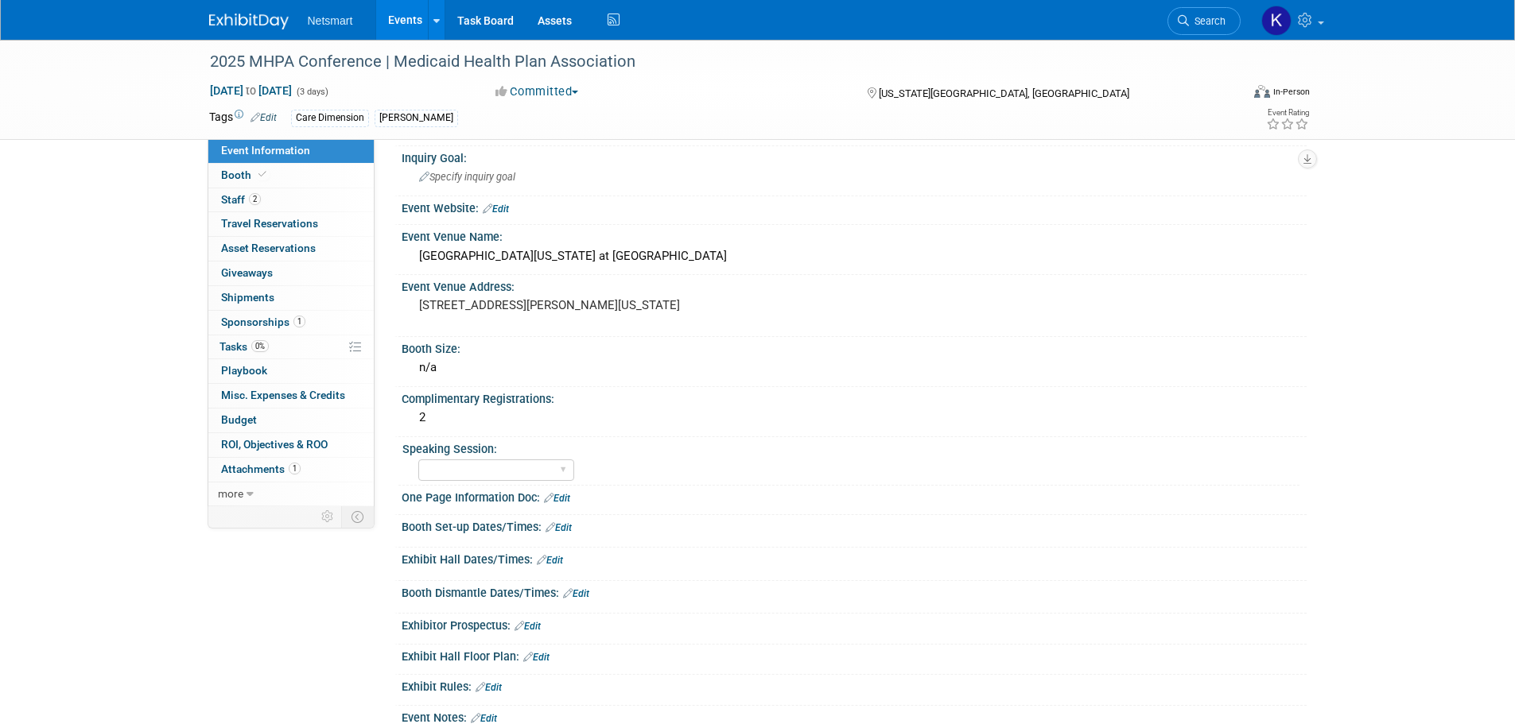
scroll to position [159, 0]
click at [499, 464] on select "Yes No Submitted, Not Accepted" at bounding box center [496, 469] width 156 height 21
select select "No"
click at [418, 459] on select "Yes No Submitted, Not Accepted" at bounding box center [496, 469] width 156 height 21
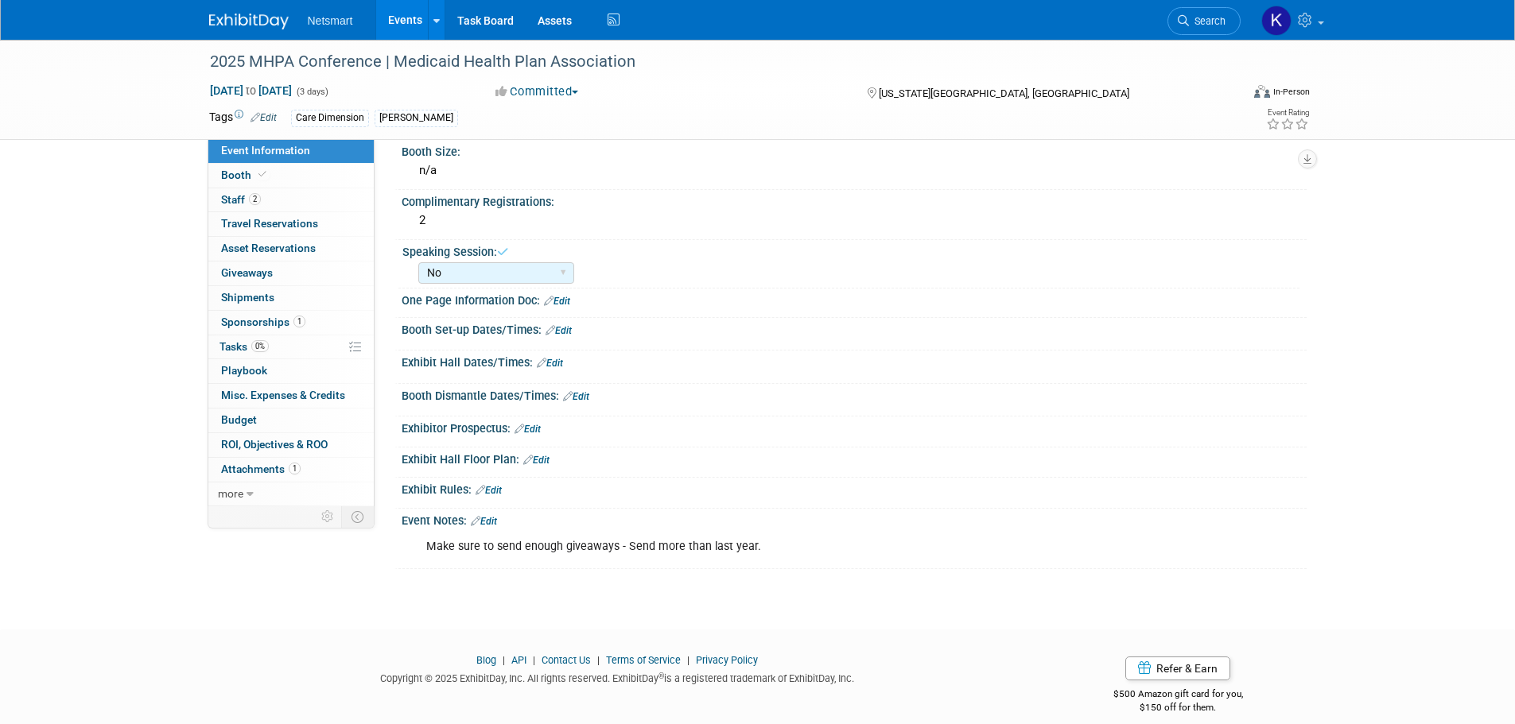
scroll to position [372, 0]
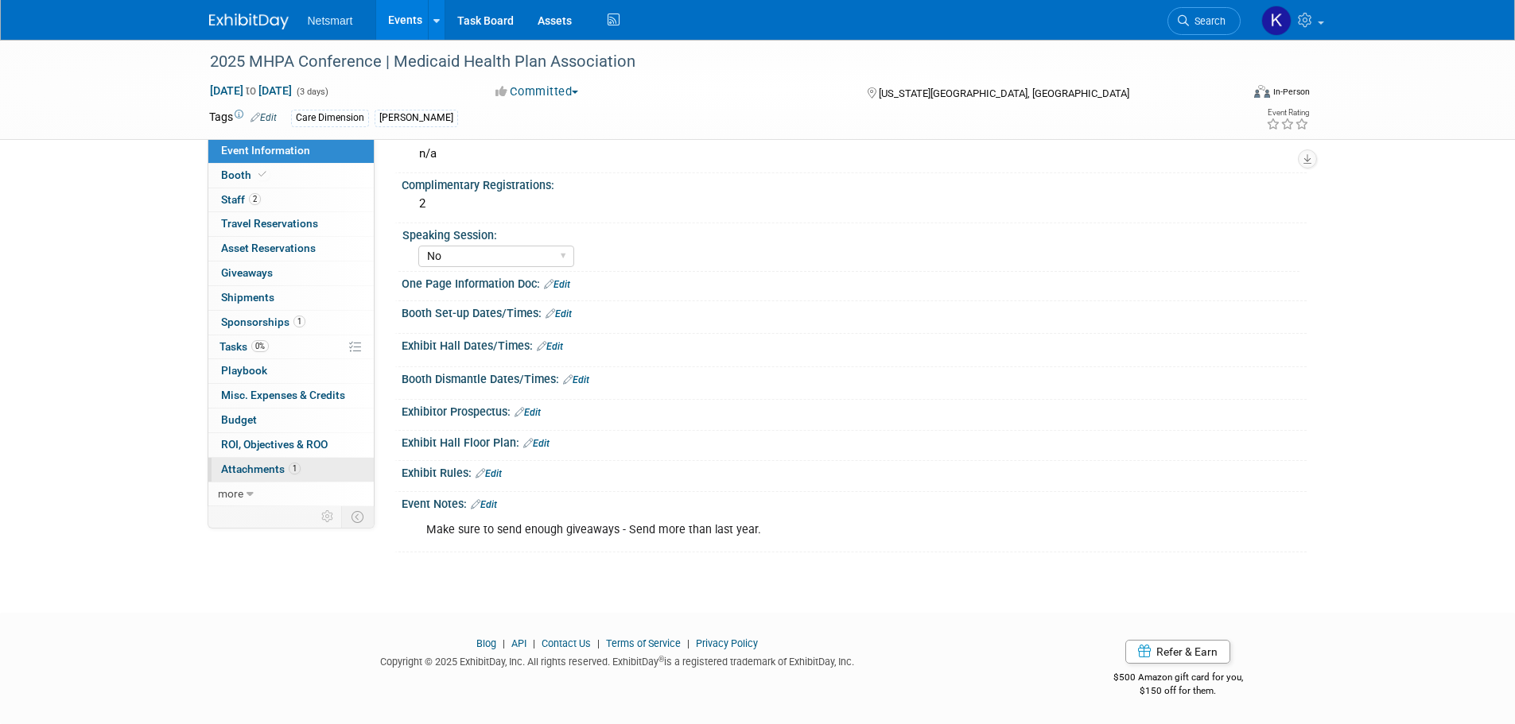
click at [256, 472] on span "Attachments 1" at bounding box center [261, 469] width 80 height 13
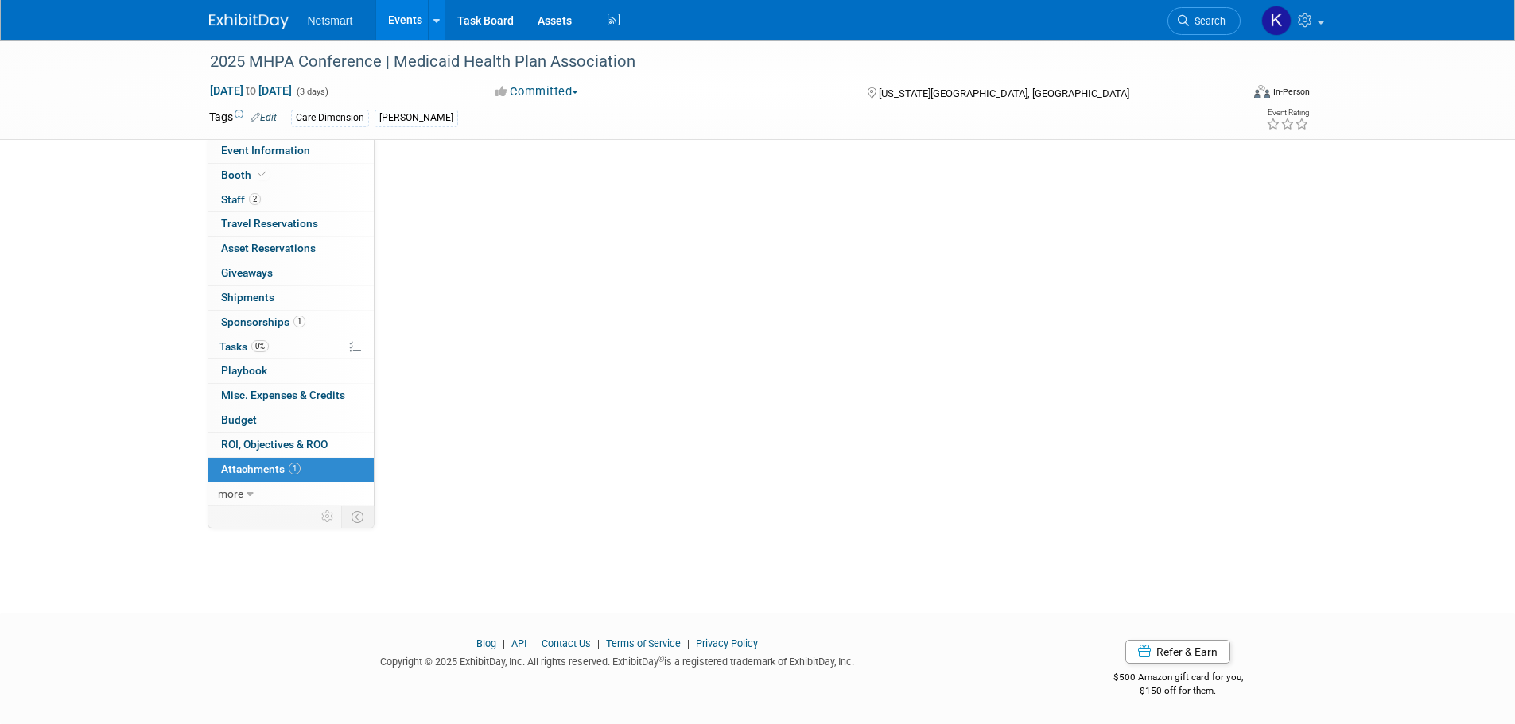
scroll to position [0, 0]
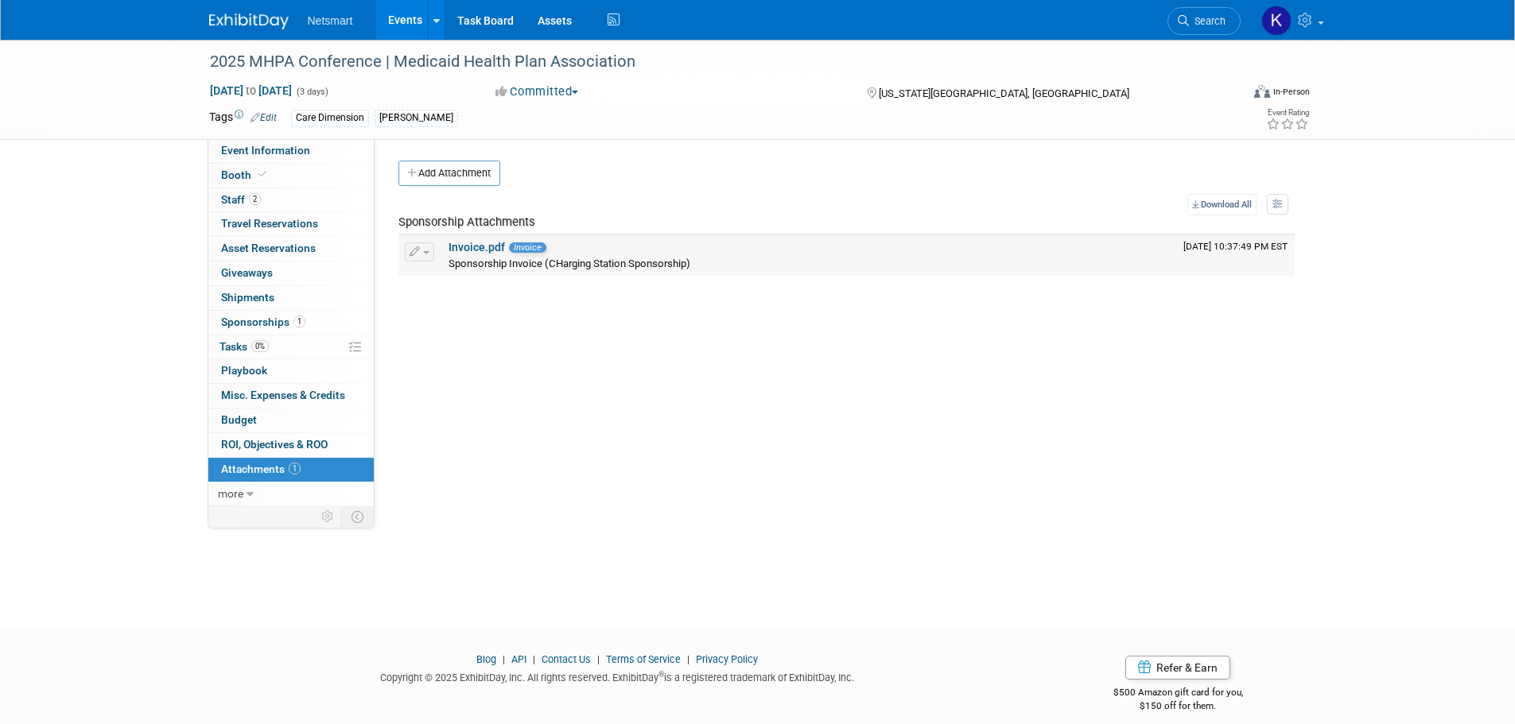
click at [548, 258] on span "Sponsorship Invoice (CHarging Station Sponsorship)" at bounding box center [570, 264] width 242 height 12
click at [557, 262] on span "Sponsorship Invoice (CHarging Station Sponsorship)" at bounding box center [570, 264] width 242 height 12
click at [457, 243] on link "Invoice.pdf" at bounding box center [477, 247] width 56 height 13
click at [309, 157] on link "Event Information" at bounding box center [290, 151] width 165 height 24
select select "CareDimensions"
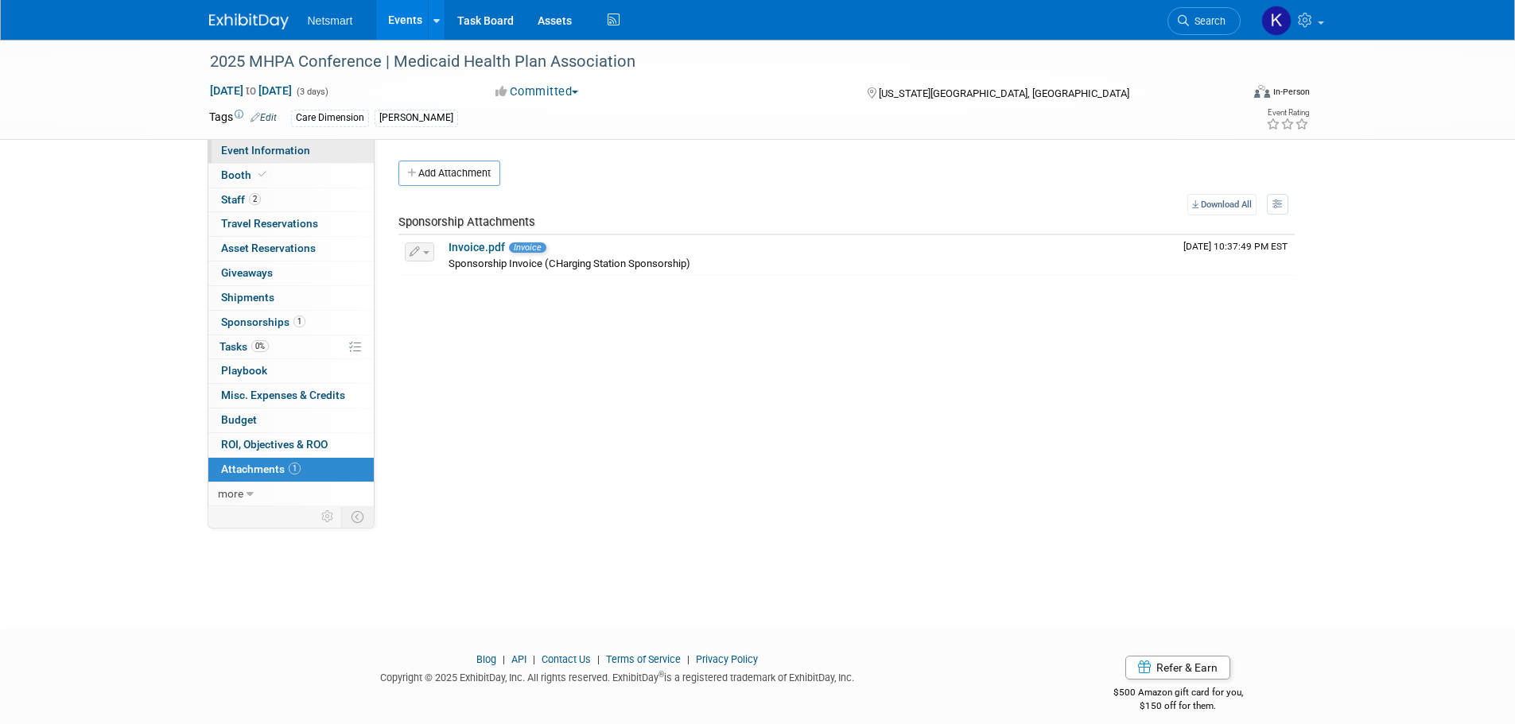
select select "3"
select select "No"
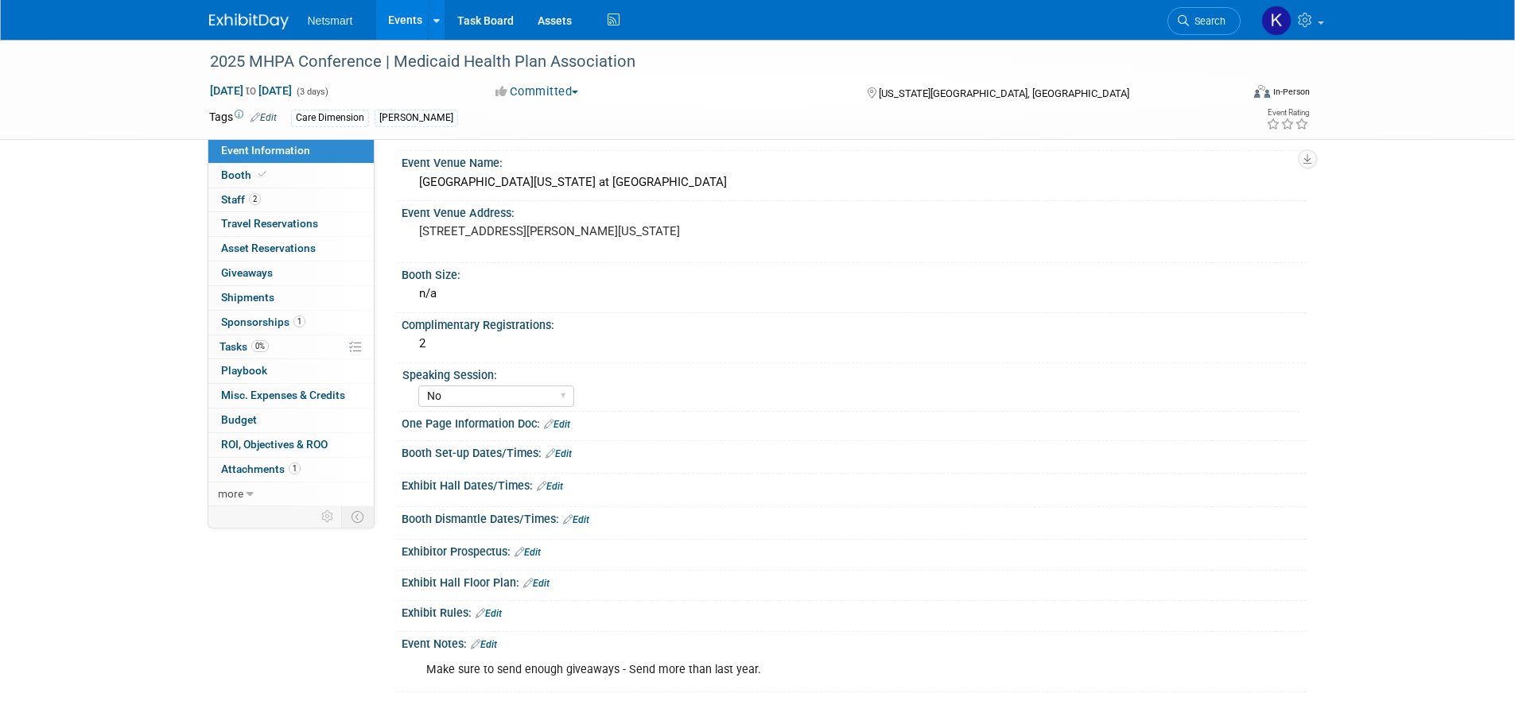
scroll to position [318, 0]
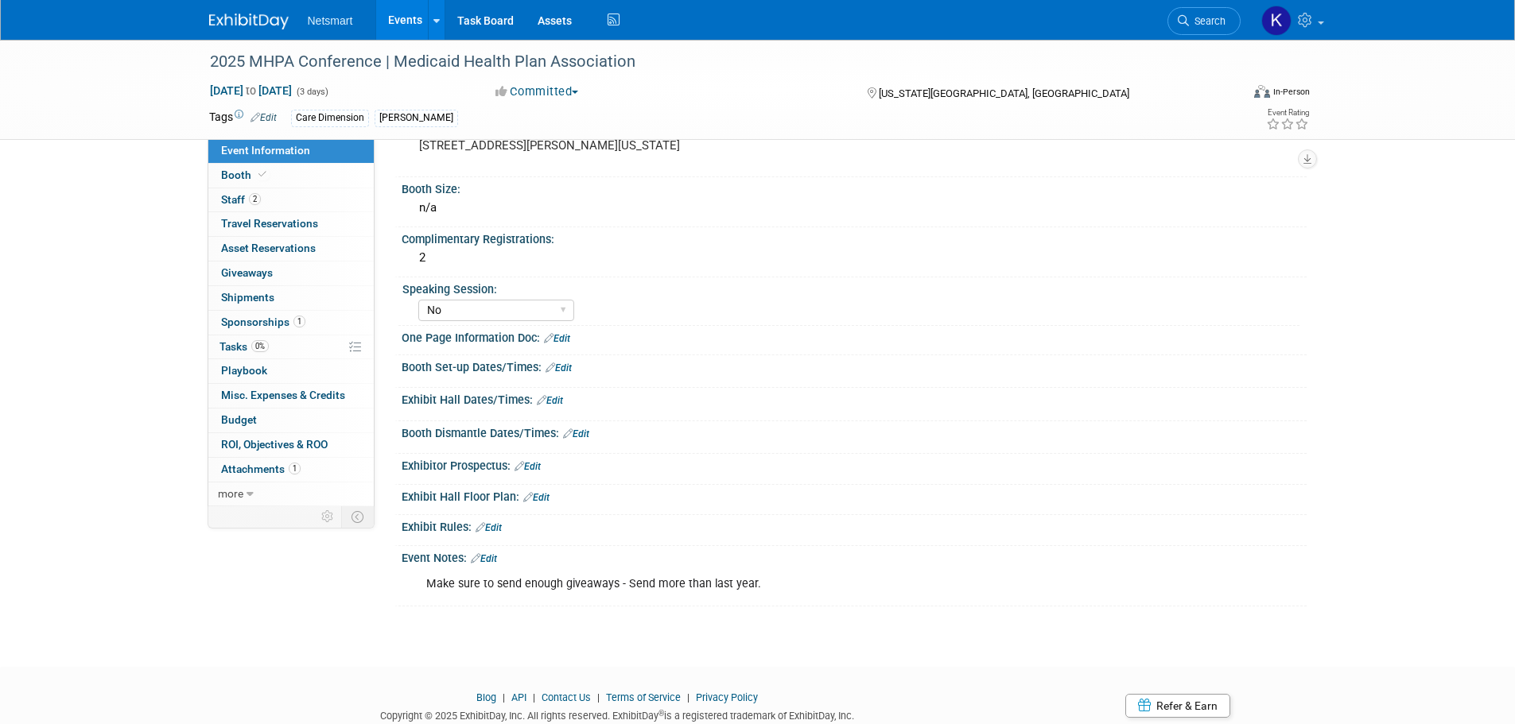
click at [563, 399] on link "Edit" at bounding box center [550, 400] width 26 height 11
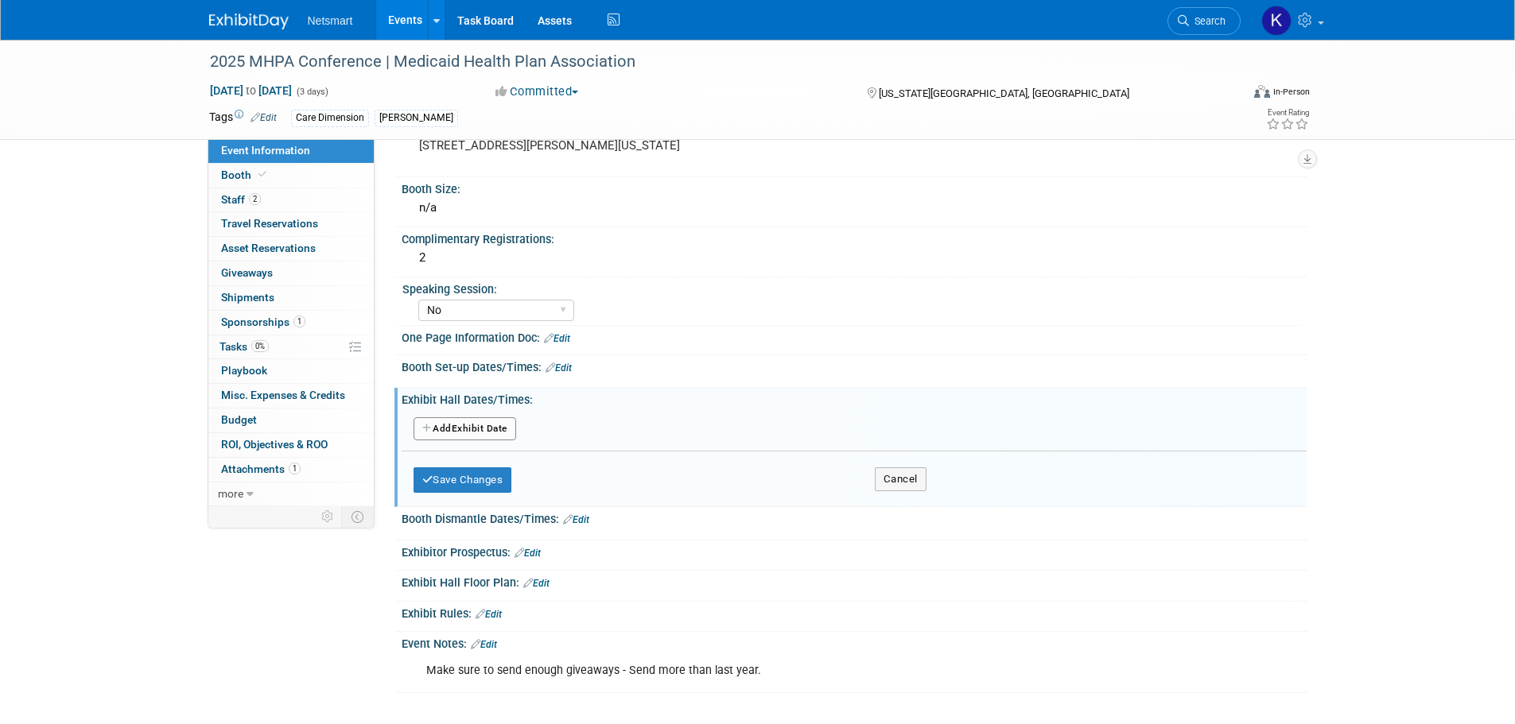
click at [495, 425] on button "Add Another Exhibit Date" at bounding box center [465, 430] width 103 height 24
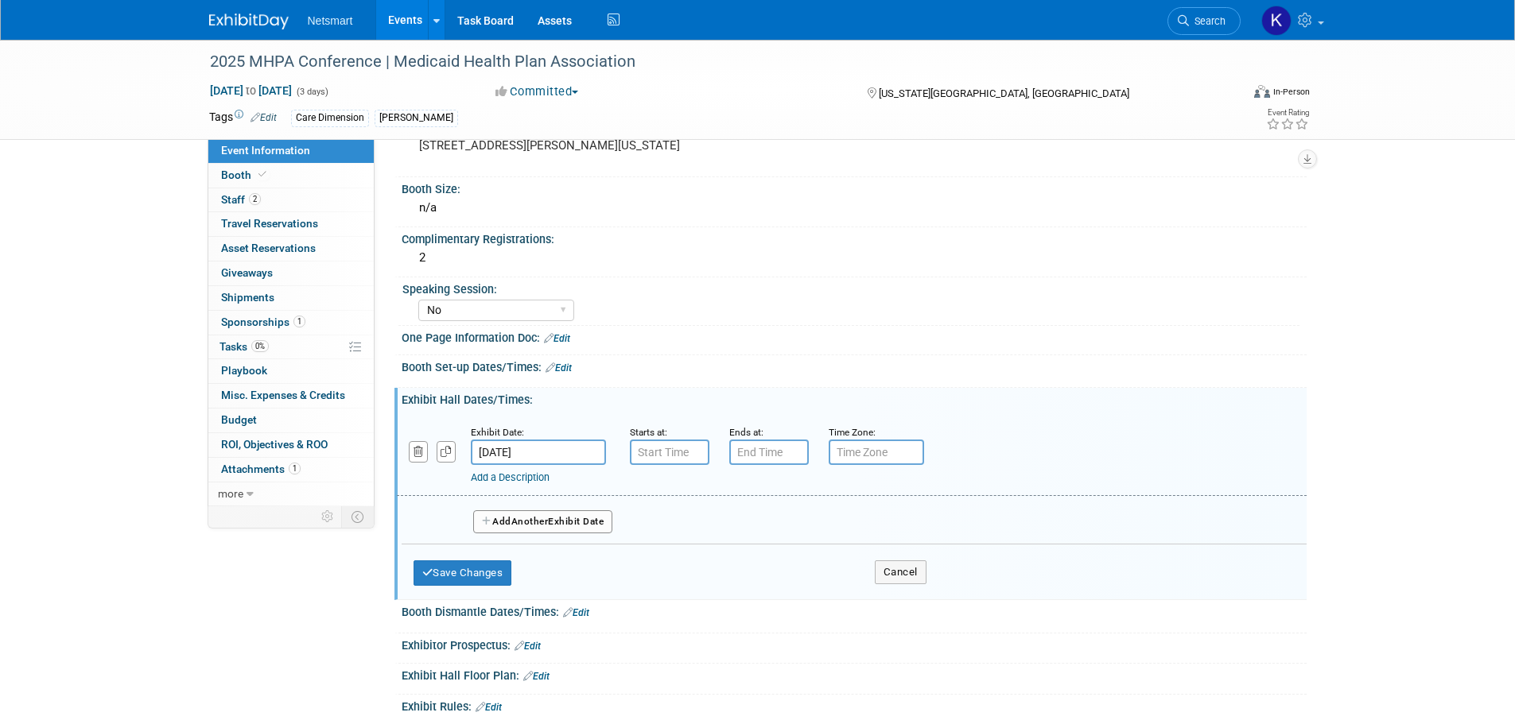
click at [502, 483] on link "Add a Description" at bounding box center [510, 478] width 79 height 12
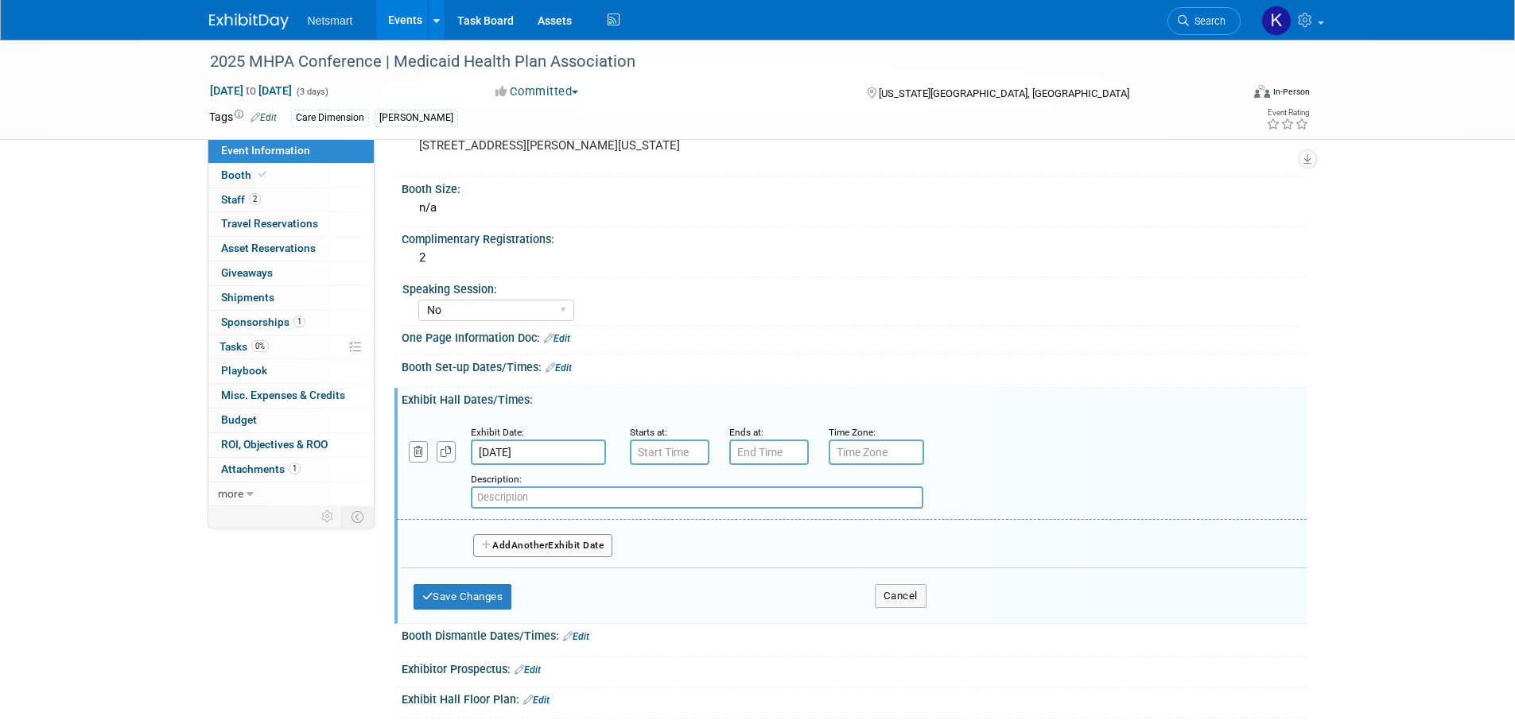
paste input "https://medicaidconference.com/agenda-2025/"
type input "https://medicaidconference.com/agenda-2025/"
click at [483, 592] on button "Save Changes" at bounding box center [463, 597] width 99 height 25
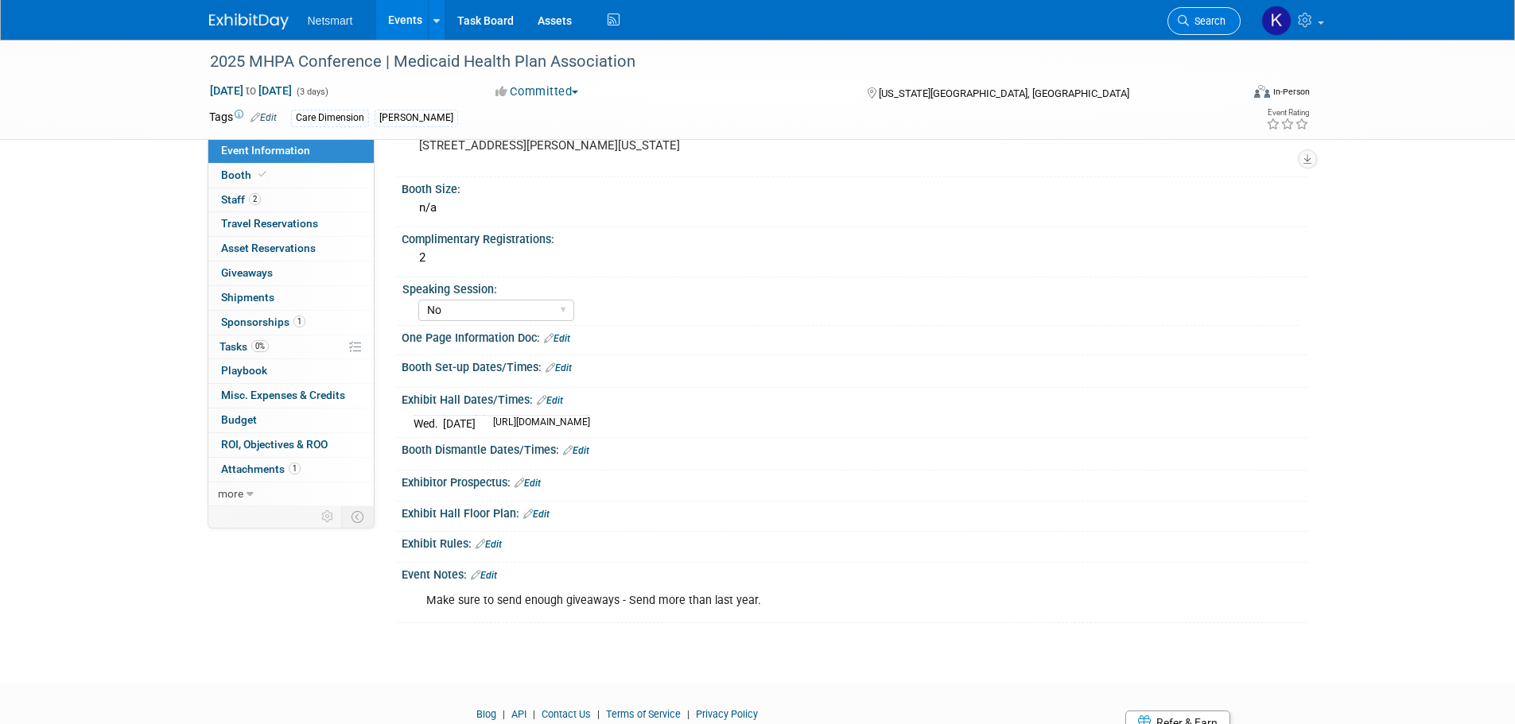
click at [1199, 19] on span "Search" at bounding box center [1207, 21] width 37 height 12
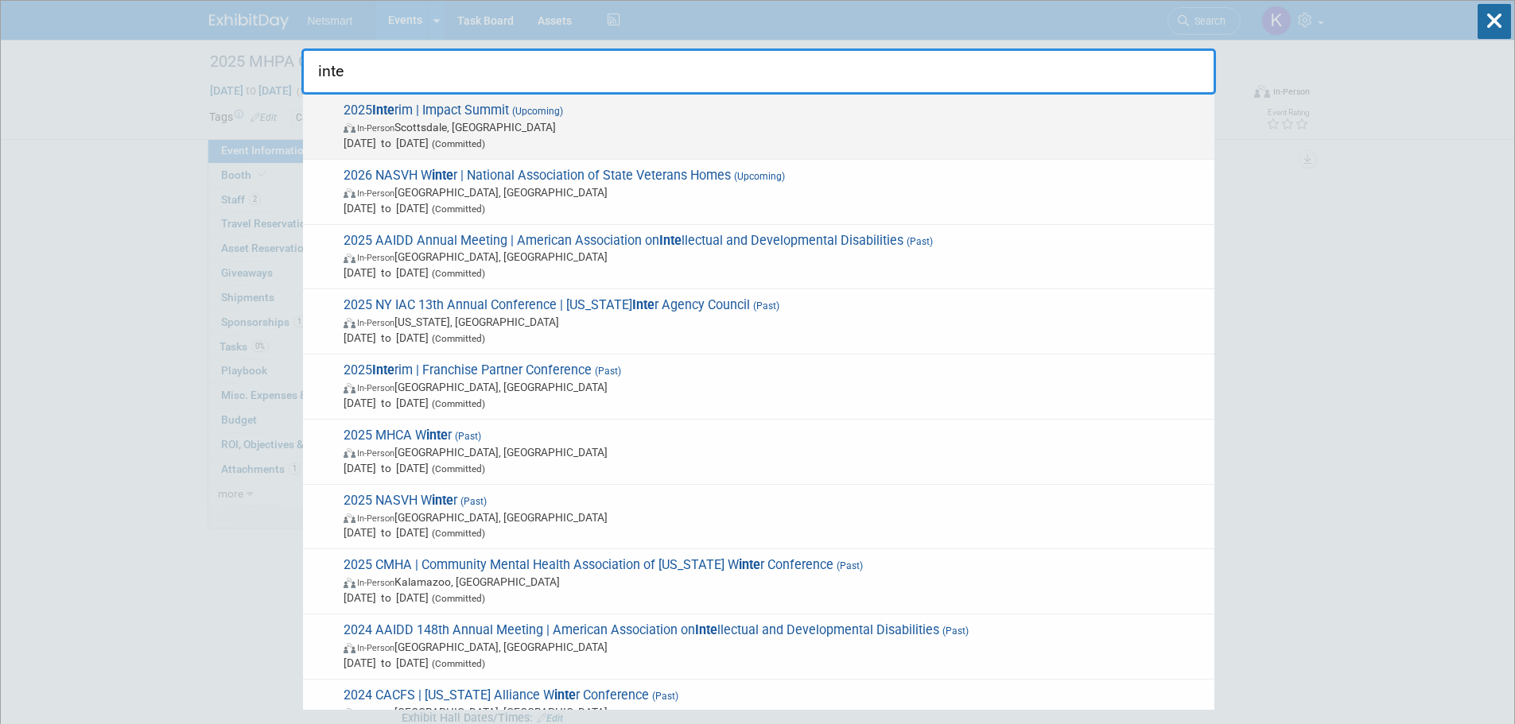
type input "inte"
click at [523, 137] on span "Sep 7, 2025 to Sep 9, 2025 (Committed)" at bounding box center [775, 143] width 863 height 16
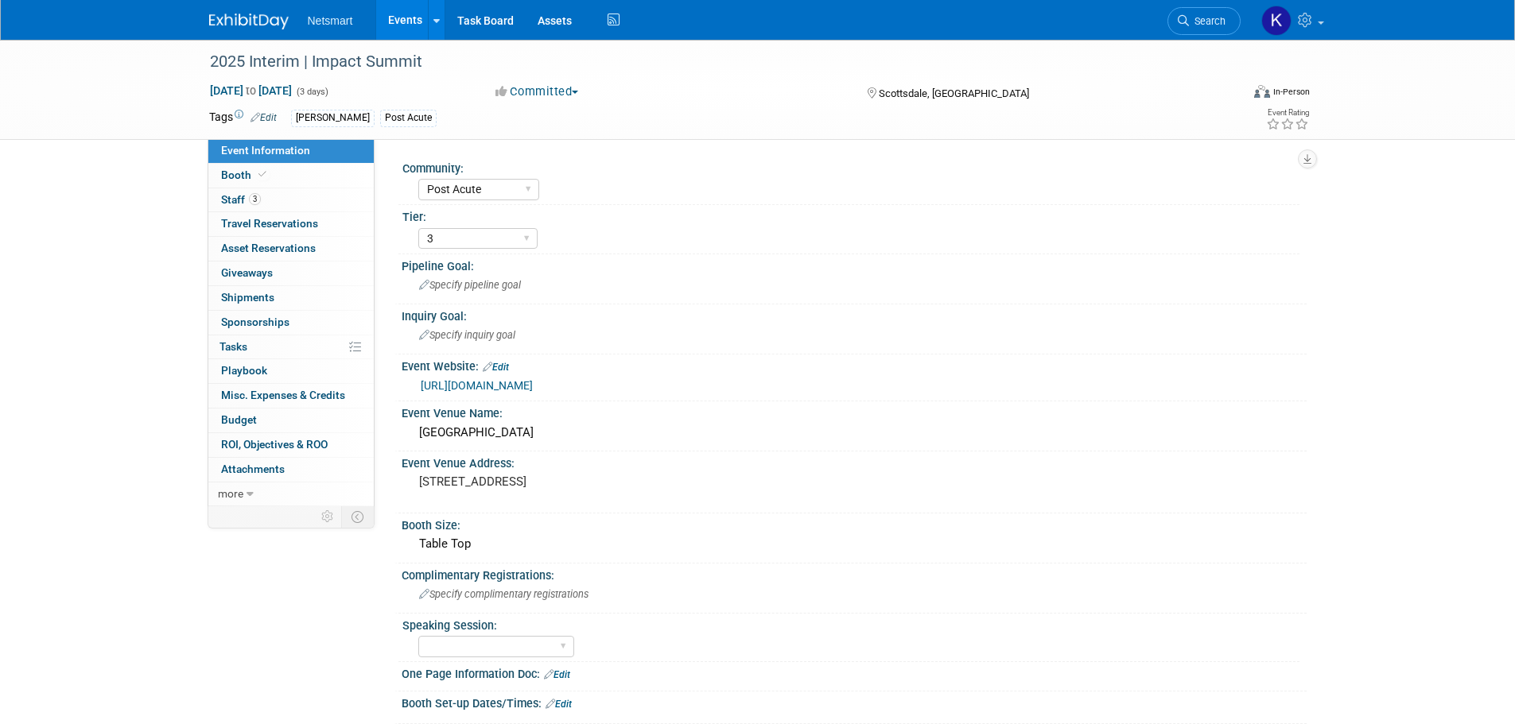
select select "Post Acute"
select select "3"
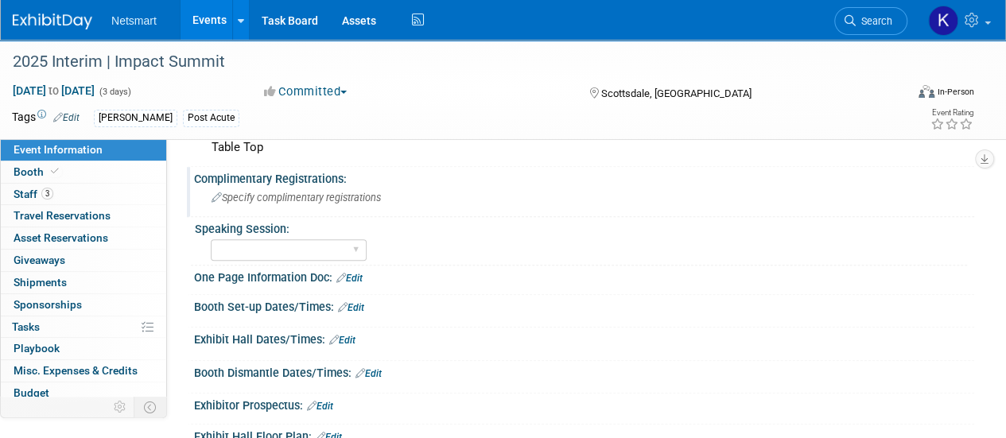
scroll to position [398, 0]
click at [359, 305] on link "Edit" at bounding box center [351, 306] width 26 height 11
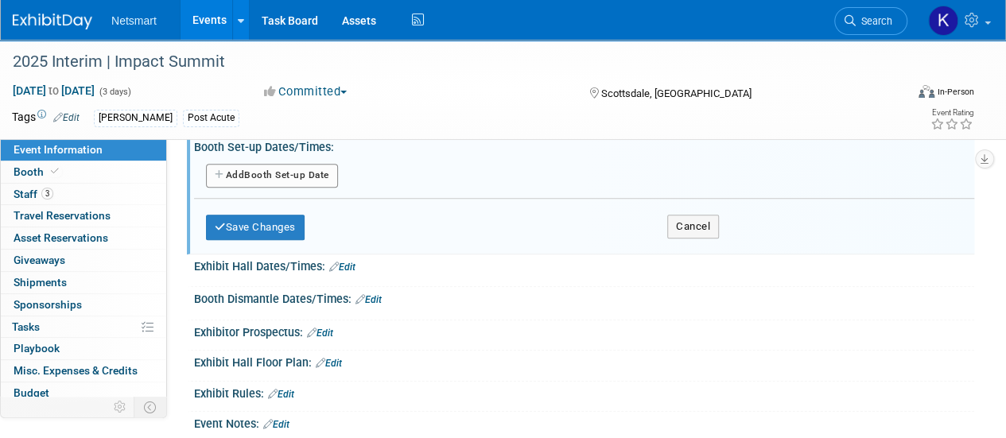
scroll to position [477, 0]
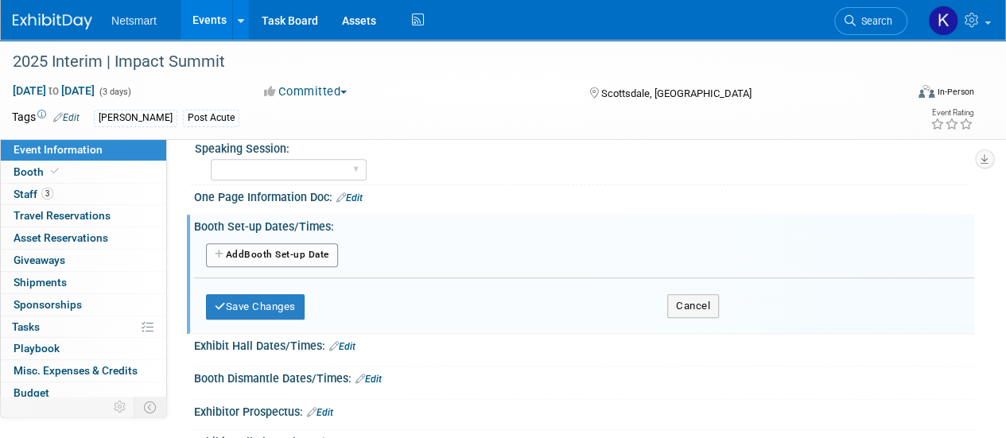
click at [302, 243] on button "Add Another Booth Set-up Date" at bounding box center [272, 255] width 132 height 24
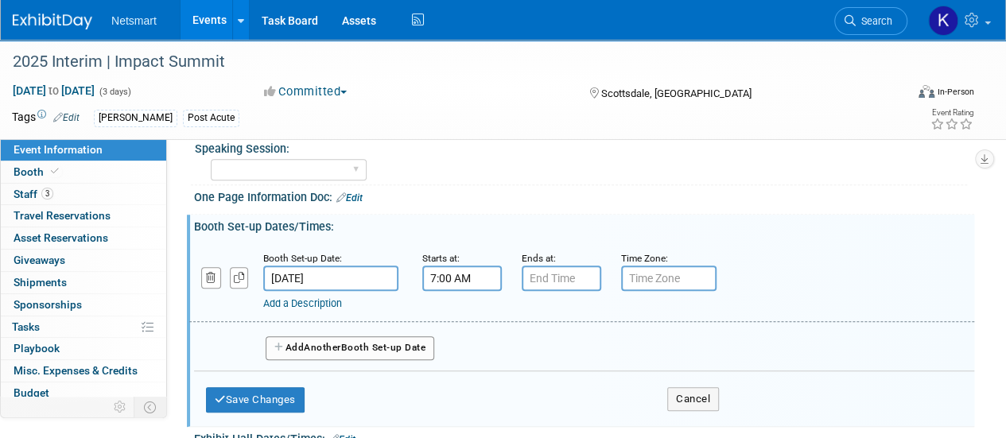
click at [443, 276] on input "7:00 AM" at bounding box center [462, 278] width 80 height 25
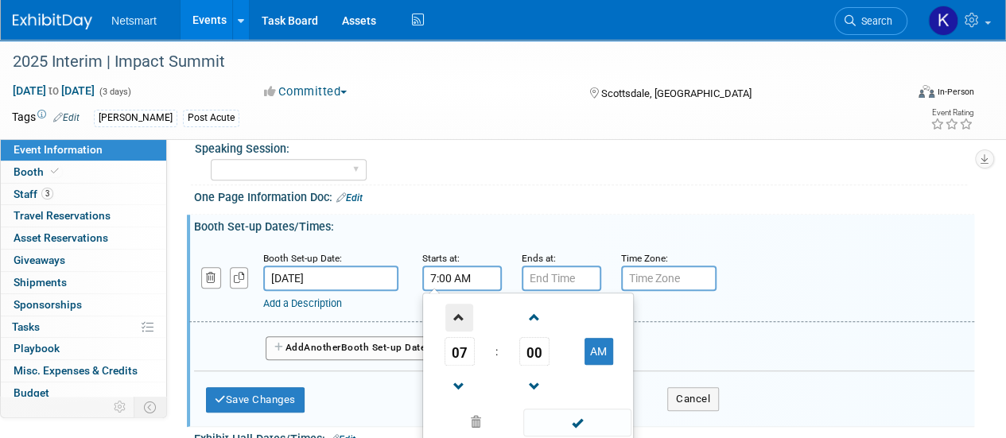
click at [466, 319] on span at bounding box center [459, 318] width 28 height 28
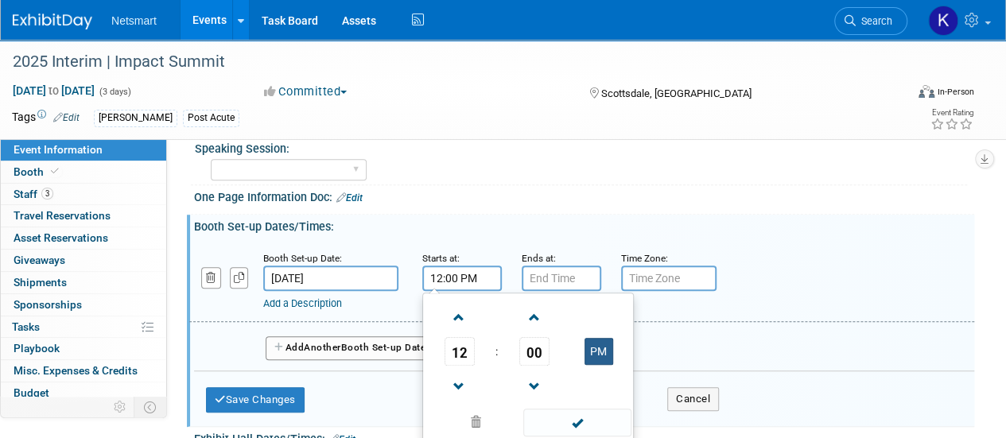
click at [596, 348] on button "PM" at bounding box center [599, 351] width 29 height 27
click at [596, 345] on button "AM" at bounding box center [599, 351] width 29 height 27
type input "12:00 PM"
click at [557, 266] on input "7:00 PM" at bounding box center [562, 278] width 80 height 25
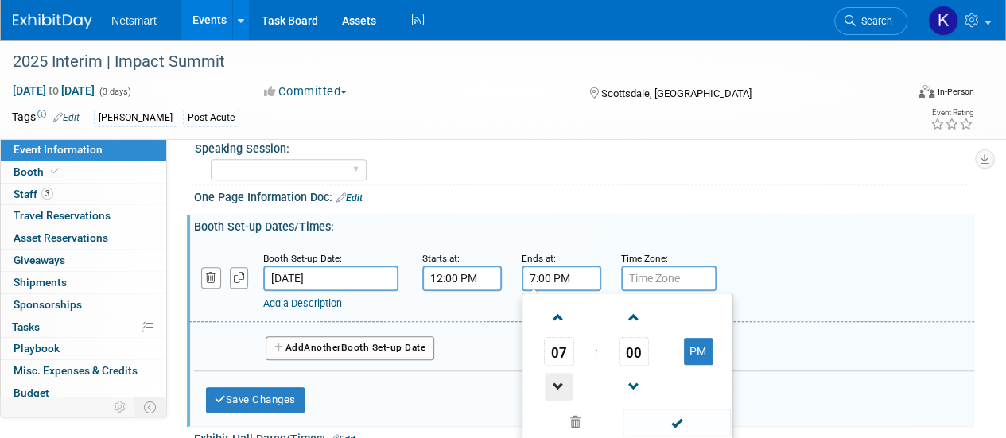
click at [563, 375] on span at bounding box center [559, 387] width 28 height 28
type input "5:00 PM"
click at [660, 422] on span at bounding box center [676, 423] width 107 height 28
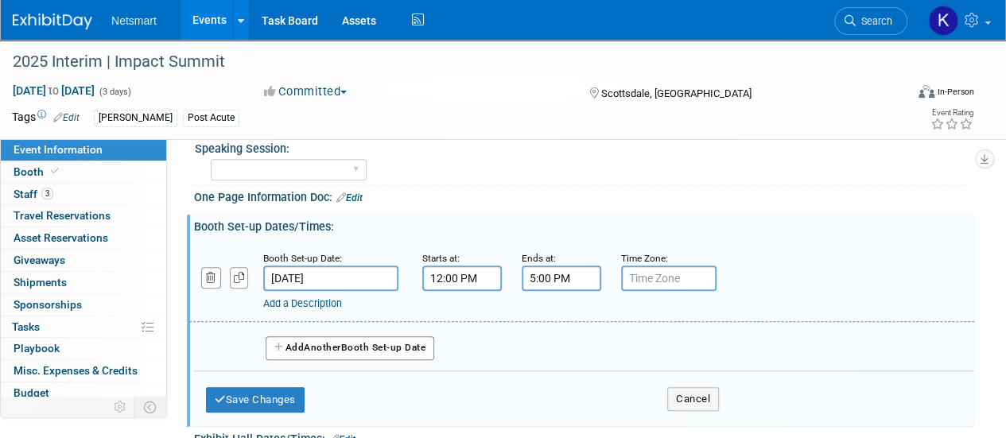
click at [288, 278] on input "[DATE]" at bounding box center [330, 278] width 135 height 25
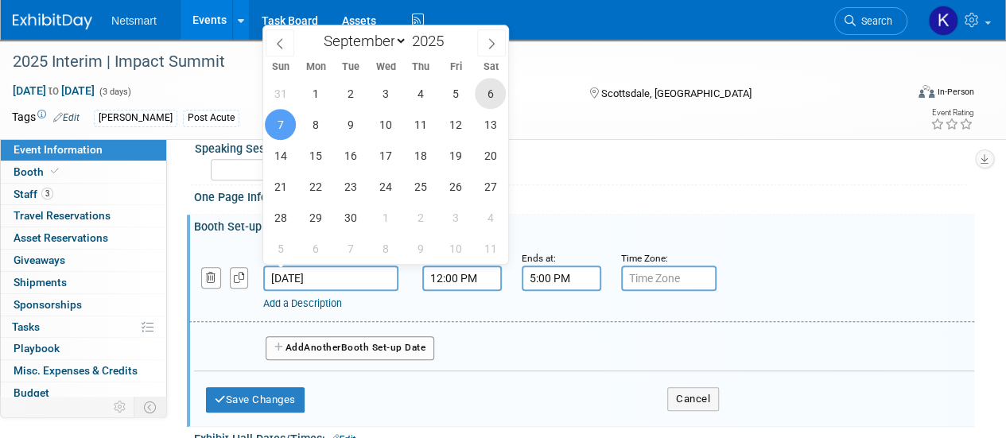
click at [496, 87] on span "6" at bounding box center [490, 93] width 31 height 31
type input "[DATE]"
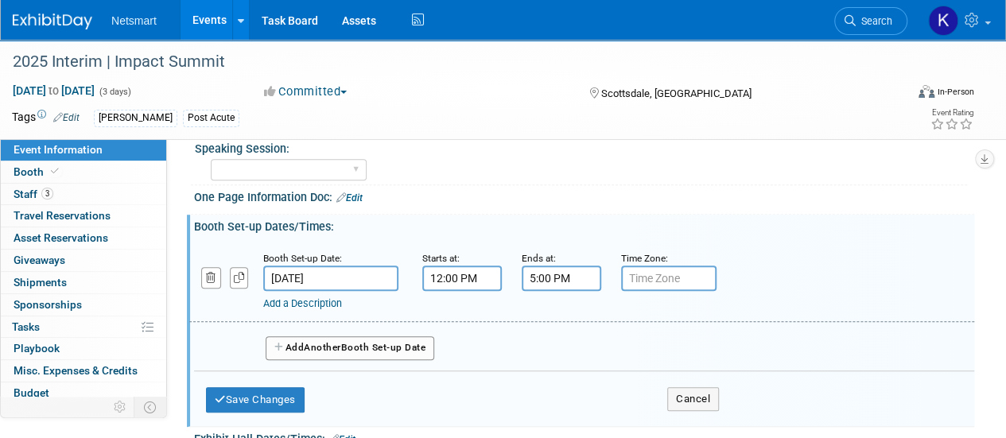
click at [297, 339] on button "Add Another Booth Set-up Date" at bounding box center [350, 348] width 169 height 24
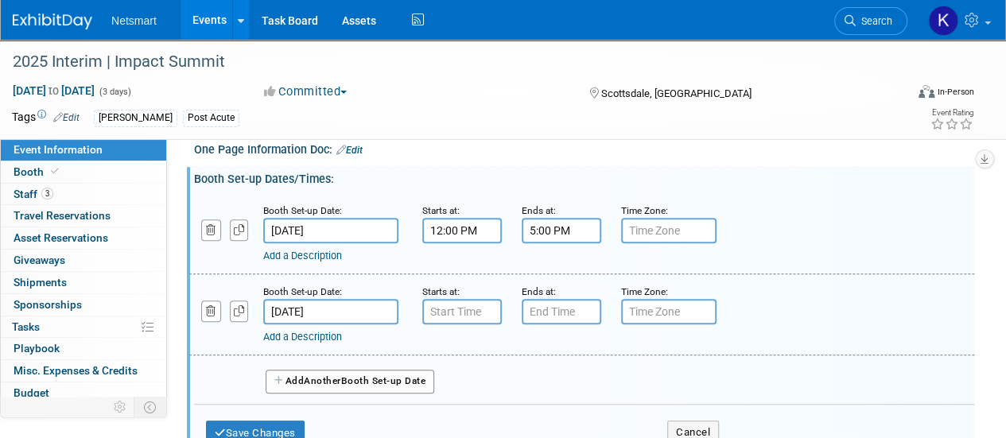
scroll to position [557, 0]
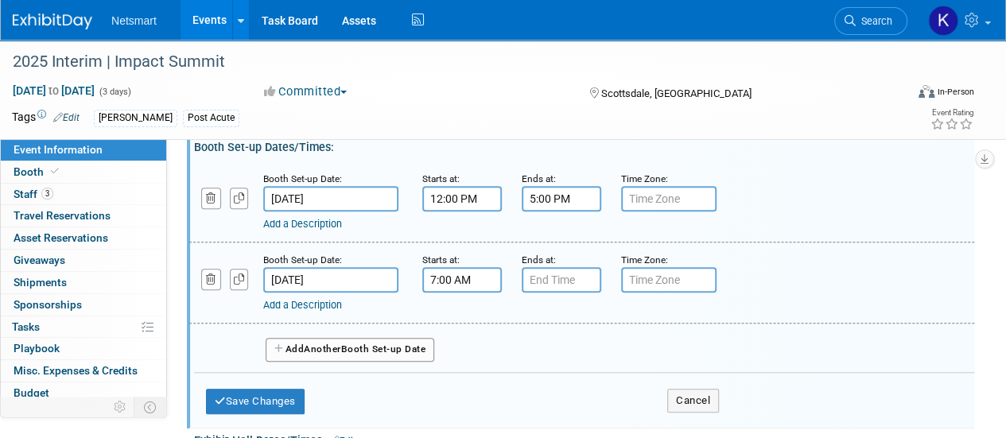
click at [481, 280] on input "7:00 AM" at bounding box center [462, 279] width 80 height 25
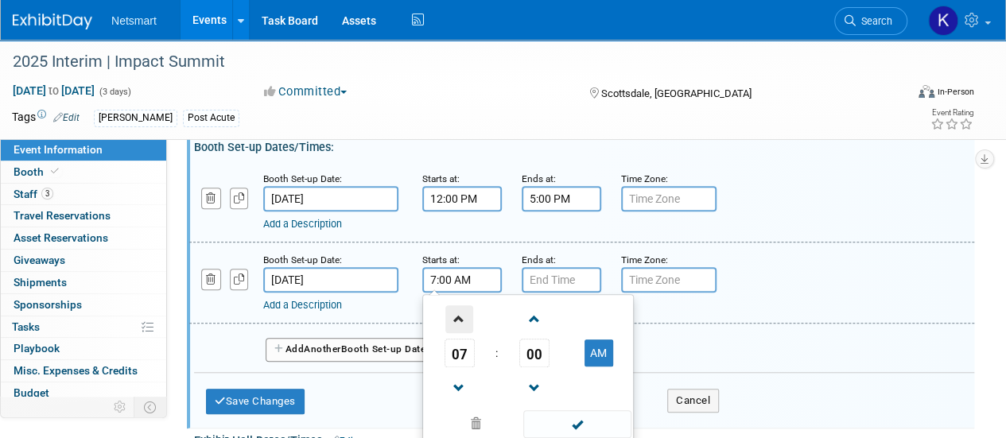
click at [470, 309] on span at bounding box center [459, 319] width 28 height 28
click at [450, 390] on span at bounding box center [459, 389] width 28 height 28
click at [534, 352] on span "00" at bounding box center [534, 353] width 30 height 29
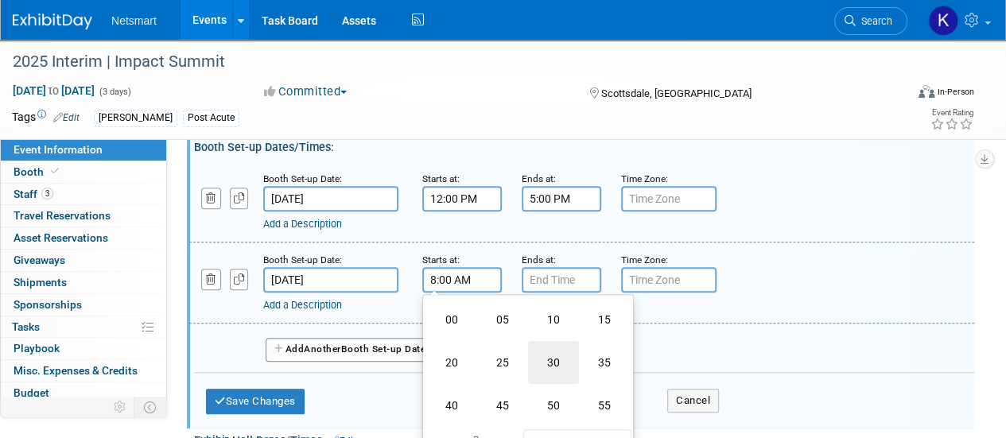
click at [541, 363] on td "30" at bounding box center [553, 362] width 51 height 43
type input "8:30 AM"
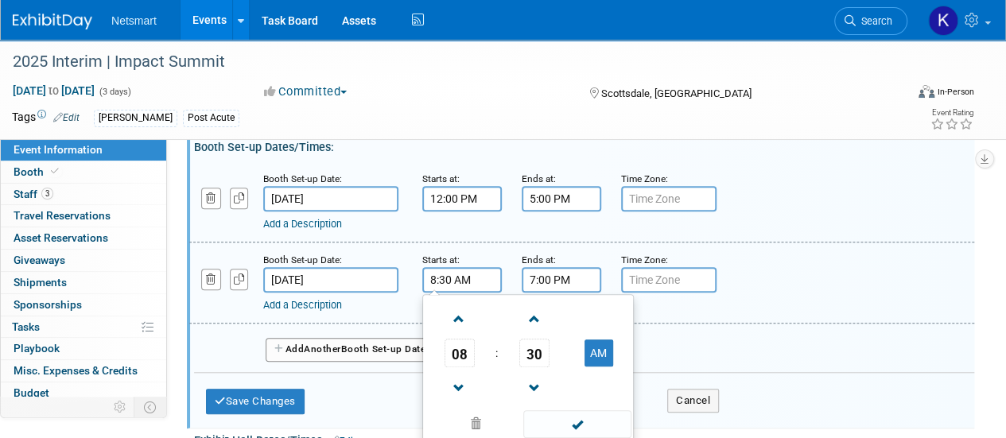
click at [544, 281] on input "7:00 PM" at bounding box center [562, 279] width 80 height 25
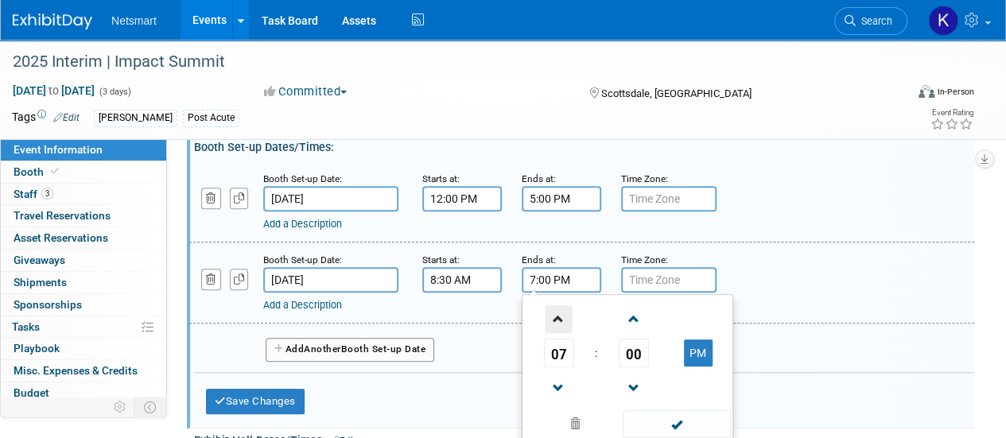
click at [561, 322] on span at bounding box center [559, 319] width 28 height 28
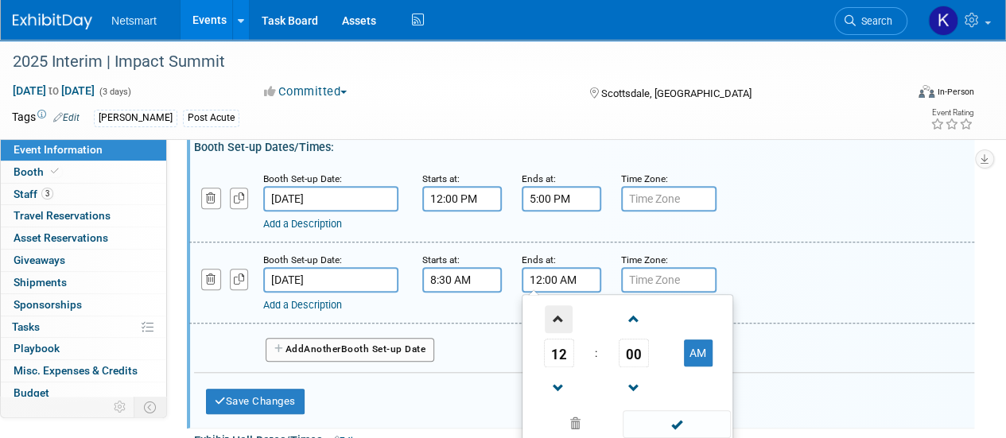
click at [561, 322] on span at bounding box center [559, 319] width 28 height 28
type input "1:00 AM"
click at [643, 416] on span at bounding box center [676, 424] width 107 height 28
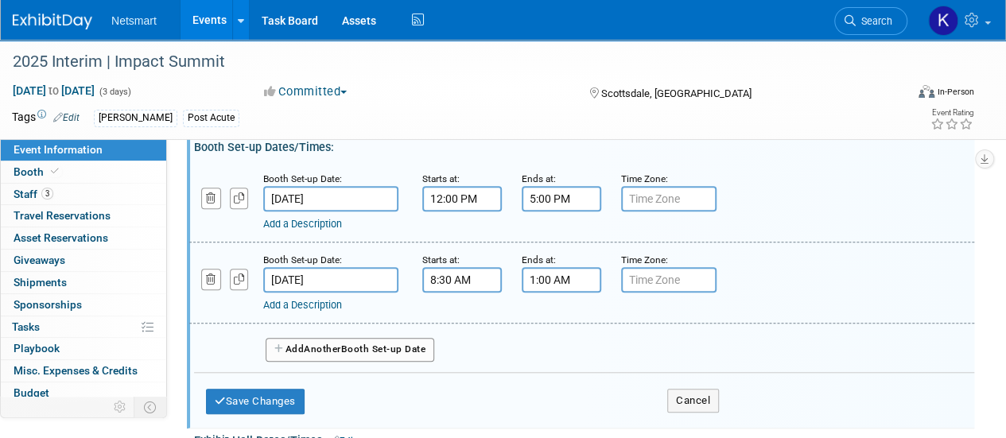
click at [316, 344] on span "Another" at bounding box center [322, 349] width 37 height 11
select select "8"
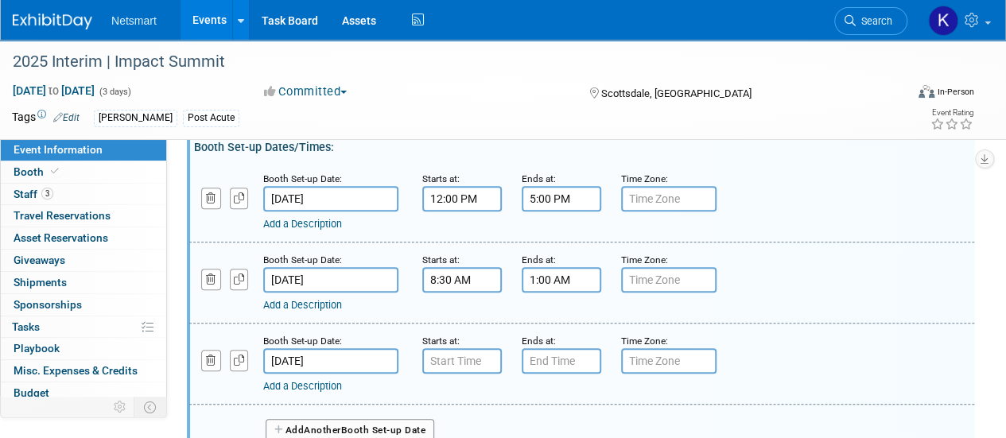
click at [310, 357] on input "[DATE]" at bounding box center [330, 360] width 135 height 25
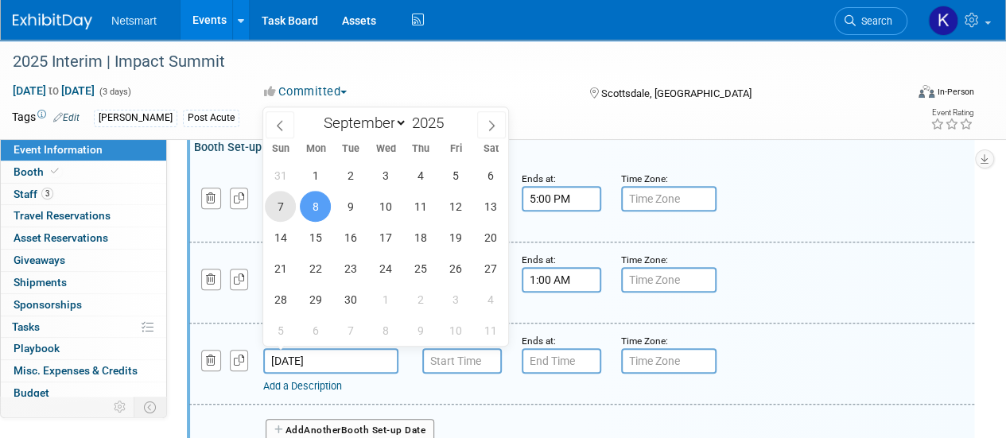
click at [274, 207] on span "7" at bounding box center [280, 206] width 31 height 31
type input "[DATE]"
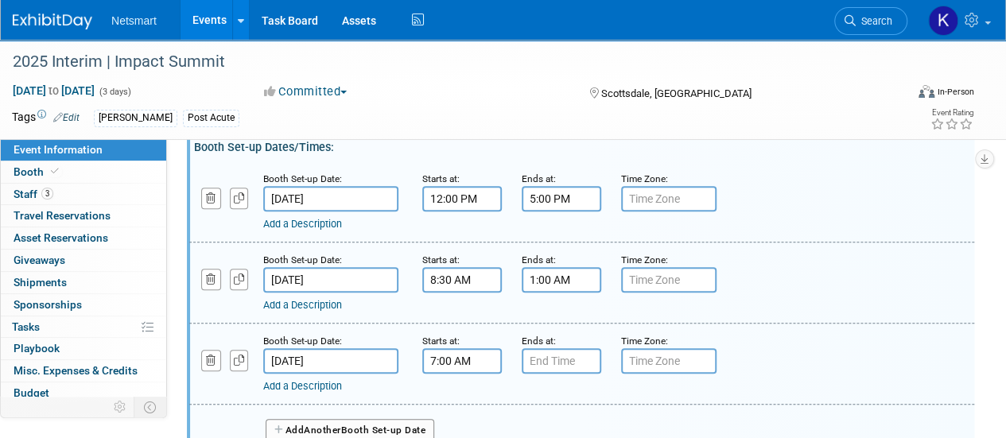
click at [456, 348] on input "7:00 AM" at bounding box center [462, 360] width 80 height 25
click at [469, 392] on span at bounding box center [459, 401] width 28 height 28
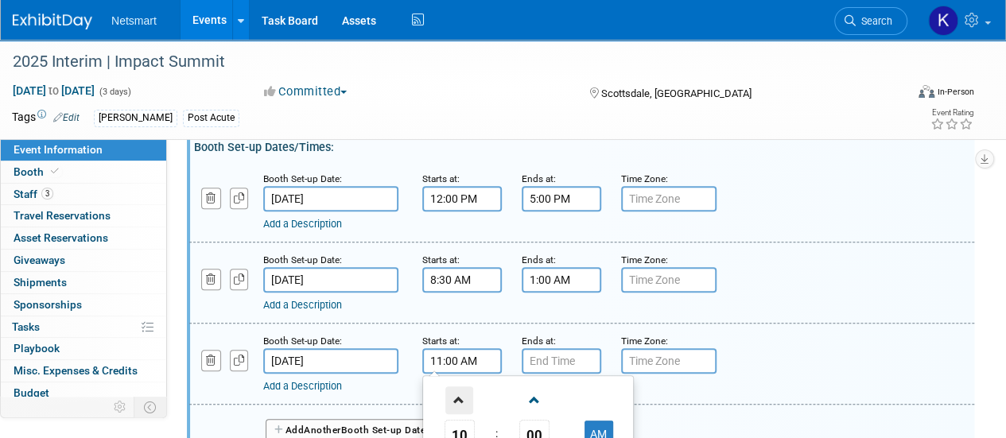
click at [469, 392] on span at bounding box center [459, 401] width 28 height 28
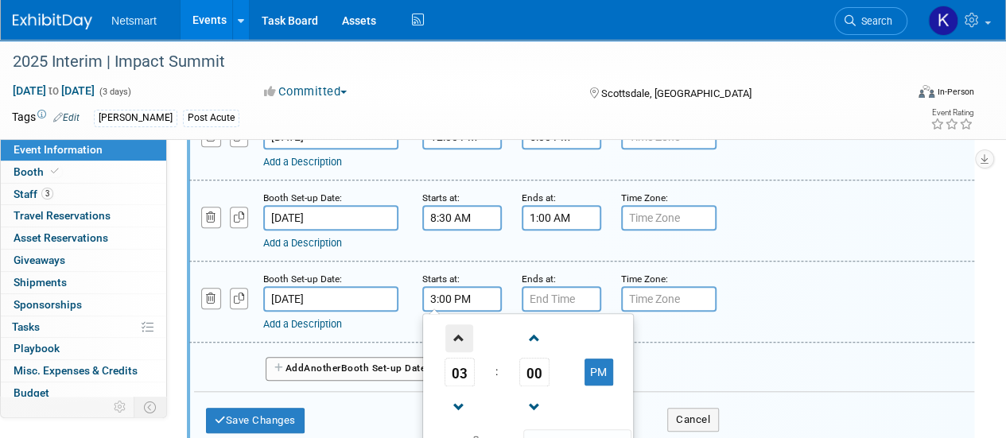
scroll to position [716, 0]
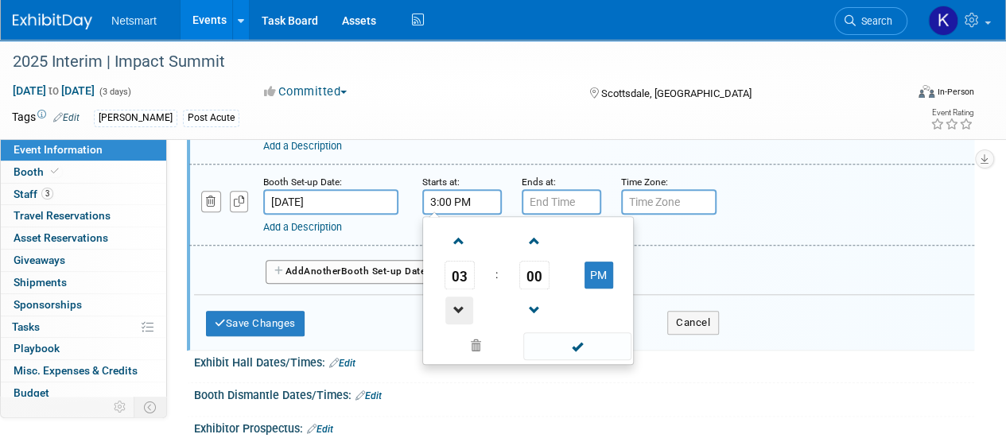
click at [465, 304] on span at bounding box center [459, 311] width 28 height 28
click at [539, 271] on span "00" at bounding box center [534, 275] width 30 height 29
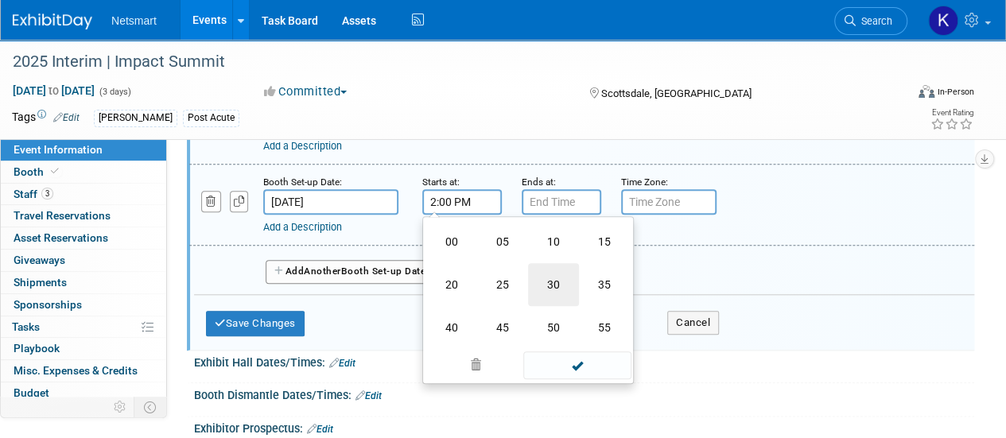
click at [565, 282] on td "30" at bounding box center [553, 284] width 51 height 43
type input "2:30 PM"
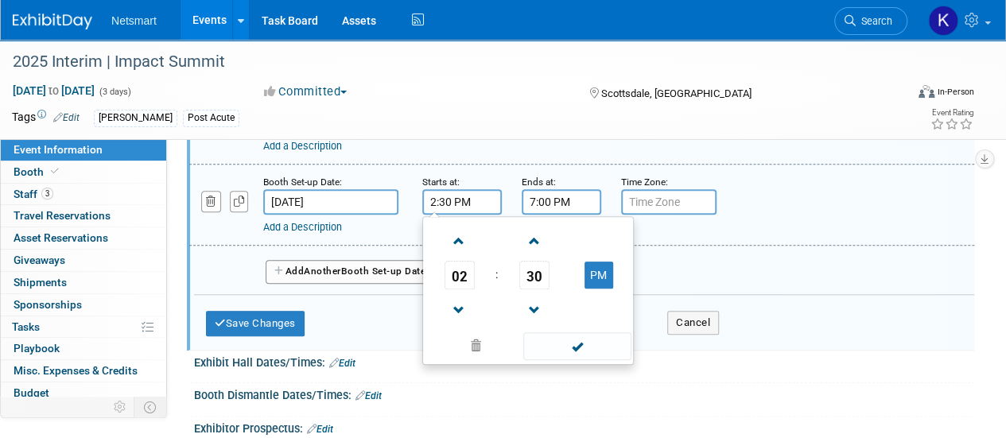
click at [557, 196] on input "7:00 PM" at bounding box center [562, 201] width 80 height 25
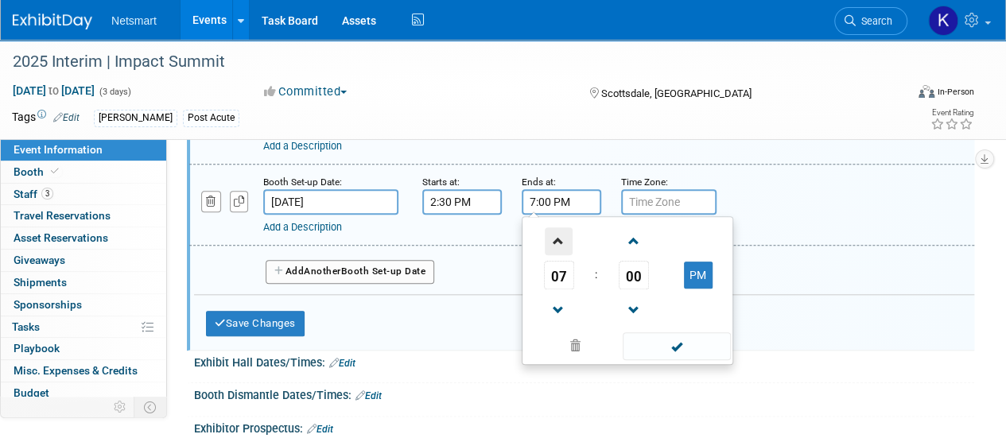
click at [569, 236] on span at bounding box center [559, 241] width 28 height 28
click at [556, 322] on link at bounding box center [559, 309] width 30 height 41
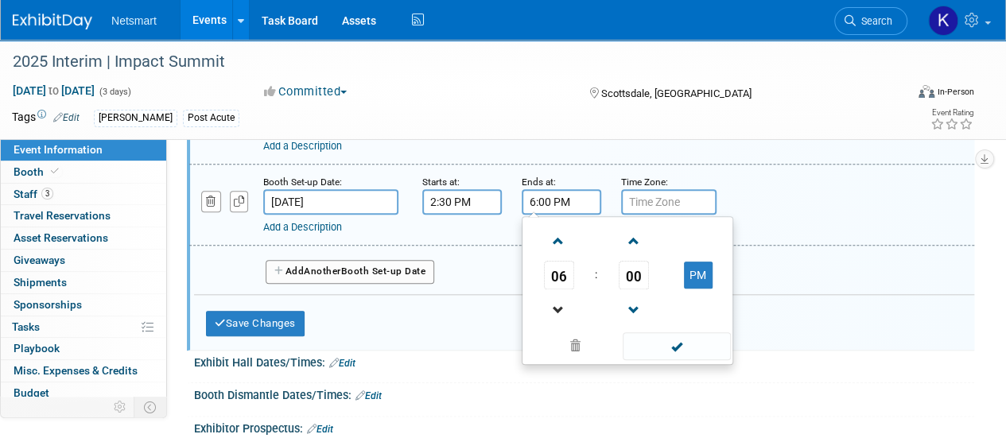
click at [556, 322] on link at bounding box center [559, 309] width 30 height 41
click at [557, 319] on span at bounding box center [559, 311] width 28 height 28
type input "3:00 PM"
click at [649, 344] on span at bounding box center [676, 346] width 107 height 28
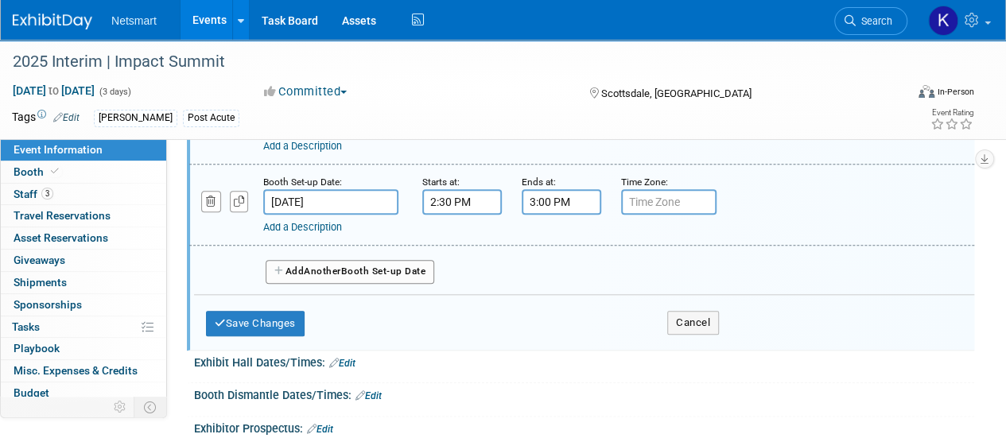
click at [301, 266] on button "Add Another Booth Set-up Date" at bounding box center [350, 272] width 169 height 24
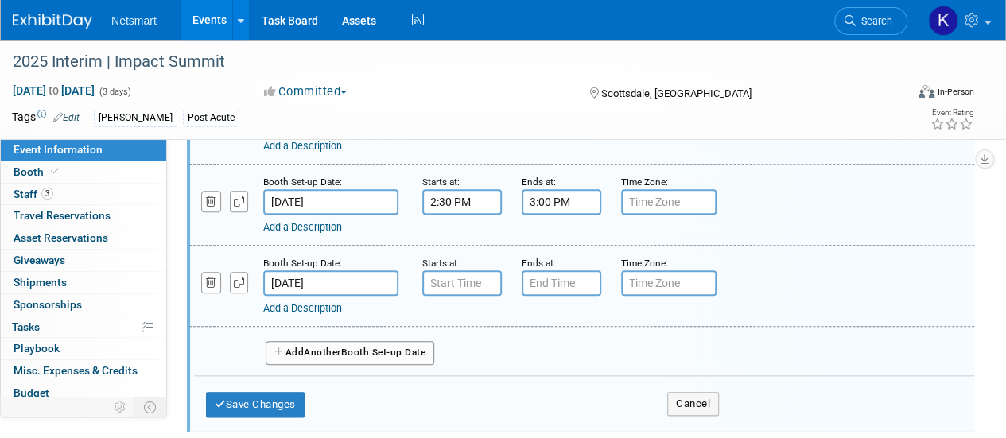
click at [310, 274] on input "[DATE]" at bounding box center [330, 282] width 135 height 25
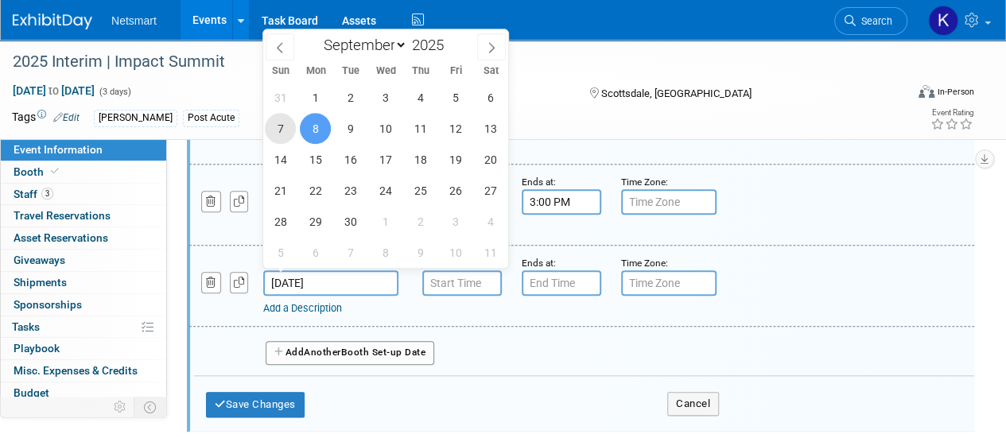
click at [286, 130] on span "7" at bounding box center [280, 128] width 31 height 31
type input "[DATE]"
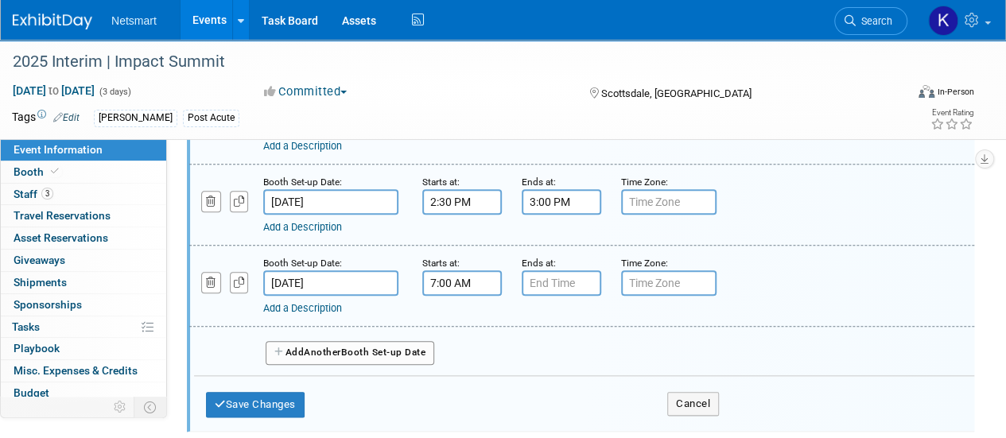
click at [468, 278] on input "7:00 AM" at bounding box center [462, 282] width 80 height 25
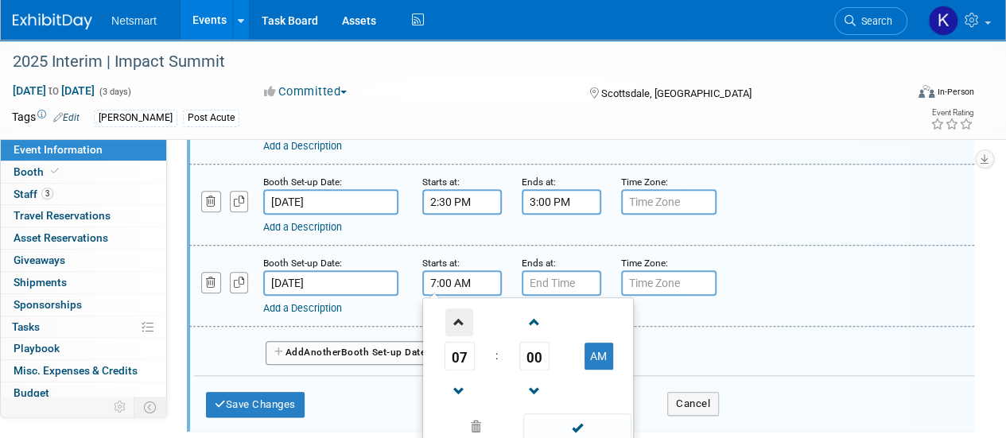
click at [461, 317] on span at bounding box center [459, 323] width 28 height 28
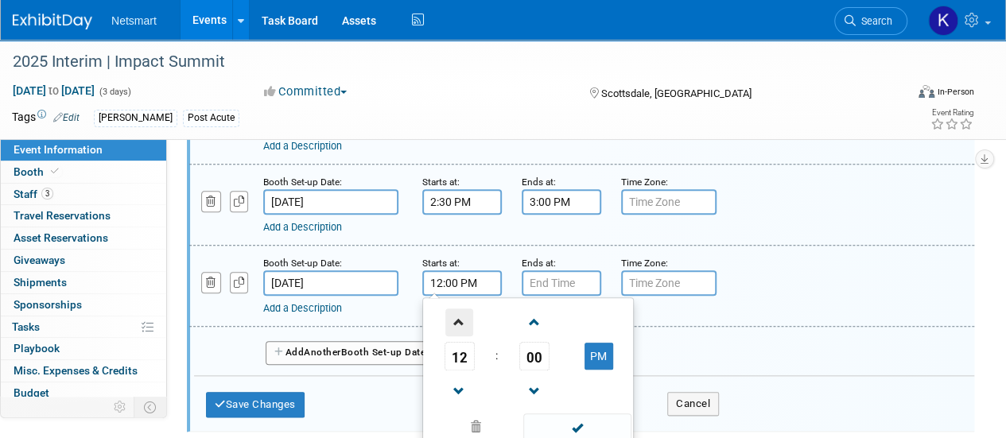
click at [461, 317] on span at bounding box center [459, 323] width 28 height 28
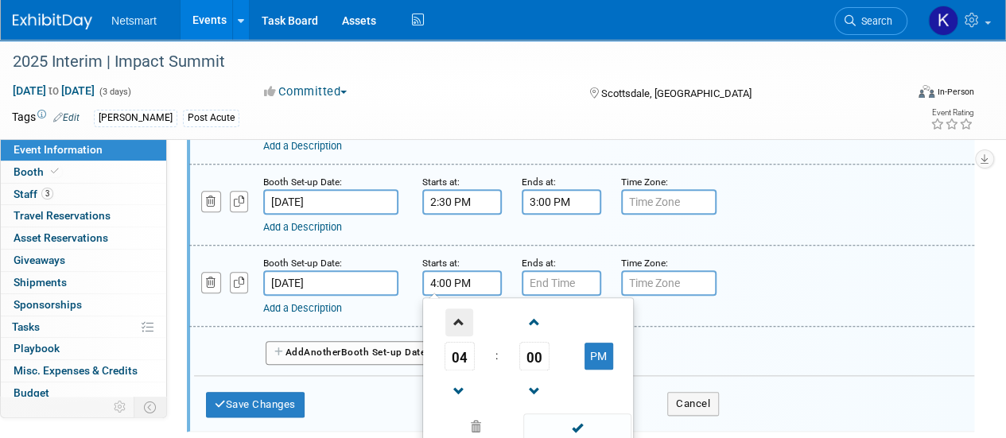
type input "5:00 PM"
click at [547, 287] on input "7:00 PM" at bounding box center [562, 282] width 80 height 25
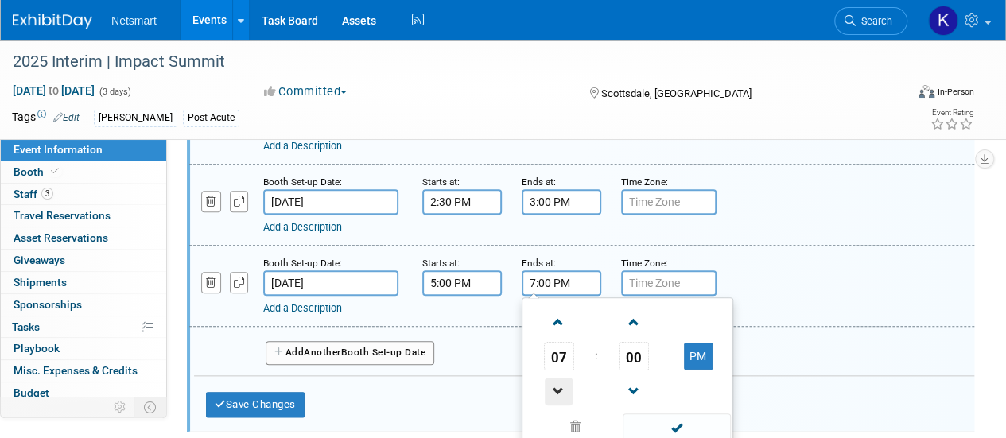
click at [561, 386] on span at bounding box center [559, 392] width 28 height 28
click at [624, 347] on span "00" at bounding box center [634, 356] width 30 height 29
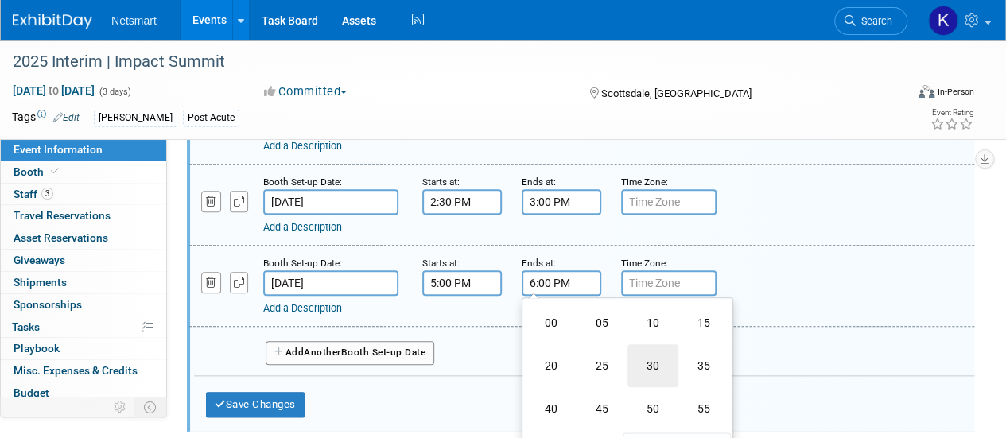
click at [639, 363] on td "30" at bounding box center [652, 365] width 51 height 43
type input "6:30 PM"
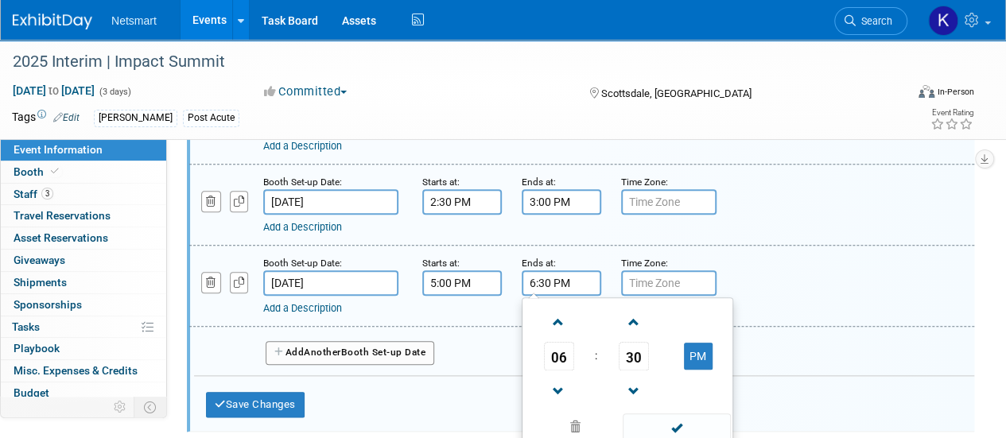
click at [587, 246] on div "Booth Set-up Date: [DATE] Starts at: 5:00 PM Ends at: 6:30 PM 06 : 30 PM 12 01 …" at bounding box center [581, 286] width 785 height 81
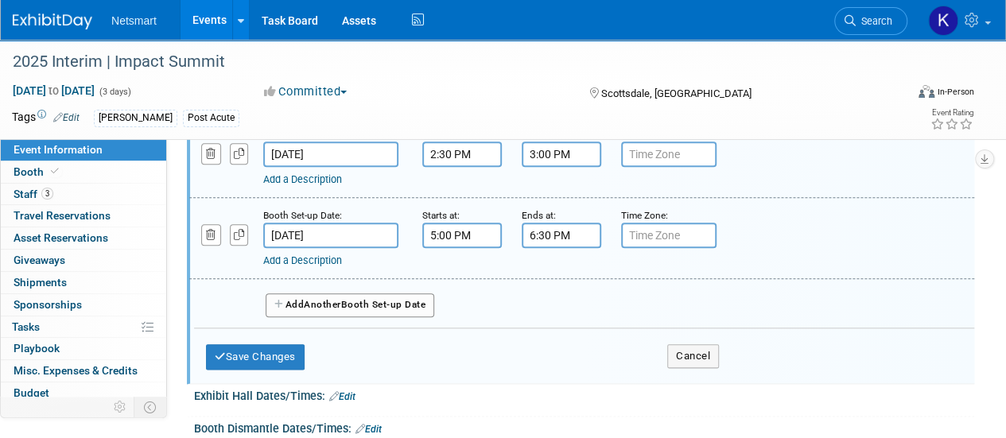
scroll to position [795, 0]
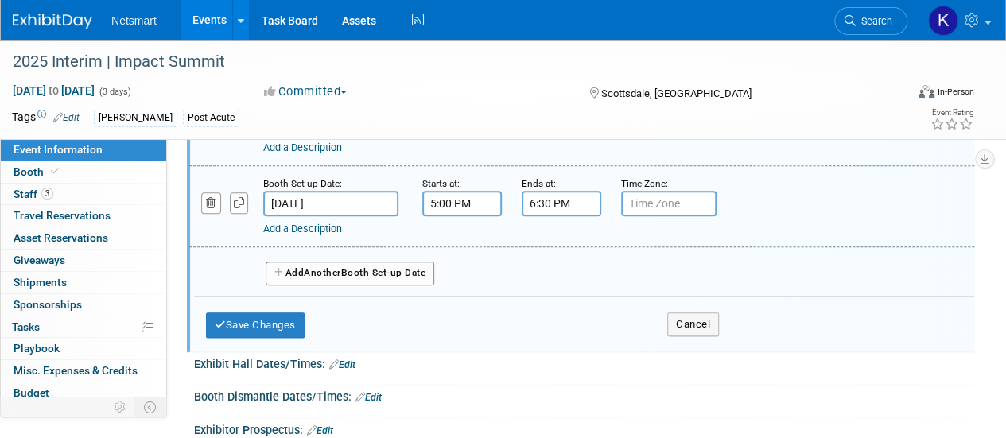
click at [323, 280] on button "Add Another Booth Set-up Date" at bounding box center [350, 274] width 169 height 24
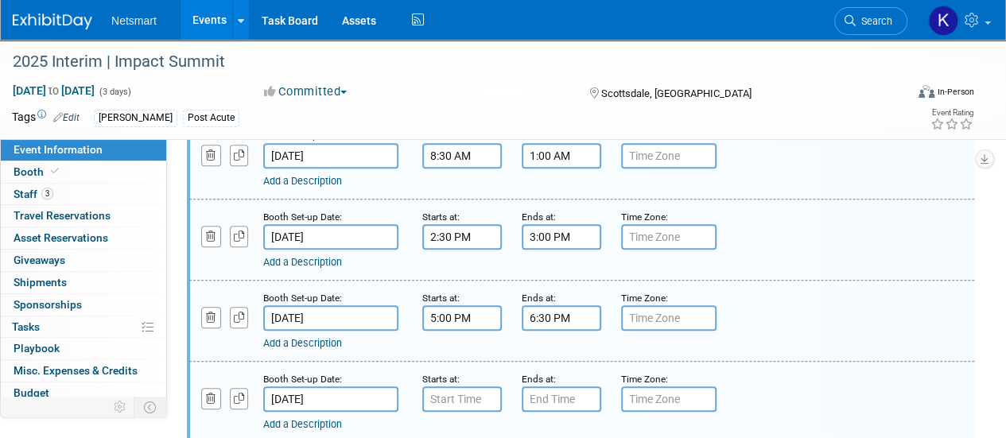
scroll to position [716, 0]
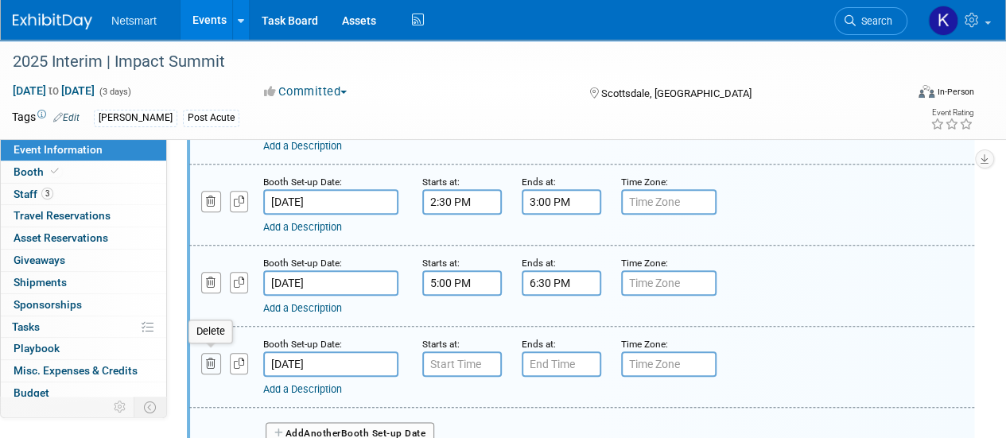
click at [212, 364] on icon "button" at bounding box center [211, 364] width 10 height 10
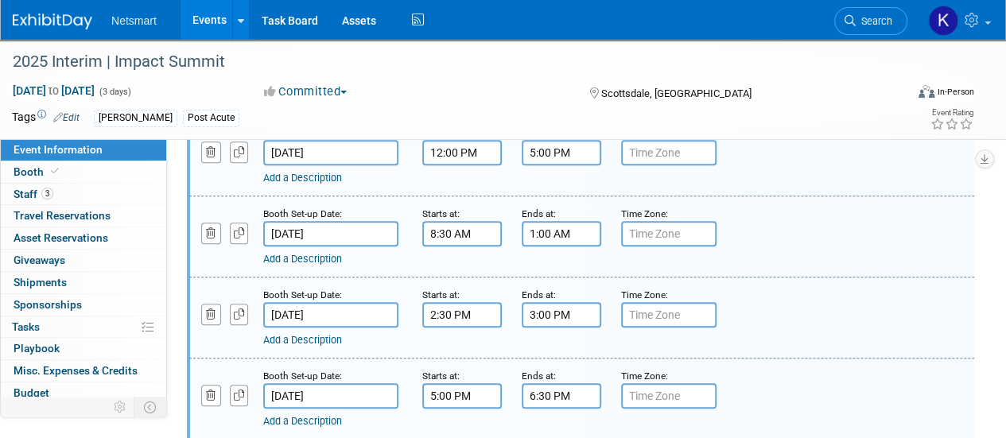
scroll to position [636, 0]
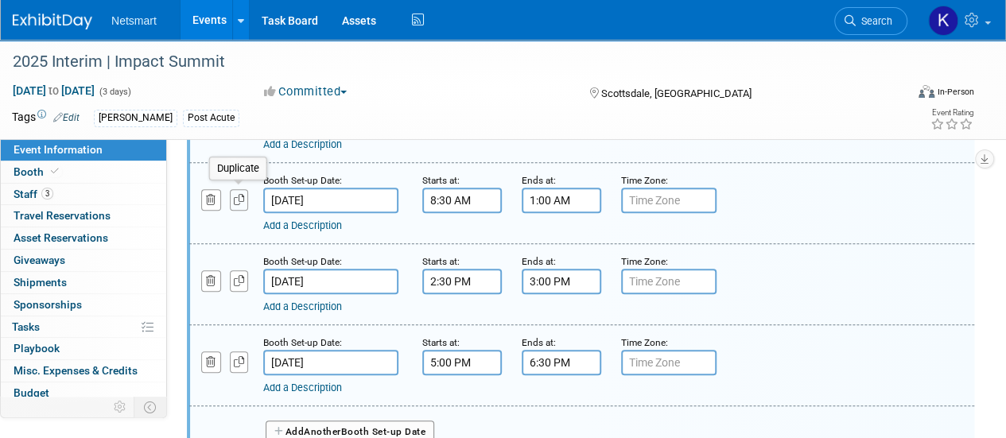
click at [231, 201] on button "button" at bounding box center [239, 199] width 19 height 21
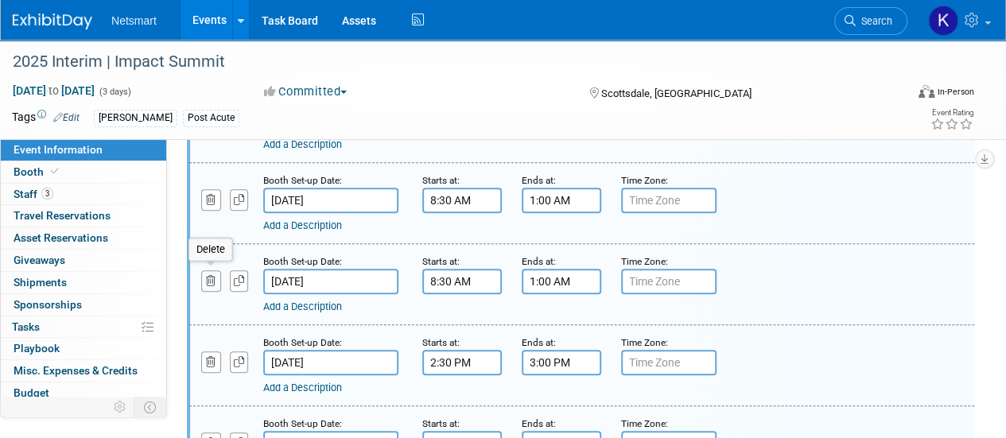
click at [213, 278] on icon "button" at bounding box center [211, 281] width 10 height 10
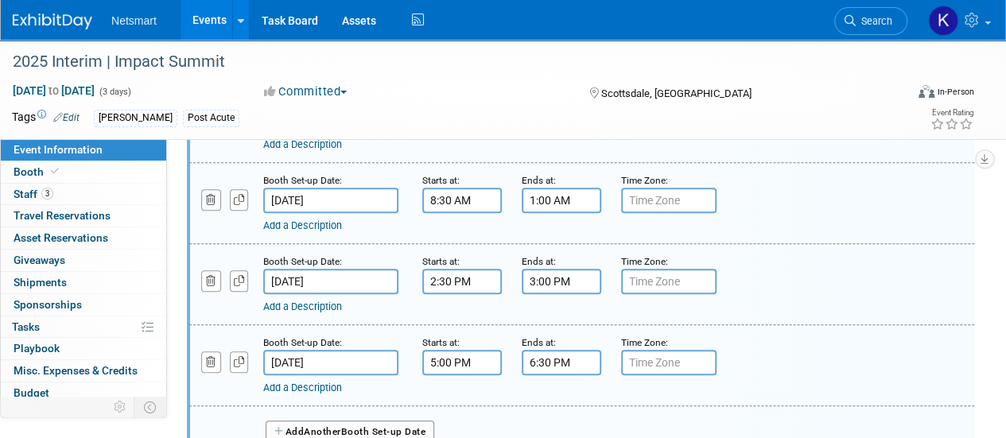
click at [208, 204] on button "button" at bounding box center [211, 199] width 20 height 21
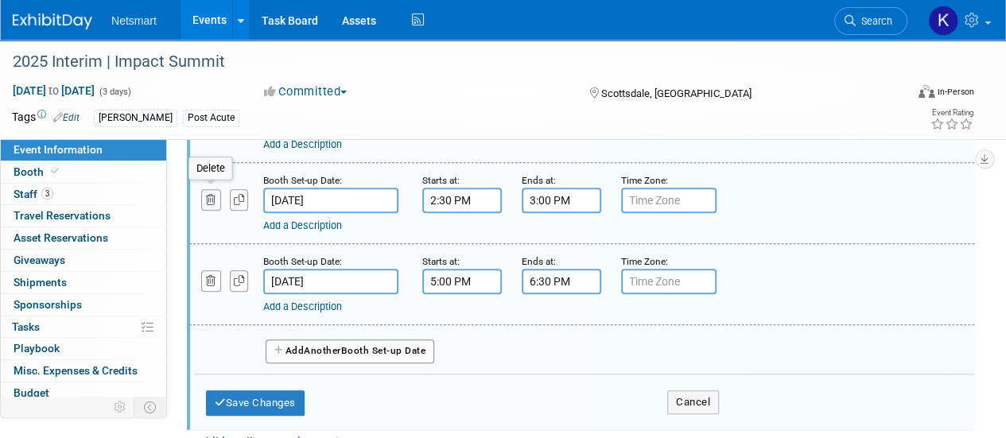
click at [208, 201] on icon "button" at bounding box center [211, 200] width 10 height 10
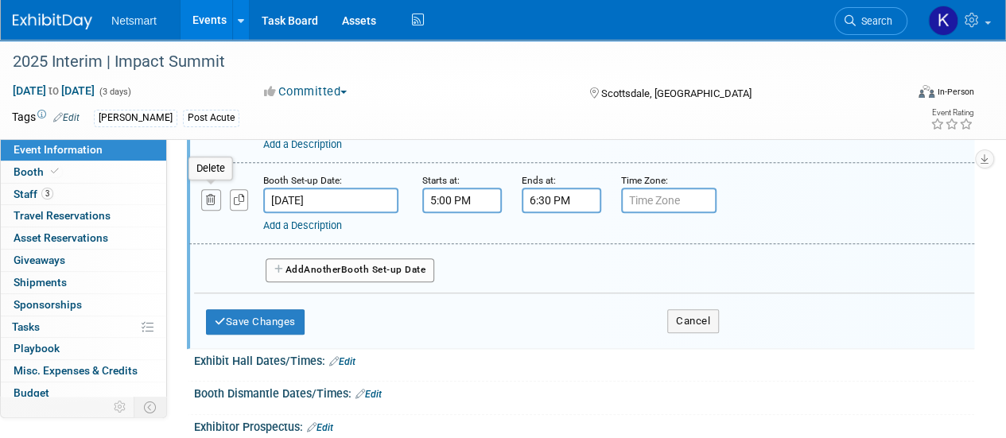
click at [208, 205] on button "button" at bounding box center [211, 199] width 20 height 21
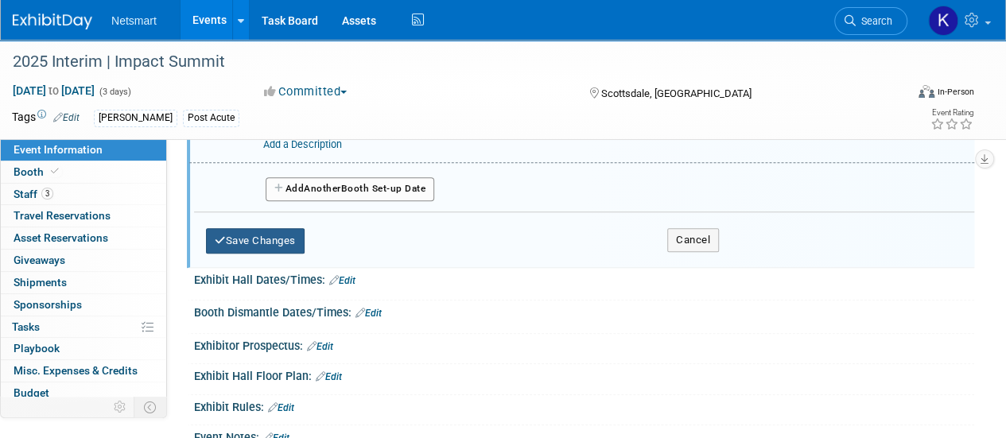
click at [262, 233] on button "Save Changes" at bounding box center [255, 240] width 99 height 25
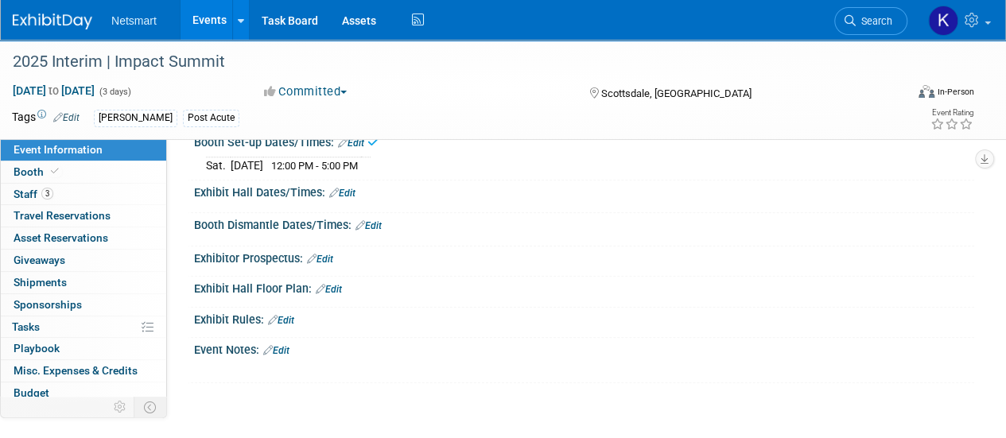
scroll to position [477, 0]
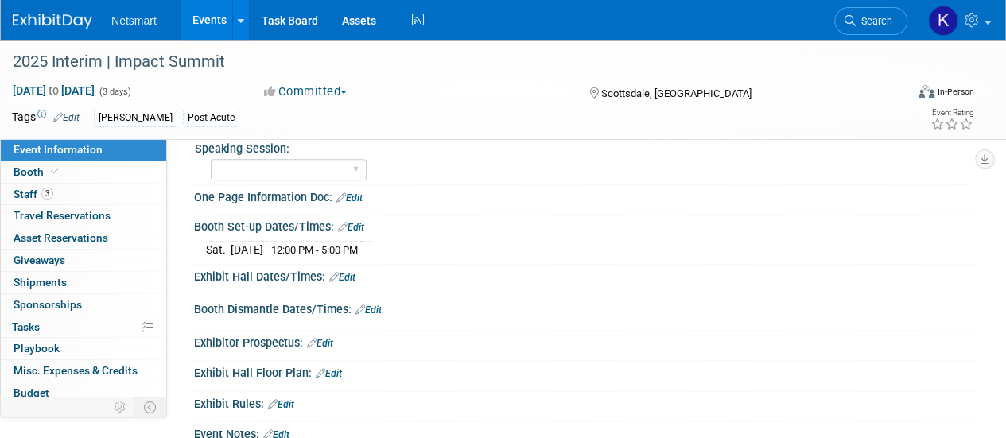
click at [379, 307] on link "Edit" at bounding box center [368, 310] width 26 height 11
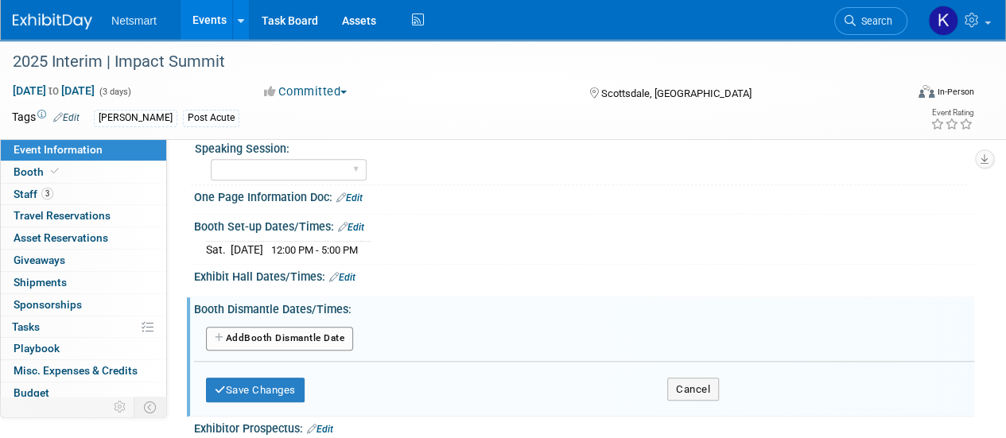
click at [307, 327] on button "Add Another Booth Dismantle Date" at bounding box center [279, 339] width 147 height 24
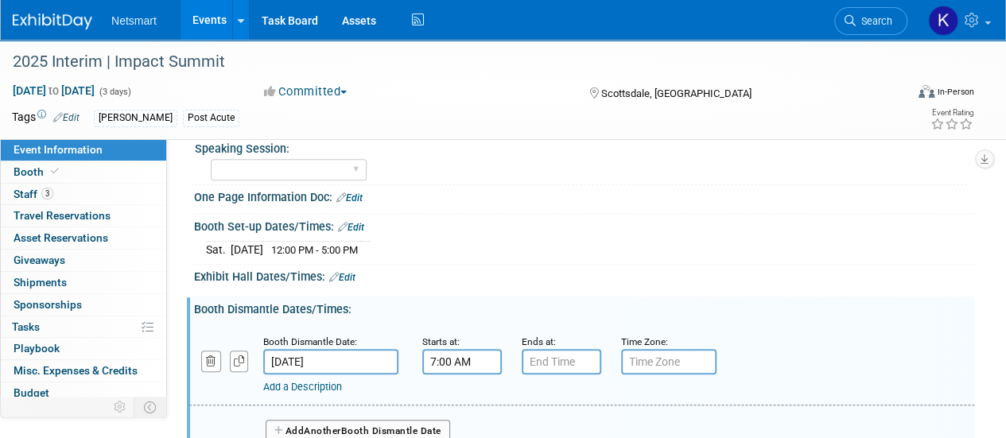
click at [464, 353] on input "7:00 AM" at bounding box center [462, 361] width 80 height 25
click at [461, 395] on span at bounding box center [459, 401] width 28 height 28
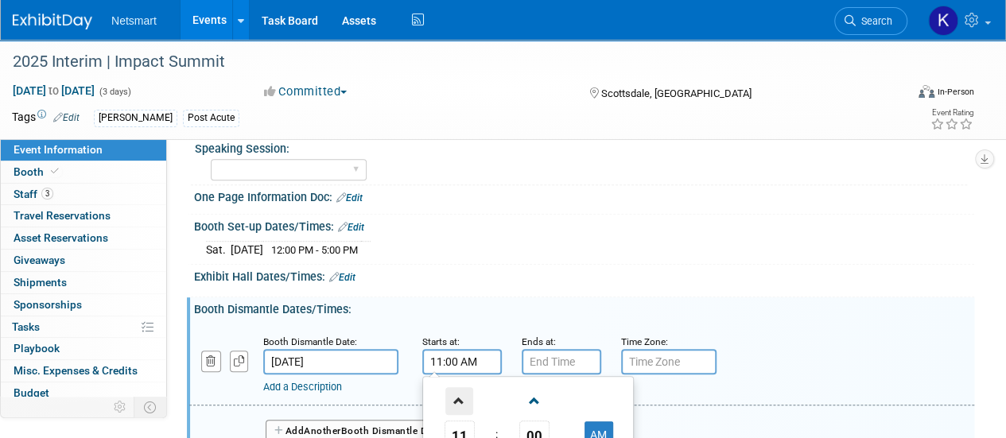
click at [461, 394] on span at bounding box center [459, 401] width 28 height 28
type input "2:00 PM"
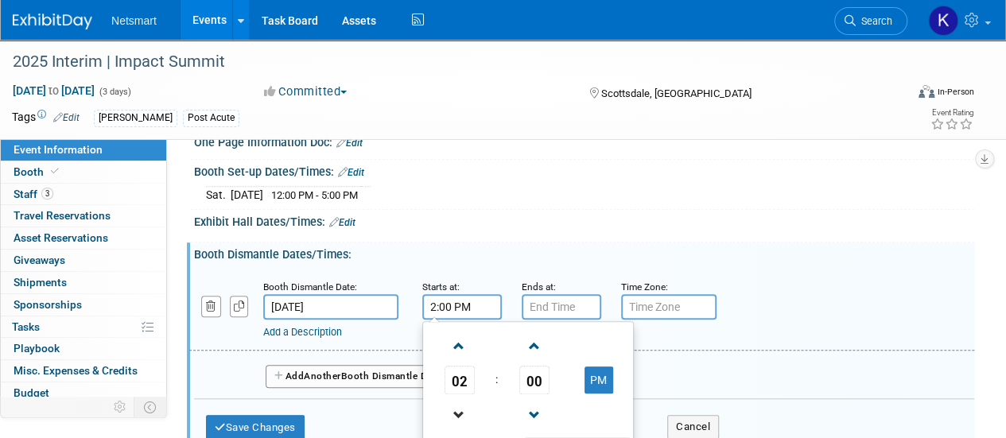
scroll to position [557, 0]
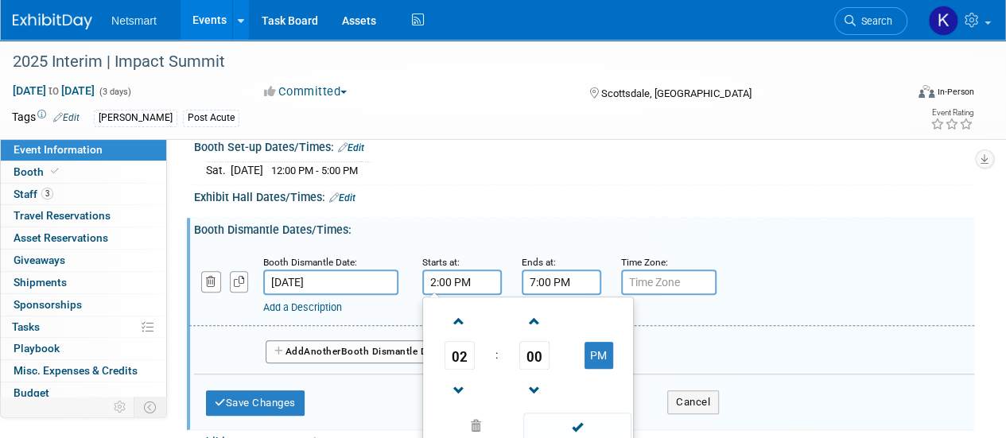
click at [544, 276] on input "7:00 PM" at bounding box center [562, 282] width 80 height 25
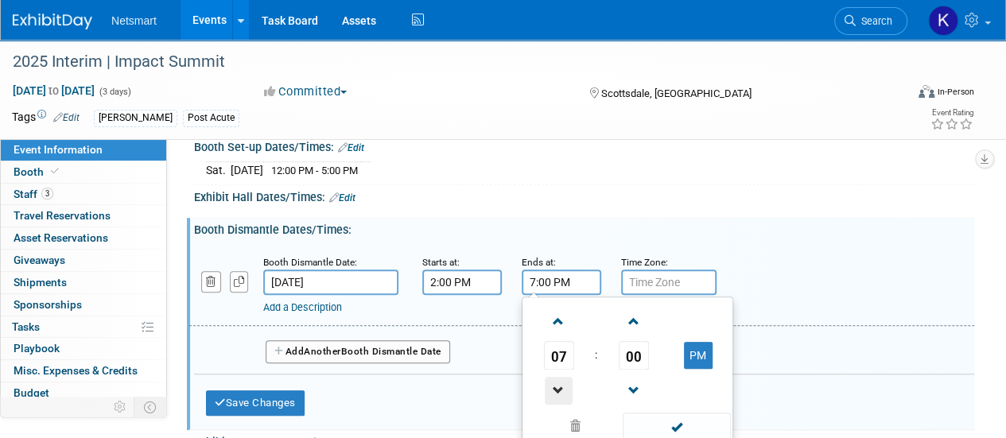
click at [571, 394] on span at bounding box center [559, 391] width 28 height 28
type input "6:00 PM"
click at [565, 413] on span at bounding box center [575, 427] width 96 height 28
click at [555, 389] on span at bounding box center [559, 391] width 28 height 28
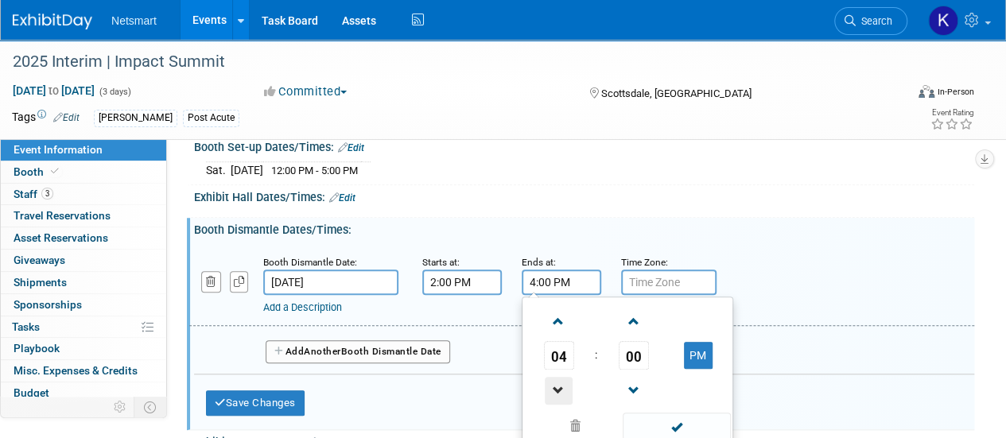
click at [555, 389] on span at bounding box center [559, 391] width 28 height 28
type input "3:00 PM"
click at [651, 418] on span at bounding box center [676, 427] width 107 height 28
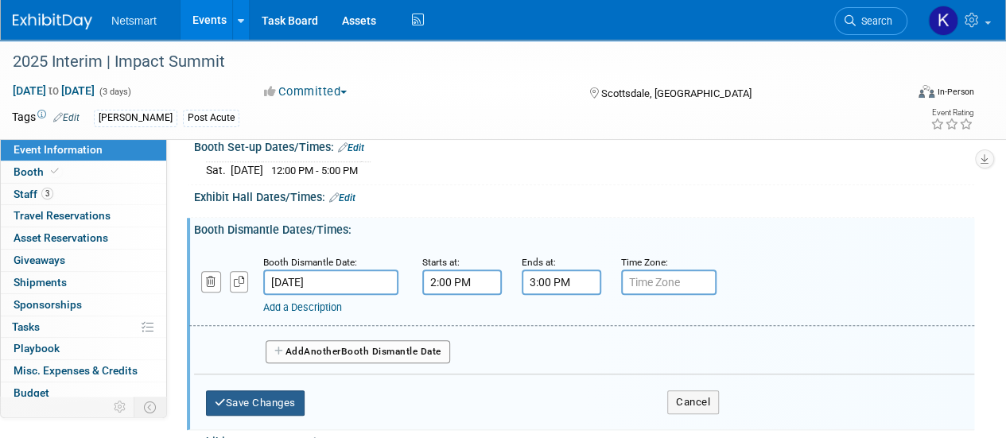
click at [290, 400] on button "Save Changes" at bounding box center [255, 402] width 99 height 25
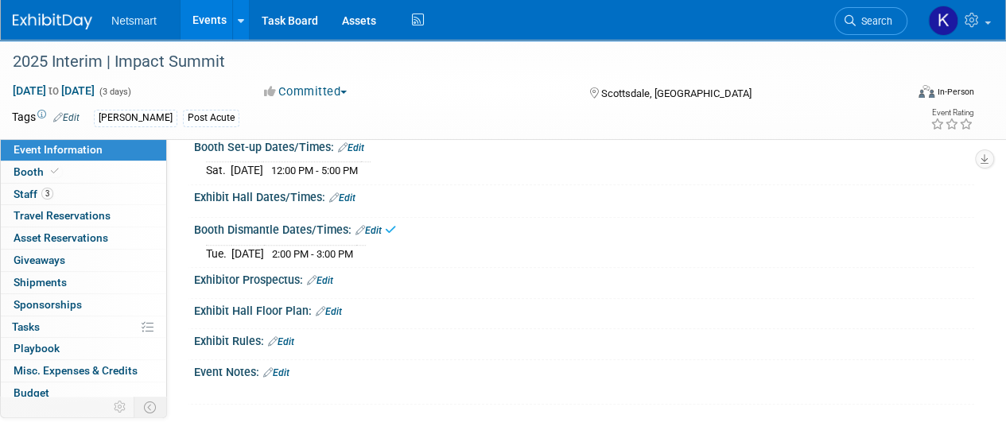
scroll to position [477, 0]
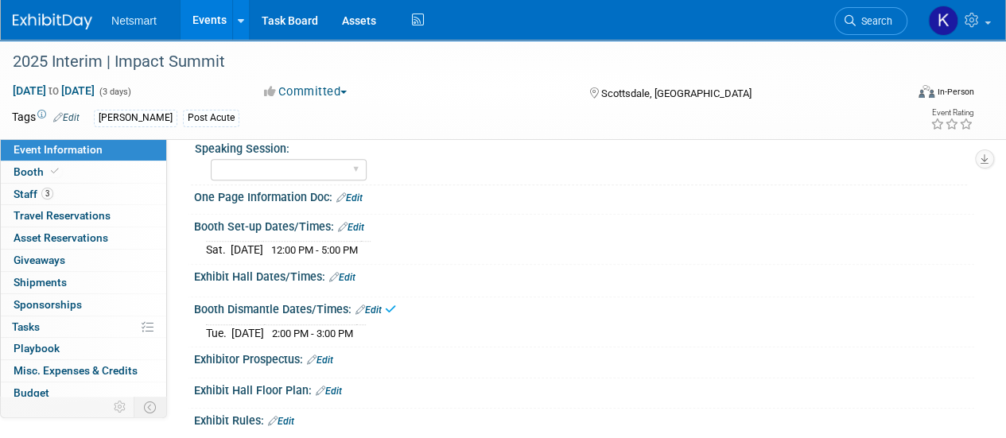
click at [347, 273] on link "Edit" at bounding box center [342, 277] width 26 height 11
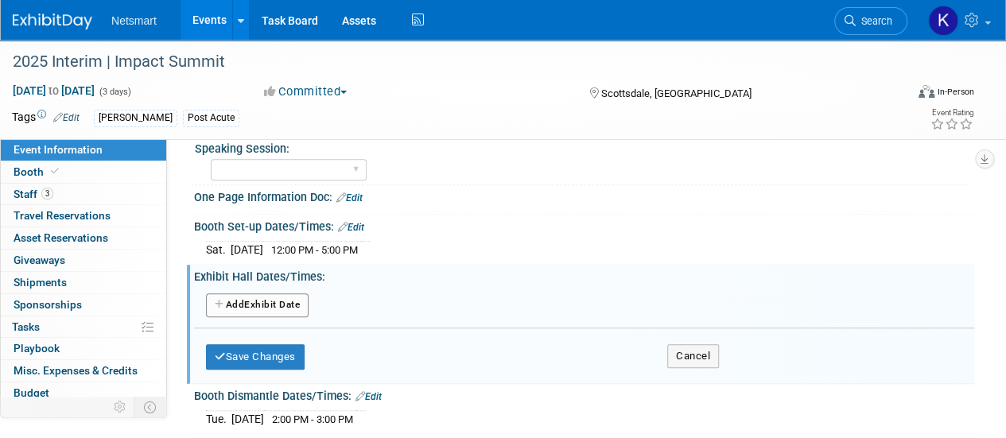
click at [275, 306] on button "Add Another Exhibit Date" at bounding box center [257, 305] width 103 height 24
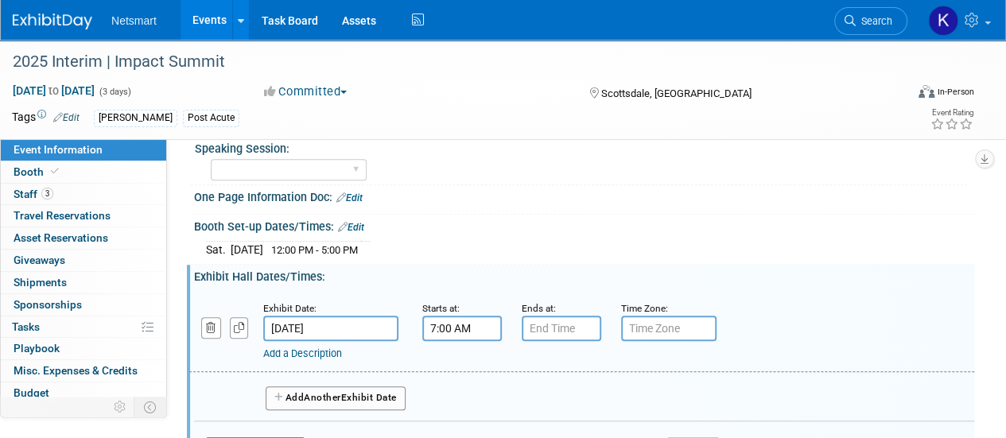
click at [456, 324] on input "7:00 AM" at bounding box center [462, 328] width 80 height 25
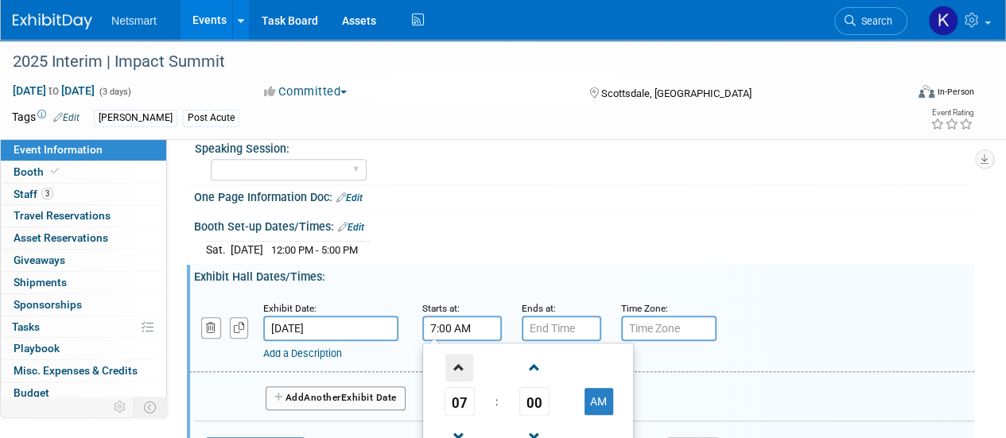
click at [460, 375] on span at bounding box center [459, 368] width 28 height 28
click at [534, 394] on span "00" at bounding box center [534, 401] width 30 height 29
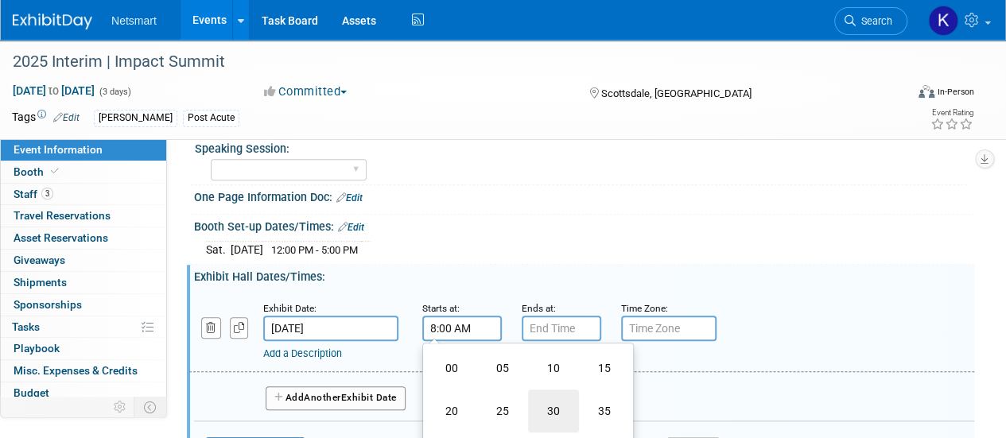
click at [546, 411] on td "30" at bounding box center [553, 411] width 51 height 43
type input "8:30 AM"
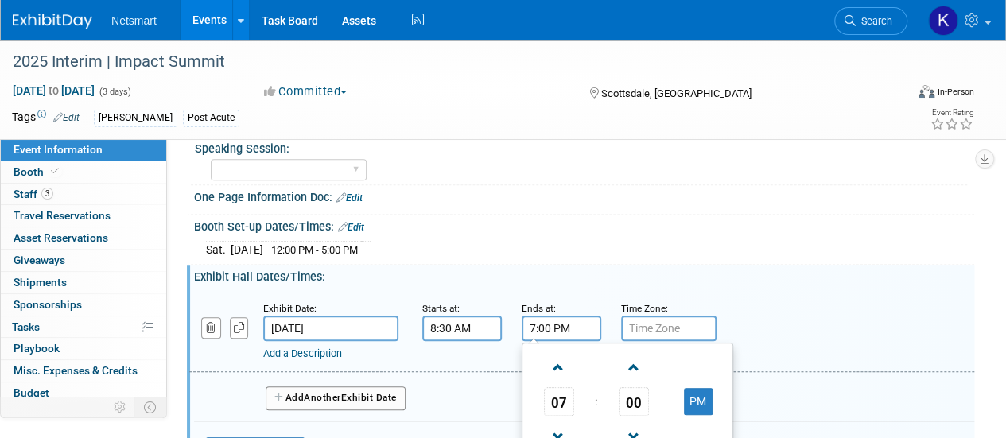
click at [541, 331] on input "7:00 PM" at bounding box center [562, 328] width 80 height 25
click at [554, 361] on span at bounding box center [559, 368] width 28 height 28
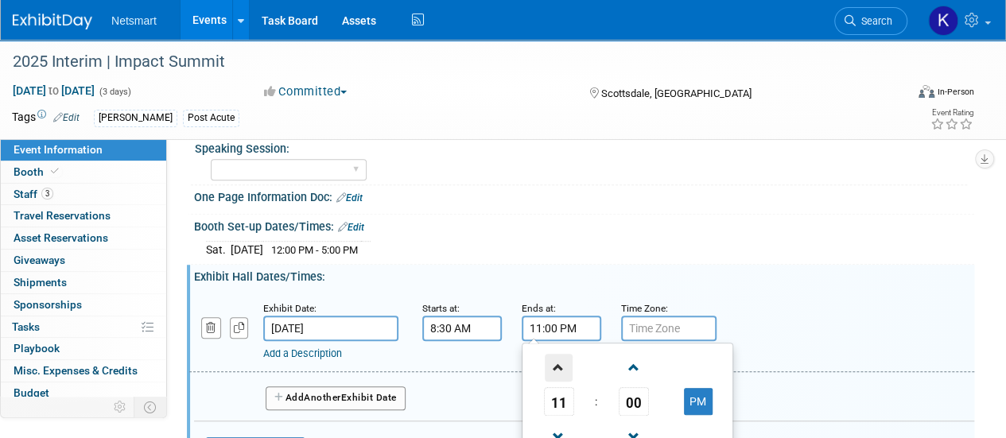
click at [554, 361] on span at bounding box center [559, 368] width 28 height 28
click at [692, 394] on button "AM" at bounding box center [698, 401] width 29 height 27
type input "1:00 PM"
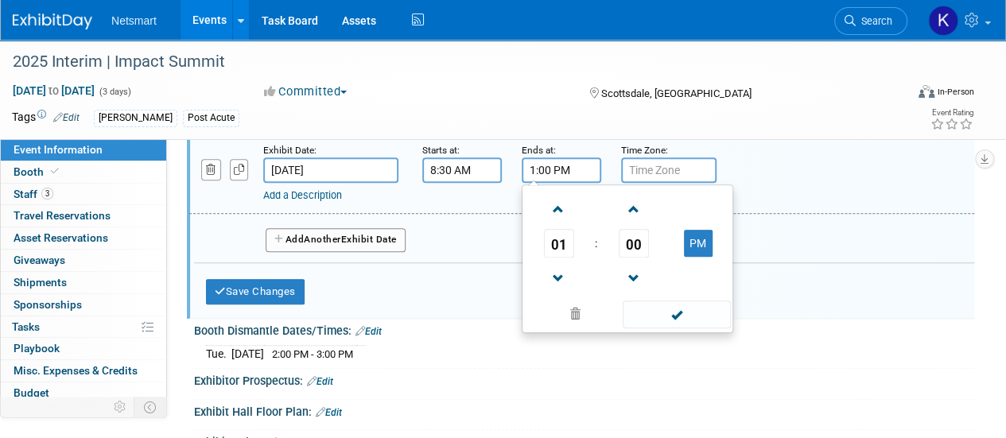
scroll to position [636, 0]
click at [658, 325] on div "01 : 00 PM 12 01 02 03 04 05 06 07 08 09 10 11 00 05 10 15 20 25 30 35 40 45 50…" at bounding box center [628, 258] width 212 height 149
click at [658, 314] on span at bounding box center [676, 314] width 107 height 28
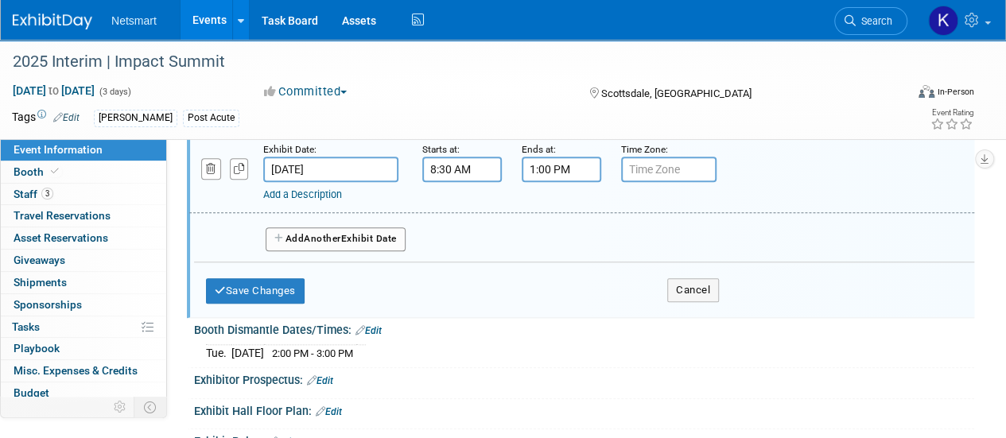
click at [340, 219] on div "Add Another Exhibit Date" at bounding box center [584, 234] width 780 height 42
click at [357, 241] on button "Add Another Exhibit Date" at bounding box center [336, 239] width 140 height 24
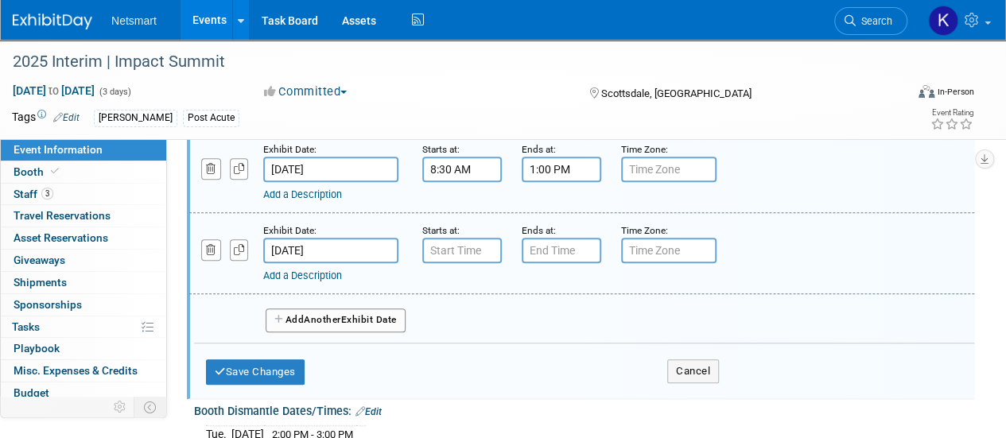
click at [372, 239] on input "[DATE]" at bounding box center [330, 250] width 135 height 25
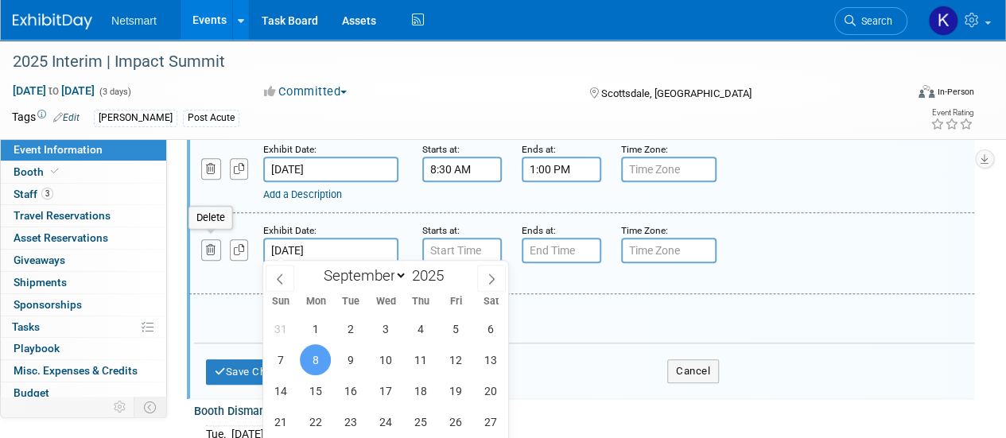
click at [215, 247] on icon "button" at bounding box center [211, 250] width 10 height 10
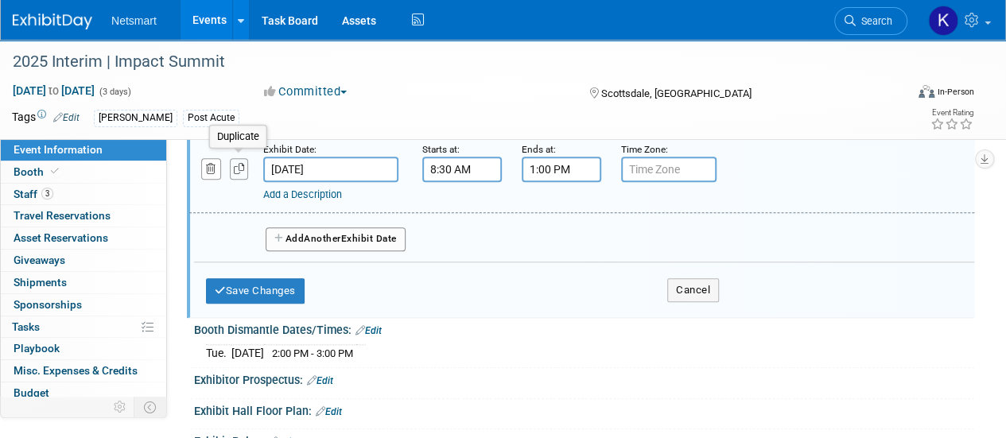
click at [231, 169] on button "button" at bounding box center [239, 168] width 19 height 21
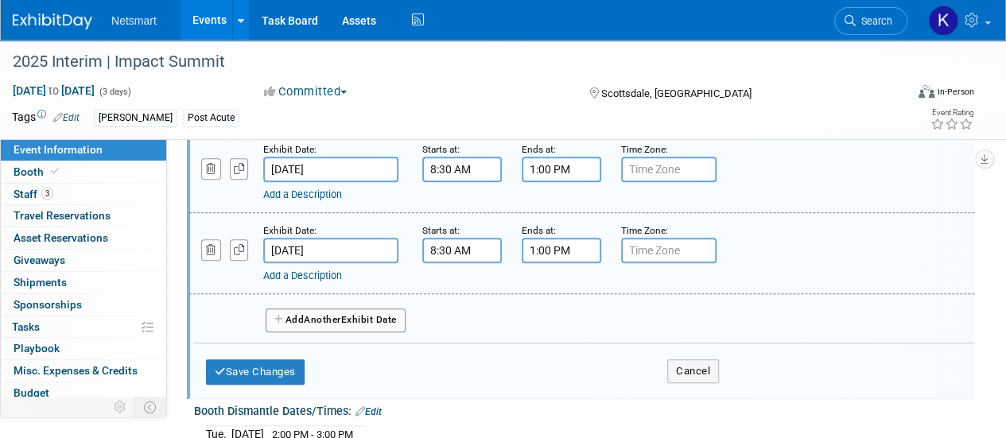
click at [449, 255] on input "8:30 AM" at bounding box center [462, 250] width 80 height 25
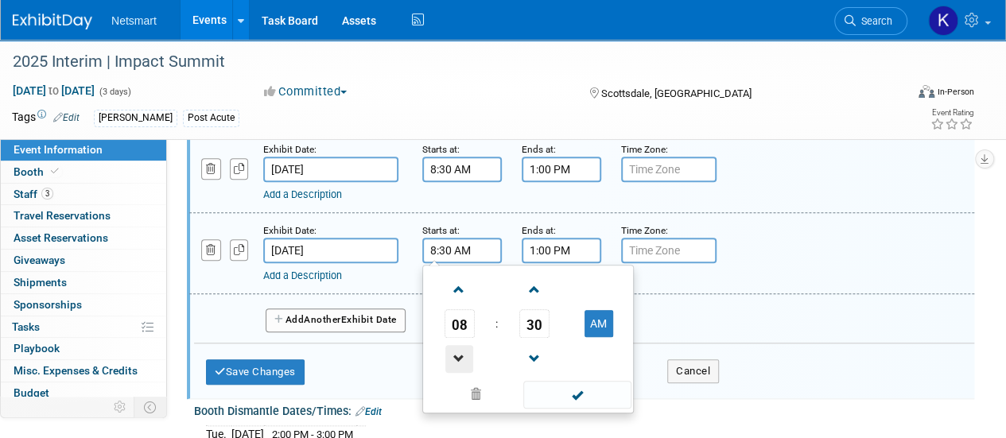
click at [464, 351] on span at bounding box center [459, 359] width 28 height 28
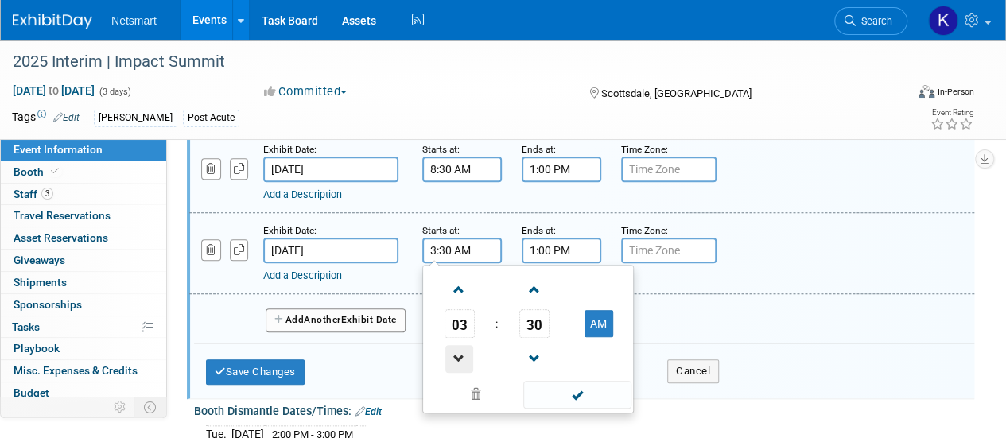
click at [464, 351] on span at bounding box center [459, 359] width 28 height 28
click at [592, 314] on button "AM" at bounding box center [599, 323] width 29 height 27
type input "2:30 PM"
click at [563, 244] on input "1:00 PM" at bounding box center [562, 250] width 80 height 25
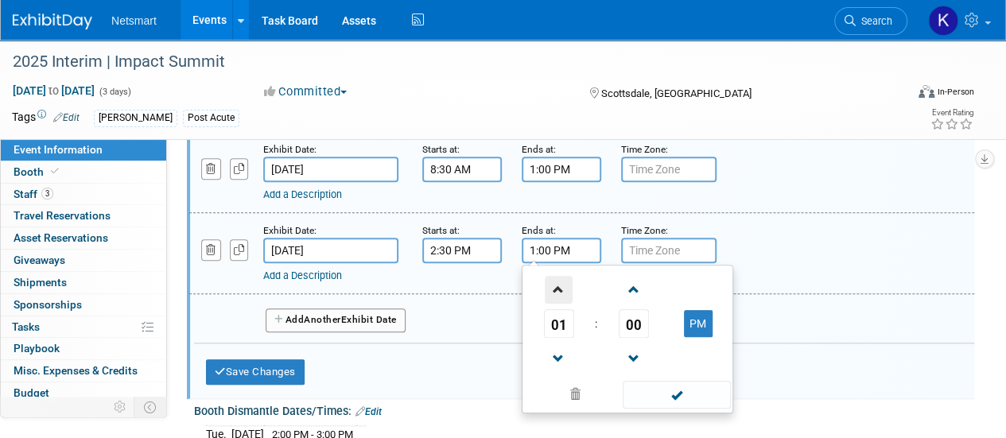
click at [560, 293] on span at bounding box center [559, 290] width 28 height 28
type input "3:00 PM"
click at [643, 386] on span at bounding box center [676, 395] width 107 height 28
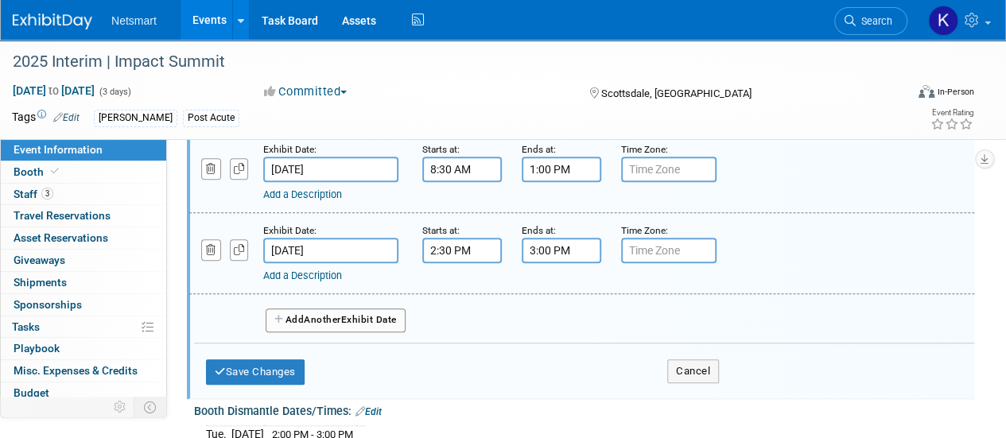
click at [323, 314] on span "Another" at bounding box center [322, 319] width 37 height 11
select select "8"
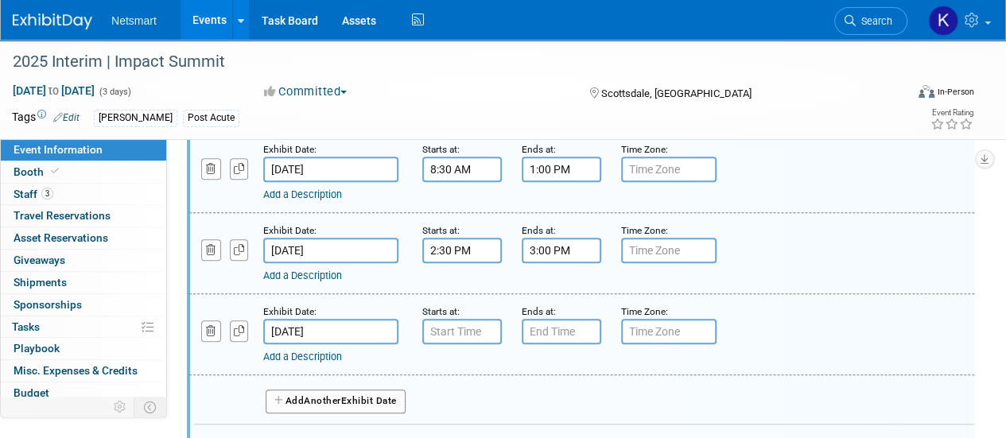
click at [343, 336] on input "[DATE]" at bounding box center [330, 331] width 135 height 25
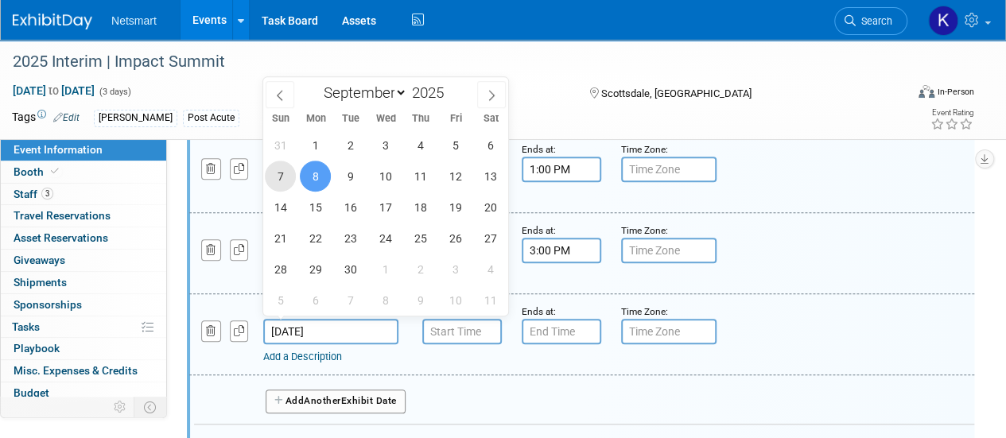
click at [283, 165] on span "7" at bounding box center [280, 176] width 31 height 31
type input "[DATE]"
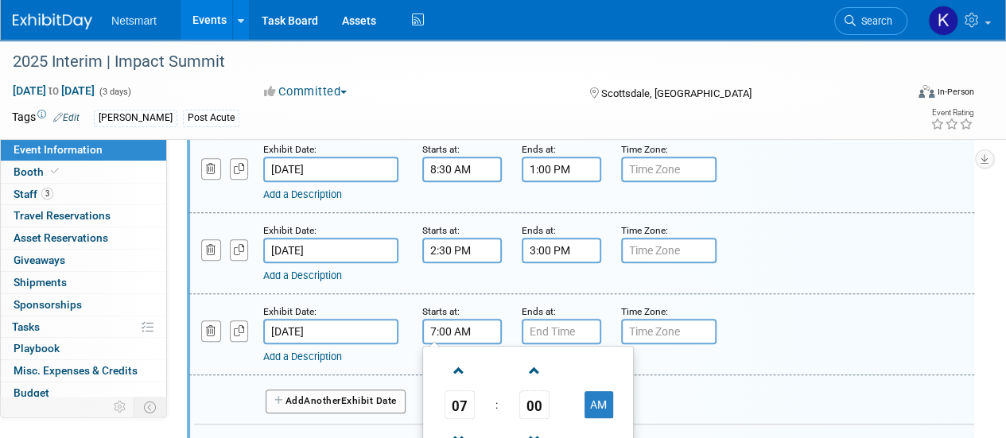
click at [468, 326] on input "7:00 AM" at bounding box center [462, 331] width 80 height 25
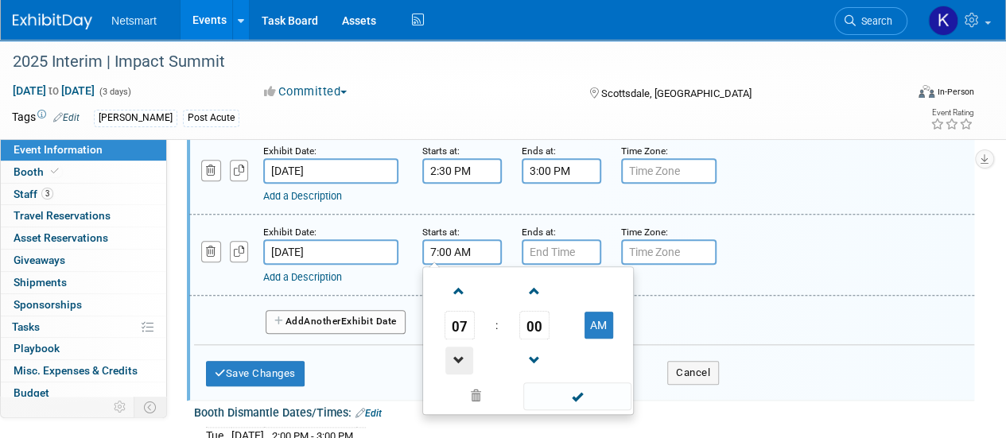
click at [461, 347] on span at bounding box center [459, 361] width 28 height 28
click at [590, 313] on button "AM" at bounding box center [599, 325] width 29 height 27
type input "5:00 PM"
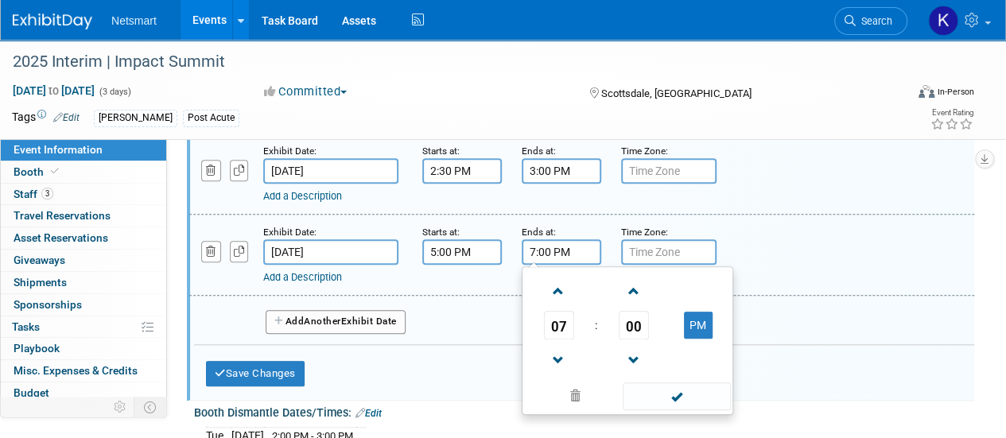
click at [550, 251] on input "7:00 PM" at bounding box center [562, 251] width 80 height 25
click at [564, 347] on span at bounding box center [559, 361] width 28 height 28
click at [622, 322] on span "00" at bounding box center [634, 325] width 30 height 29
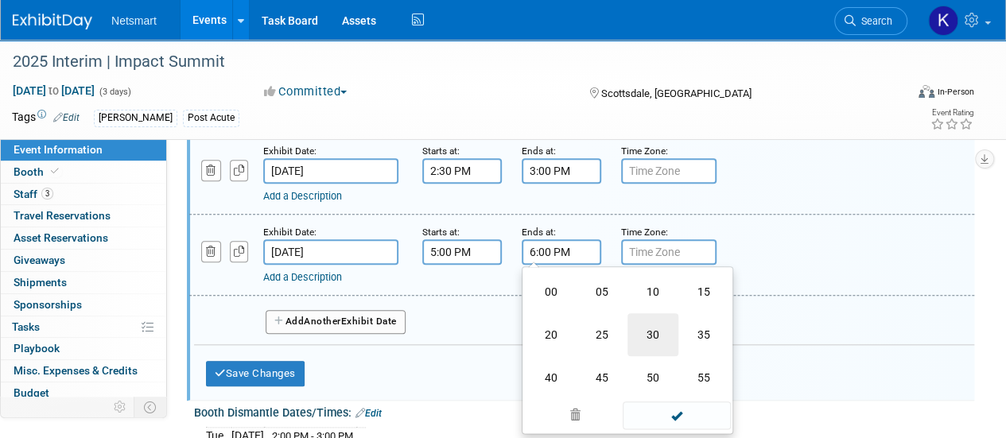
click at [655, 339] on td "30" at bounding box center [652, 334] width 51 height 43
type input "6:30 PM"
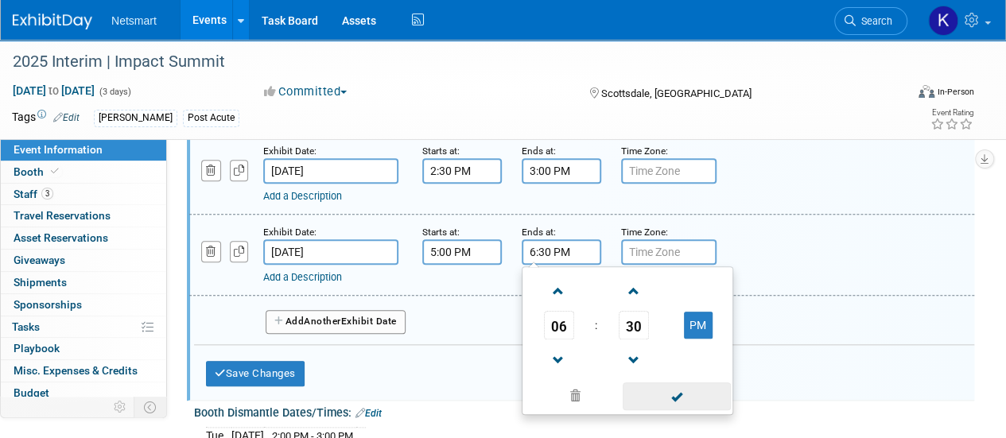
click at [668, 383] on span at bounding box center [676, 397] width 107 height 28
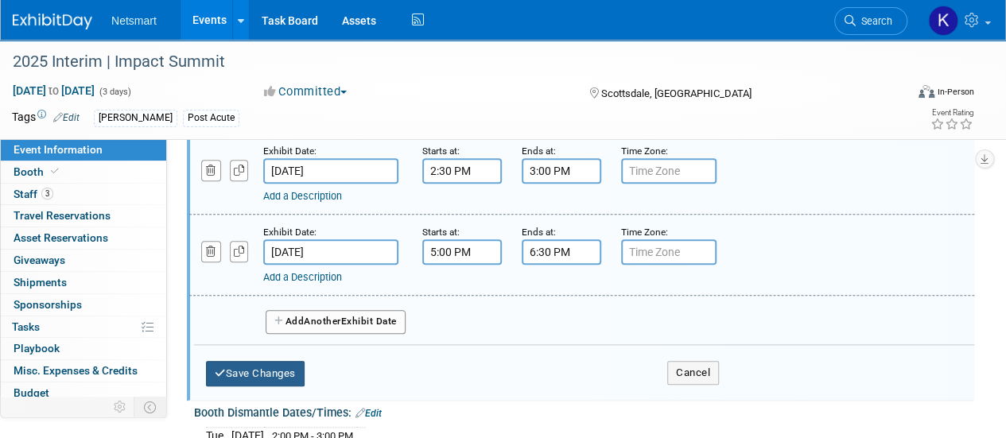
click at [295, 379] on button "Save Changes" at bounding box center [255, 373] width 99 height 25
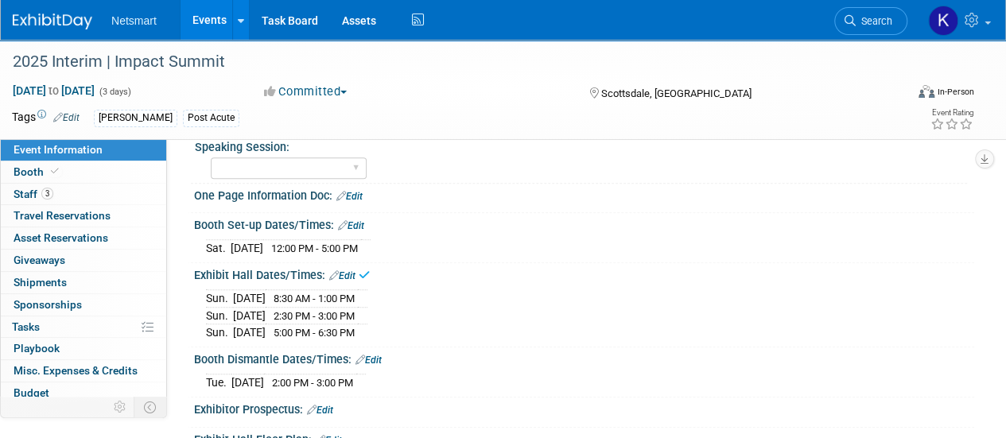
scroll to position [445, 0]
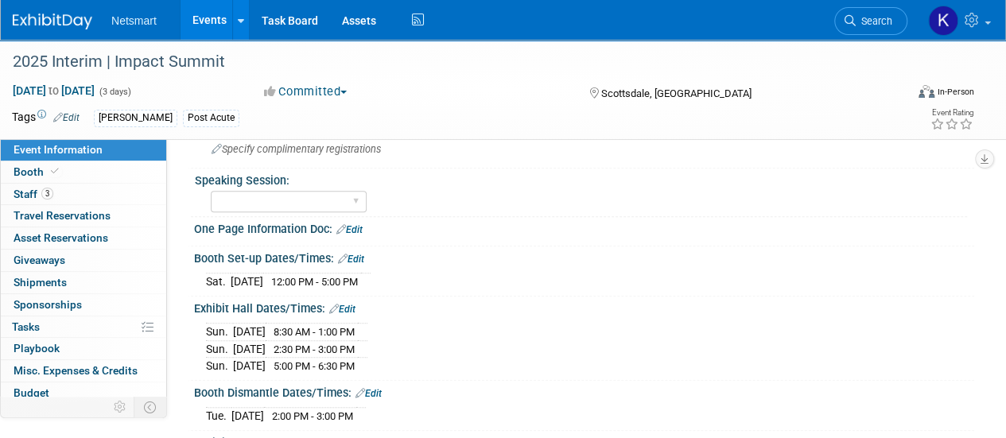
click at [348, 304] on link "Edit" at bounding box center [342, 309] width 26 height 11
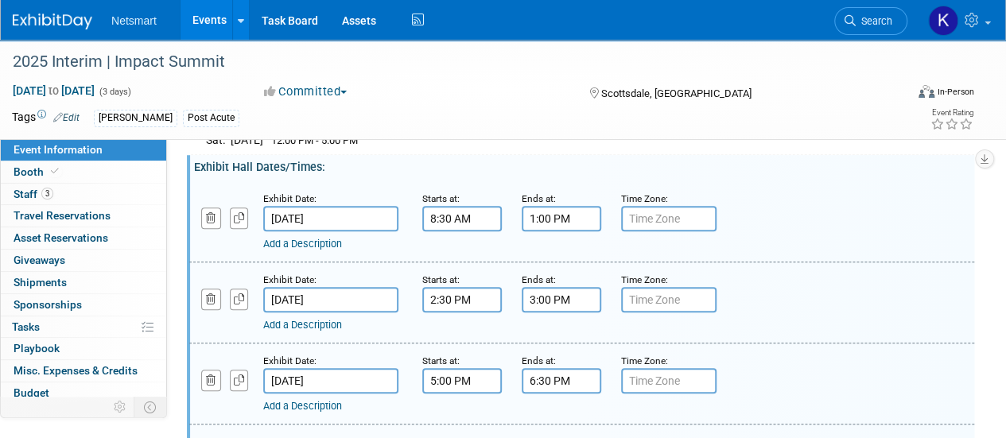
scroll to position [763, 0]
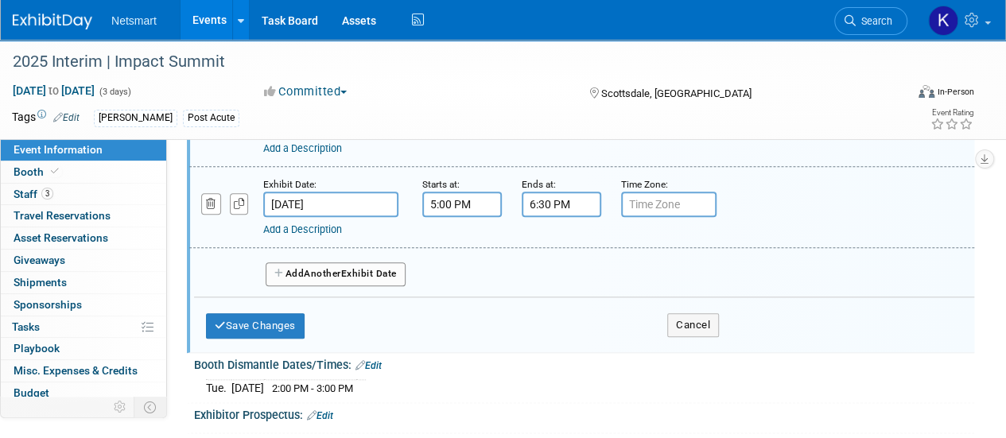
click at [320, 225] on link "Add a Description" at bounding box center [302, 229] width 79 height 12
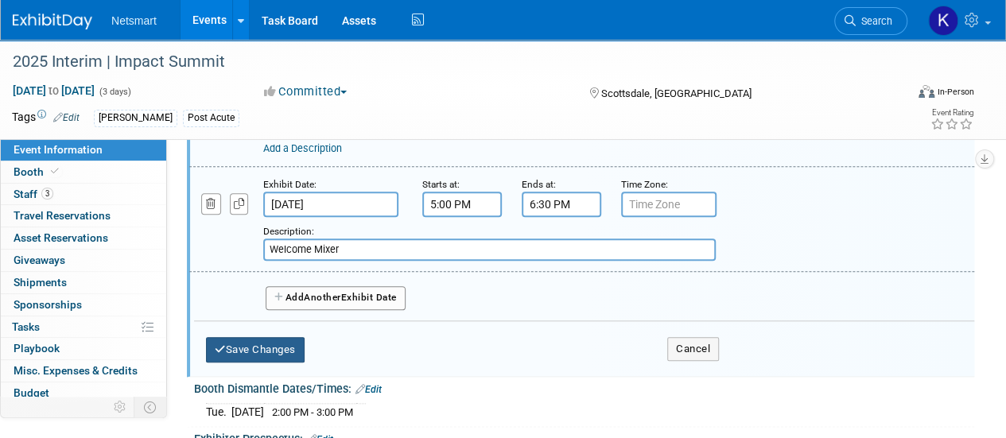
type input "Welcome Mixer"
click at [277, 344] on button "Save Changes" at bounding box center [255, 349] width 99 height 25
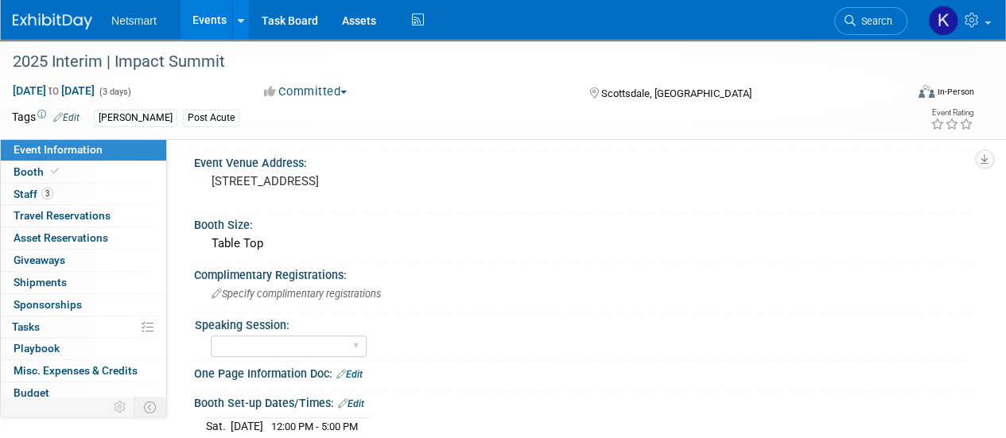
scroll to position [291, 0]
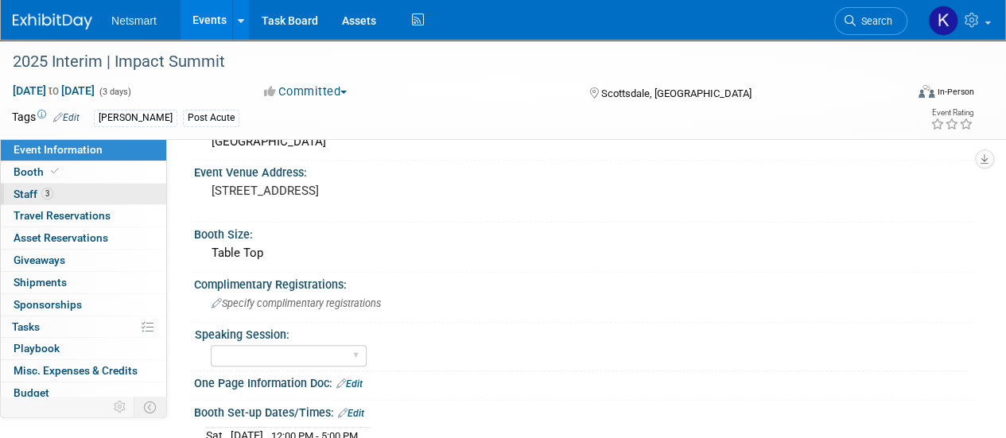
click at [85, 188] on link "3 Staff 3" at bounding box center [83, 194] width 165 height 21
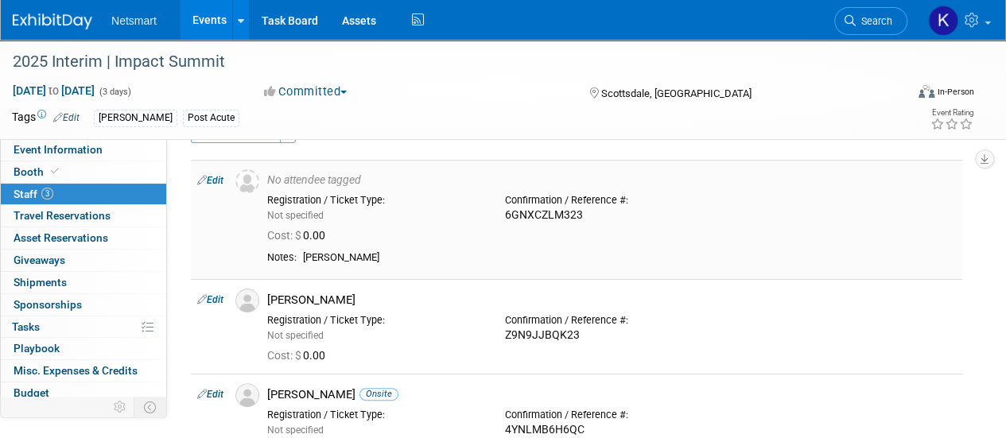
scroll to position [80, 0]
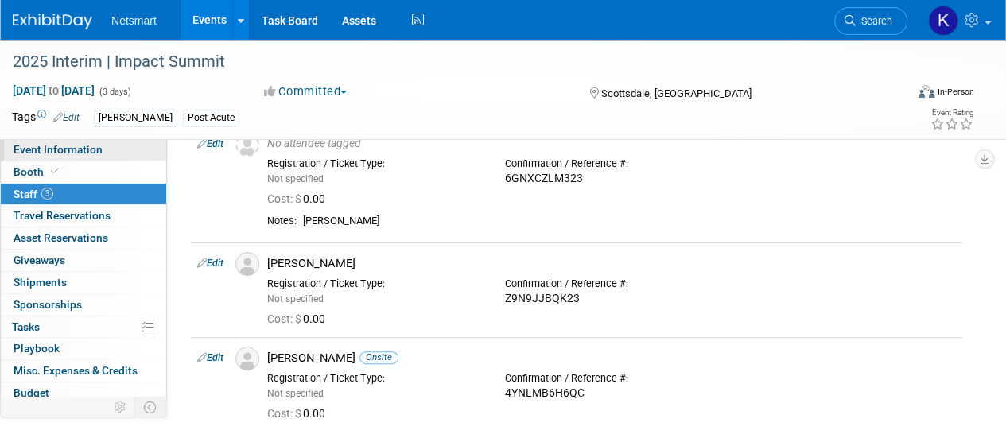
click at [109, 142] on link "Event Information" at bounding box center [83, 149] width 165 height 21
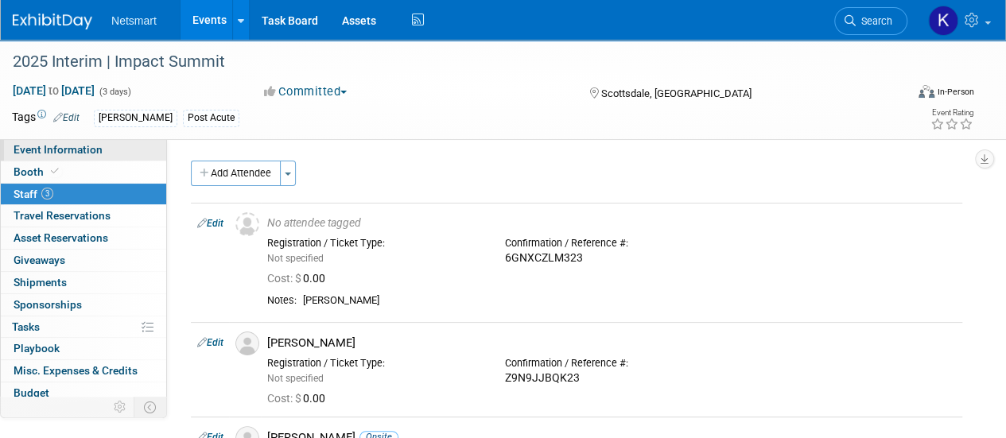
select select "Post Acute"
select select "3"
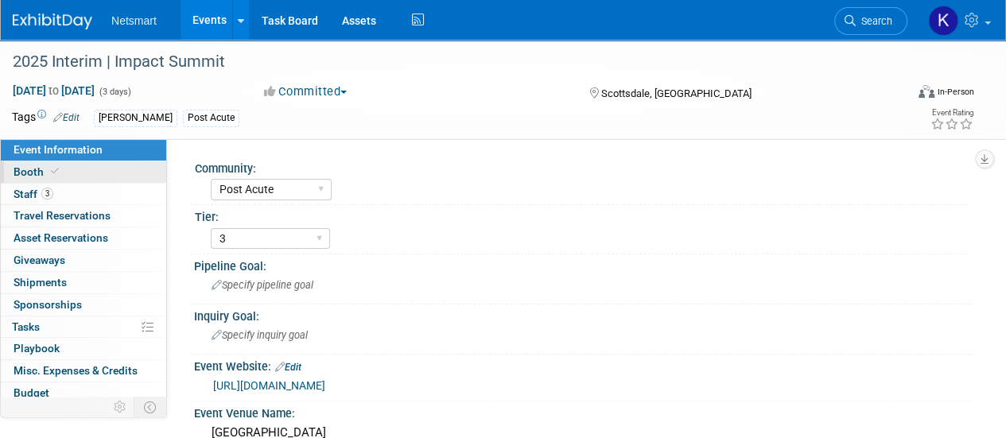
click at [103, 165] on link "Booth" at bounding box center [83, 171] width 165 height 21
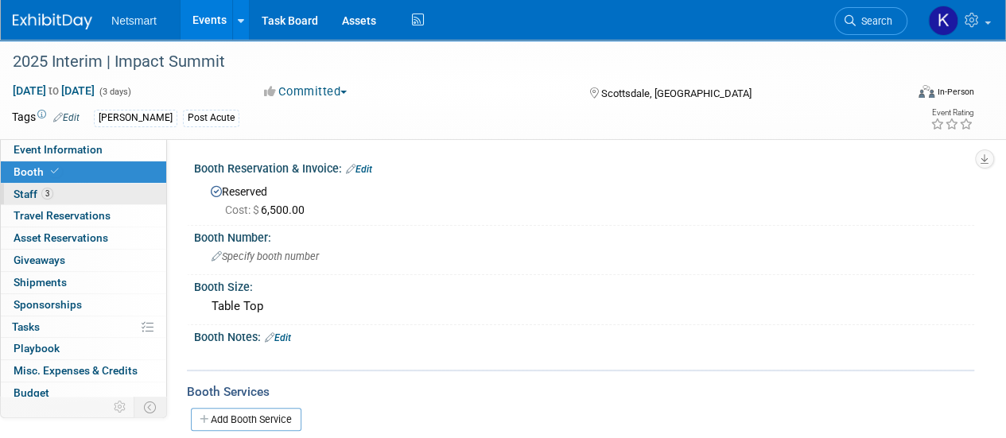
click at [99, 192] on link "3 Staff 3" at bounding box center [83, 194] width 165 height 21
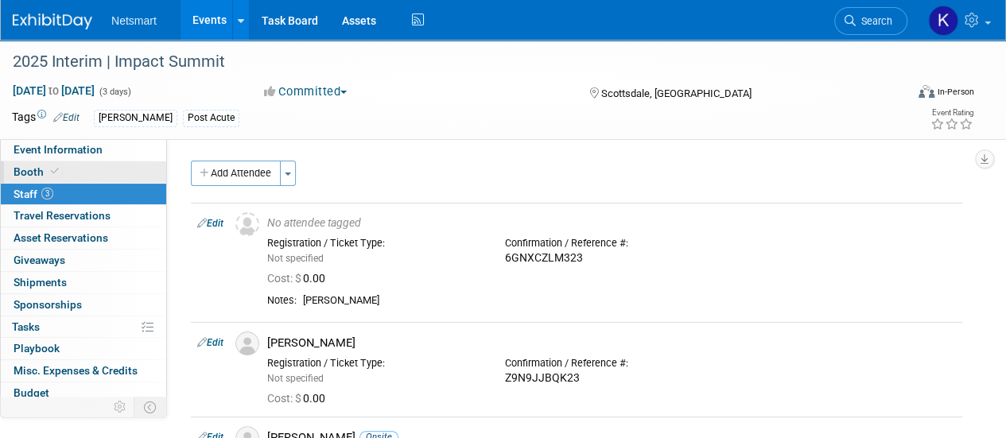
click at [92, 165] on link "Booth" at bounding box center [83, 171] width 165 height 21
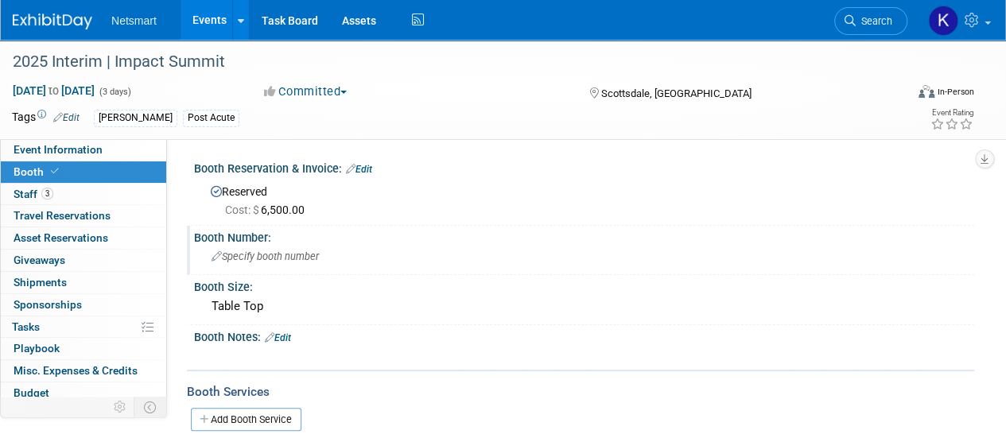
click at [293, 251] on span "Specify booth number" at bounding box center [265, 257] width 107 height 12
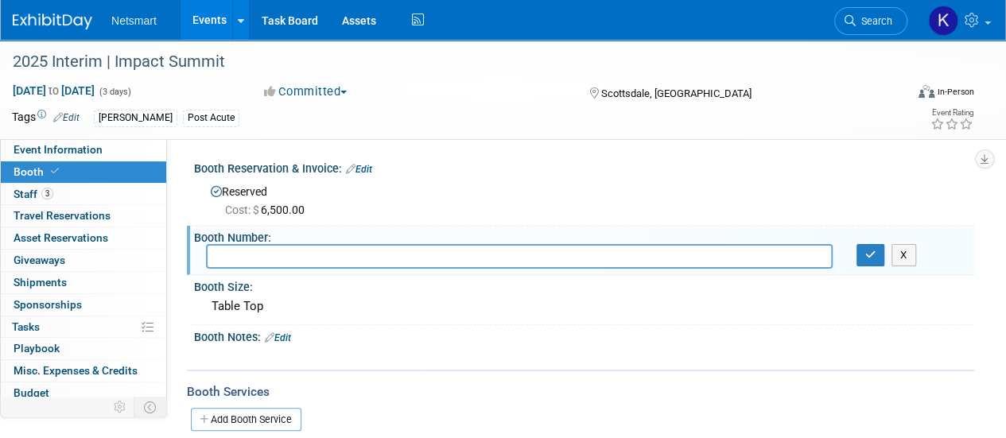
type input "n"
type input "tbd"
click at [875, 261] on button "button" at bounding box center [871, 255] width 29 height 22
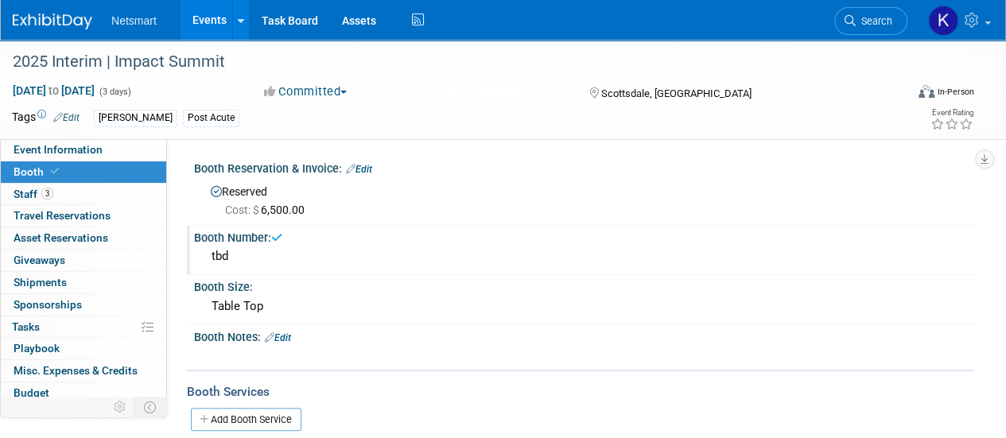
click at [289, 332] on link "Edit" at bounding box center [278, 337] width 26 height 11
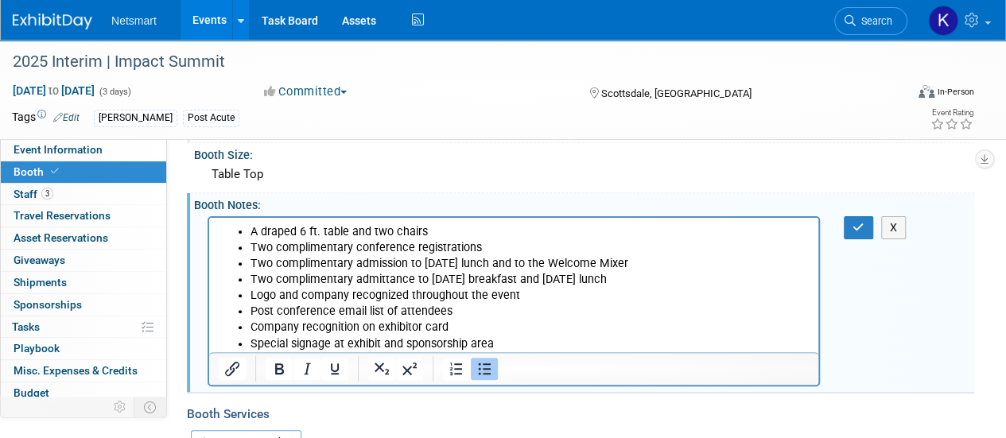
scroll to position [156, 0]
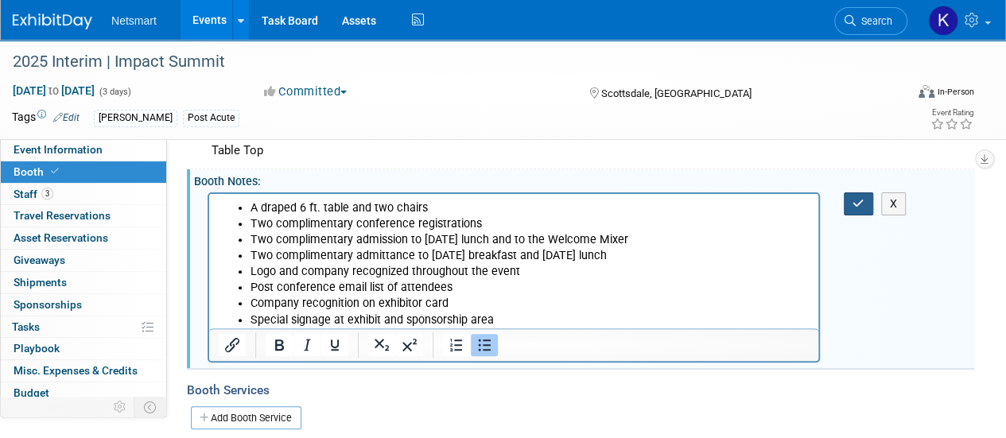
click at [848, 206] on button "button" at bounding box center [858, 203] width 29 height 23
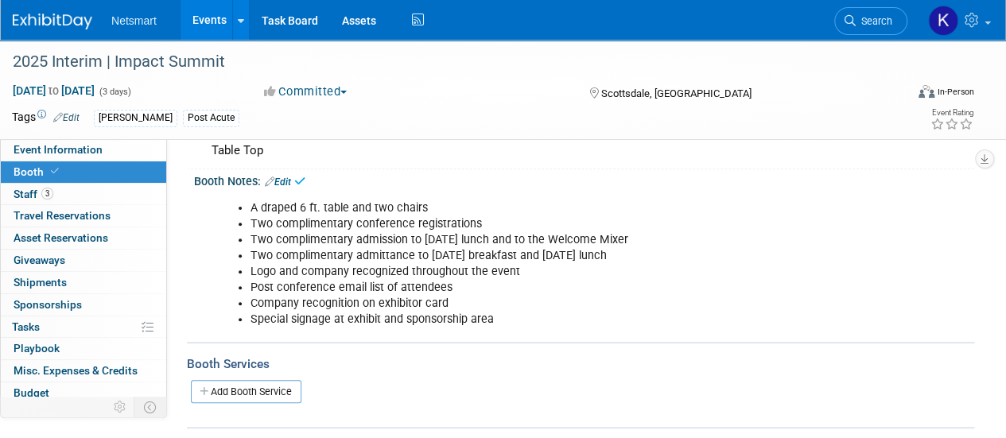
scroll to position [0, 0]
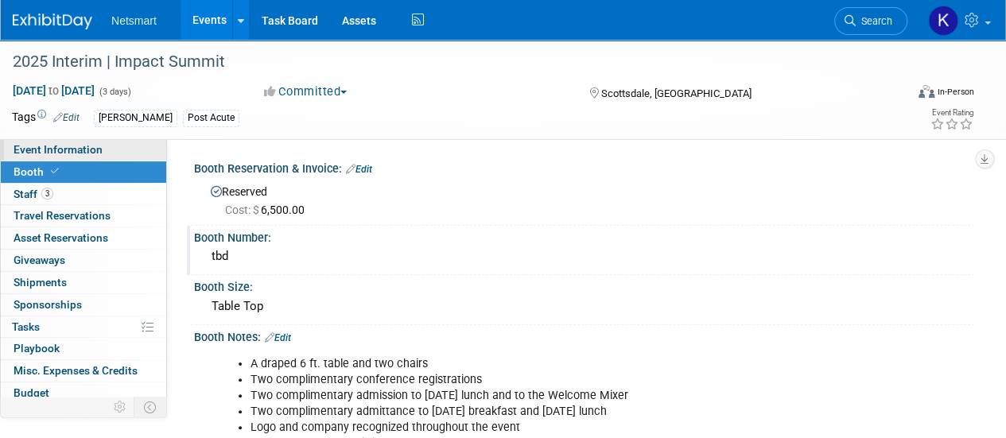
click at [99, 148] on span "Event Information" at bounding box center [58, 149] width 89 height 13
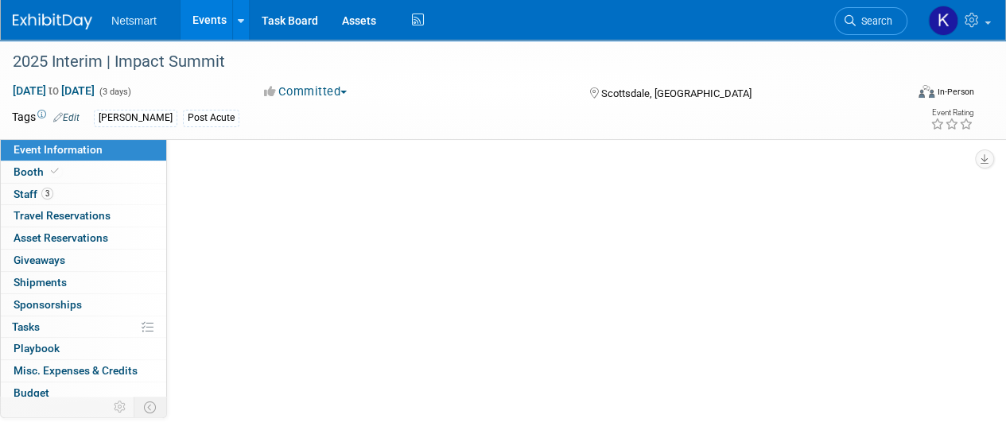
select select "Post Acute"
select select "3"
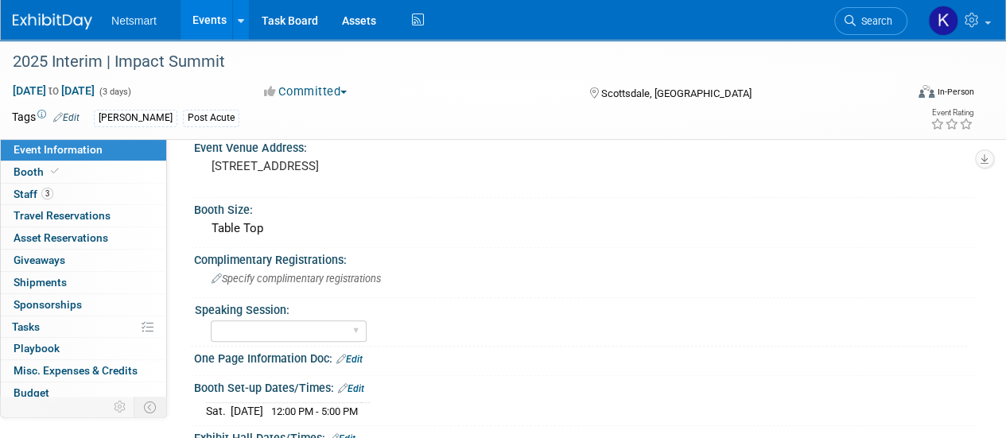
scroll to position [318, 0]
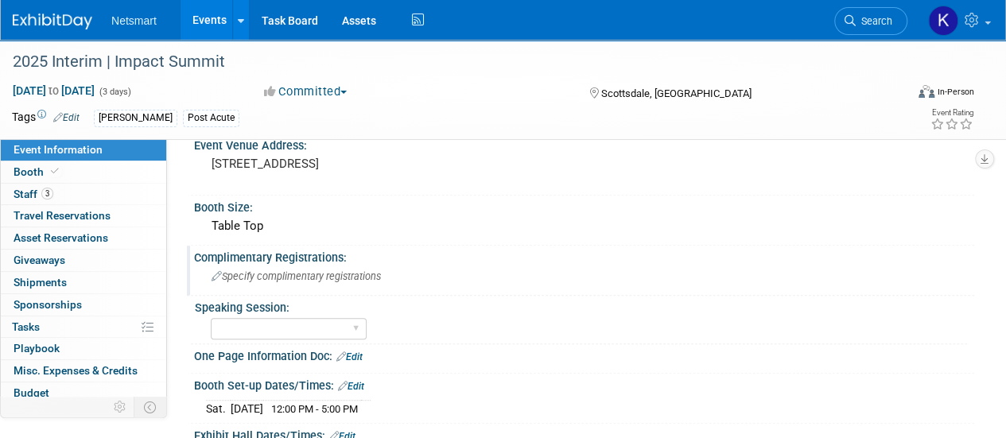
click at [270, 273] on span "Specify complimentary registrations" at bounding box center [296, 276] width 169 height 12
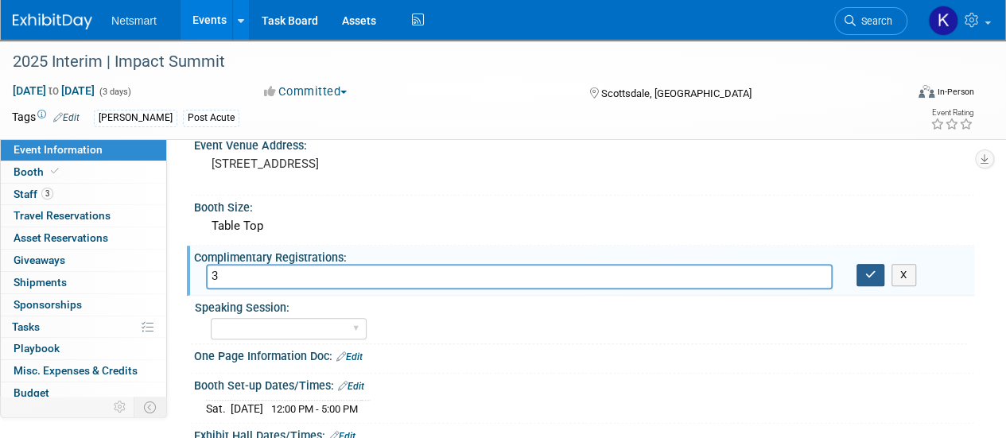
type input "3"
click at [865, 270] on icon "button" at bounding box center [870, 275] width 11 height 10
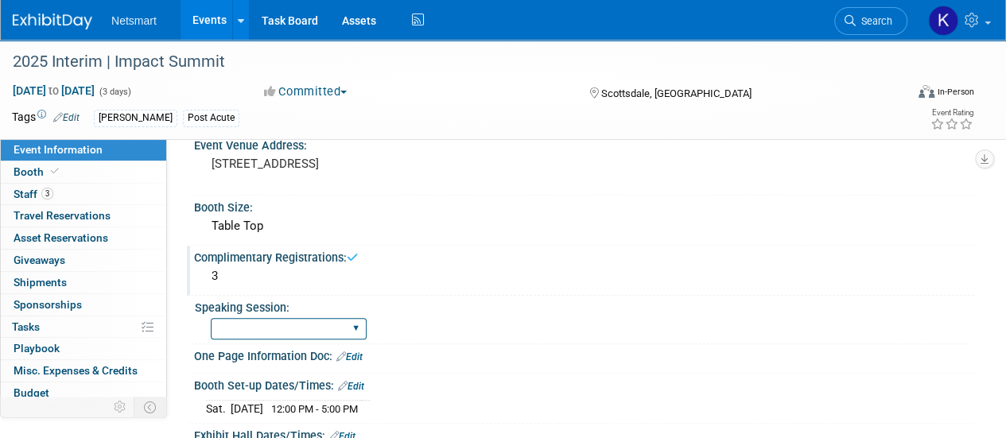
drag, startPoint x: 317, startPoint y: 329, endPoint x: 302, endPoint y: 332, distance: 14.7
click at [317, 329] on select "Yes No Submitted, Not Accepted" at bounding box center [289, 328] width 156 height 21
select select "No"
click at [211, 318] on select "Yes No Submitted, Not Accepted" at bounding box center [289, 328] width 156 height 21
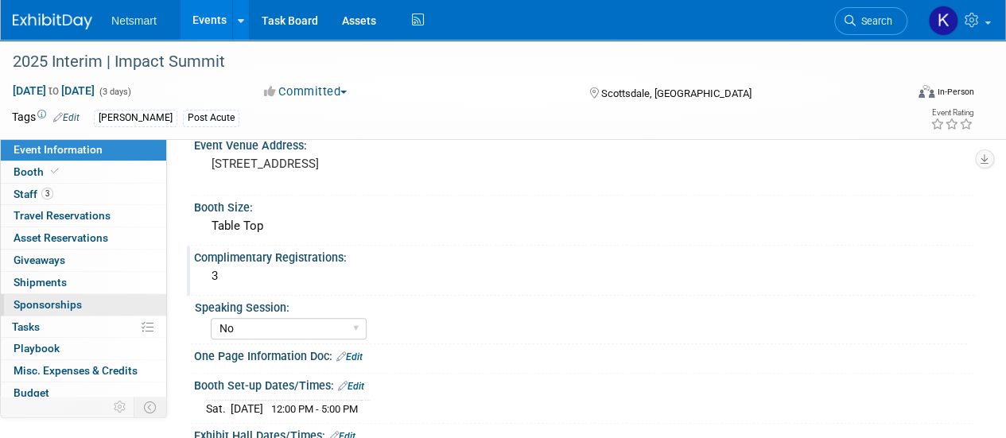
scroll to position [70, 0]
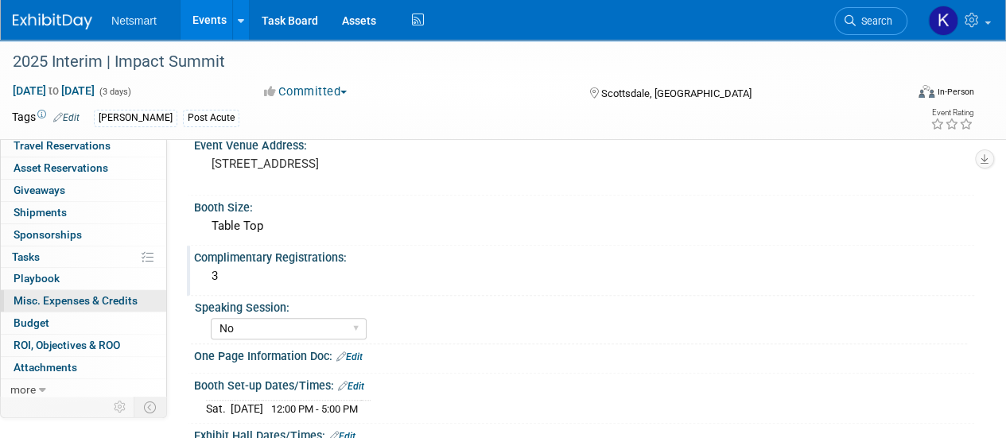
click at [92, 305] on span "Misc. Expenses & Credits 0" at bounding box center [76, 300] width 124 height 13
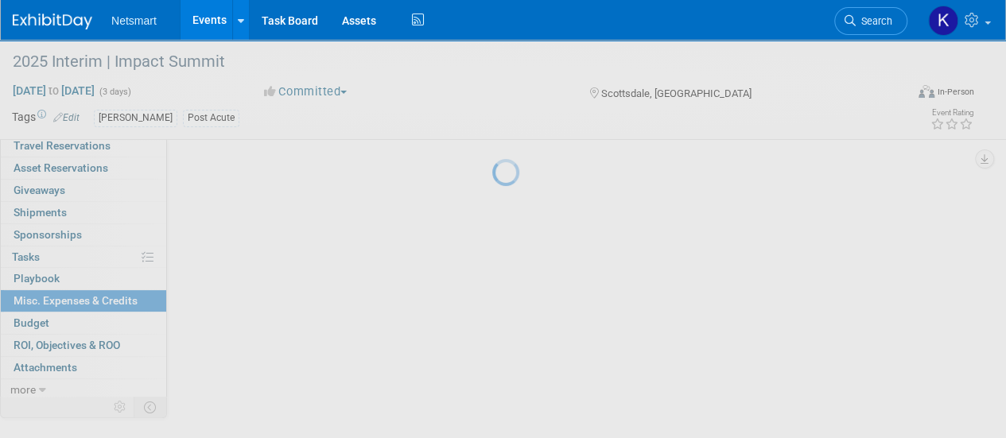
scroll to position [0, 0]
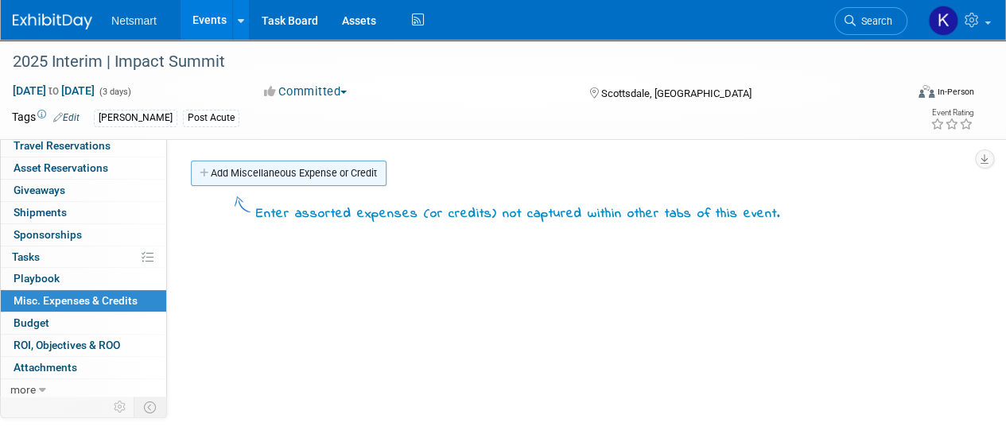
click at [274, 173] on link "Add Miscellaneous Expense or Credit" at bounding box center [289, 173] width 196 height 25
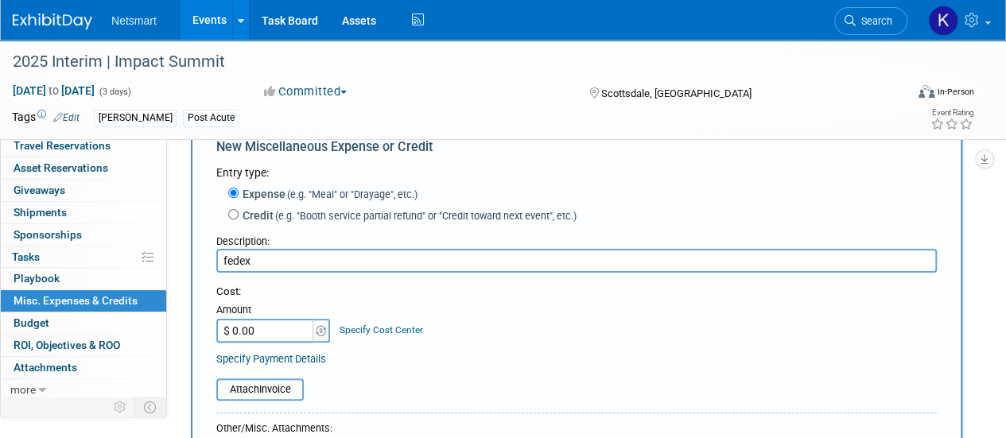
scroll to position [80, 0]
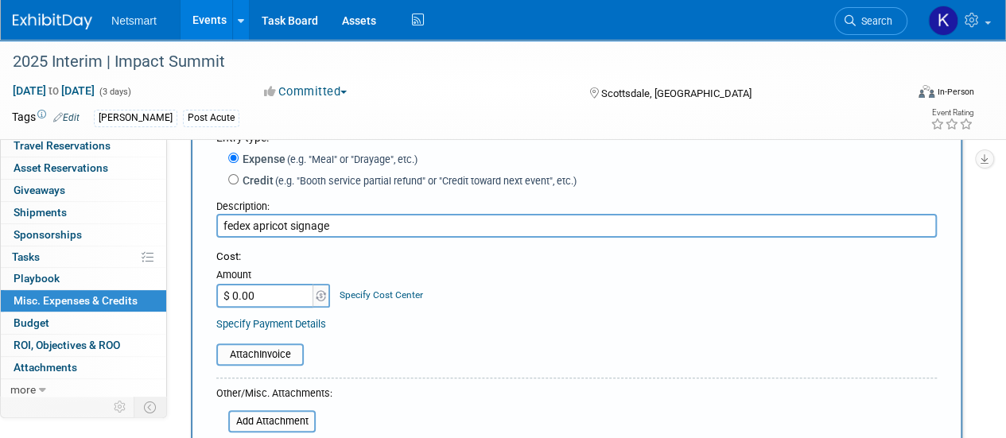
type input "fedex apricot signage"
click at [291, 295] on input "$ 0.00" at bounding box center [265, 296] width 99 height 24
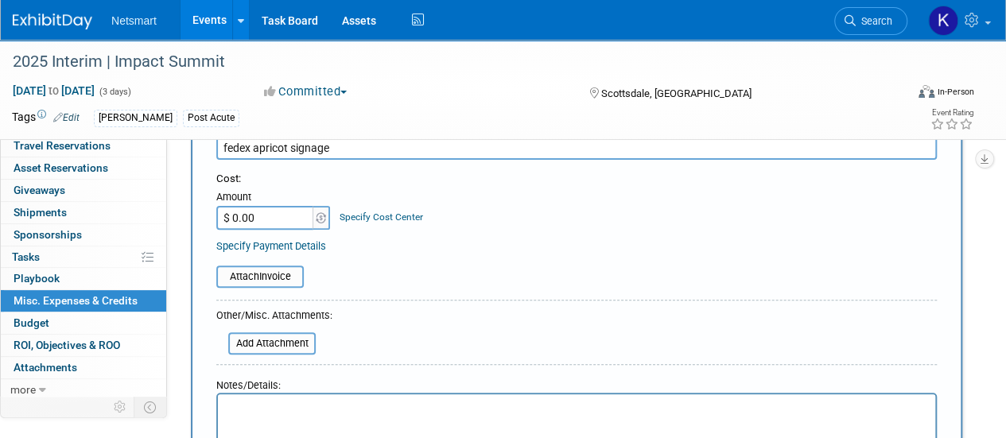
scroll to position [239, 0]
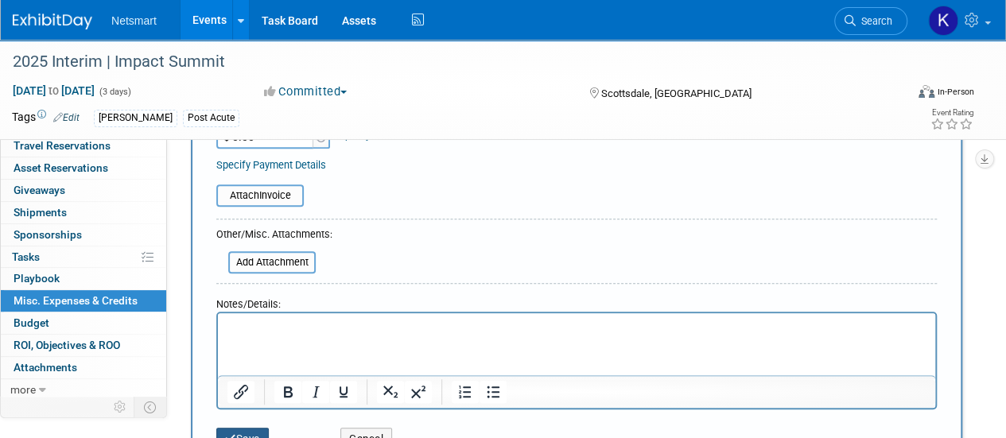
click at [247, 428] on button "Save" at bounding box center [242, 439] width 52 height 22
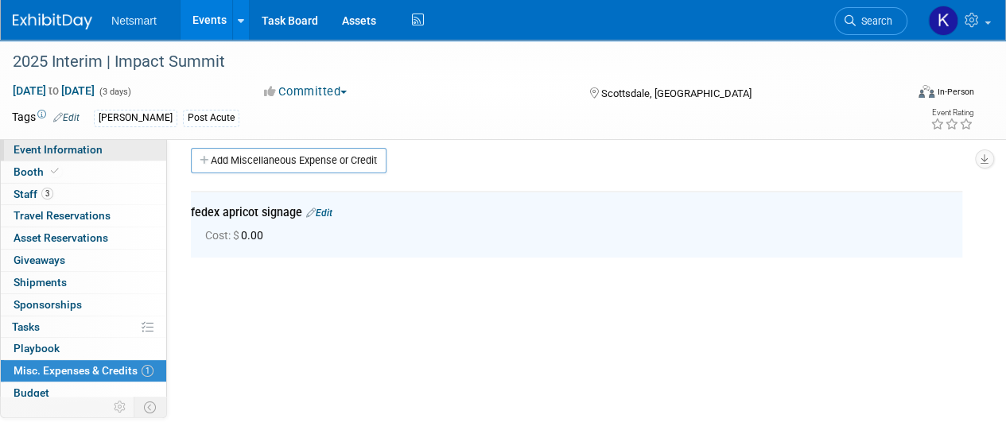
scroll to position [0, 0]
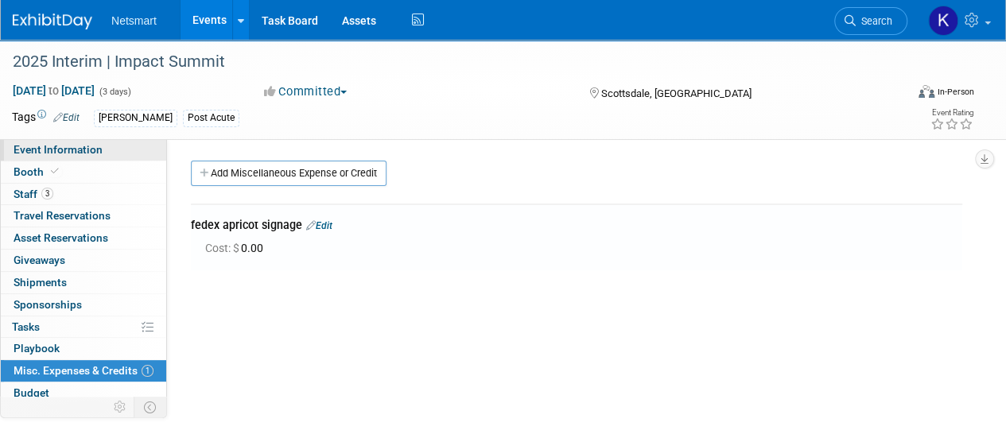
click at [100, 153] on link "Event Information" at bounding box center [83, 149] width 165 height 21
select select "Post Acute"
select select "3"
select select "No"
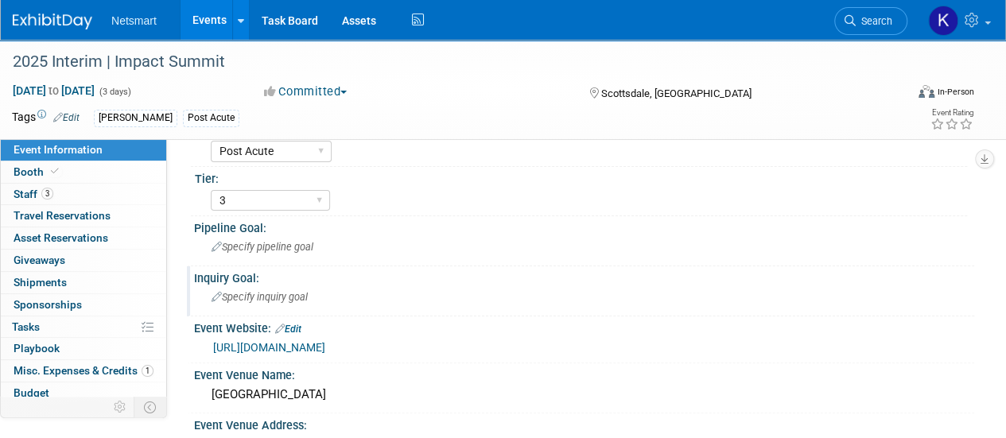
scroll to position [159, 0]
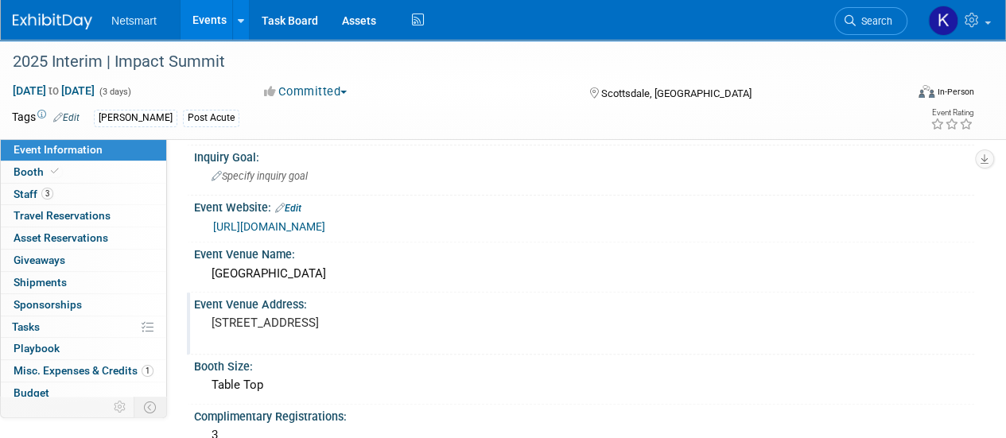
click at [317, 320] on pre "[STREET_ADDRESS]" at bounding box center [357, 323] width 290 height 14
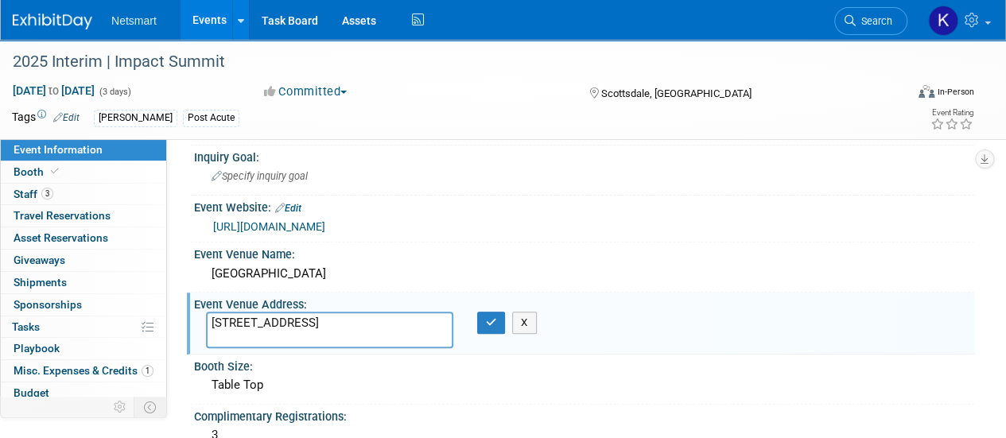
click at [317, 320] on textarea "[STREET_ADDRESS]" at bounding box center [329, 330] width 247 height 37
click at [485, 312] on button "button" at bounding box center [491, 323] width 29 height 22
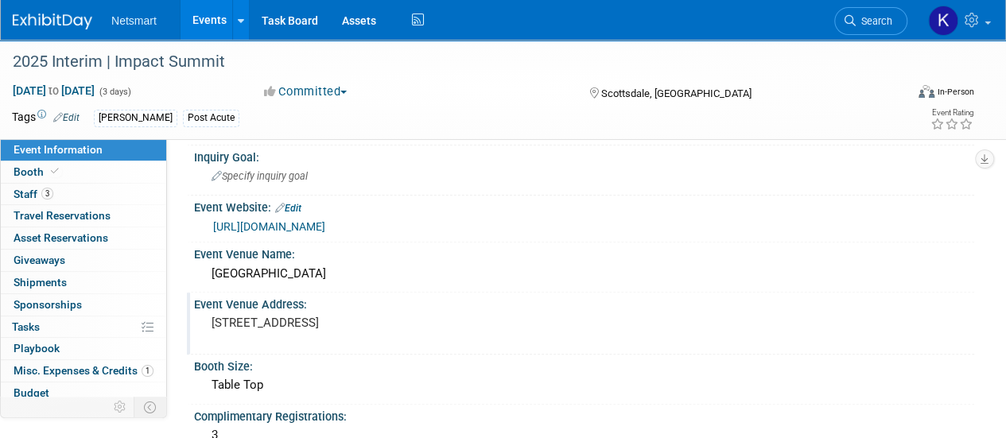
click at [265, 316] on pre "[STREET_ADDRESS]" at bounding box center [357, 323] width 290 height 14
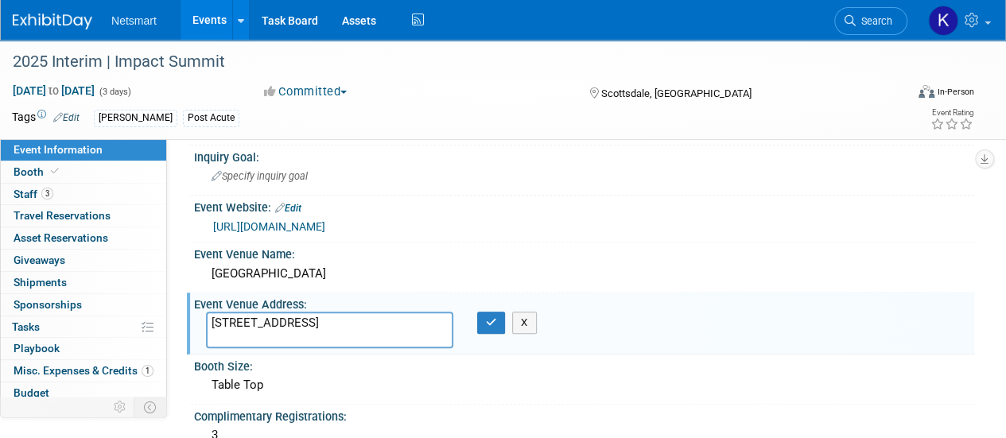
click at [265, 313] on textarea "[STREET_ADDRESS]" at bounding box center [329, 330] width 247 height 37
click at [484, 330] on button "button" at bounding box center [491, 323] width 29 height 22
